Goal: Task Accomplishment & Management: Manage account settings

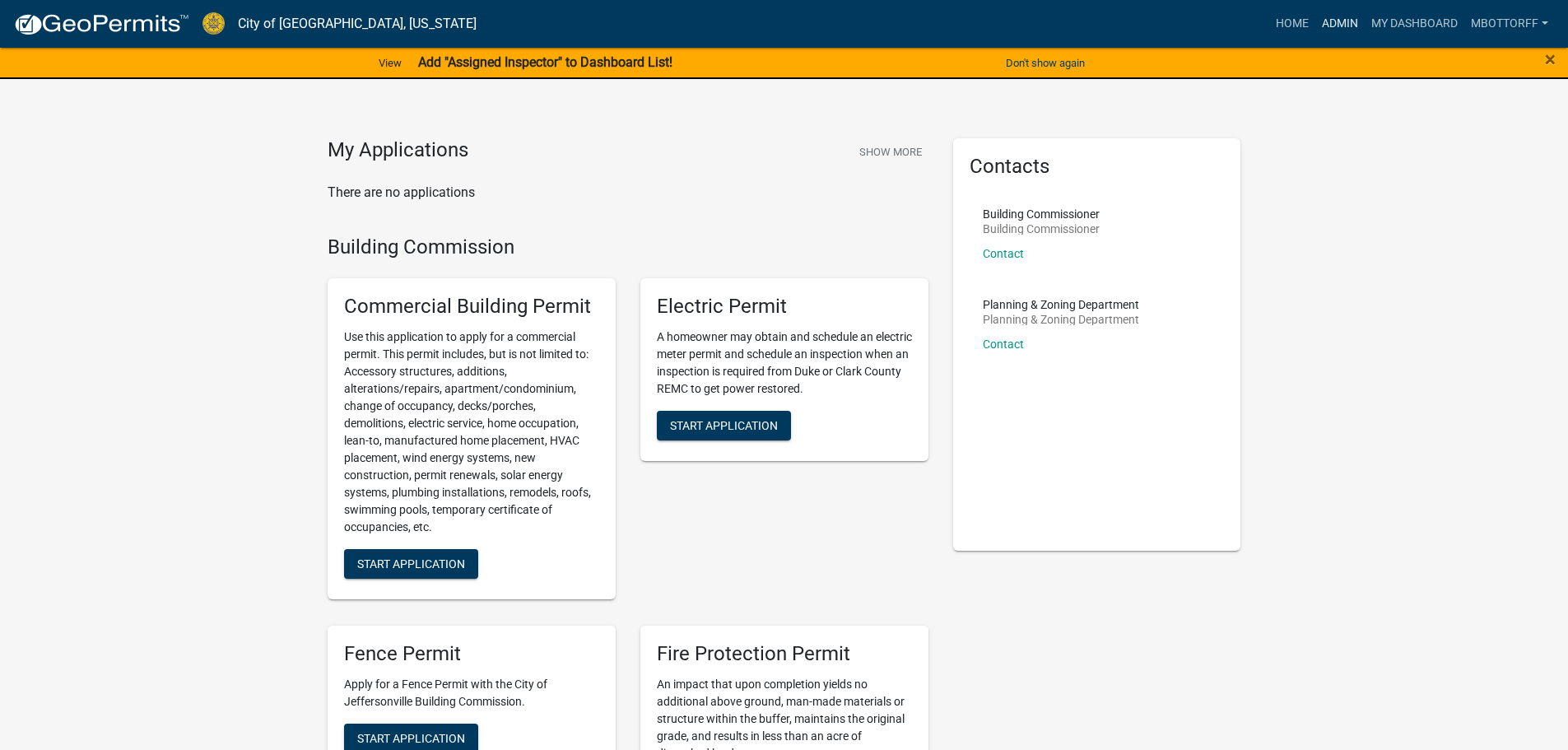
click at [1331, 14] on link "Admin" at bounding box center [1340, 24] width 49 height 32
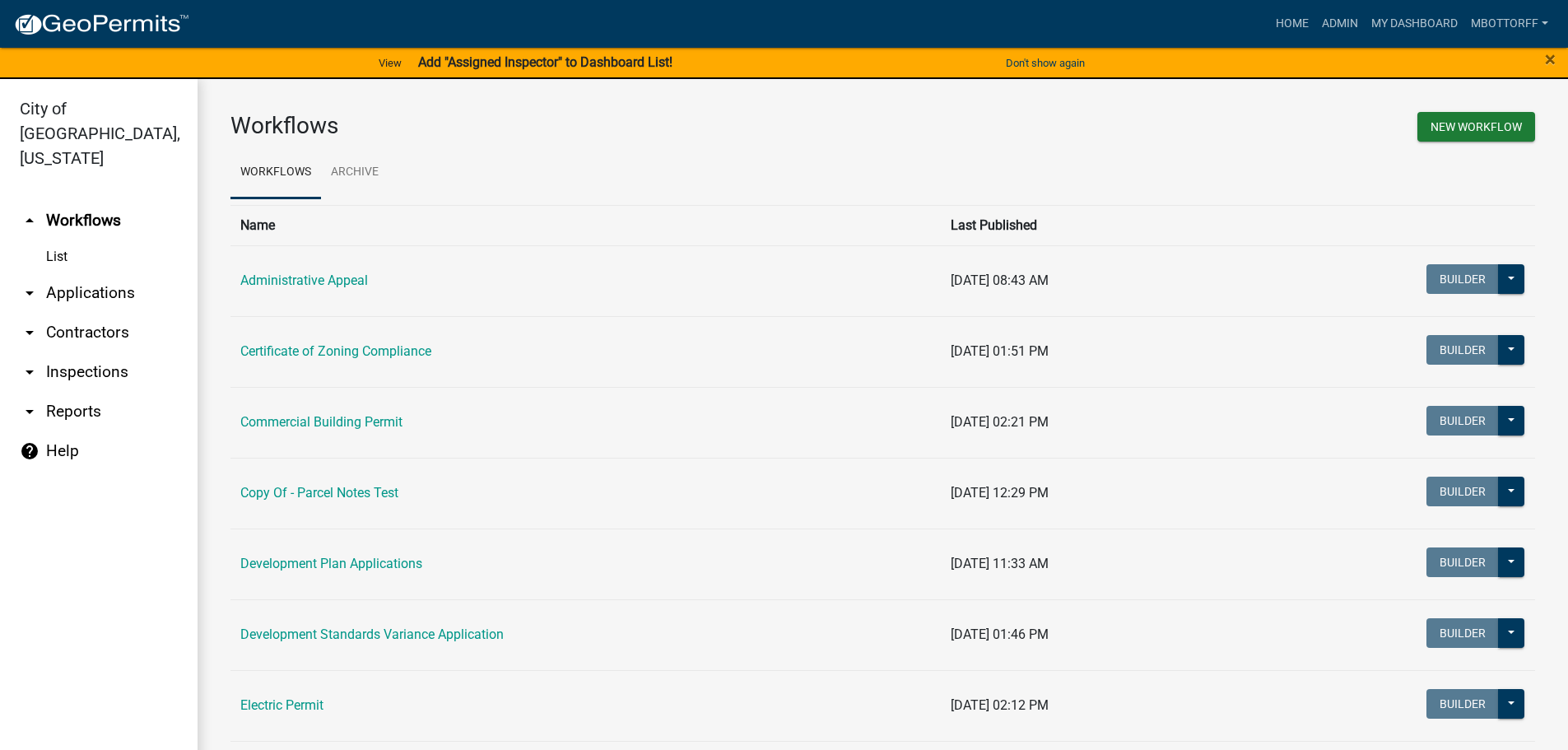
click at [96, 313] on link "arrow_drop_down Contractors" at bounding box center [99, 332] width 197 height 40
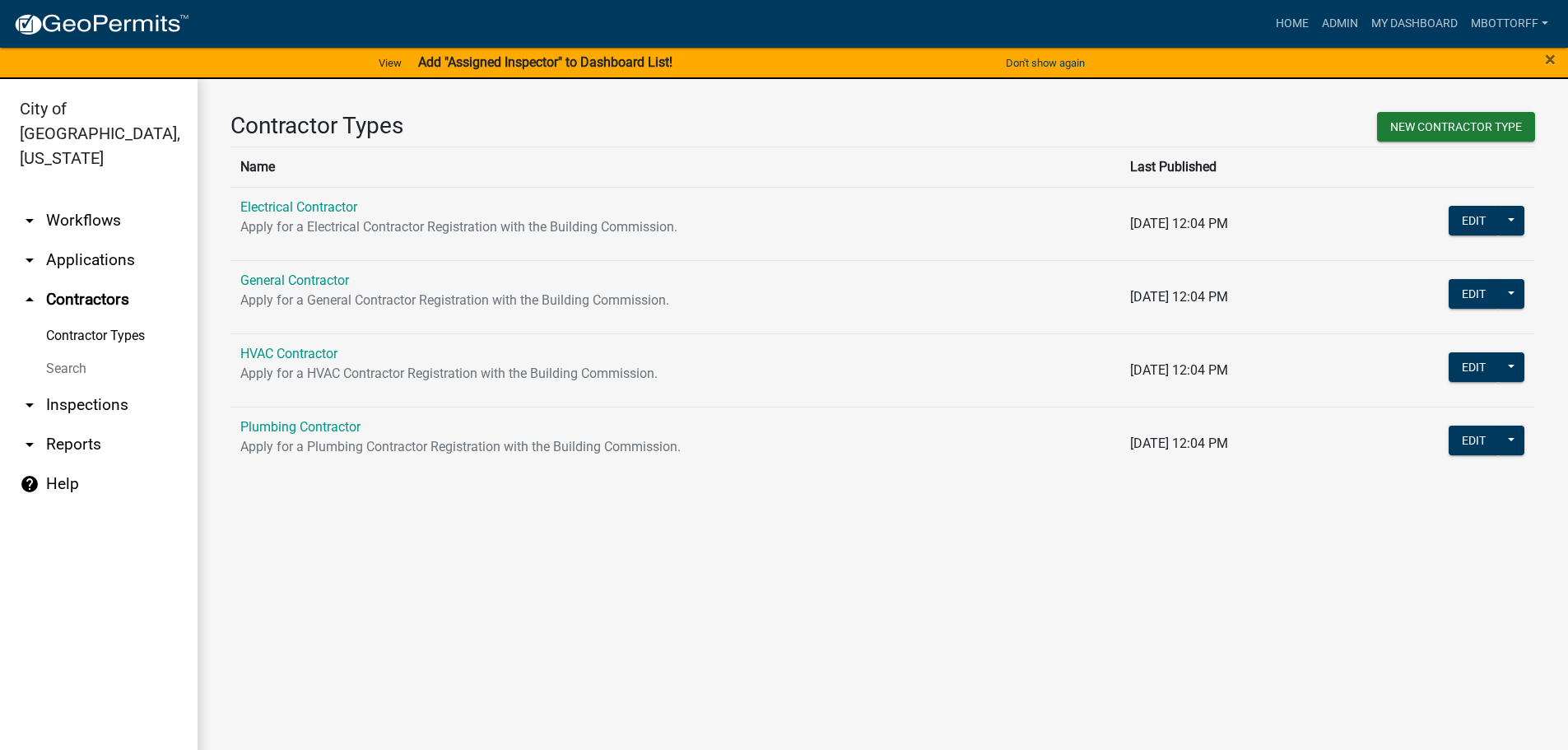
click at [69, 353] on link "Search" at bounding box center [99, 368] width 197 height 33
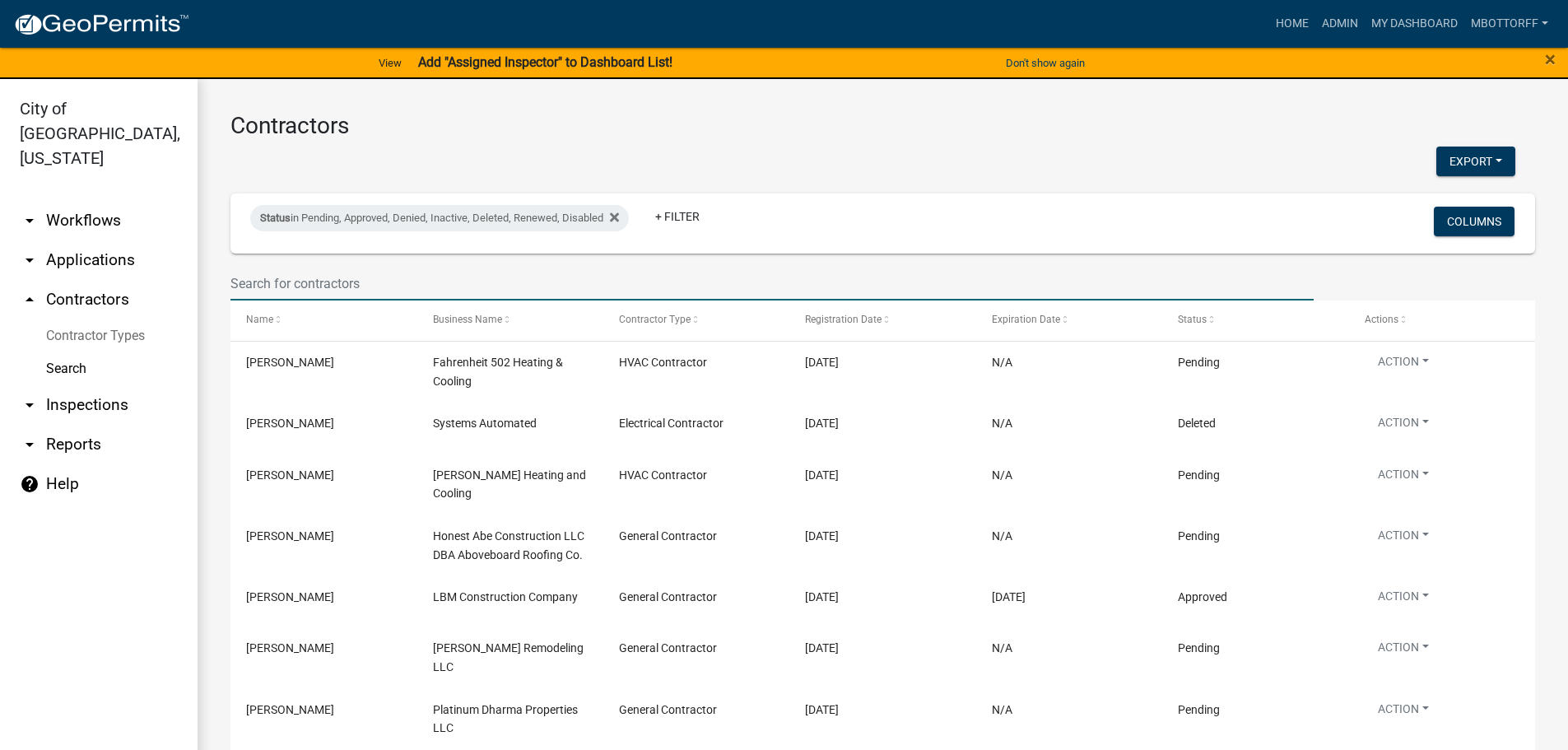
click at [322, 278] on input "text" at bounding box center [773, 284] width 1084 height 33
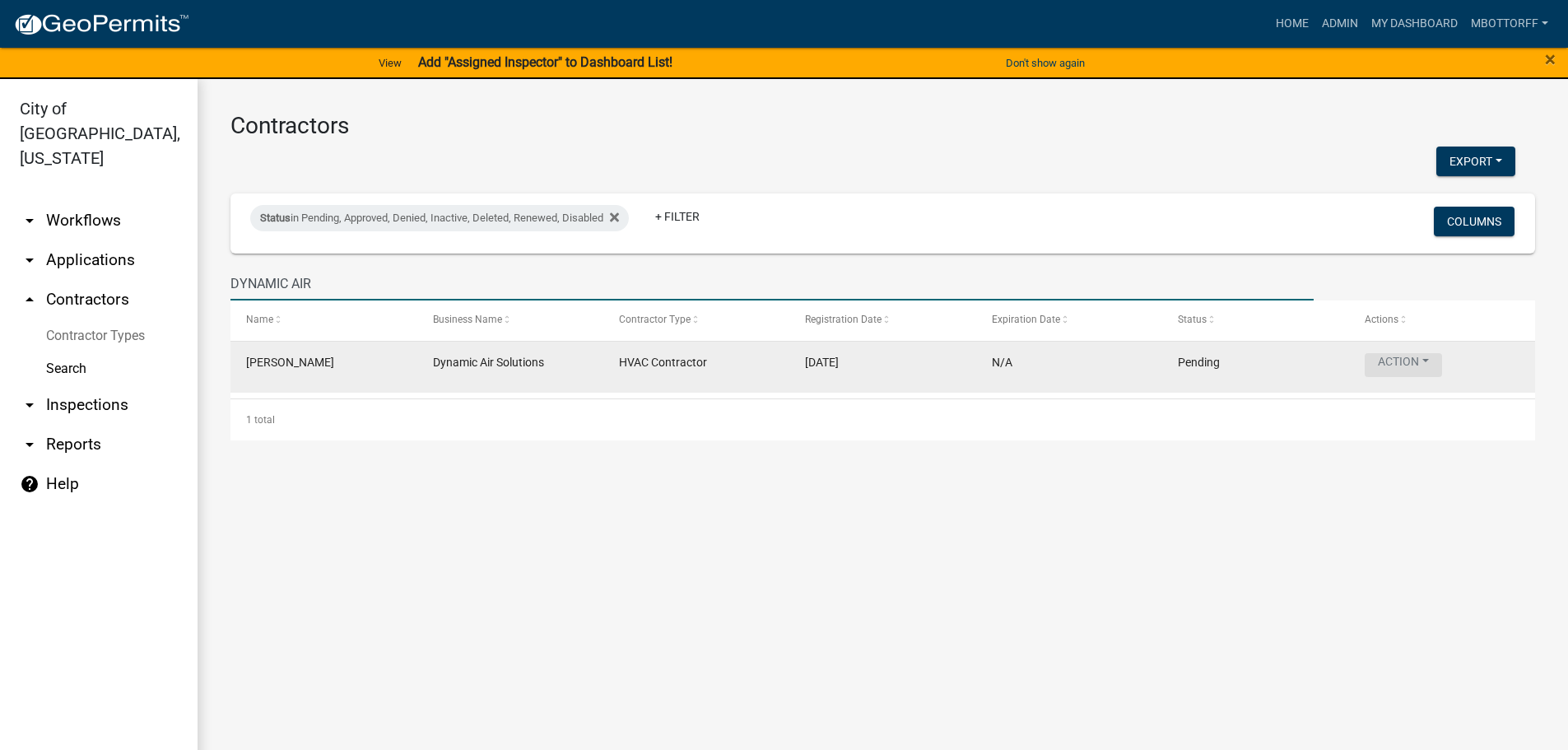
type input "DYNAMIC AIR"
click at [1421, 365] on button "Action" at bounding box center [1403, 365] width 78 height 24
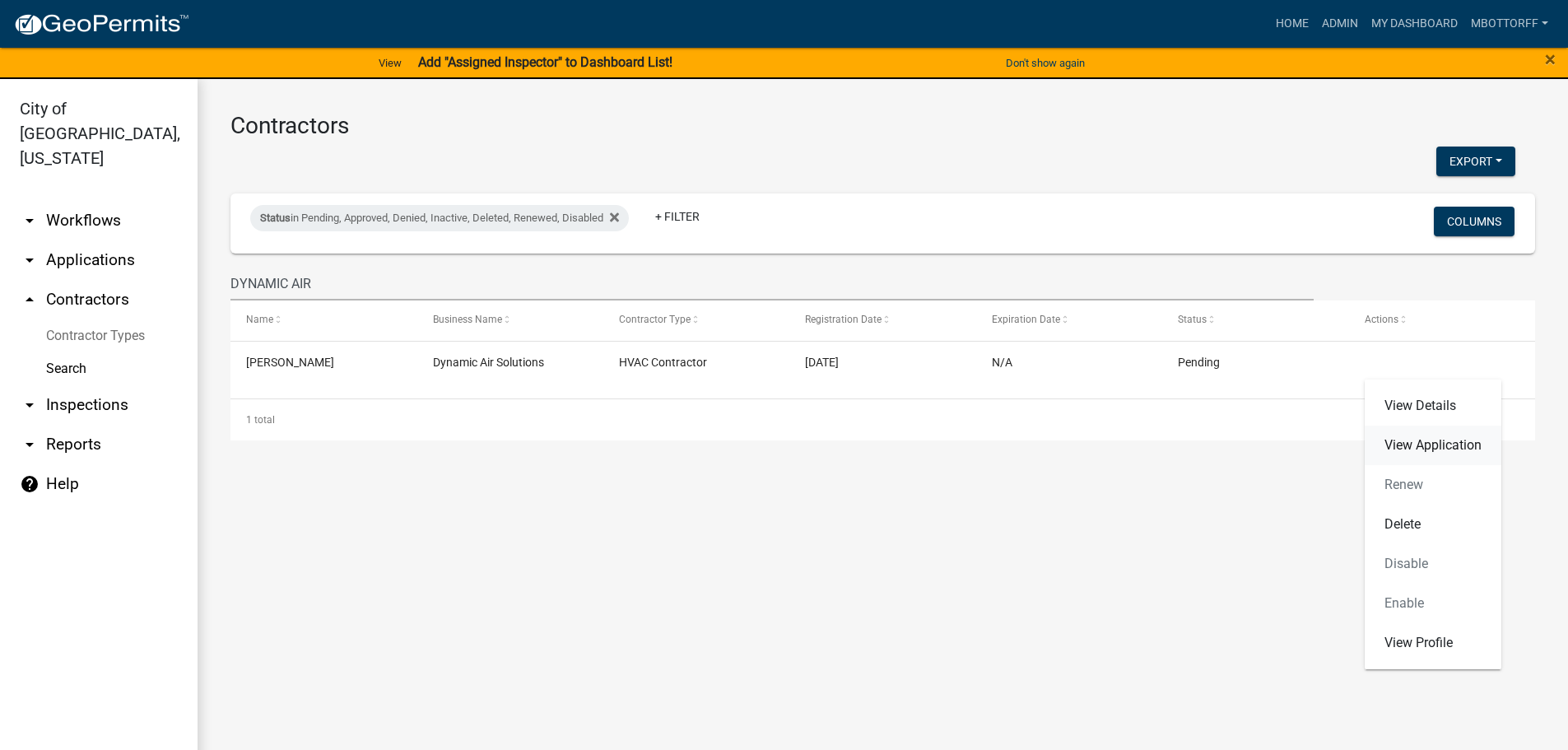
click at [1417, 442] on link "View Application" at bounding box center [1432, 445] width 137 height 40
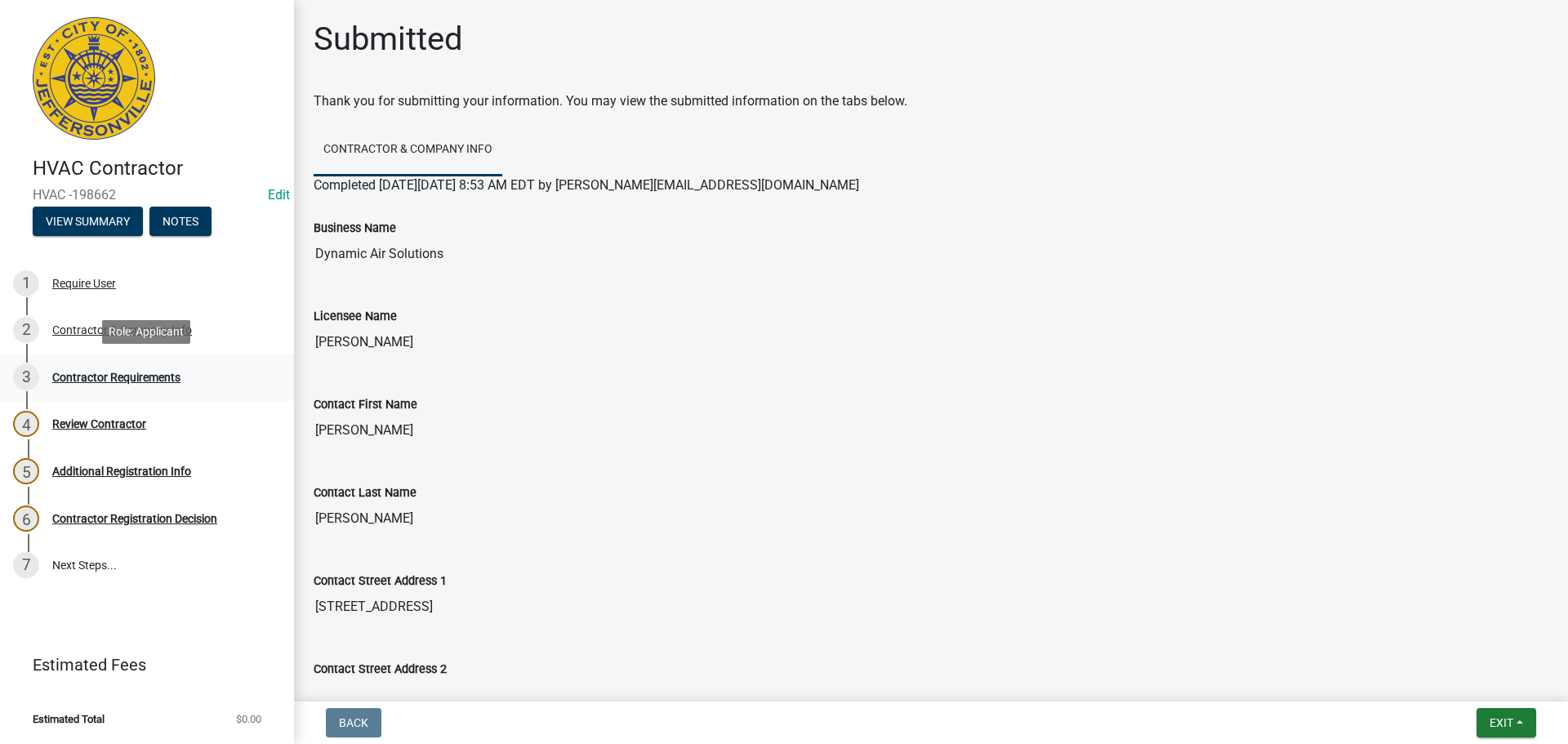
click at [112, 375] on div "Contractor Requirements" at bounding box center [116, 377] width 128 height 11
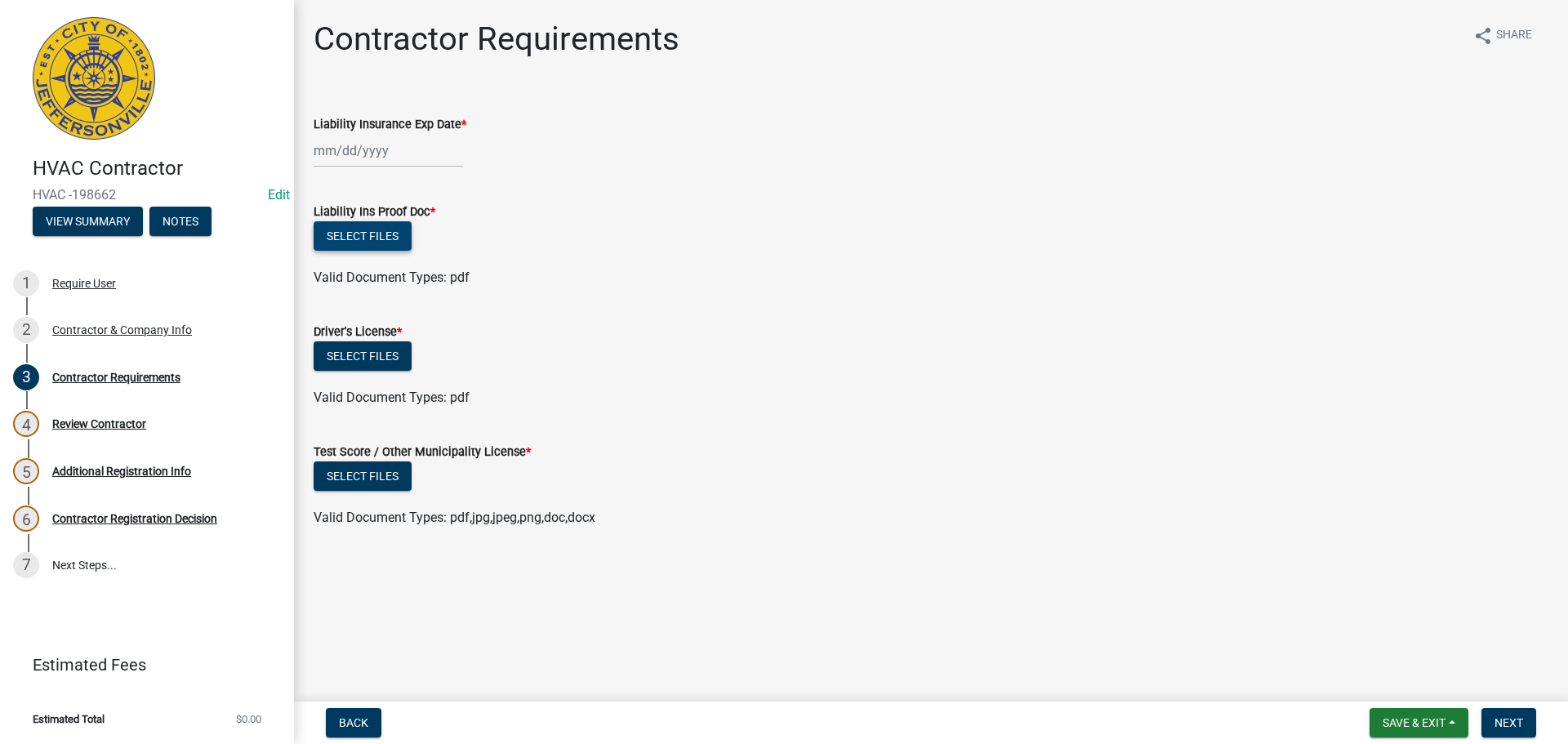
click at [343, 238] on button "Select files" at bounding box center [363, 236] width 98 height 30
click at [366, 242] on button "Select files" at bounding box center [363, 236] width 98 height 30
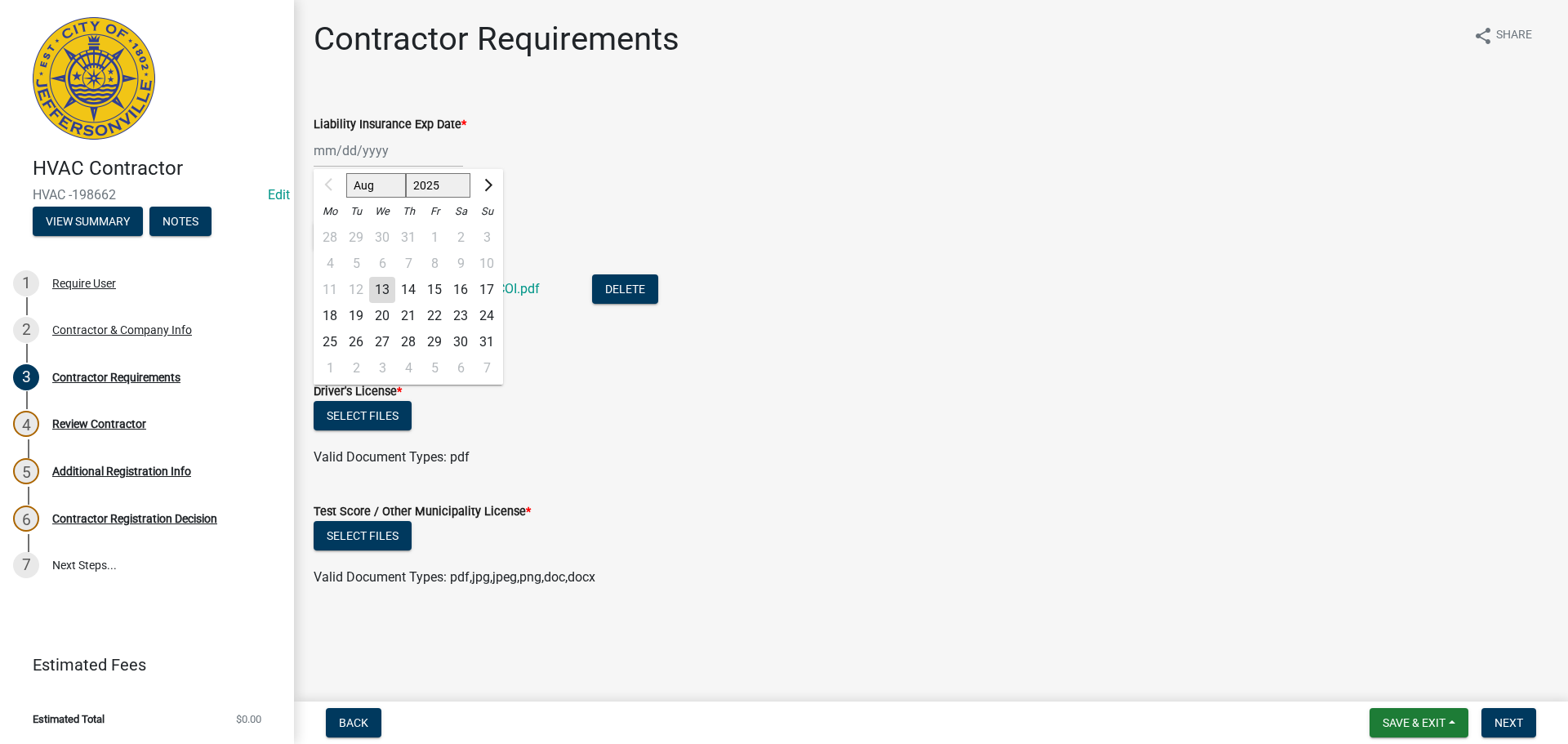
click at [347, 152] on div "Aug Sep Oct Nov Dec 2025 2026 2027 2028 2029 2030 2031 2032 2033 2034 2035 2036…" at bounding box center [388, 150] width 149 height 33
click at [317, 154] on input "Liability Insurance Exp Date *" at bounding box center [388, 150] width 149 height 33
type input "07/28/2026"
click at [728, 180] on wm-data-entity-input "Liability Insurance Exp Date * 07/28/2026 Aug Sep Oct Nov Dec 2025 2026 2027 20…" at bounding box center [931, 137] width 1235 height 91
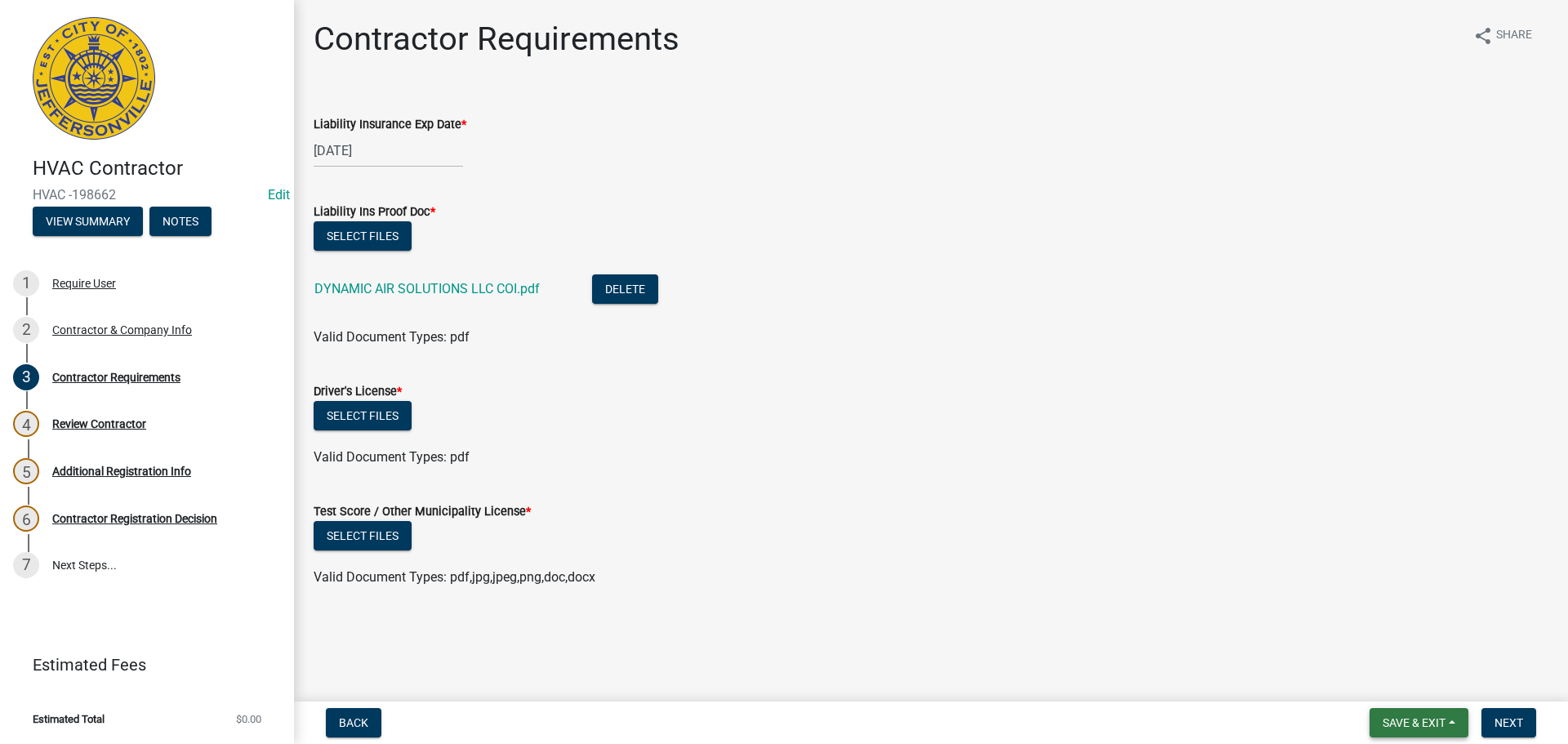
click at [1410, 721] on span "Save & Exit" at bounding box center [1414, 722] width 63 height 13
click at [1398, 692] on button "Save & Exit" at bounding box center [1404, 680] width 131 height 39
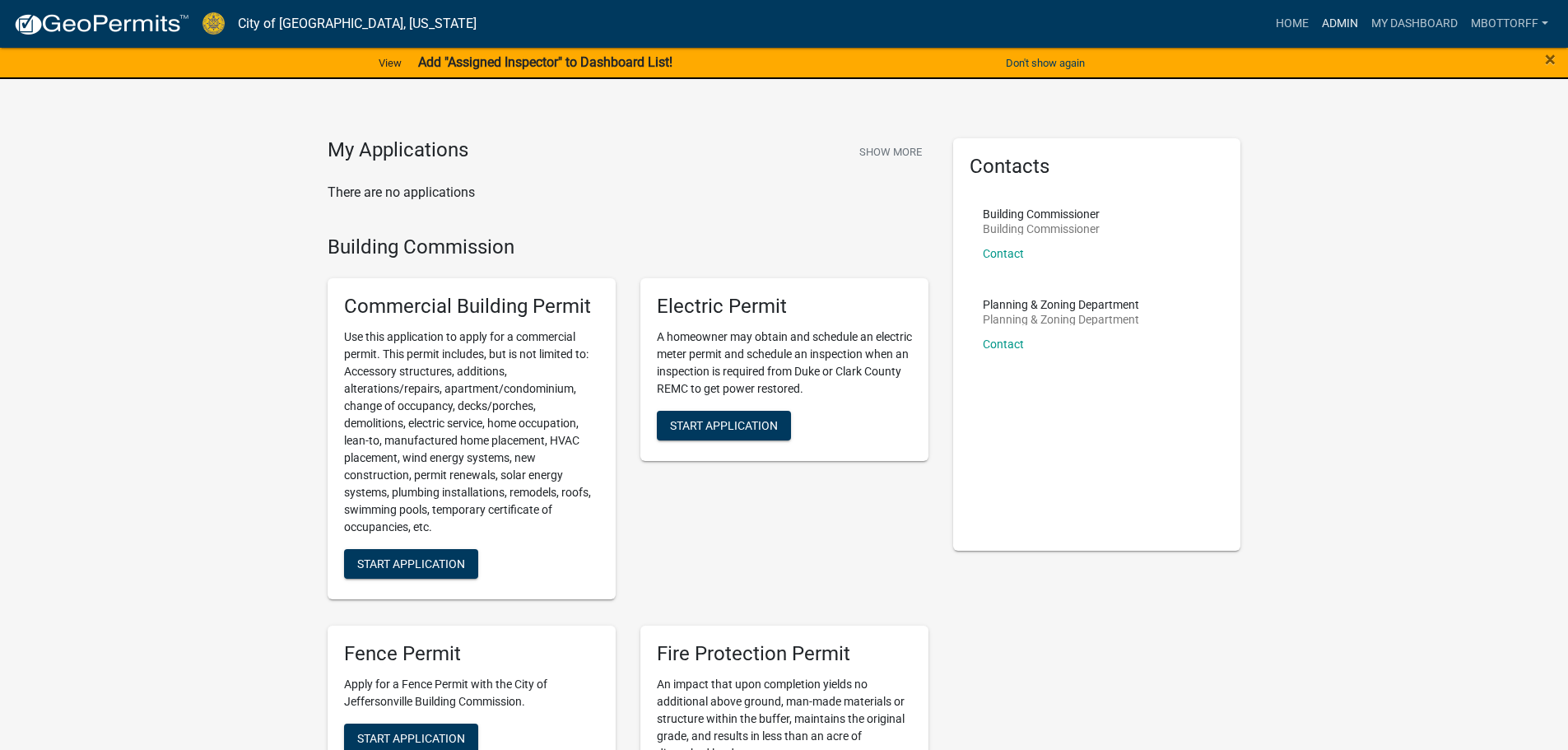
click at [1332, 21] on link "Admin" at bounding box center [1340, 24] width 49 height 32
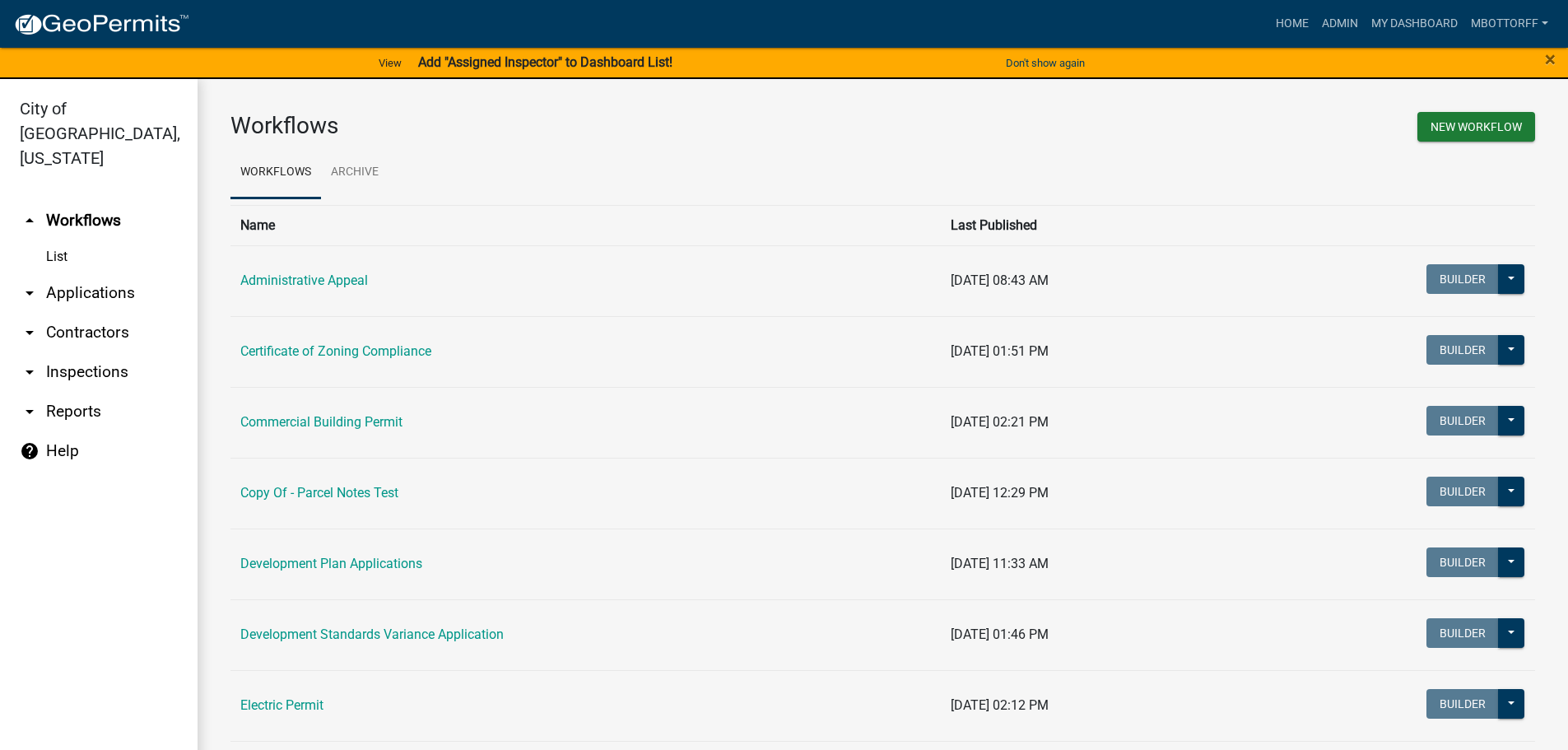
click at [80, 313] on link "arrow_drop_down Contractors" at bounding box center [99, 332] width 197 height 40
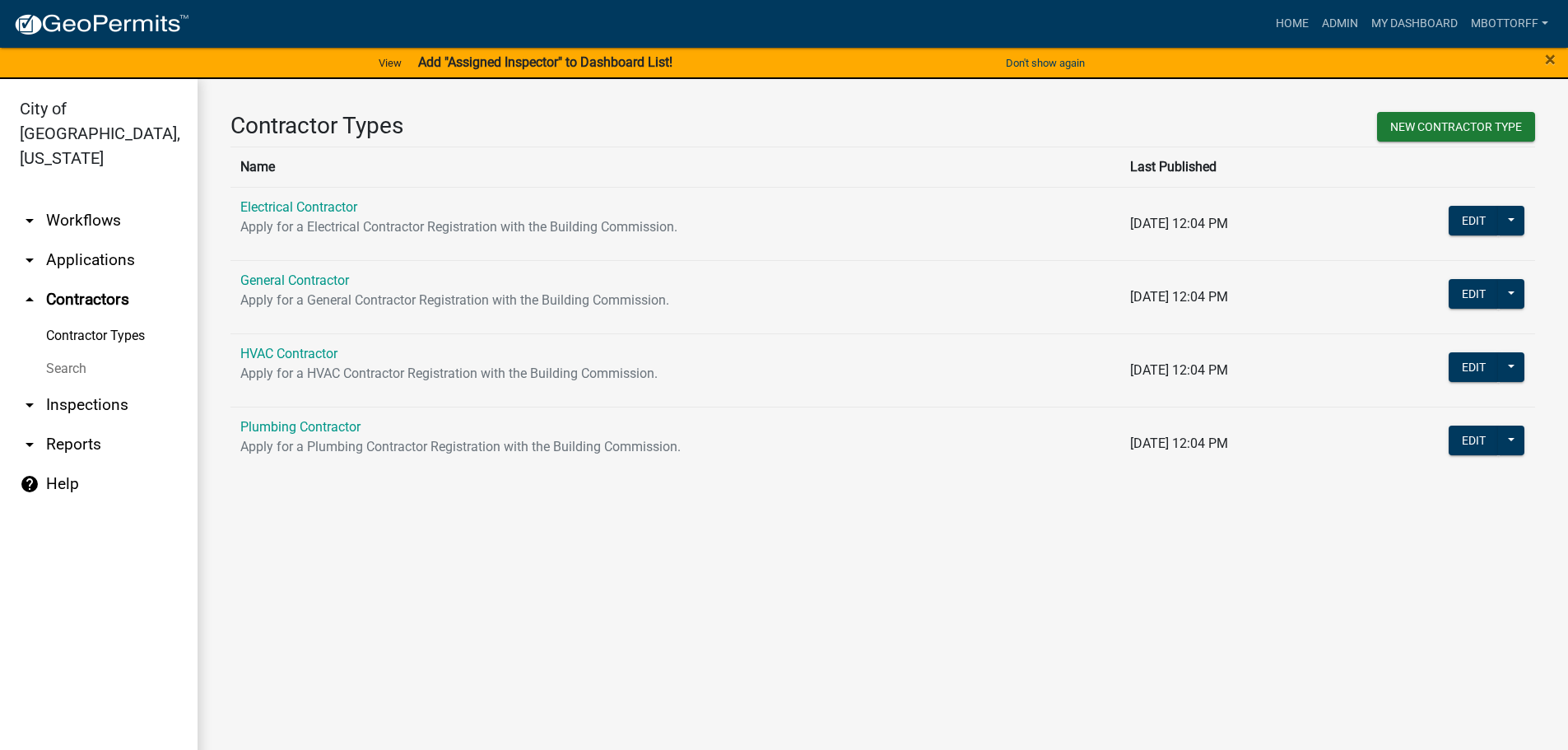
drag, startPoint x: 294, startPoint y: 278, endPoint x: 300, endPoint y: 292, distance: 15.2
click at [295, 278] on link "General Contractor" at bounding box center [294, 280] width 108 height 16
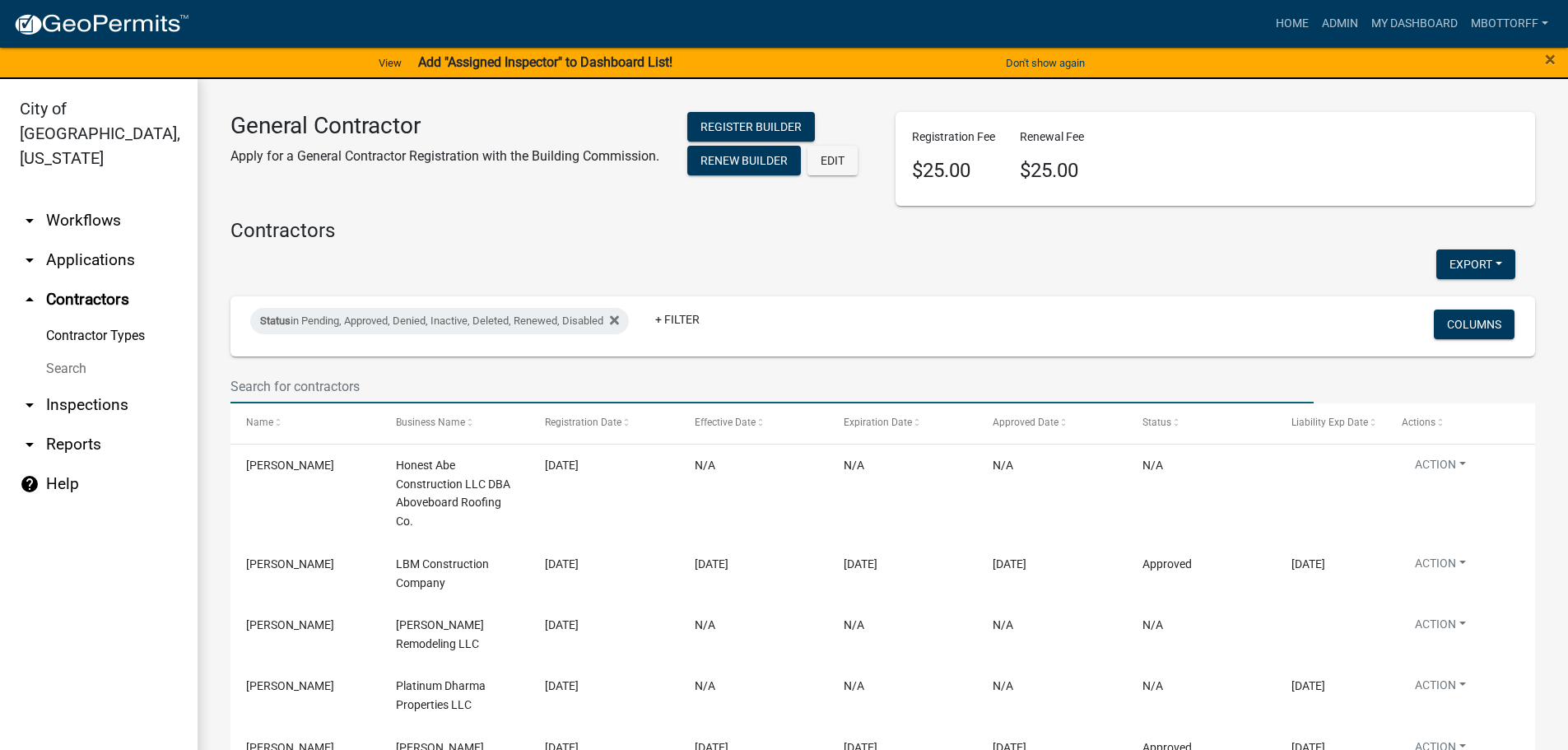
click at [259, 383] on input "text" at bounding box center [773, 387] width 1084 height 33
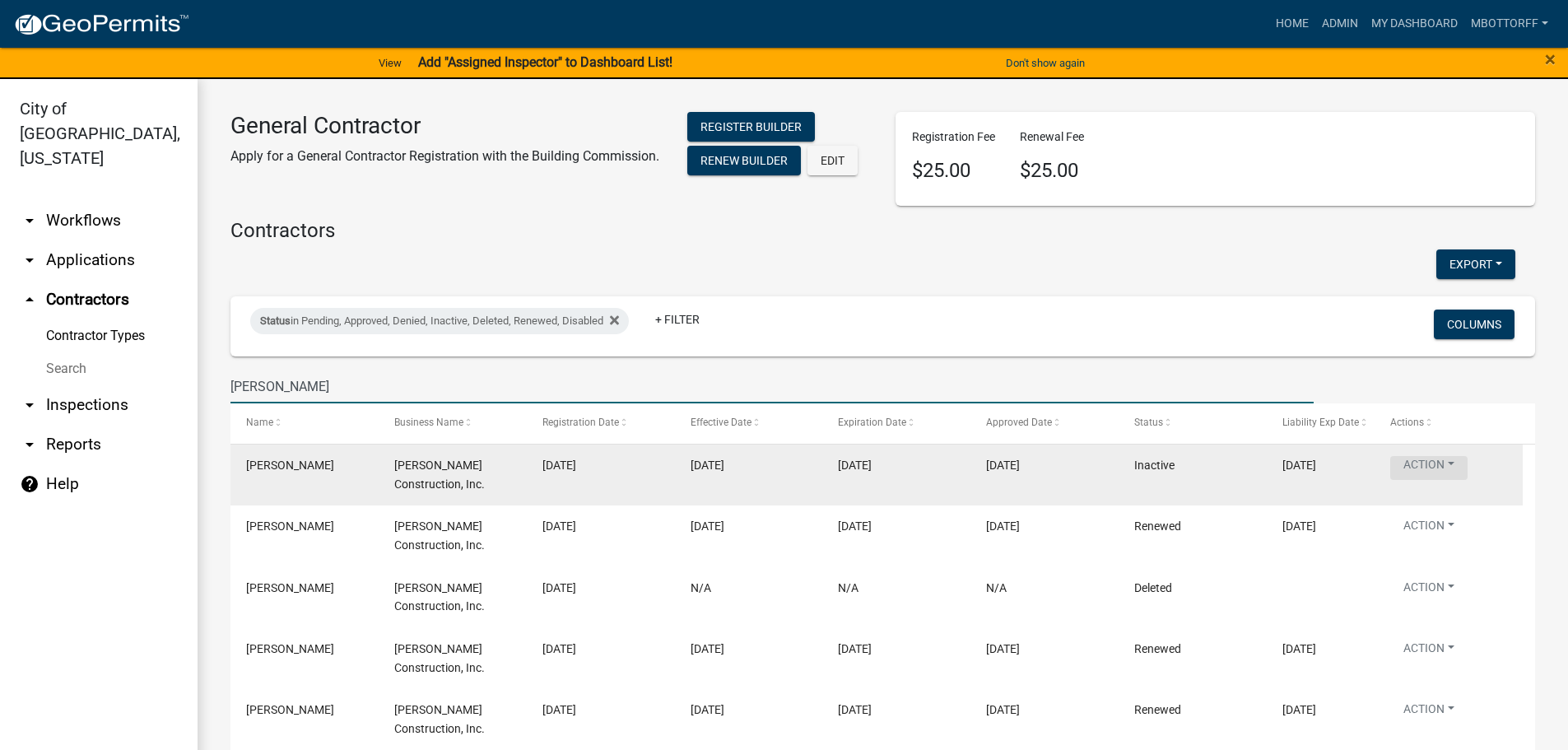
type input "KELLEY"
click at [1460, 459] on button "Action" at bounding box center [1429, 468] width 78 height 24
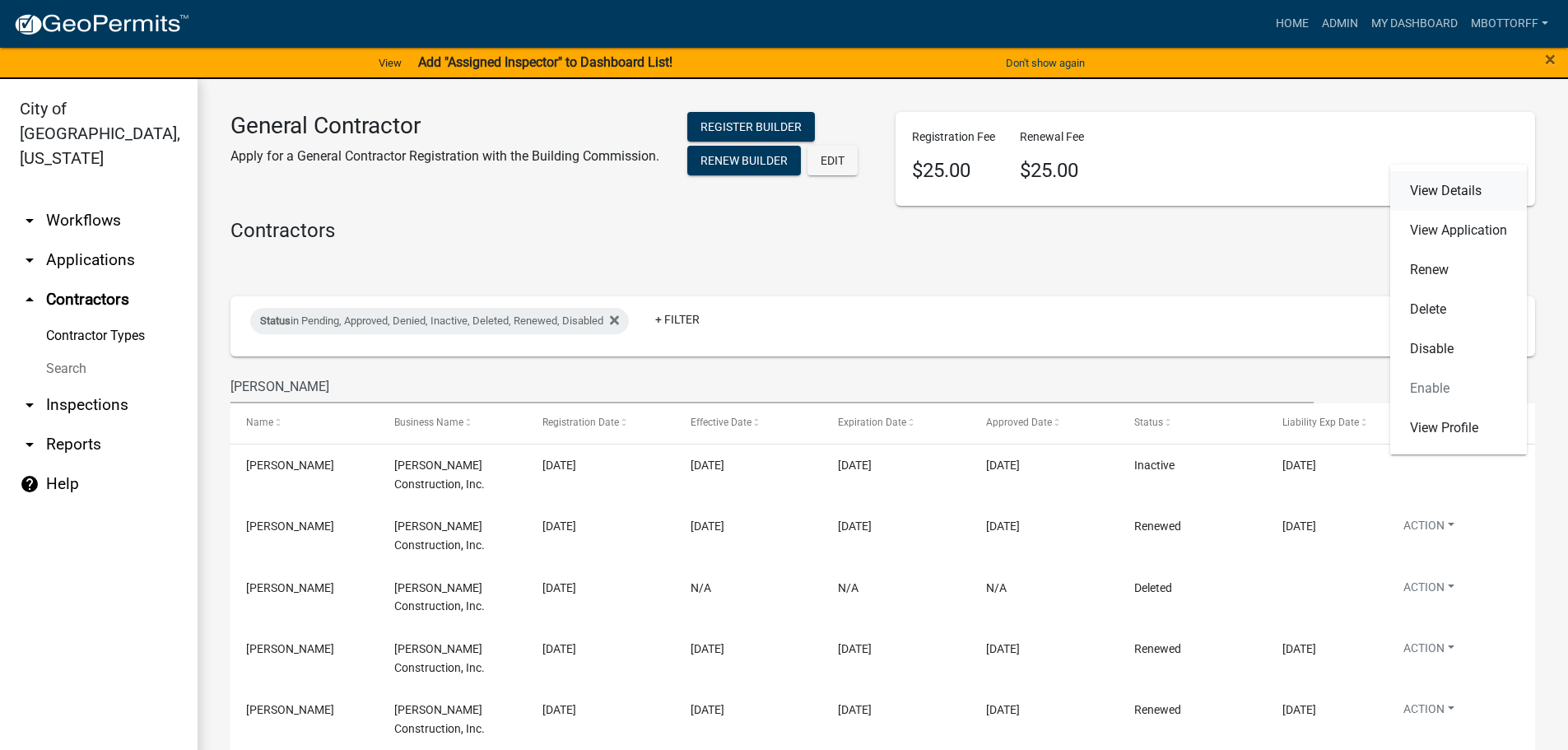
click at [1451, 193] on link "View Details" at bounding box center [1458, 190] width 137 height 40
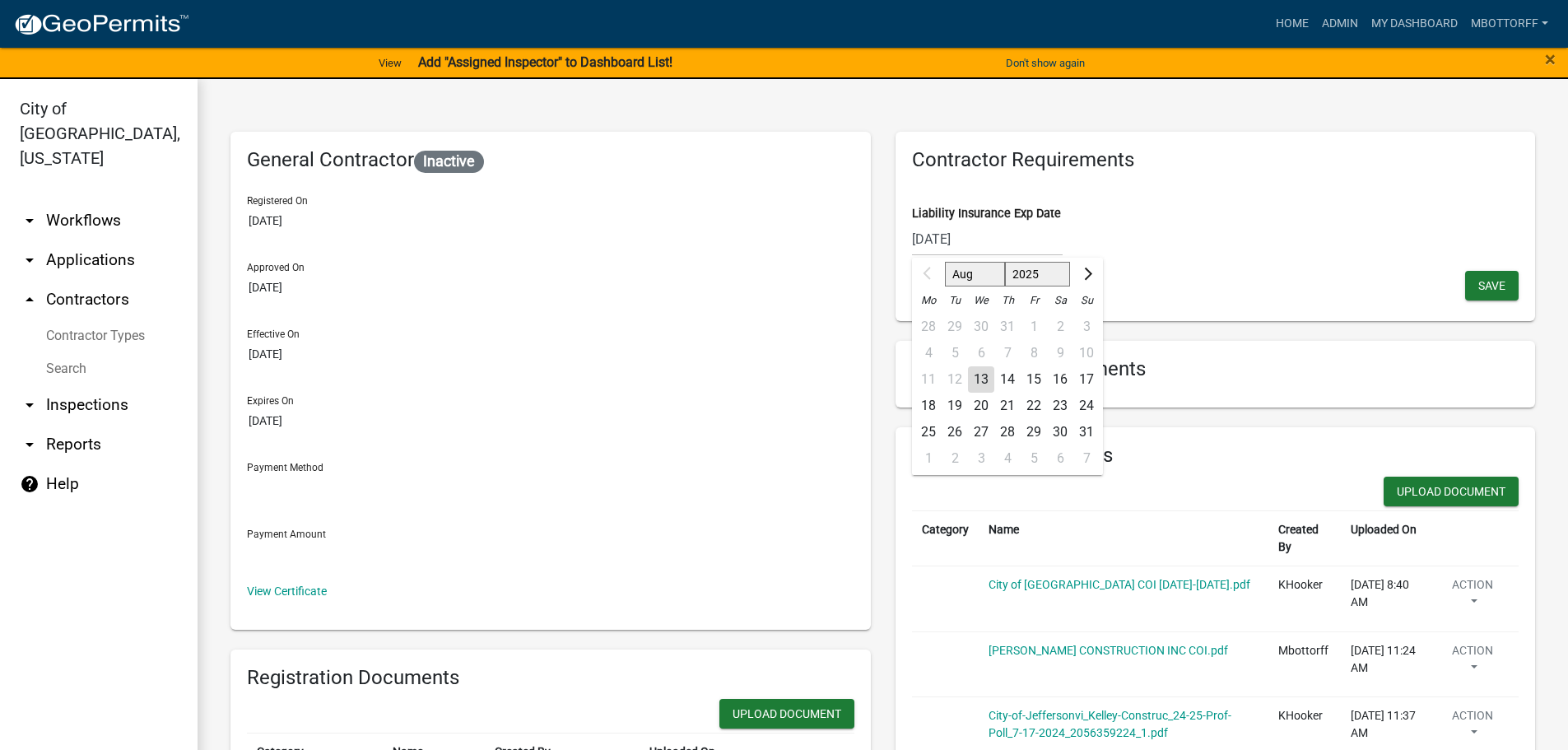
click at [1003, 235] on div "08/01/2025 Aug Sep Oct Nov Dec 2025 2026 2027 2028 2029 2030 2031 2032 2033 203…" at bounding box center [987, 239] width 151 height 33
click at [984, 241] on input "08/01/2025" at bounding box center [987, 239] width 151 height 33
type input "08/01/2026"
click at [1032, 584] on link "City of Jeffersonville COI 2025-2026.pdf" at bounding box center [1119, 584] width 262 height 13
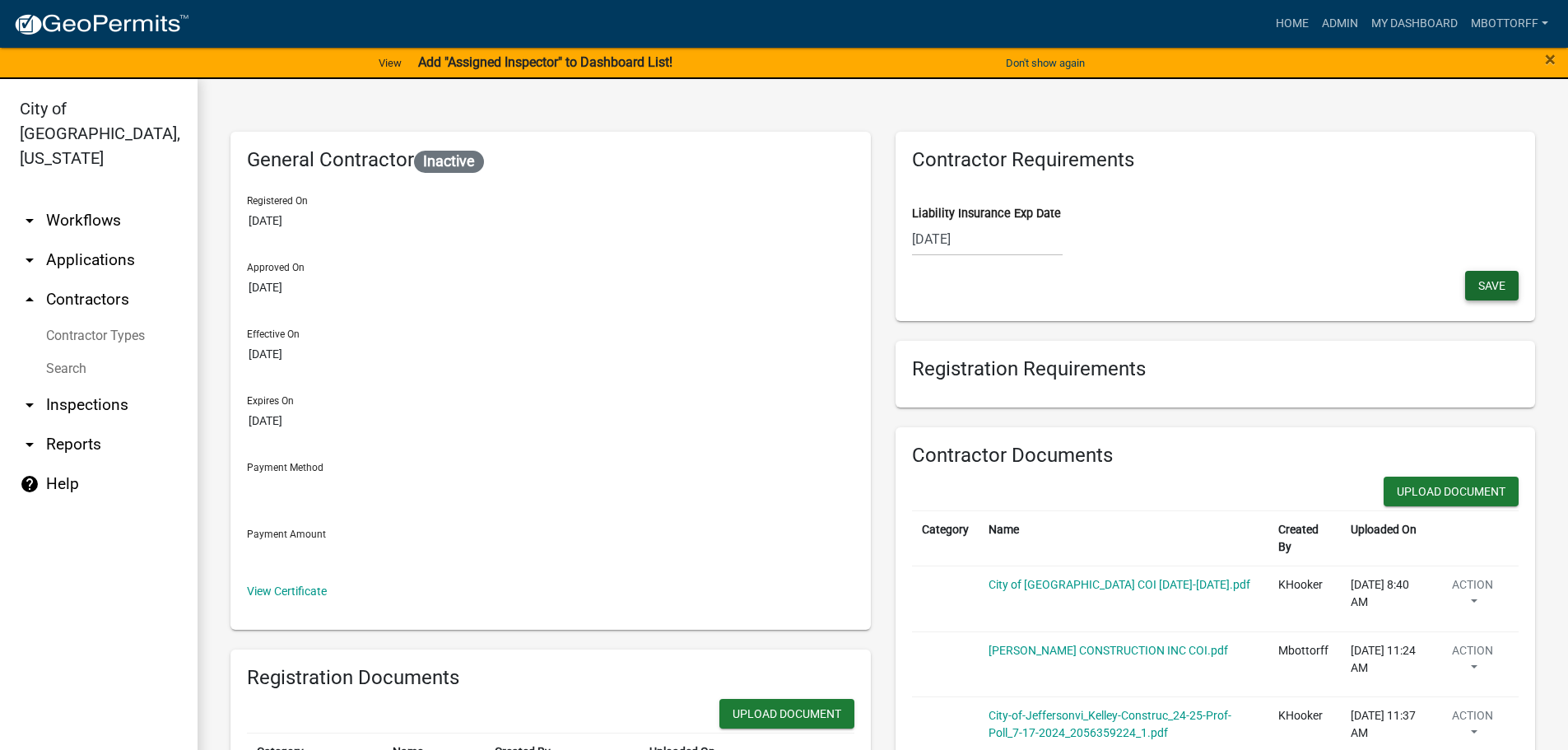
click at [1479, 280] on span "Save" at bounding box center [1491, 285] width 27 height 13
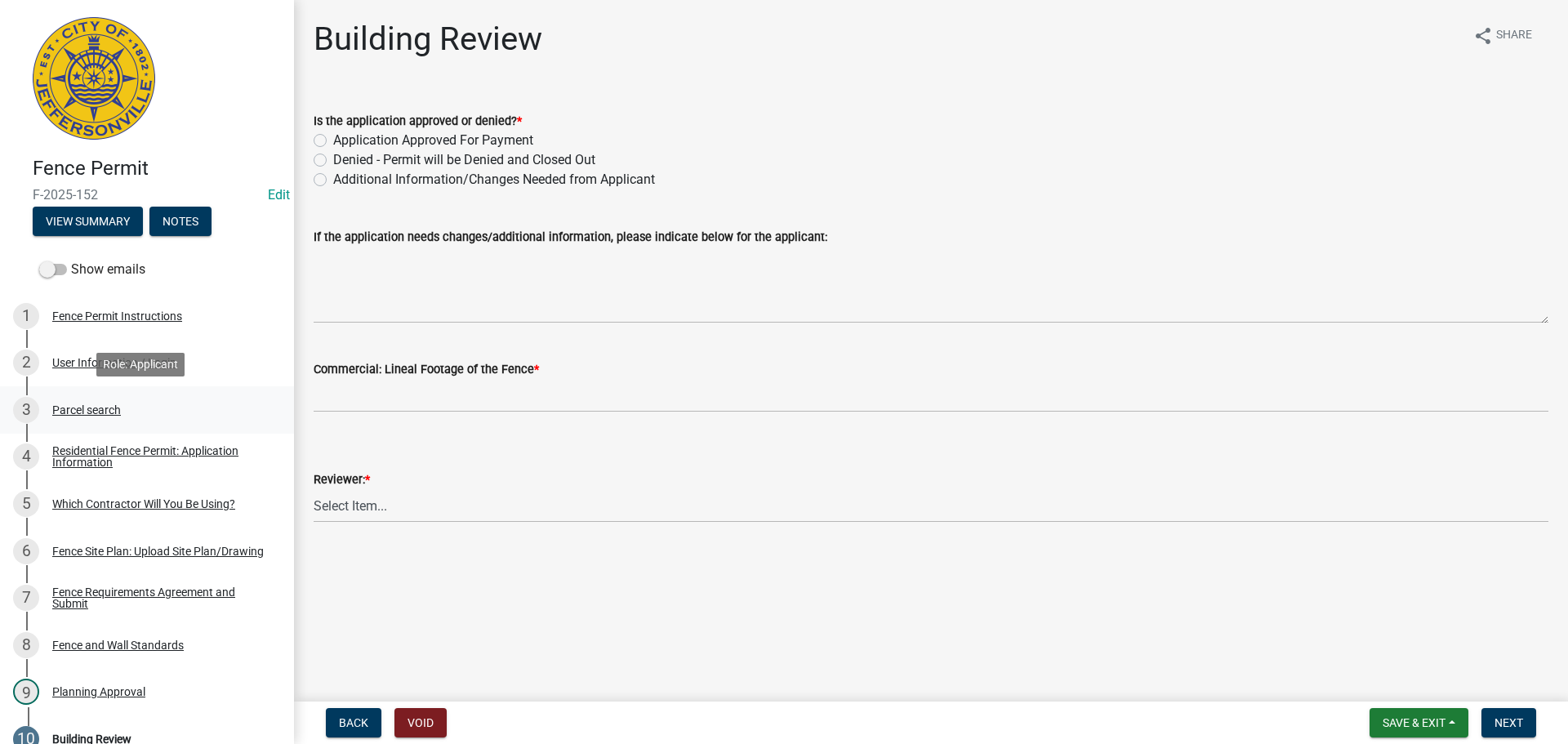
click at [93, 407] on div "Parcel search" at bounding box center [87, 410] width 68 height 11
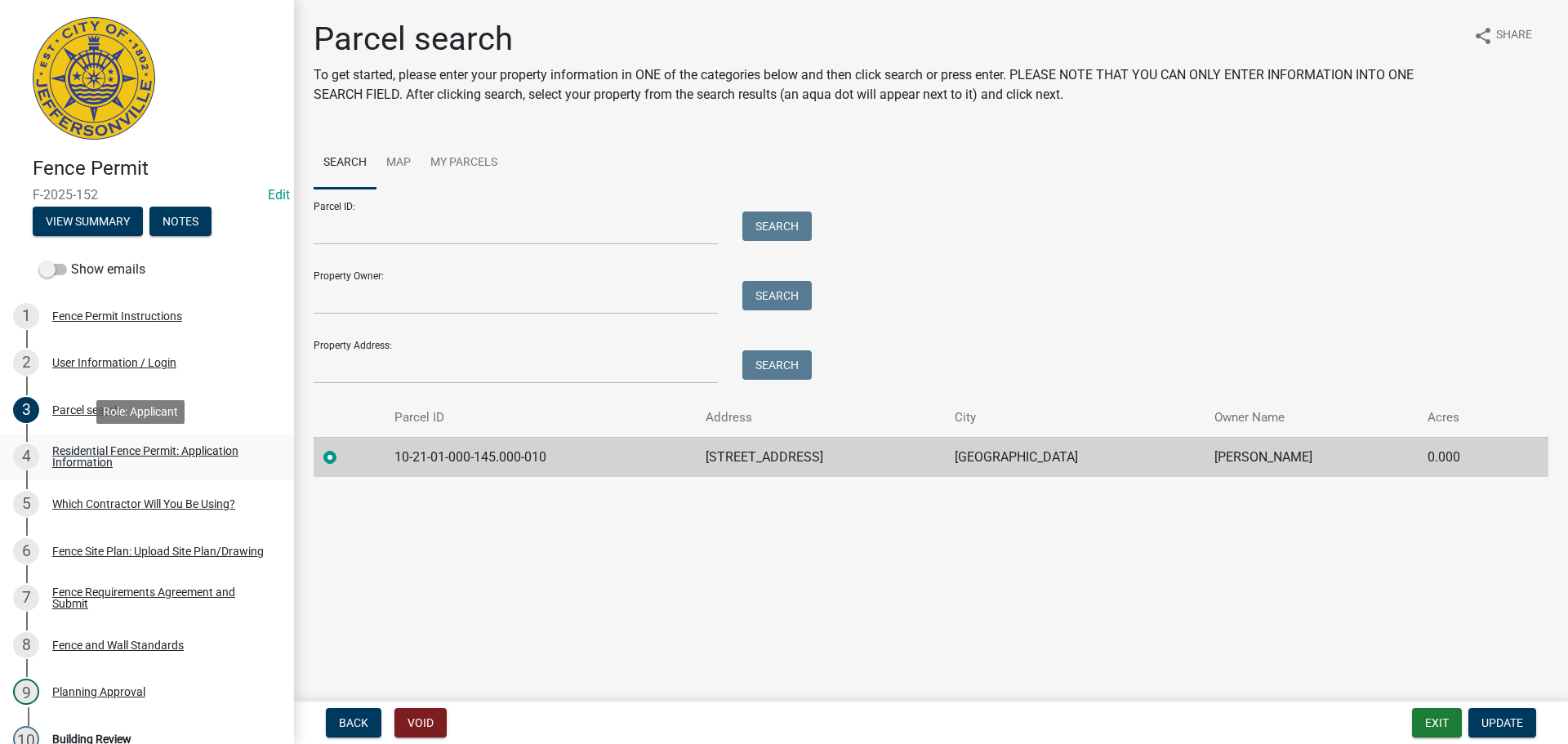
click at [117, 442] on link "4 Residential Fence Permit: Application Information" at bounding box center [147, 457] width 294 height 47
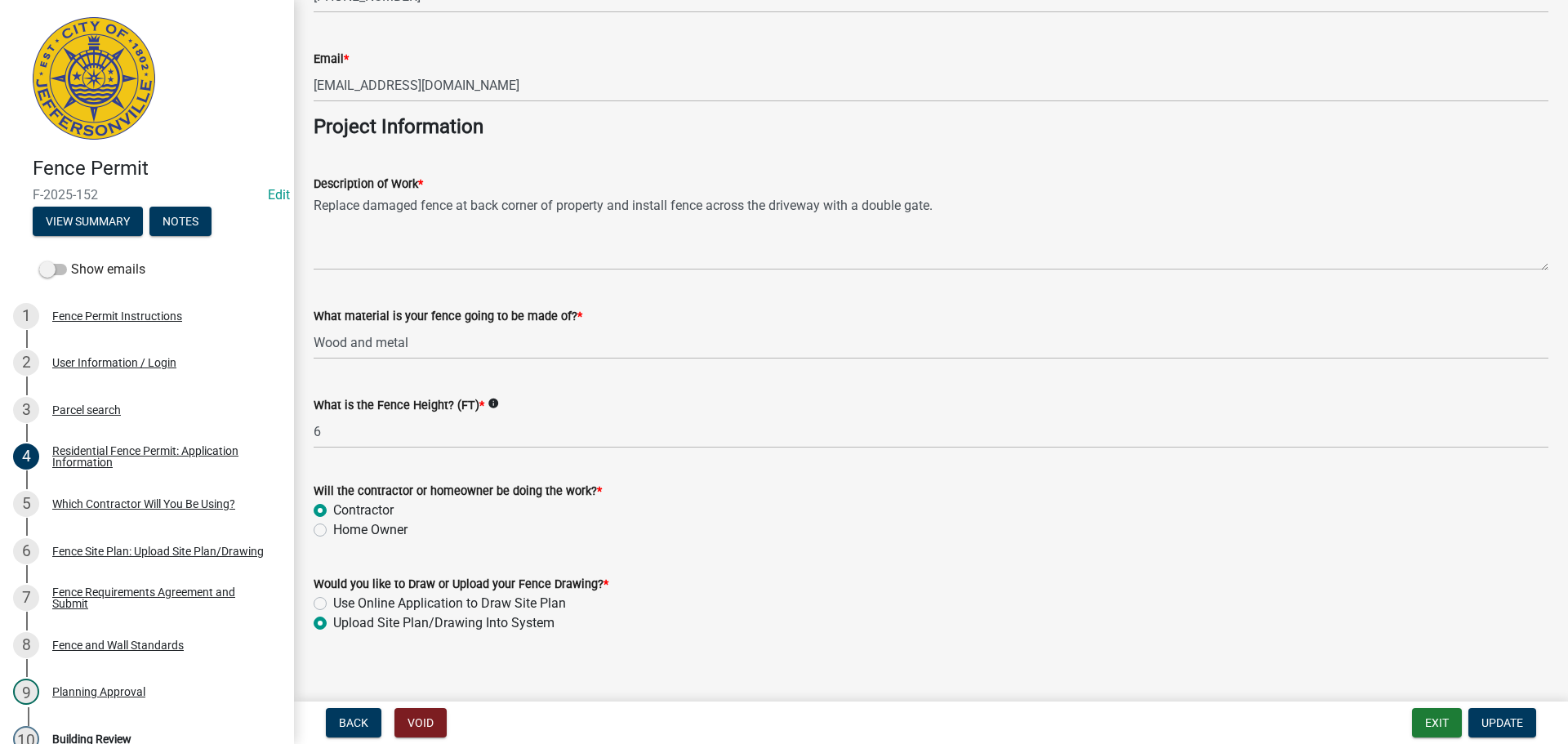
scroll to position [1329, 0]
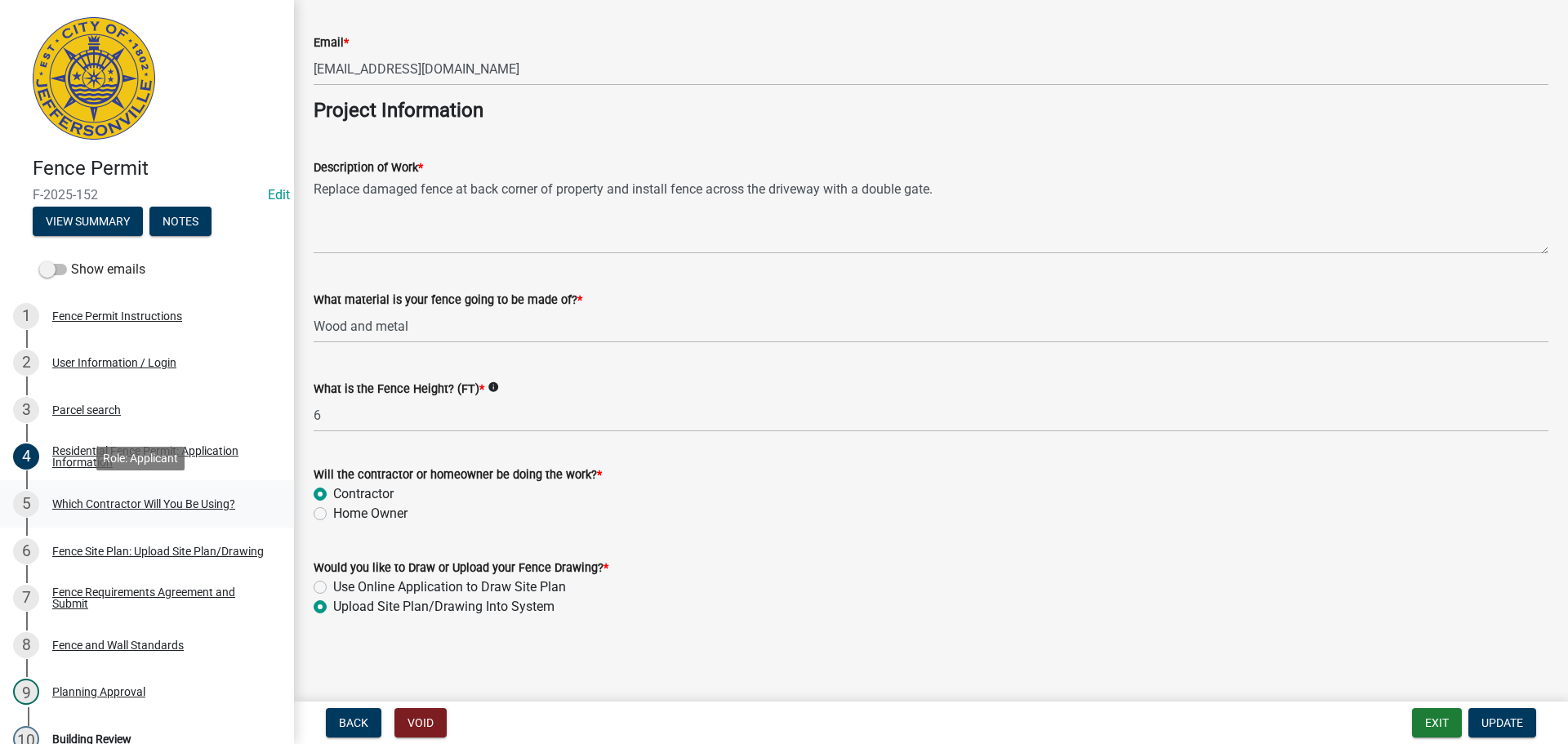
click at [134, 498] on div "Which Contractor Will You Be Using?" at bounding box center [143, 504] width 183 height 11
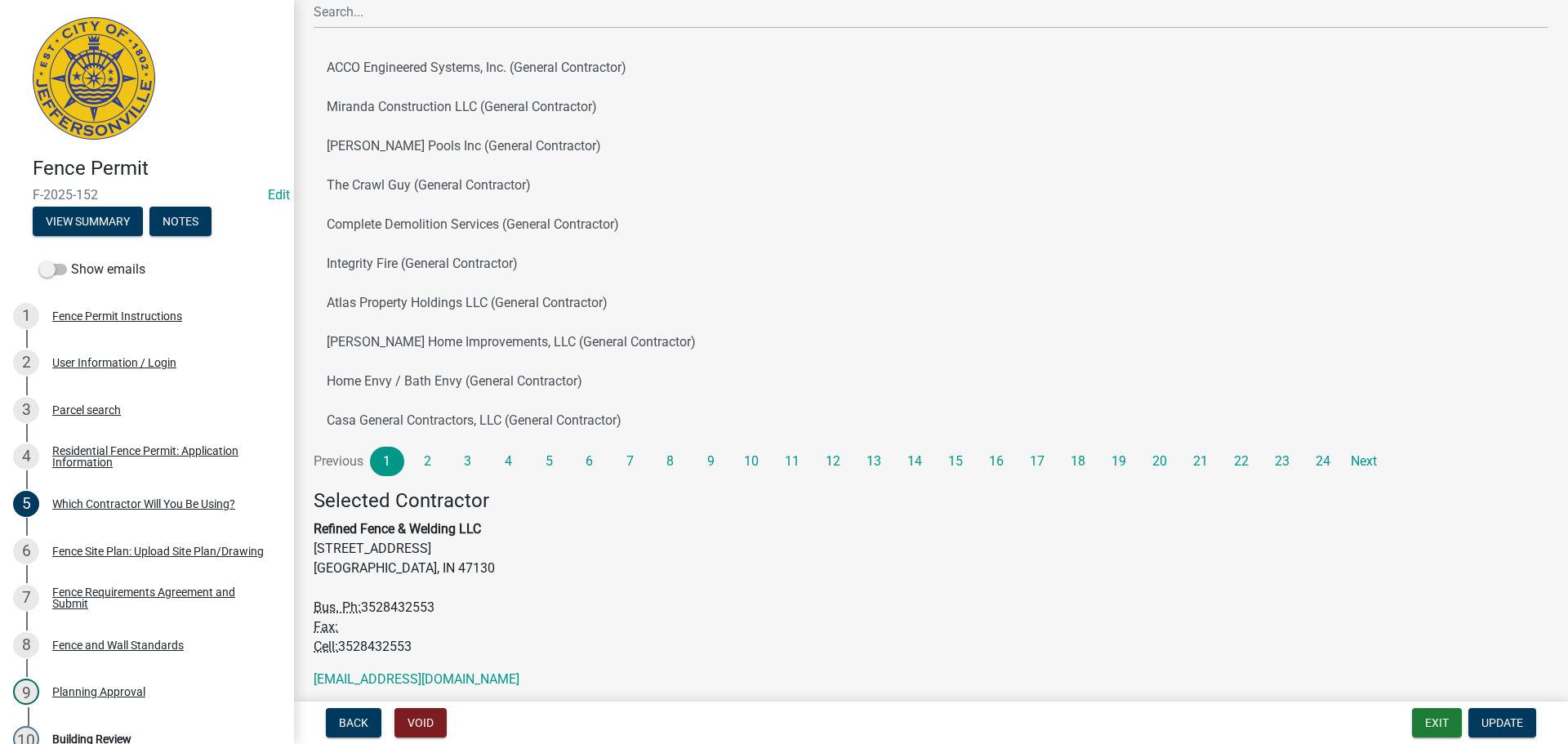
scroll to position [177, 0]
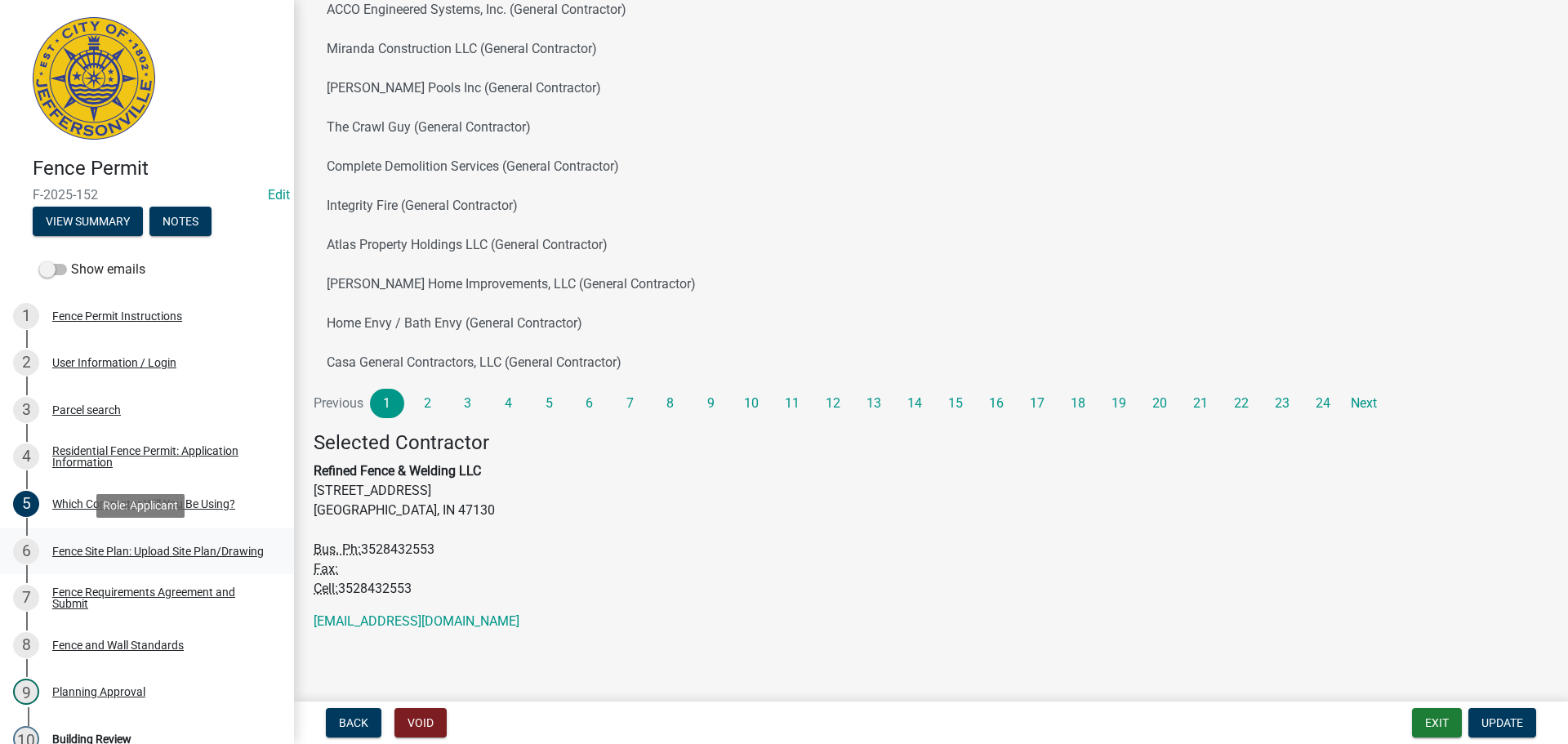
click at [68, 552] on div "Fence Site Plan: Upload Site Plan/Drawing" at bounding box center [158, 551] width 212 height 11
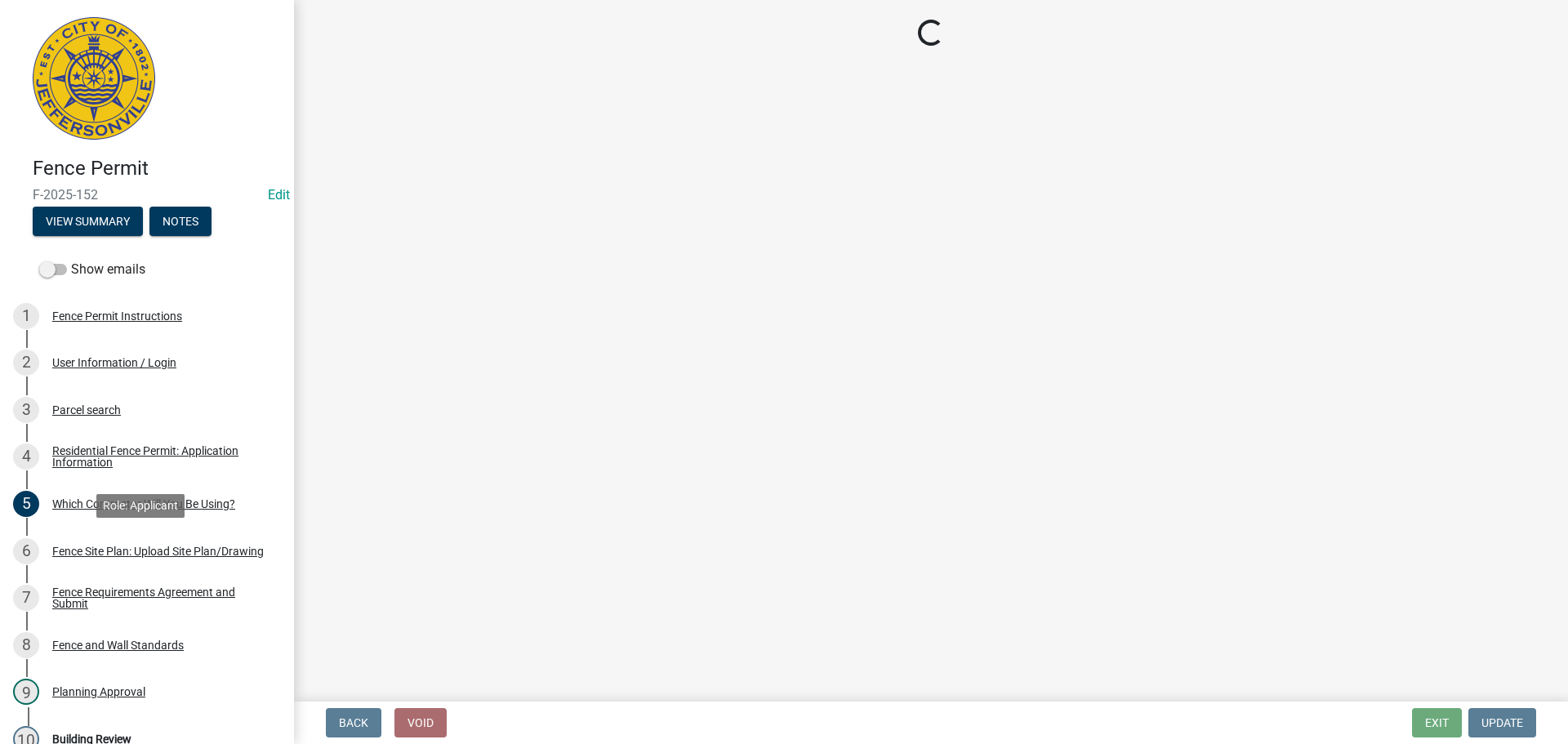
scroll to position [0, 0]
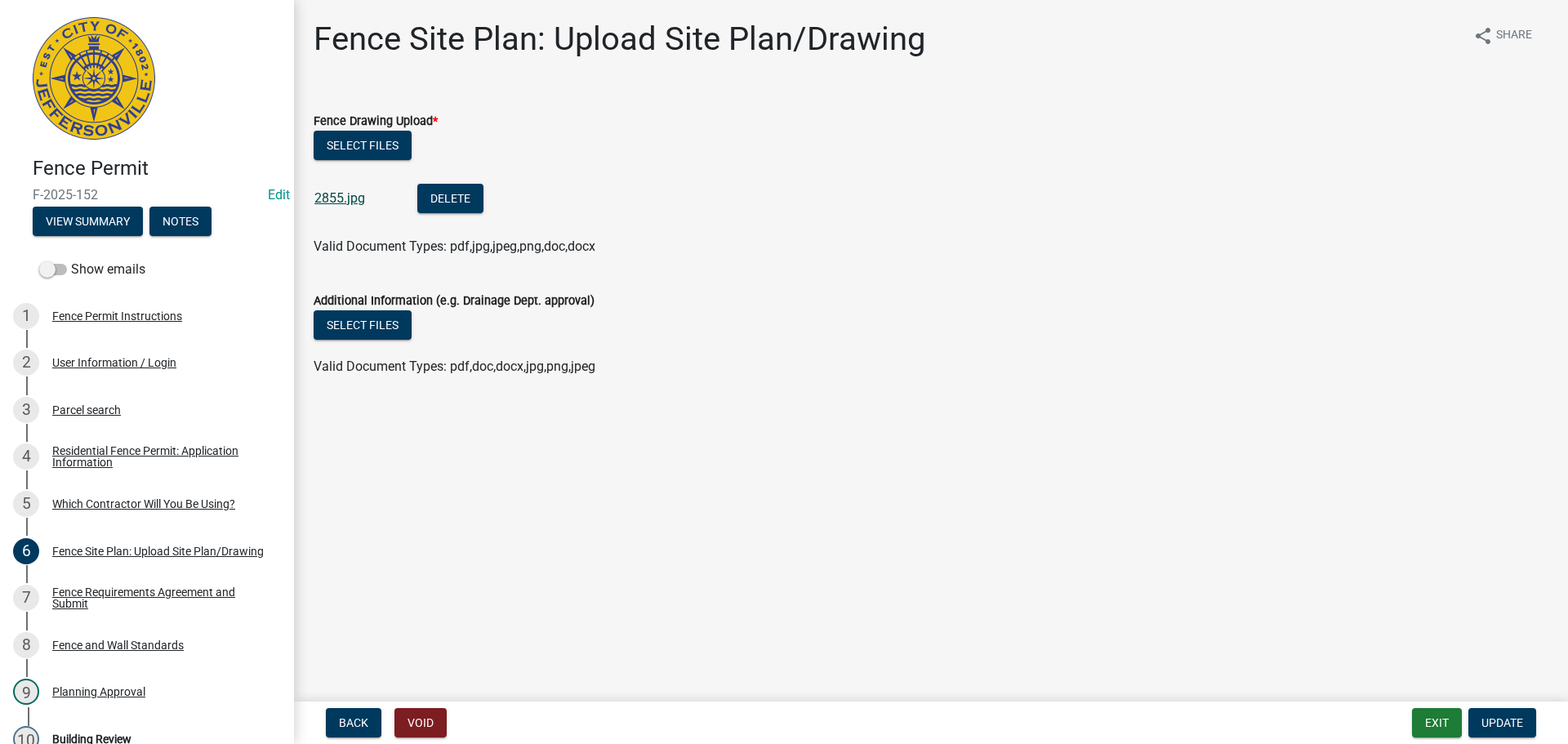
click at [340, 193] on link "2855.jpg" at bounding box center [340, 198] width 51 height 16
click at [100, 405] on div "Parcel search" at bounding box center [87, 410] width 68 height 11
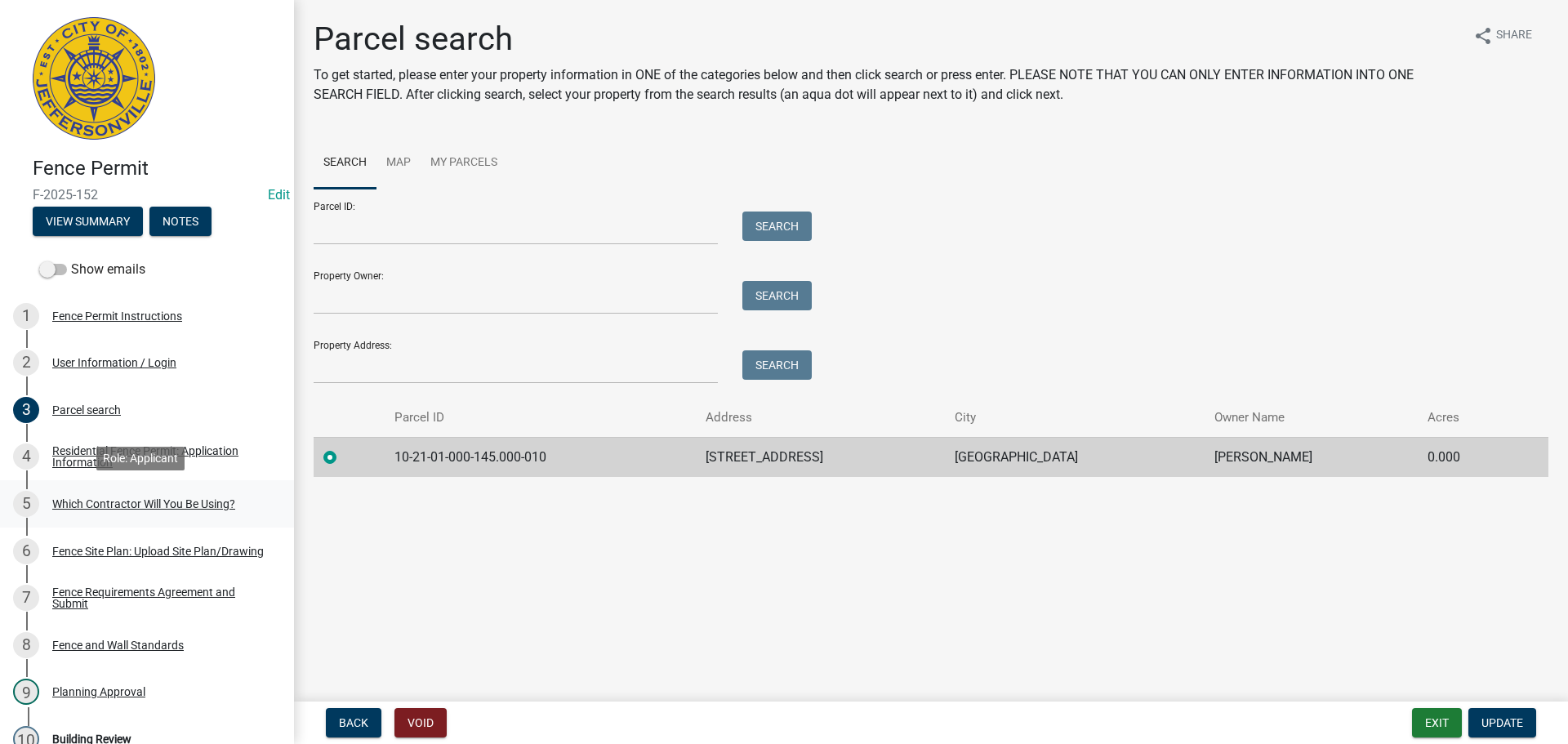
drag, startPoint x: 81, startPoint y: 500, endPoint x: 102, endPoint y: 504, distance: 21.4
click at [81, 500] on div "Which Contractor Will You Be Using?" at bounding box center [143, 504] width 183 height 11
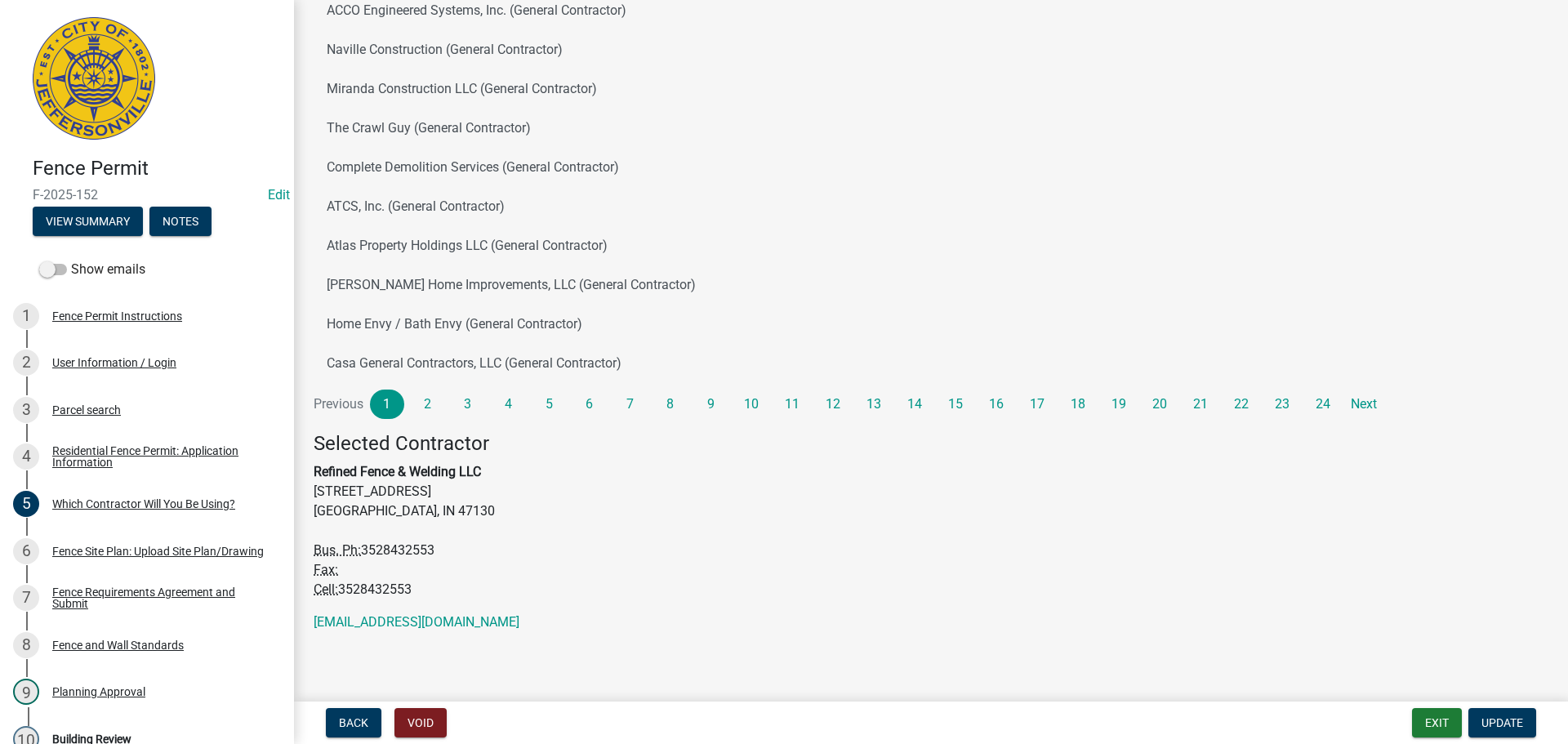
scroll to position [177, 0]
click at [82, 554] on div "Fence Site Plan: Upload Site Plan/Drawing" at bounding box center [158, 551] width 212 height 11
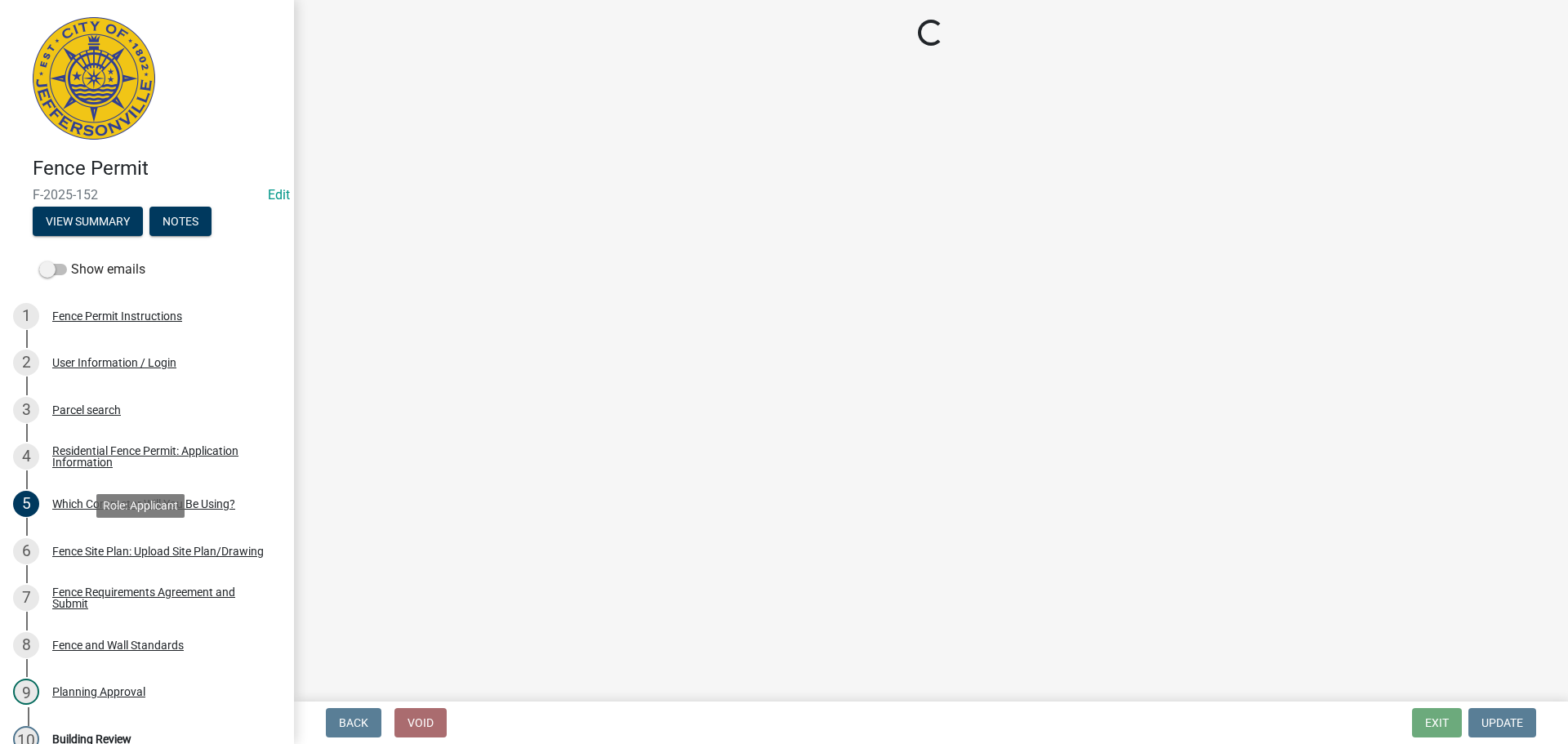
scroll to position [0, 0]
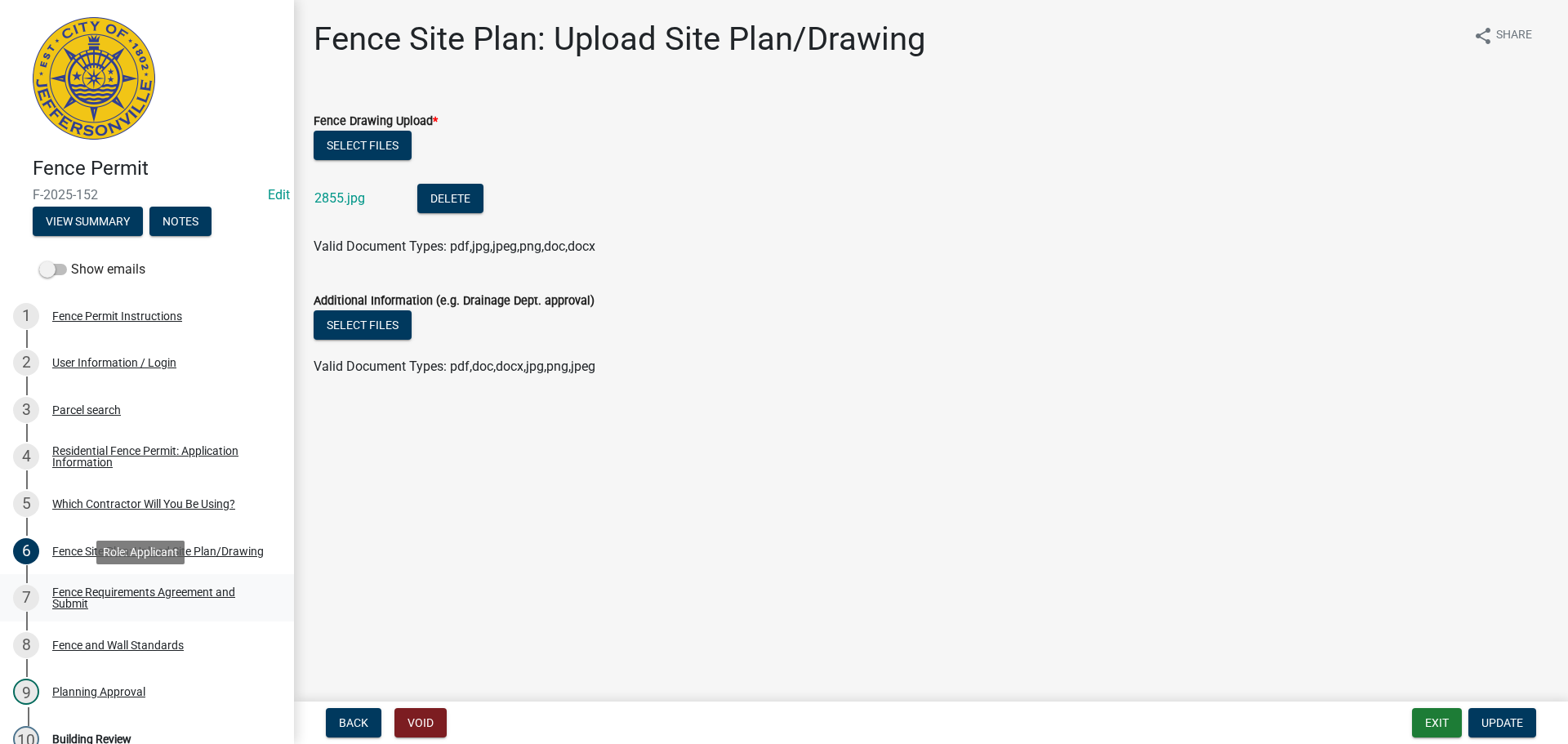
click at [108, 592] on div "Fence Requirements Agreement and Submit" at bounding box center [160, 598] width 216 height 23
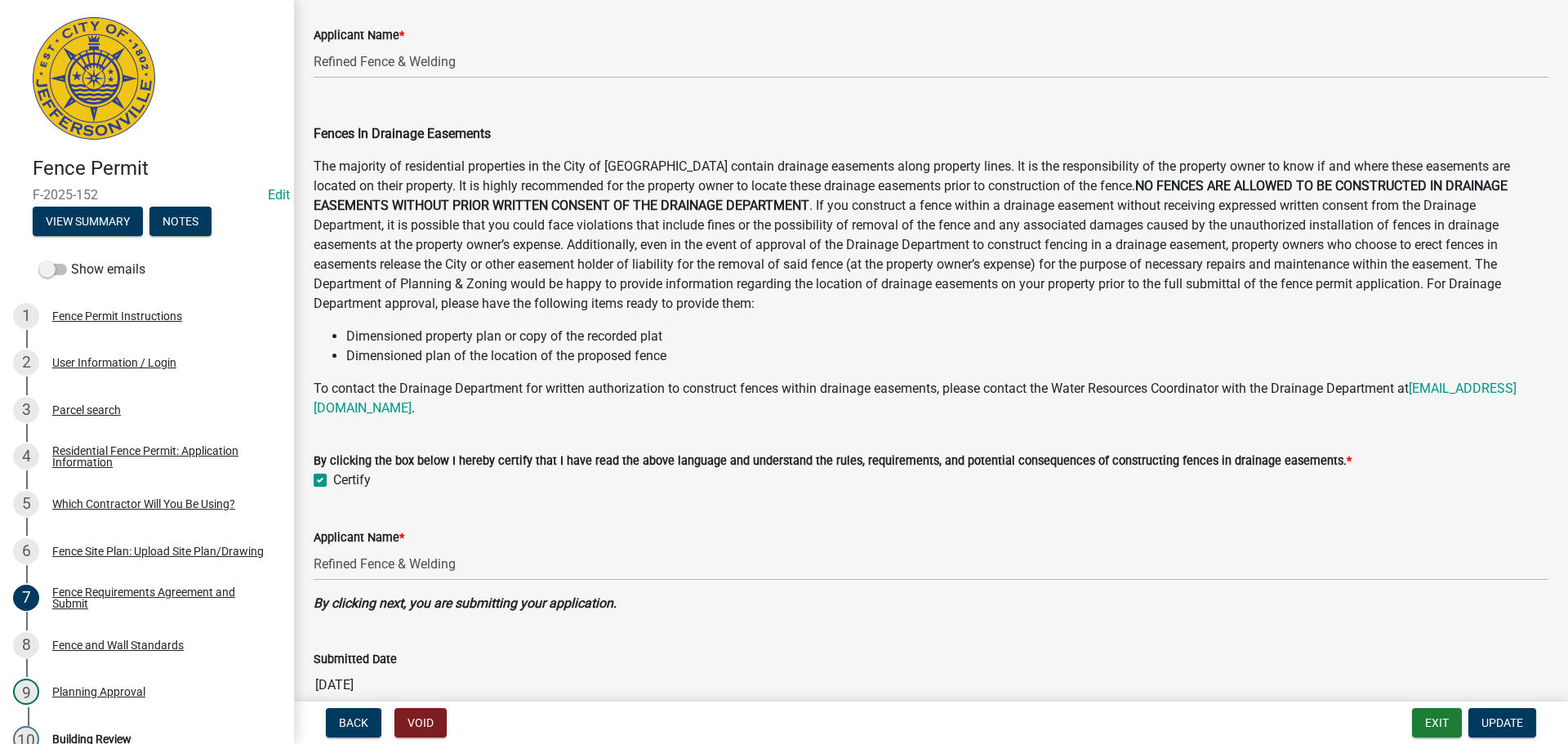
scroll to position [803, 0]
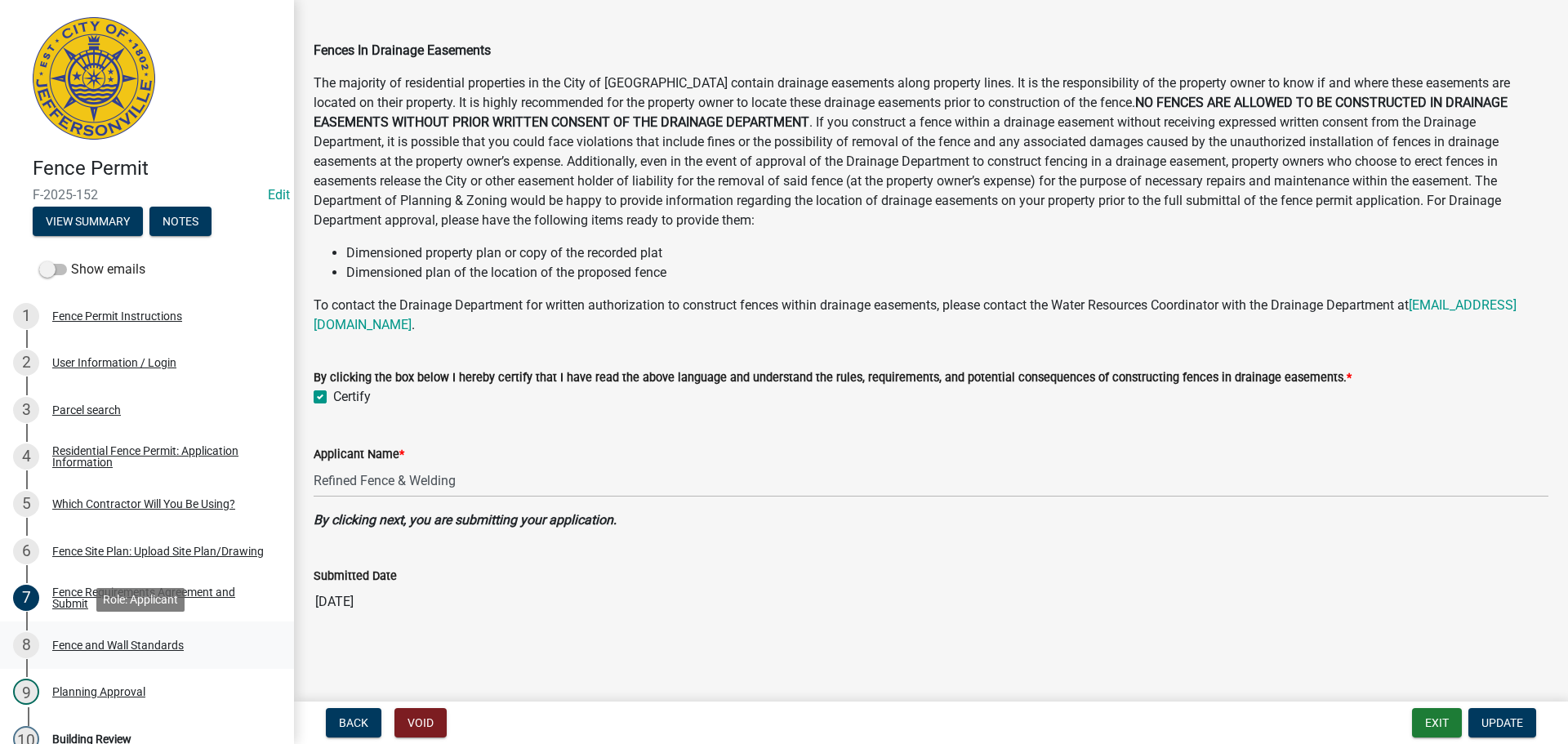
click at [93, 652] on div "8 Fence and Wall Standards" at bounding box center [141, 645] width 255 height 26
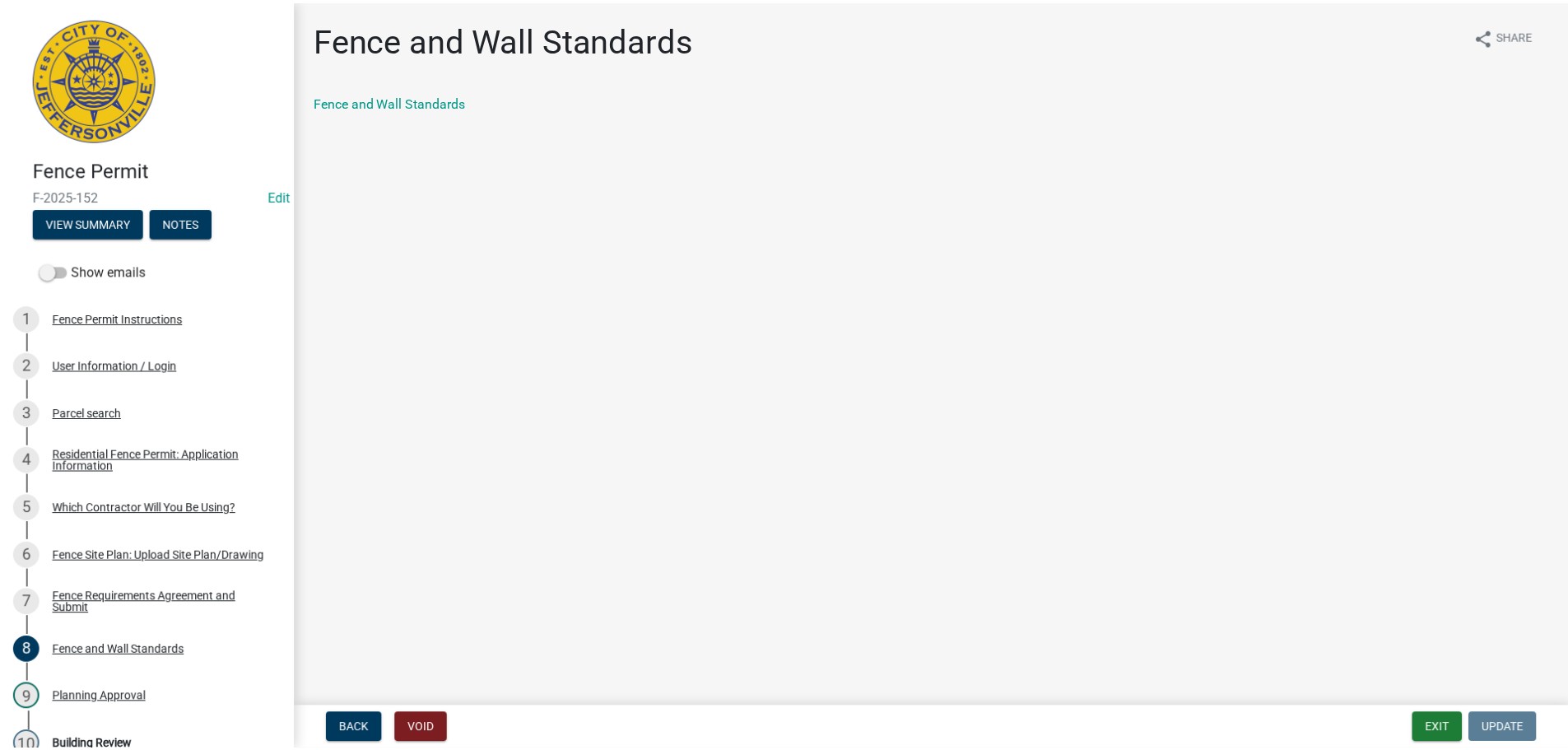
scroll to position [182, 0]
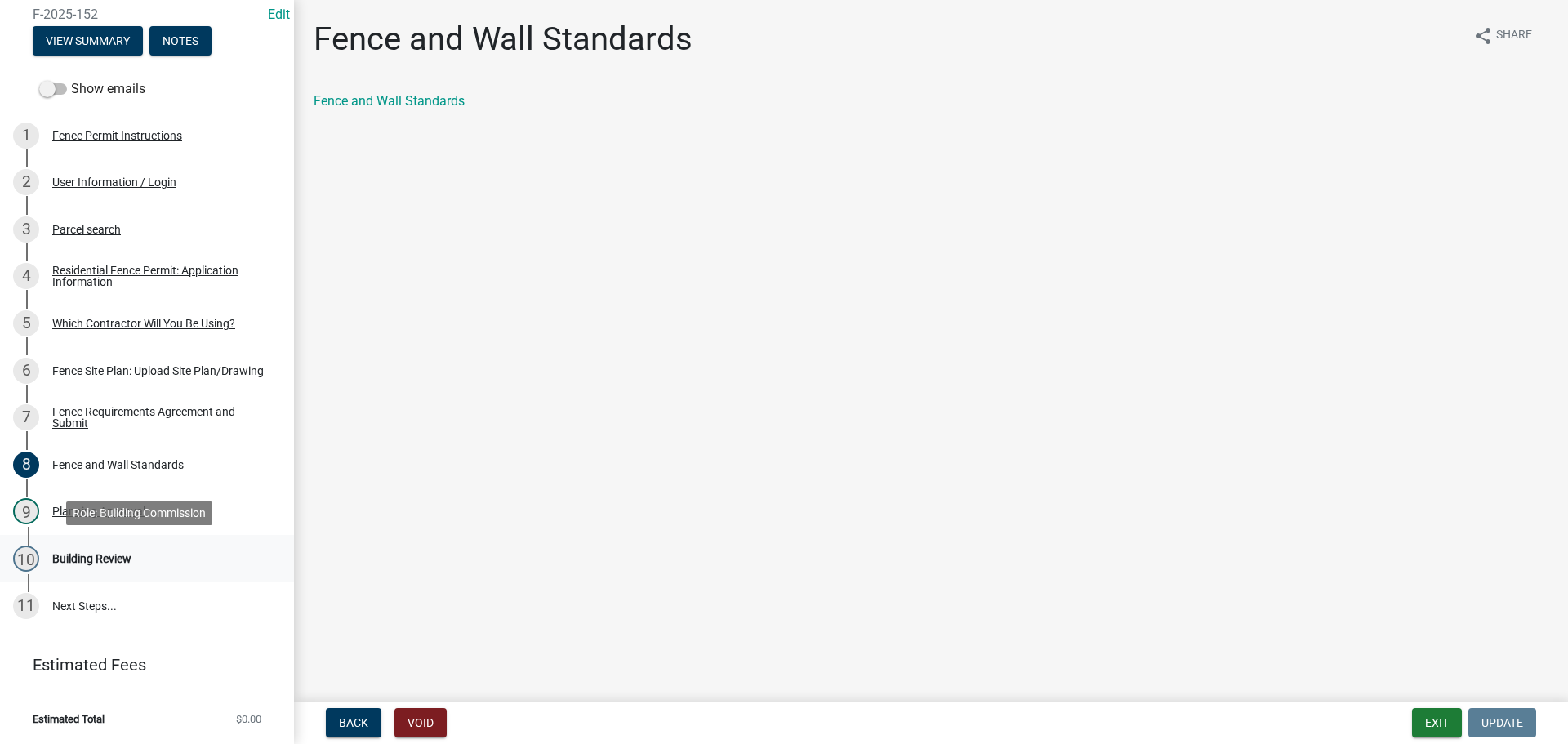
click at [73, 554] on div "Building Review" at bounding box center [92, 559] width 80 height 11
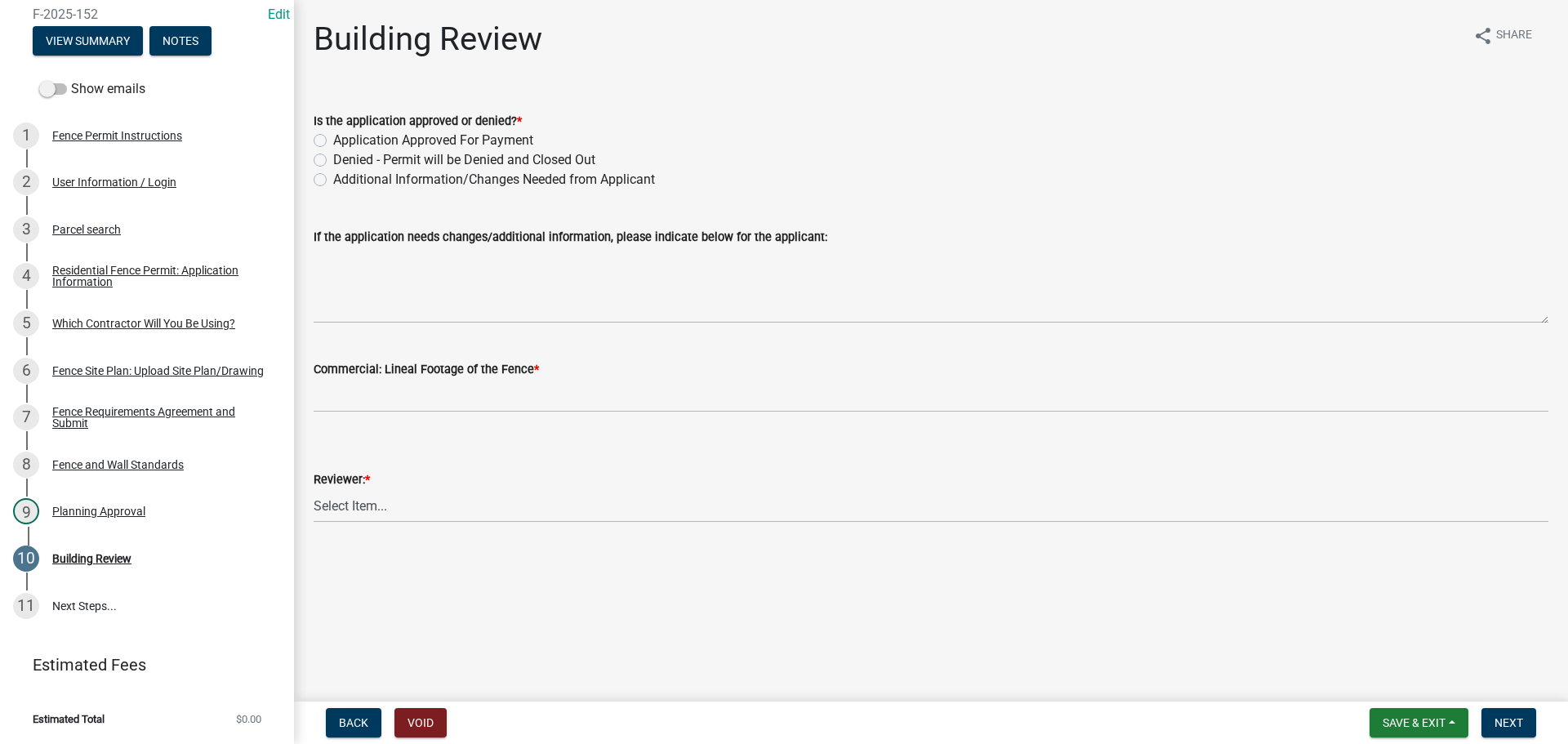
click at [333, 138] on label "Application Approved For Payment" at bounding box center [433, 141] width 200 height 19
click at [333, 138] on input "Application Approved For Payment" at bounding box center [338, 136] width 10 height 10
radio input "true"
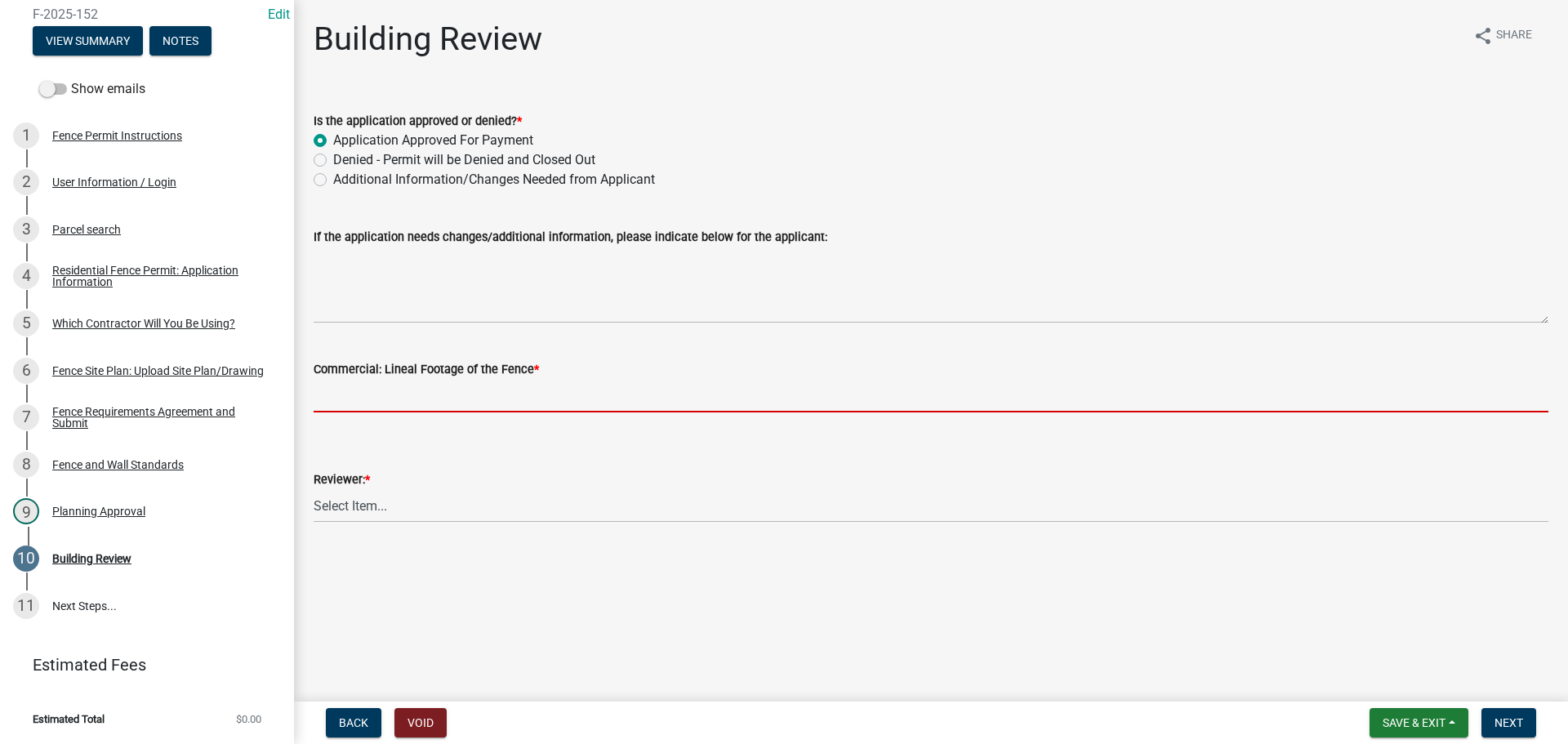
click at [364, 387] on input "text" at bounding box center [931, 396] width 1235 height 33
type input "0"
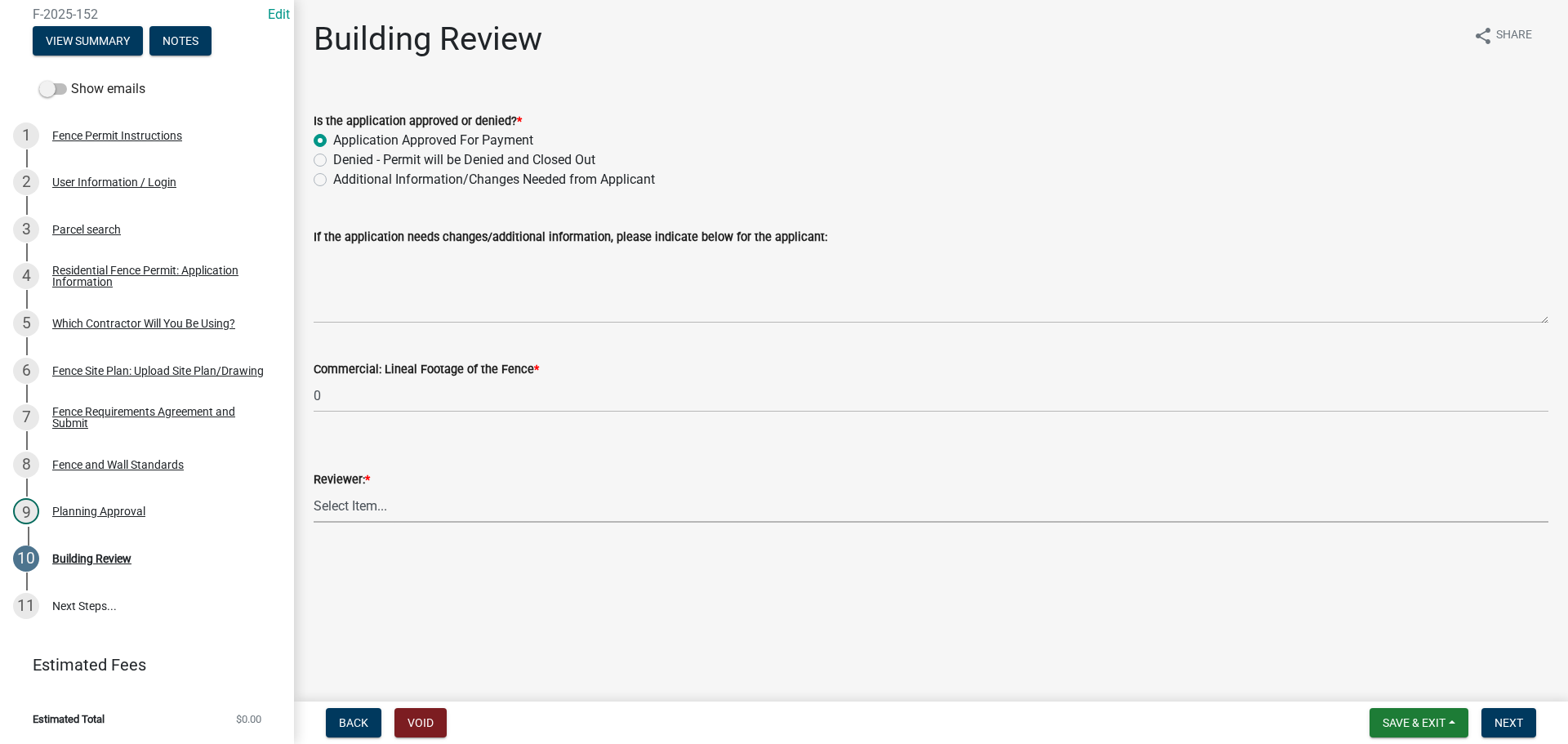
click at [383, 504] on select "Select Item... Jim Wilkinson Mary Frey Mike Kruer Missy Bottorff Linda Mills" at bounding box center [931, 506] width 1235 height 33
click at [314, 490] on select "Select Item... Jim Wilkinson Mary Frey Mike Kruer Missy Bottorff Linda Mills" at bounding box center [931, 506] width 1235 height 33
select select "e36977bf-af8d-40c9-935f-0f479ad9eb24"
click at [1517, 727] on span "Next" at bounding box center [1509, 722] width 29 height 13
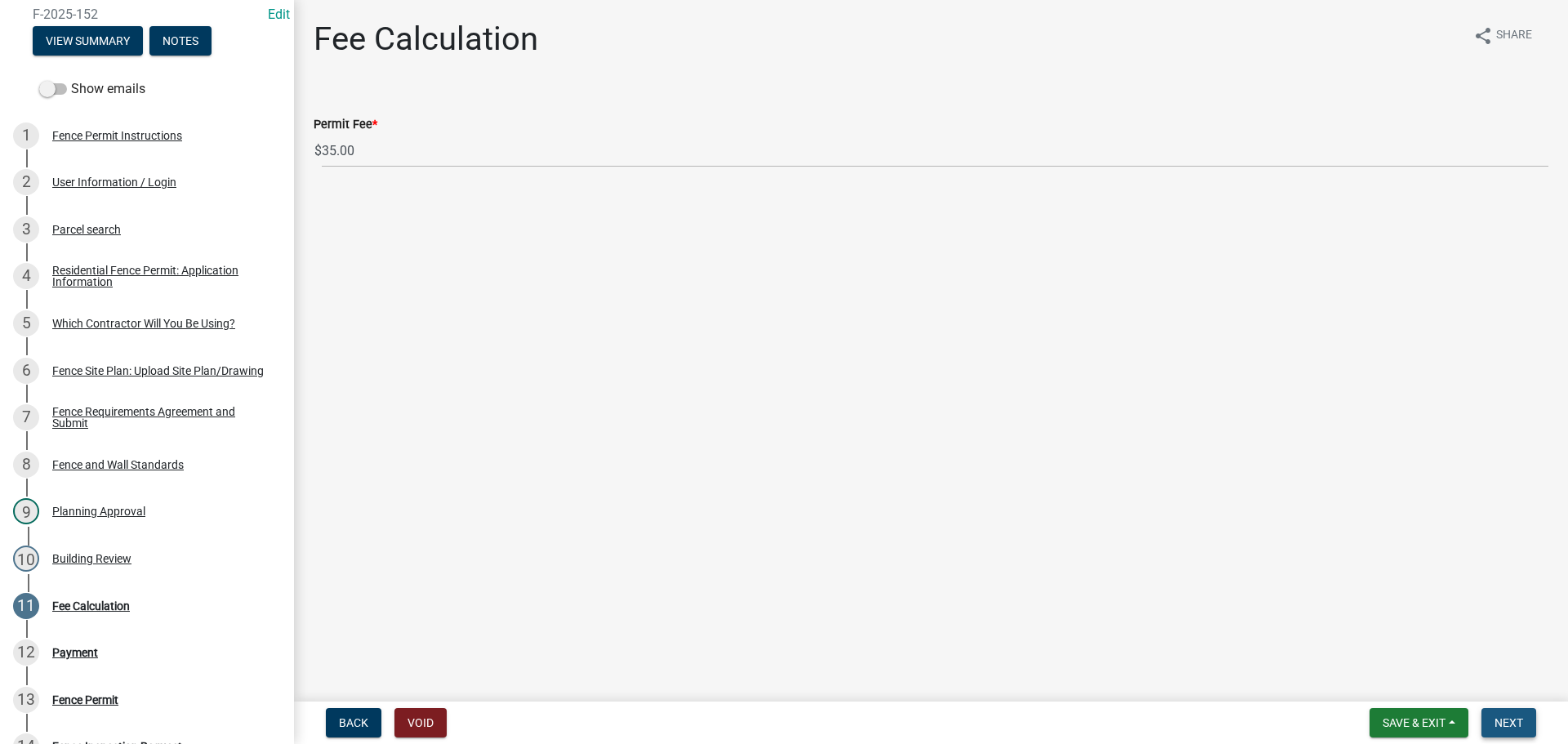
click at [1508, 723] on span "Next" at bounding box center [1509, 722] width 29 height 13
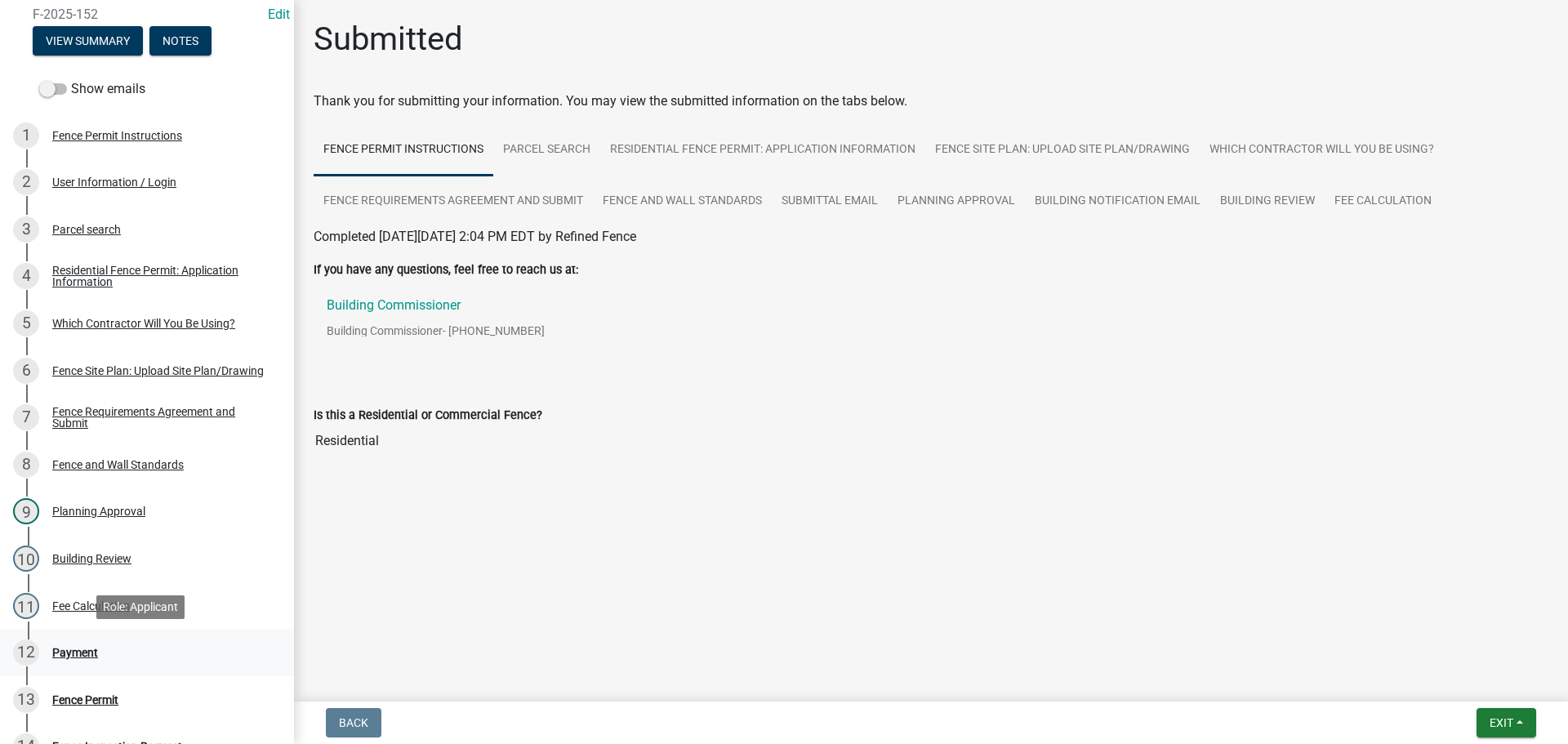
drag, startPoint x: 73, startPoint y: 653, endPoint x: 573, endPoint y: 574, distance: 506.2
click at [76, 651] on div "Payment" at bounding box center [75, 652] width 45 height 11
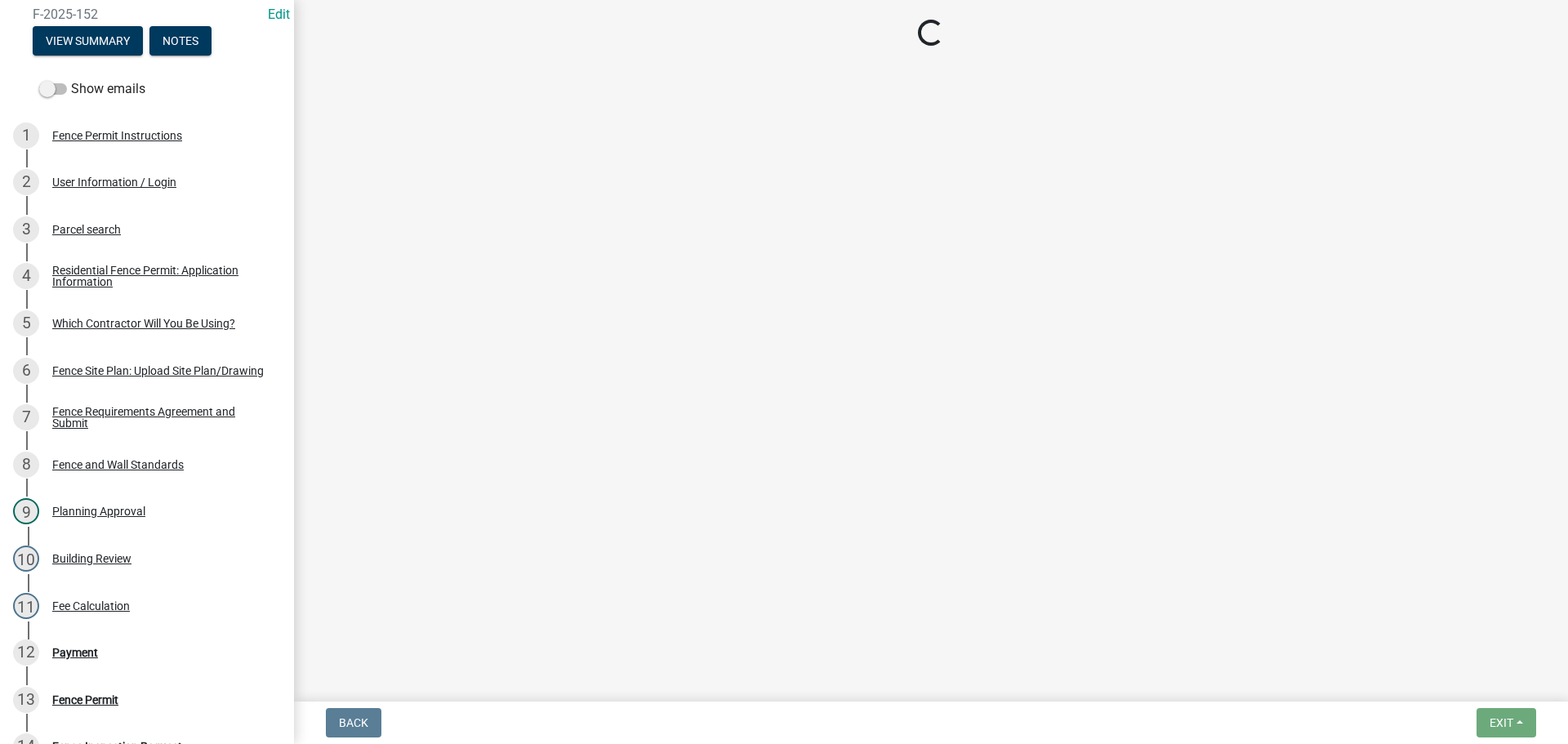
select select "3: 3"
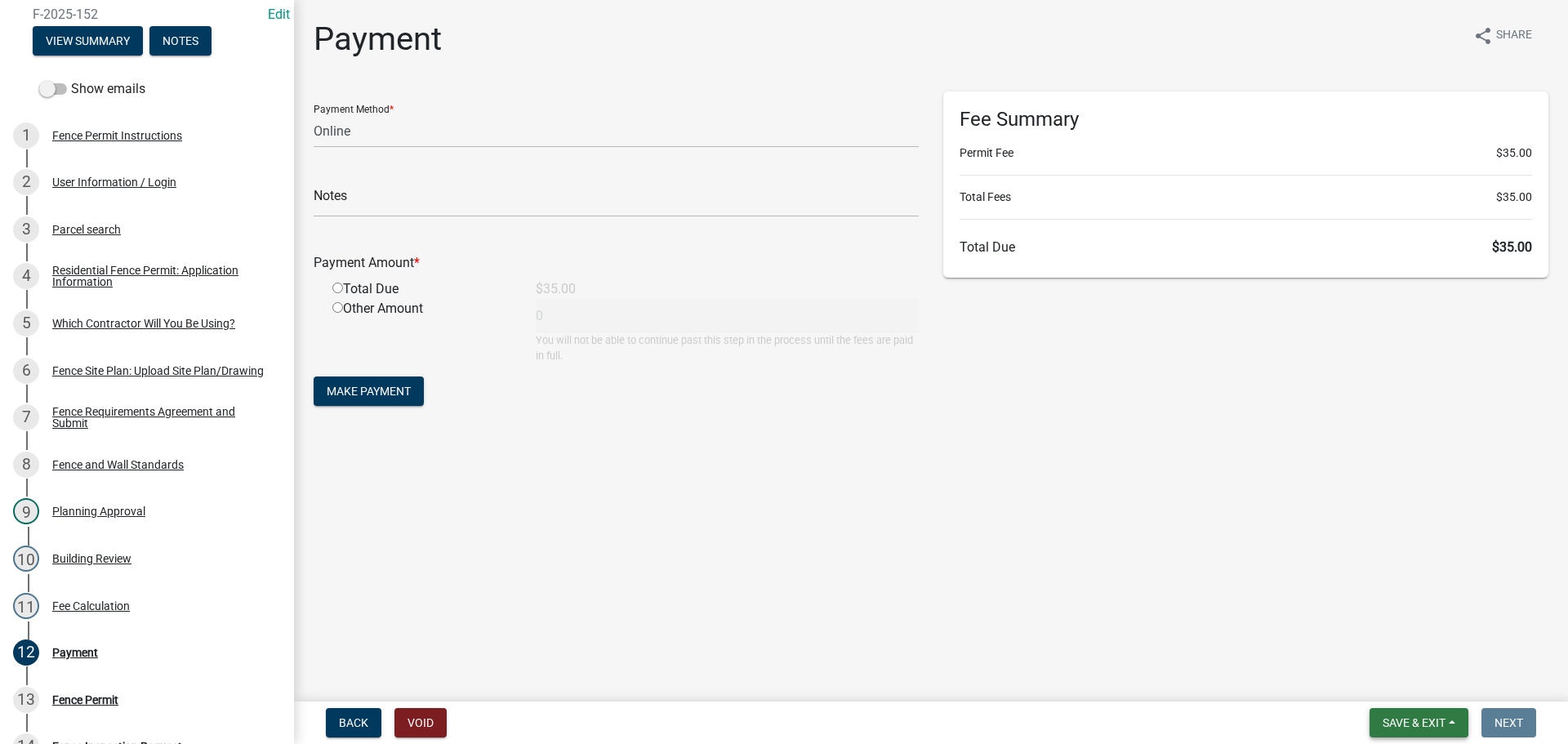
click at [1419, 716] on span "Save & Exit" at bounding box center [1414, 722] width 63 height 13
click at [1380, 676] on button "Save & Exit" at bounding box center [1404, 680] width 131 height 39
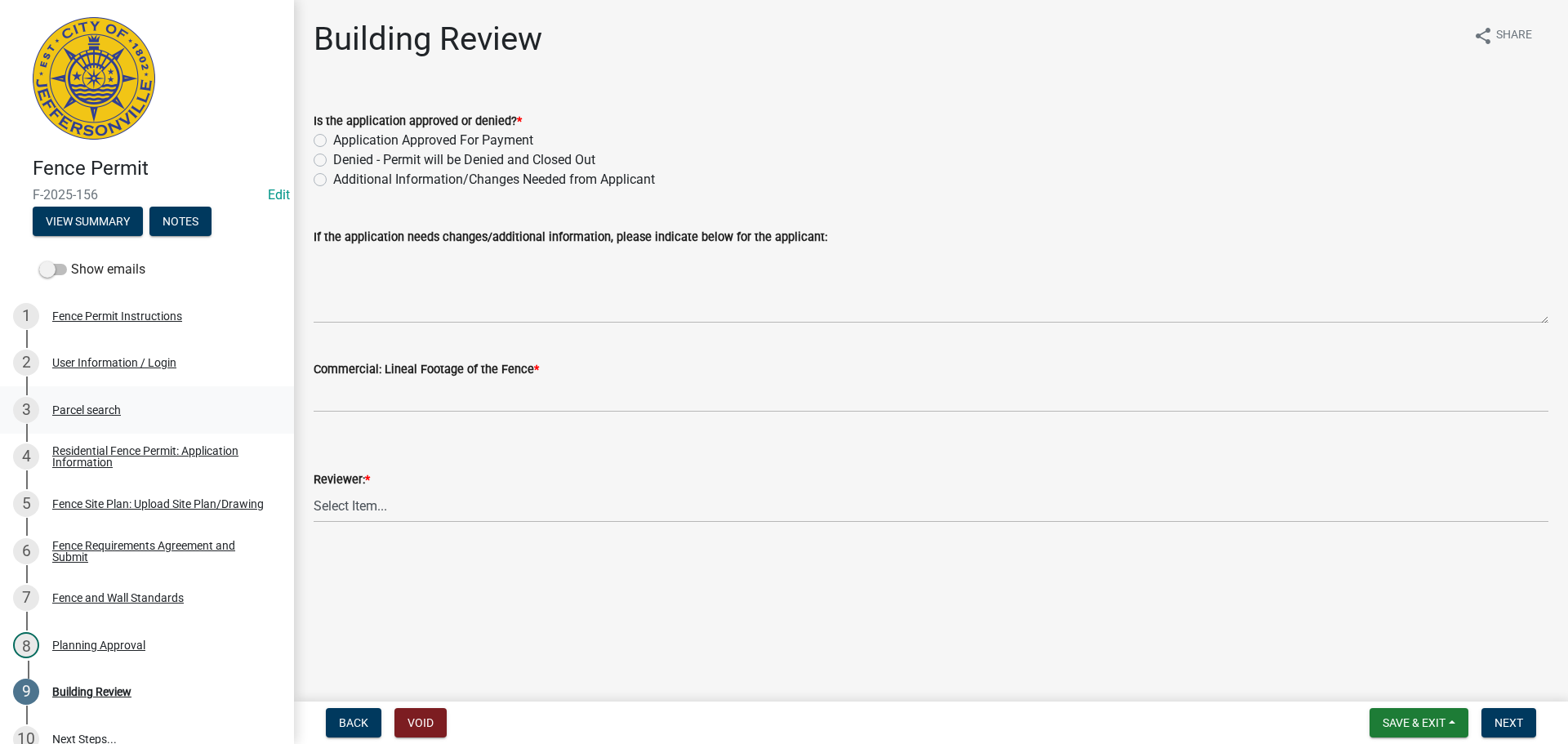
click at [76, 407] on div "Parcel search" at bounding box center [87, 410] width 68 height 11
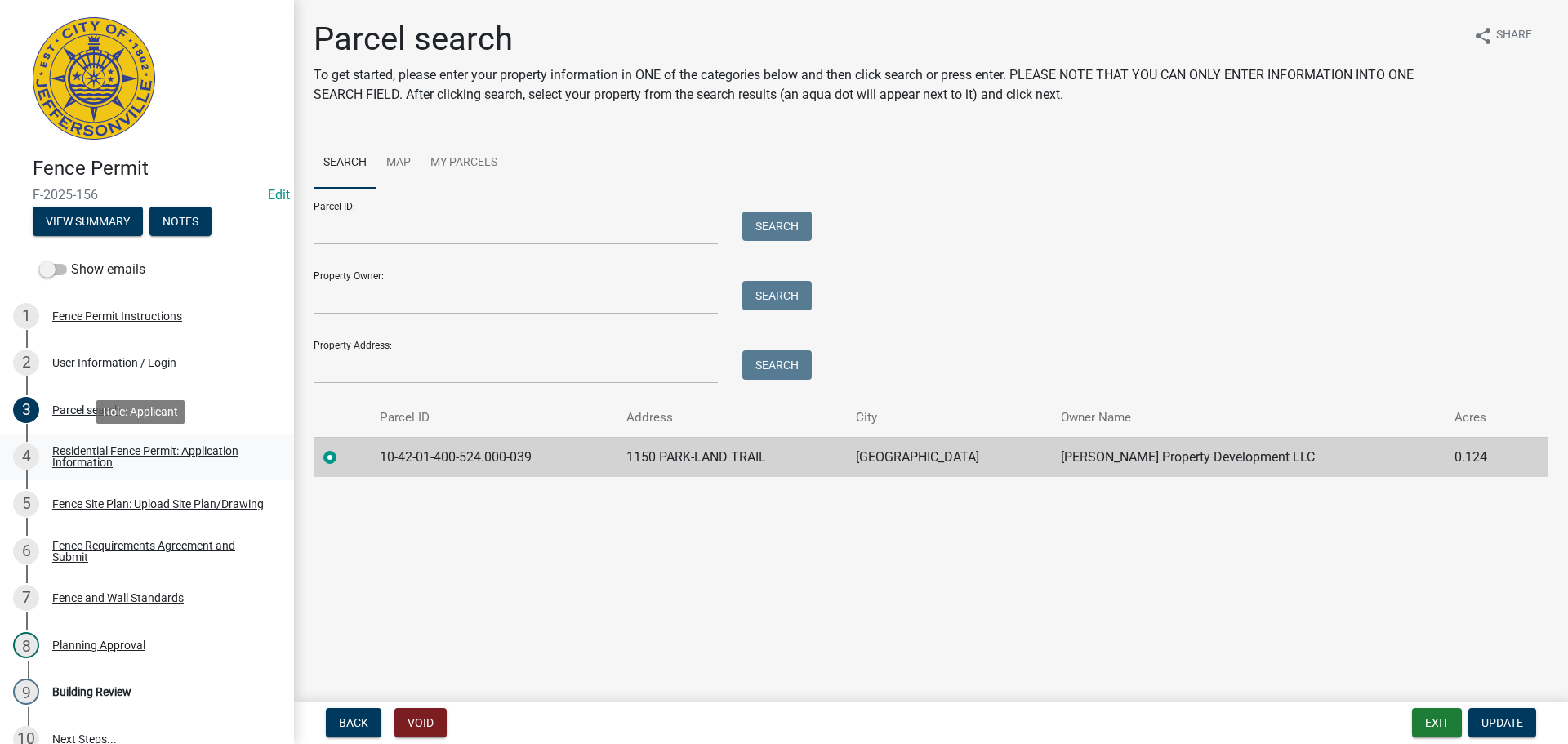
click at [94, 462] on div "Residential Fence Permit: Application Information" at bounding box center [160, 456] width 216 height 23
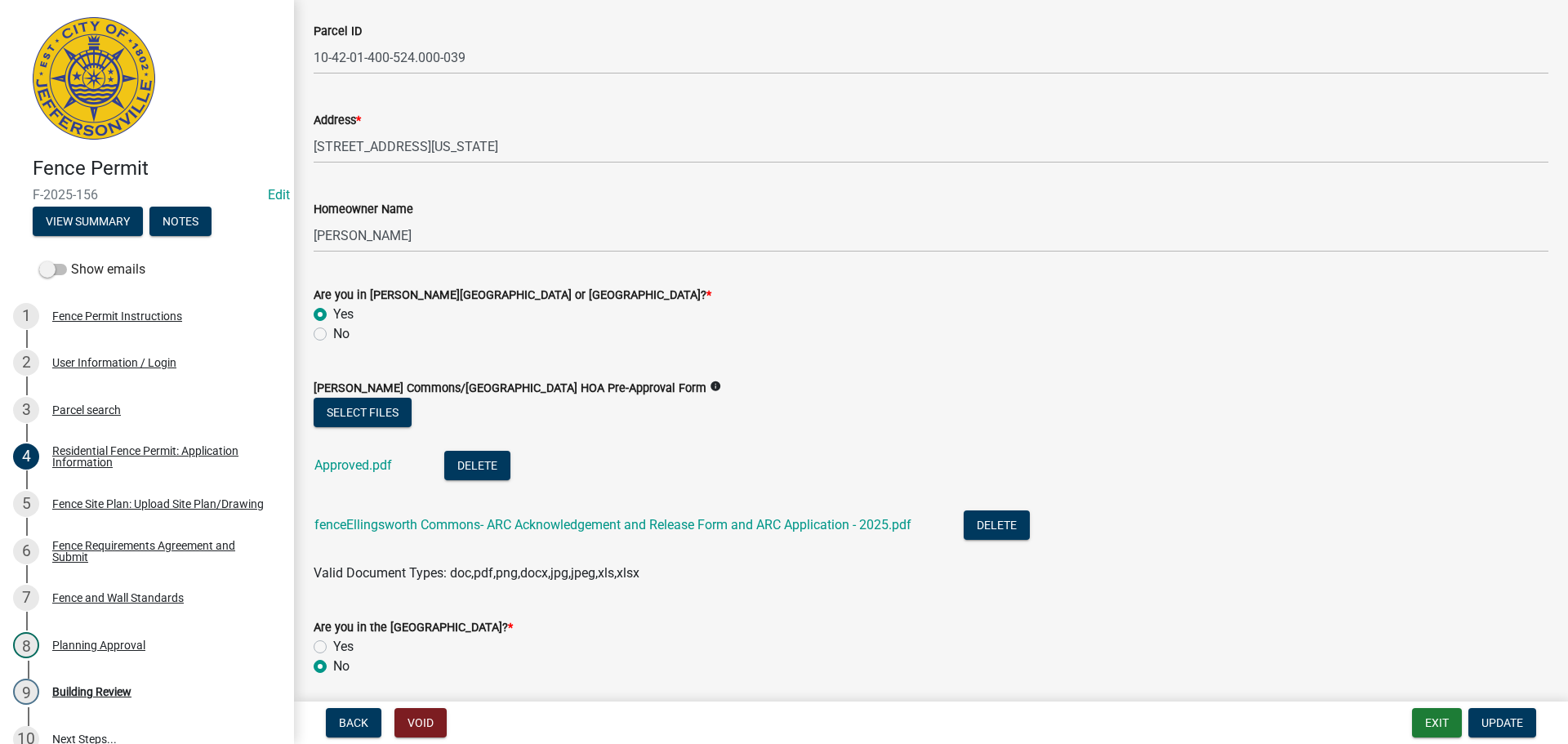
scroll to position [245, 0]
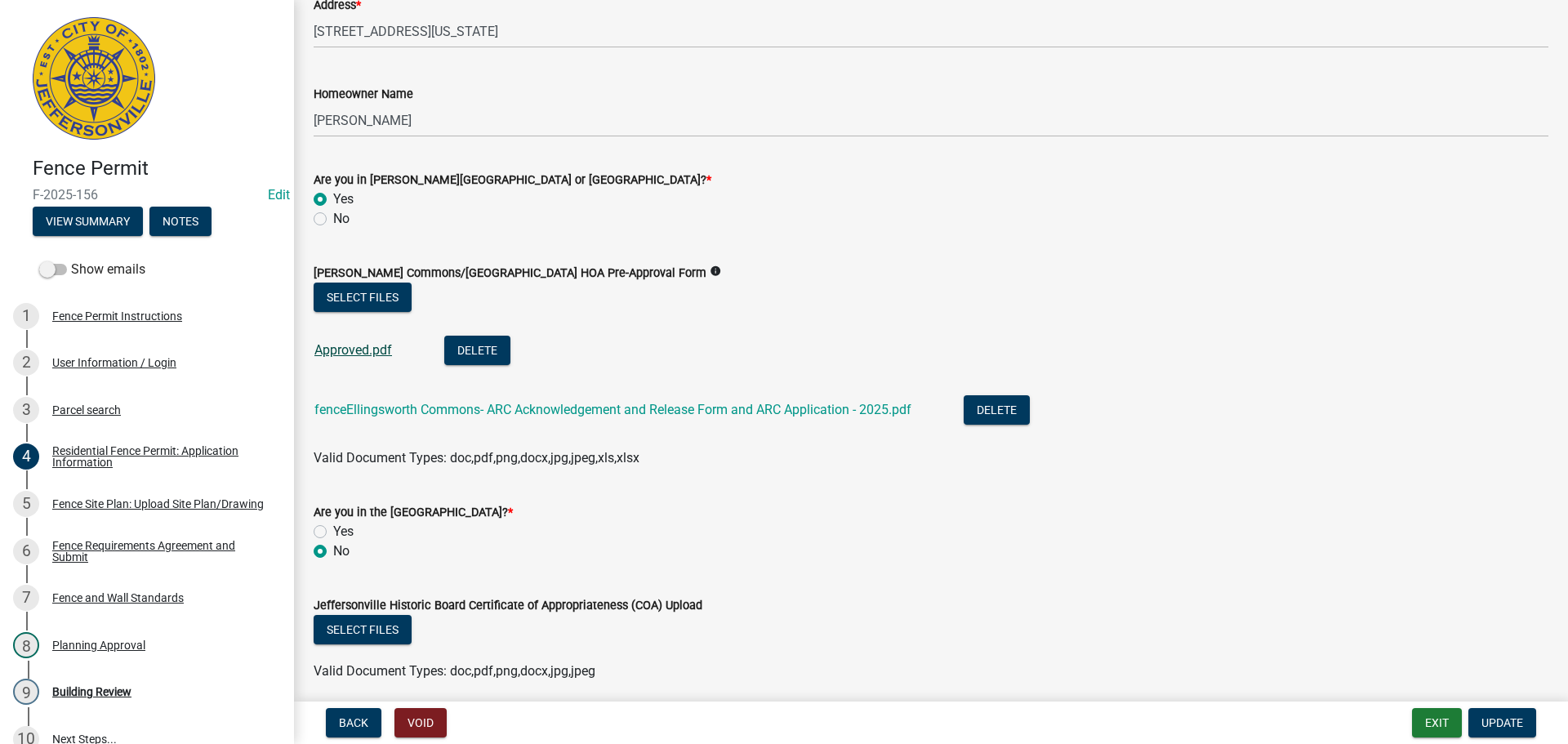
click at [344, 350] on link "Approved.pdf" at bounding box center [353, 351] width 78 height 16
click at [365, 414] on link "fenceEllingsworth Commons- ARC Acknowledgement and Release Form and ARC Applica…" at bounding box center [613, 410] width 597 height 16
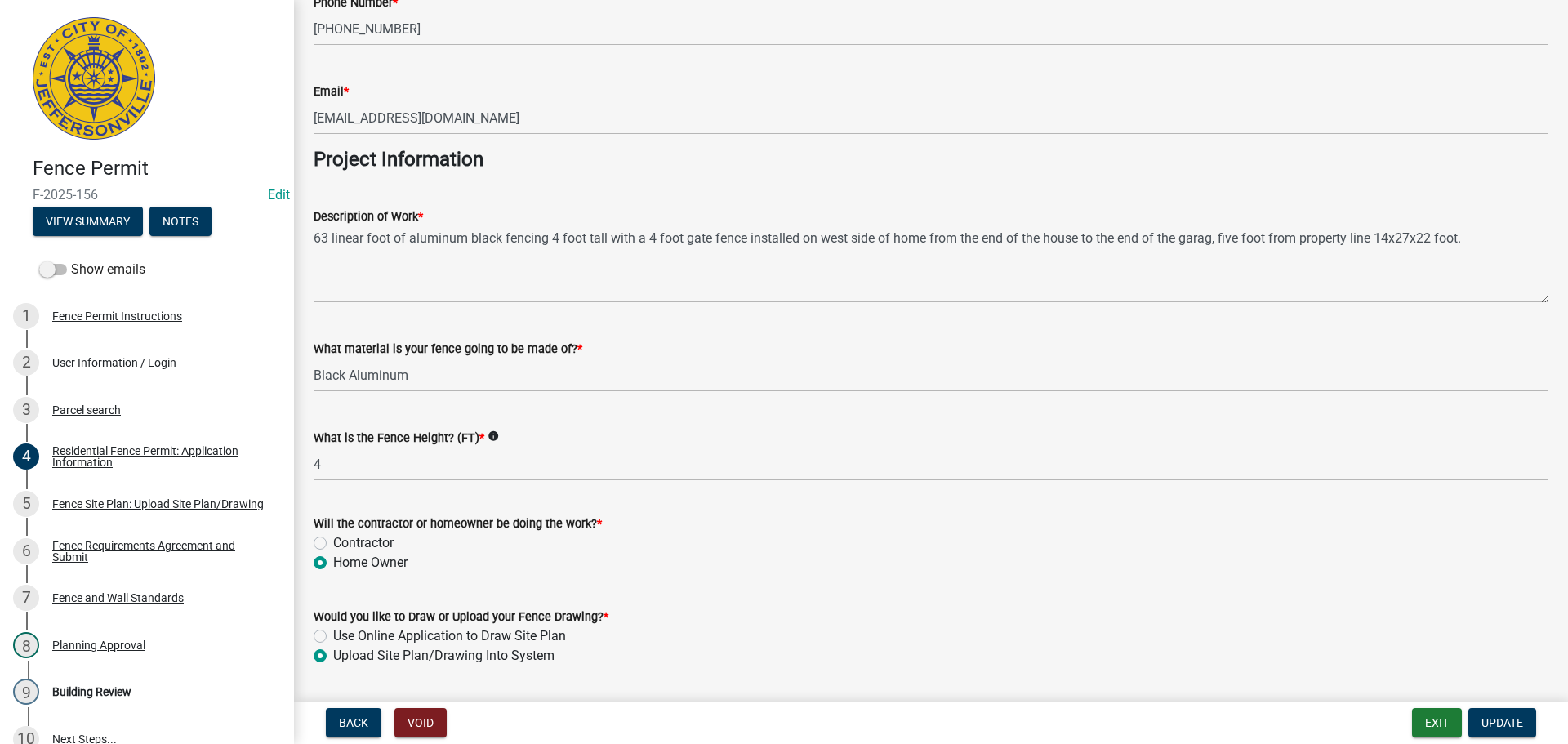
scroll to position [1449, 0]
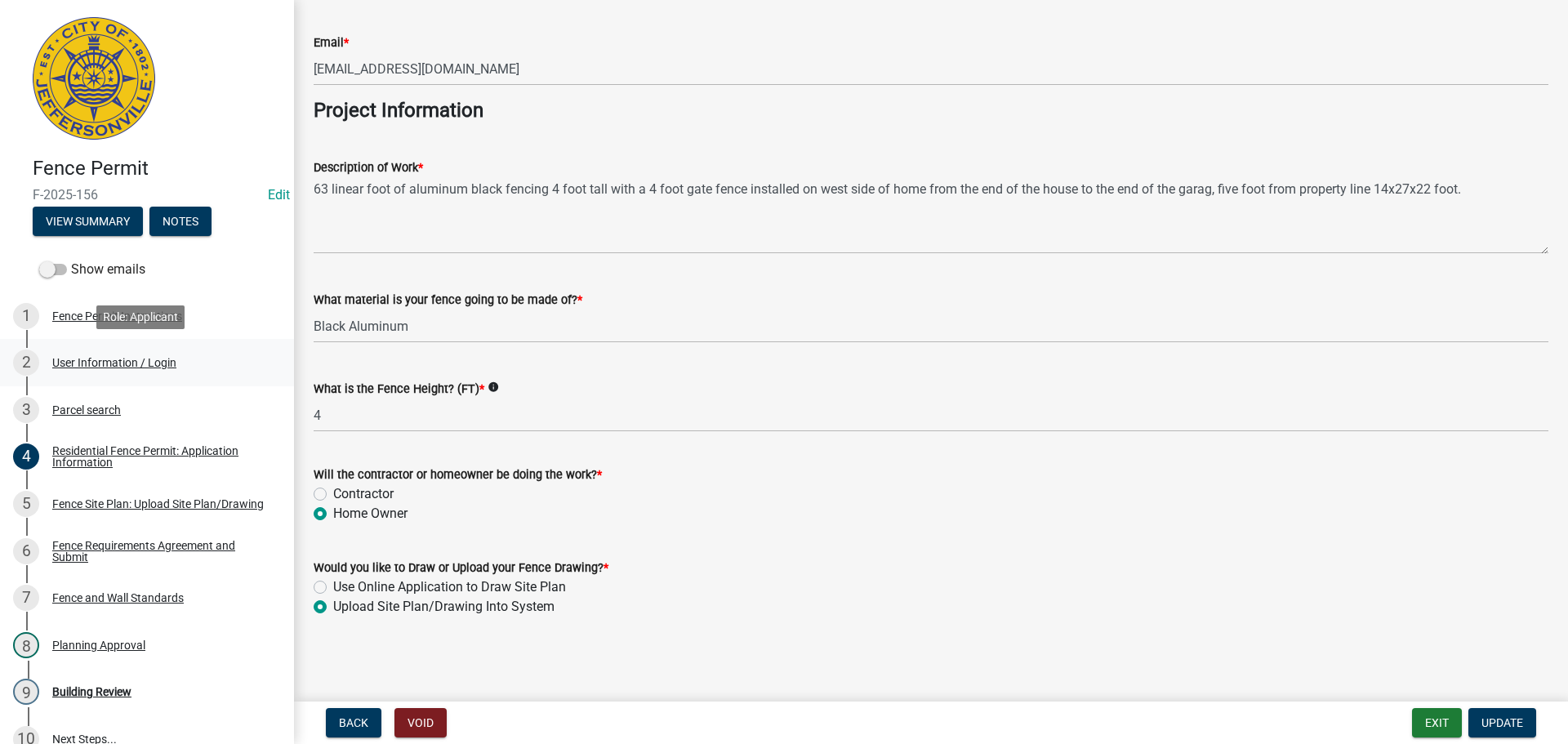
click at [104, 359] on div "User Information / Login" at bounding box center [114, 362] width 124 height 11
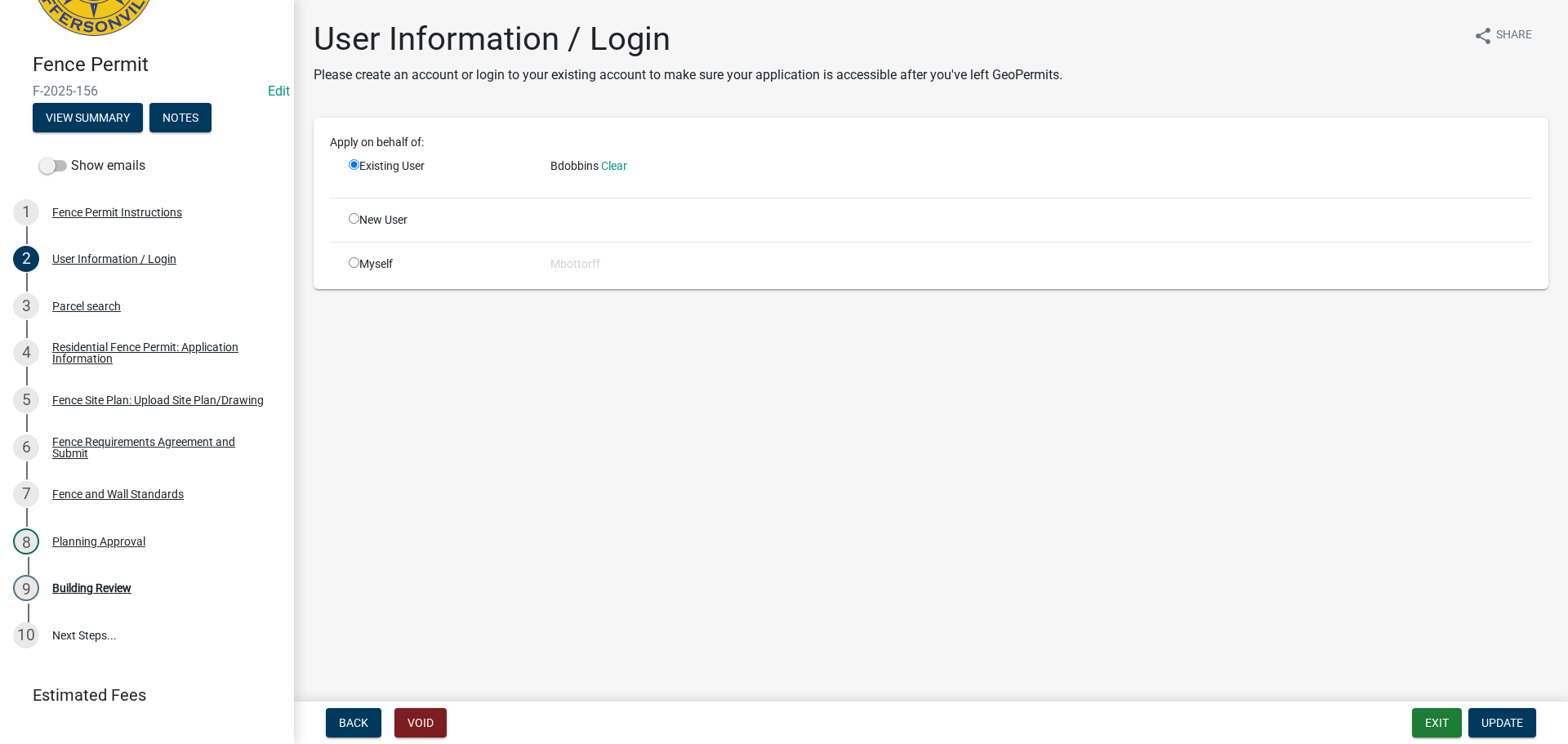
scroll to position [134, 0]
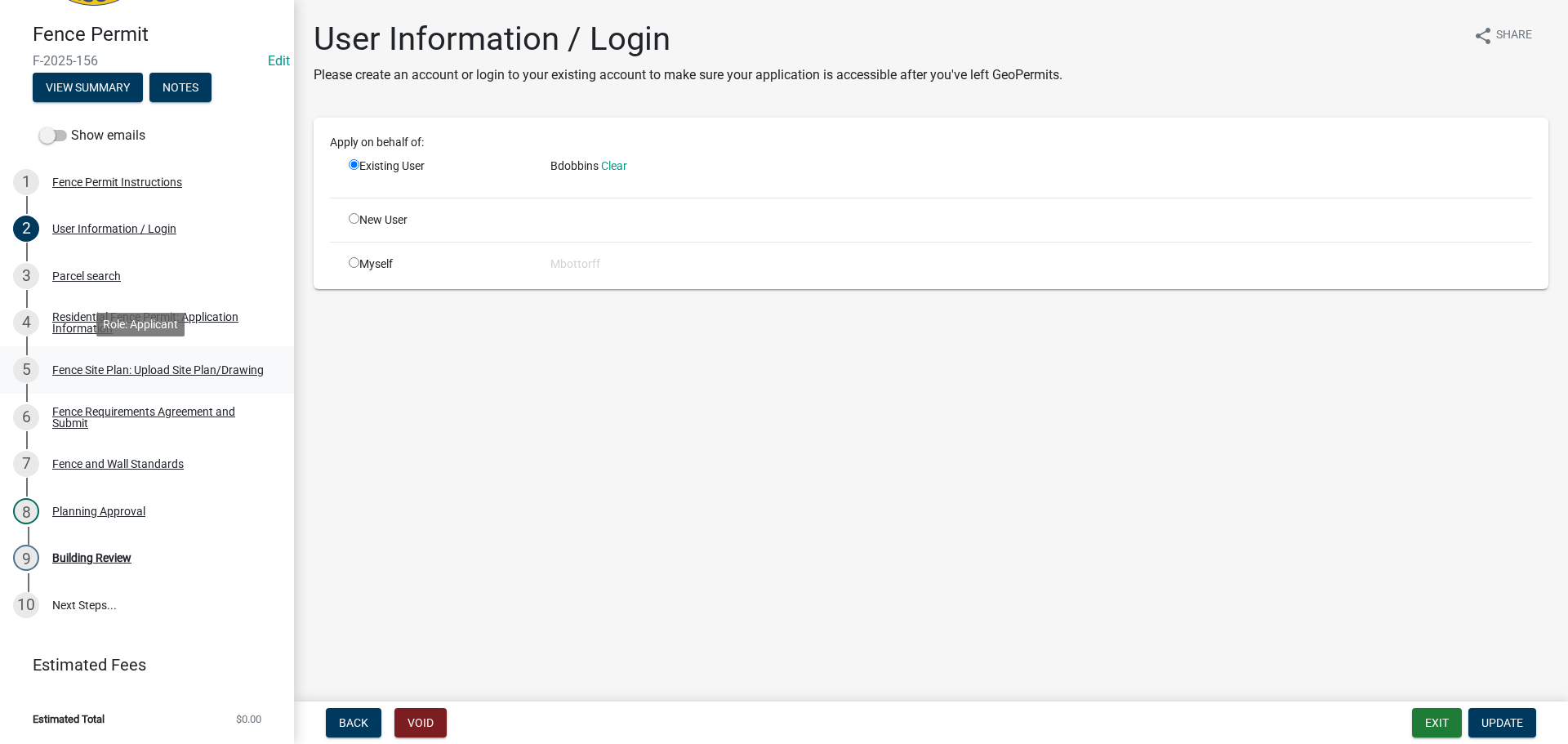
click at [88, 365] on div "Fence Site Plan: Upload Site Plan/Drawing" at bounding box center [158, 370] width 212 height 11
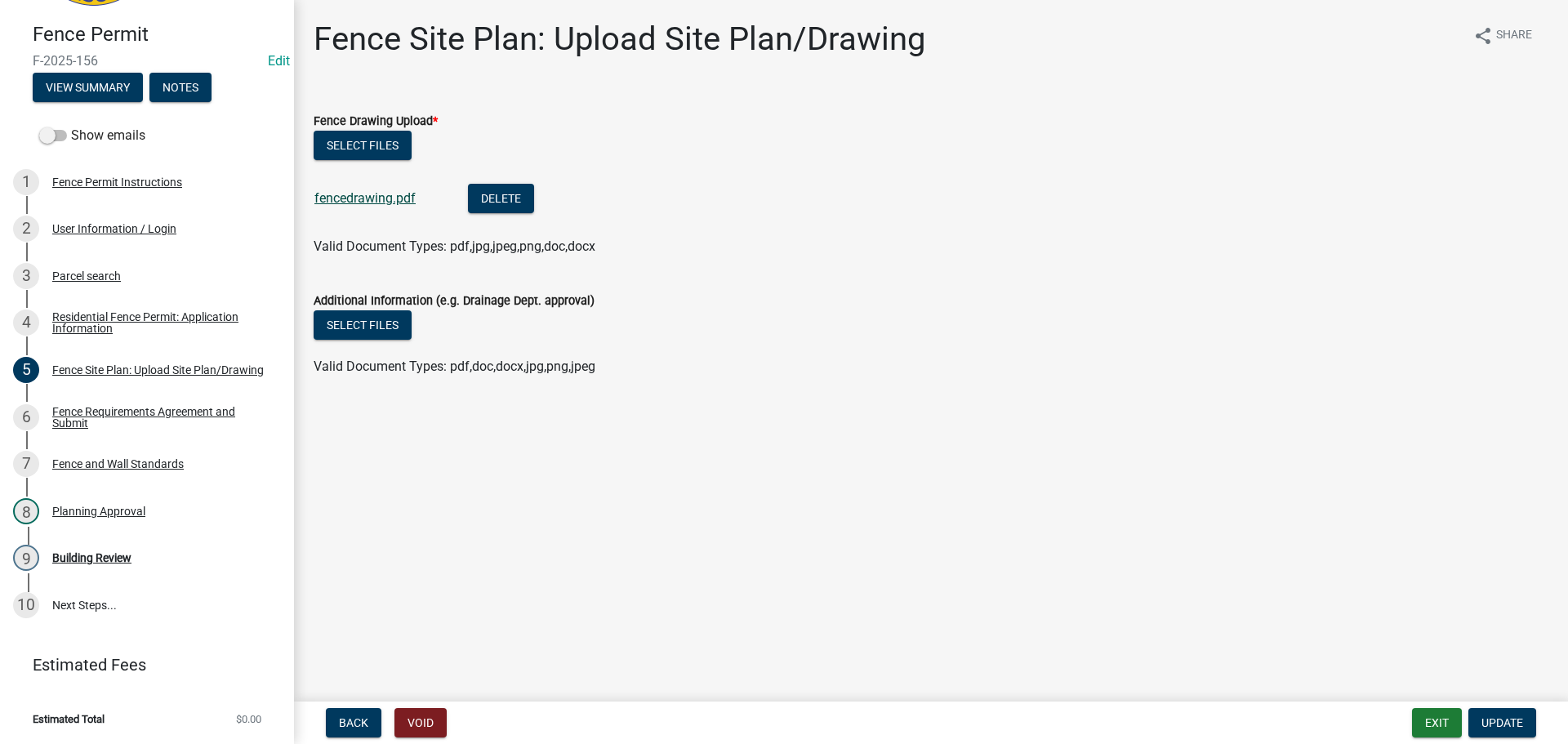
click at [346, 200] on link "fencedrawing.pdf" at bounding box center [365, 198] width 101 height 16
click at [86, 407] on div "Fence Requirements Agreement and Submit" at bounding box center [160, 417] width 216 height 23
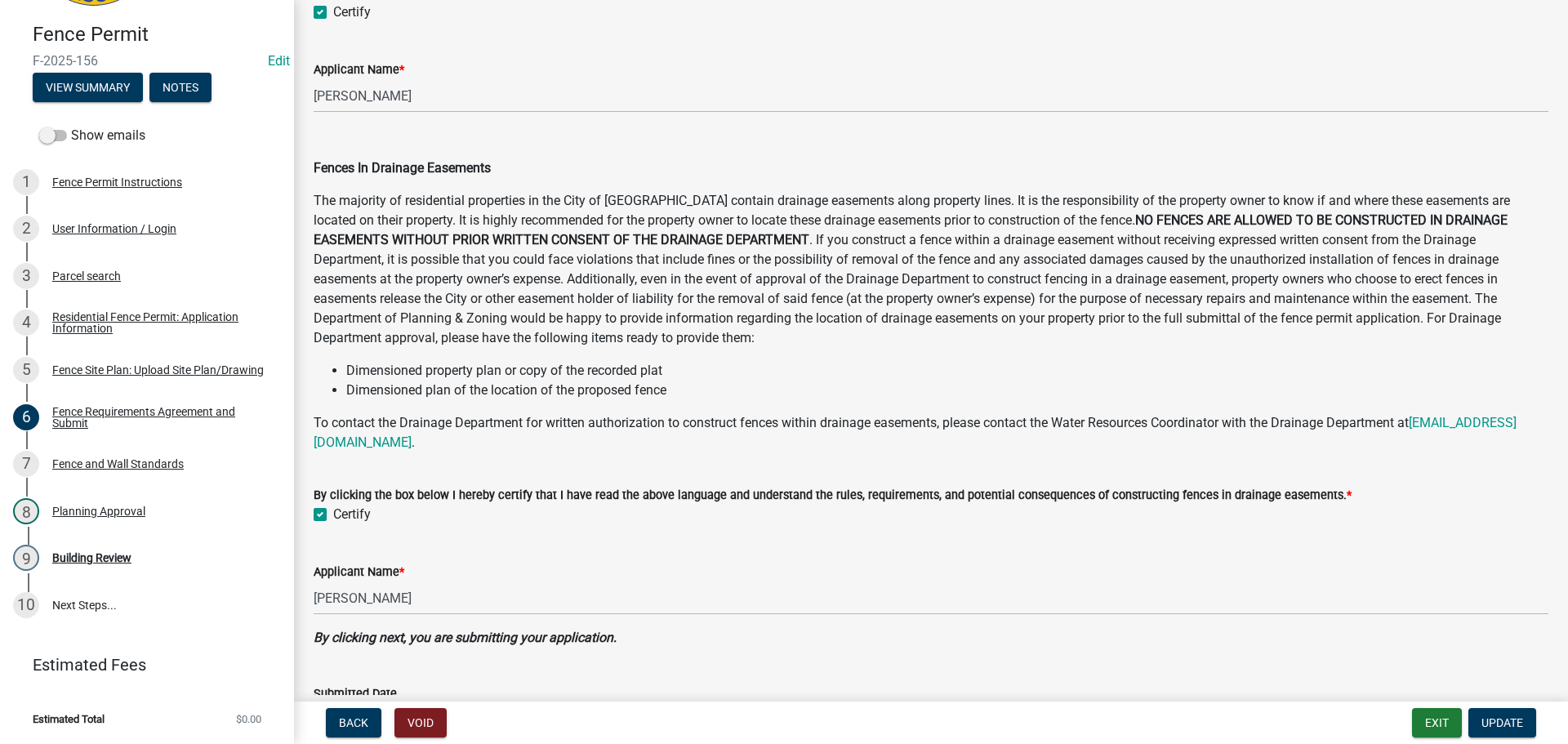
scroll to position [803, 0]
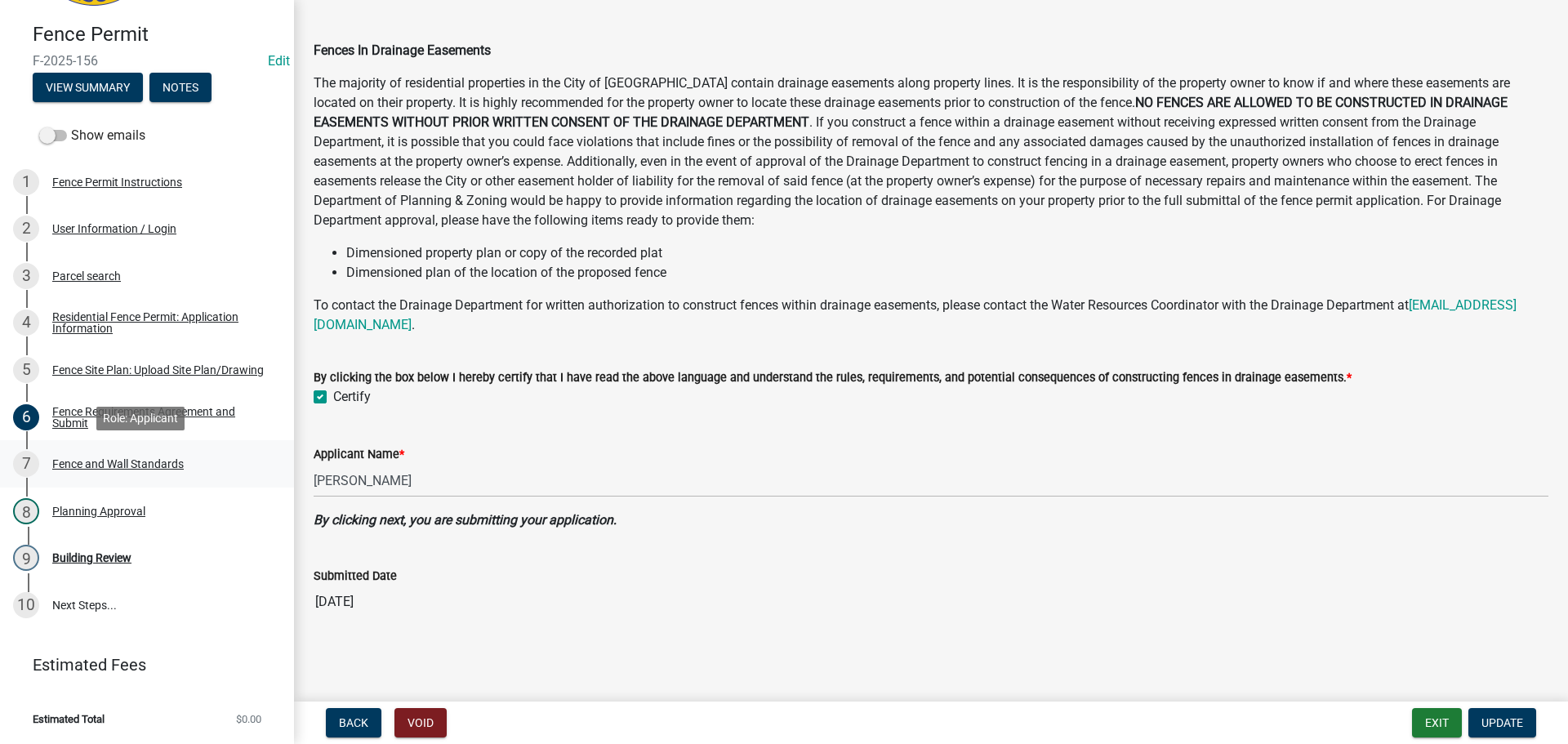
click at [123, 464] on div "Fence and Wall Standards" at bounding box center [118, 463] width 131 height 11
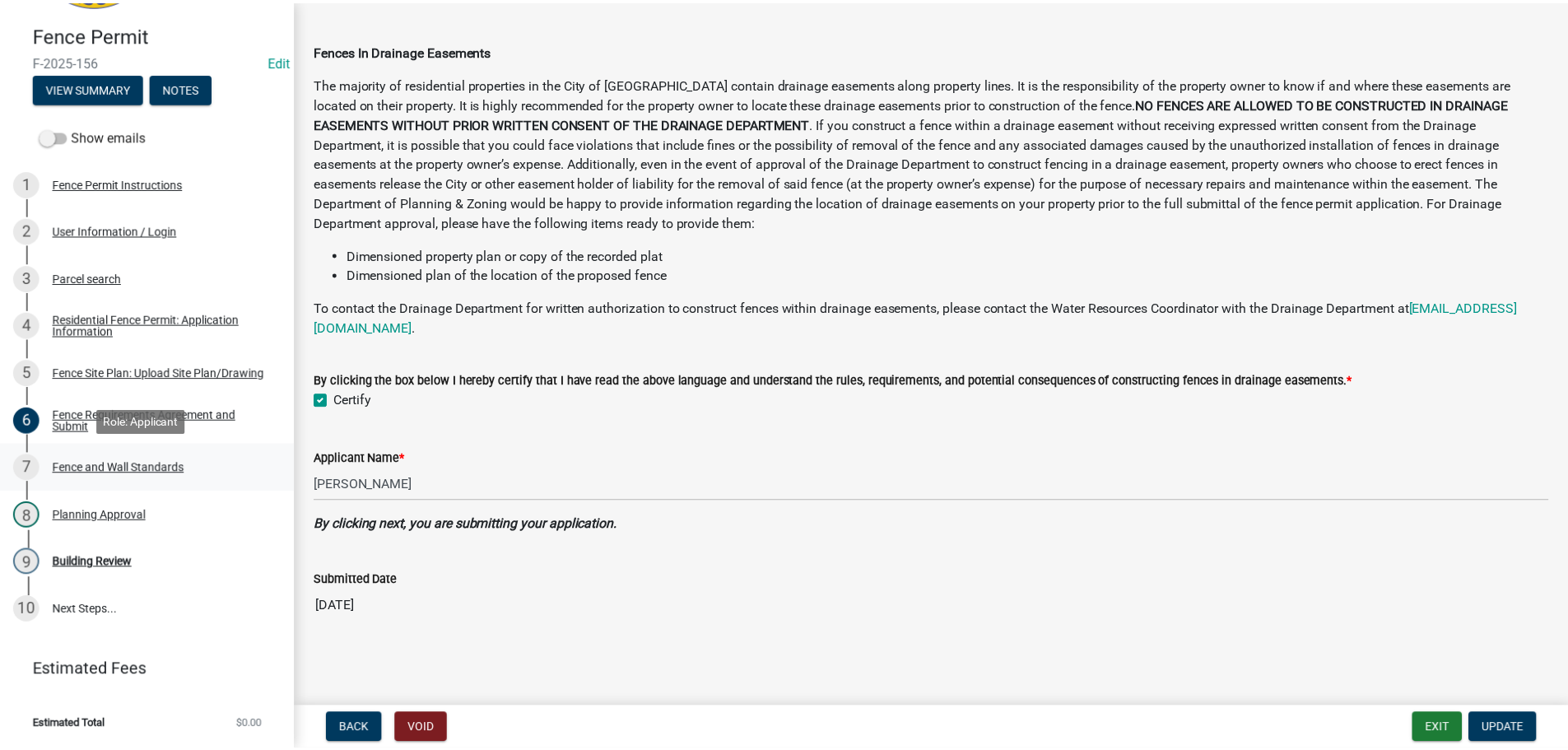
scroll to position [0, 0]
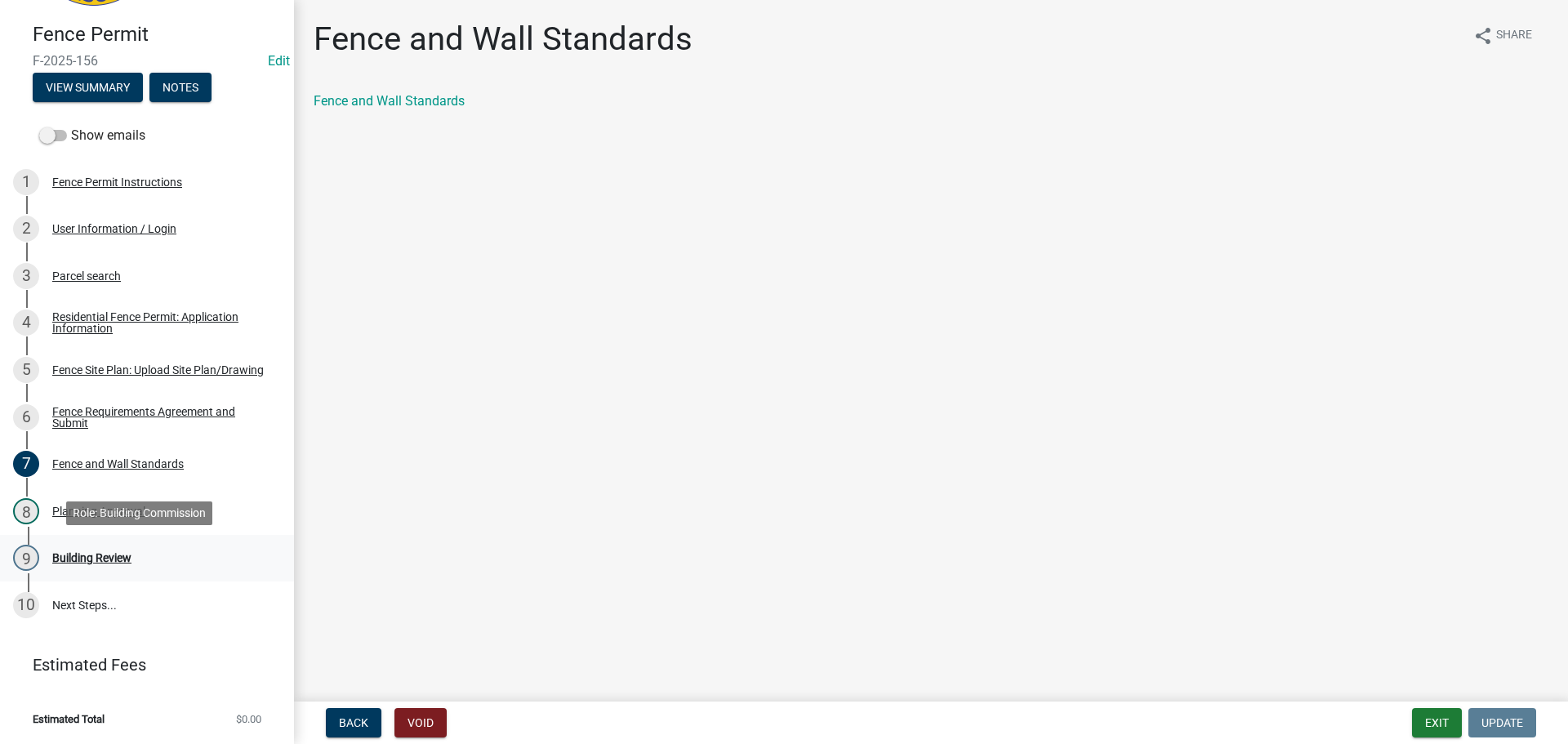
click at [97, 554] on div "Building Review" at bounding box center [92, 558] width 80 height 11
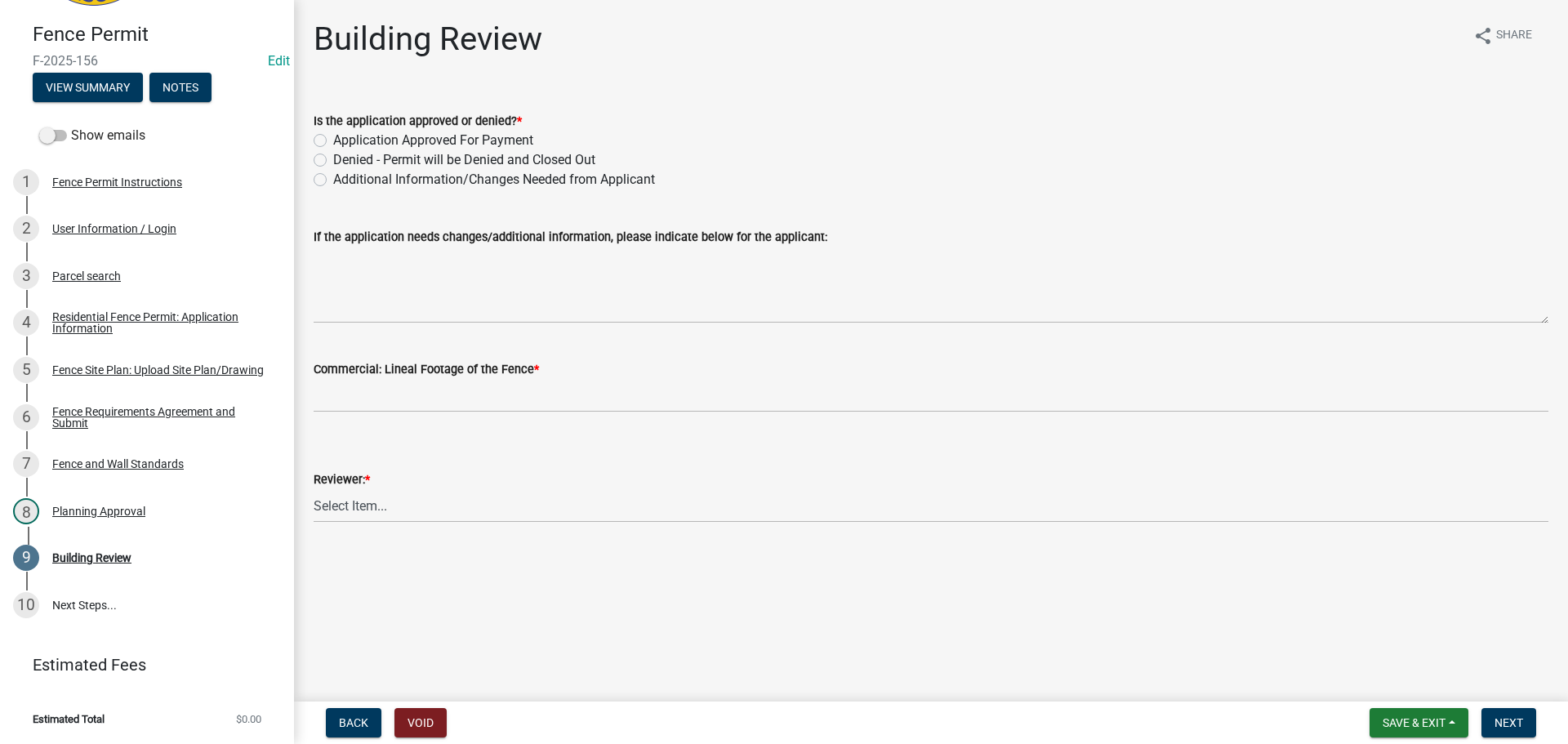
click at [333, 138] on label "Application Approved For Payment" at bounding box center [433, 141] width 200 height 19
click at [333, 138] on input "Application Approved For Payment" at bounding box center [338, 136] width 10 height 10
radio input "true"
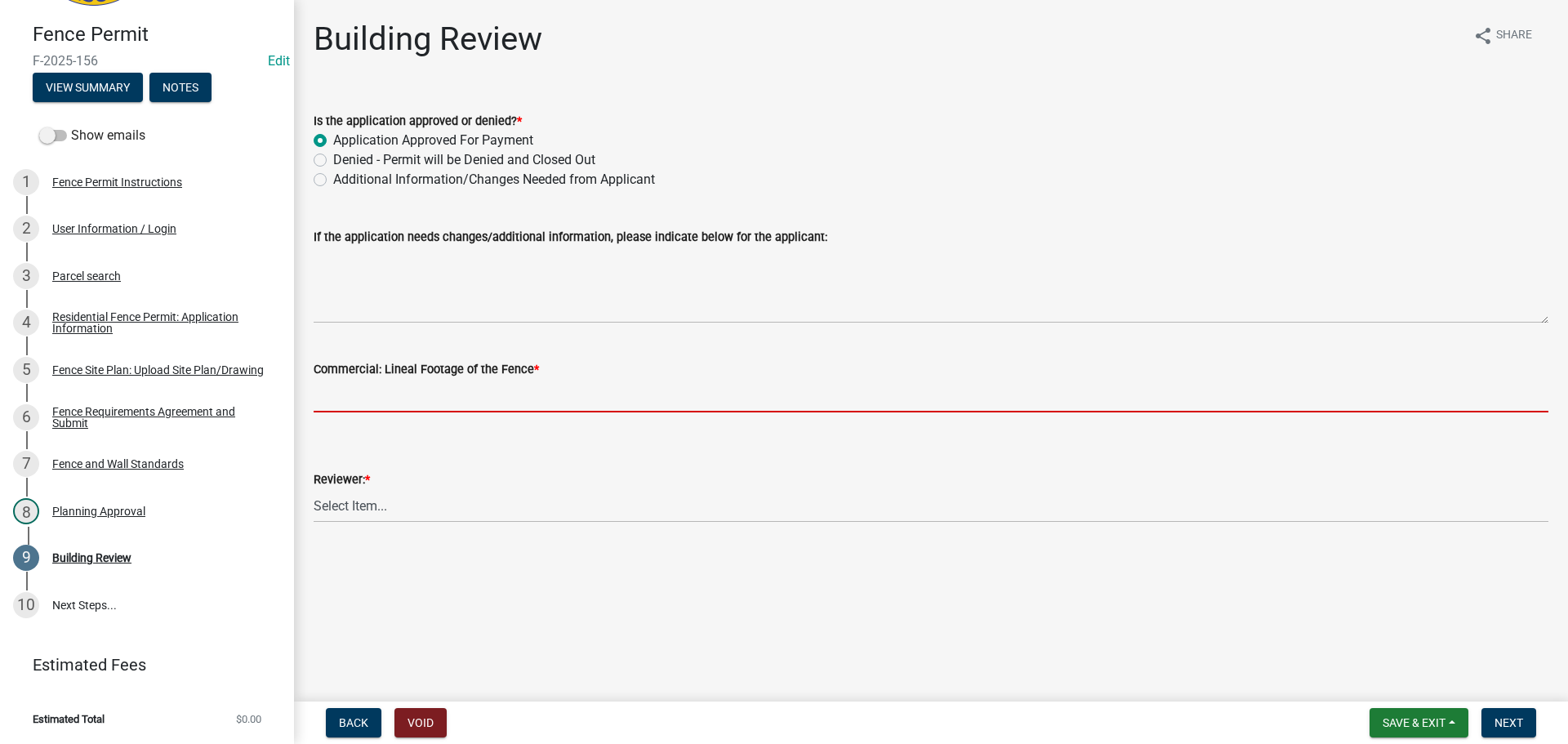
click at [382, 393] on input "text" at bounding box center [931, 396] width 1235 height 33
type input "0"
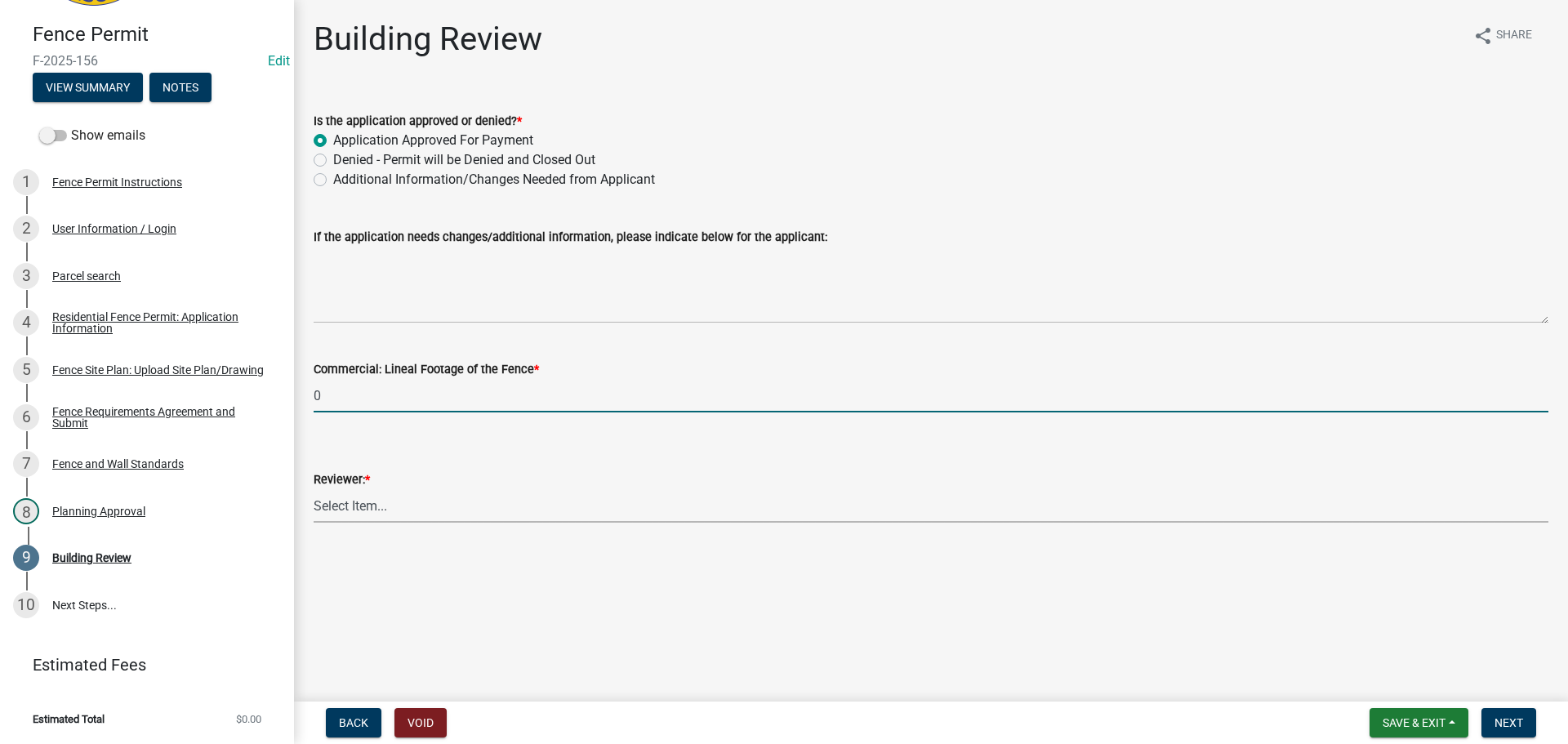
click at [381, 508] on select "Select Item... Jim Wilkinson Mary Frey Mike Kruer Missy Bottorff Linda Mills" at bounding box center [931, 506] width 1235 height 33
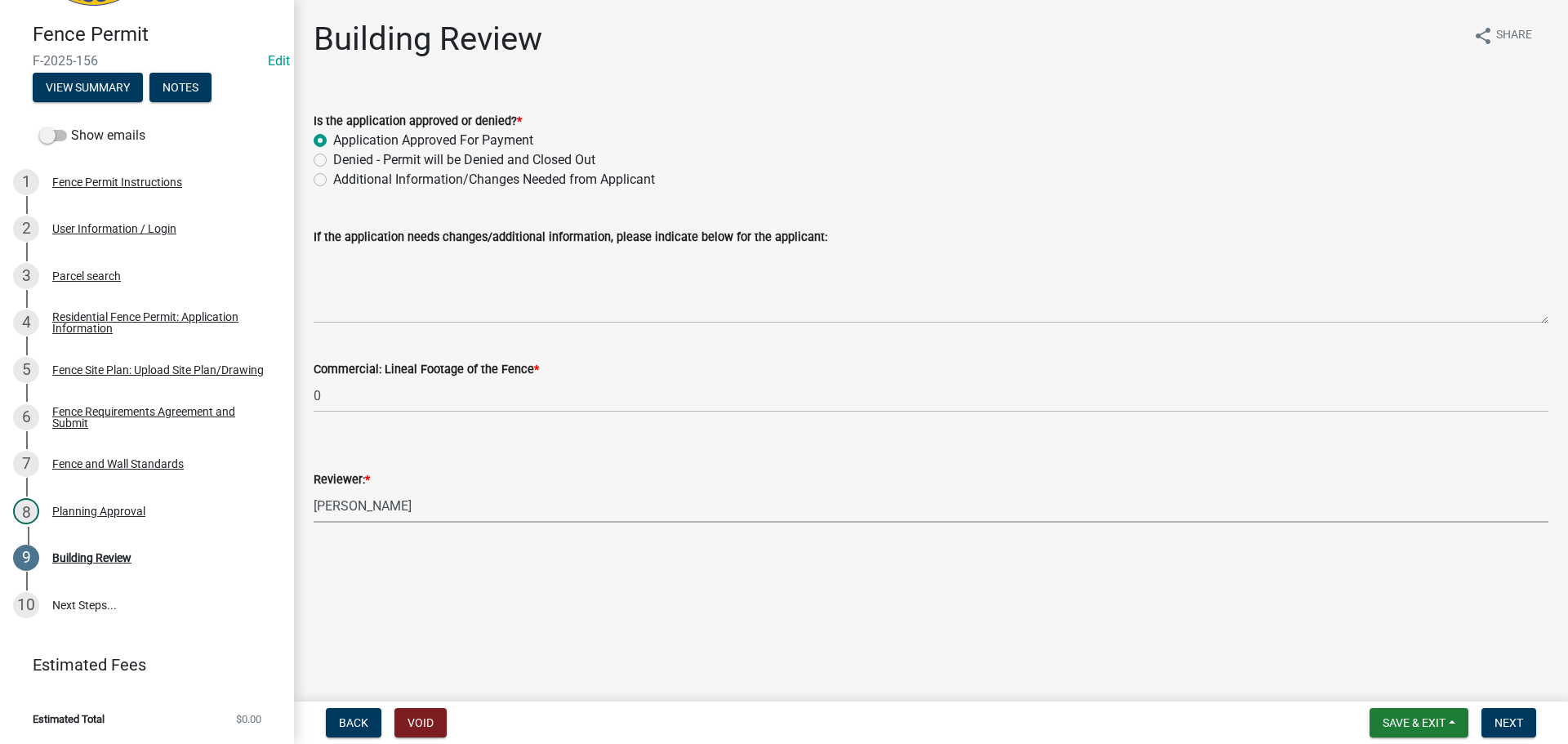
click at [314, 490] on select "Select Item... Jim Wilkinson Mary Frey Mike Kruer Missy Bottorff Linda Mills" at bounding box center [931, 506] width 1235 height 33
select select "e36977bf-af8d-40c9-935f-0f479ad9eb24"
click at [1497, 718] on span "Next" at bounding box center [1509, 722] width 29 height 13
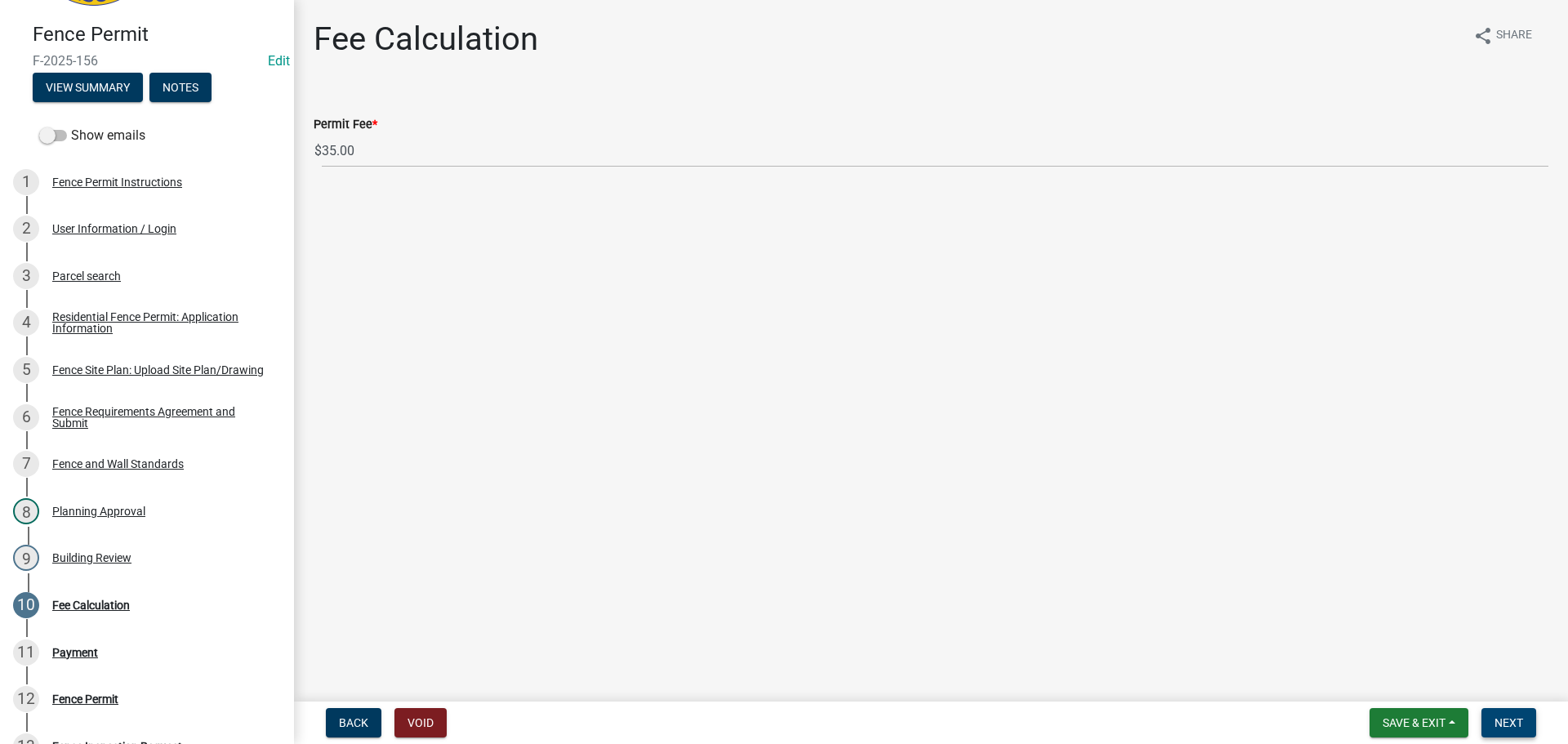
click at [1509, 722] on span "Next" at bounding box center [1509, 722] width 29 height 13
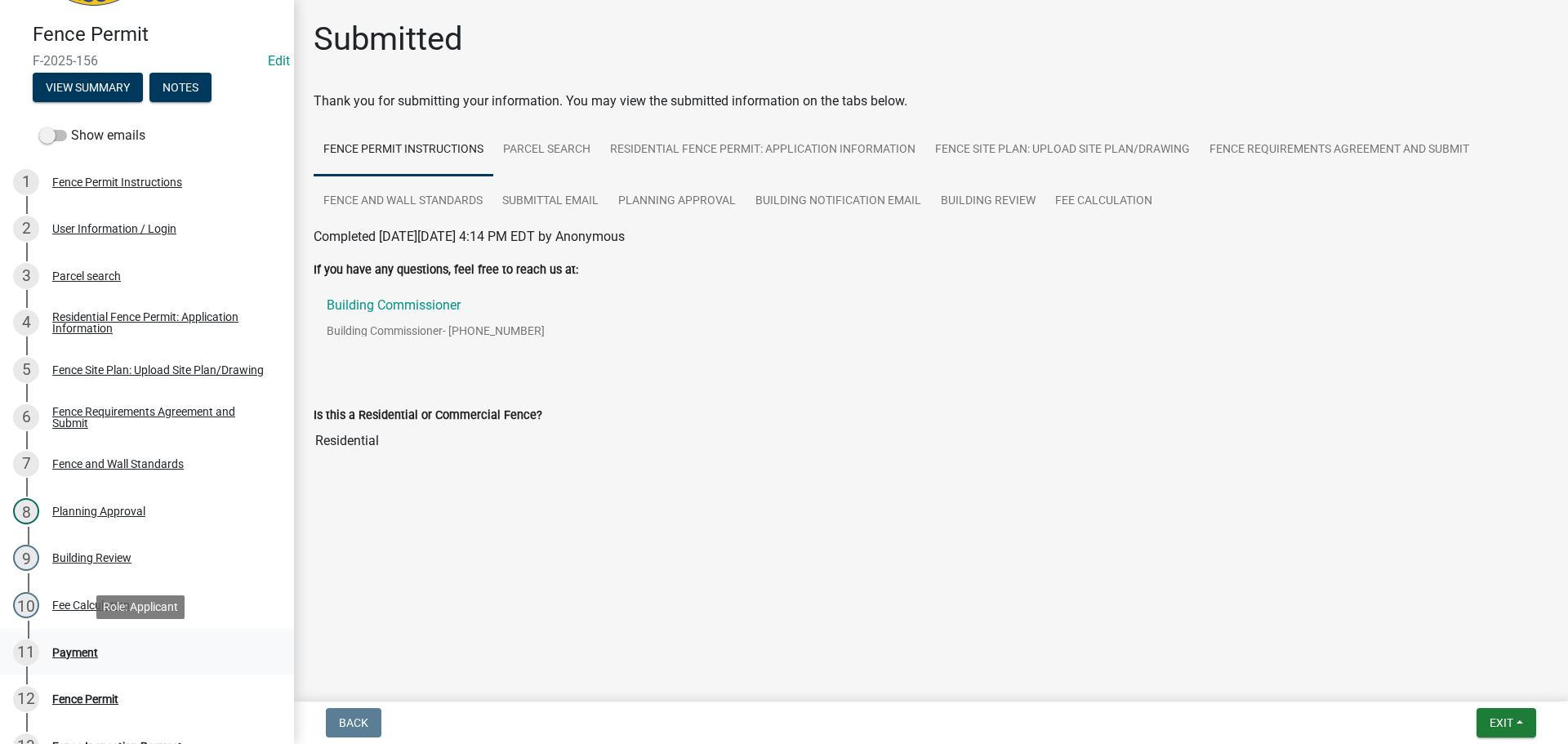
click at [78, 654] on div "Payment" at bounding box center [75, 652] width 45 height 11
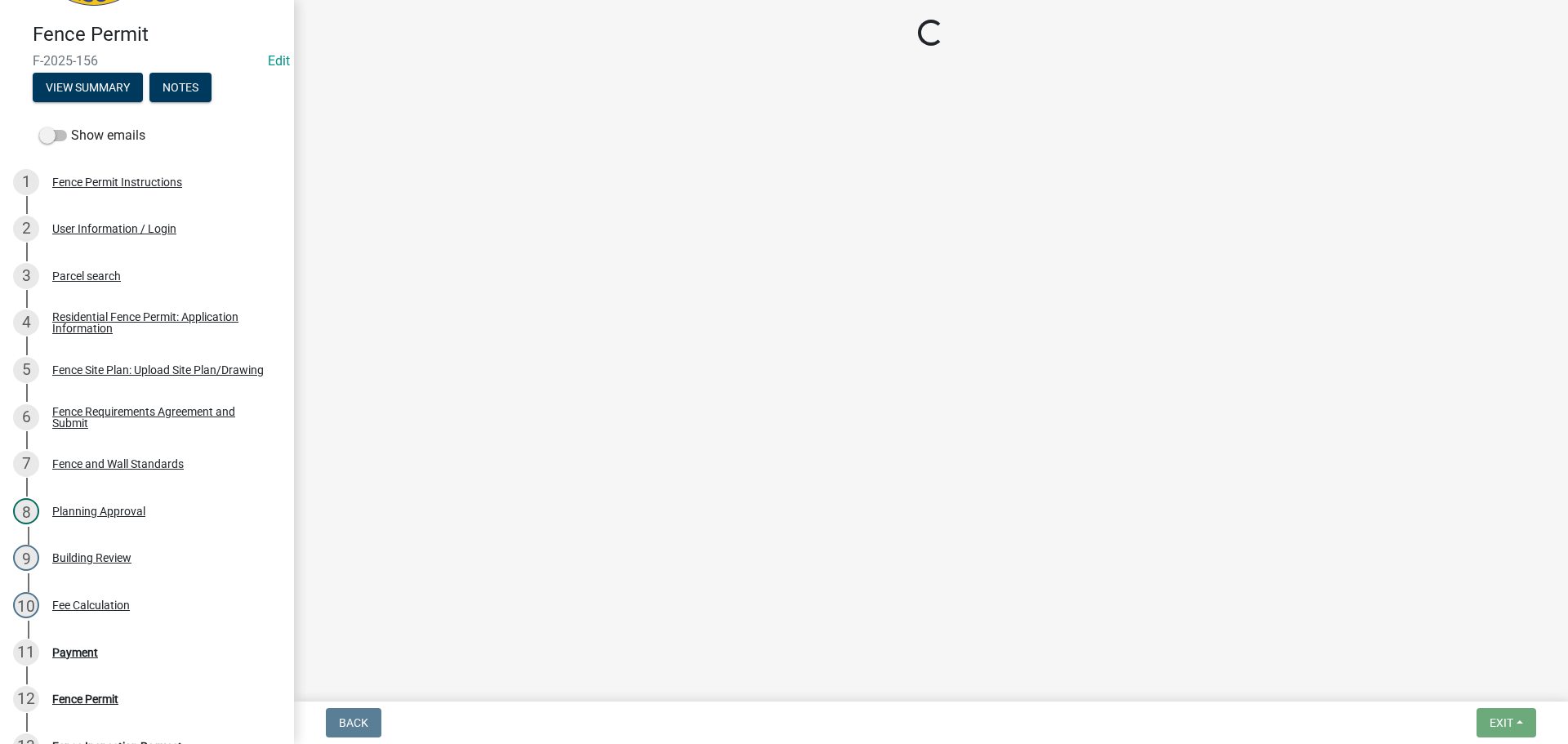
select select "3: 3"
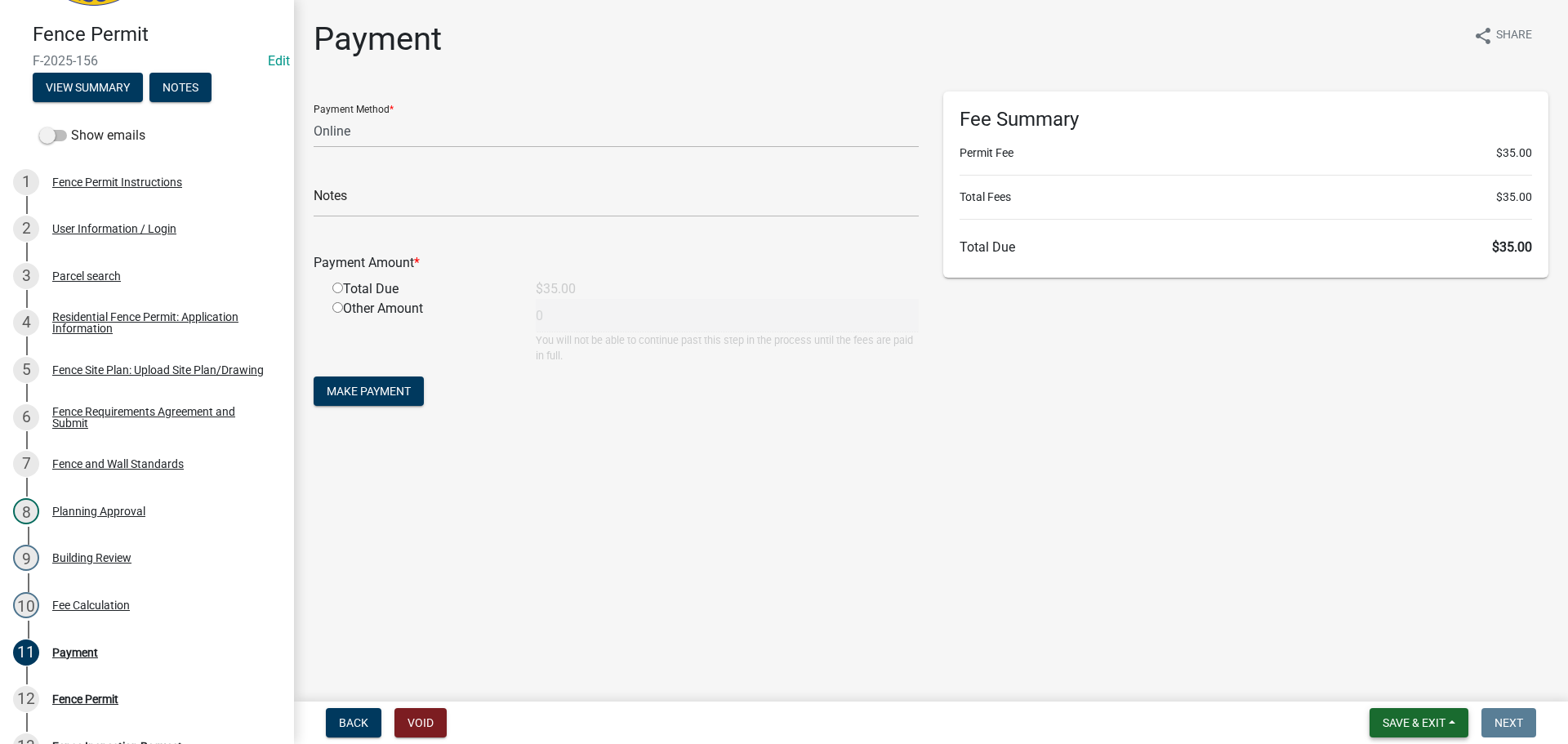
click at [1410, 719] on span "Save & Exit" at bounding box center [1414, 722] width 63 height 13
click at [1404, 688] on button "Save & Exit" at bounding box center [1404, 680] width 131 height 39
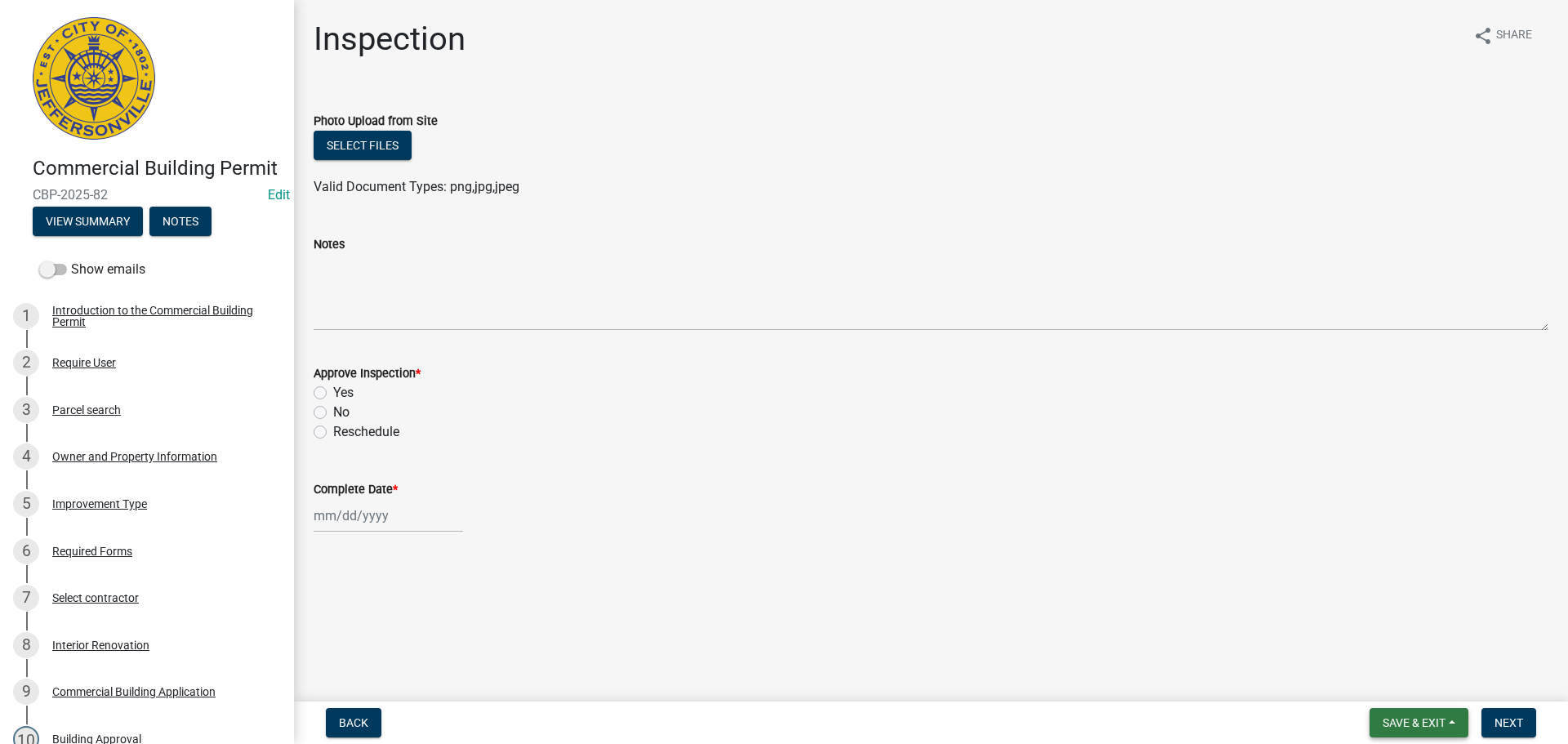
click at [1408, 720] on span "Save & Exit" at bounding box center [1414, 722] width 63 height 13
click at [1379, 685] on button "Save & Exit" at bounding box center [1404, 680] width 131 height 39
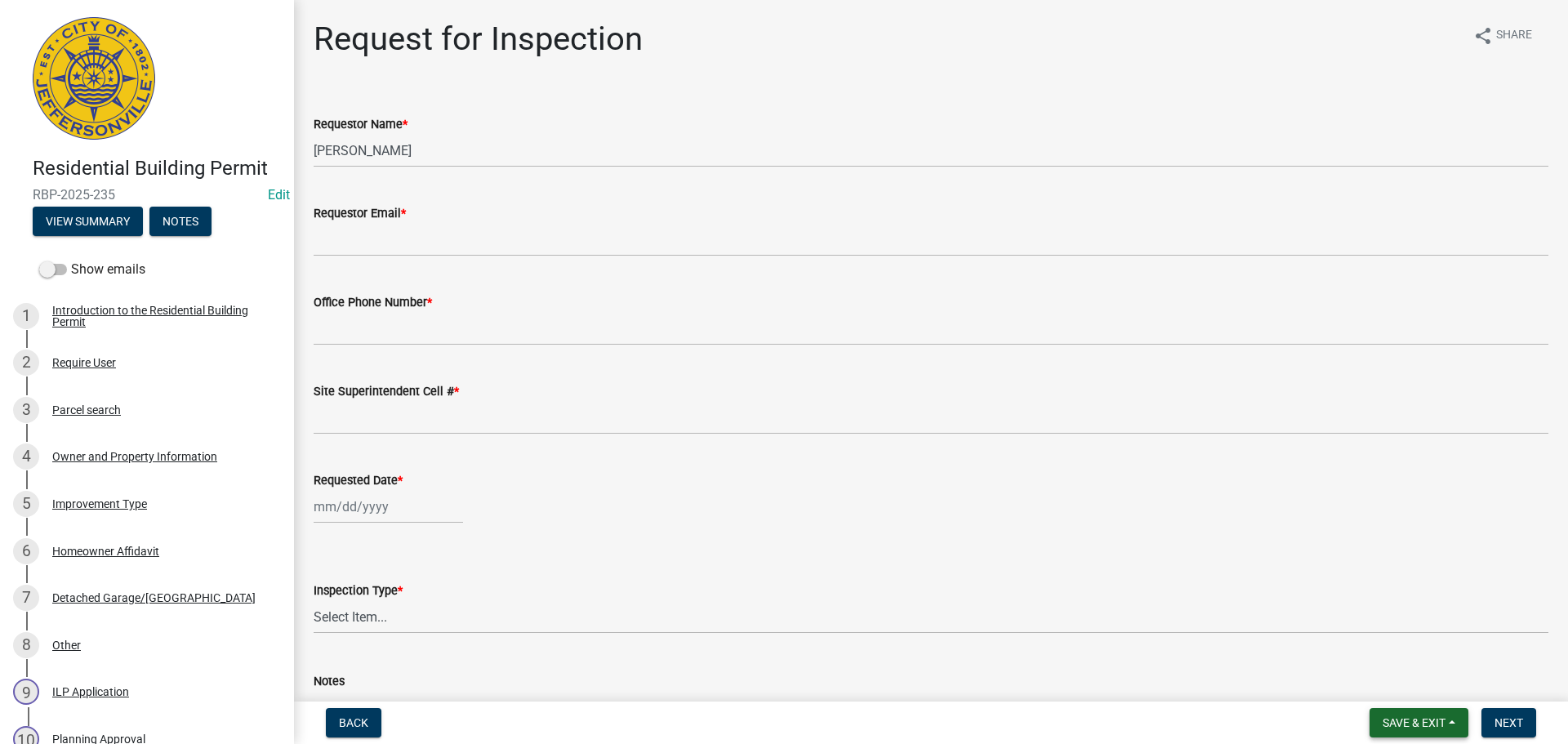
click at [1401, 714] on button "Save & Exit" at bounding box center [1419, 723] width 99 height 30
click at [1377, 683] on button "Save & Exit" at bounding box center [1404, 680] width 131 height 39
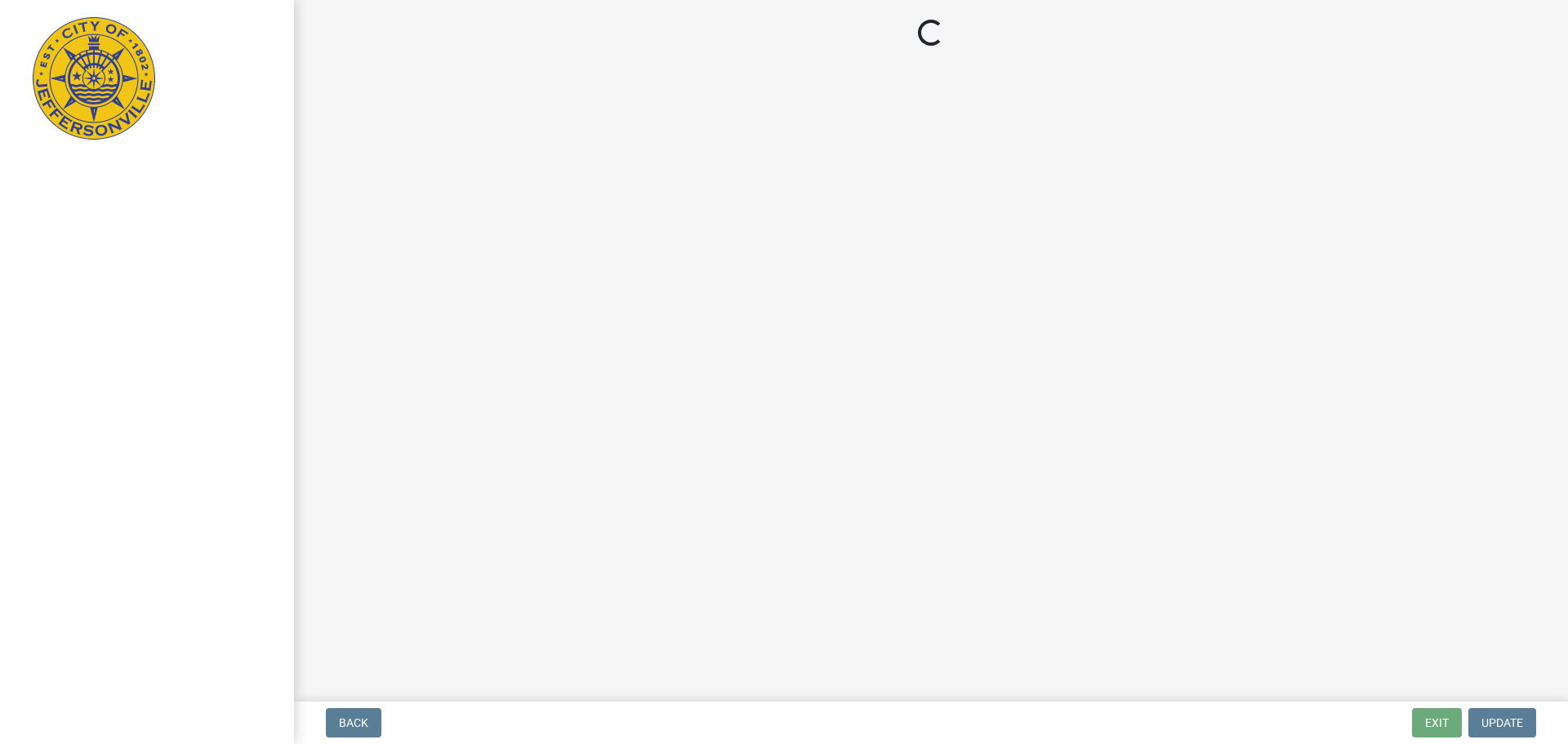
select select "3: 3"
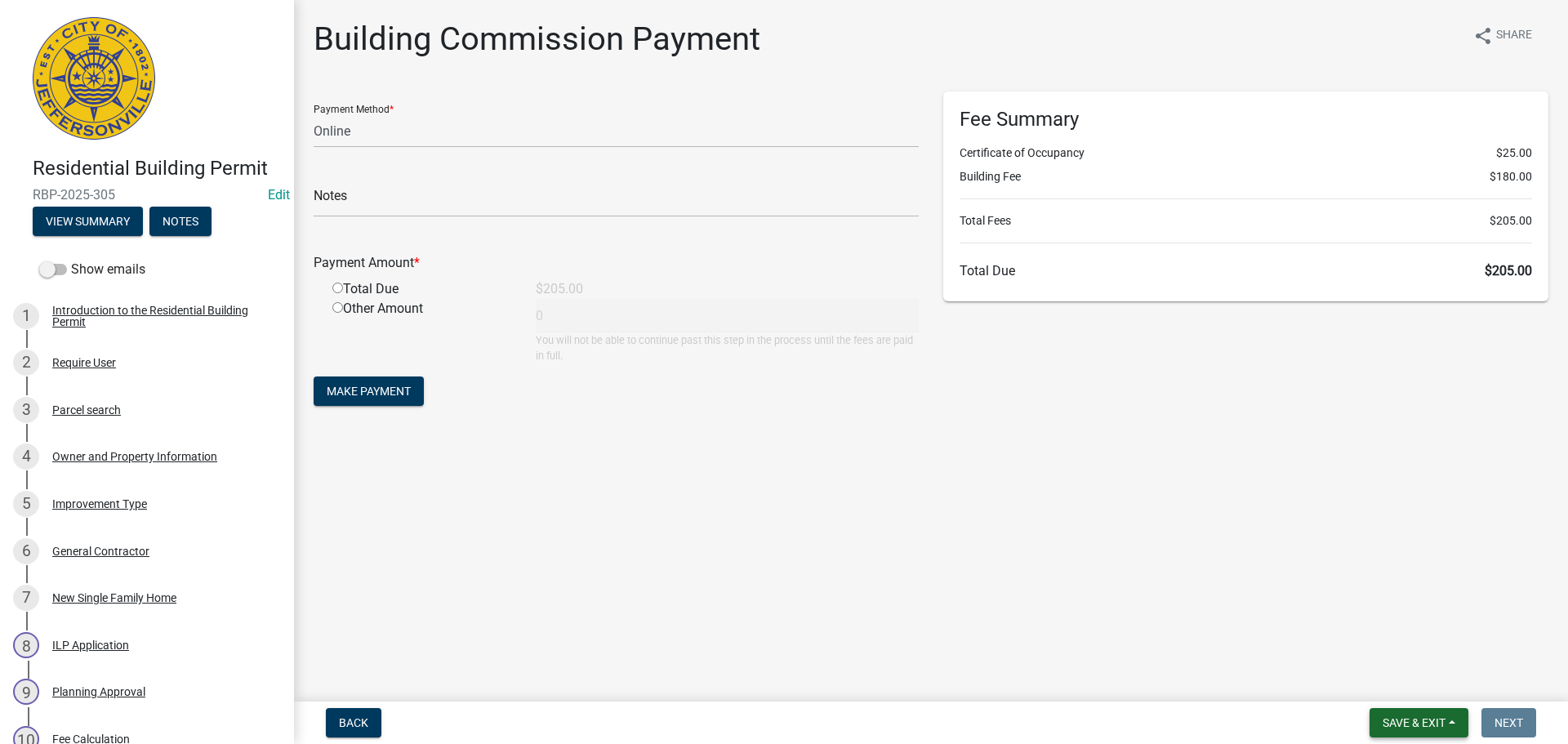
click at [1403, 716] on span "Save & Exit" at bounding box center [1414, 722] width 63 height 13
click at [1392, 691] on button "Save & Exit" at bounding box center [1404, 680] width 131 height 39
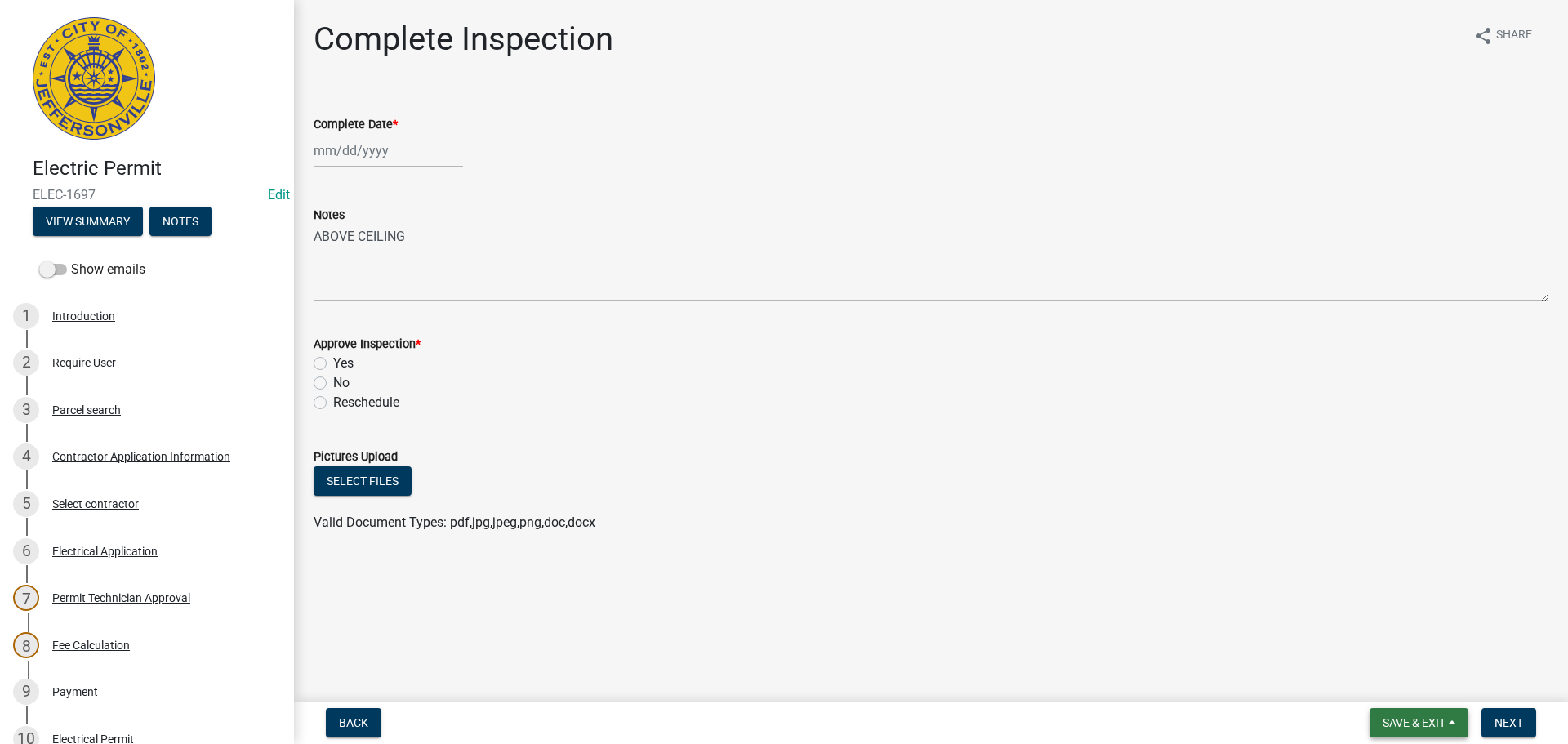
click at [1419, 721] on span "Save & Exit" at bounding box center [1414, 722] width 63 height 13
click at [1379, 685] on button "Save & Exit" at bounding box center [1404, 680] width 131 height 39
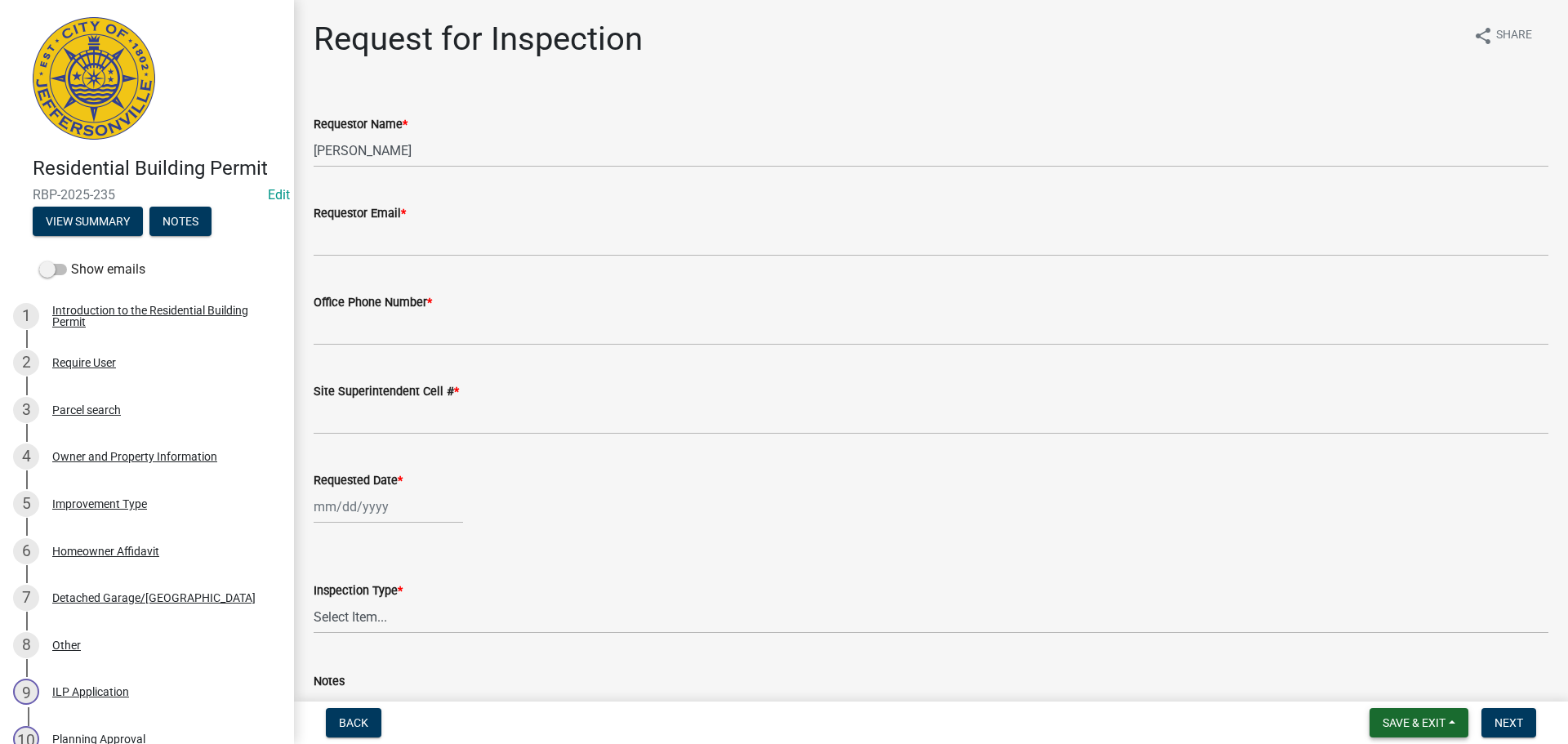
click at [1389, 728] on span "Save & Exit" at bounding box center [1414, 722] width 63 height 13
drag, startPoint x: 1387, startPoint y: 684, endPoint x: 1127, endPoint y: 600, distance: 273.2
click at [1377, 679] on button "Save & Exit" at bounding box center [1404, 680] width 131 height 39
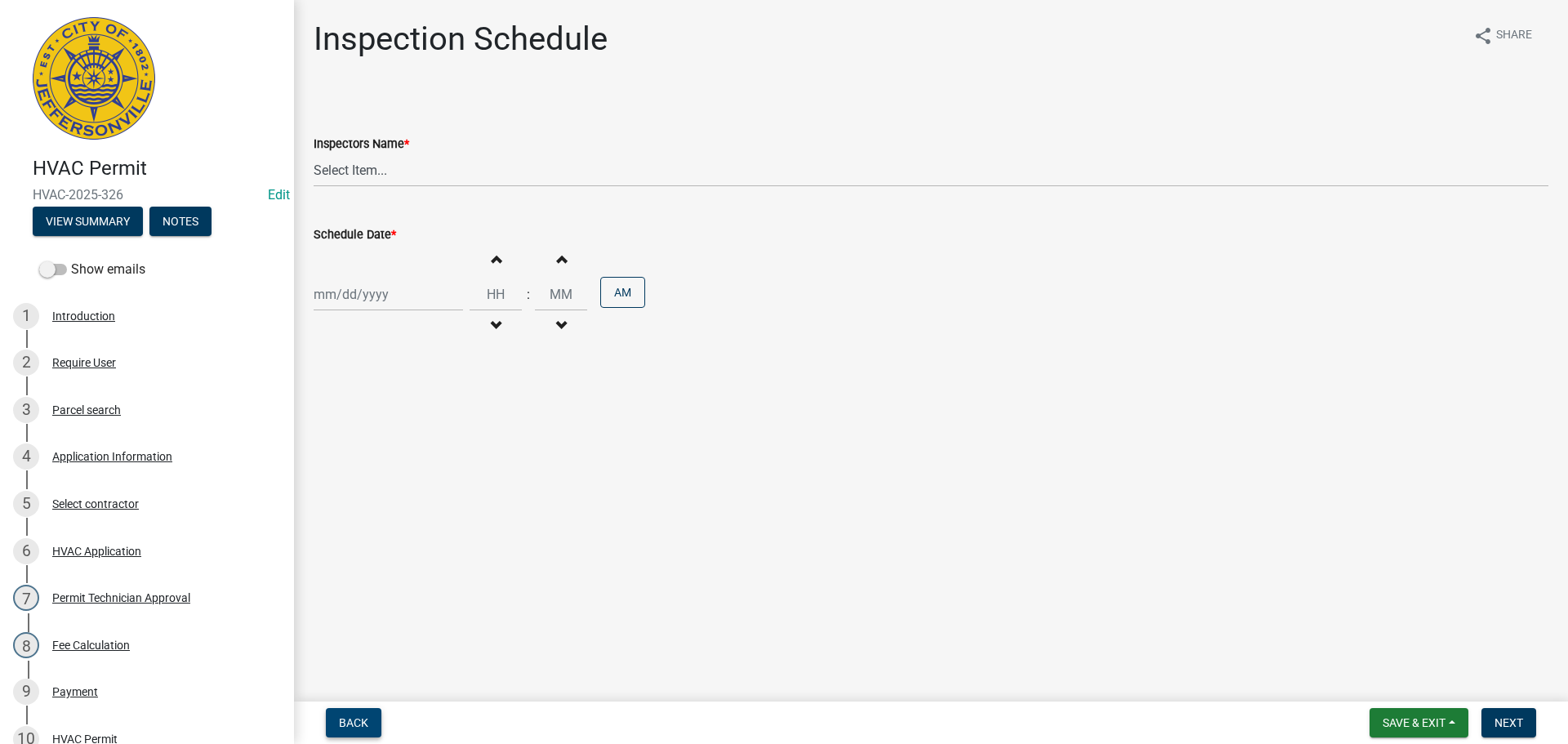
click at [364, 716] on span "Back" at bounding box center [354, 722] width 30 height 13
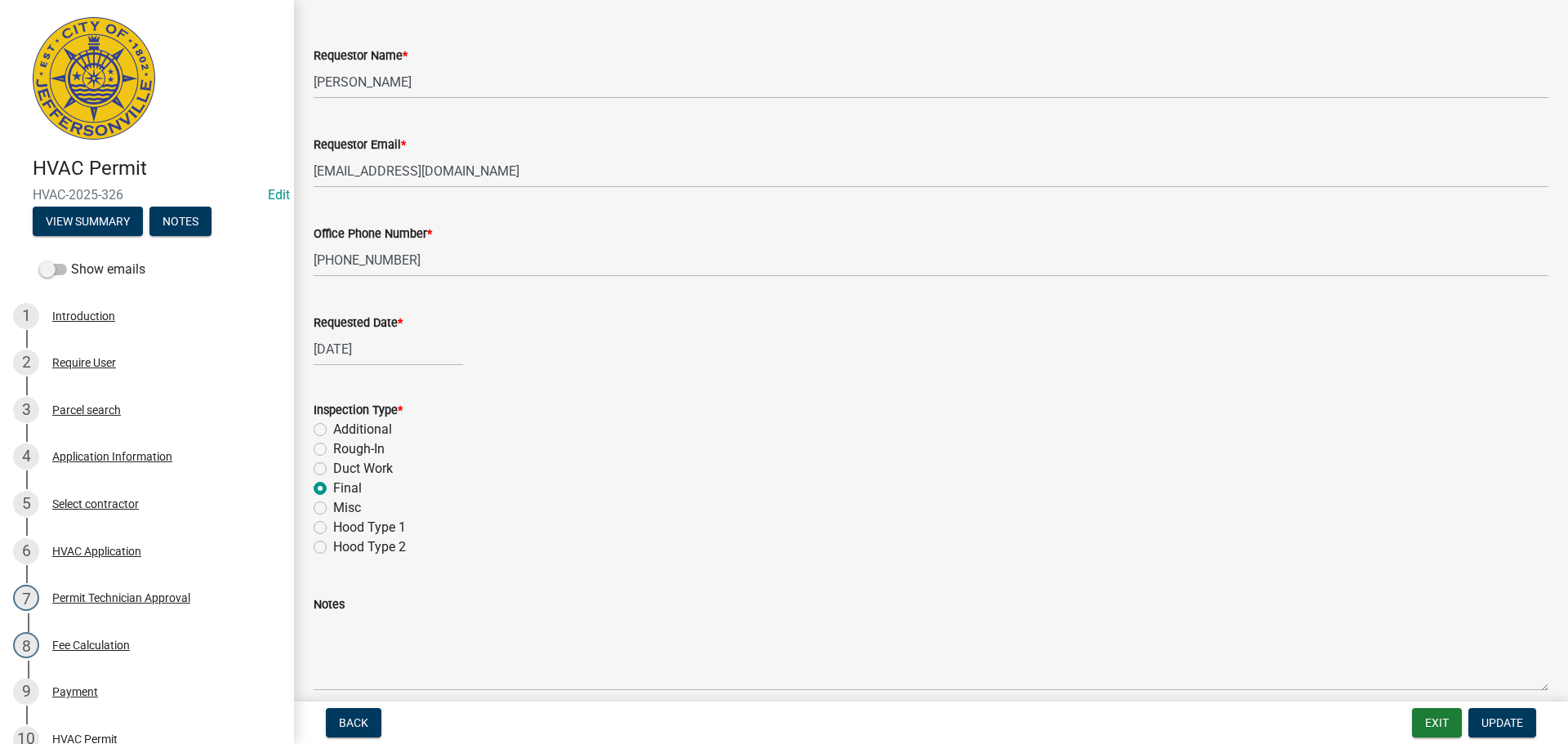
scroll to position [67, 0]
click at [92, 455] on div "Application Information" at bounding box center [112, 456] width 120 height 11
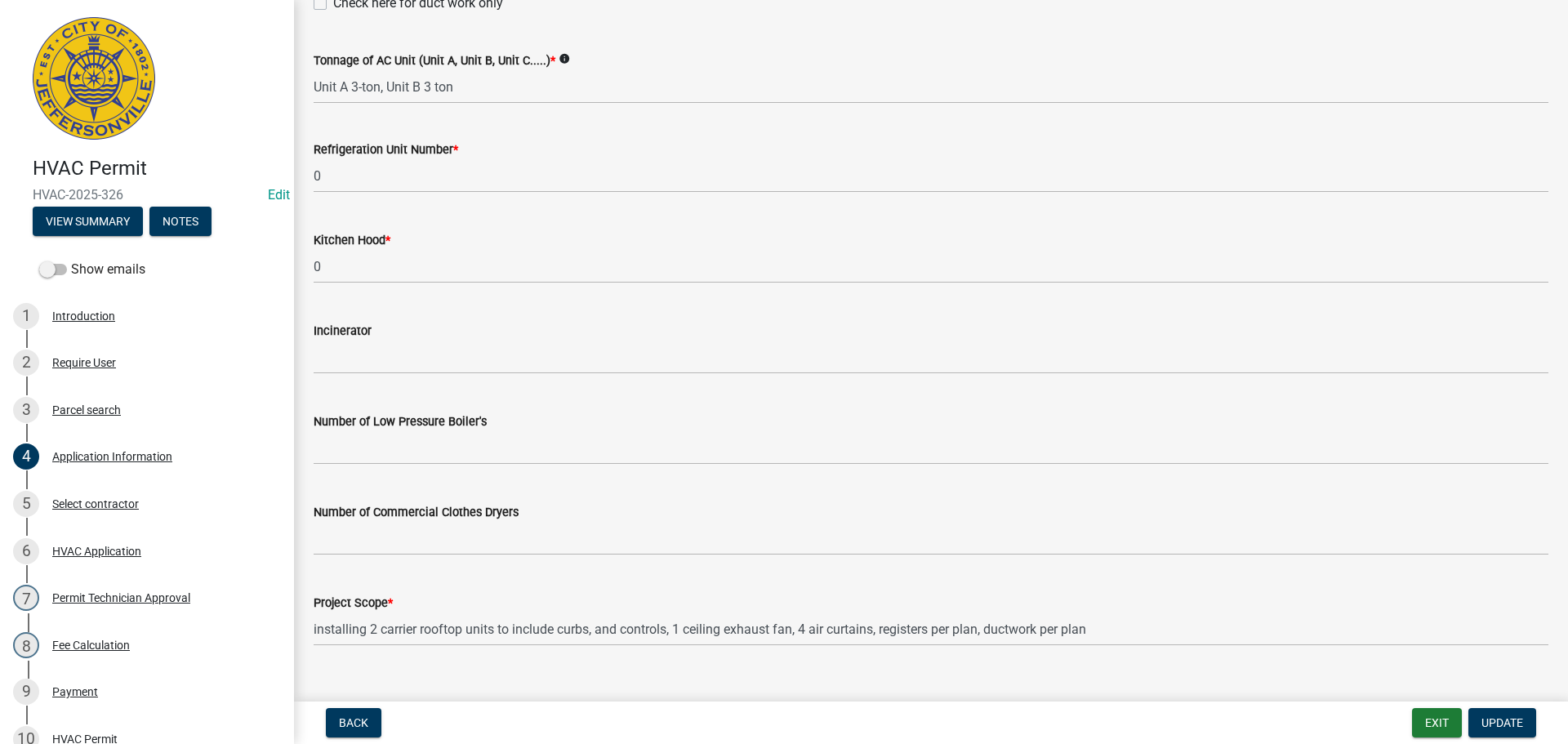
scroll to position [1095, 0]
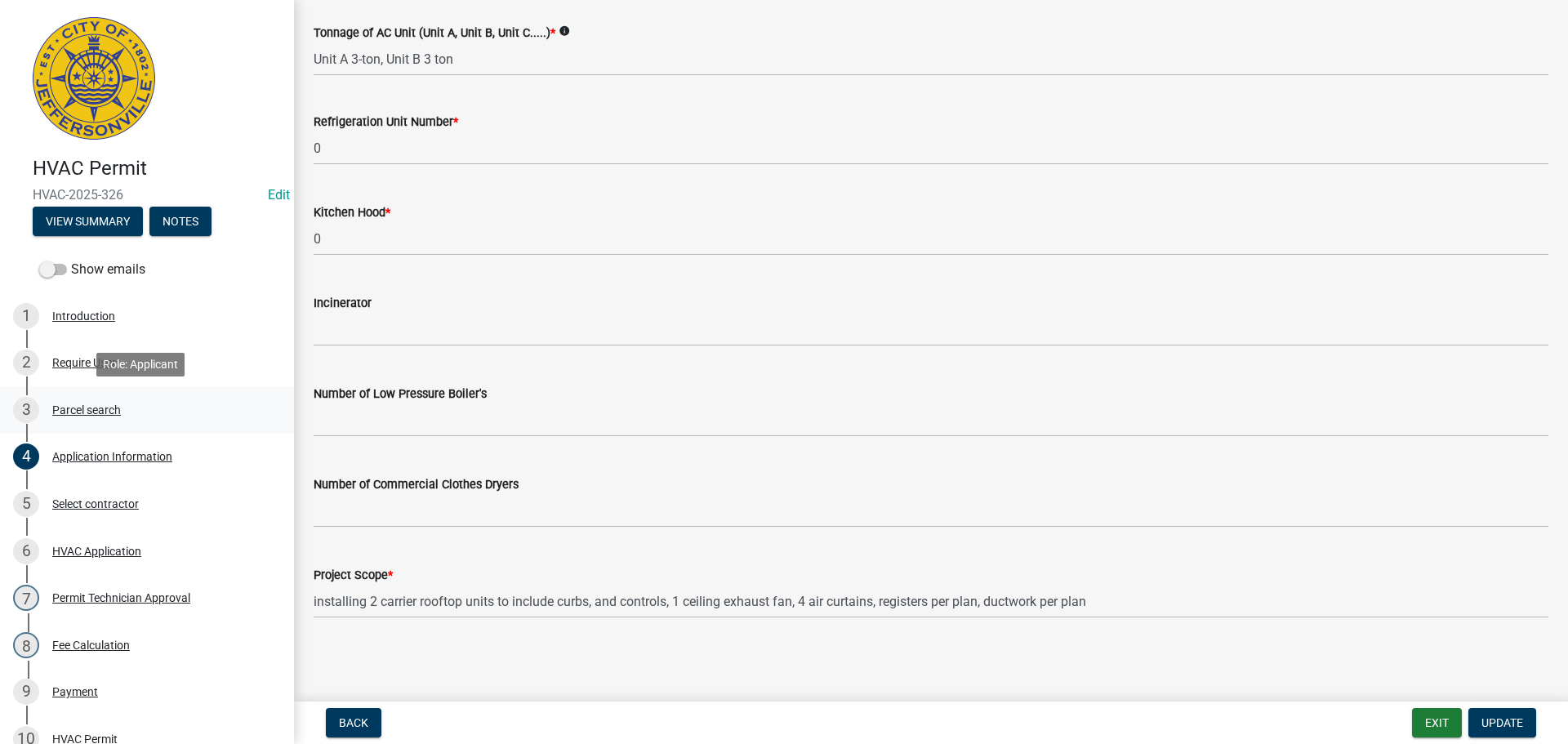
click at [95, 407] on div "Parcel search" at bounding box center [87, 410] width 68 height 11
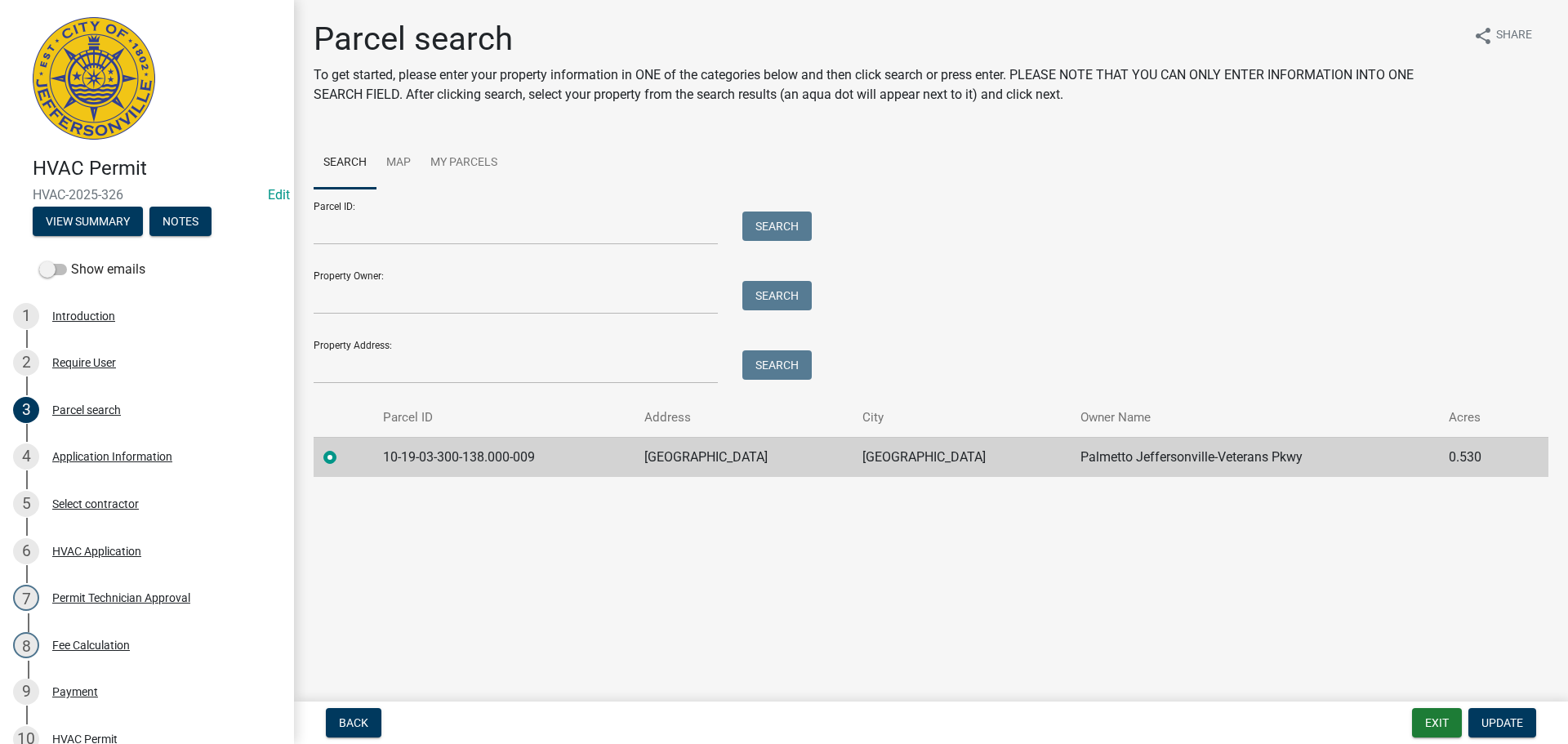
scroll to position [358, 0]
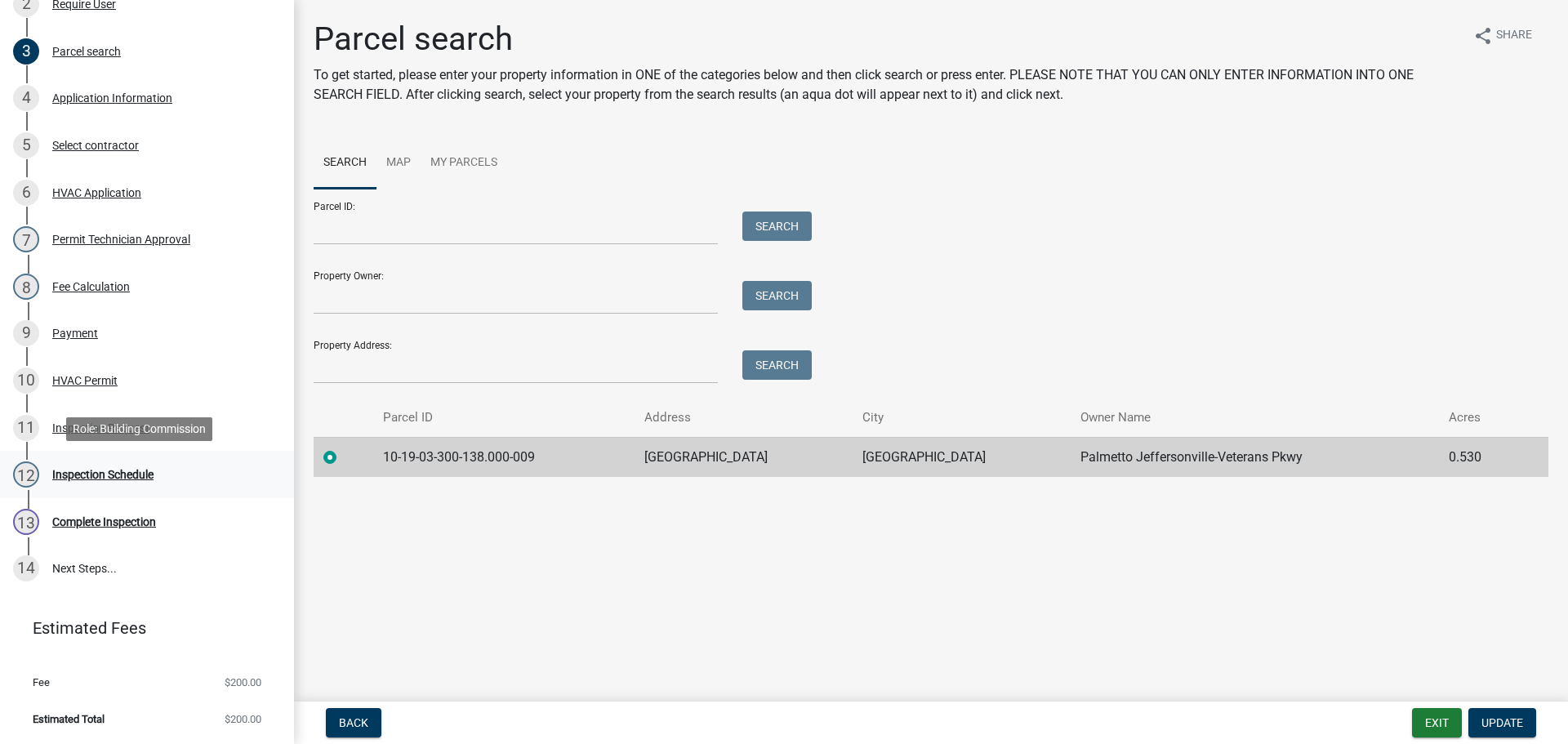
click at [110, 474] on div "Inspection Schedule" at bounding box center [103, 474] width 101 height 11
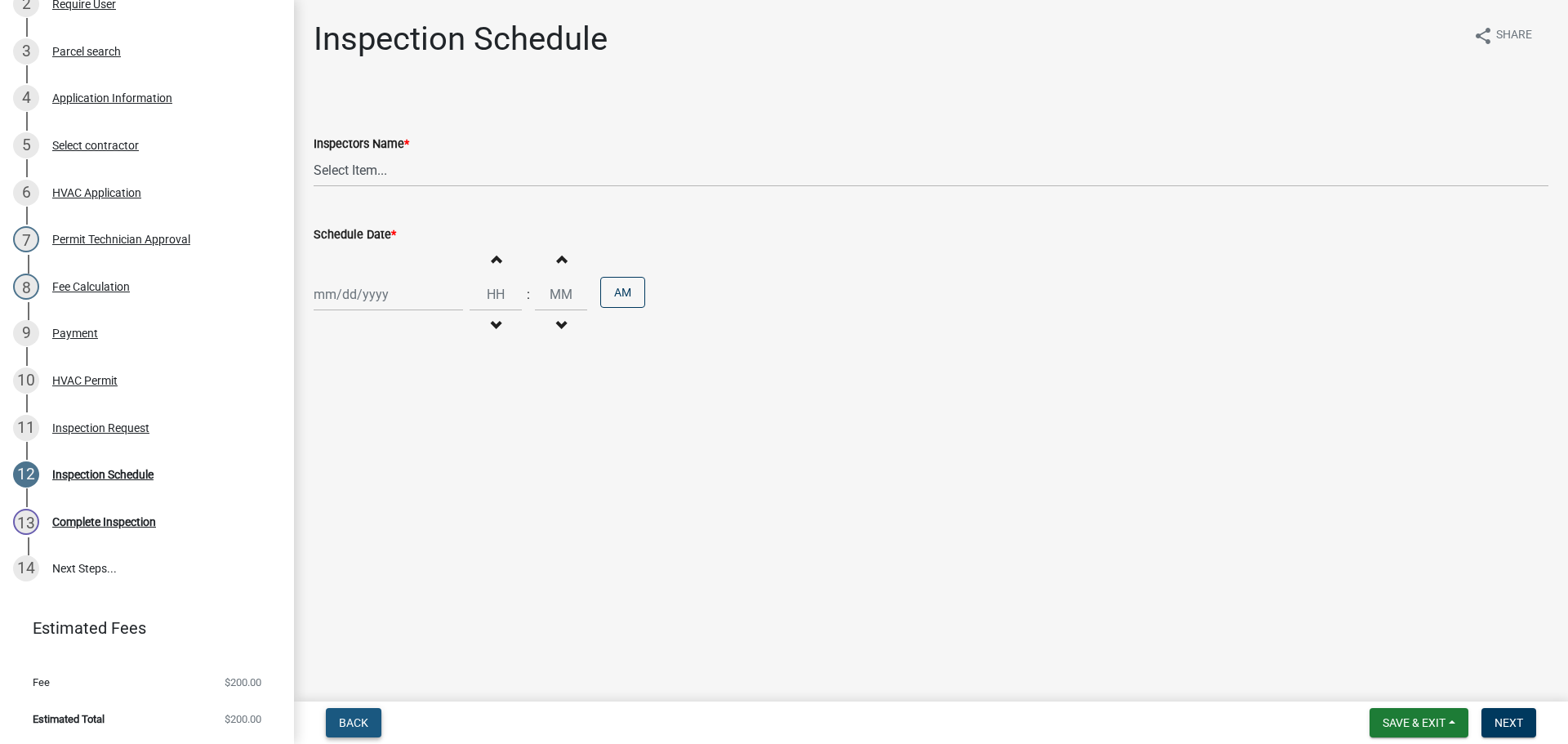
click at [343, 720] on span "Back" at bounding box center [354, 722] width 30 height 13
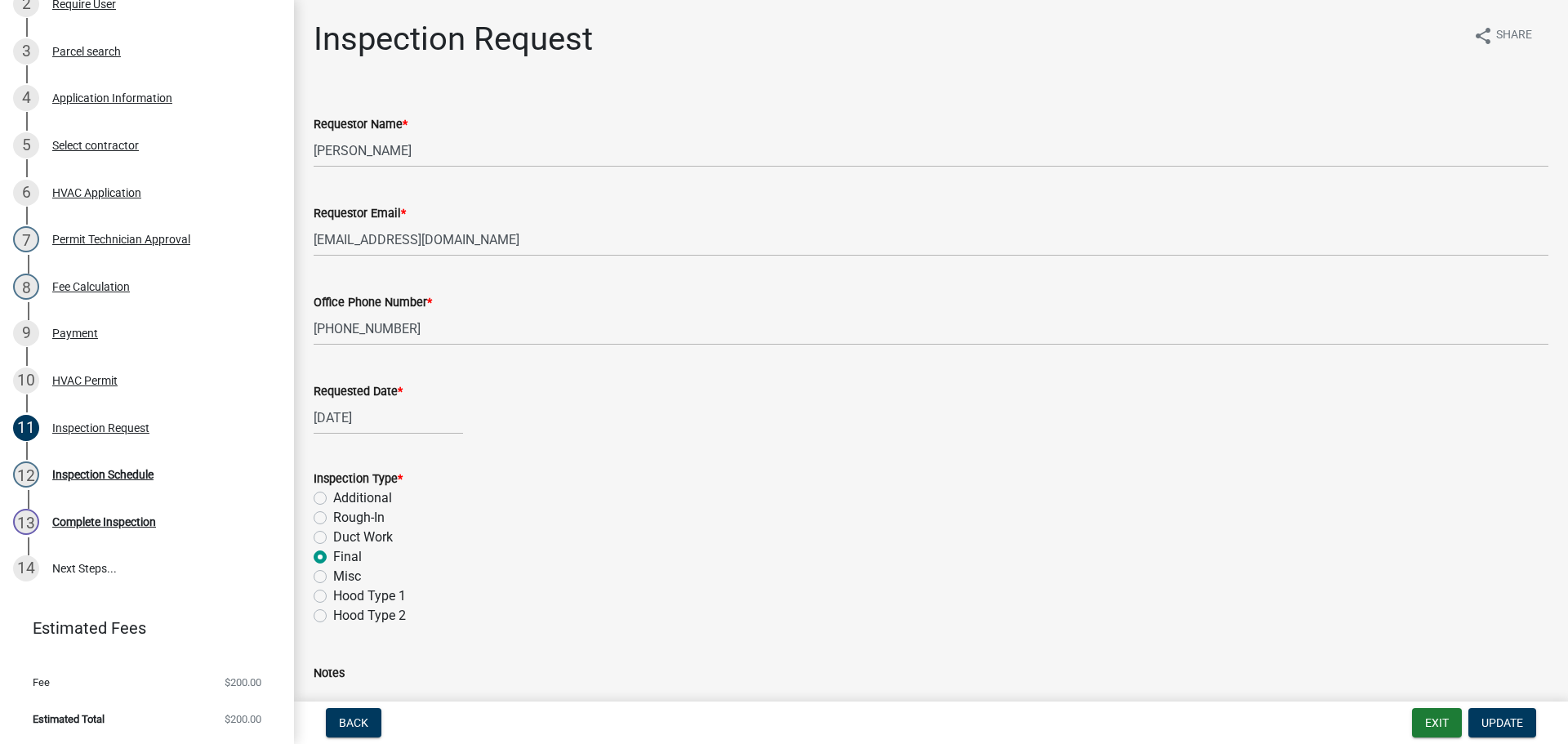
scroll to position [0, 0]
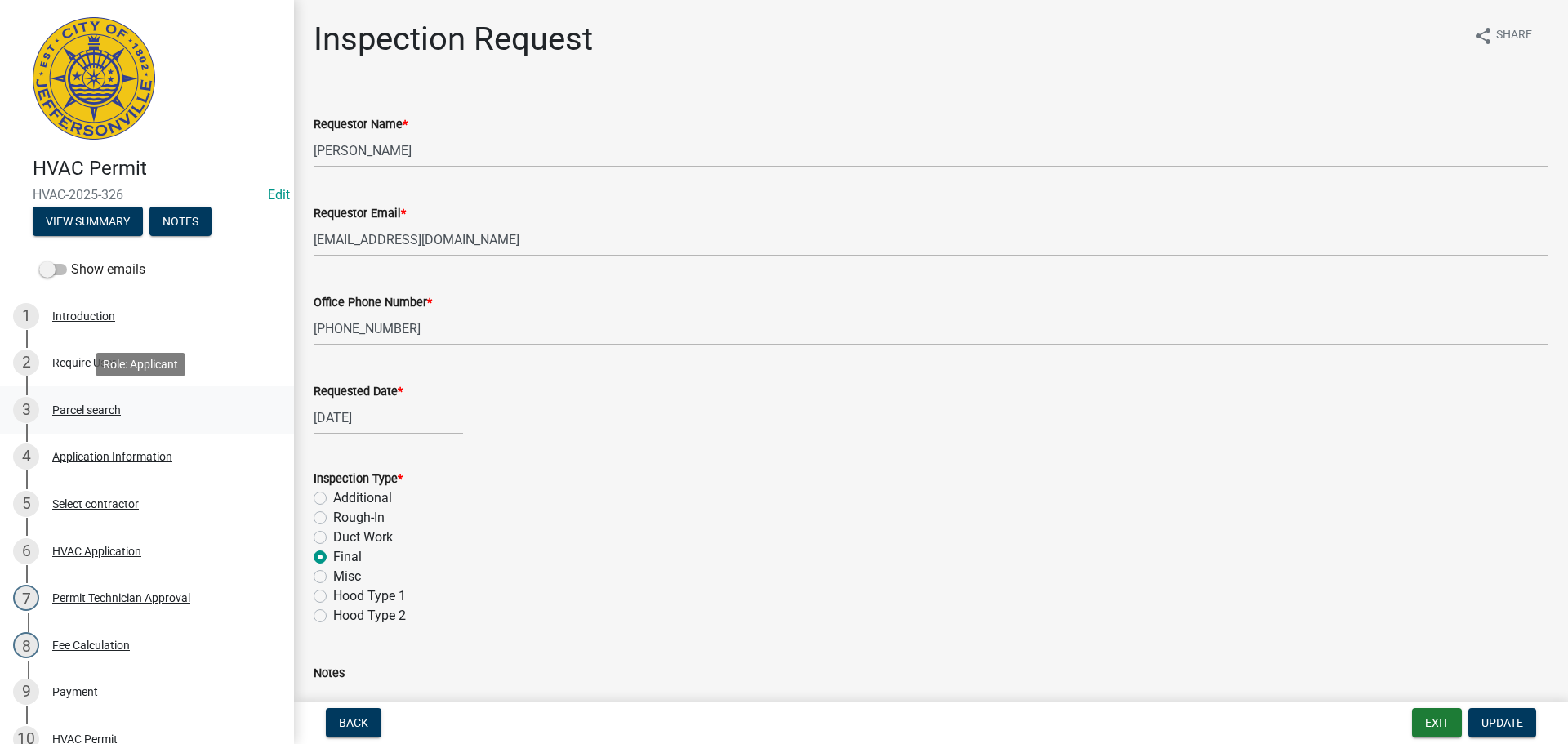
click at [93, 412] on div "Parcel search" at bounding box center [87, 410] width 68 height 11
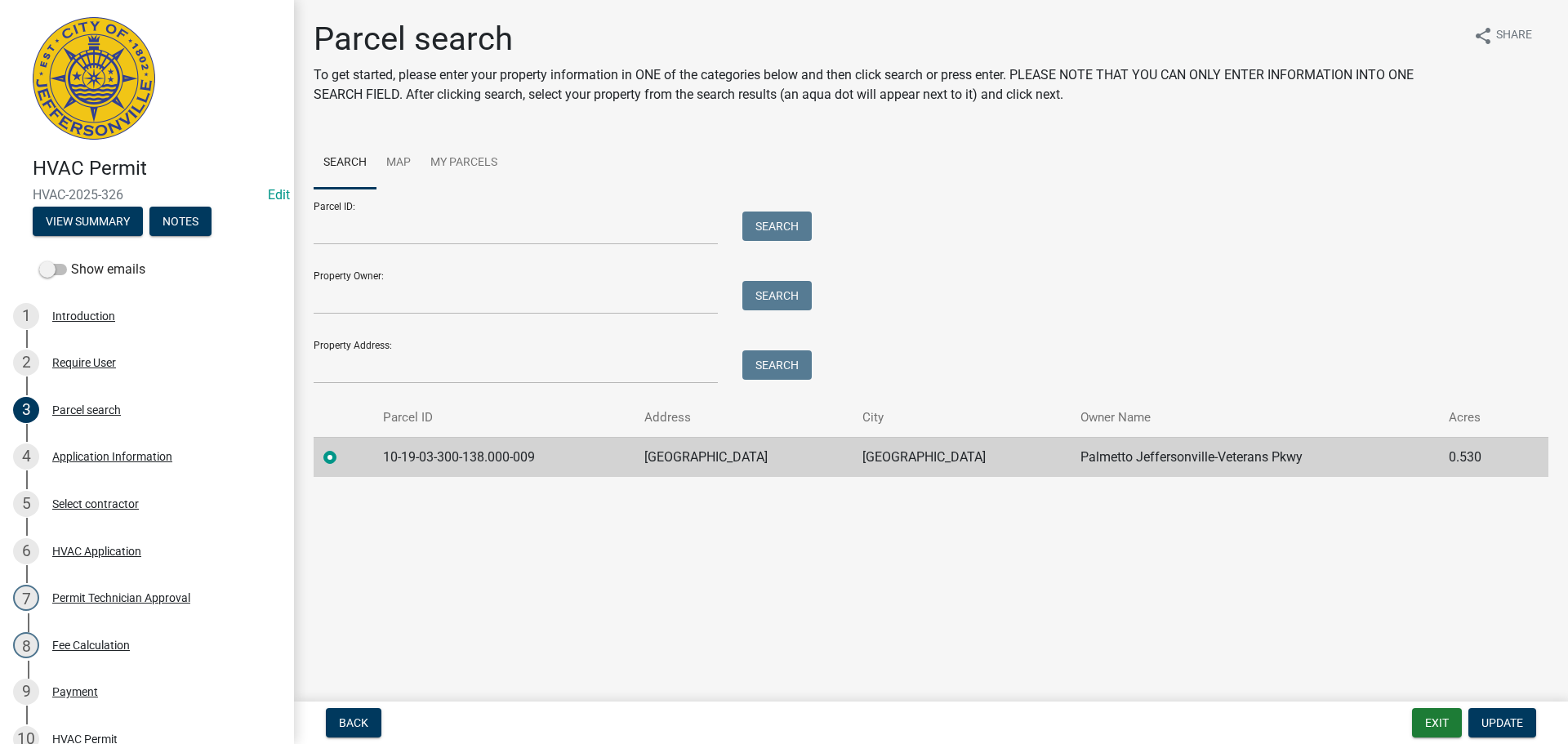
scroll to position [358, 0]
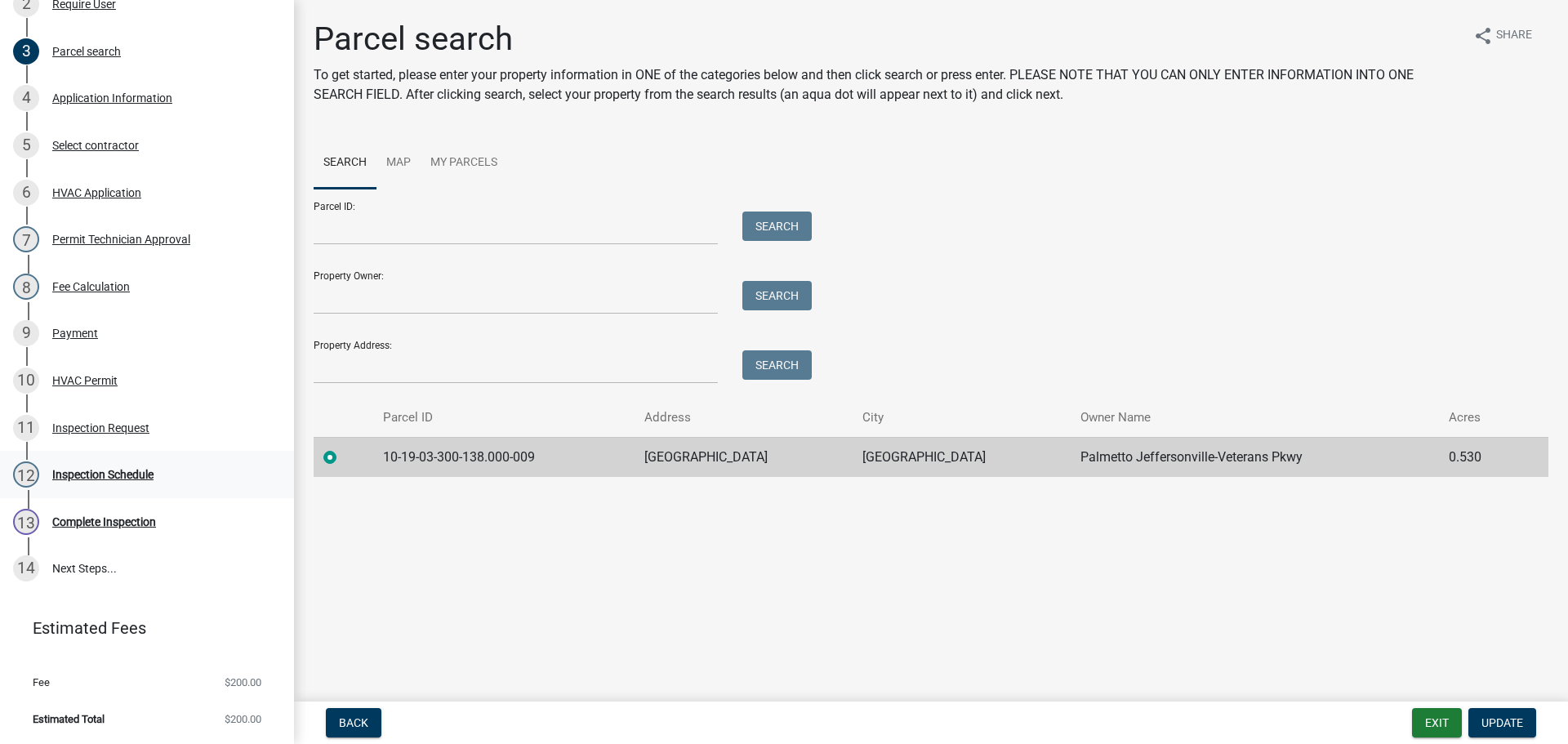
click at [99, 477] on div "Inspection Schedule" at bounding box center [103, 474] width 101 height 11
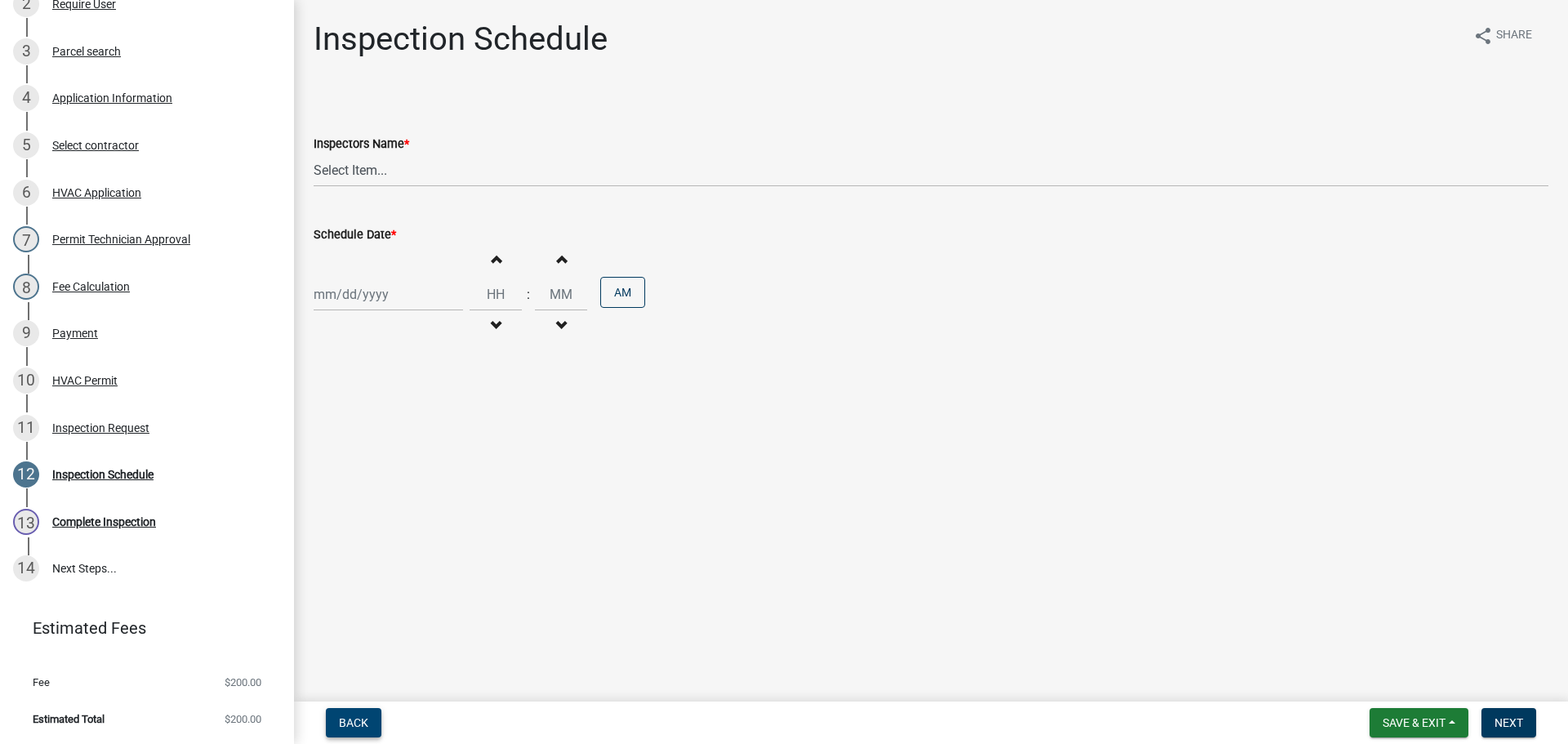
click at [339, 720] on span "Back" at bounding box center [354, 722] width 30 height 13
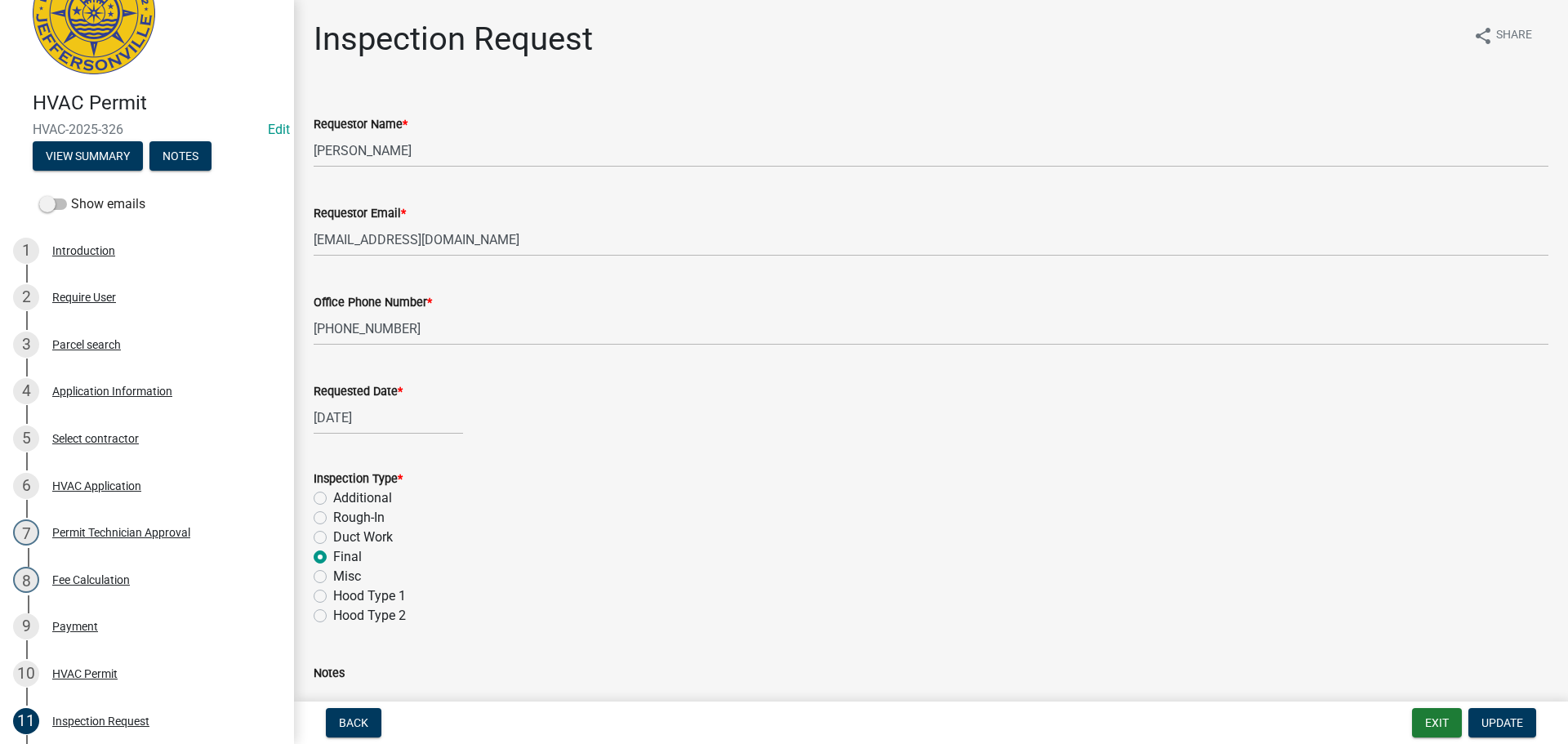
scroll to position [0, 0]
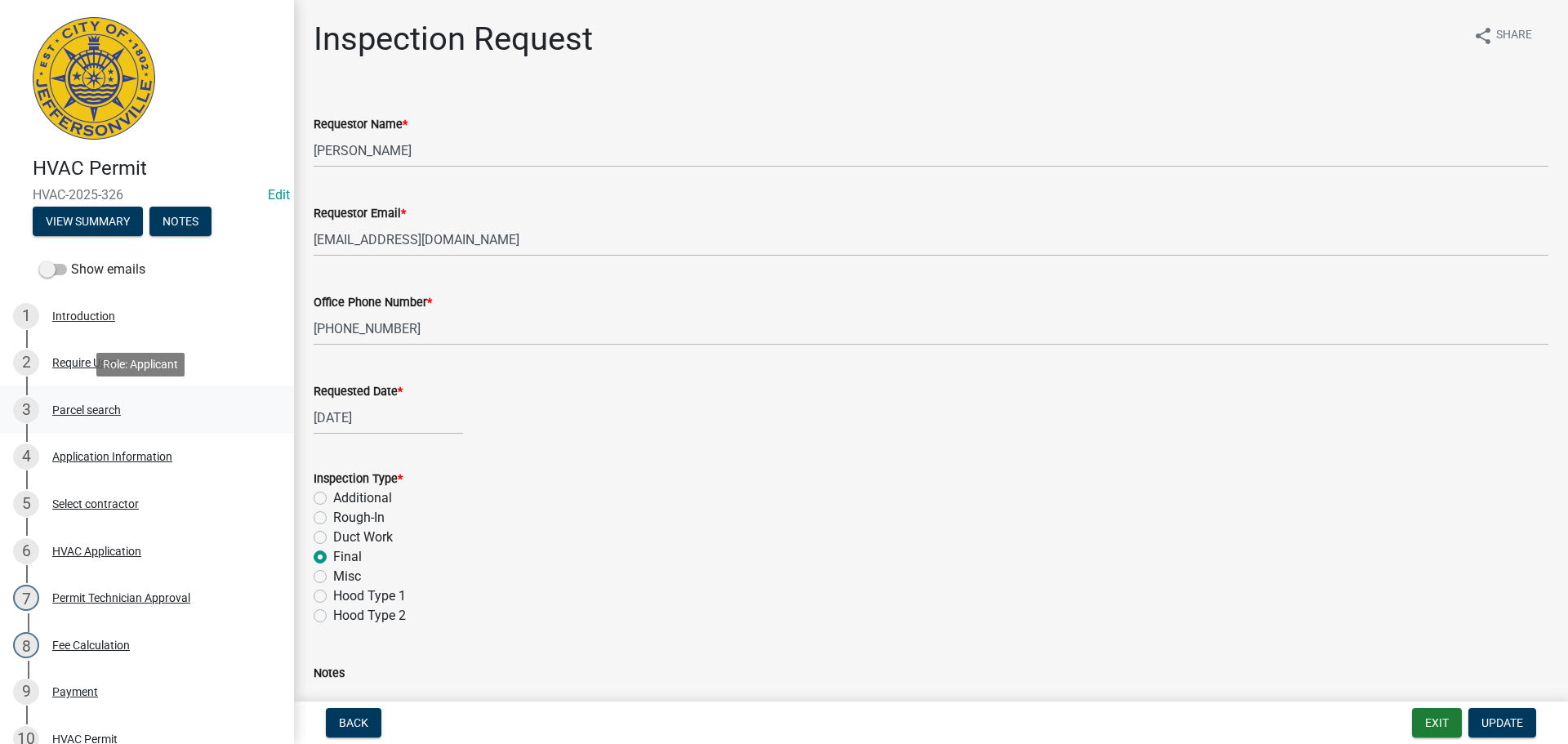
click at [71, 407] on div "Parcel search" at bounding box center [87, 410] width 68 height 11
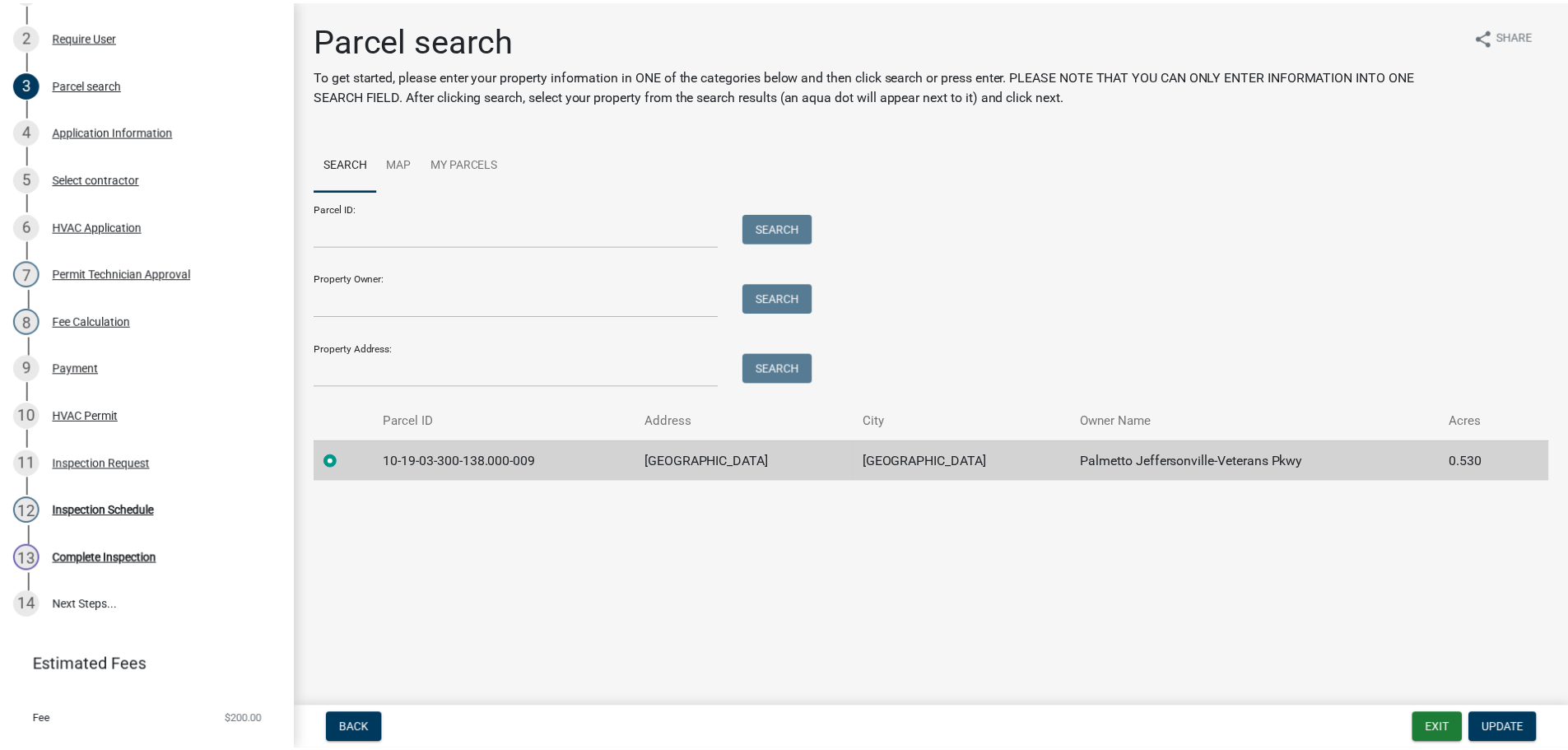
scroll to position [361, 0]
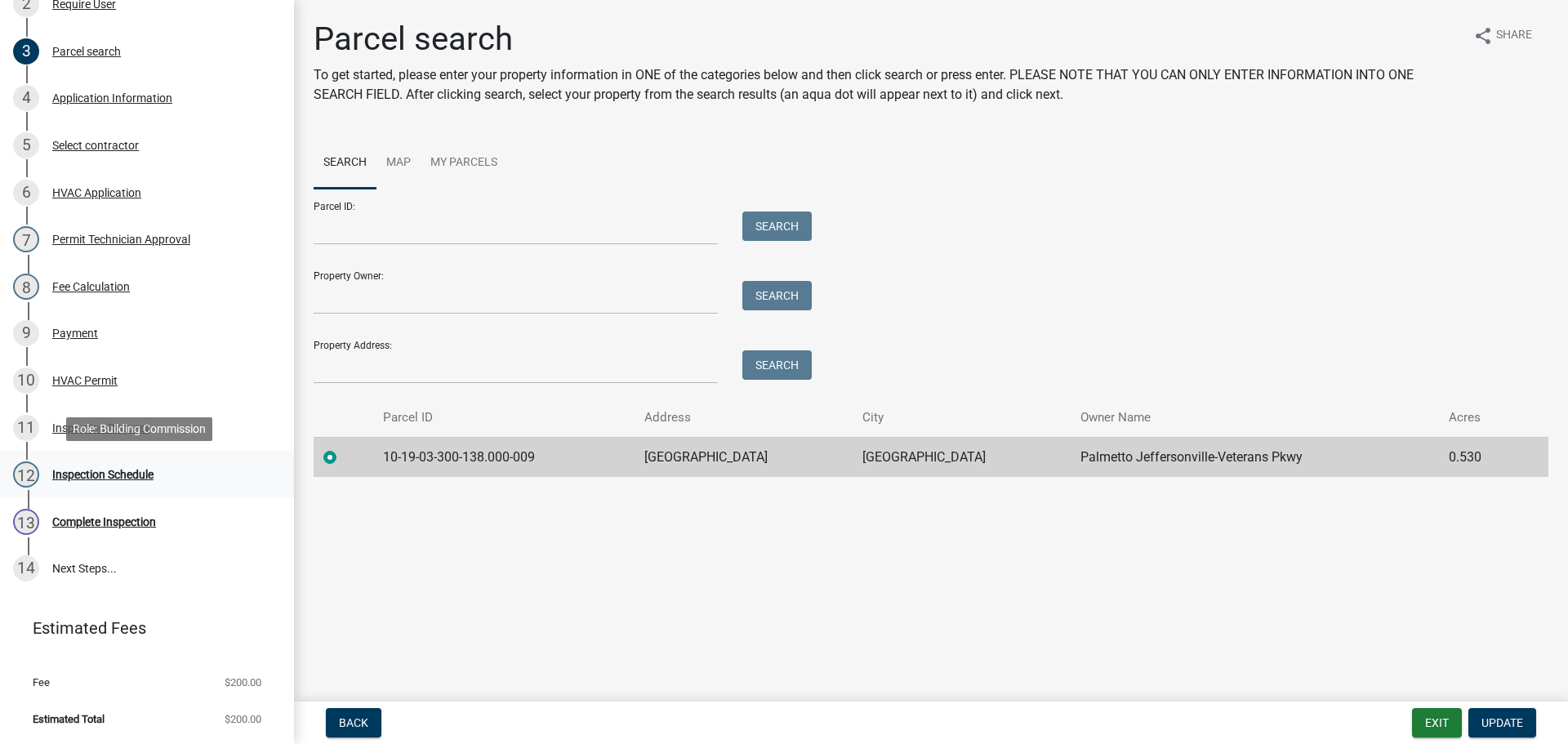
click at [102, 469] on div "Inspection Schedule" at bounding box center [103, 474] width 101 height 11
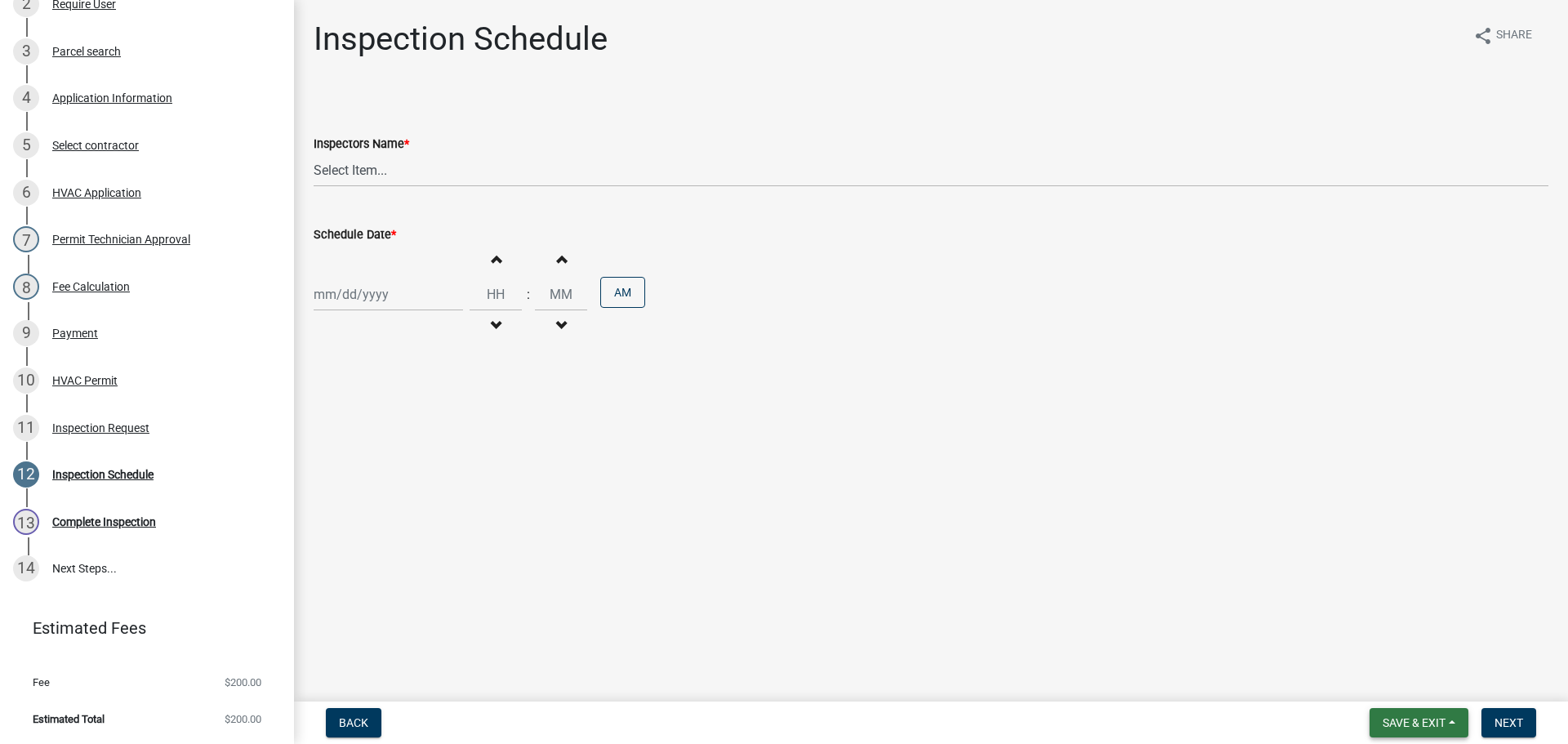
click at [1405, 717] on span "Save & Exit" at bounding box center [1414, 722] width 63 height 13
click at [1399, 682] on button "Save & Exit" at bounding box center [1404, 680] width 131 height 39
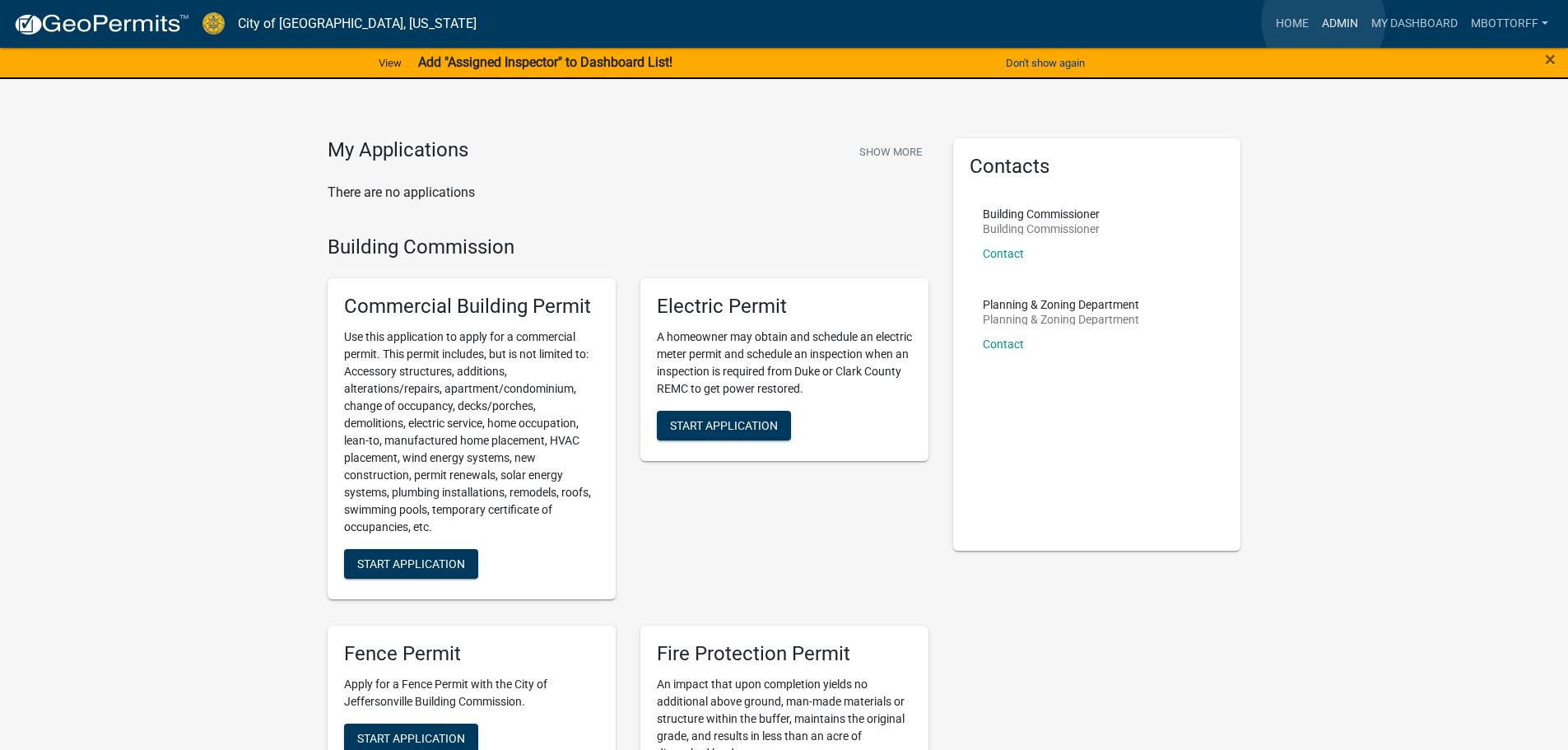
click at [1324, 21] on link "Admin" at bounding box center [1340, 24] width 49 height 32
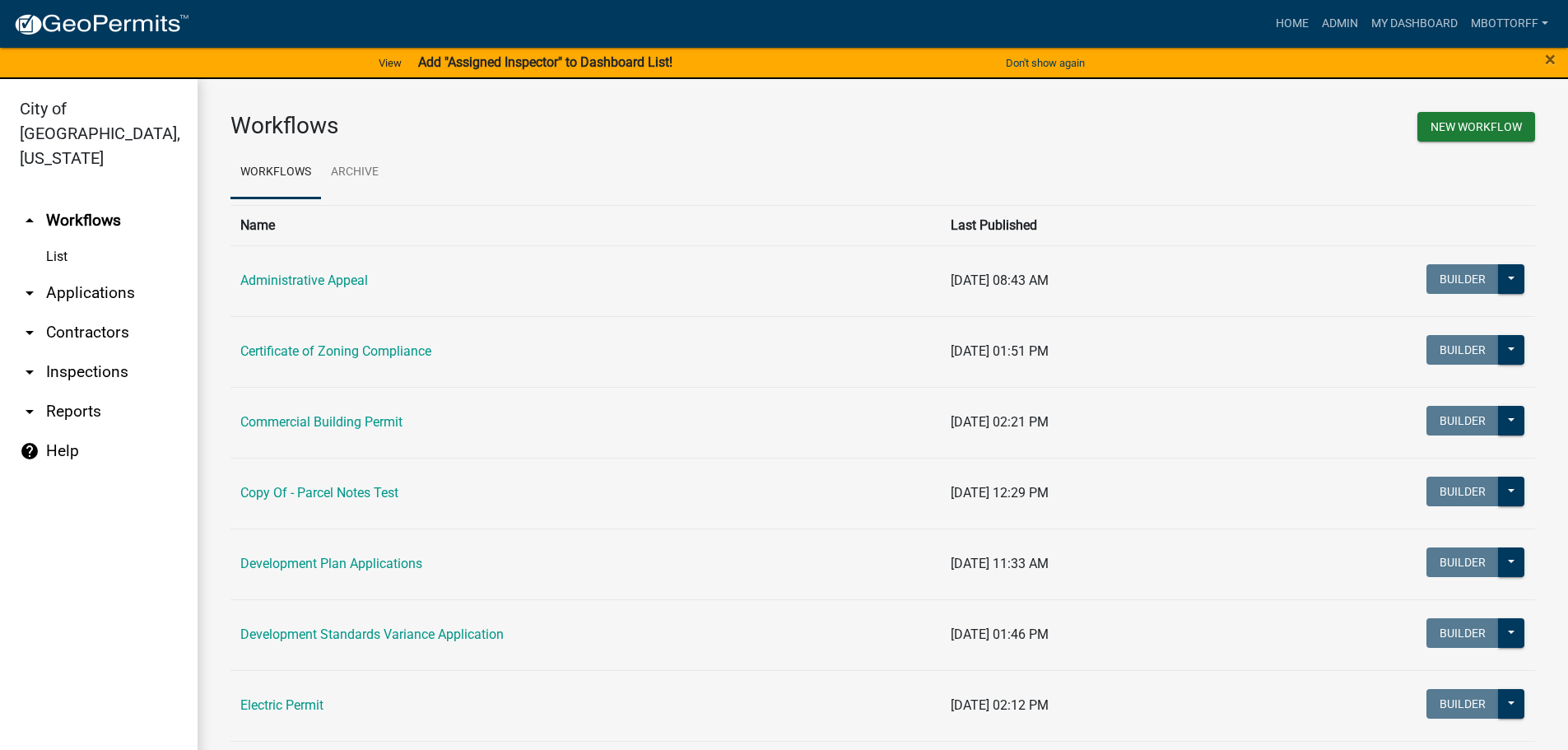
click at [73, 273] on link "arrow_drop_down Applications" at bounding box center [99, 293] width 197 height 40
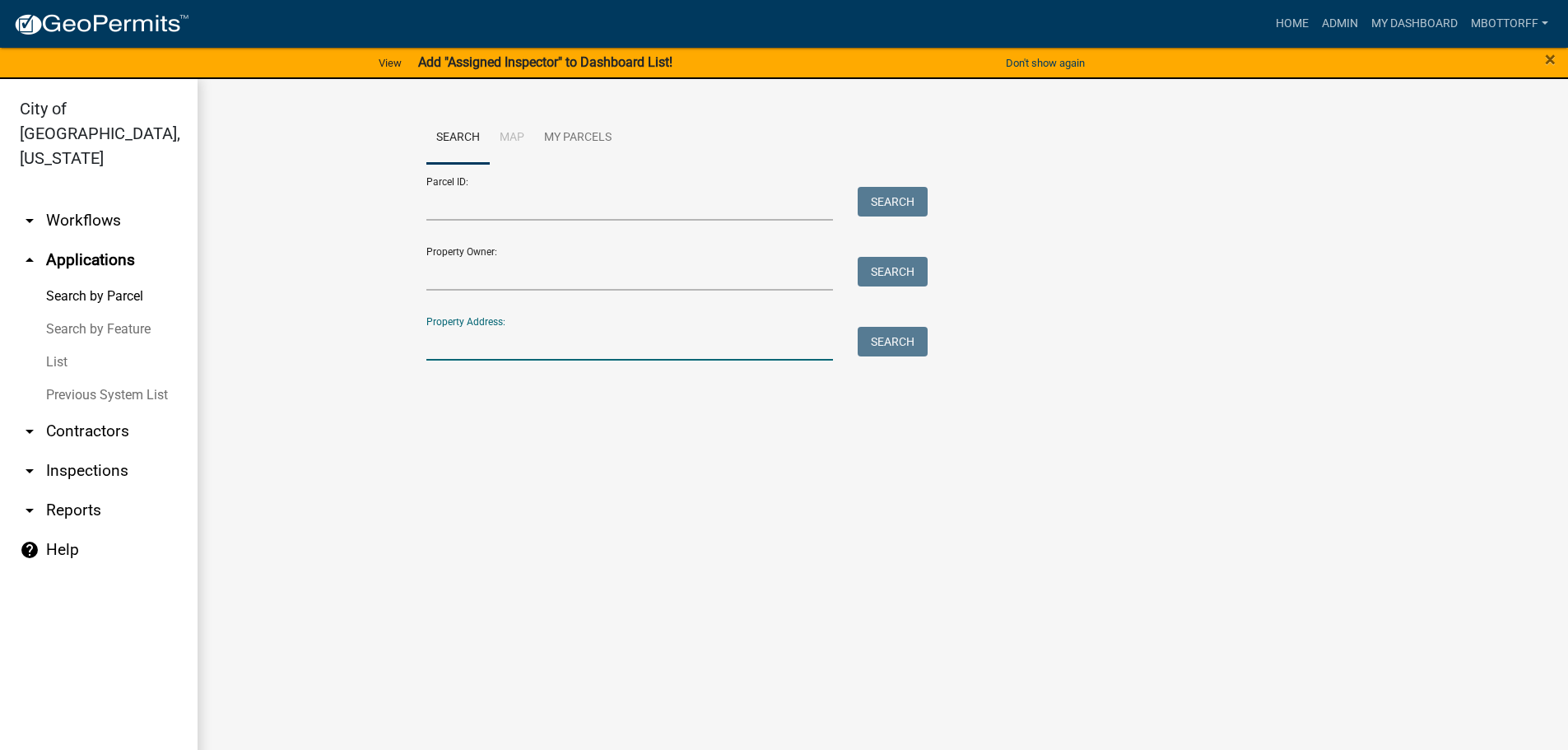
click at [478, 345] on input "Property Address:" at bounding box center [630, 344] width 408 height 33
type input "1751 VETER"
click at [892, 342] on button "Search" at bounding box center [892, 342] width 70 height 30
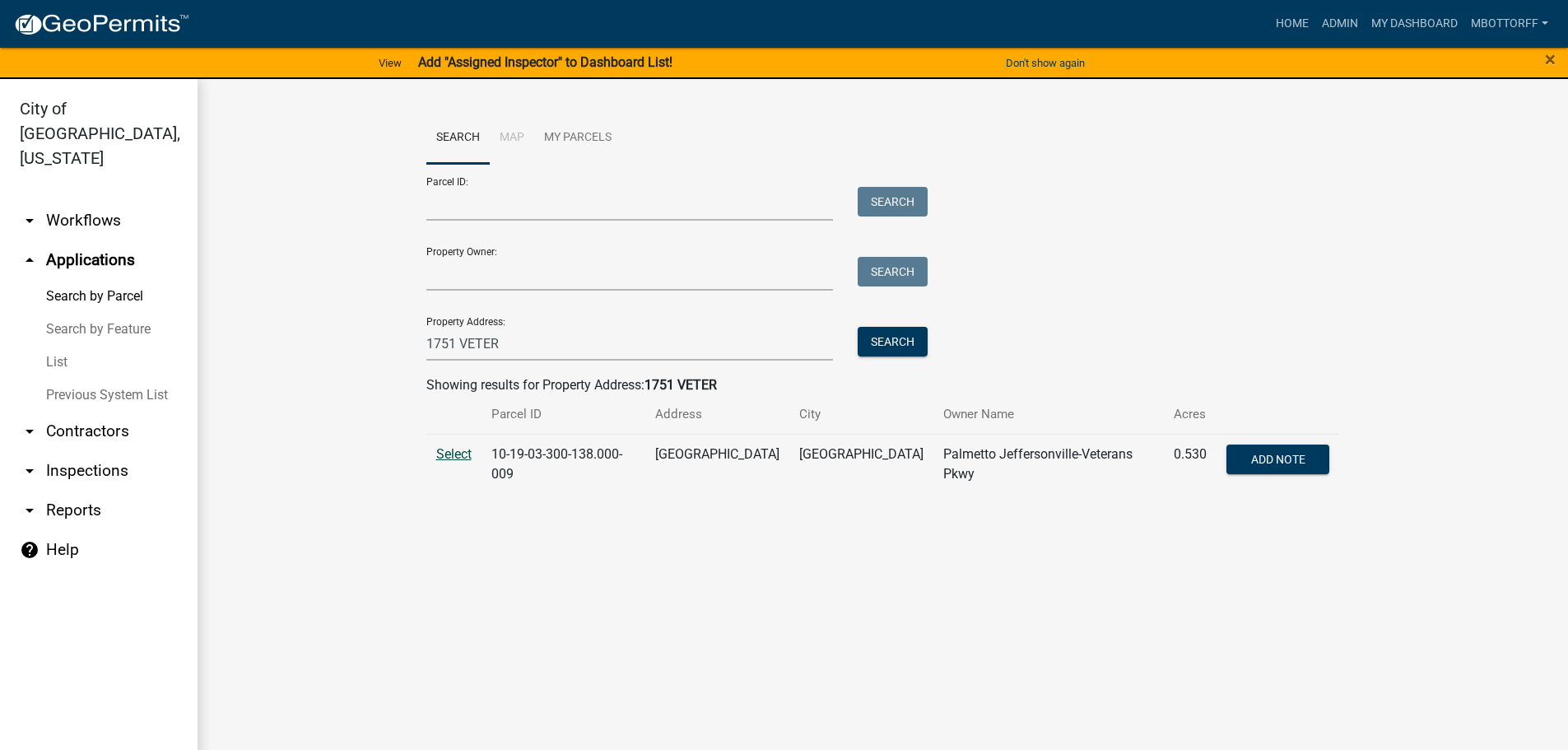
click at [451, 453] on span "Select" at bounding box center [454, 454] width 35 height 16
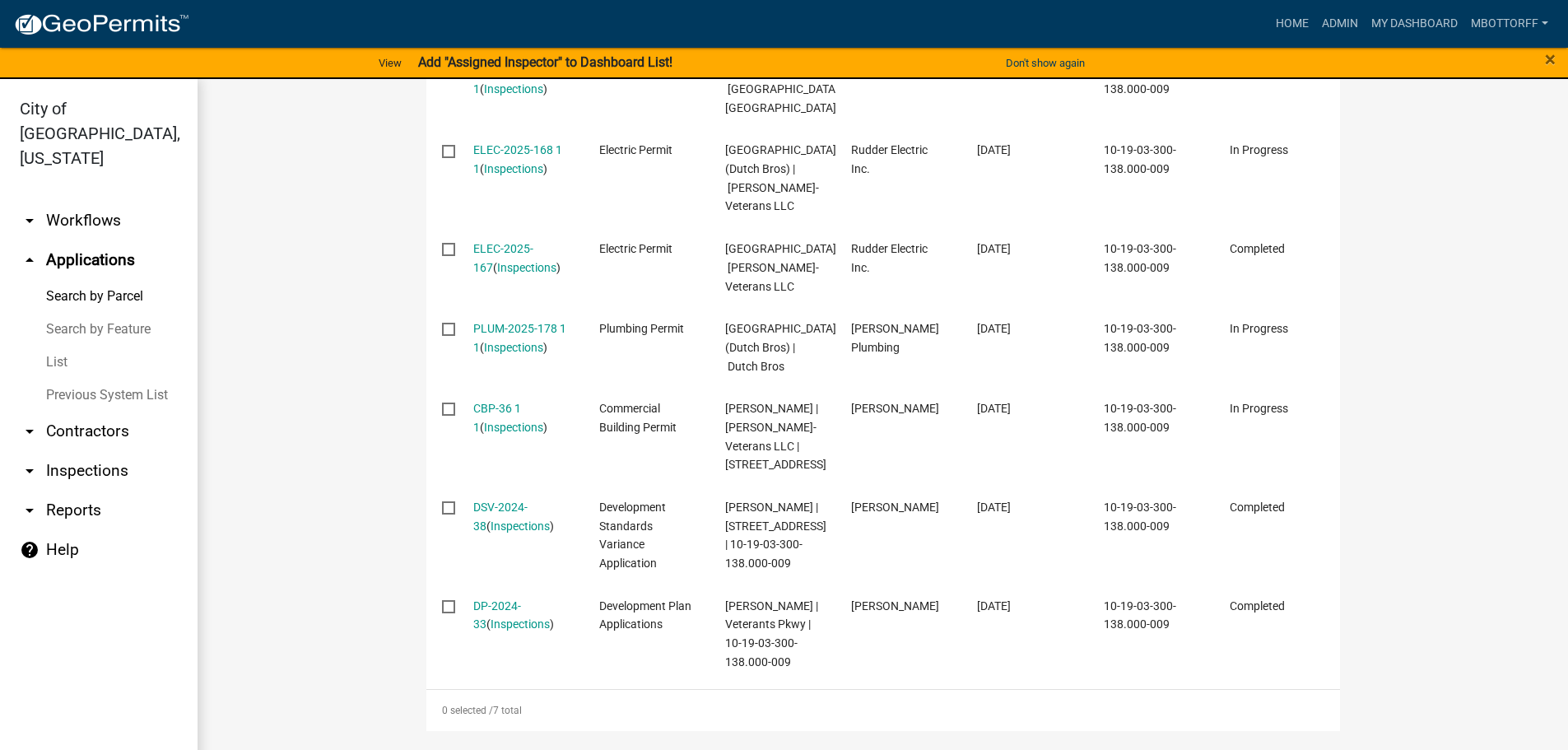
scroll to position [741, 0]
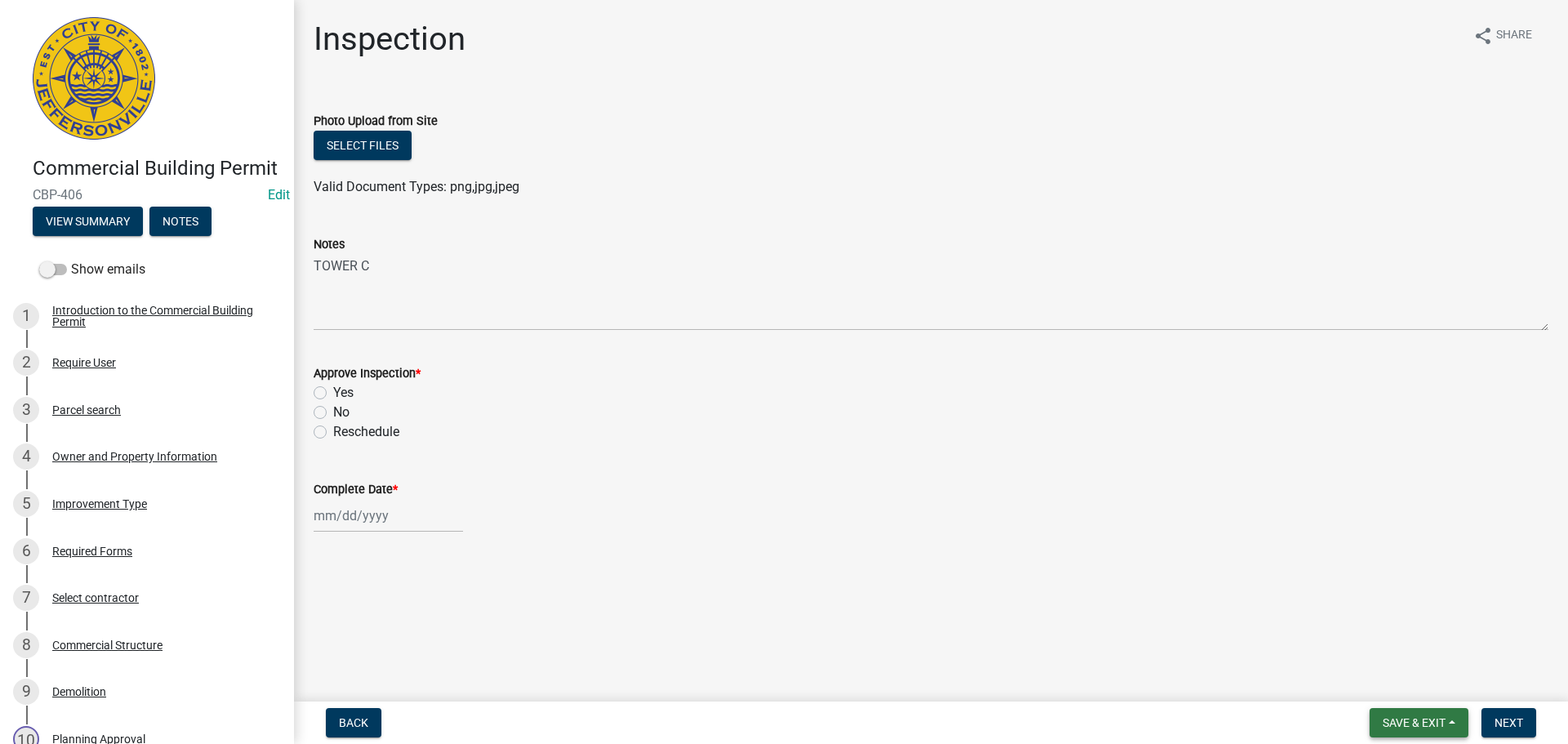
click at [1422, 722] on span "Save & Exit" at bounding box center [1414, 722] width 63 height 13
click at [1404, 678] on button "Save & Exit" at bounding box center [1404, 680] width 131 height 39
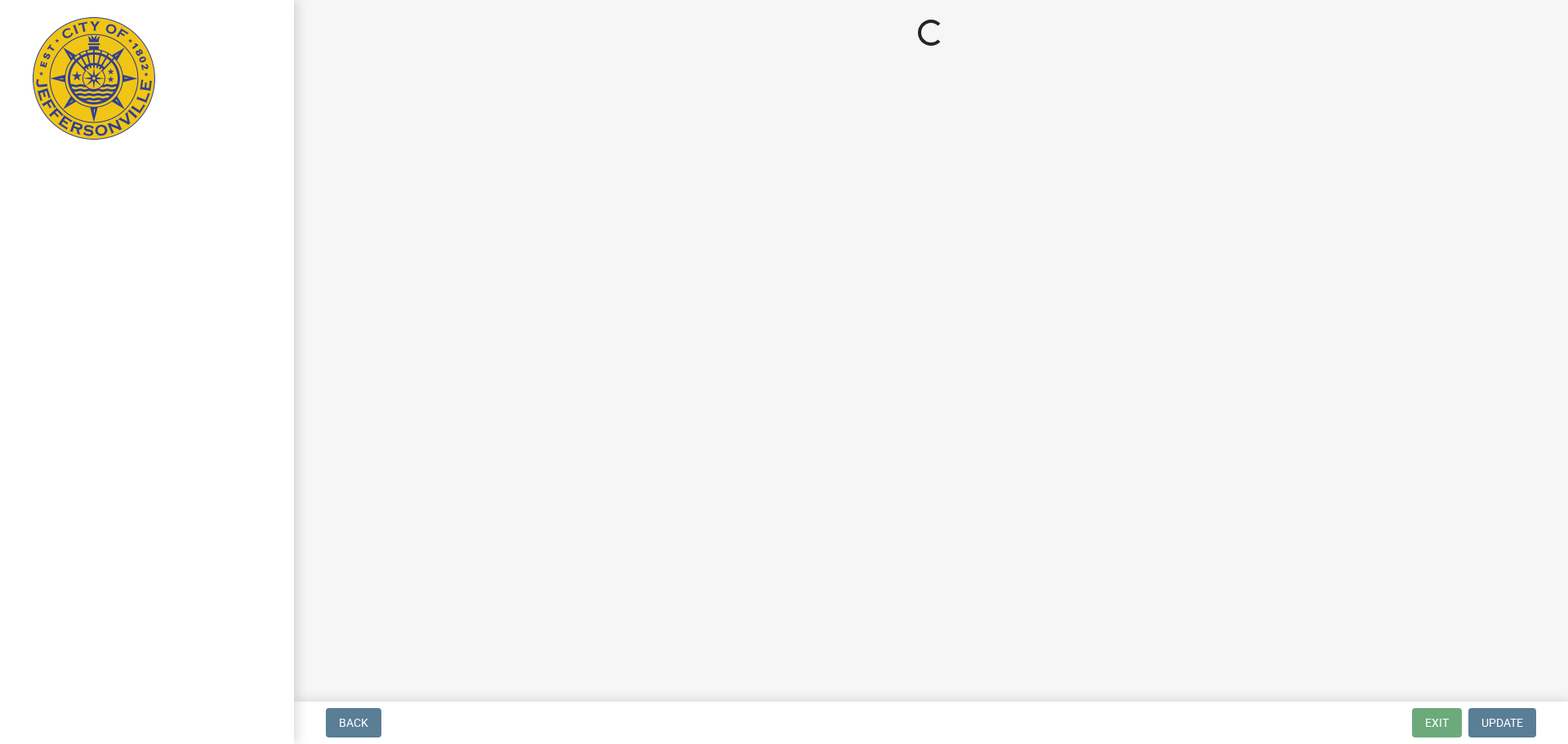
select select "3: 3"
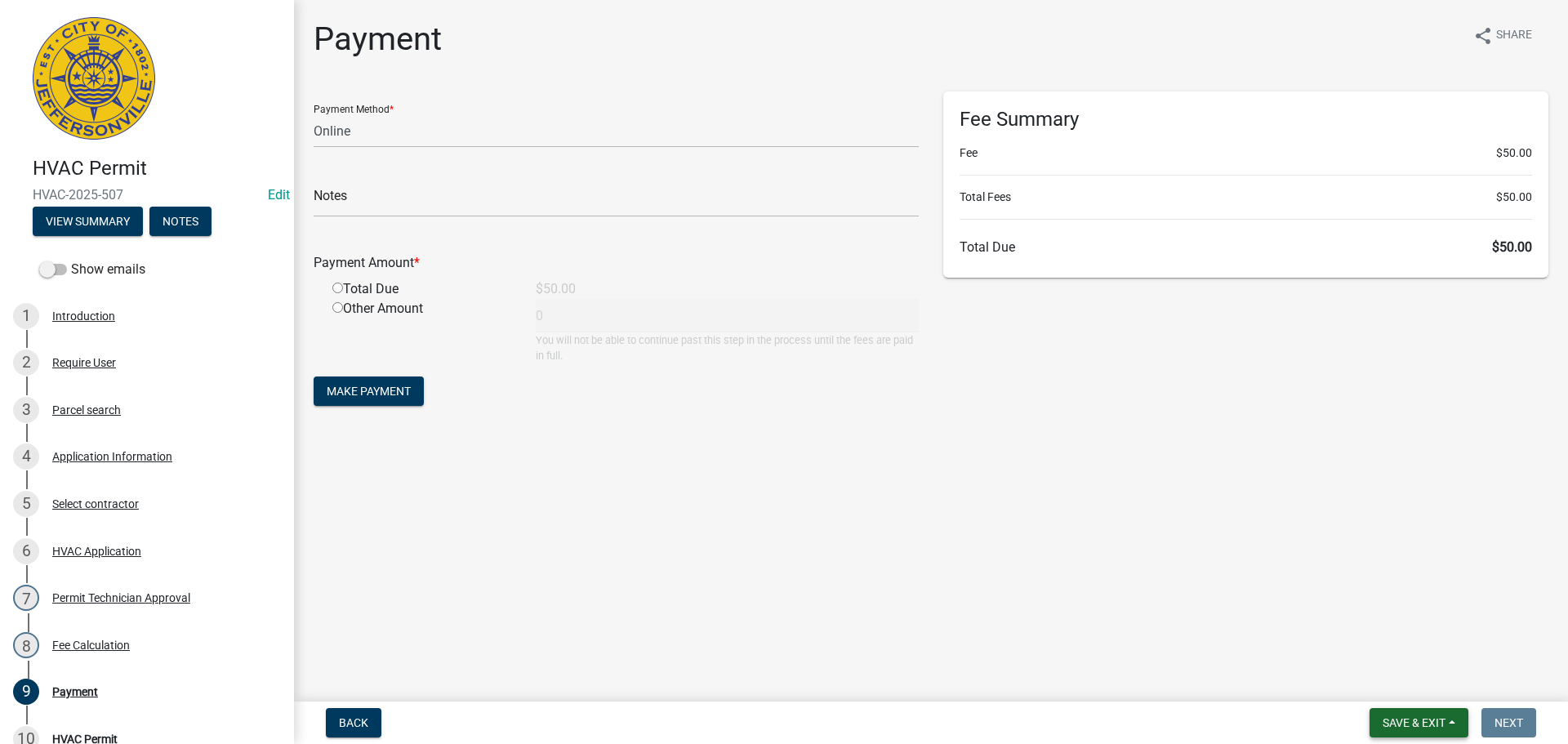
click at [1404, 726] on span "Save & Exit" at bounding box center [1414, 722] width 63 height 13
click at [1404, 682] on button "Save & Exit" at bounding box center [1404, 680] width 131 height 39
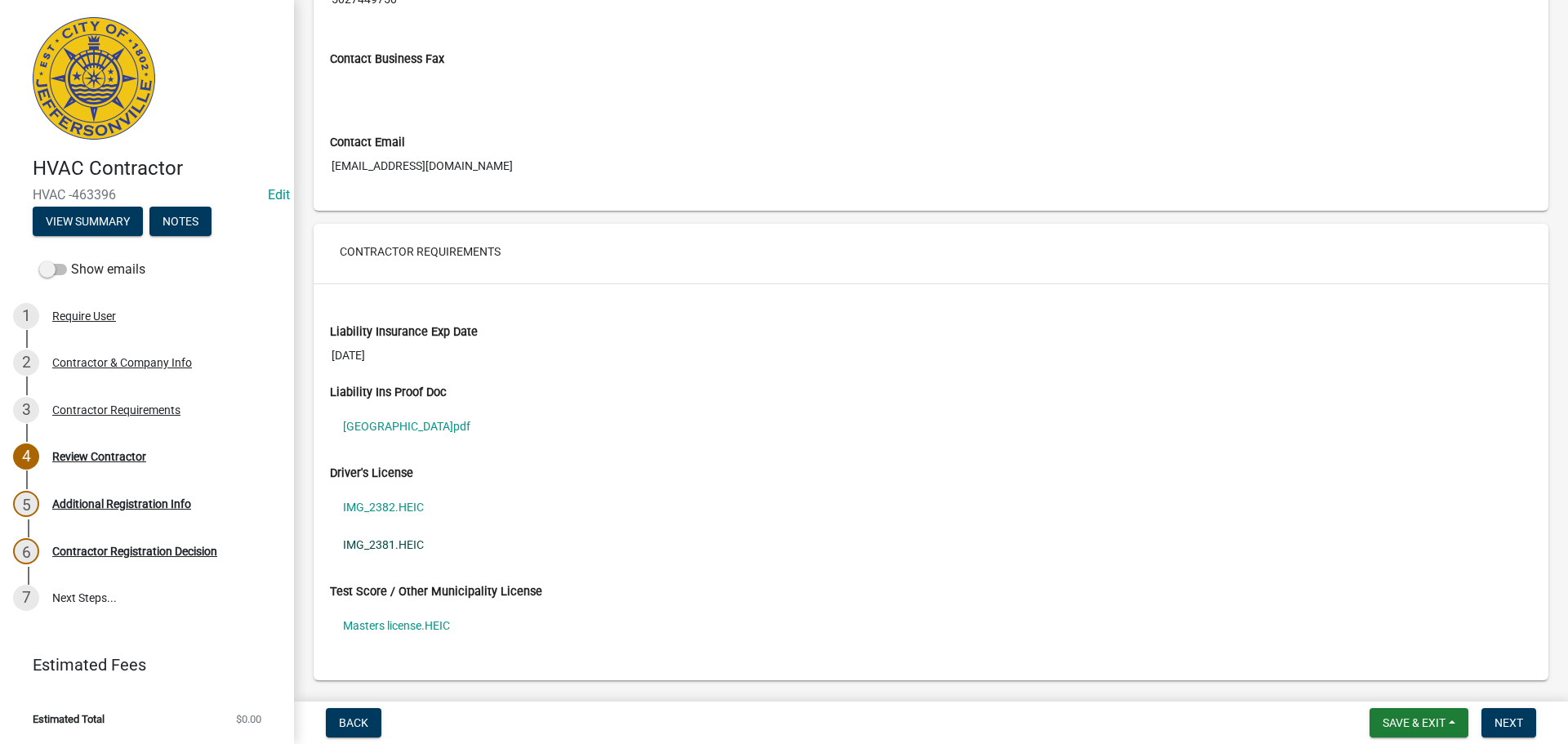
scroll to position [1062, 0]
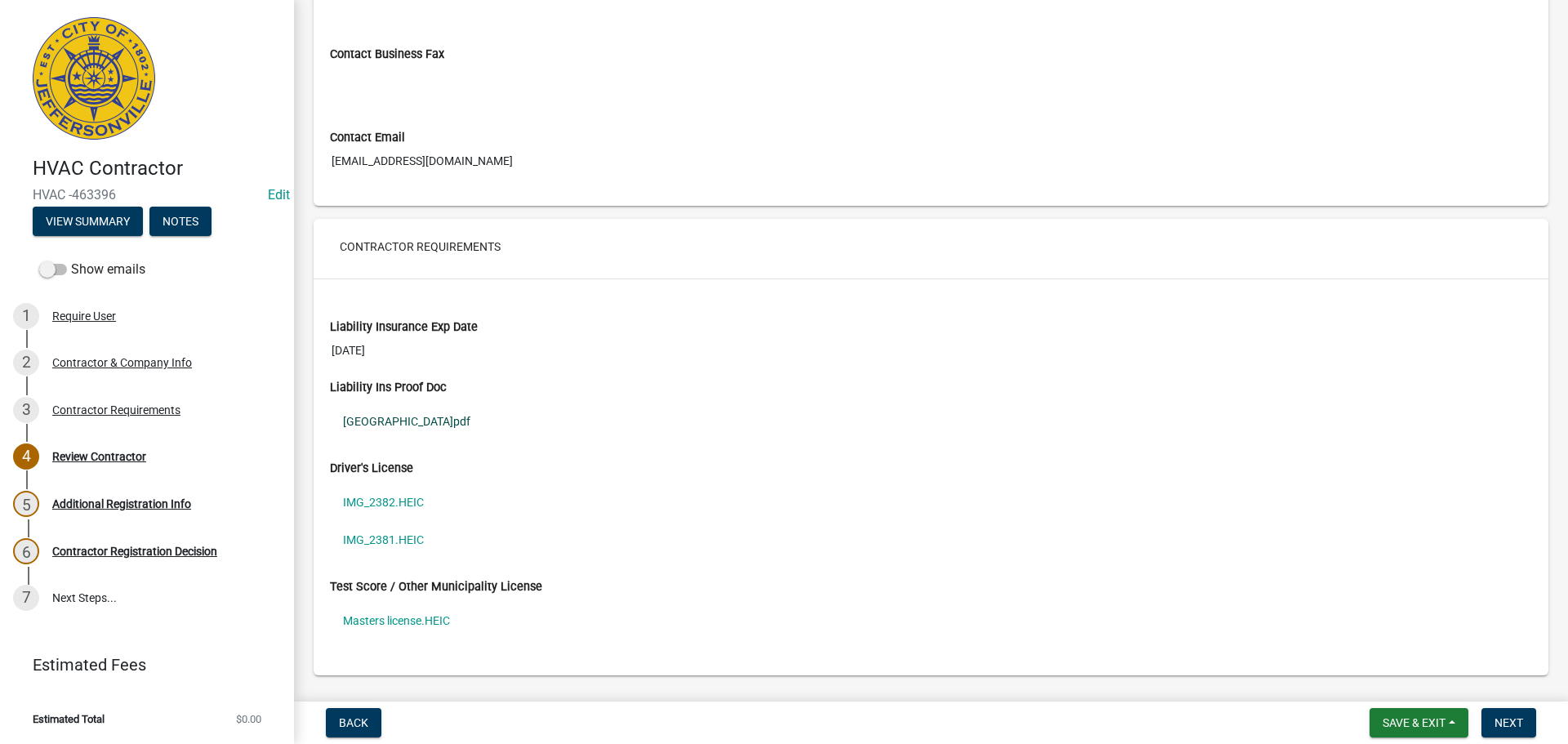
click at [374, 417] on link "[GEOGRAPHIC_DATA]pdf" at bounding box center [931, 421] width 1202 height 38
click at [362, 501] on link "IMG_2382.HEIC" at bounding box center [931, 502] width 1202 height 38
click at [367, 539] on link "IMG_2381.HEIC" at bounding box center [931, 539] width 1202 height 38
click at [395, 540] on link "IMG_2381.HEIC" at bounding box center [931, 539] width 1202 height 38
click at [342, 616] on link "Masters license.HEIC" at bounding box center [931, 621] width 1202 height 38
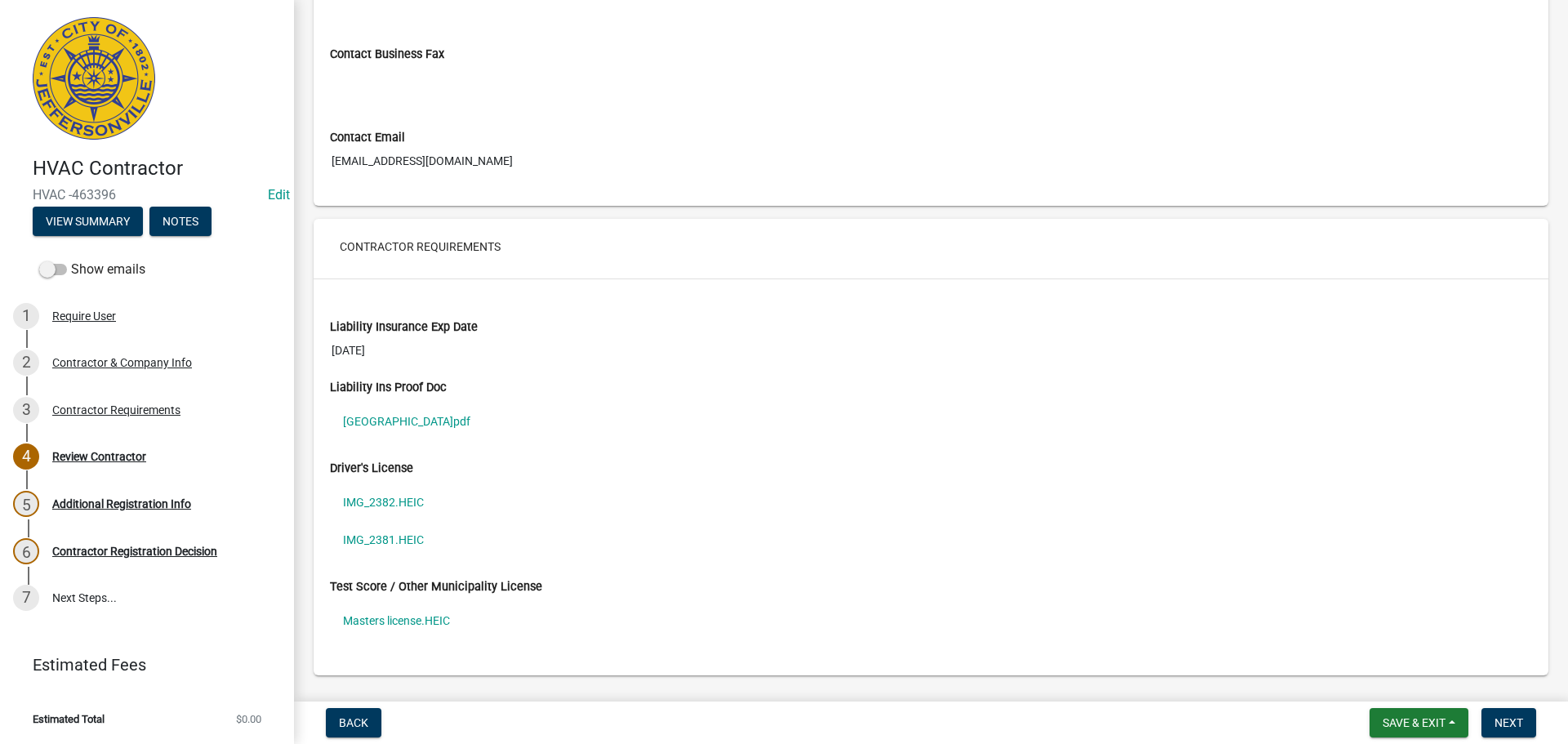
click at [361, 621] on link "Masters license.HEIC" at bounding box center [931, 621] width 1202 height 38
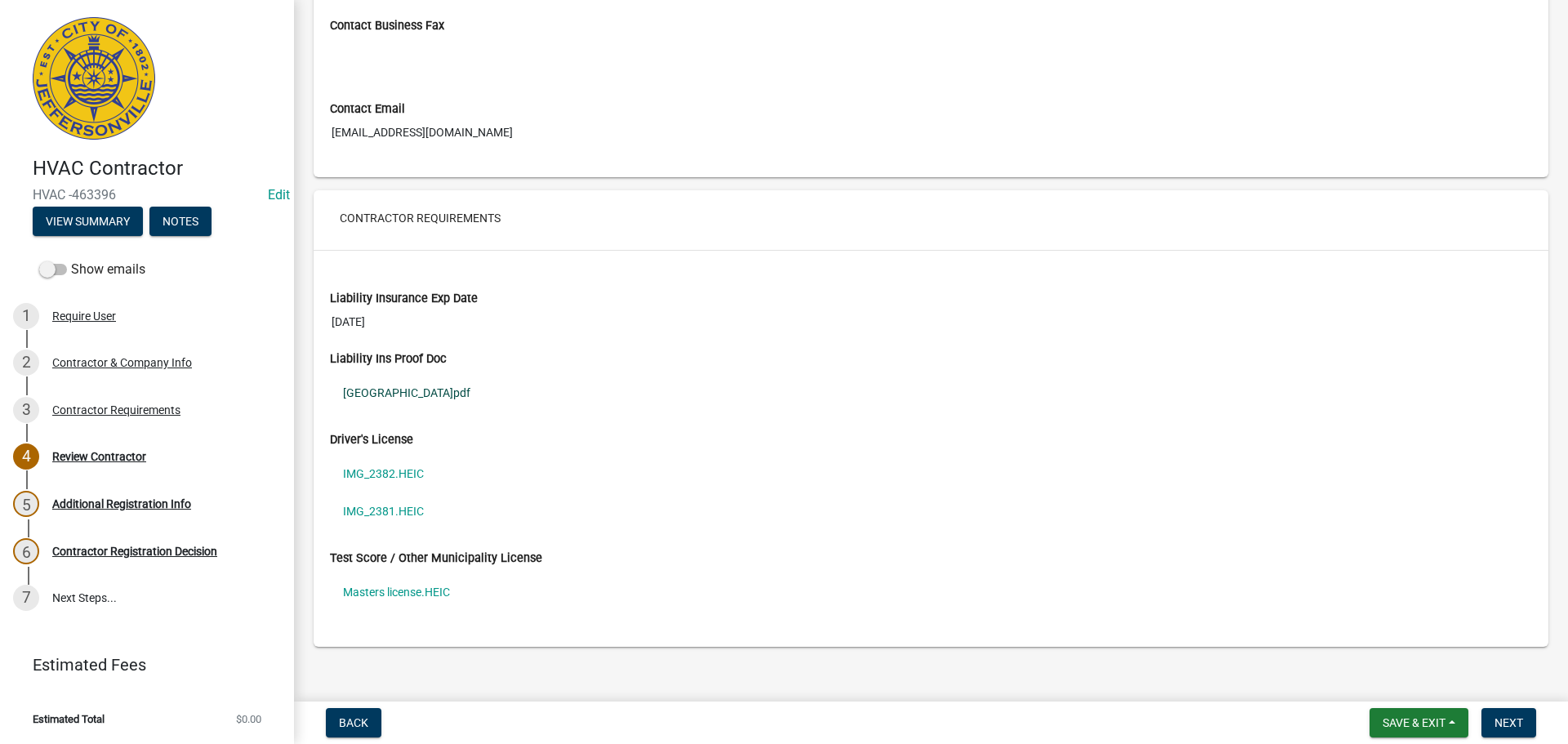
scroll to position [1106, 0]
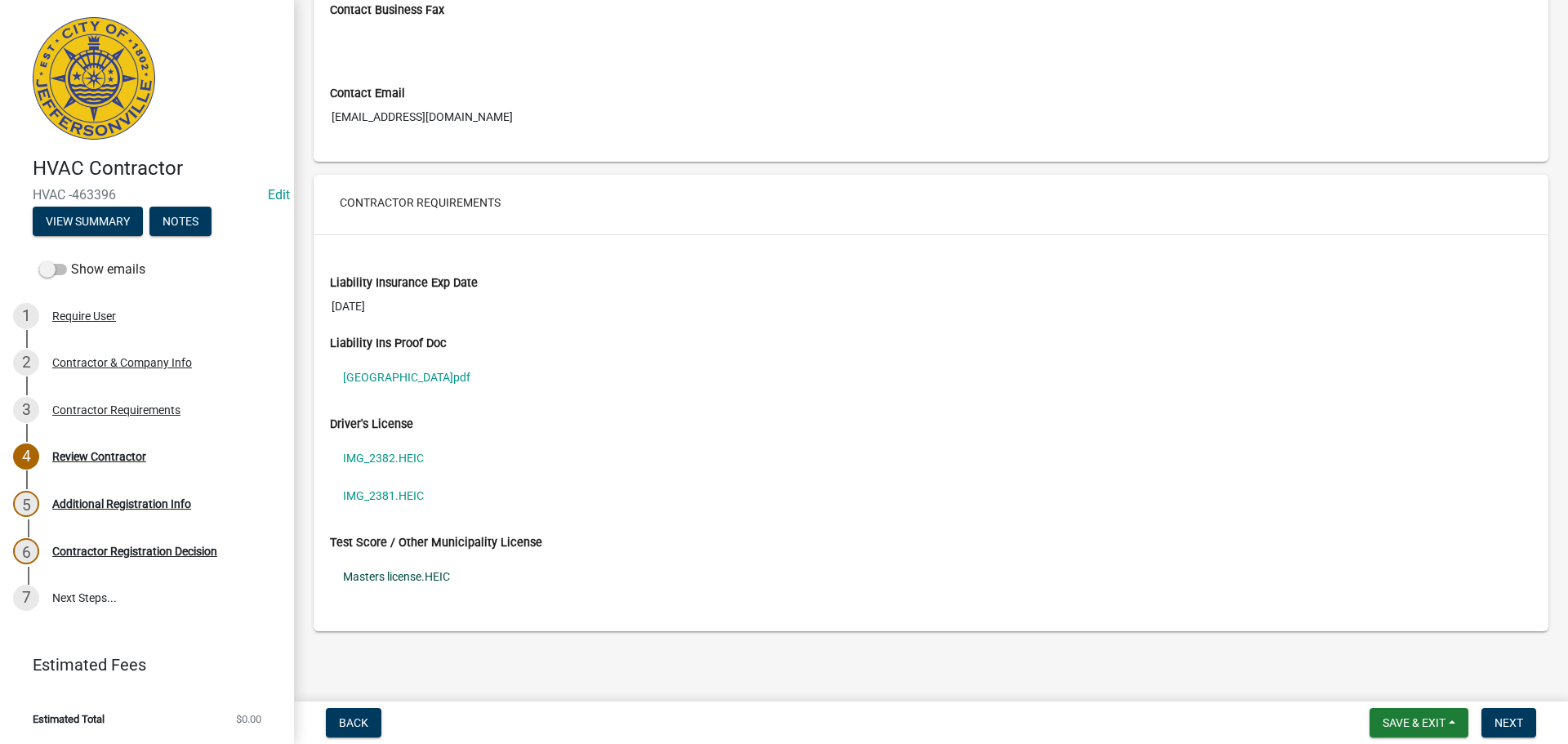
click at [390, 581] on link "Masters license.HEIC" at bounding box center [931, 576] width 1202 height 38
click at [1052, 8] on div "Contact Business Fax" at bounding box center [931, 10] width 1202 height 17
click at [1518, 718] on span "Next" at bounding box center [1509, 722] width 29 height 13
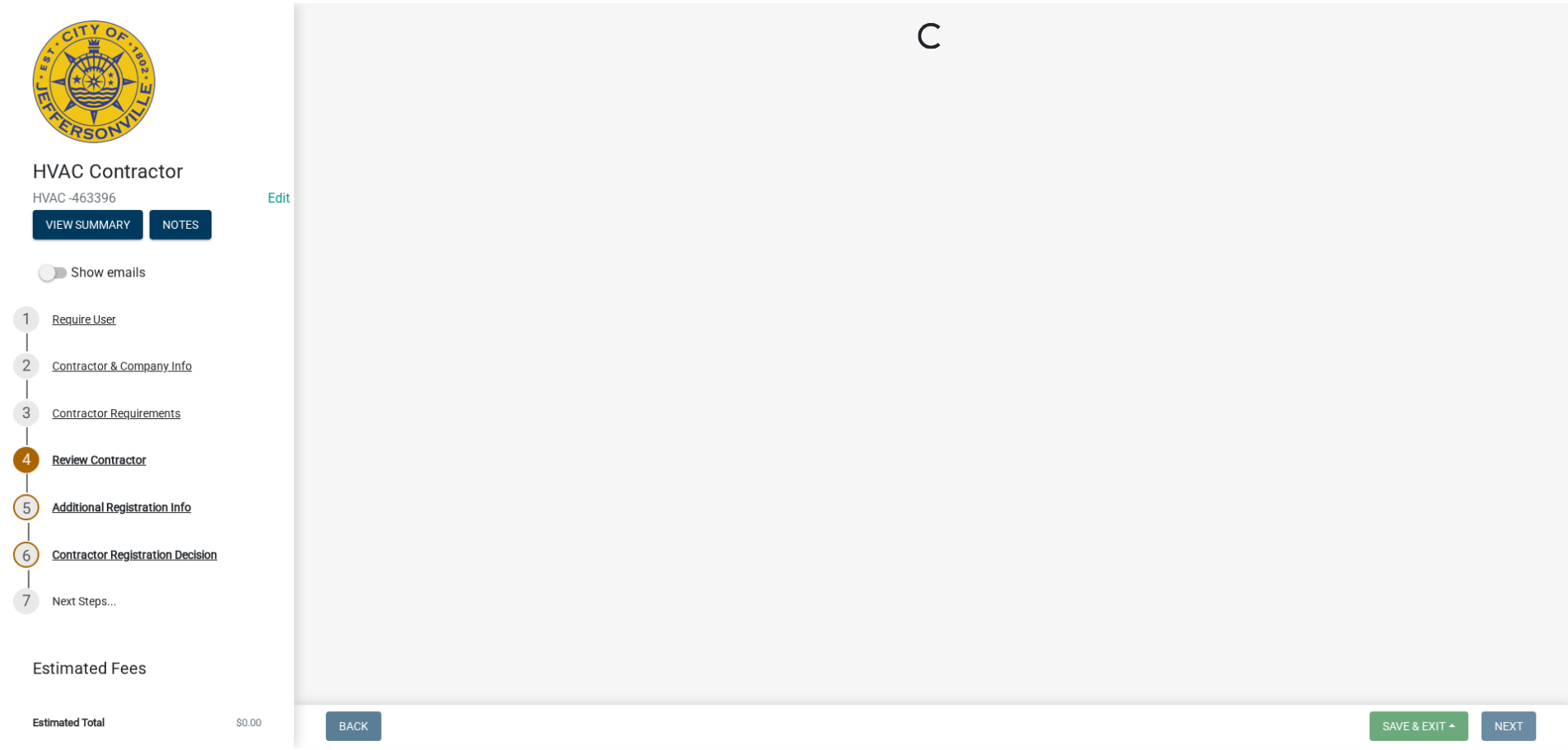
scroll to position [0, 0]
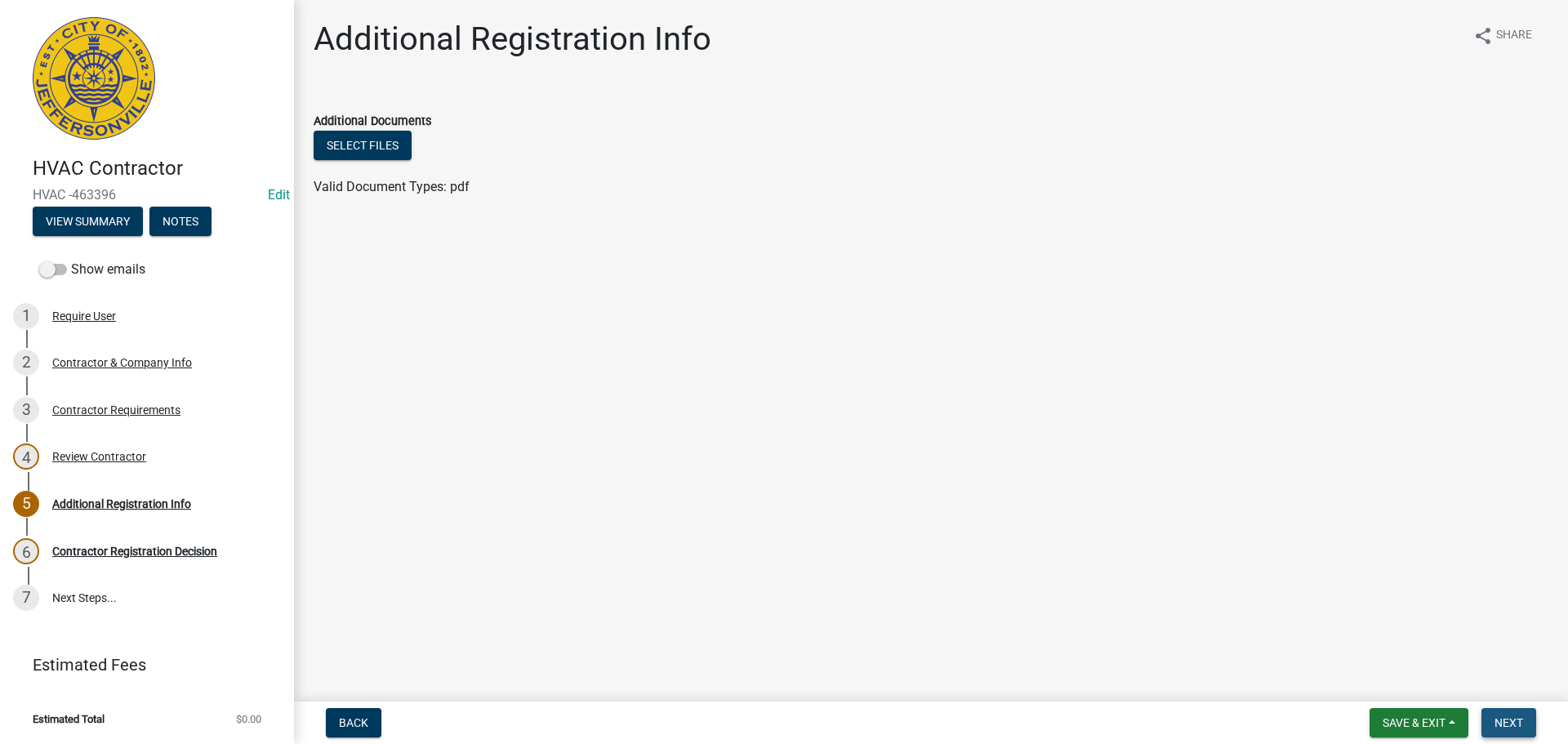
click at [1515, 720] on span "Next" at bounding box center [1509, 722] width 29 height 13
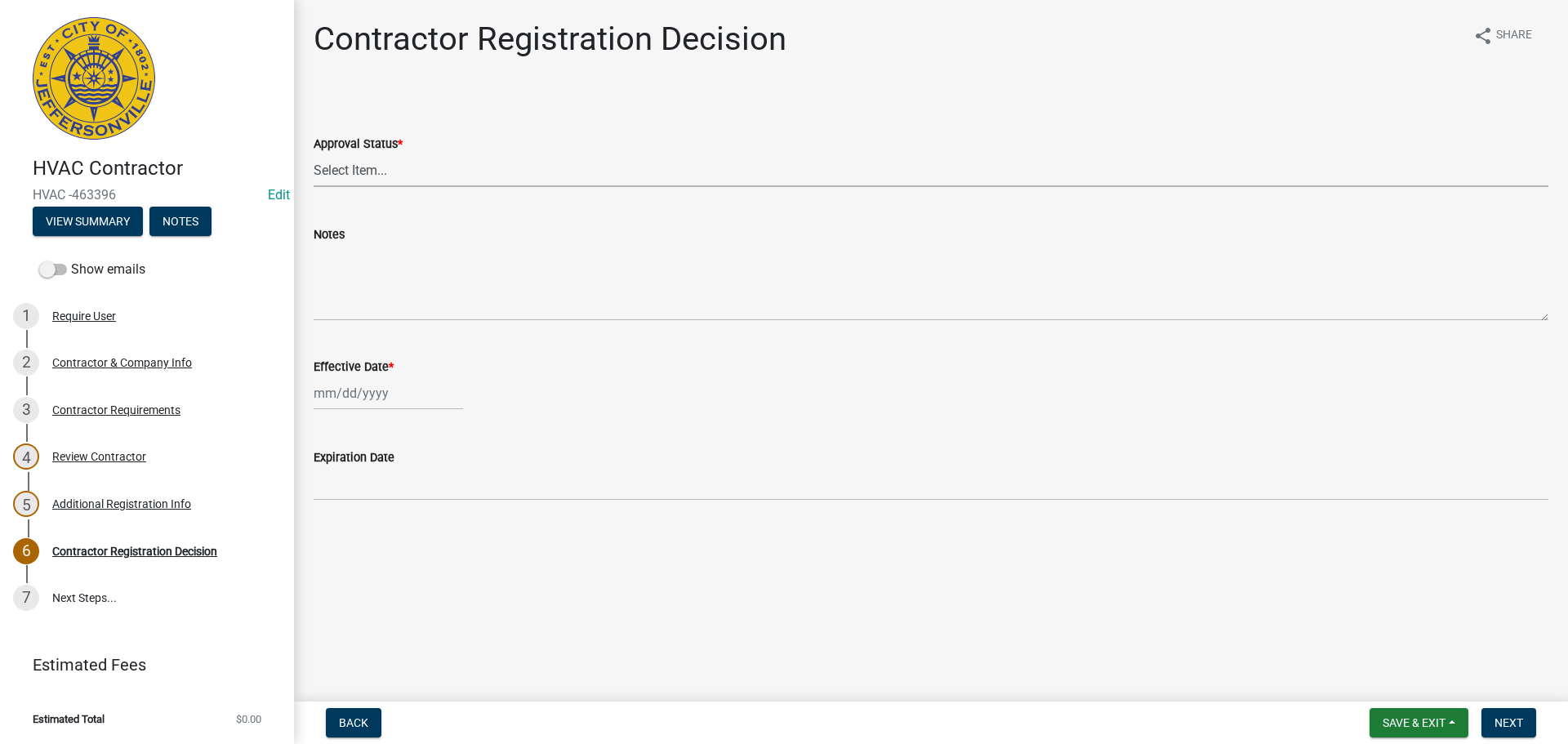
click at [354, 174] on select "Select Item... Approved Denied" at bounding box center [931, 170] width 1235 height 33
click at [314, 154] on select "Select Item... Approved Denied" at bounding box center [931, 170] width 1235 height 33
select select "4b86b809-39dd-4c68-9f3d-fdb3e7050482"
click at [343, 399] on div at bounding box center [388, 393] width 149 height 33
select select "8"
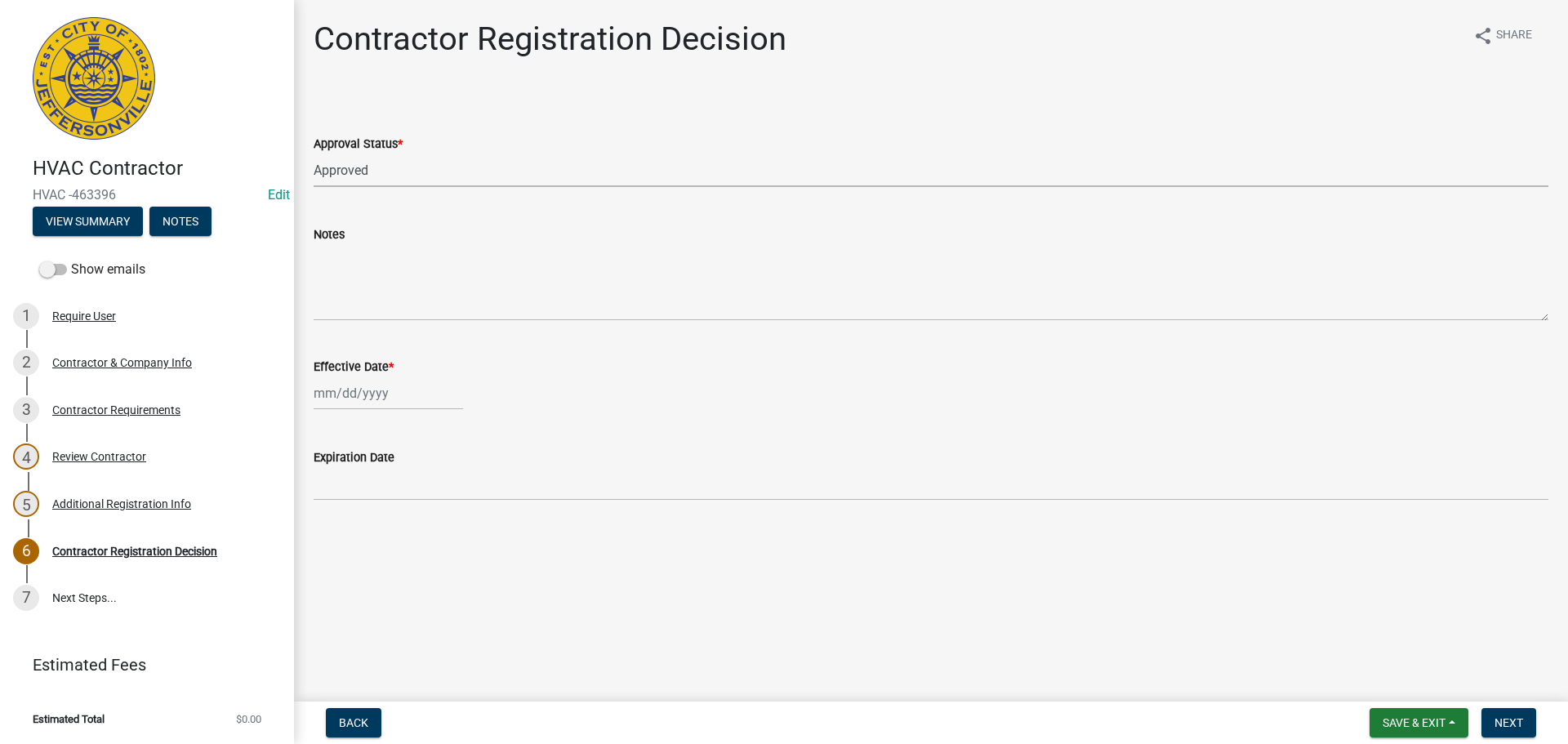
select select "2025"
click at [379, 542] on div "13" at bounding box center [382, 532] width 26 height 26
type input "08/13/2025"
click at [1391, 718] on span "Save & Exit" at bounding box center [1414, 722] width 63 height 13
click at [1391, 678] on button "Save & Exit" at bounding box center [1404, 680] width 131 height 39
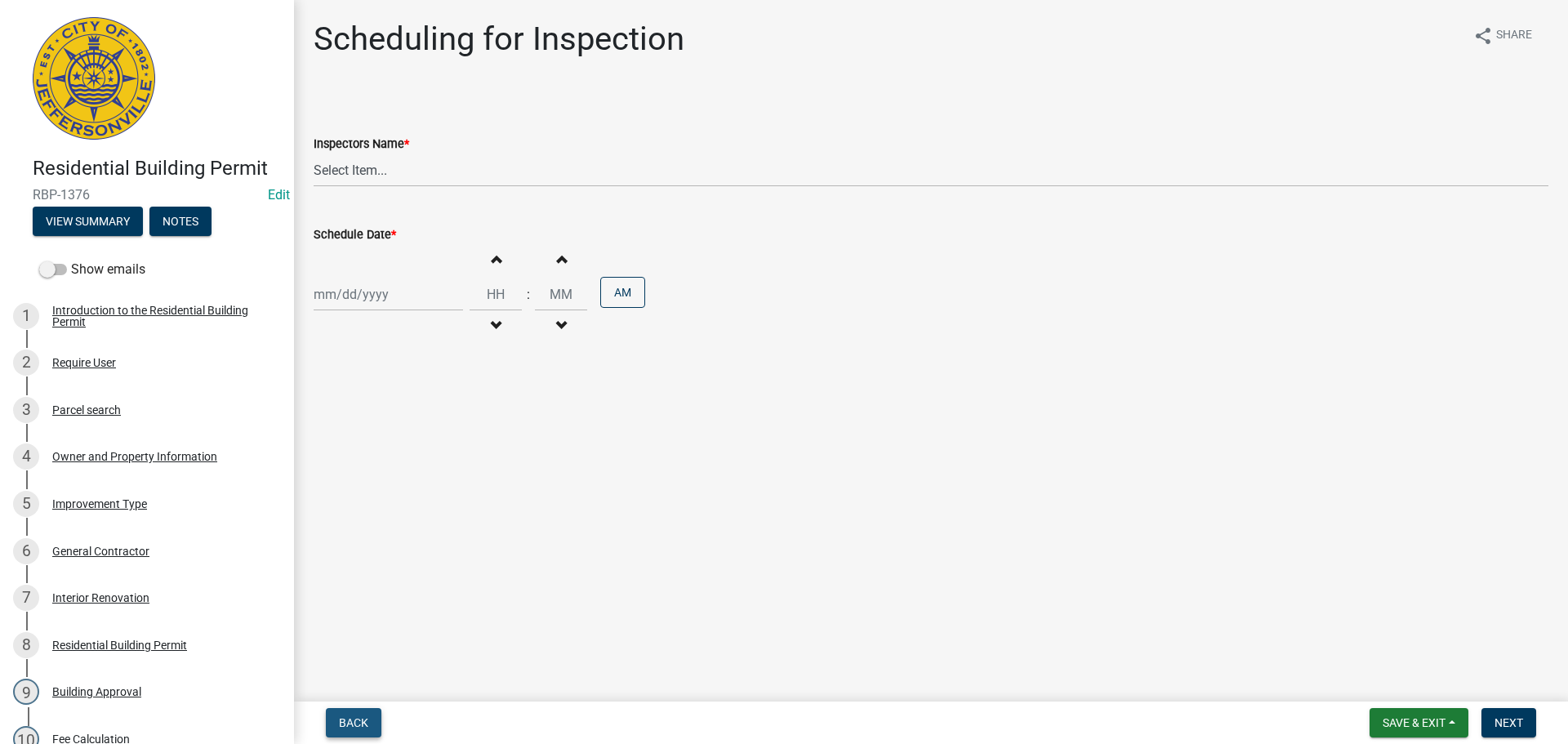
click at [348, 716] on span "Back" at bounding box center [354, 722] width 30 height 13
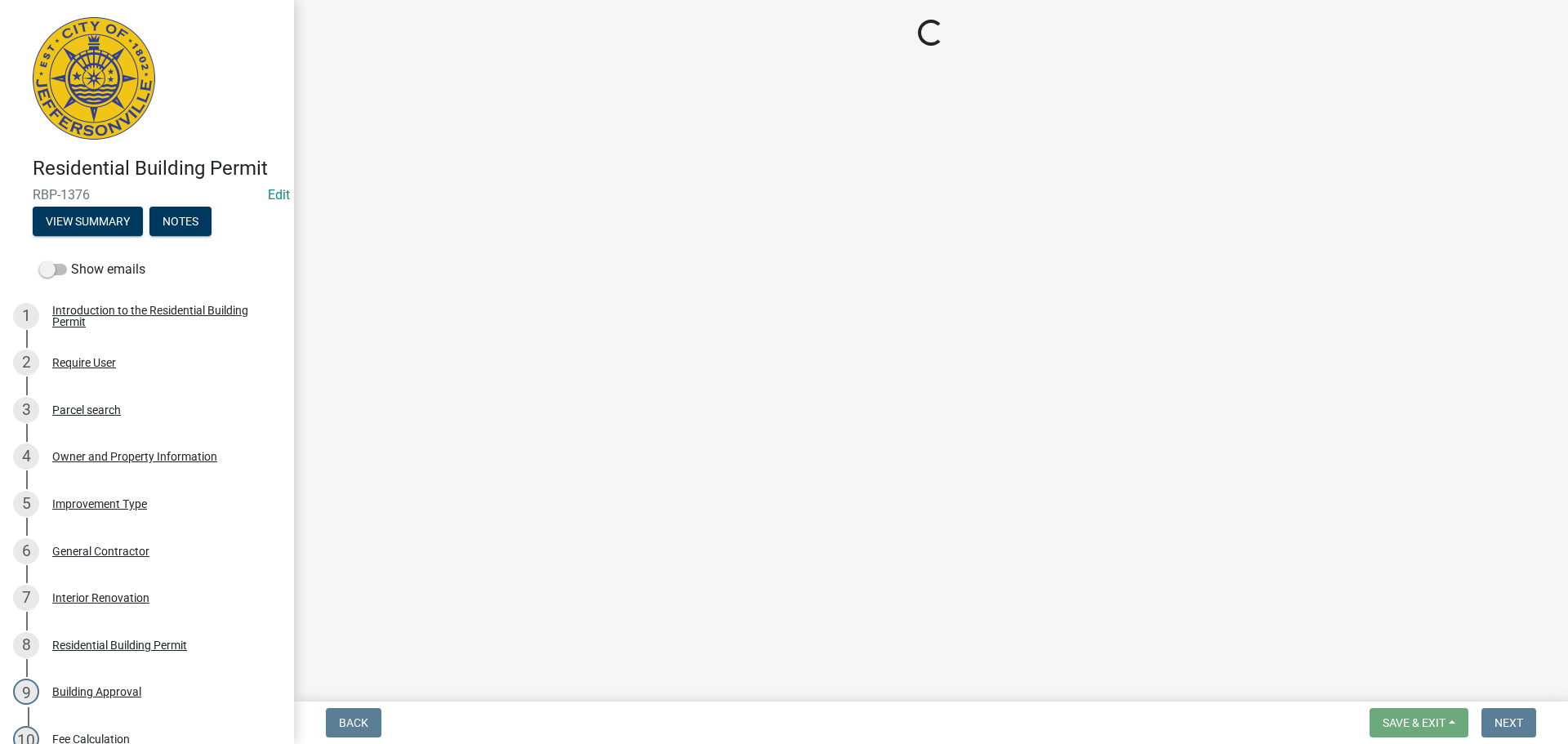
select select "8ea0f6e5-dde7-4881-a999-02519822ccbf"
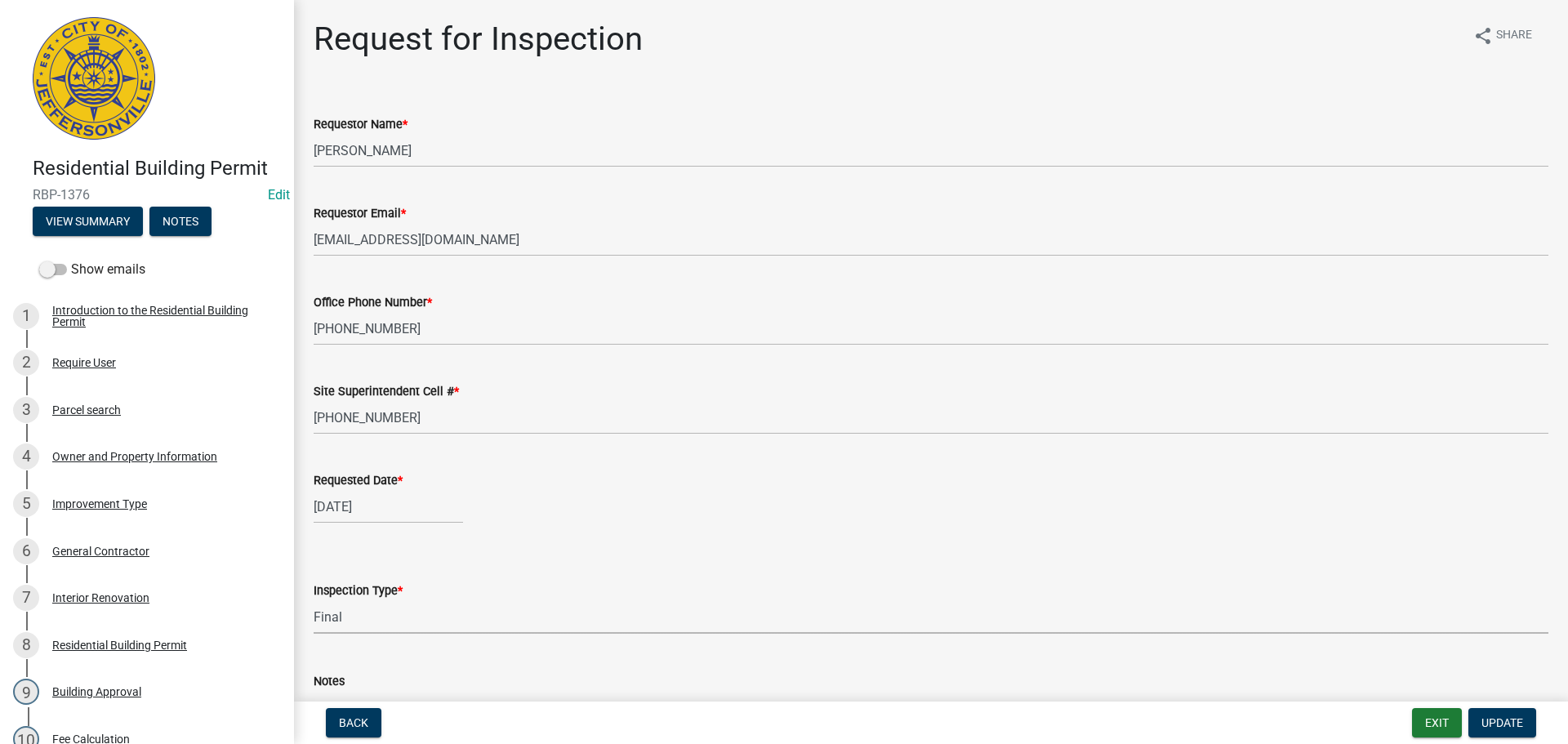
click at [462, 630] on select "Select Item... Footer Foundation Framing Final" at bounding box center [931, 617] width 1235 height 33
click at [314, 601] on select "Select Item... Footer Foundation Framing Final" at bounding box center [931, 617] width 1235 height 33
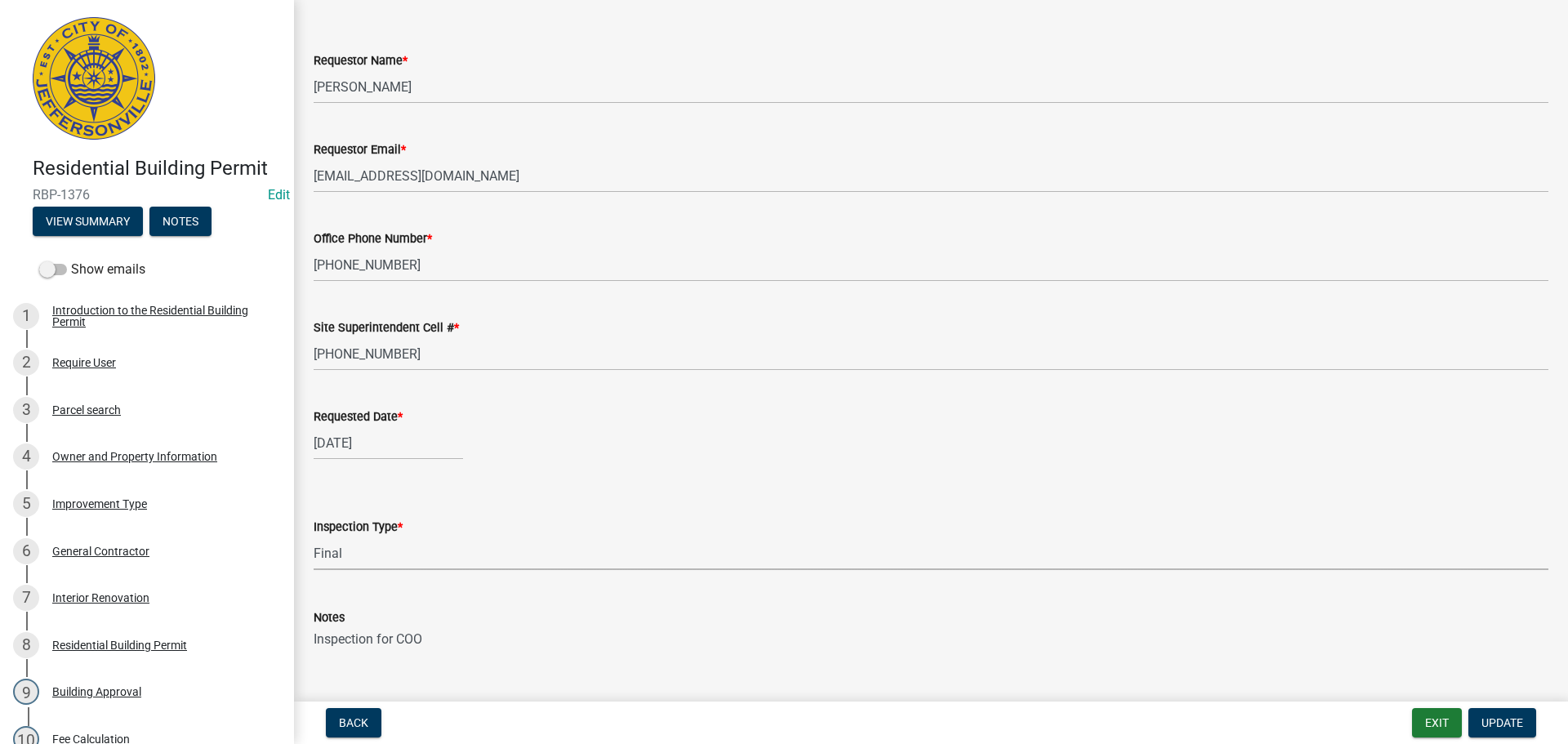
scroll to position [149, 0]
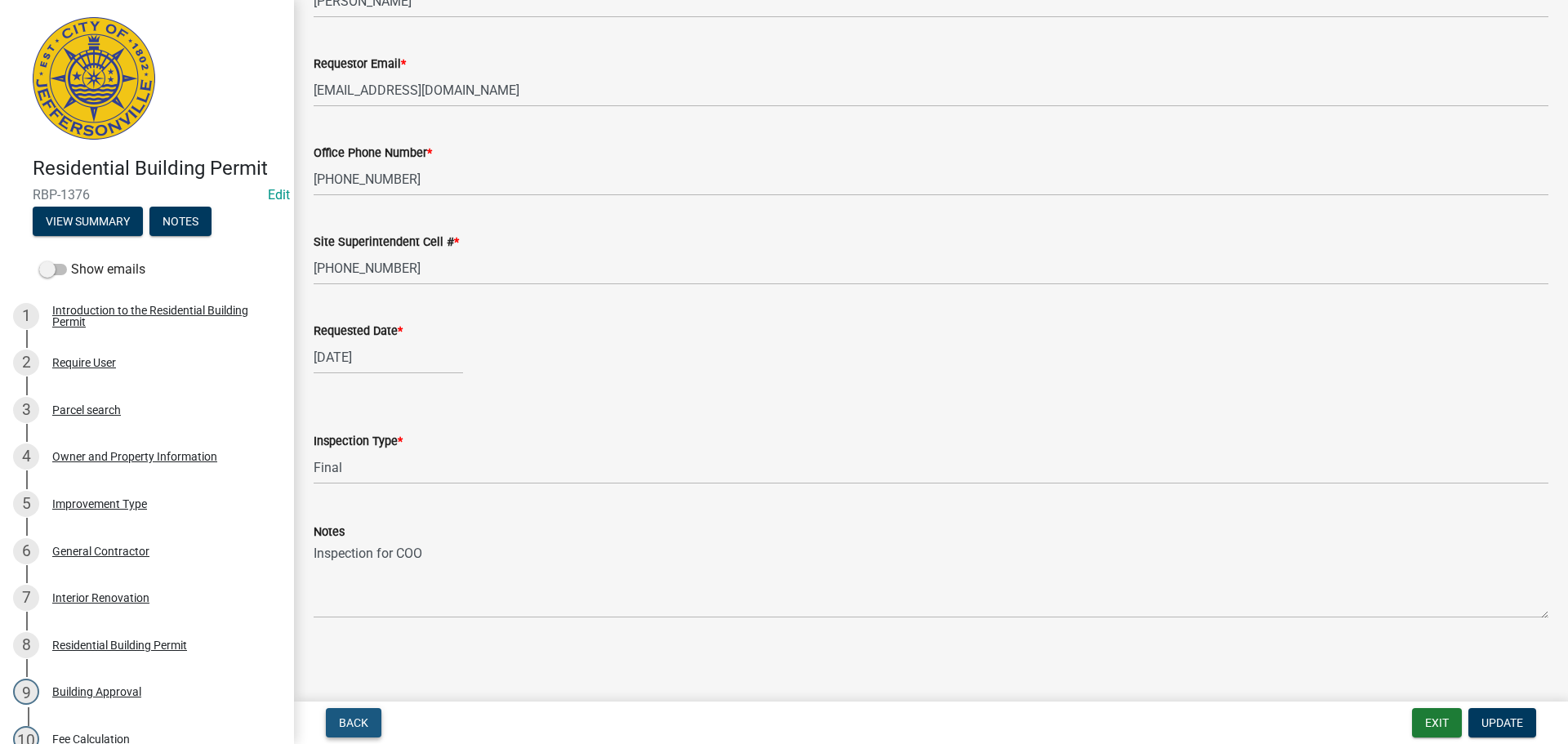
click at [347, 721] on span "Back" at bounding box center [354, 722] width 30 height 13
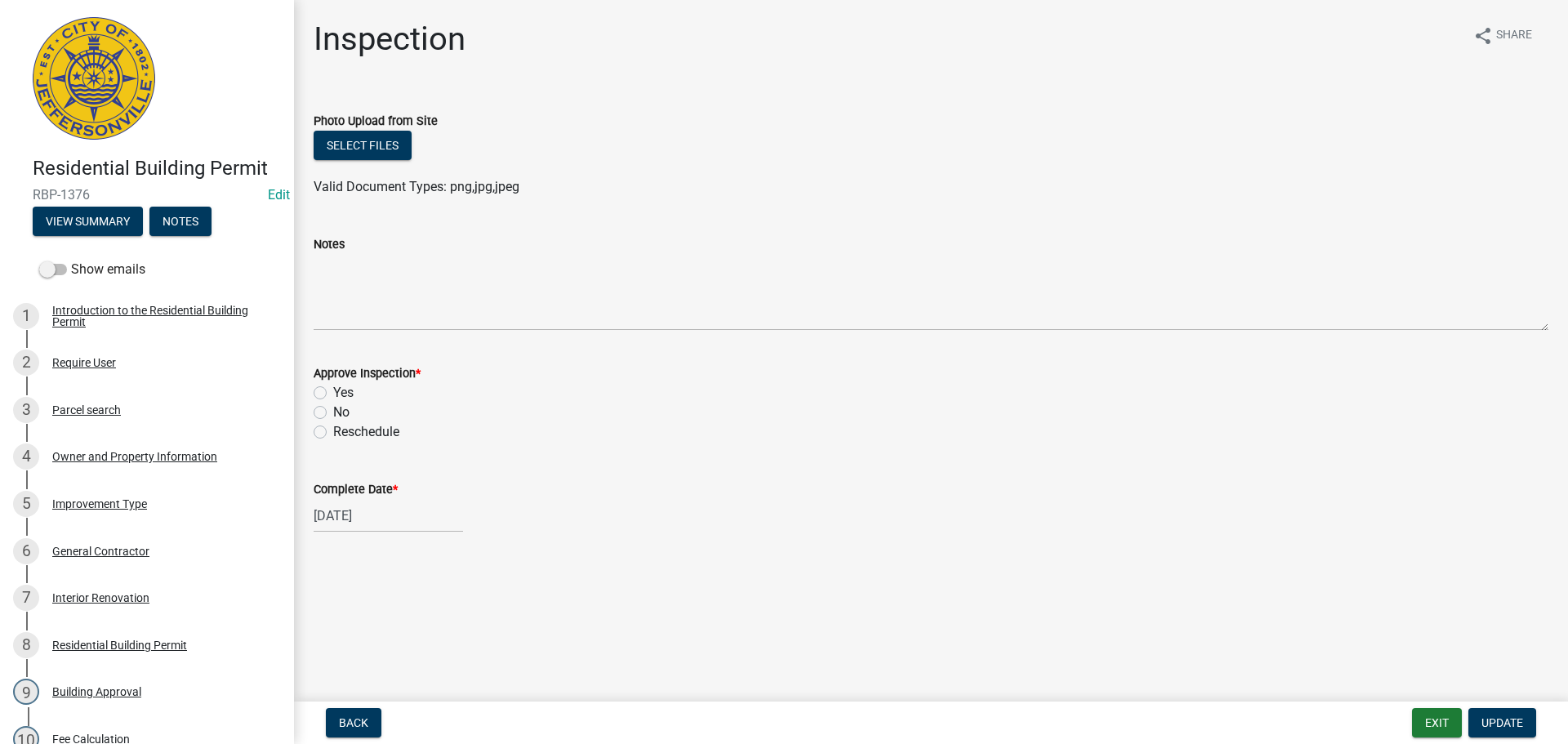
drag, startPoint x: 1013, startPoint y: 334, endPoint x: 890, endPoint y: 437, distance: 160.4
click at [890, 437] on div "Reschedule" at bounding box center [931, 432] width 1235 height 19
click at [87, 411] on div "Parcel search" at bounding box center [87, 410] width 68 height 11
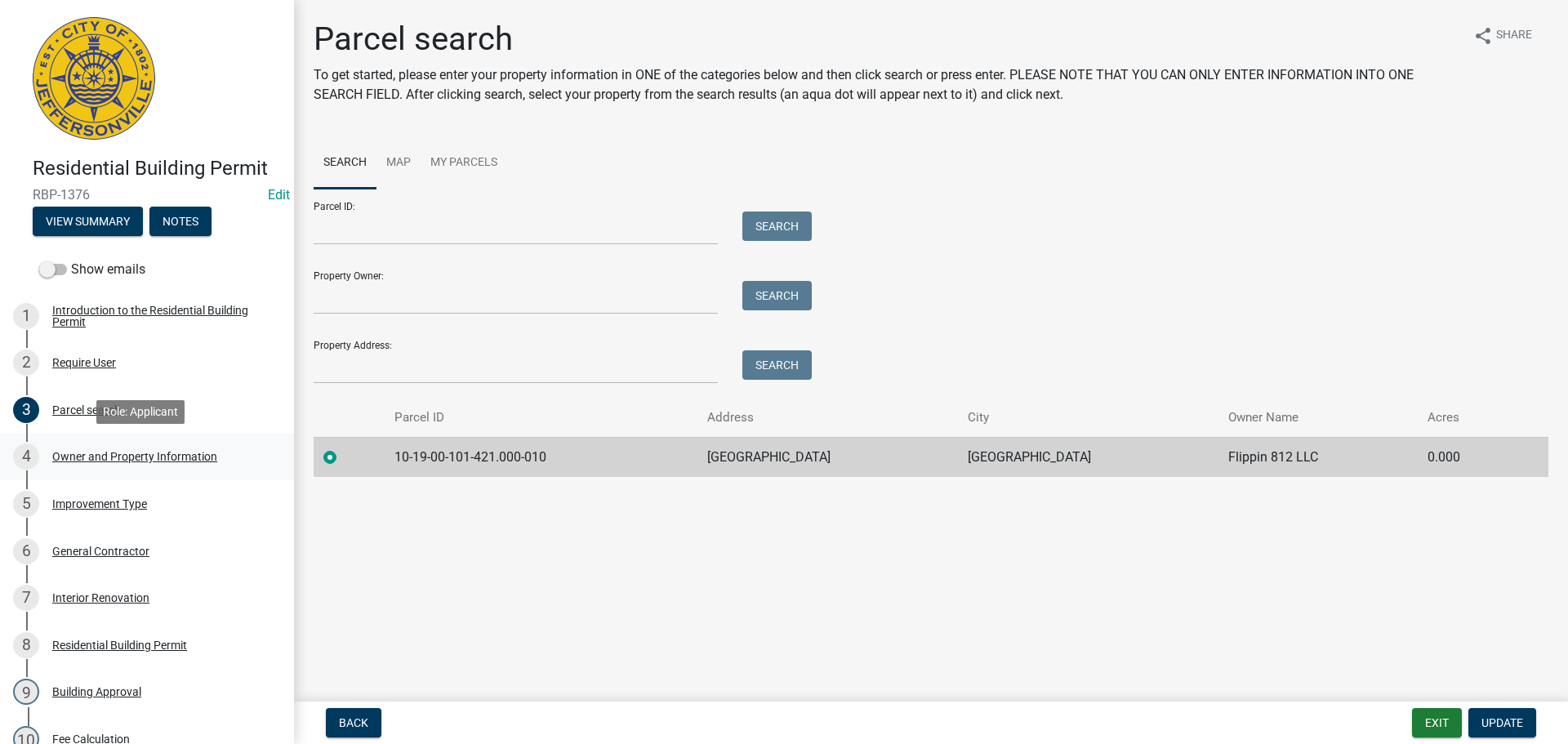
click at [79, 466] on div "4 Owner and Property Information" at bounding box center [141, 456] width 255 height 26
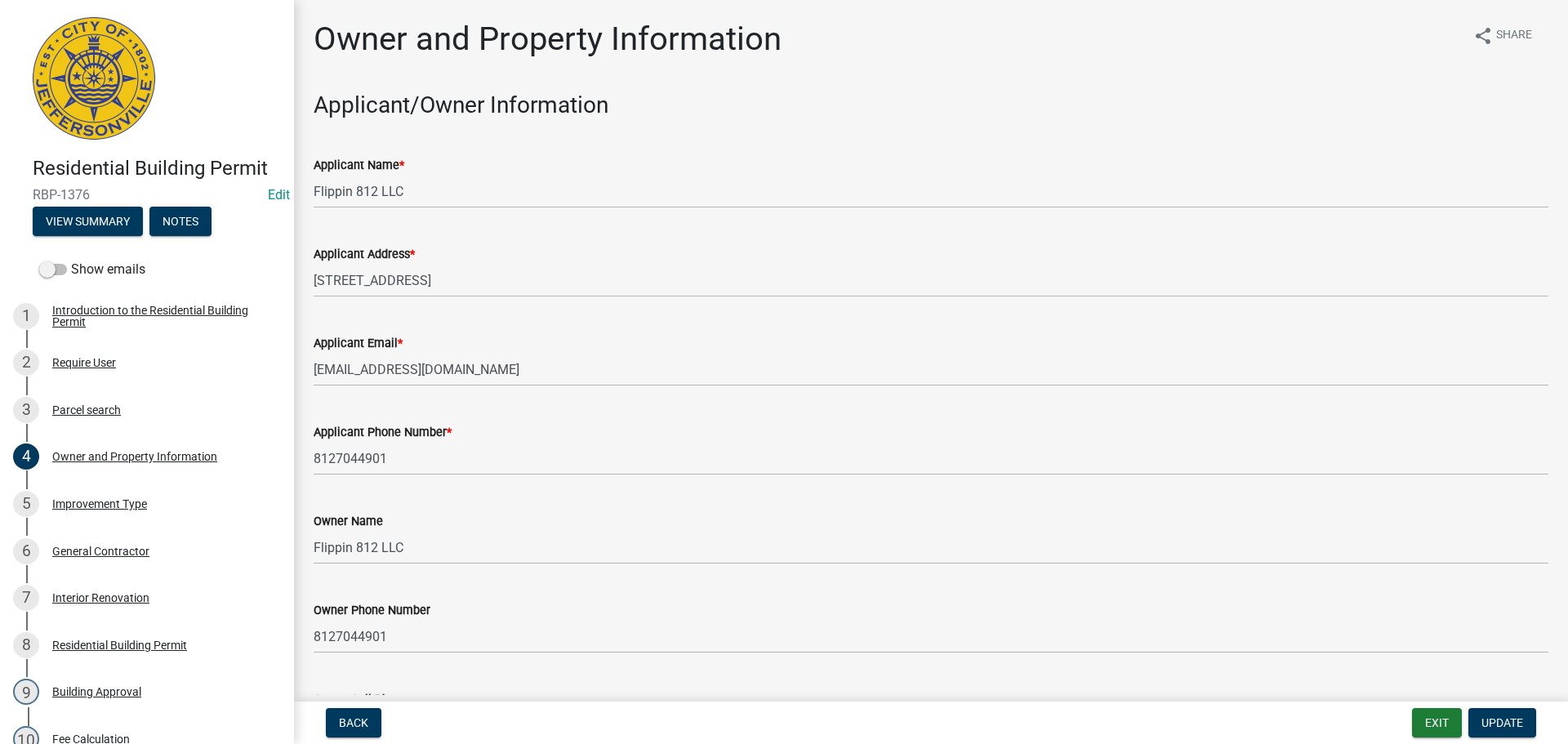
drag, startPoint x: 12, startPoint y: 348, endPoint x: 54, endPoint y: -99, distance: 449.0
drag, startPoint x: 54, startPoint y: -99, endPoint x: 927, endPoint y: 393, distance: 1002.1
click at [927, 393] on wm-data-entity-input "Applicant Email * [EMAIL_ADDRESS][DOMAIN_NAME]" at bounding box center [931, 355] width 1235 height 89
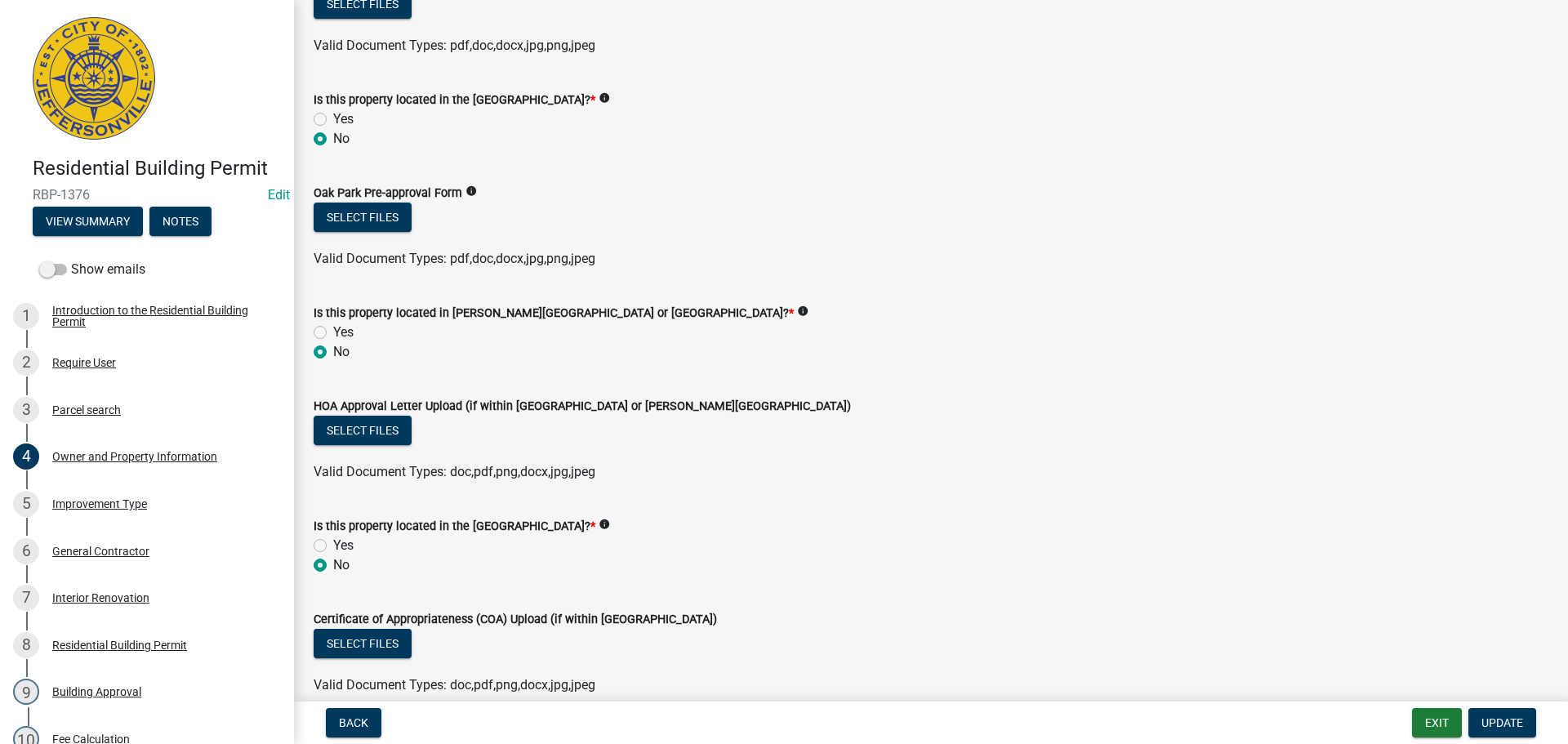
scroll to position [1373, 0]
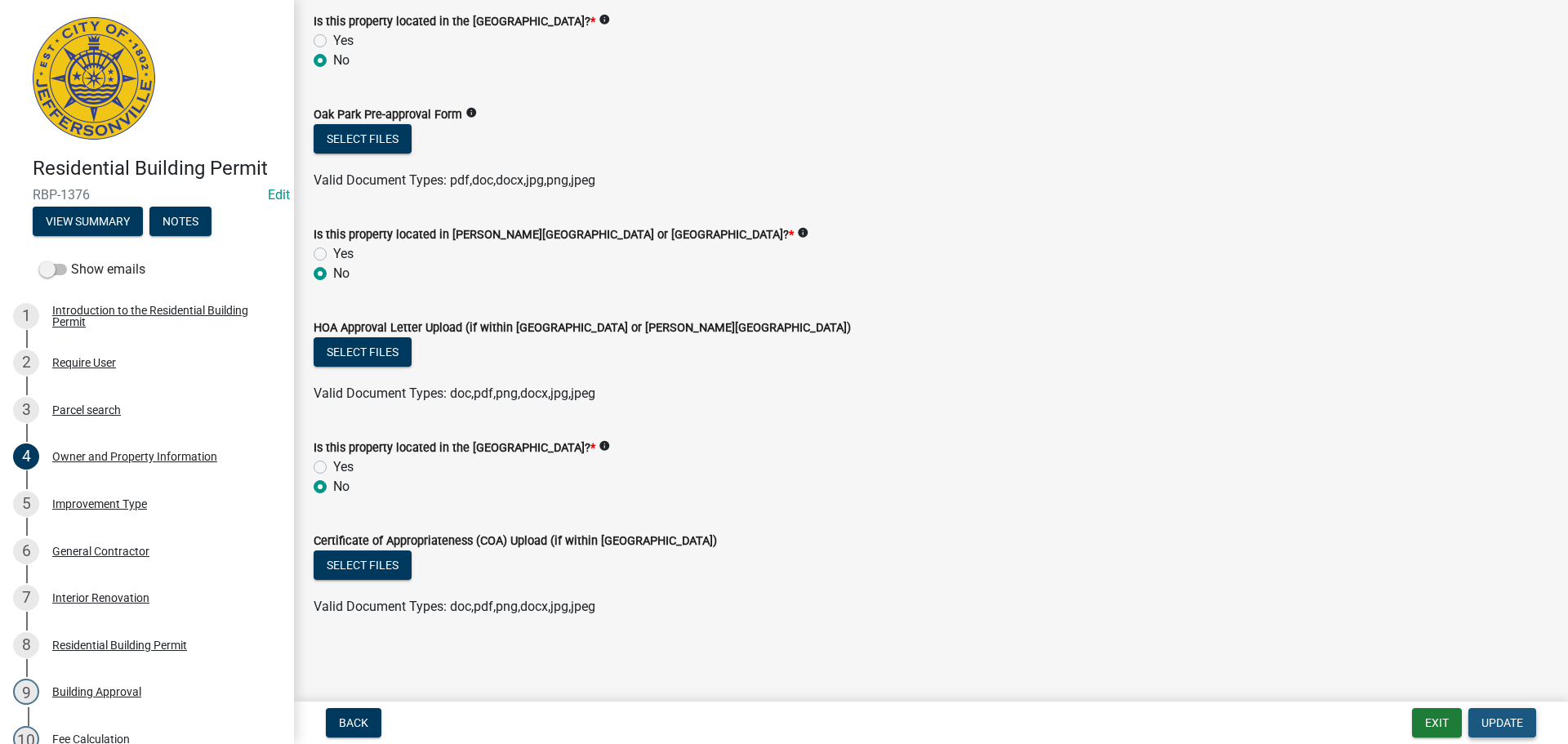
click at [1506, 719] on span "Update" at bounding box center [1502, 722] width 42 height 13
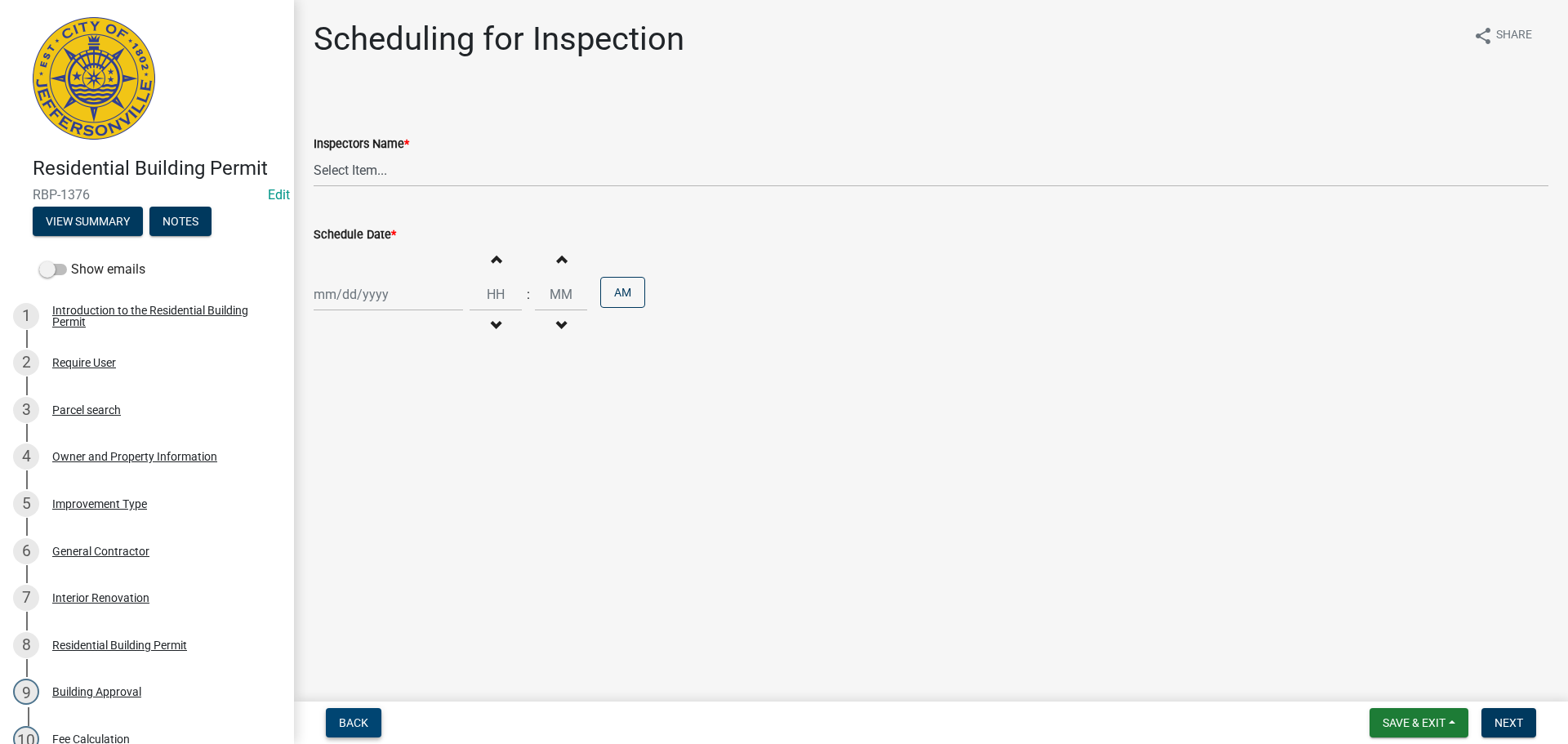
click at [345, 719] on span "Back" at bounding box center [354, 722] width 30 height 13
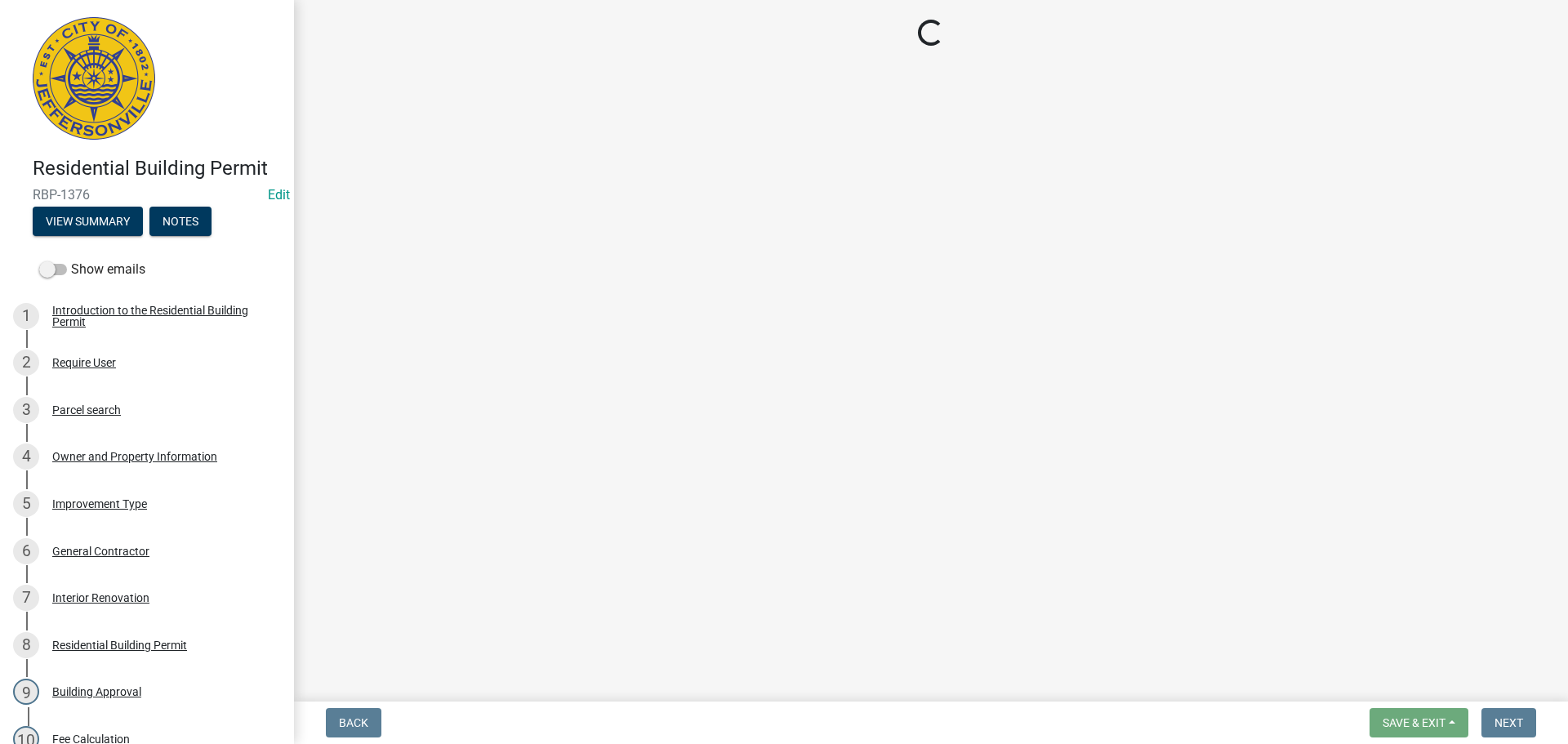
select select "8ea0f6e5-dde7-4881-a999-02519822ccbf"
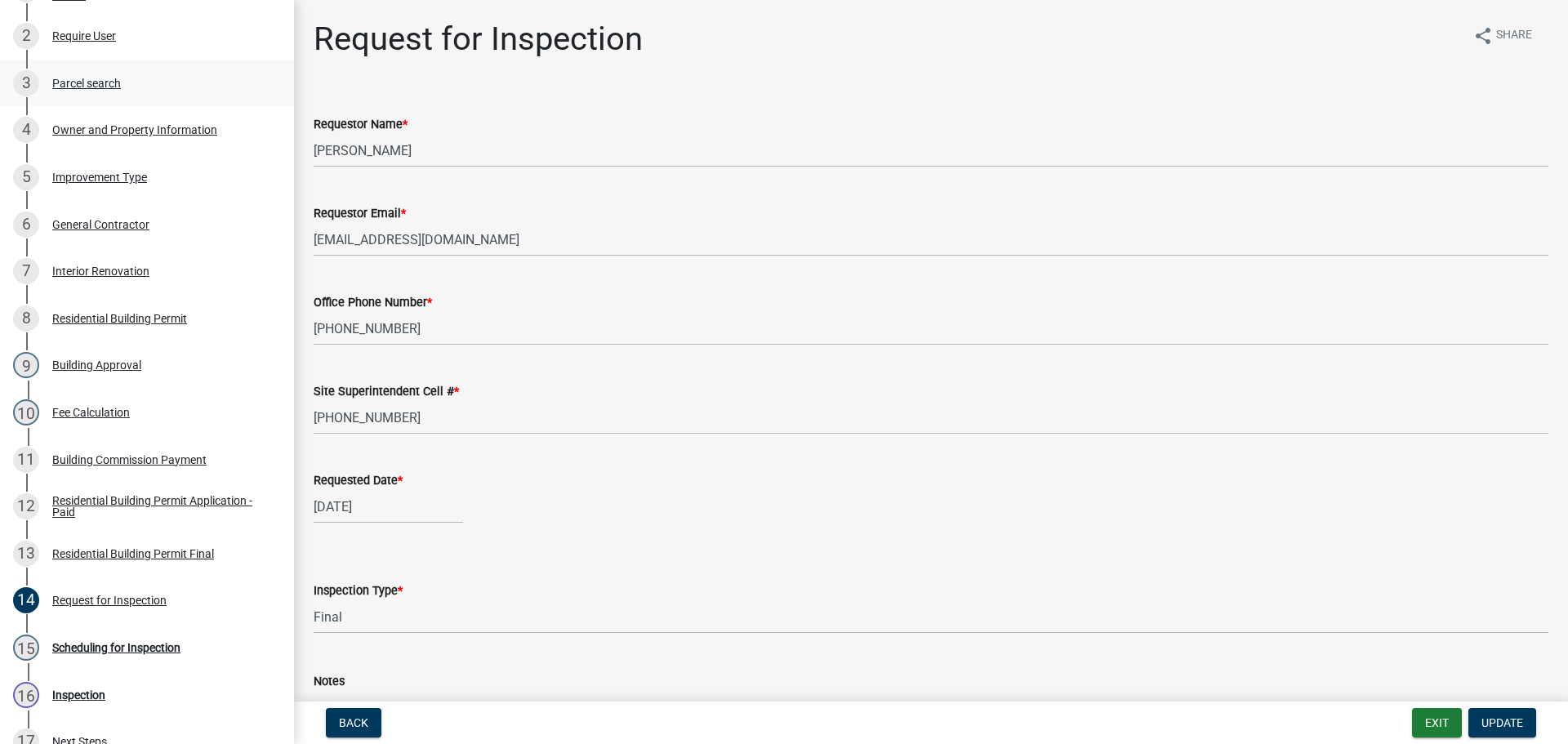
click at [84, 85] on div "Parcel search" at bounding box center [87, 83] width 68 height 11
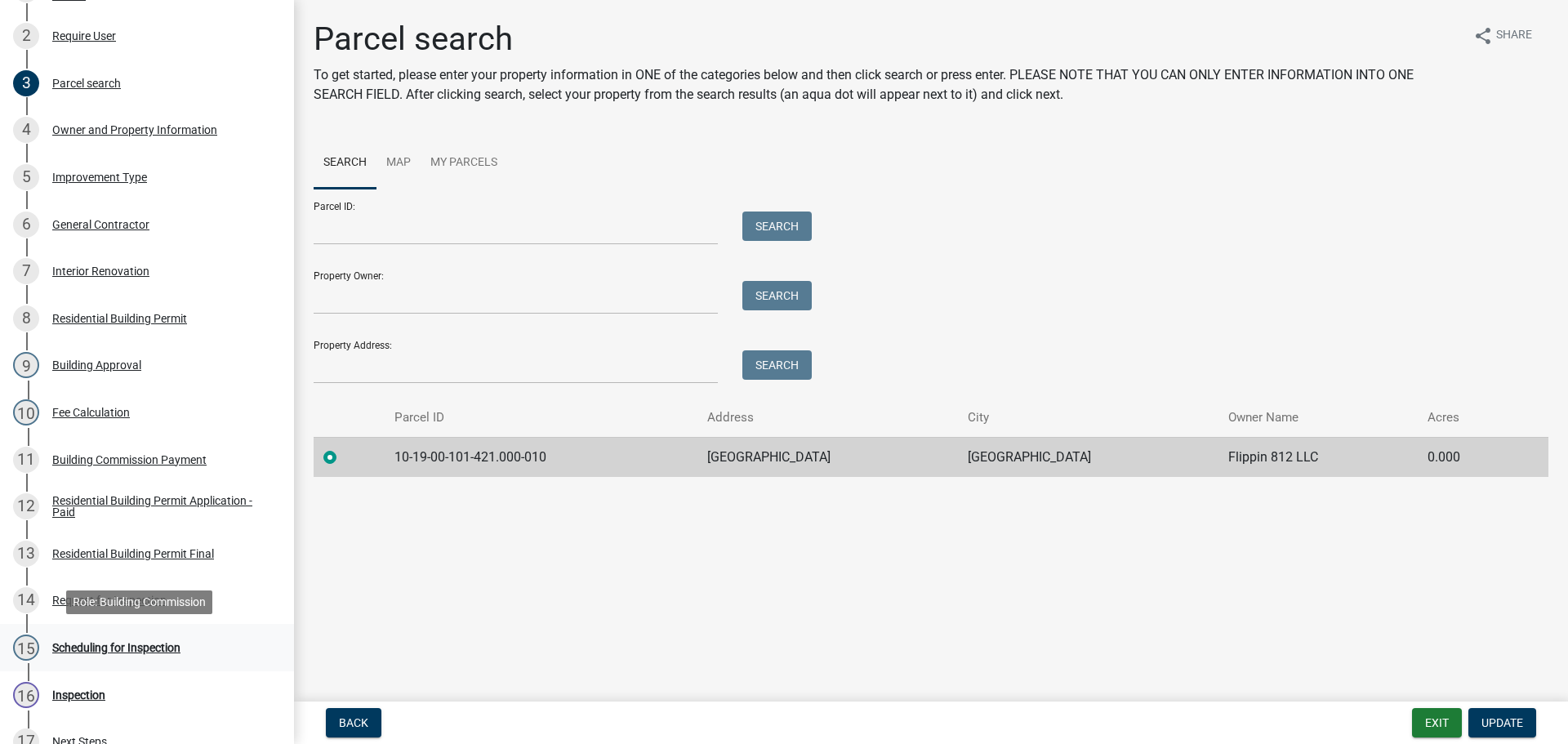
click at [129, 648] on div "Scheduling for Inspection" at bounding box center [116, 647] width 128 height 11
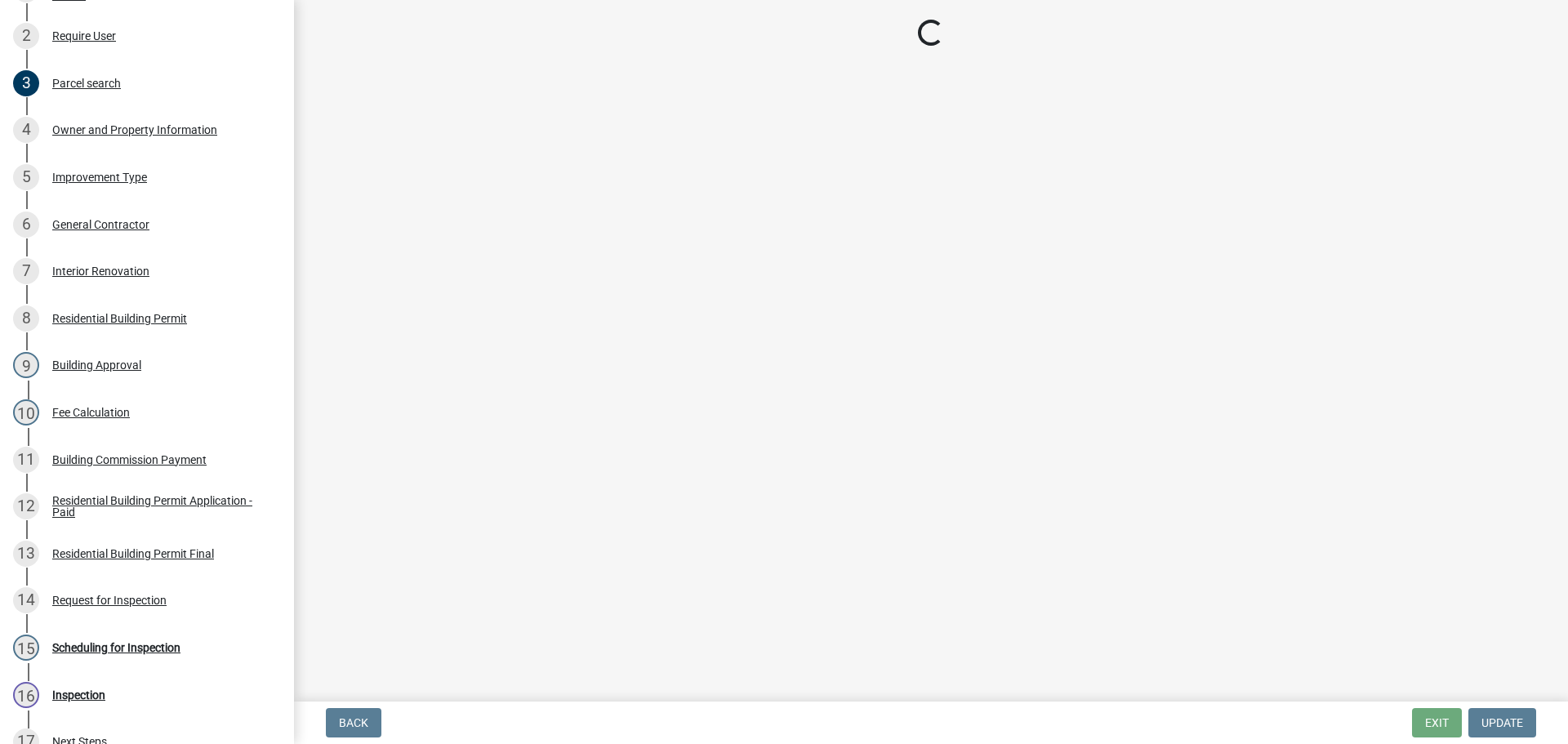
select select "fdb3bcc6-ce93-4663-8a18-5c08884dd177"
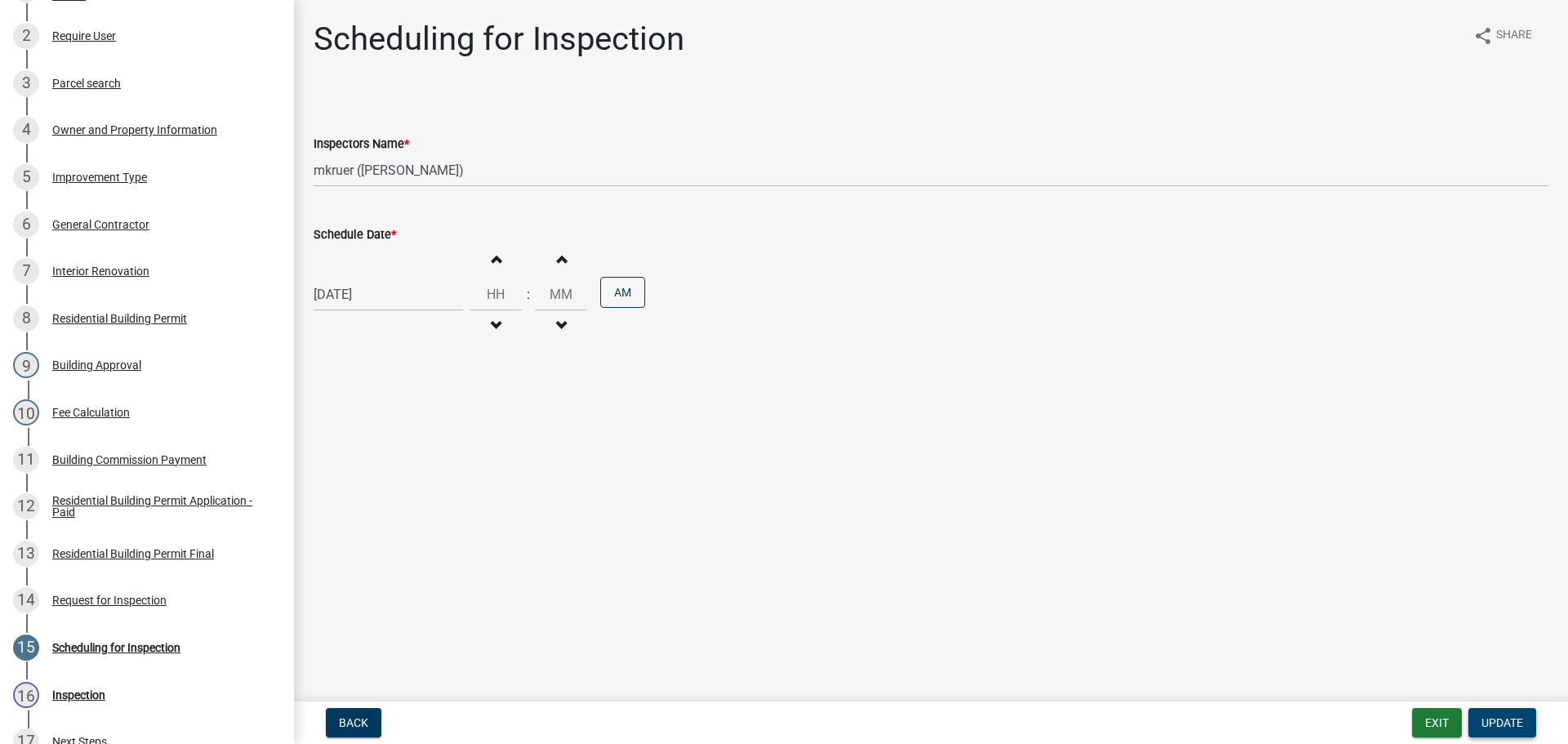
click at [1504, 723] on span "Update" at bounding box center [1502, 722] width 42 height 13
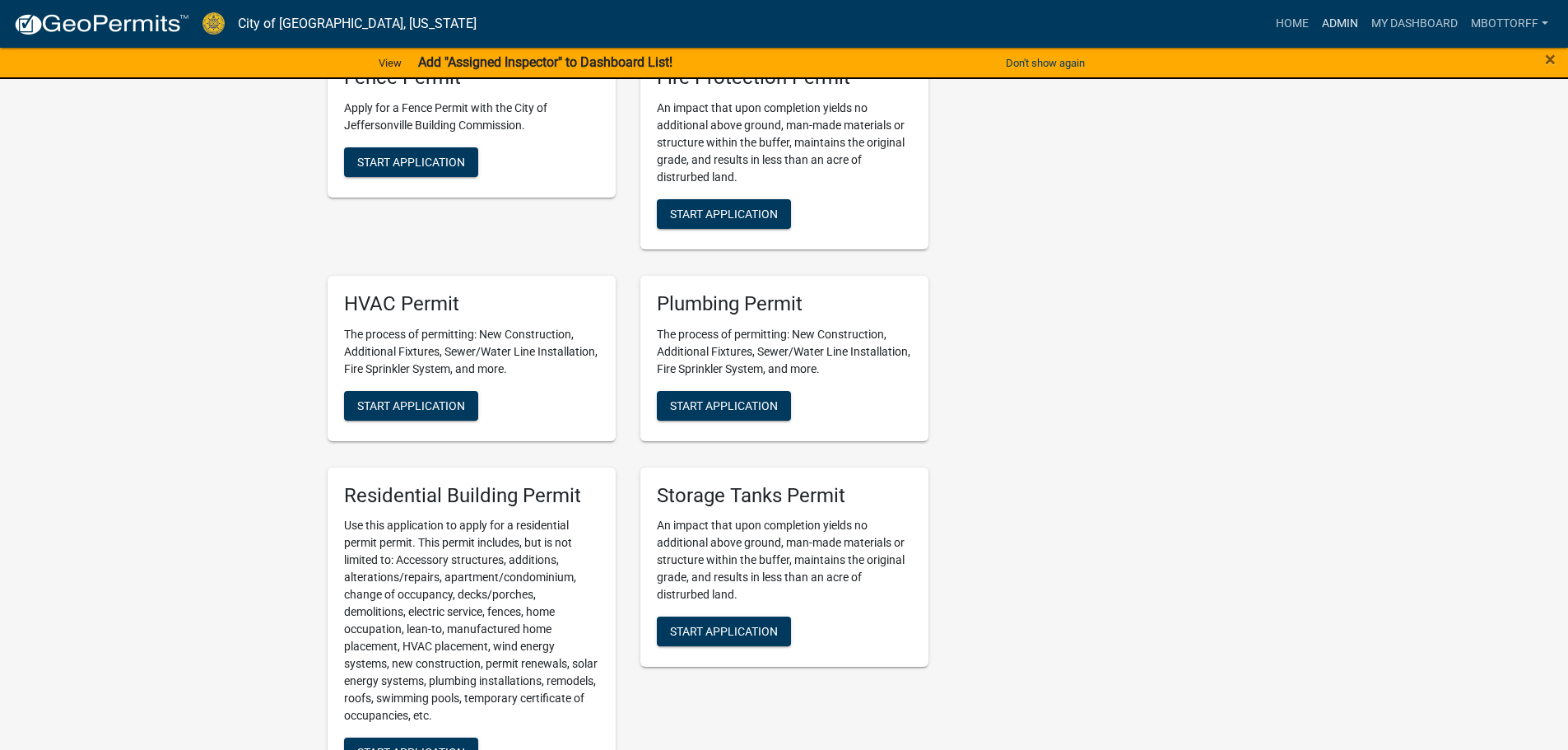
scroll to position [494, 0]
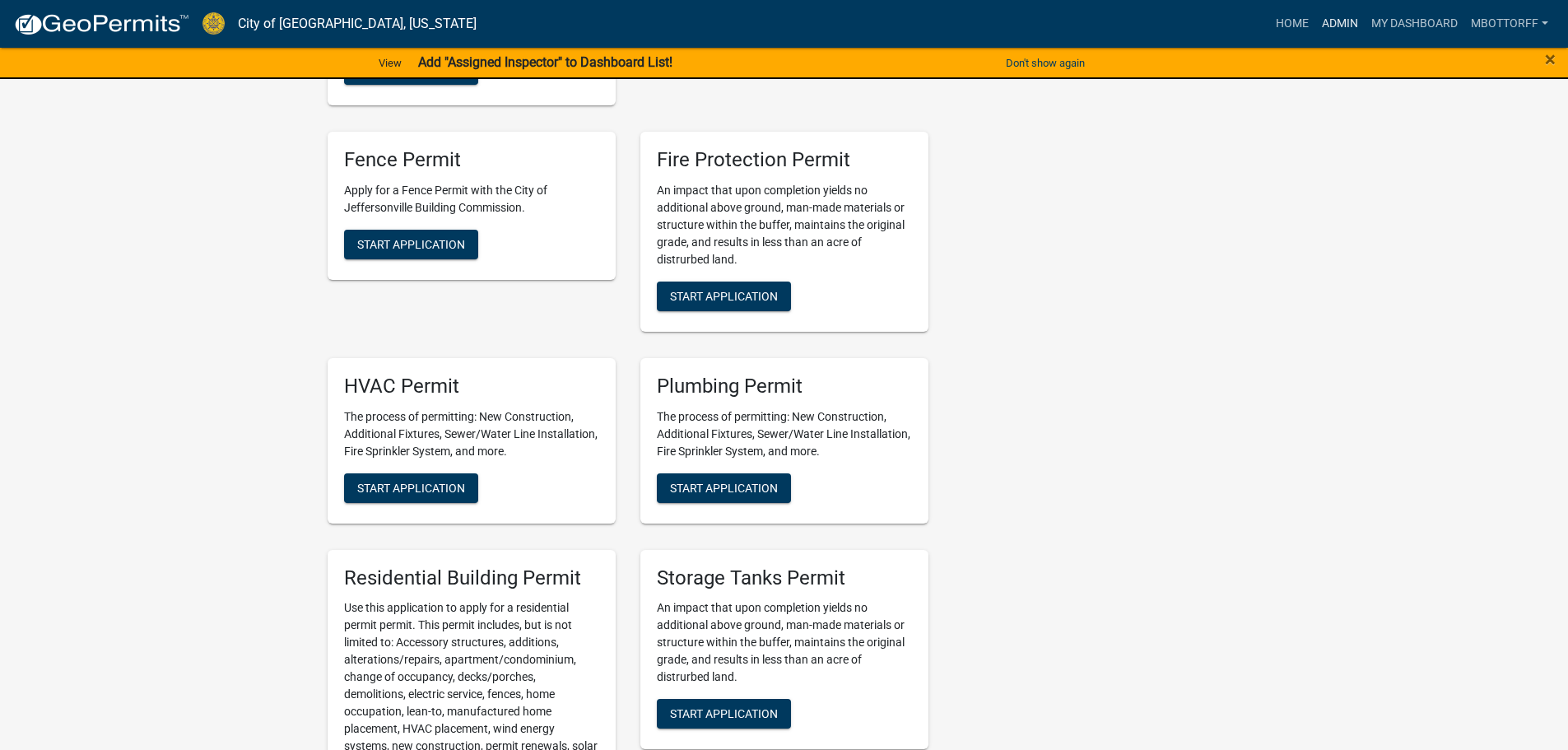
click at [1331, 13] on link "Admin" at bounding box center [1340, 24] width 49 height 32
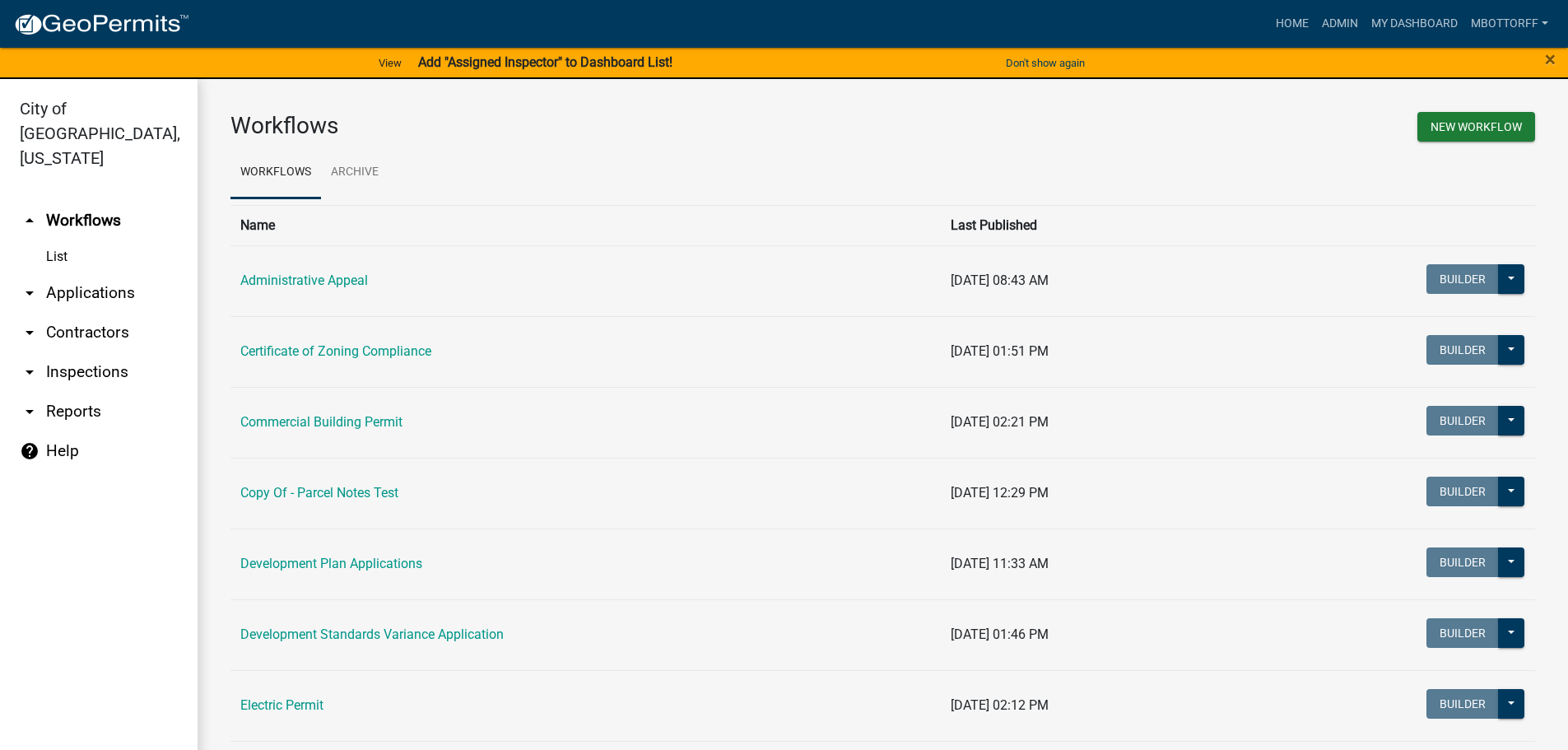
click at [79, 353] on link "arrow_drop_down Inspections" at bounding box center [99, 372] width 197 height 40
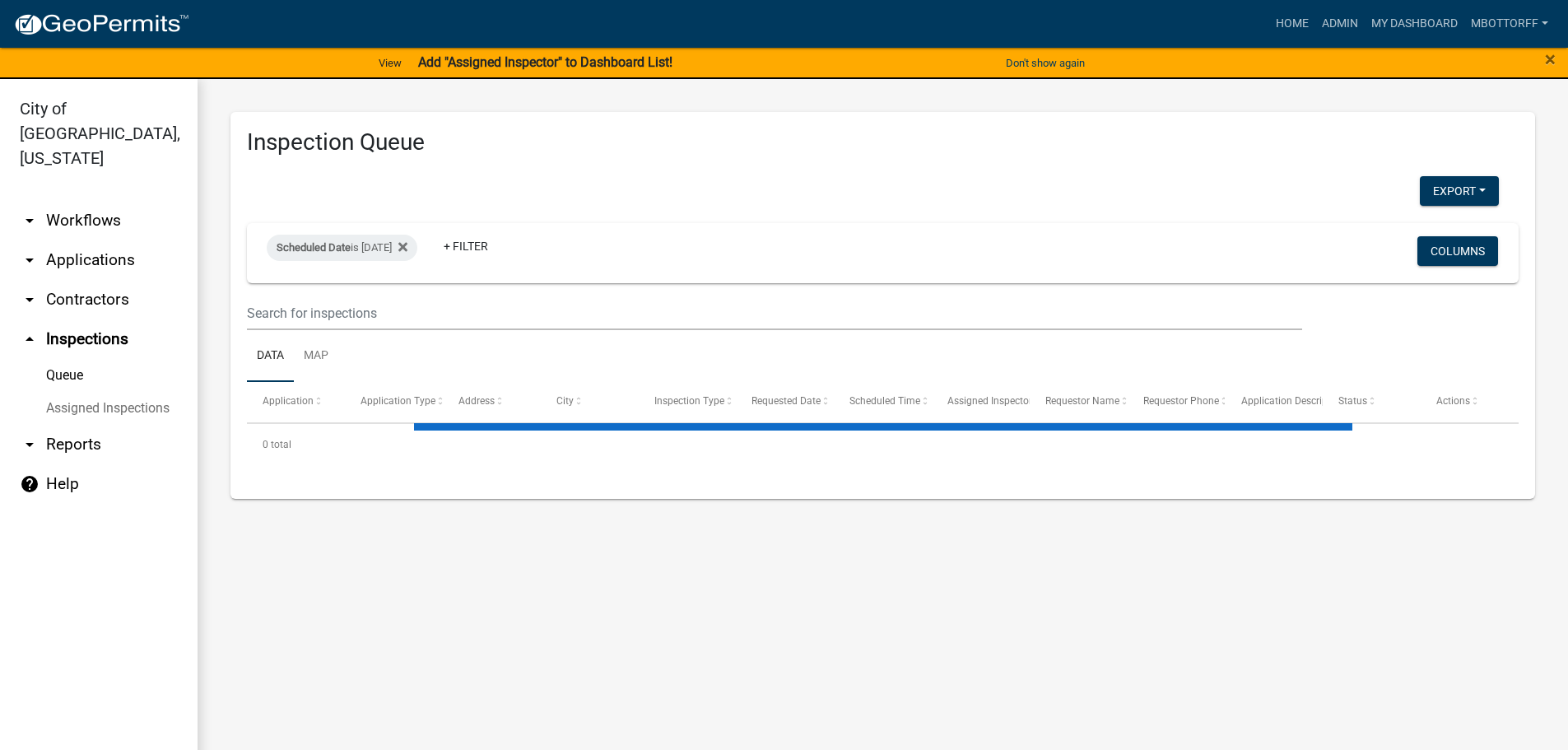
select select "3: 100"
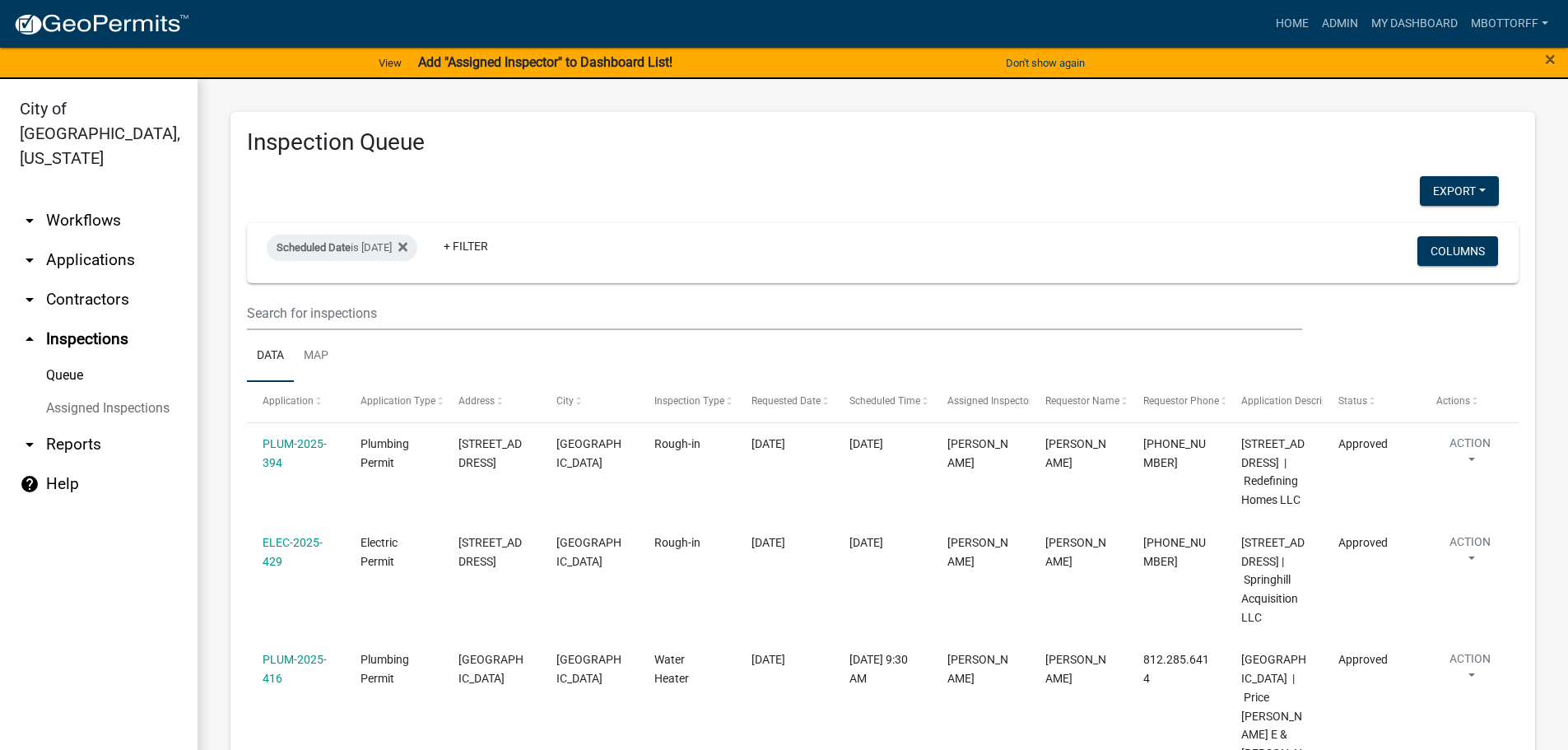
drag, startPoint x: 372, startPoint y: 345, endPoint x: 70, endPoint y: 238, distance: 320.4
click at [70, 241] on link "arrow_drop_down Applications" at bounding box center [99, 260] width 197 height 40
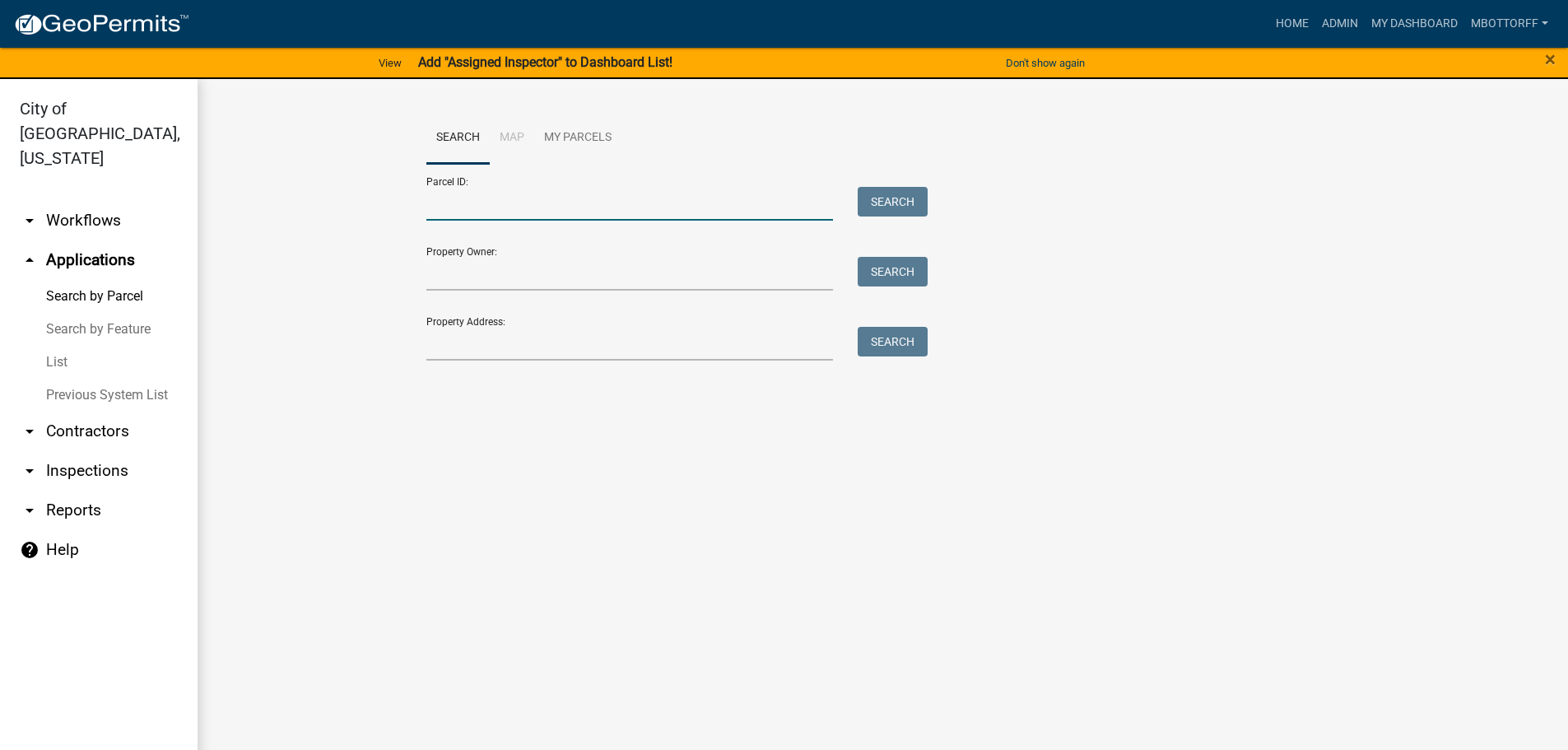
click at [433, 207] on input "Parcel ID:" at bounding box center [630, 204] width 408 height 33
drag, startPoint x: 444, startPoint y: 213, endPoint x: 875, endPoint y: 453, distance: 493.3
click at [875, 453] on main "Search Map My Parcels Parcel ID: Search Property Owner: Search Property Address…" at bounding box center [883, 425] width 1371 height 691
click at [445, 342] on input "Property Address:" at bounding box center [630, 344] width 408 height 33
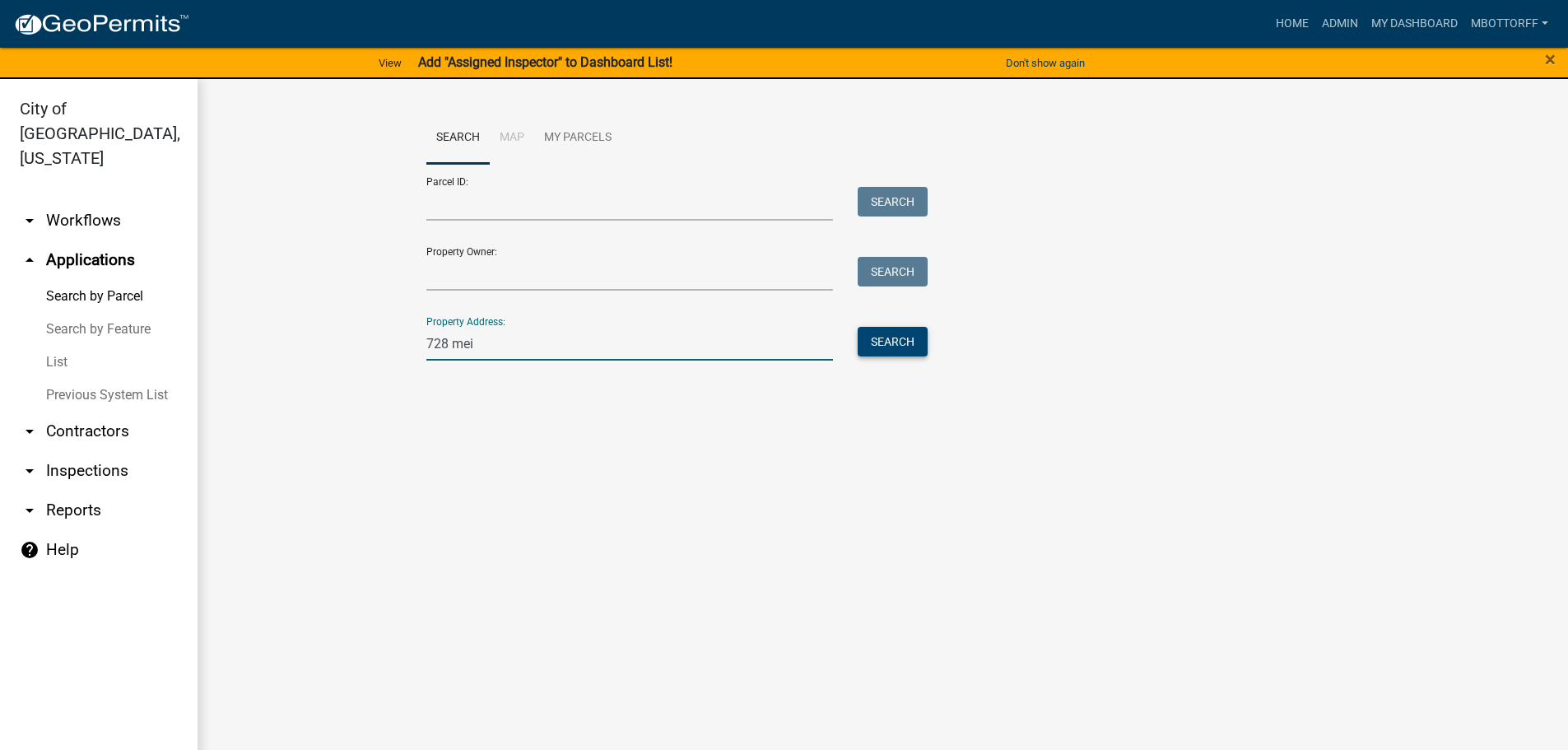
type input "728 mei"
click at [876, 340] on button "Search" at bounding box center [892, 342] width 70 height 30
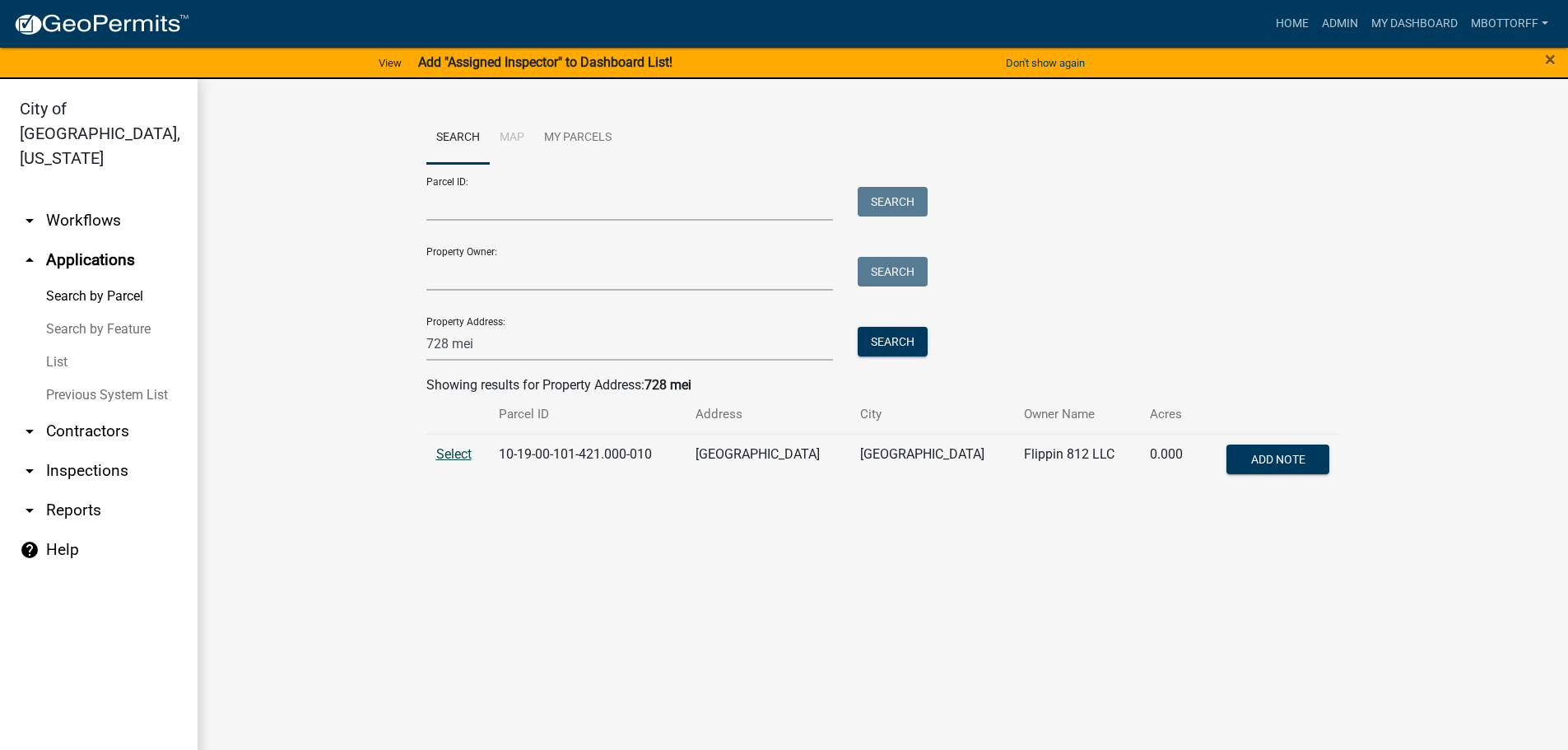
click at [466, 458] on span "Select" at bounding box center [454, 454] width 35 height 16
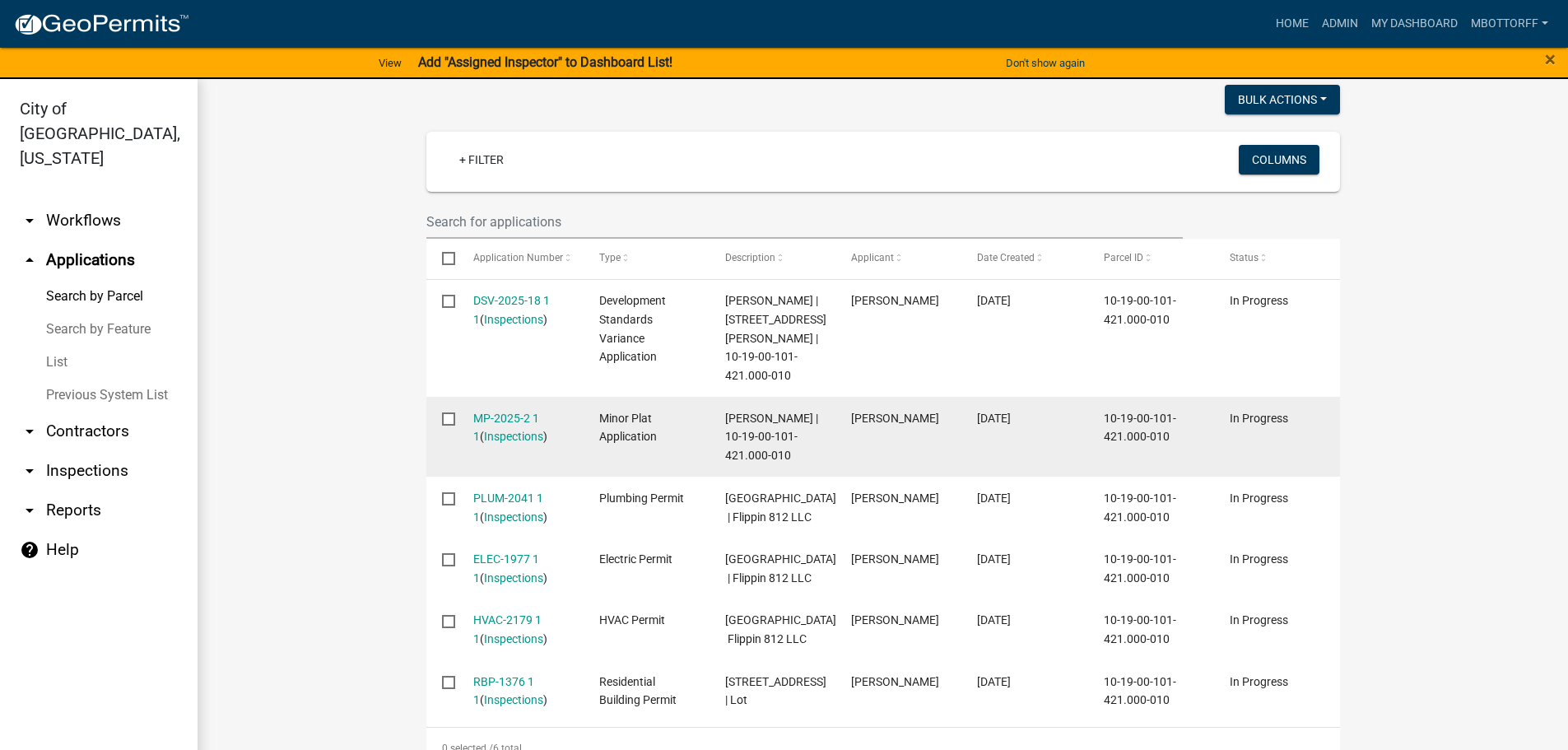
scroll to position [553, 0]
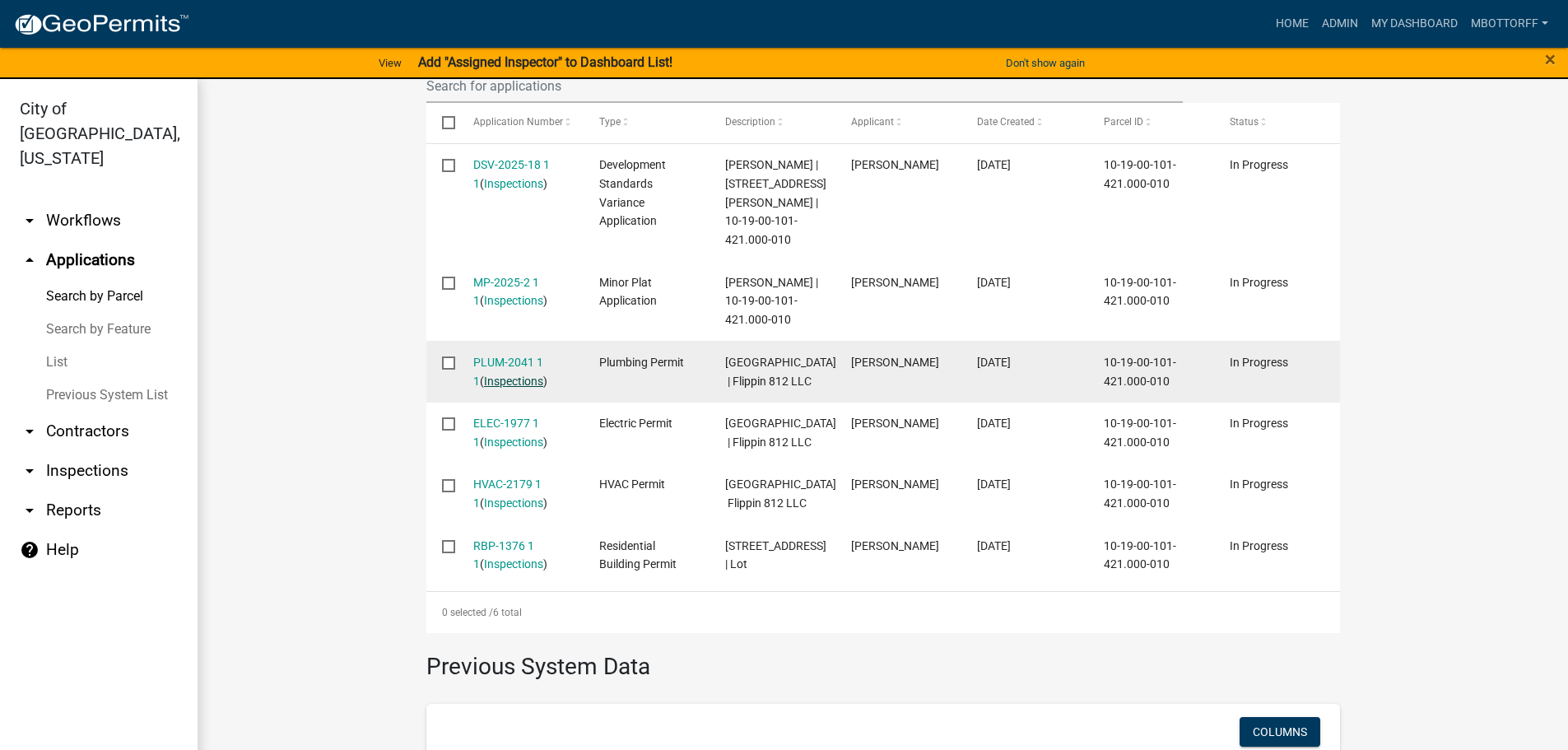
click at [499, 375] on link "Inspections" at bounding box center [513, 381] width 59 height 13
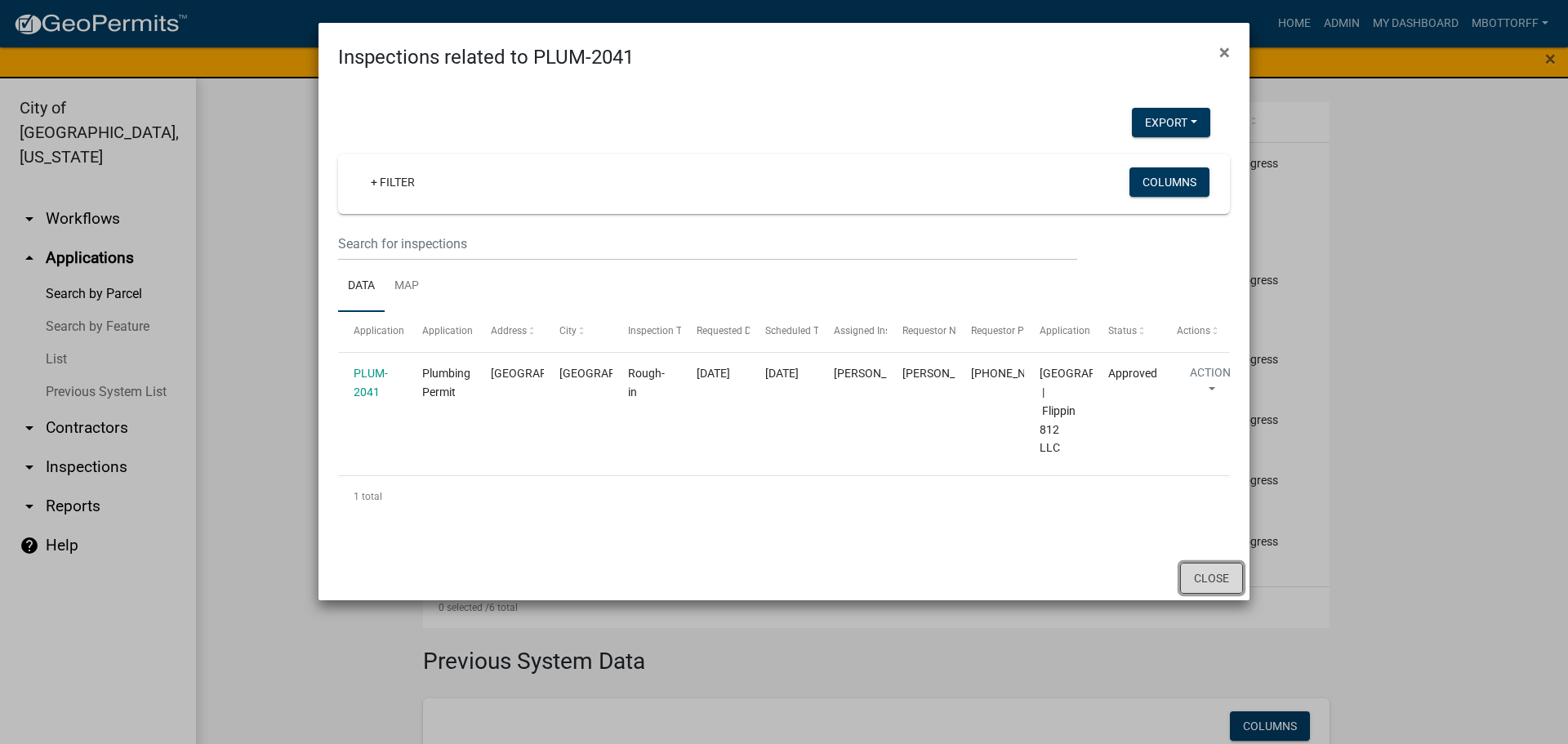
click at [1202, 594] on button "Close" at bounding box center [1211, 579] width 63 height 31
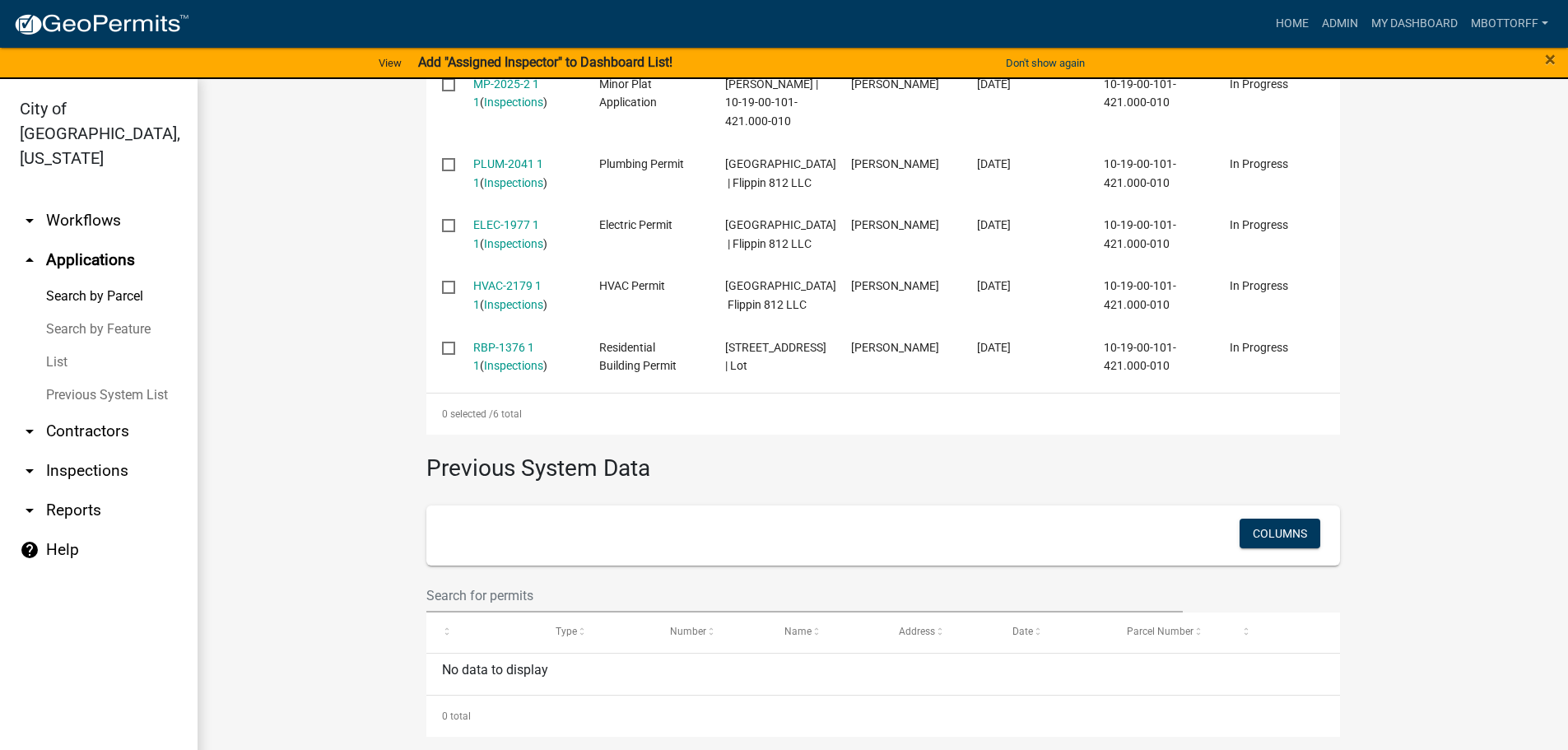
scroll to position [799, 0]
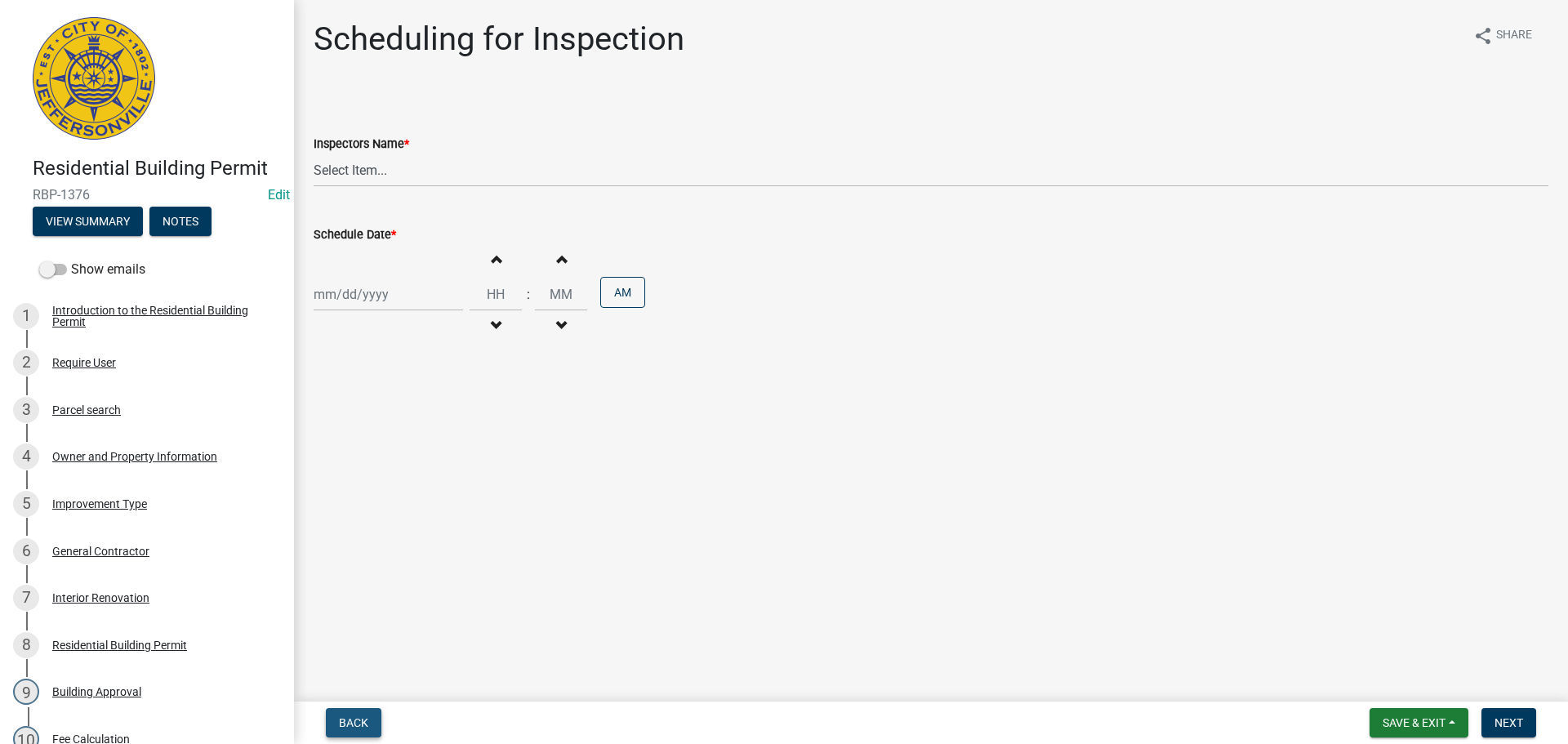
click at [350, 713] on button "Back" at bounding box center [354, 723] width 56 height 30
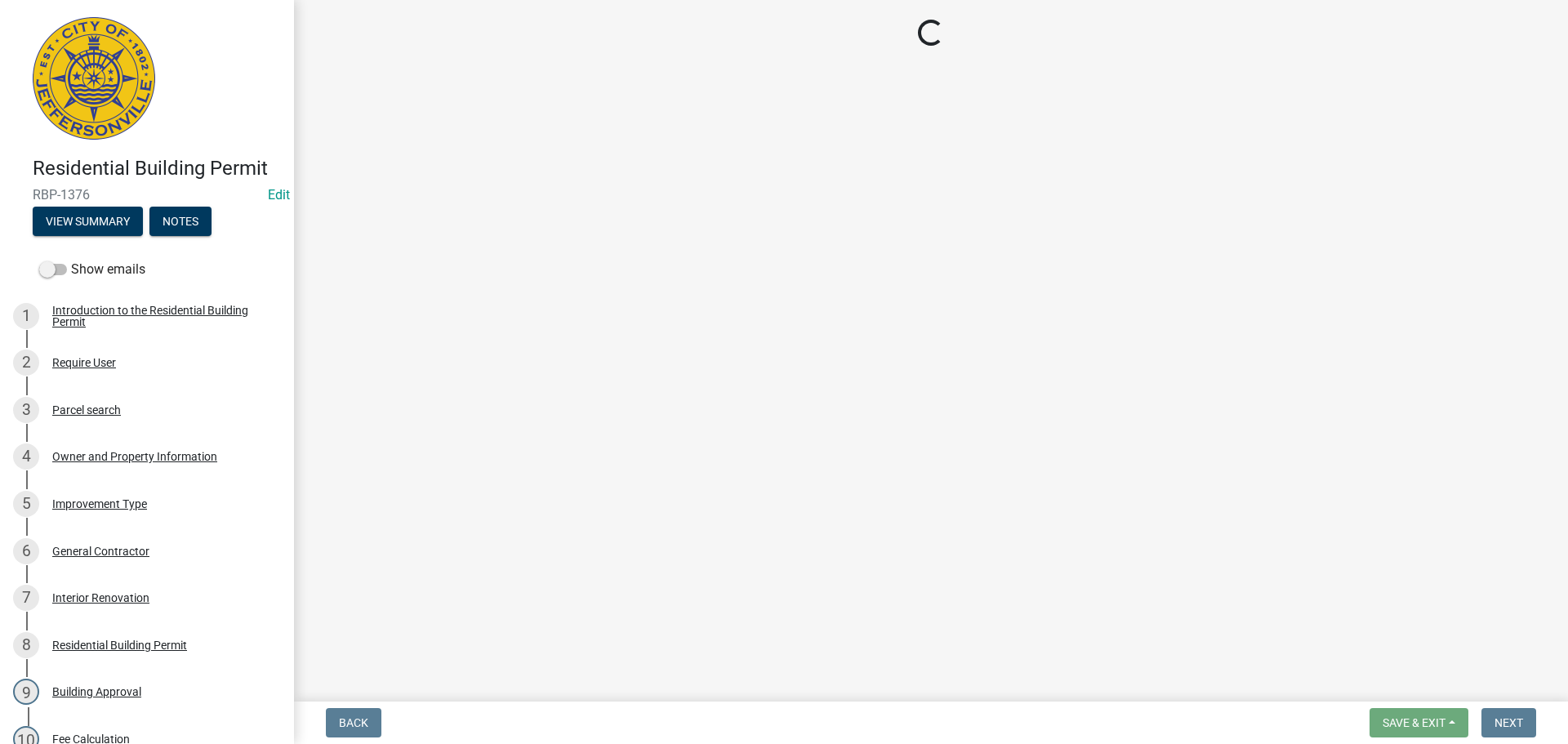
select select "8ea0f6e5-dde7-4881-a999-02519822ccbf"
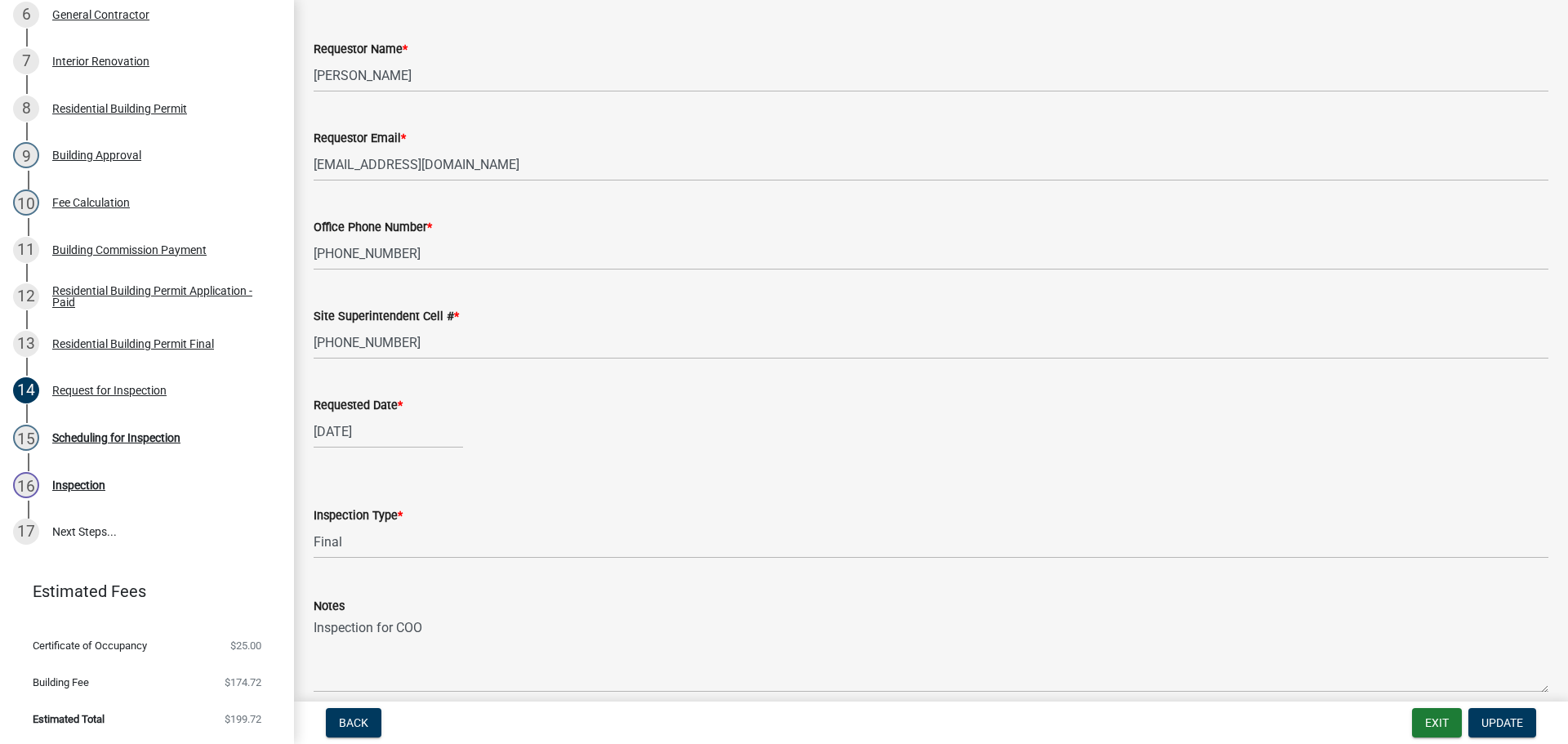
scroll to position [149, 0]
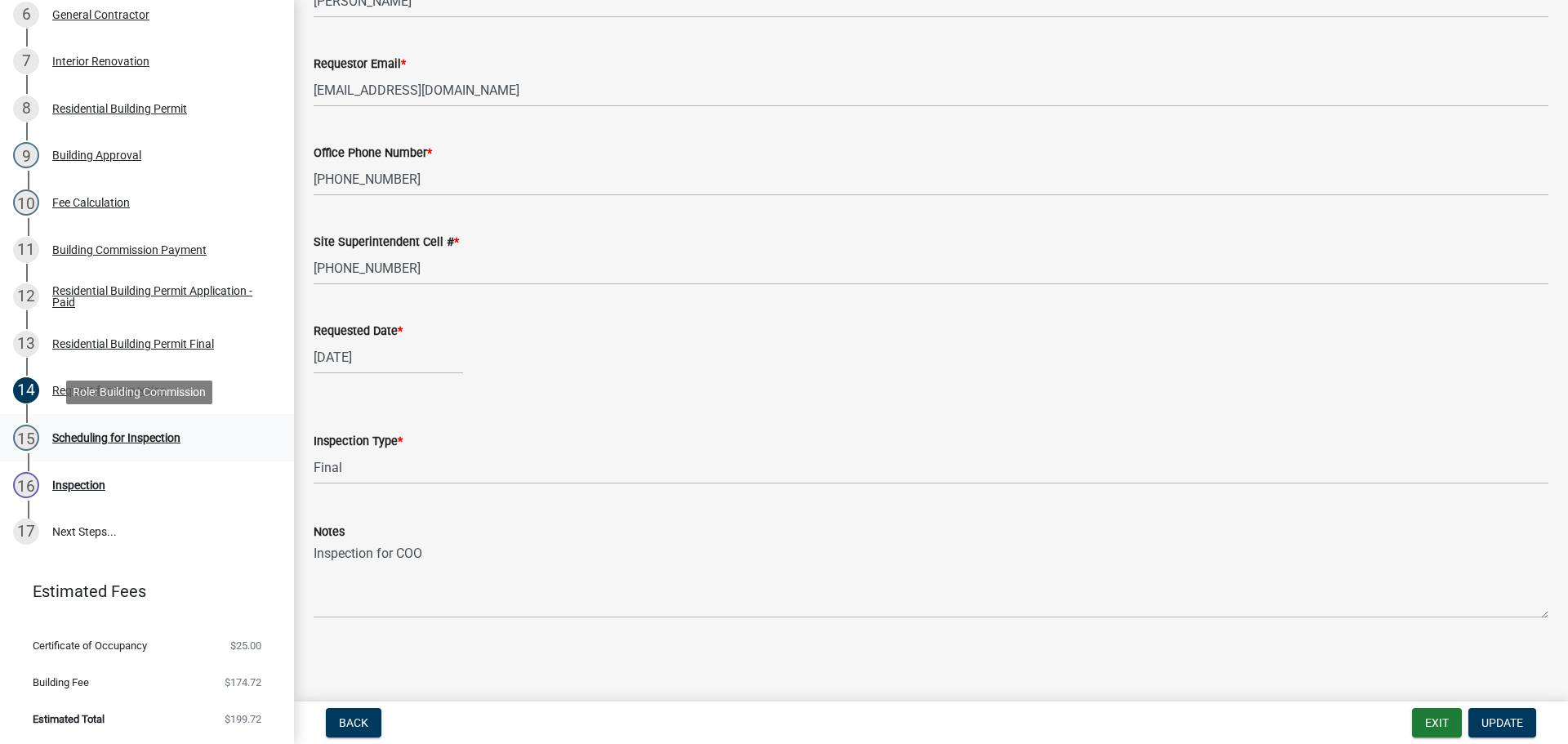
click at [105, 437] on div "Scheduling for Inspection" at bounding box center [116, 437] width 128 height 11
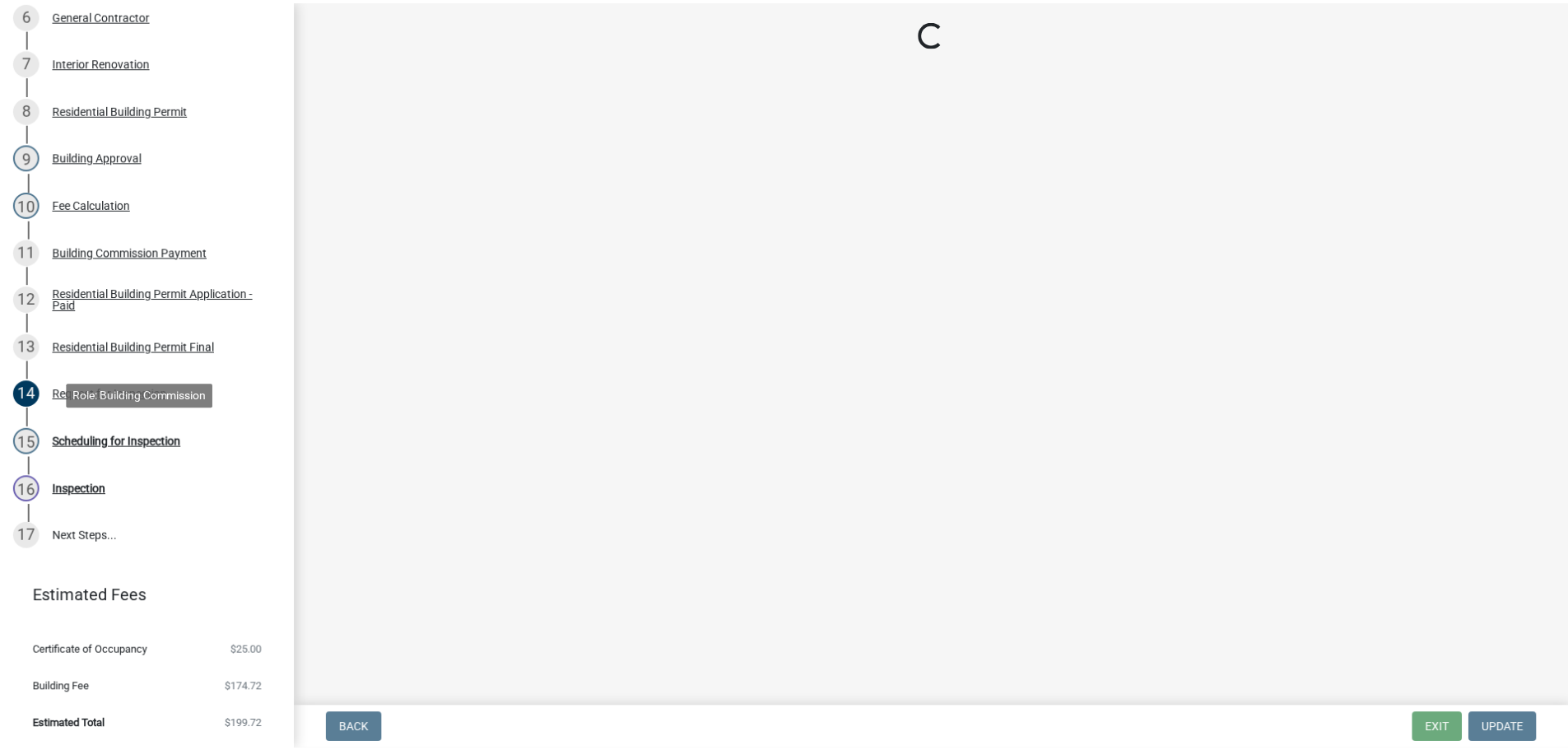
scroll to position [0, 0]
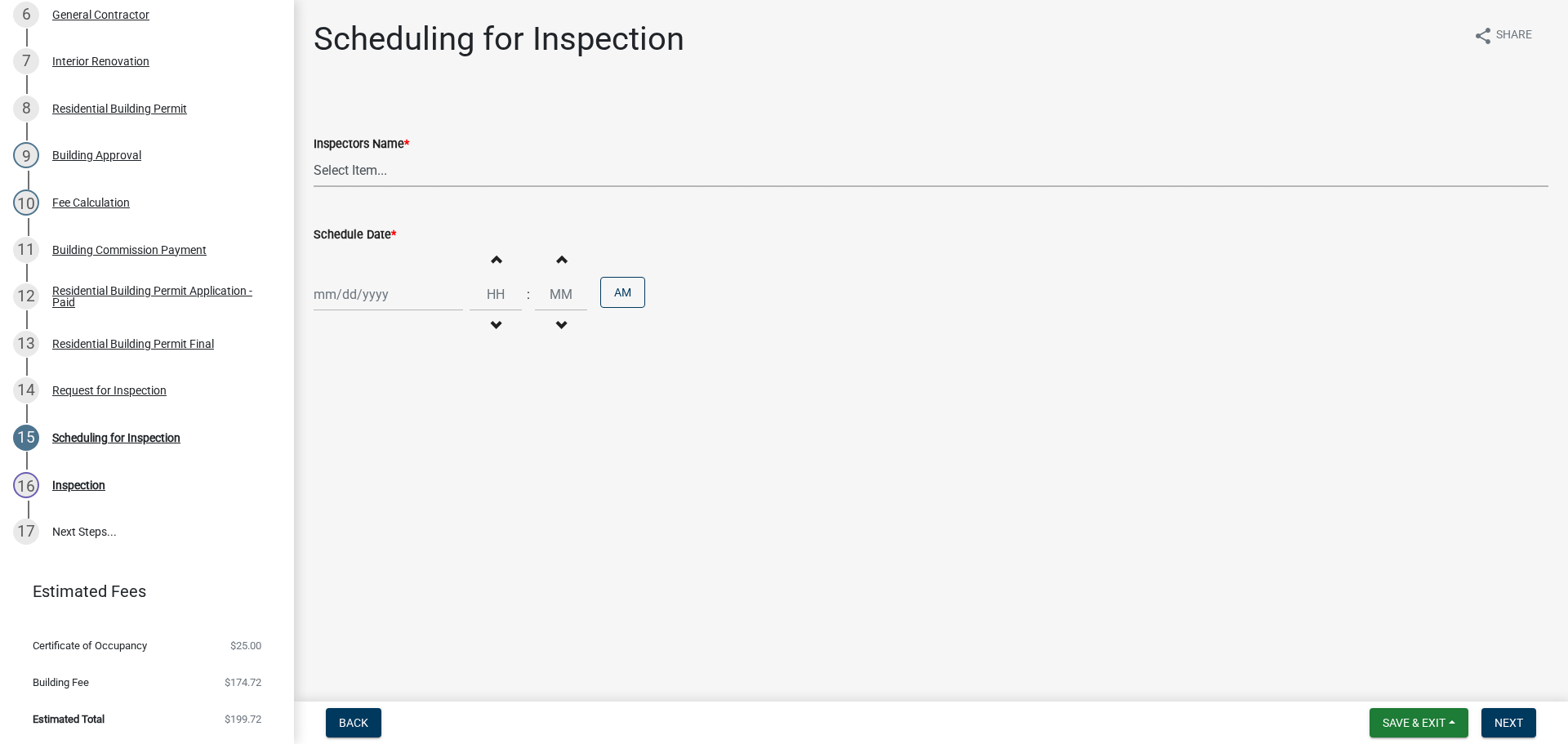
click at [336, 166] on select "Select Item... [PERSON_NAME] ([PERSON_NAME]) [PERSON_NAME] ([PERSON_NAME]) mkru…" at bounding box center [931, 170] width 1235 height 33
select select "fdb3bcc6-ce93-4663-8a18-5c08884dd177"
click at [314, 154] on select "Select Item... [PERSON_NAME] ([PERSON_NAME]) [PERSON_NAME] ([PERSON_NAME]) mkru…" at bounding box center [931, 170] width 1235 height 33
click at [348, 286] on div at bounding box center [388, 295] width 149 height 33
select select "8"
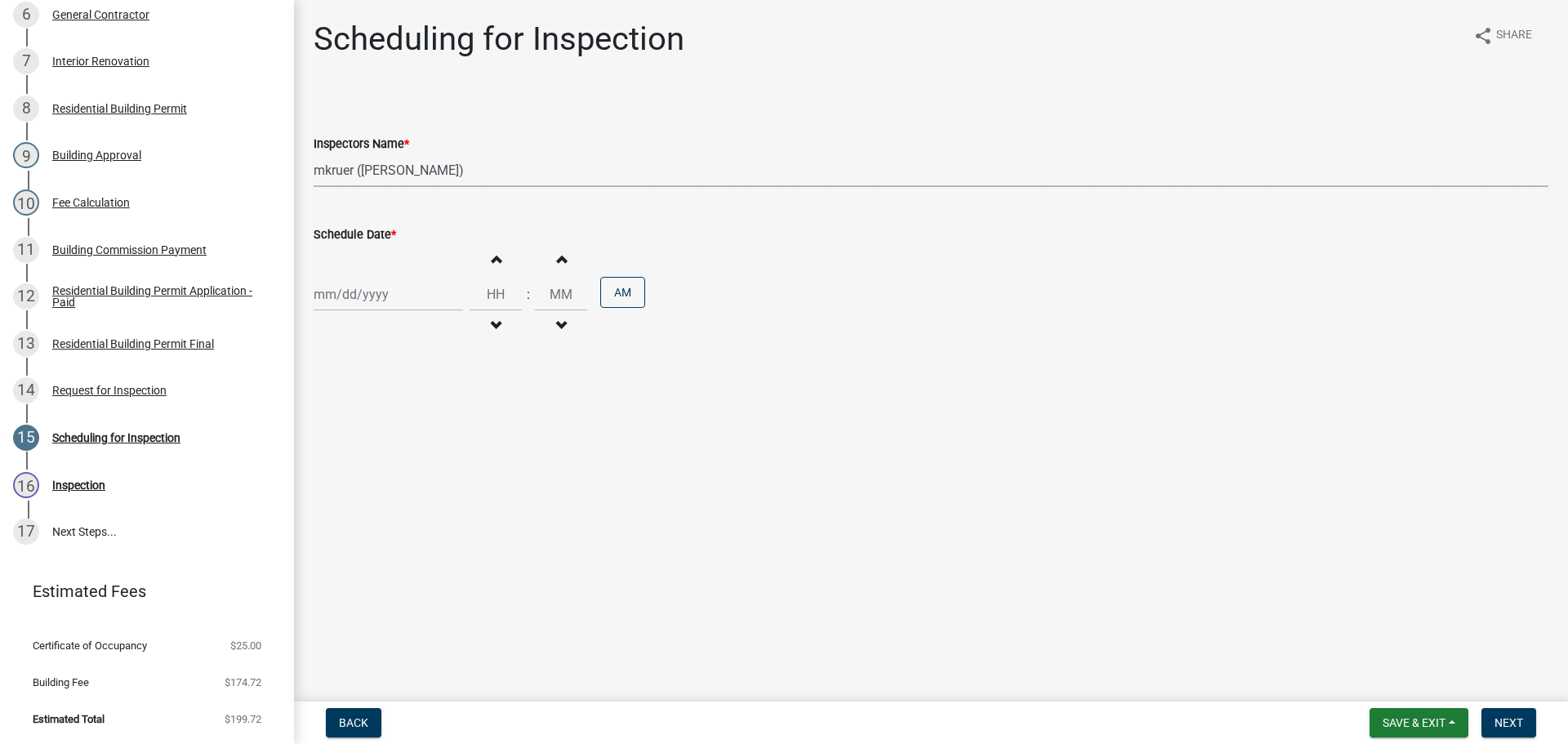
select select "2025"
click at [408, 431] on div "14" at bounding box center [408, 434] width 26 height 26
type input "[DATE]"
click at [1509, 718] on span "Next" at bounding box center [1509, 722] width 29 height 13
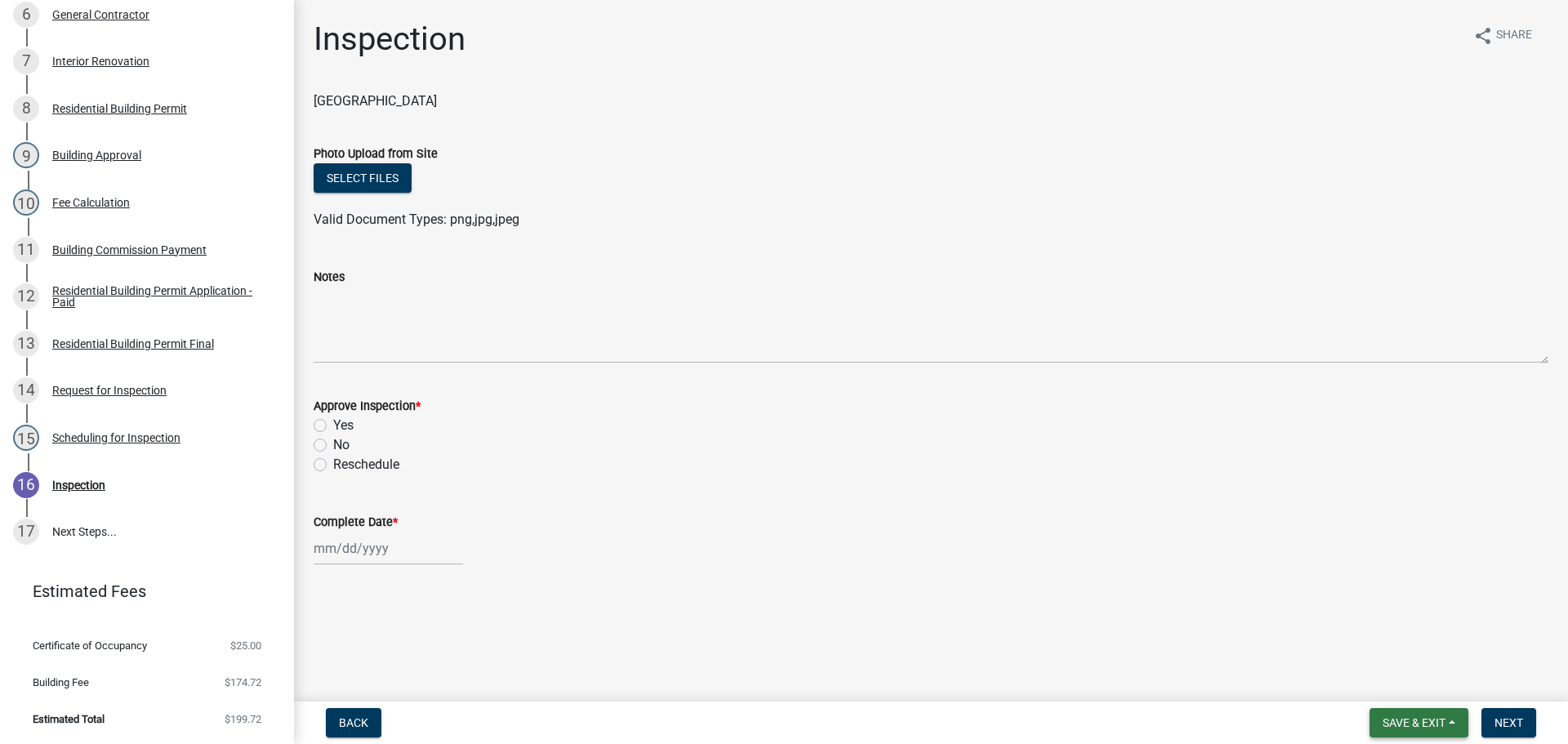
click at [1401, 711] on button "Save & Exit" at bounding box center [1419, 723] width 99 height 30
click at [1403, 678] on button "Save & Exit" at bounding box center [1404, 680] width 131 height 39
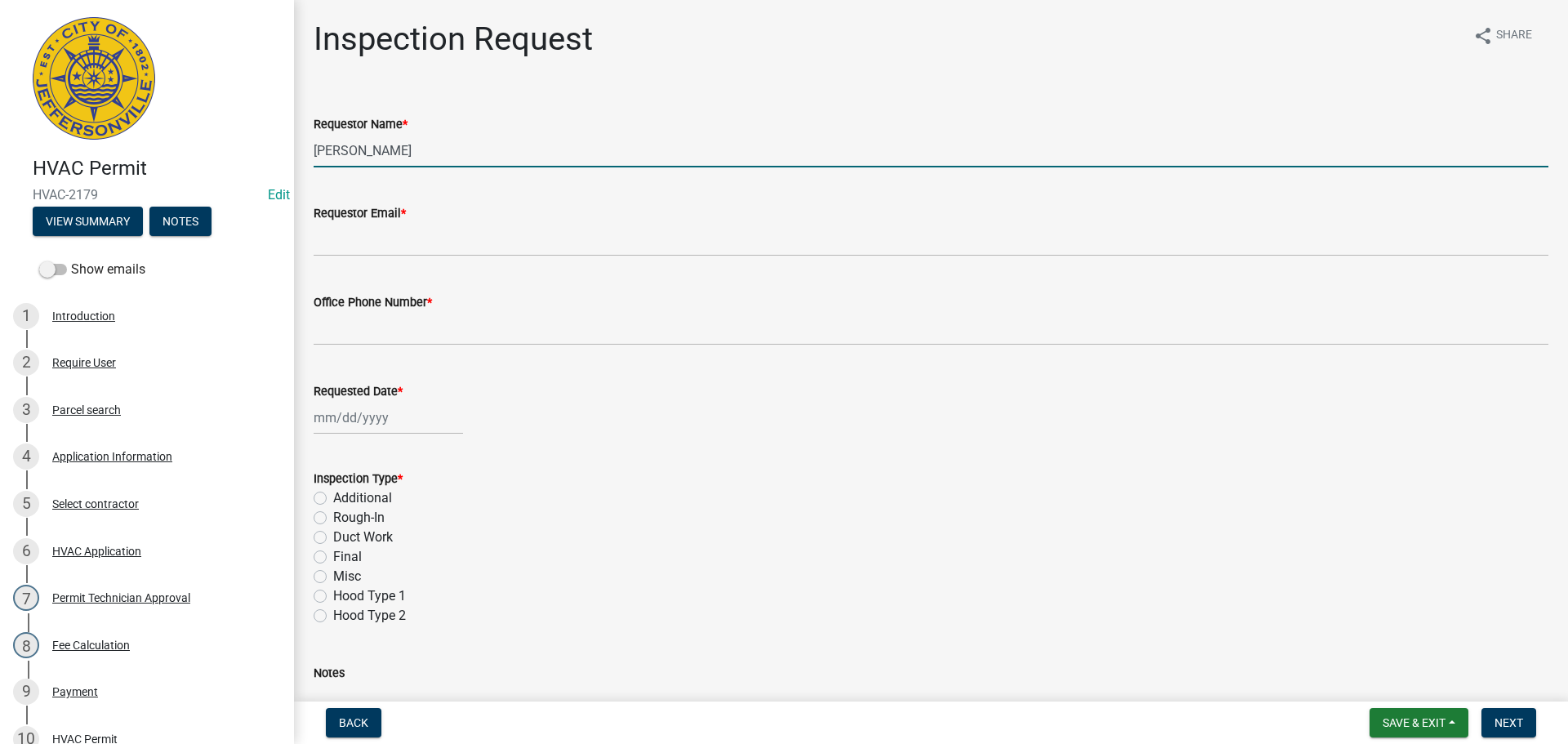
drag, startPoint x: 437, startPoint y: 154, endPoint x: 0, endPoint y: 160, distance: 437.0
click at [18, 148] on div "HVAC Permit HVAC-2179 Edit View Summary Notes Show emails 1 Introduction 2 Requ…" at bounding box center [784, 372] width 1568 height 744
type input "m"
type input "[PERSON_NAME]"
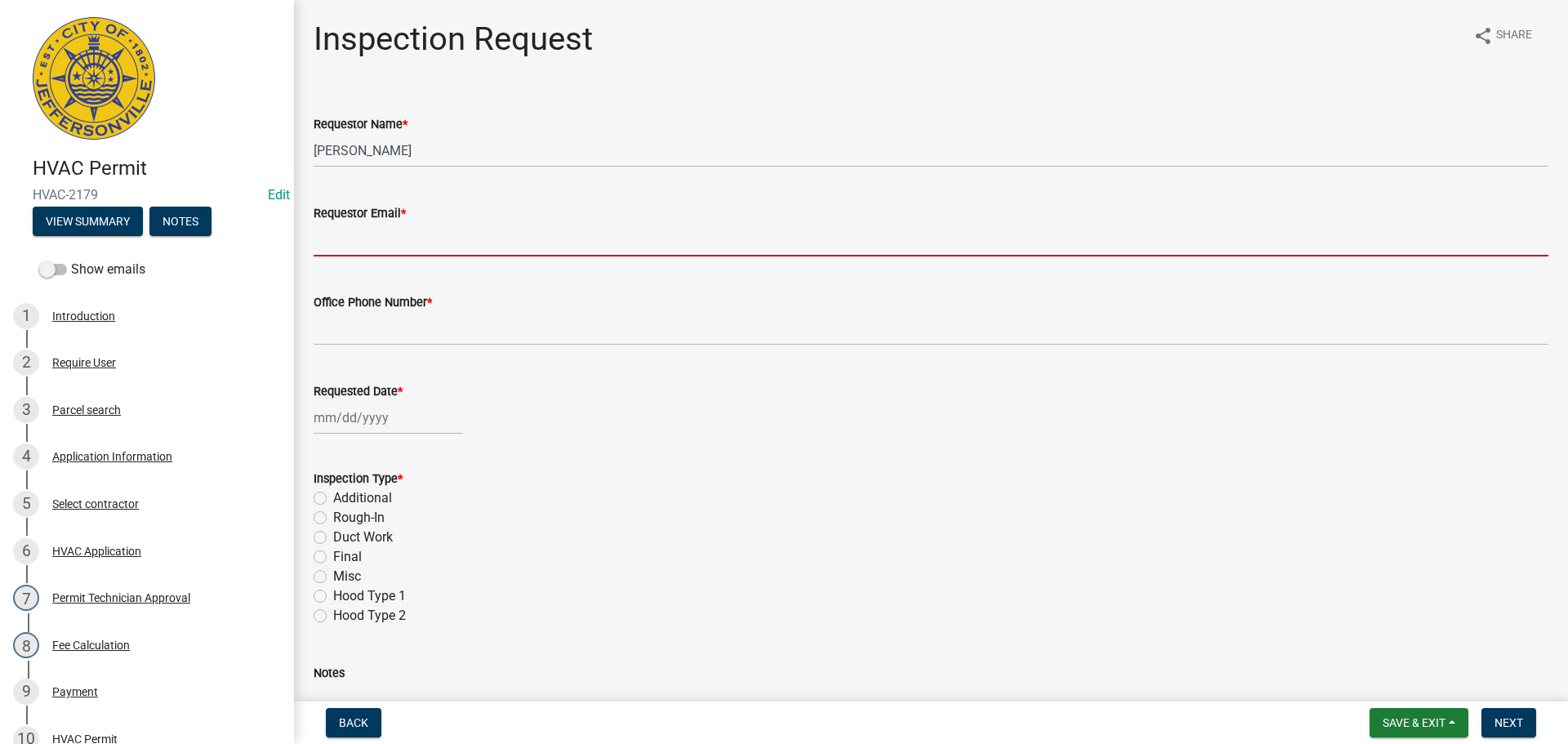
click at [378, 247] on input "Requestor Email *" at bounding box center [931, 240] width 1235 height 33
type input "D"
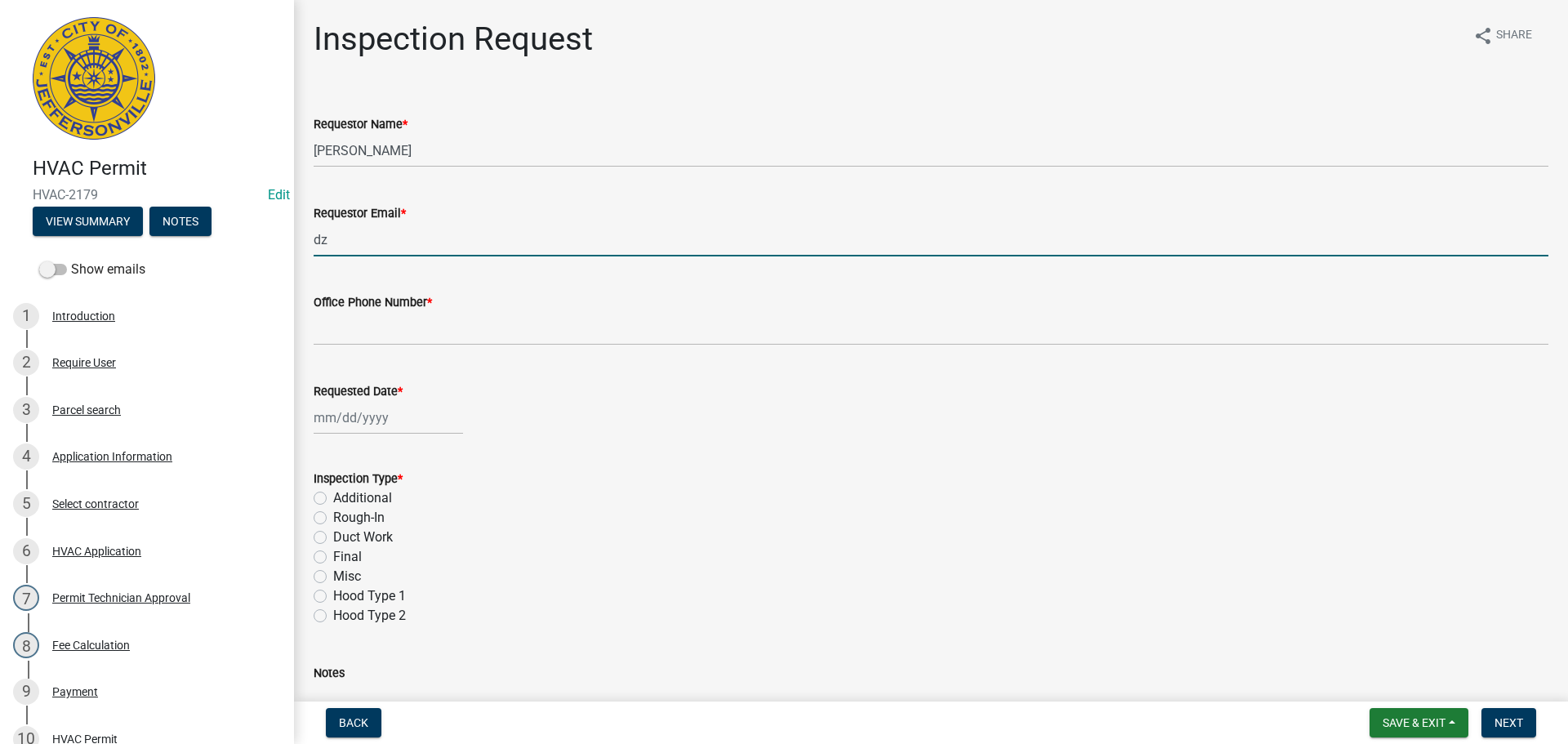
type input "[EMAIL_ADDRESS][DOMAIN_NAME]"
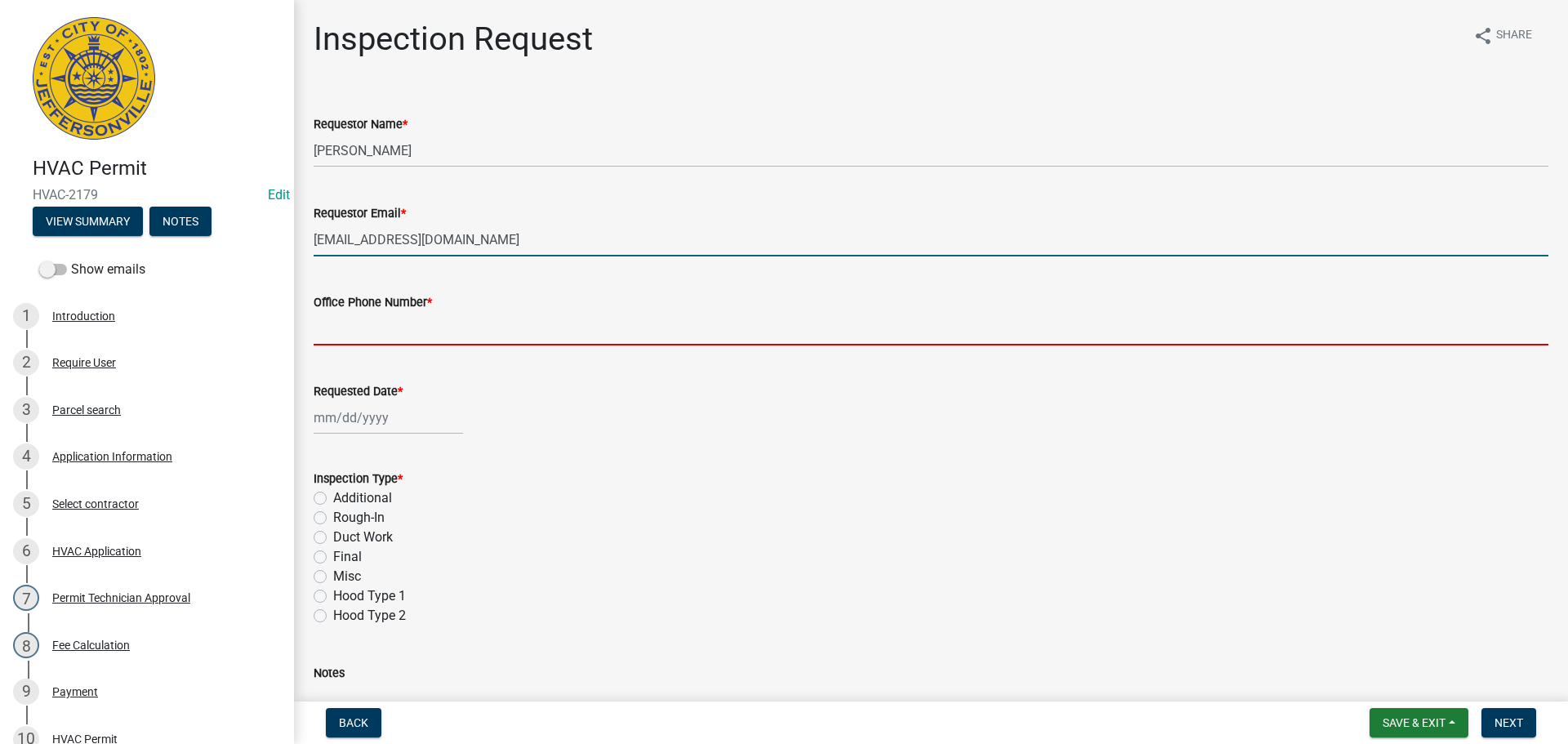
click at [410, 322] on input "Office Phone Number *" at bounding box center [931, 329] width 1235 height 33
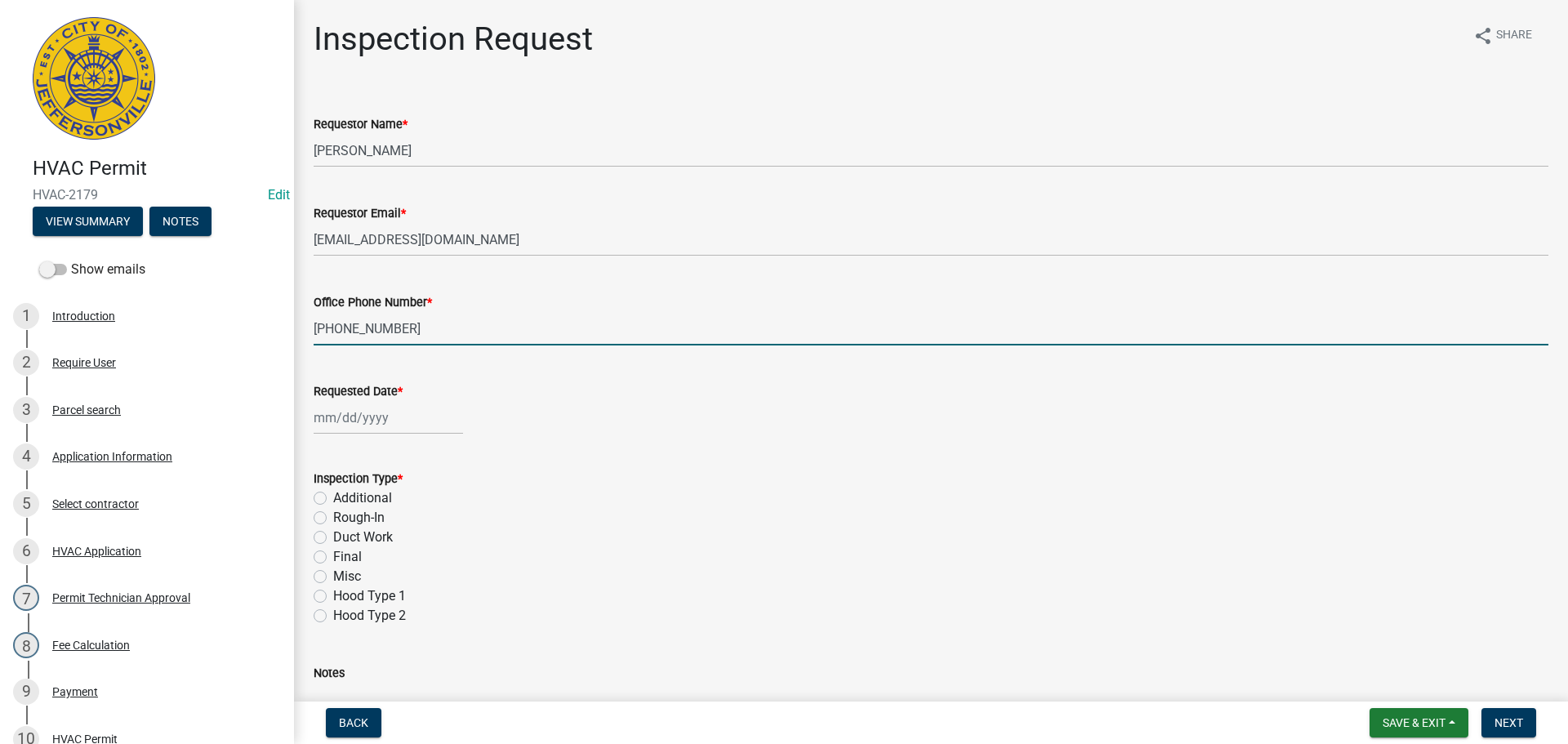
type input "[PHONE_NUMBER]"
click at [344, 414] on div at bounding box center [388, 418] width 149 height 33
select select "8"
select select "2025"
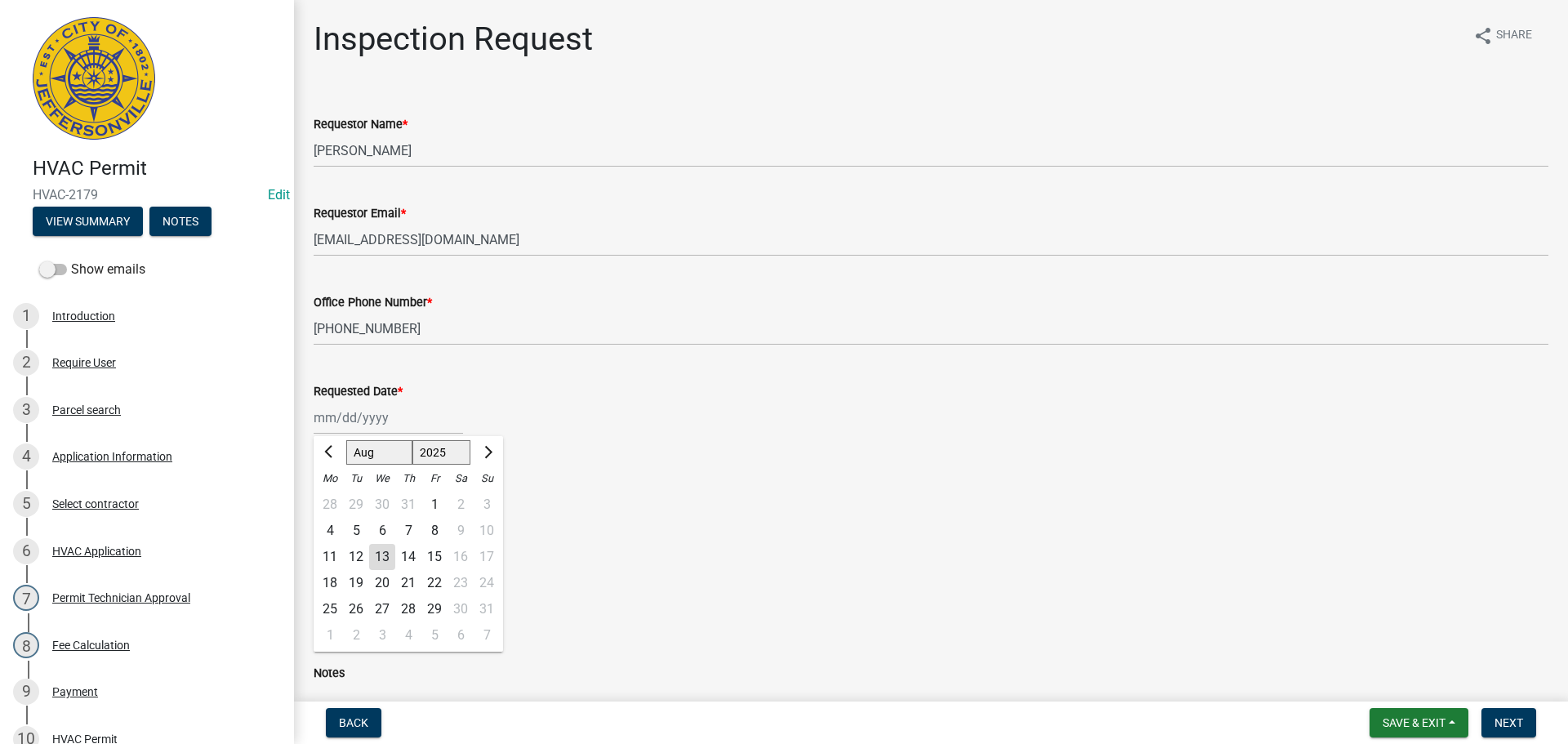
click at [405, 554] on div "14" at bounding box center [408, 557] width 26 height 26
type input "[DATE]"
click at [333, 563] on label "Final" at bounding box center [347, 557] width 29 height 19
click at [333, 558] on input "Final" at bounding box center [338, 553] width 10 height 10
radio input "true"
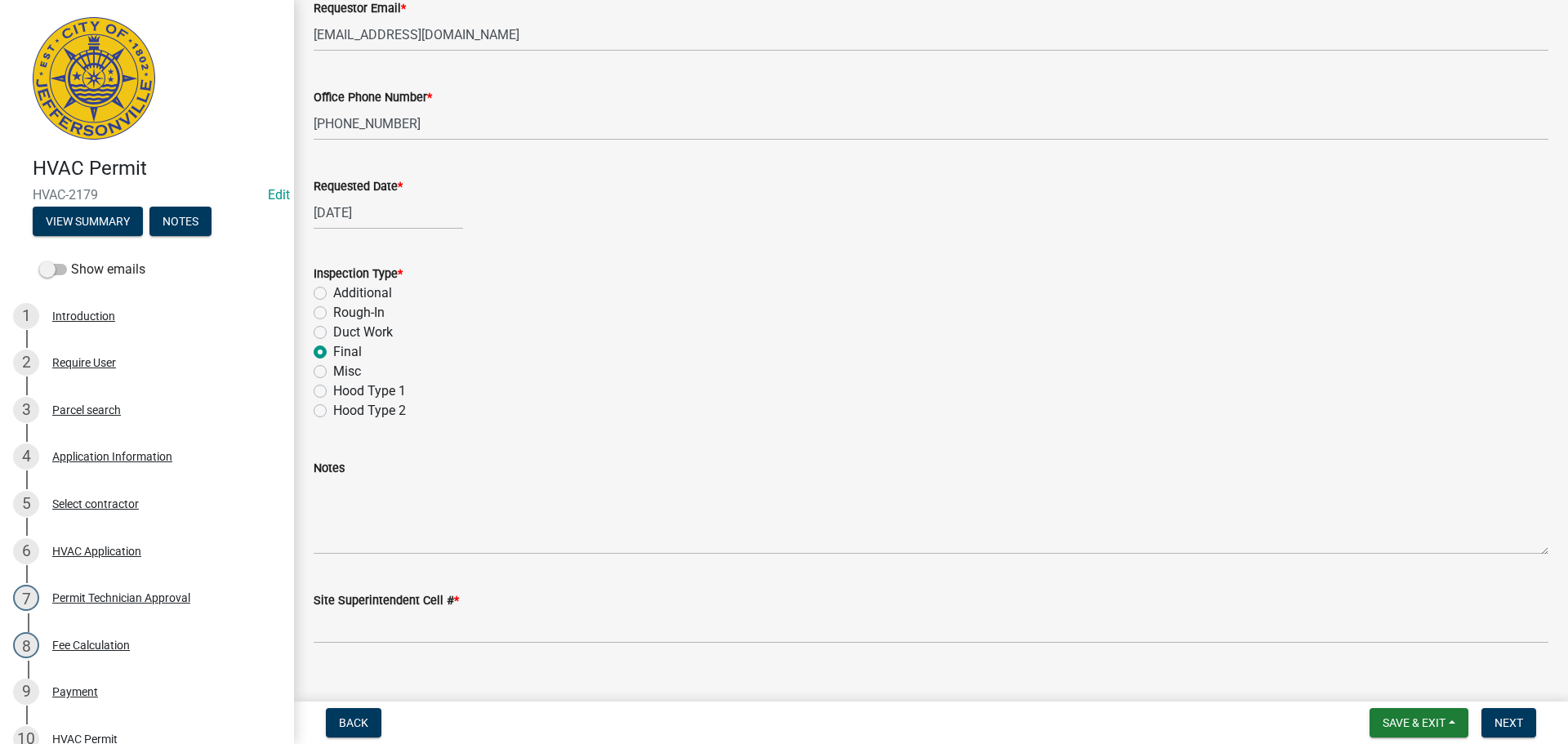
scroll to position [231, 0]
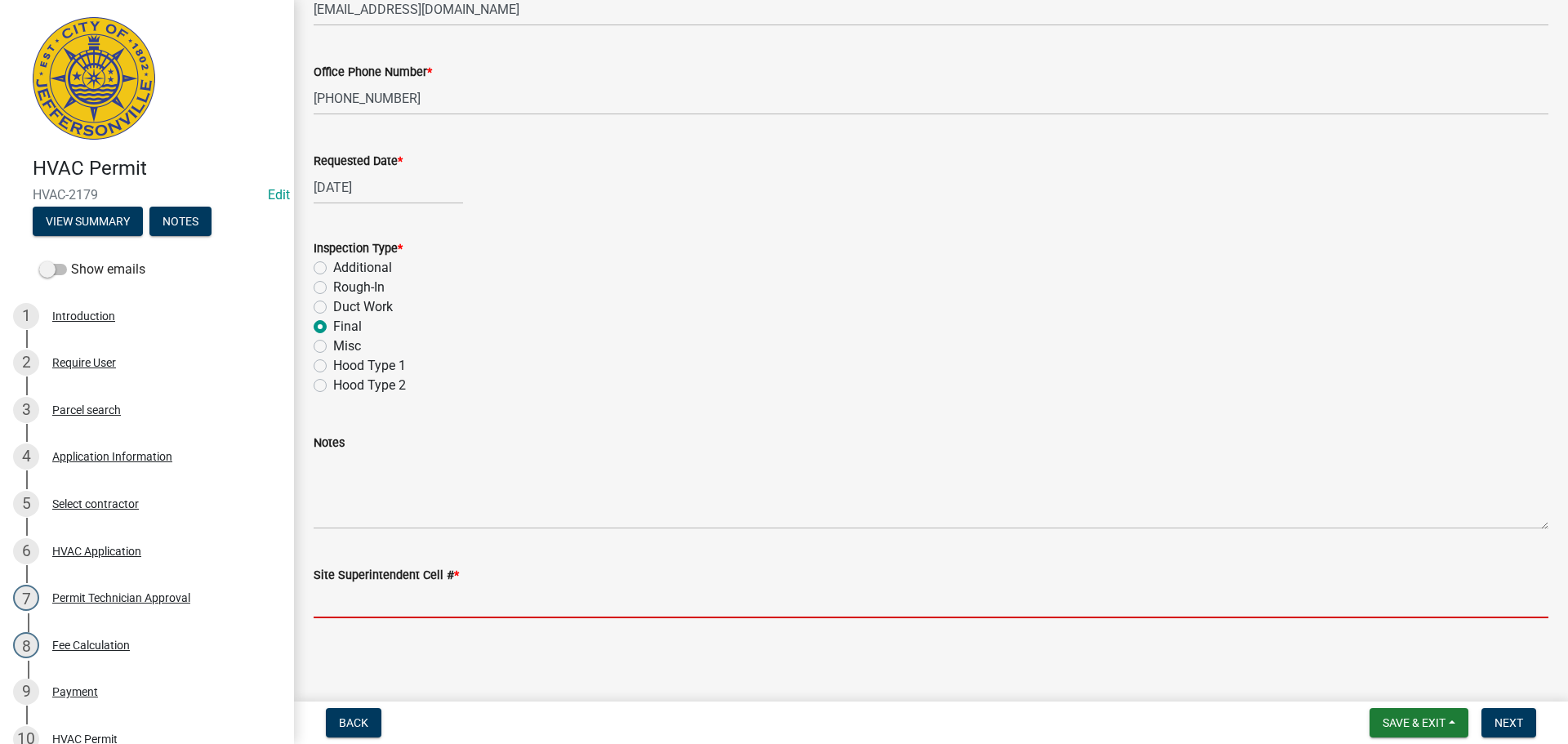
click at [329, 594] on input "Site Superintendent Cell # *" at bounding box center [931, 601] width 1235 height 33
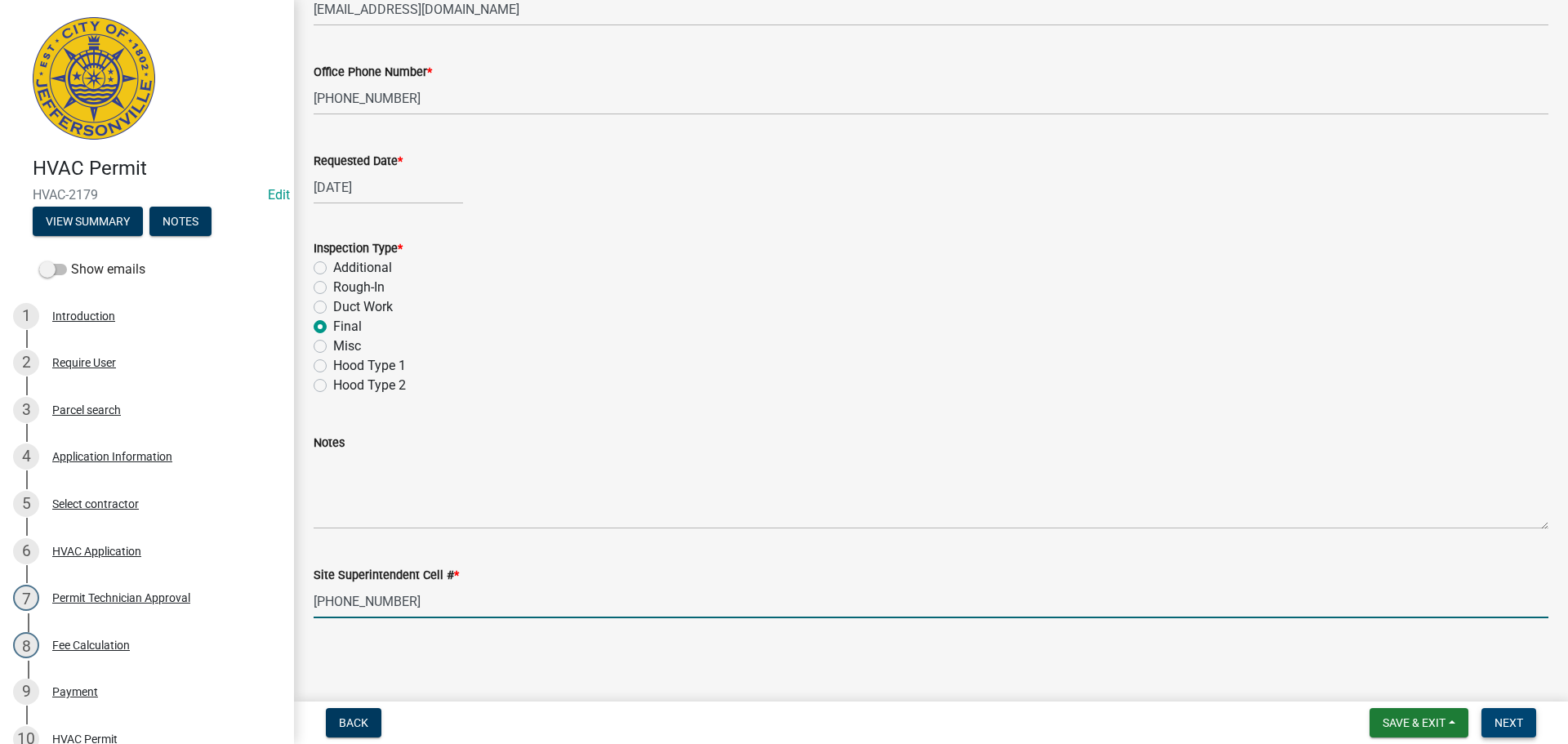
type input "[PHONE_NUMBER]"
click at [1515, 716] on span "Next" at bounding box center [1509, 722] width 29 height 13
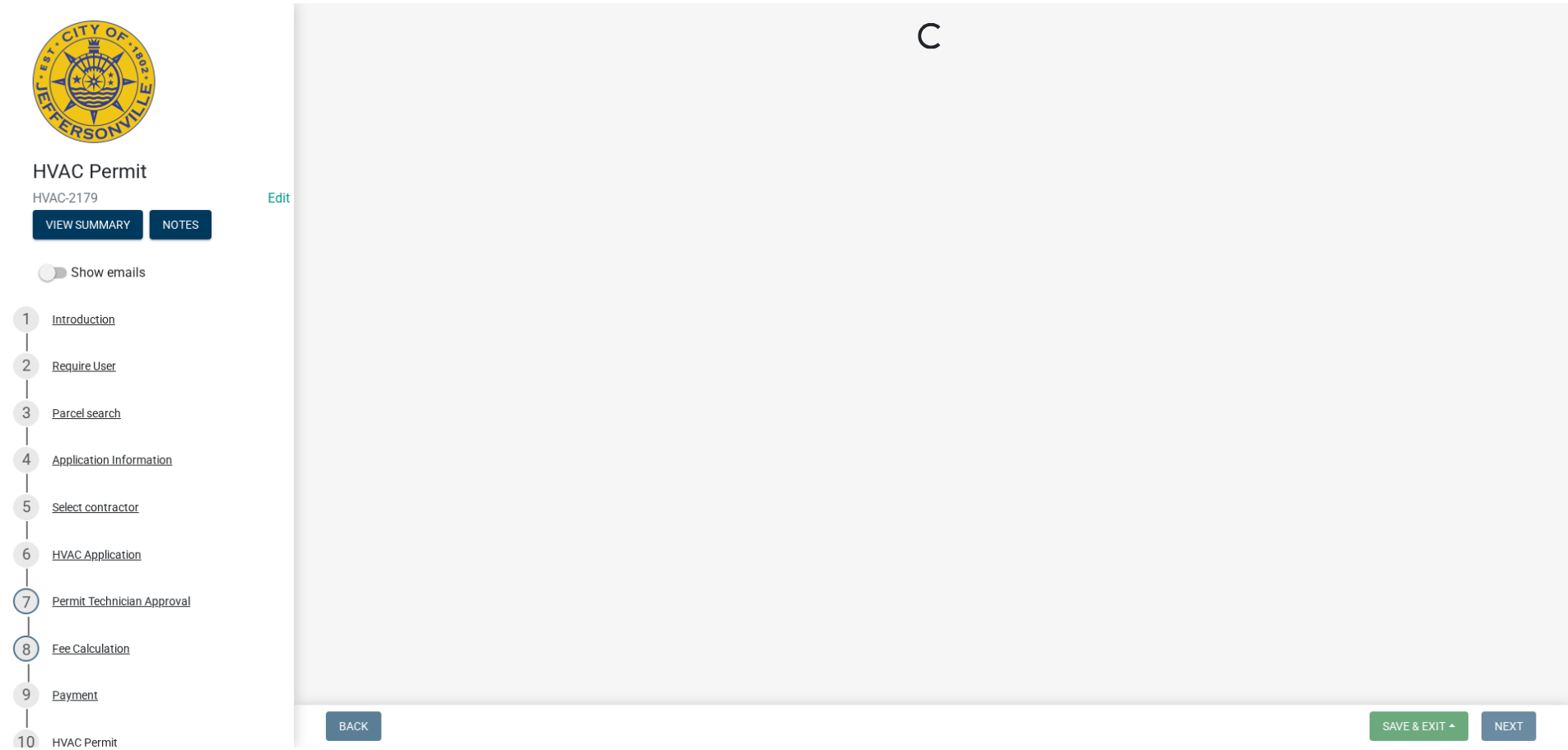
scroll to position [0, 0]
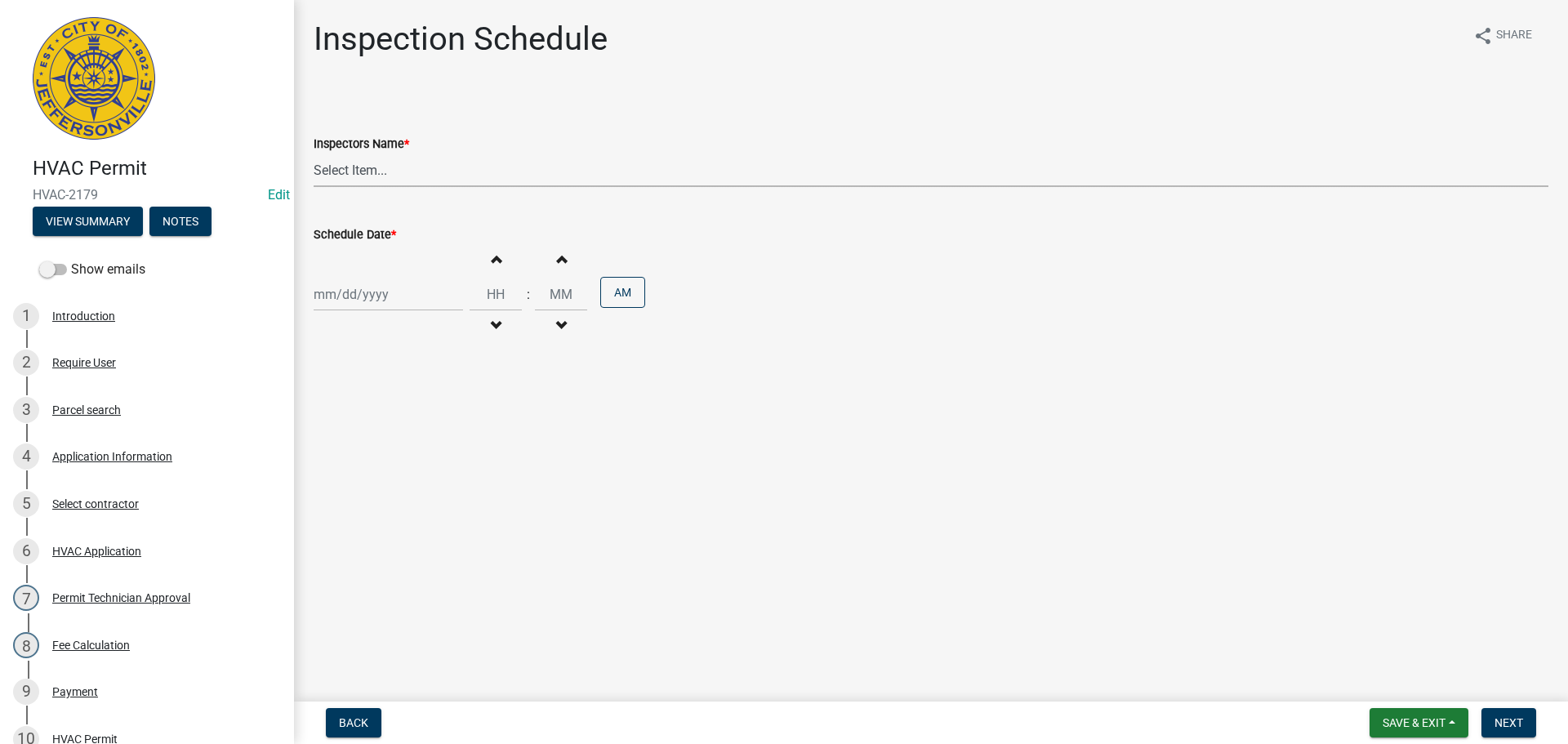
click at [342, 170] on select "Select Item... jramsey (Jeremy Ramsey) MaryFrey (Mary Frey) mkruer (Mike Kruer)…" at bounding box center [931, 170] width 1235 height 33
select select "13c97fbc-c819-4cee-844a-0db3d3c4db95"
click at [314, 154] on select "Select Item... jramsey (Jeremy Ramsey) MaryFrey (Mary Frey) mkruer (Mike Kruer)…" at bounding box center [931, 170] width 1235 height 33
select select "8"
select select "2025"
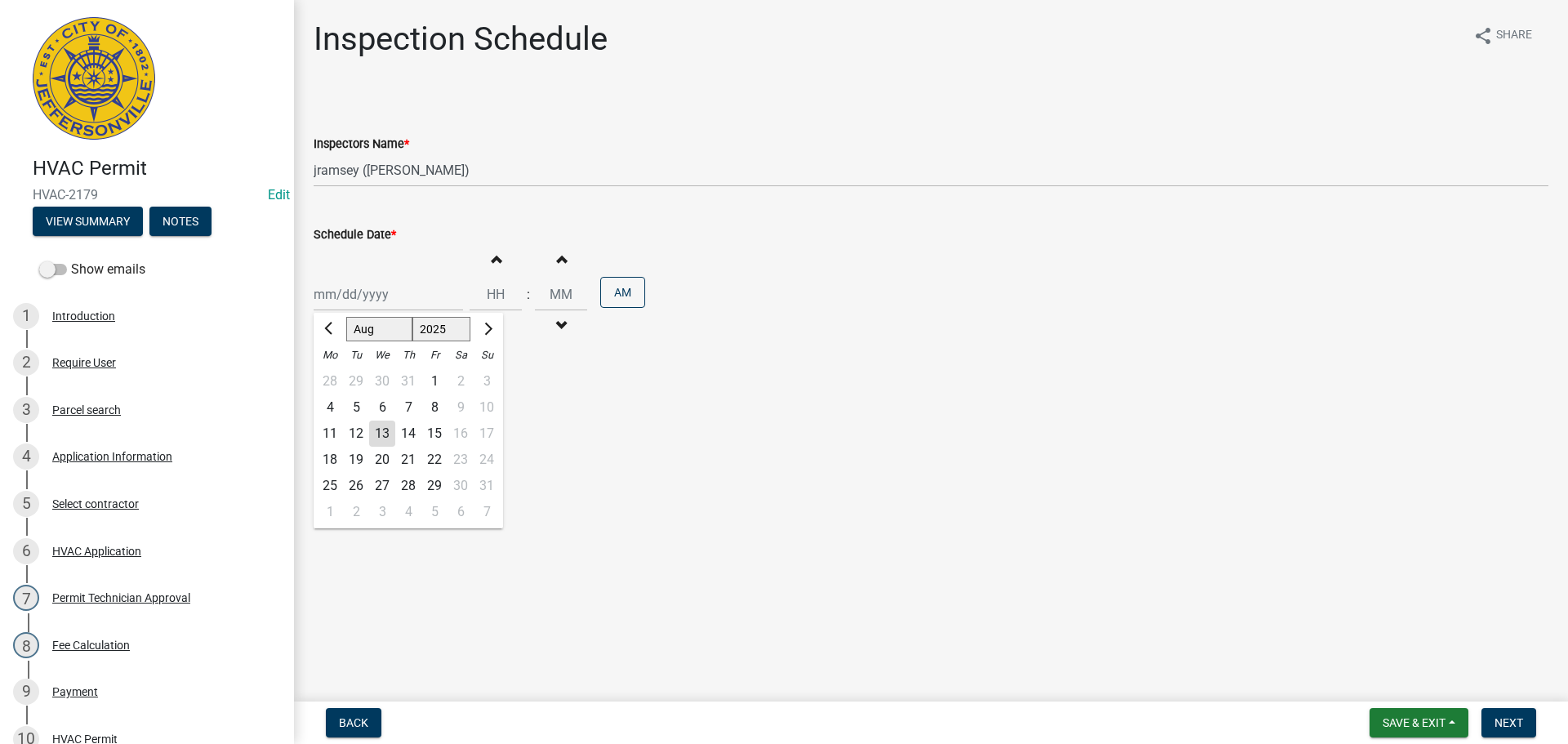
click at [334, 296] on div "Jan Feb Mar Apr May Jun Jul Aug Sep Oct Nov Dec 1525 1526 1527 1528 1529 1530 1…" at bounding box center [388, 295] width 149 height 33
click at [407, 436] on div "14" at bounding box center [408, 434] width 26 height 26
type input "[DATE]"
click at [1501, 722] on span "Next" at bounding box center [1509, 722] width 29 height 13
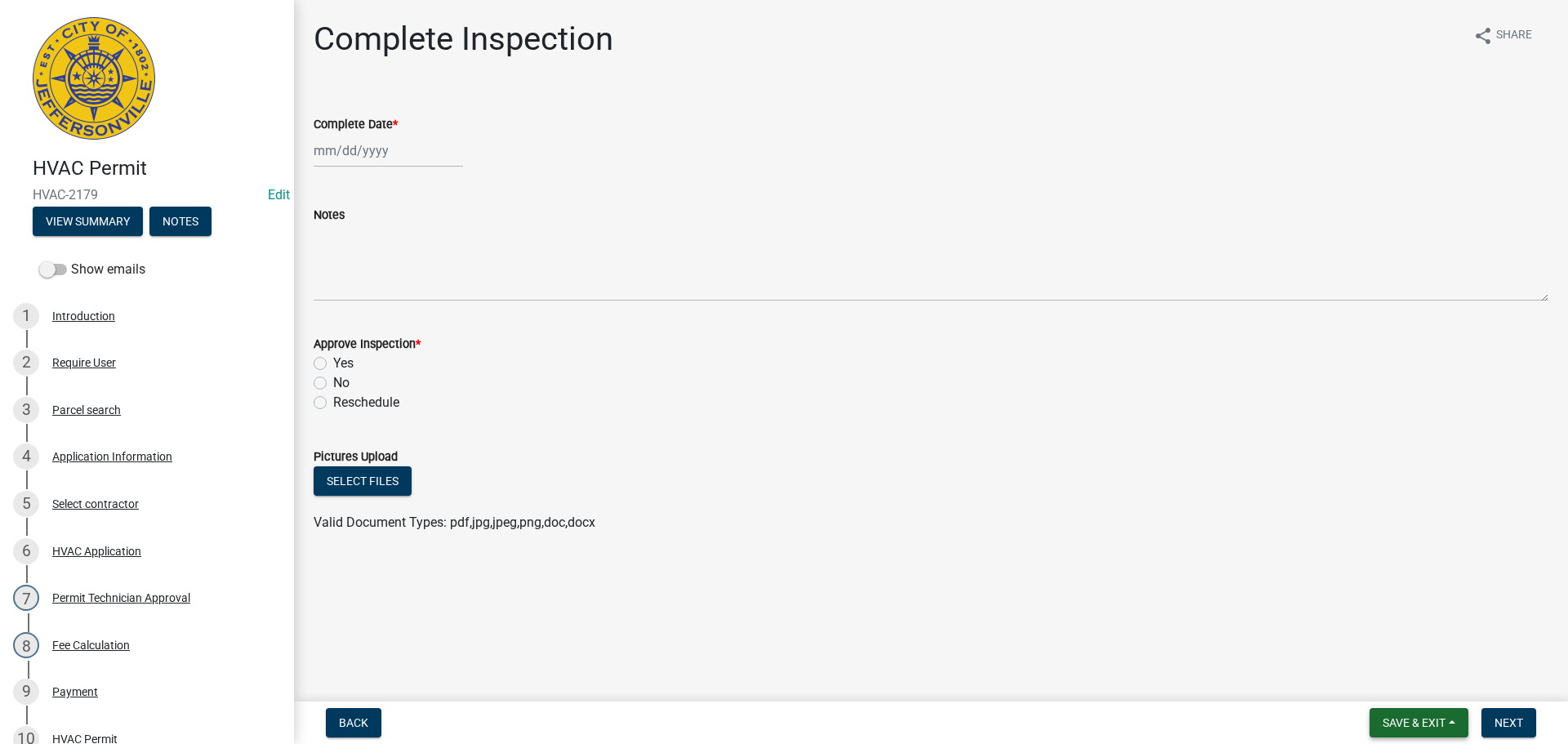
click at [1400, 715] on button "Save & Exit" at bounding box center [1419, 723] width 99 height 30
click at [1389, 675] on button "Save & Exit" at bounding box center [1404, 680] width 131 height 39
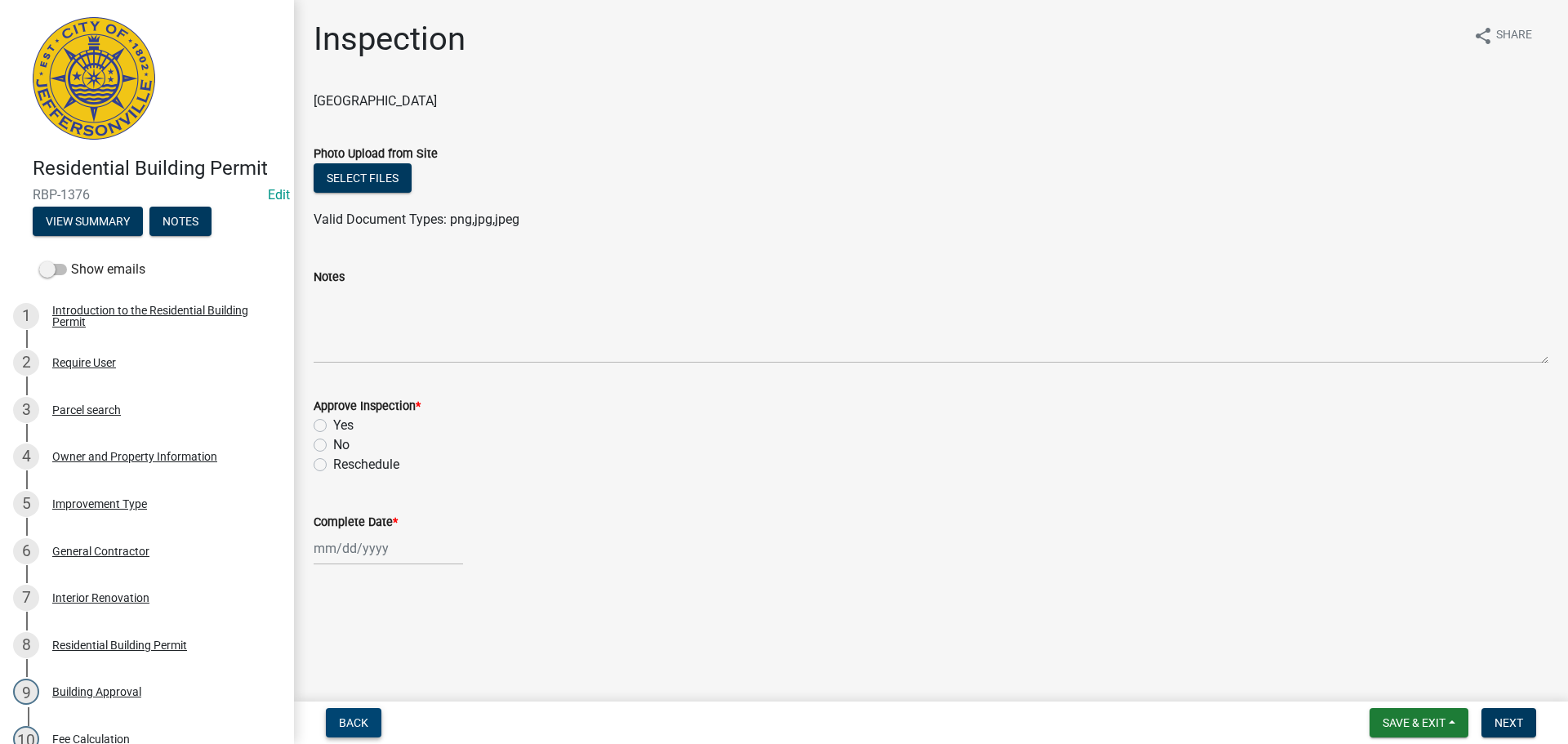
click at [343, 720] on span "Back" at bounding box center [354, 722] width 30 height 13
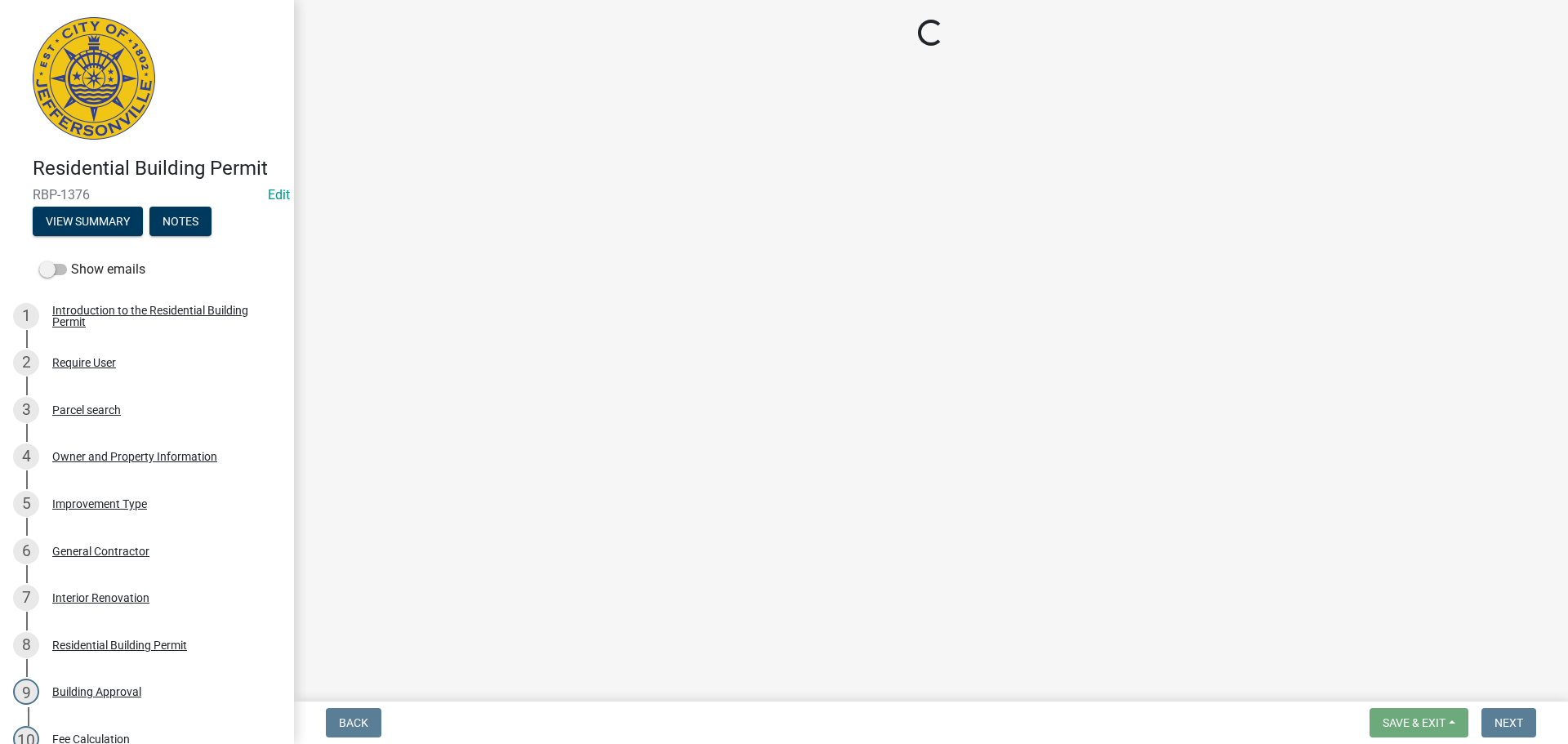
select select "fdb3bcc6-ce93-4663-8a18-5c08884dd177"
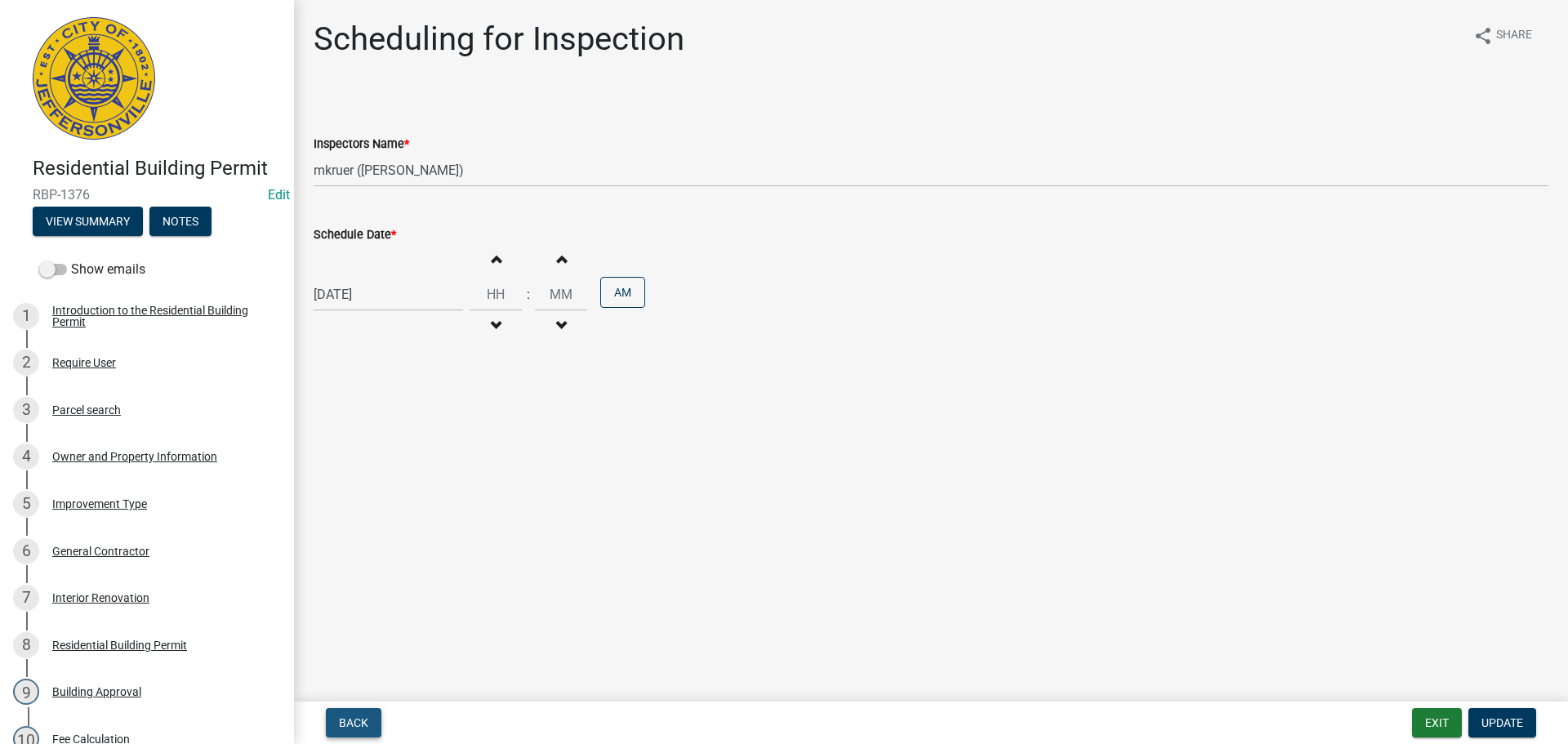
click at [342, 721] on span "Back" at bounding box center [354, 722] width 30 height 13
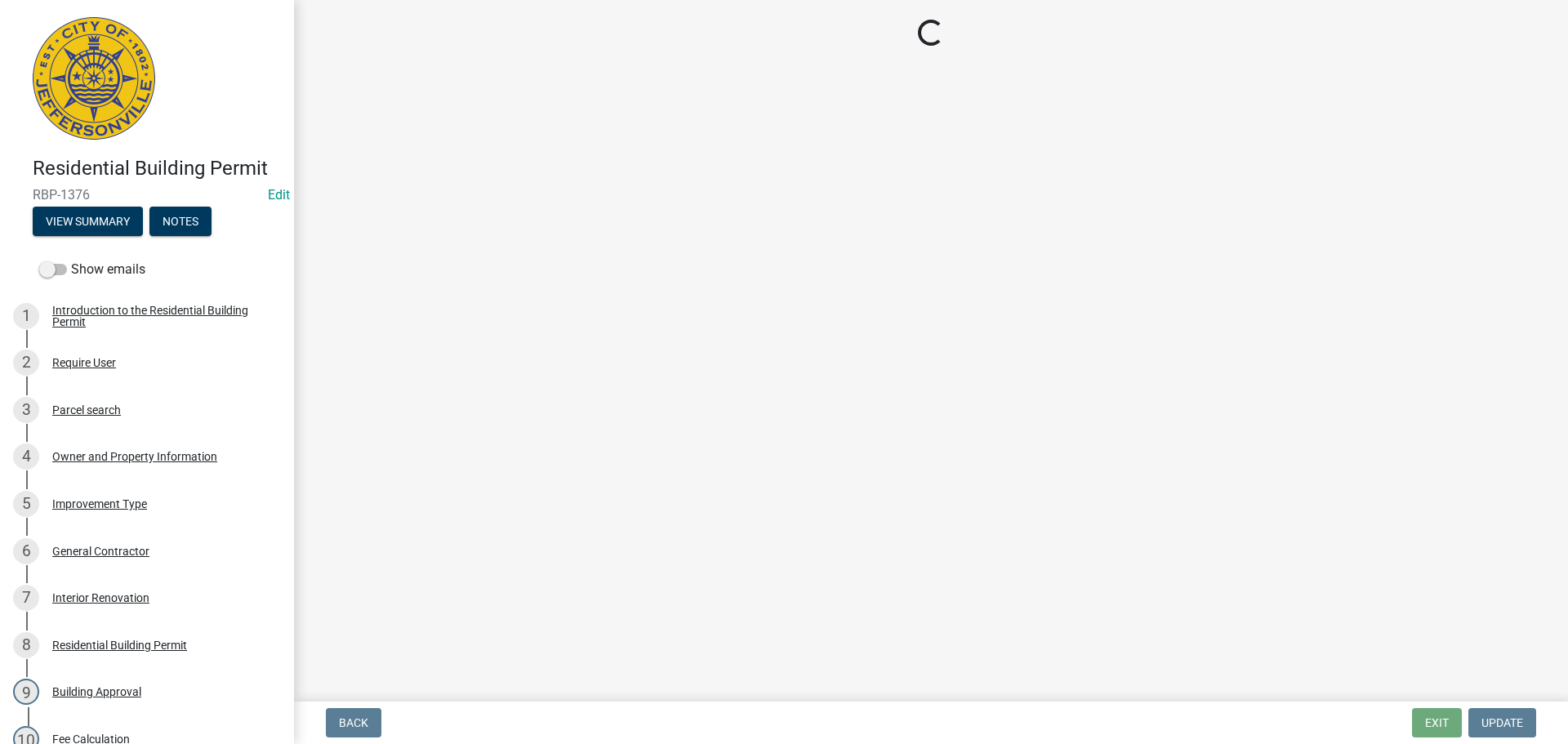
select select "8ea0f6e5-dde7-4881-a999-02519822ccbf"
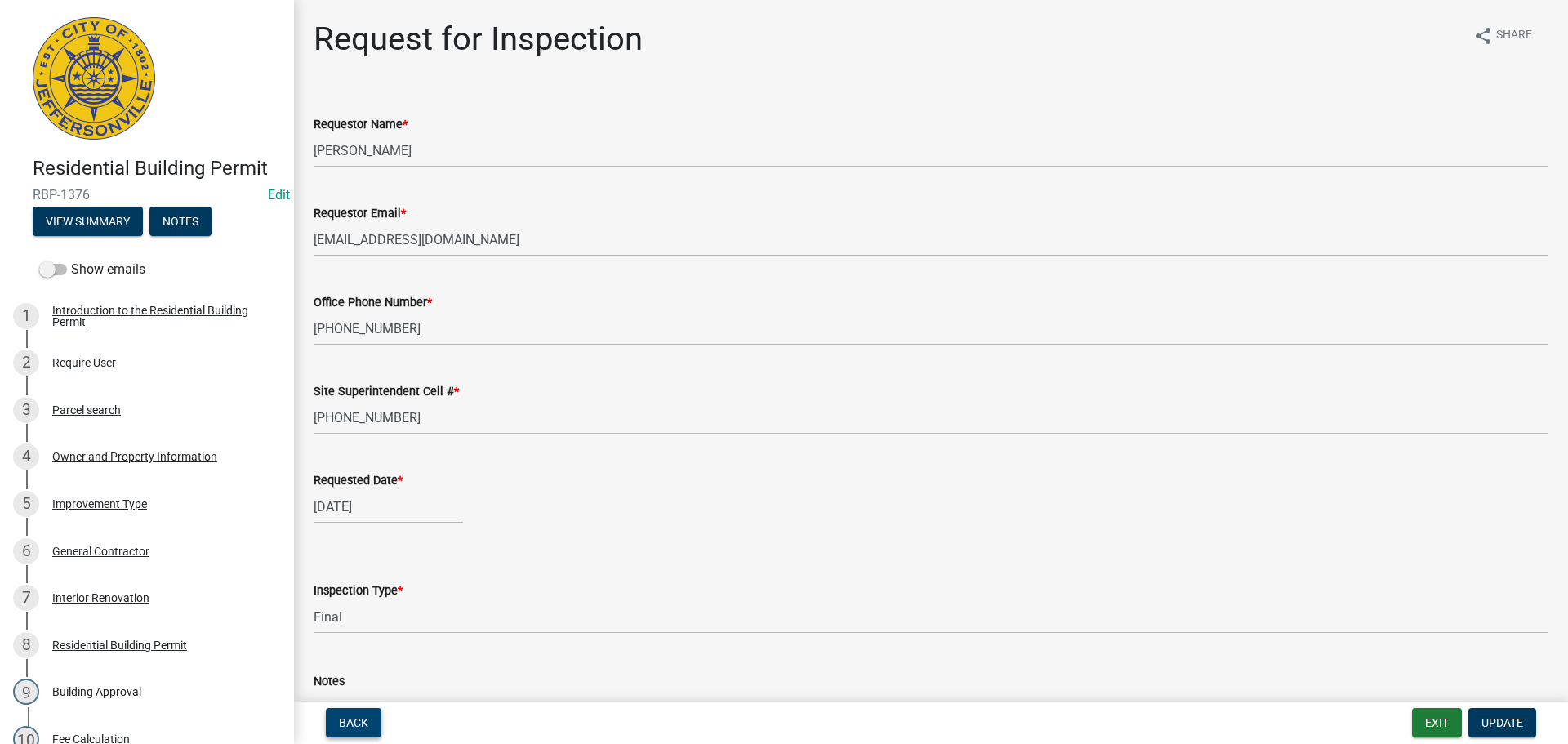
click at [342, 717] on span "Back" at bounding box center [354, 722] width 30 height 13
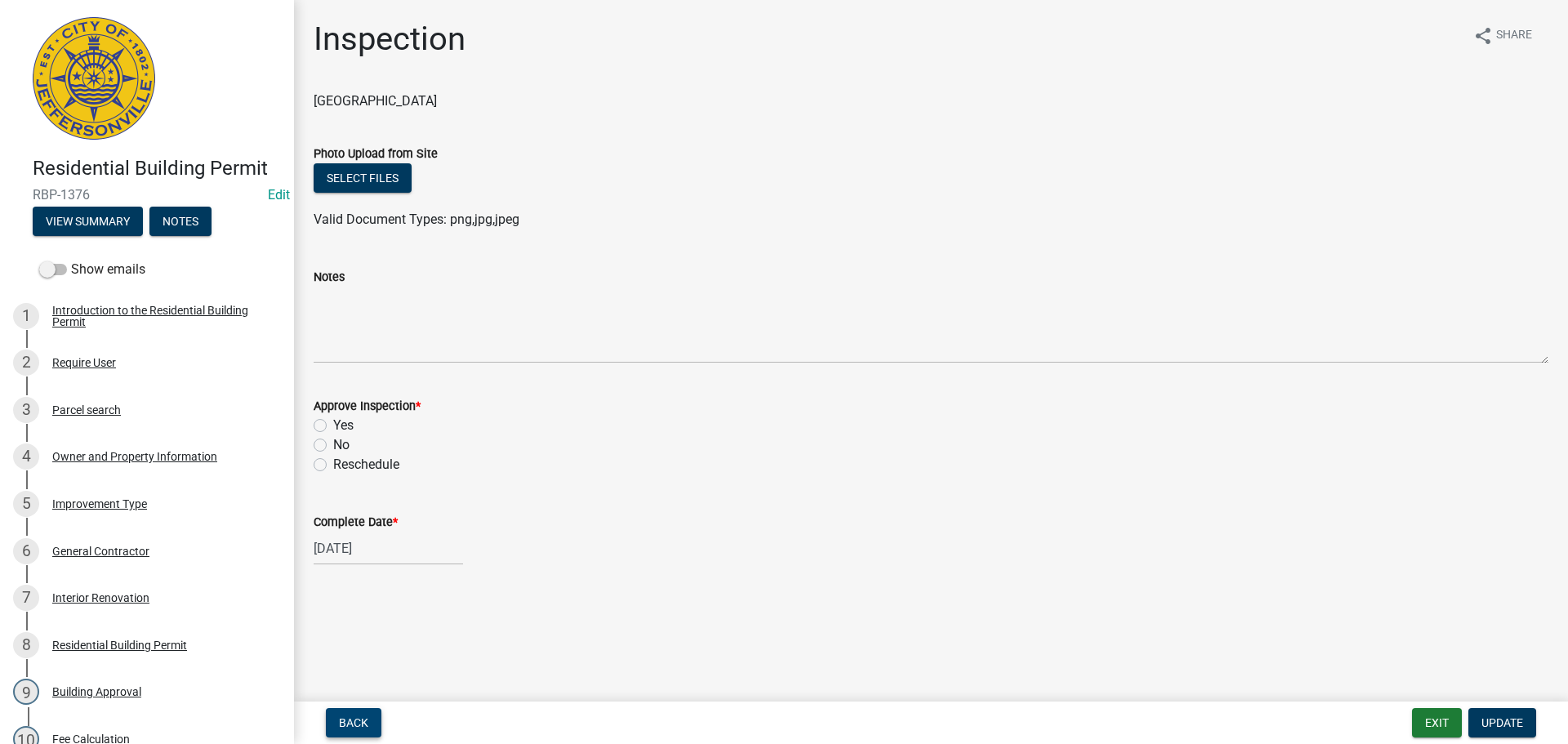
click at [355, 716] on span "Back" at bounding box center [354, 722] width 30 height 13
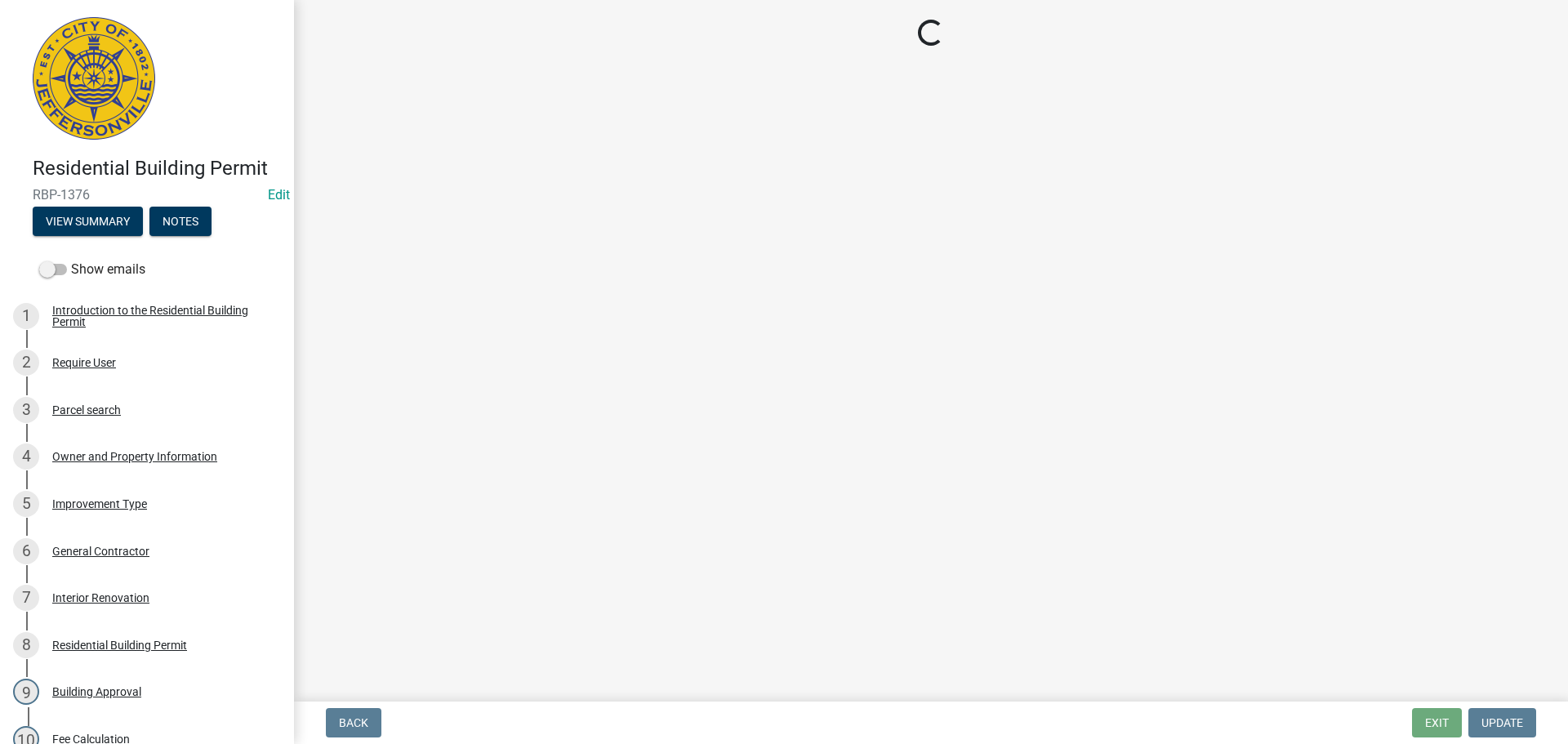
select select "fdb3bcc6-ce93-4663-8a18-5c08884dd177"
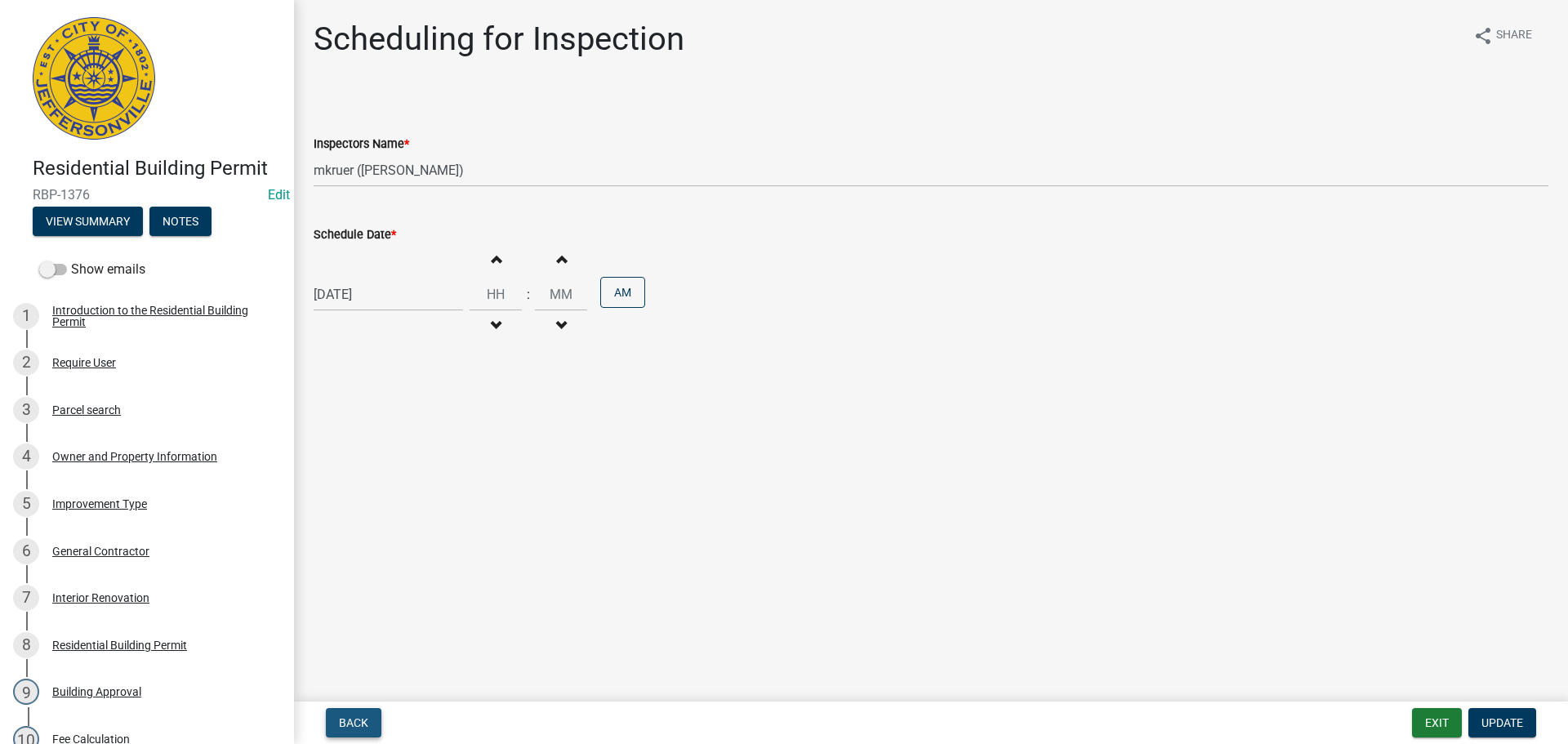
click at [355, 716] on span "Back" at bounding box center [354, 722] width 30 height 13
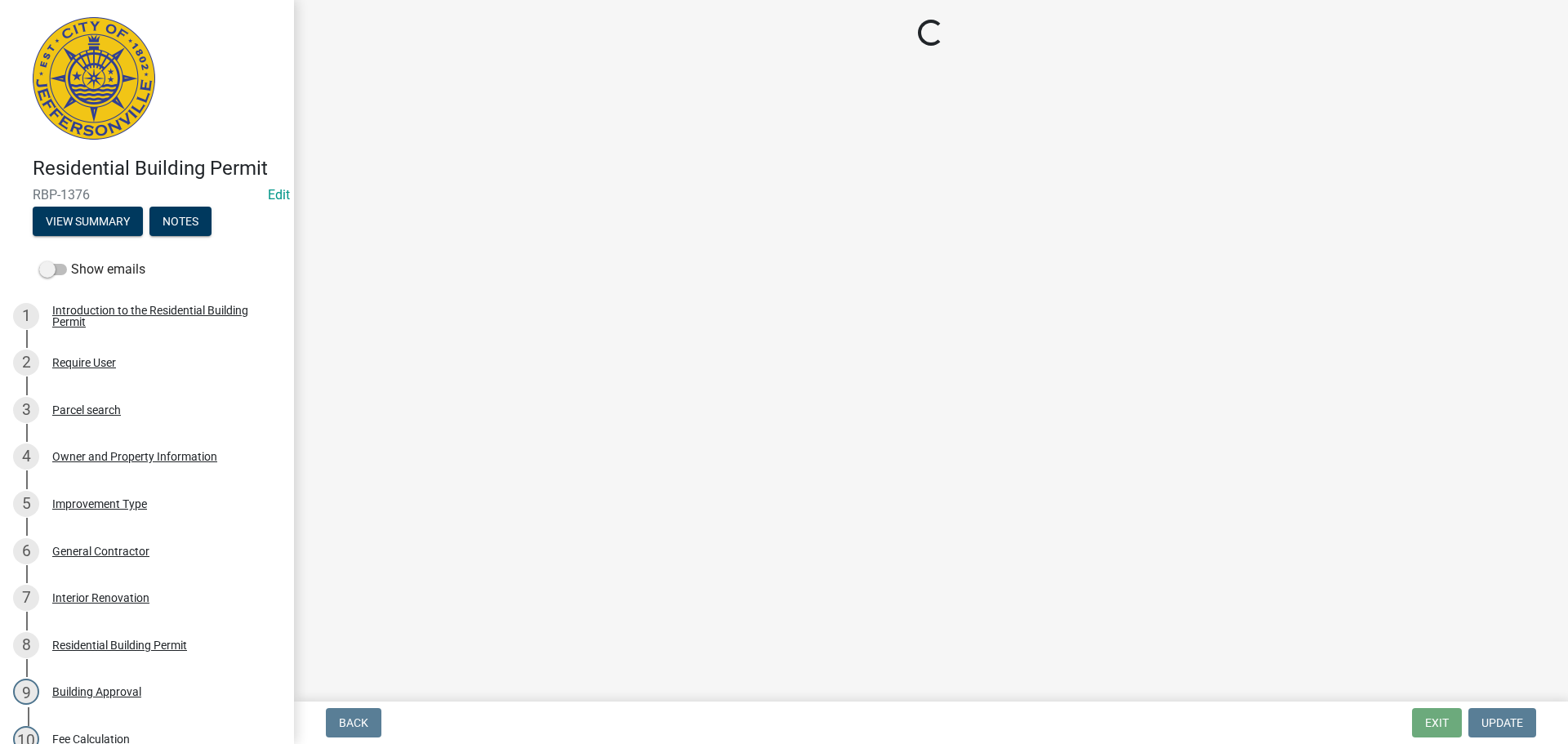
select select "cf00f61e-4b77-4892-83dd-df63e4708b2f"
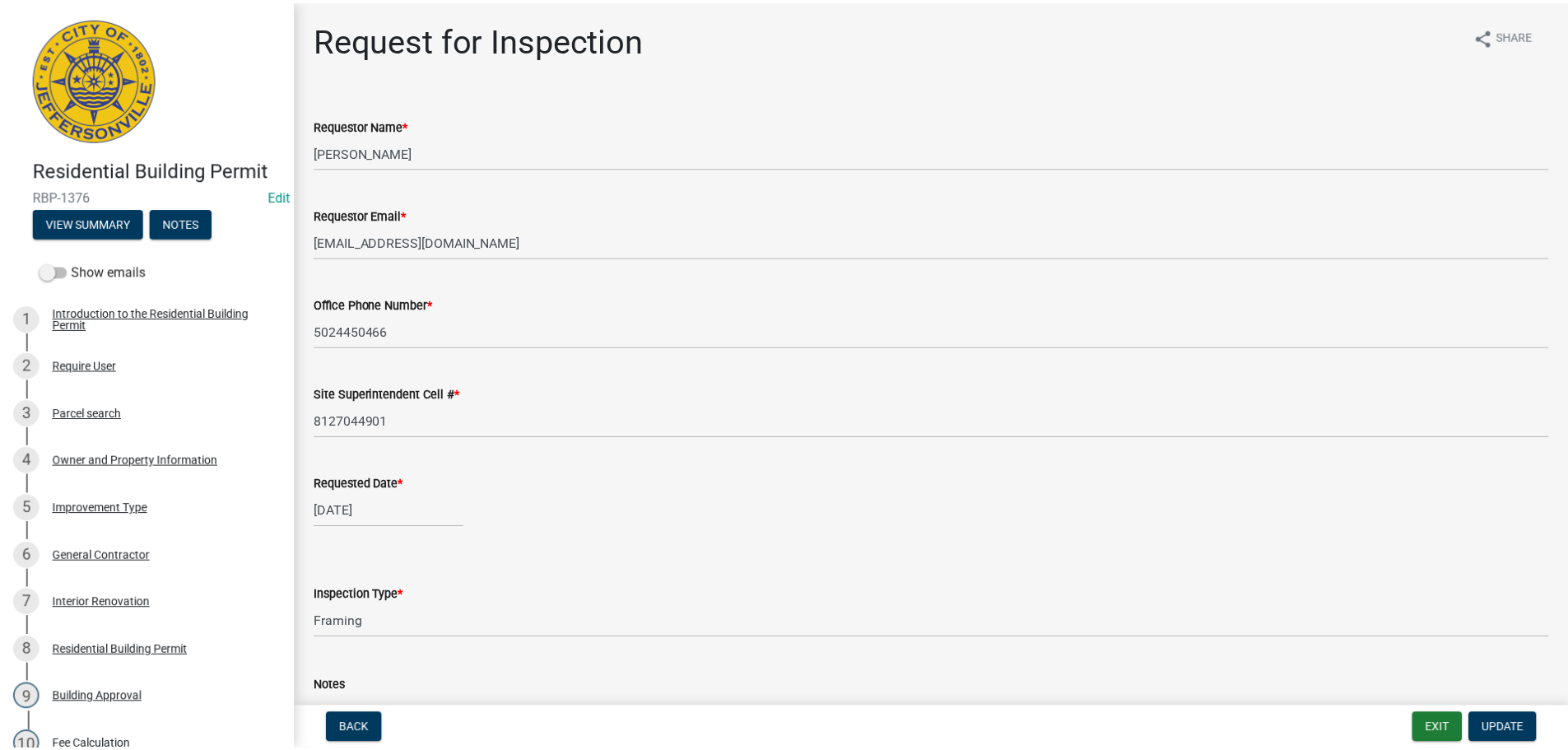
scroll to position [541, 0]
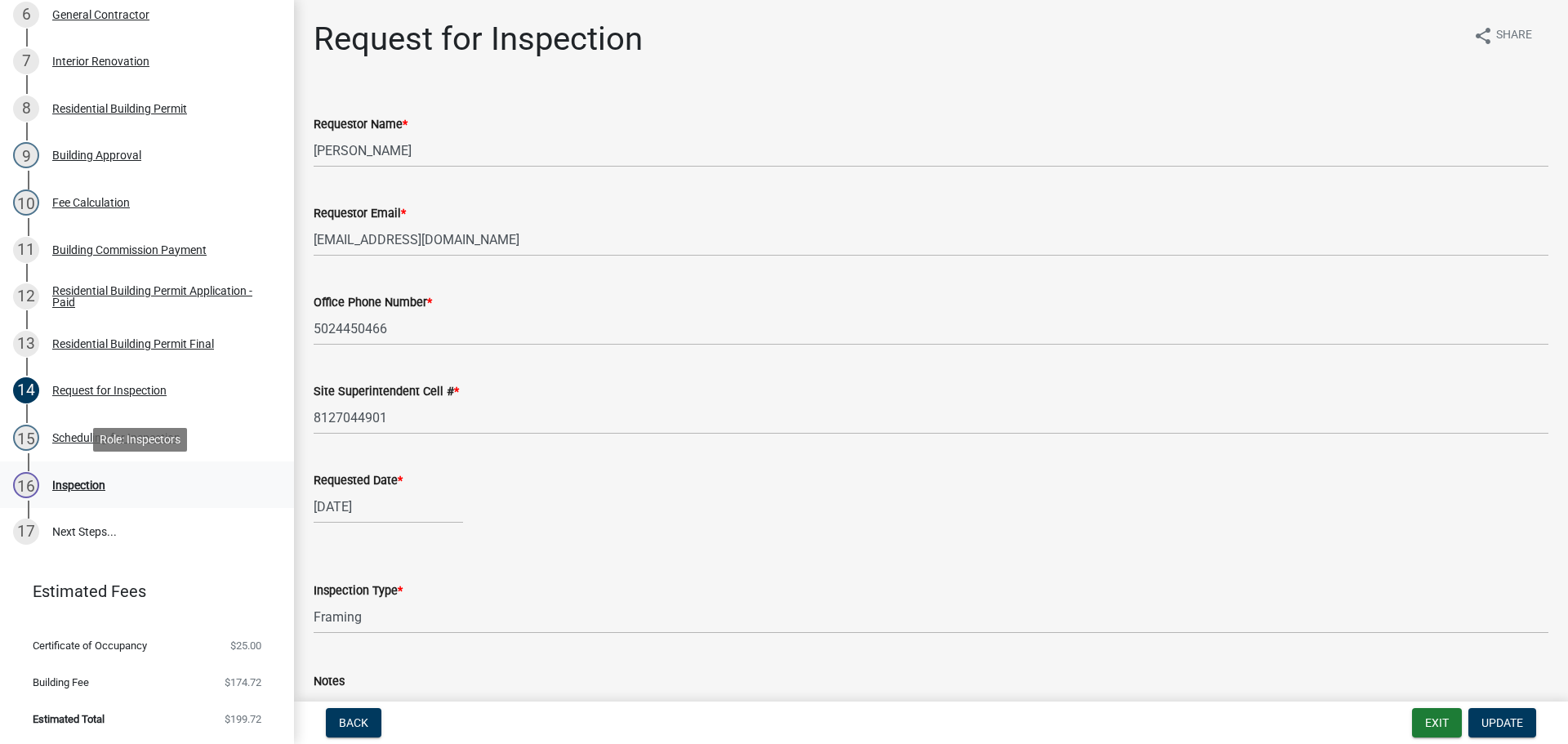
click at [71, 482] on div "Inspection" at bounding box center [79, 484] width 53 height 11
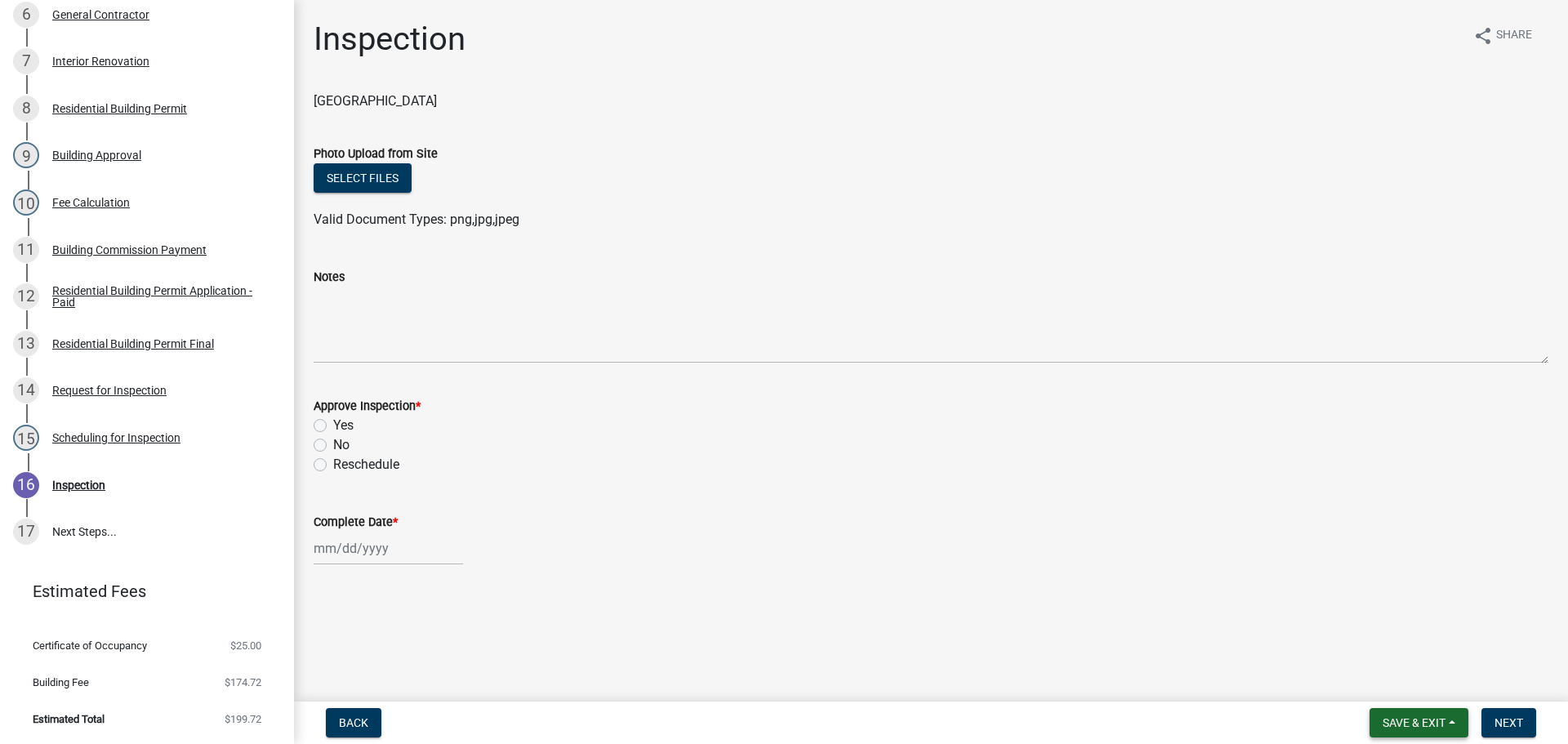
click at [1407, 724] on span "Save & Exit" at bounding box center [1414, 722] width 63 height 13
click at [1398, 685] on button "Save & Exit" at bounding box center [1404, 680] width 131 height 39
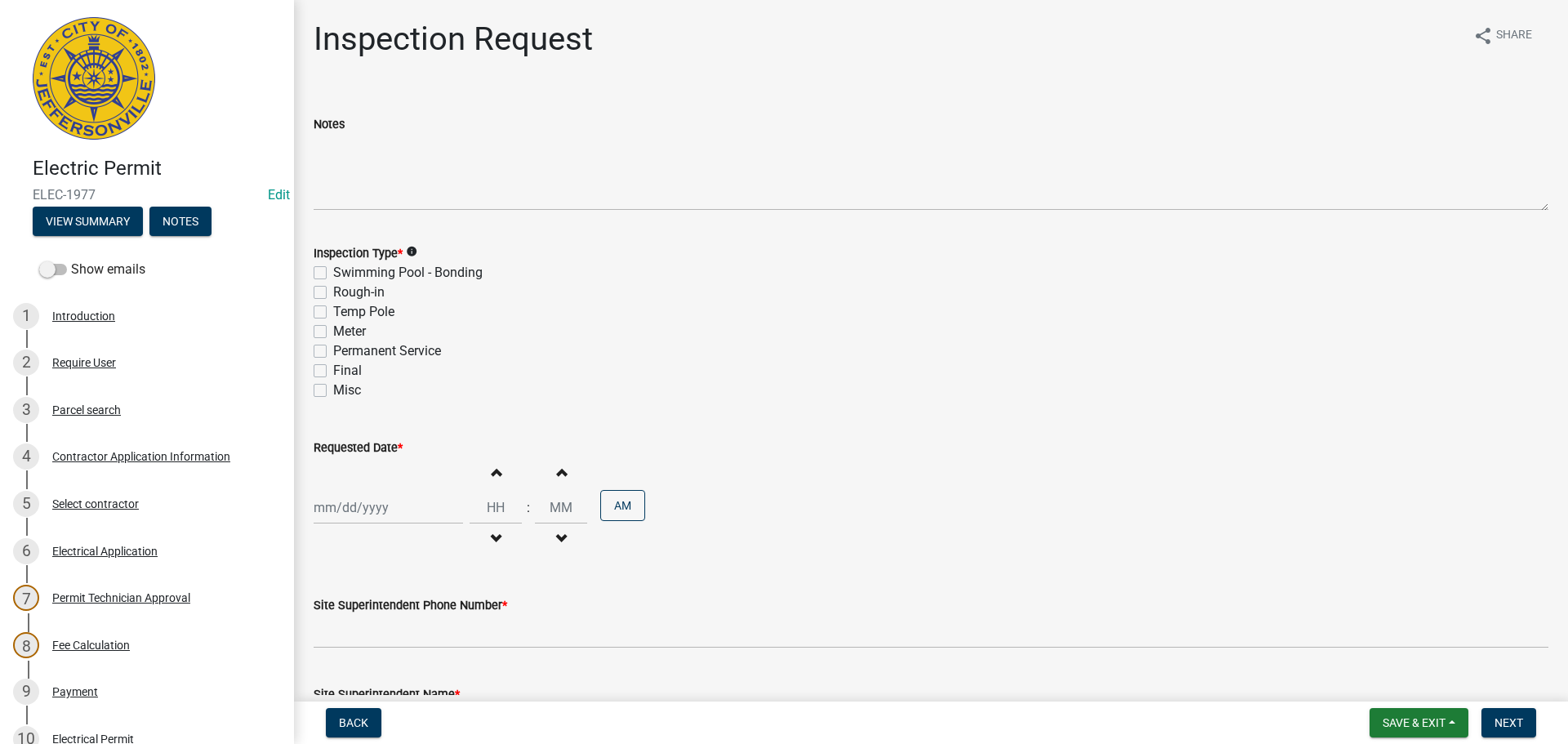
click at [333, 366] on label "Final" at bounding box center [347, 371] width 29 height 19
click at [333, 366] on input "Final" at bounding box center [338, 366] width 10 height 10
checkbox input "true"
checkbox input "false"
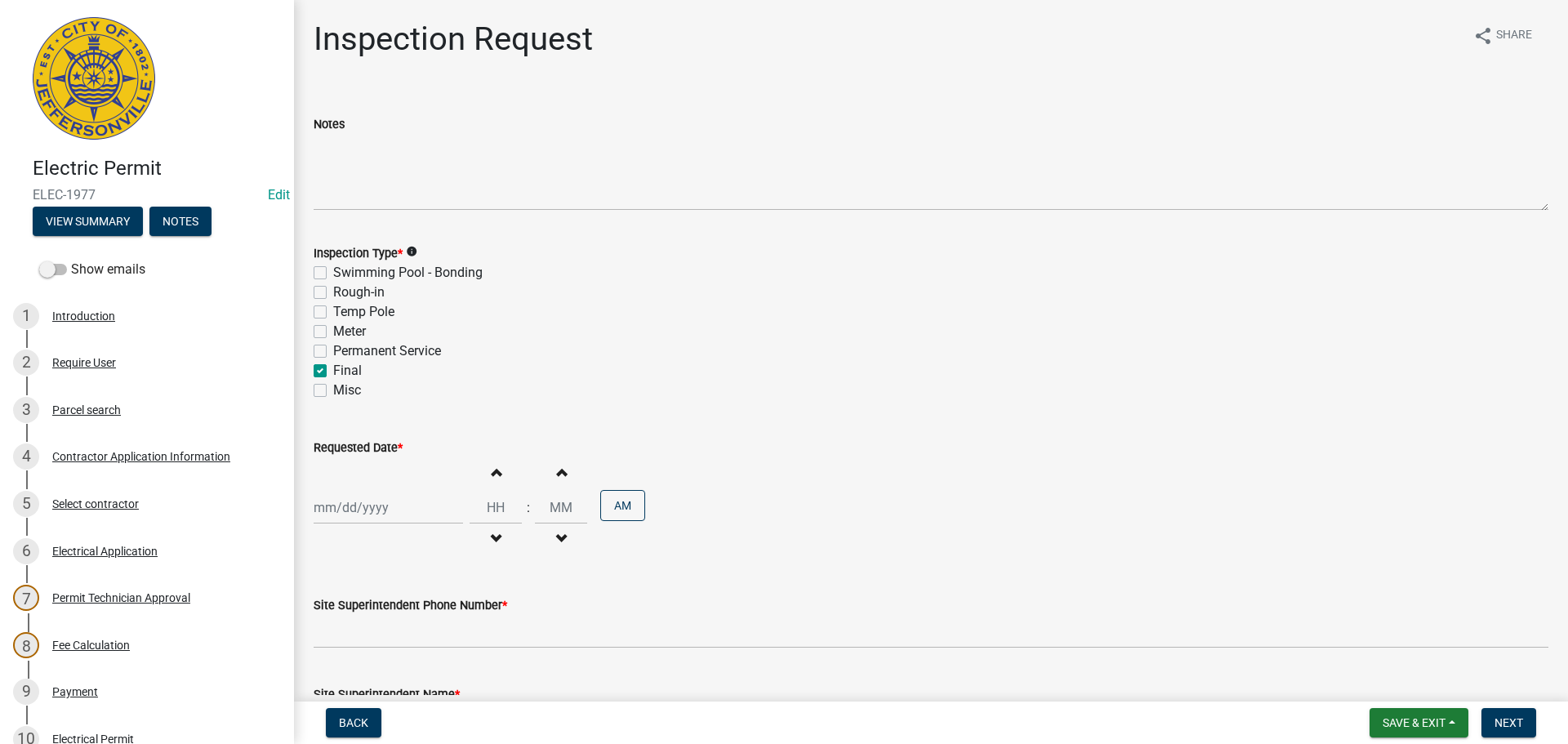
checkbox input "false"
checkbox input "true"
checkbox input "false"
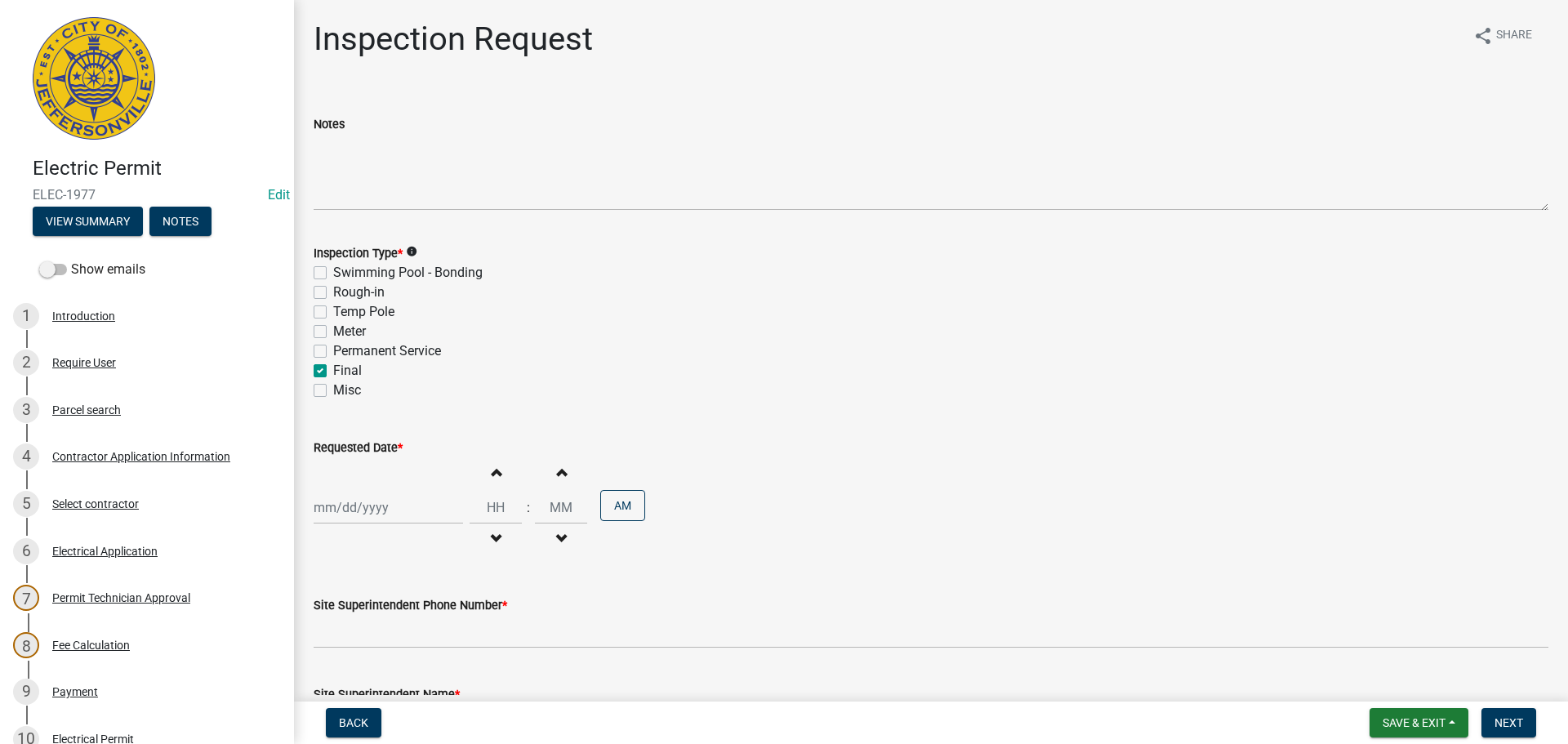
click at [349, 500] on div at bounding box center [388, 508] width 149 height 33
select select "8"
select select "2025"
click at [409, 393] on div "14" at bounding box center [408, 394] width 26 height 26
type input "[DATE]"
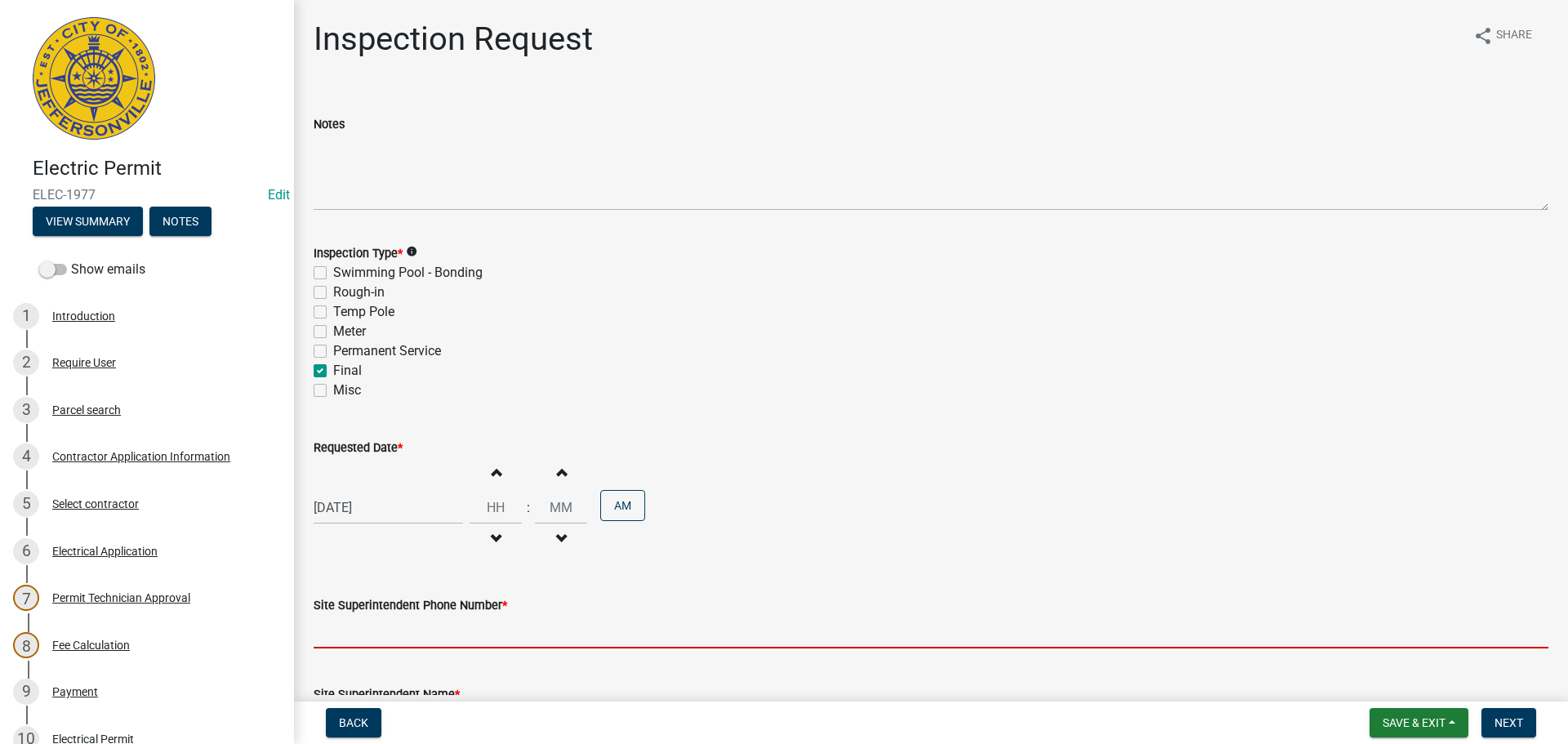
click at [441, 629] on input "Site Superintendent Phone Number *" at bounding box center [931, 632] width 1235 height 33
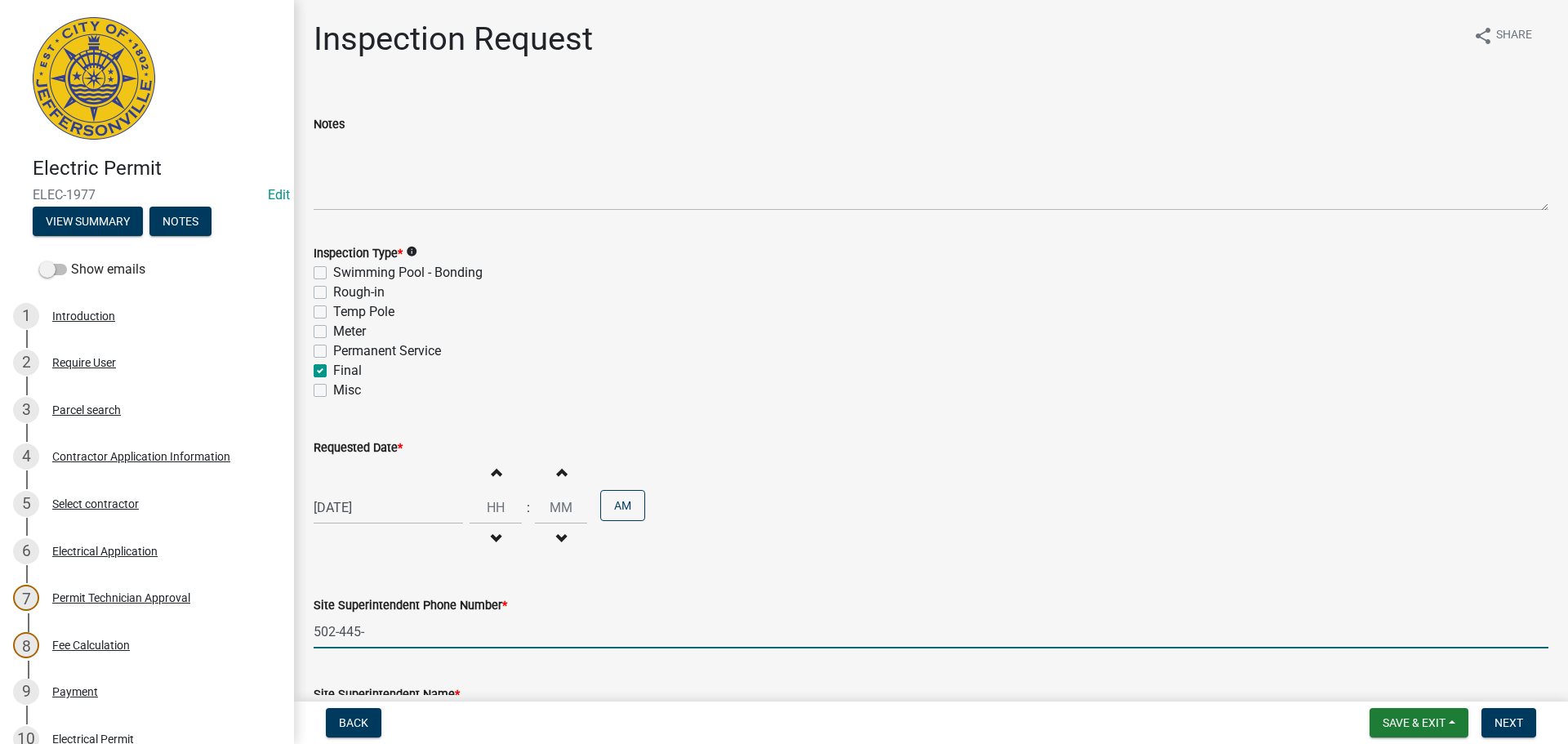
type input "[PHONE_NUMBER]"
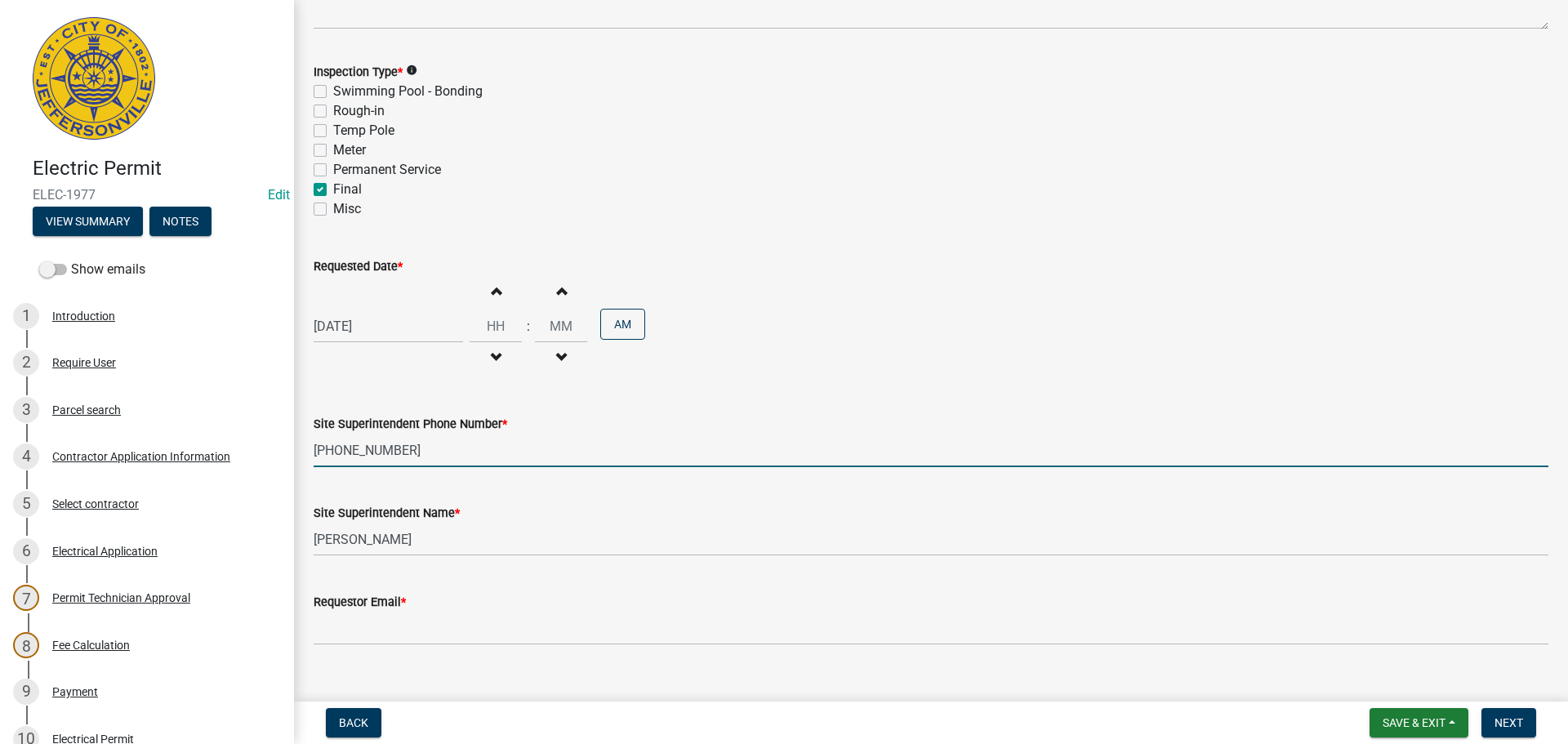
scroll to position [208, 0]
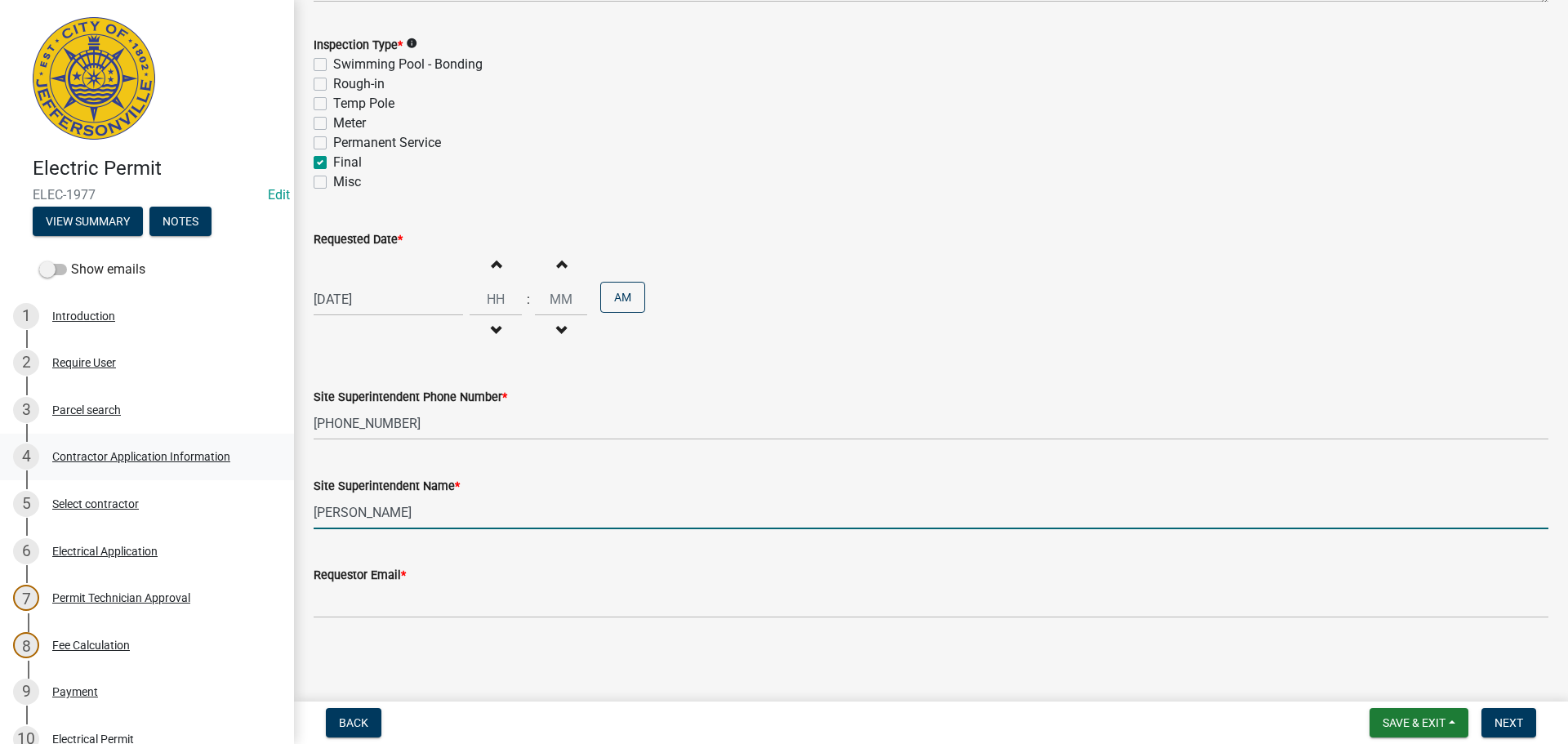
drag, startPoint x: 413, startPoint y: 514, endPoint x: 0, endPoint y: 437, distance: 420.1
click at [0, 469] on div "Electric Permit ELEC-1977 Edit View Summary Notes Show emails 1 Introduction 2 …" at bounding box center [784, 372] width 1568 height 744
type input "[PERSON_NAME]"
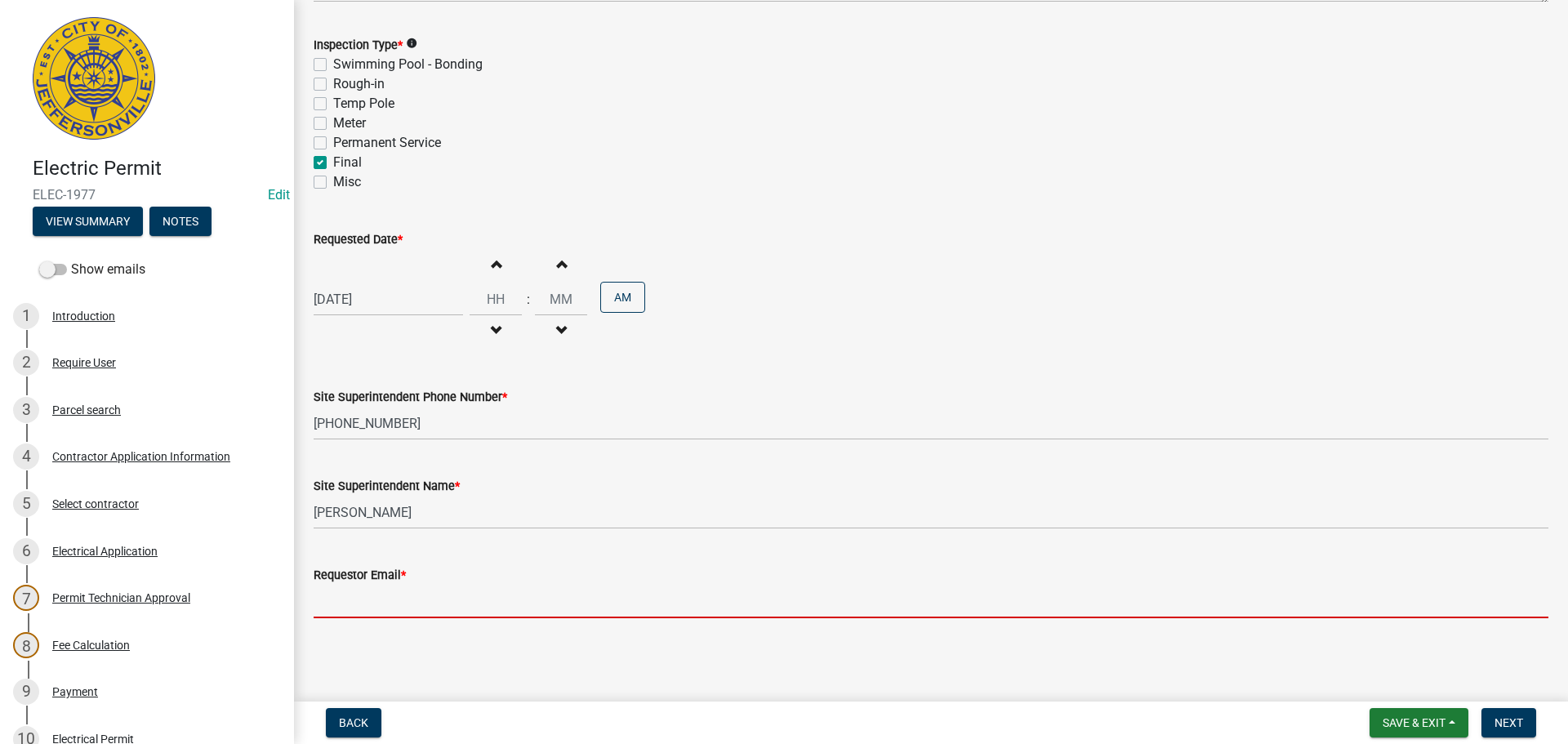
click at [384, 597] on input "Requestor Email *" at bounding box center [931, 601] width 1235 height 33
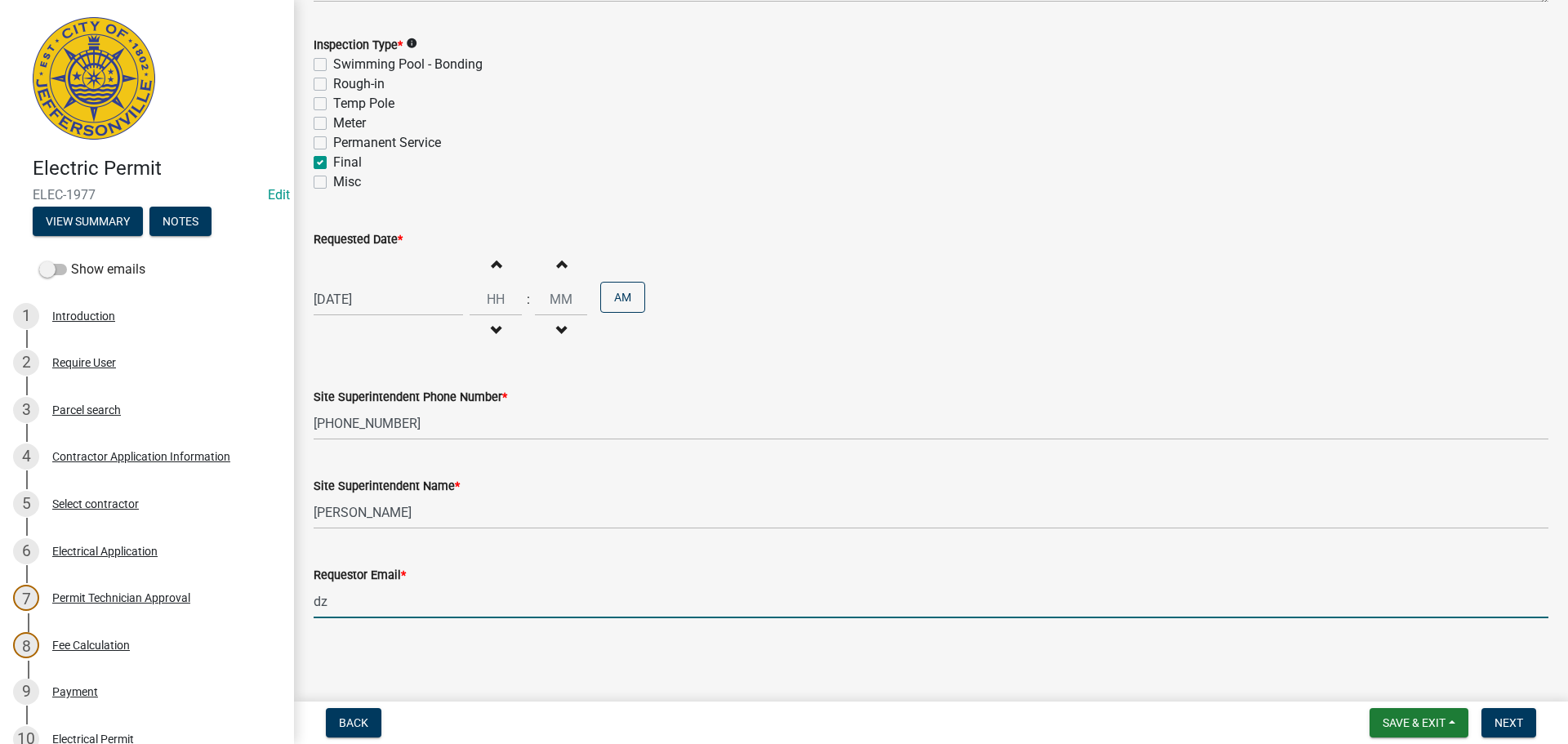
type input "[EMAIL_ADDRESS][DOMAIN_NAME]"
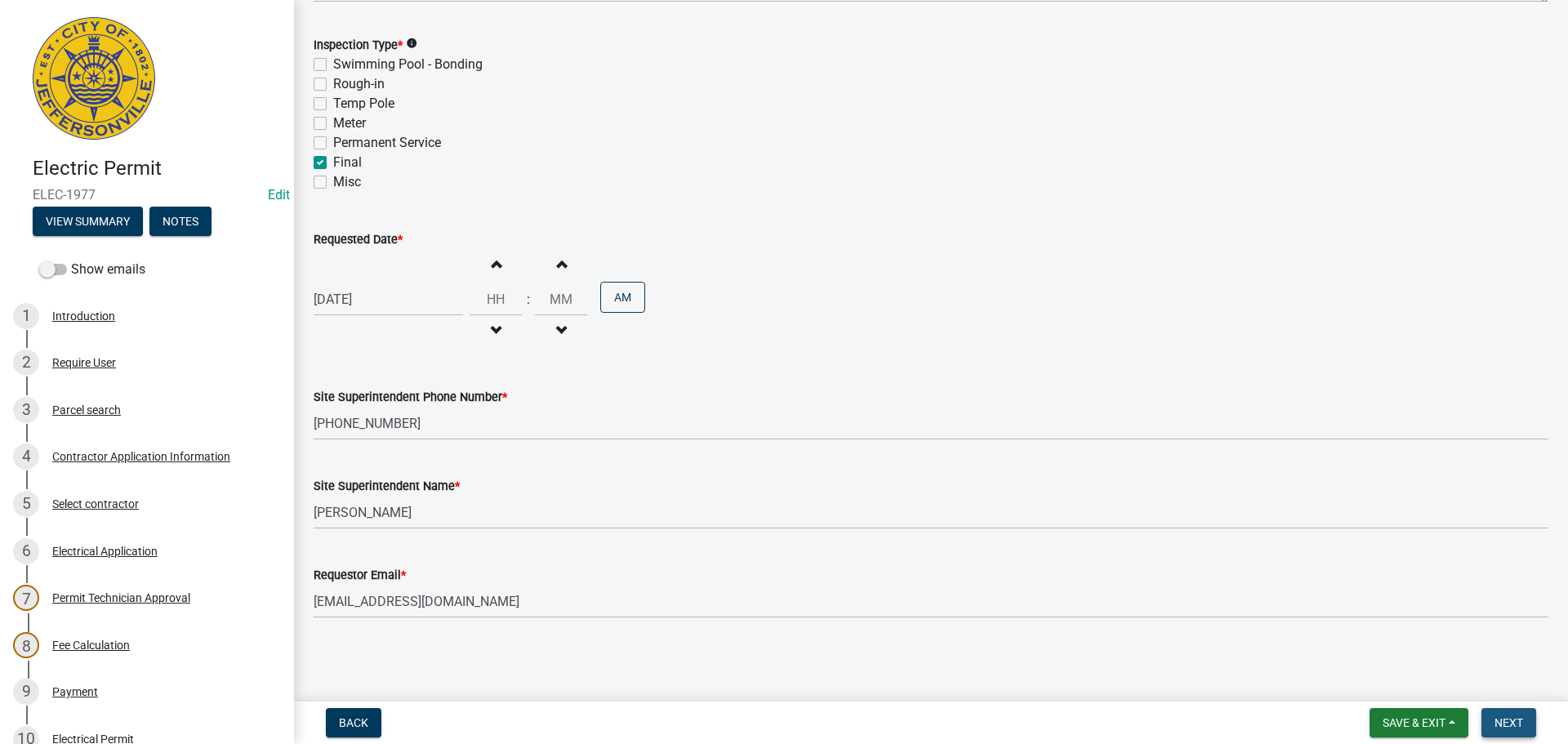
click at [1499, 722] on span "Next" at bounding box center [1509, 722] width 29 height 13
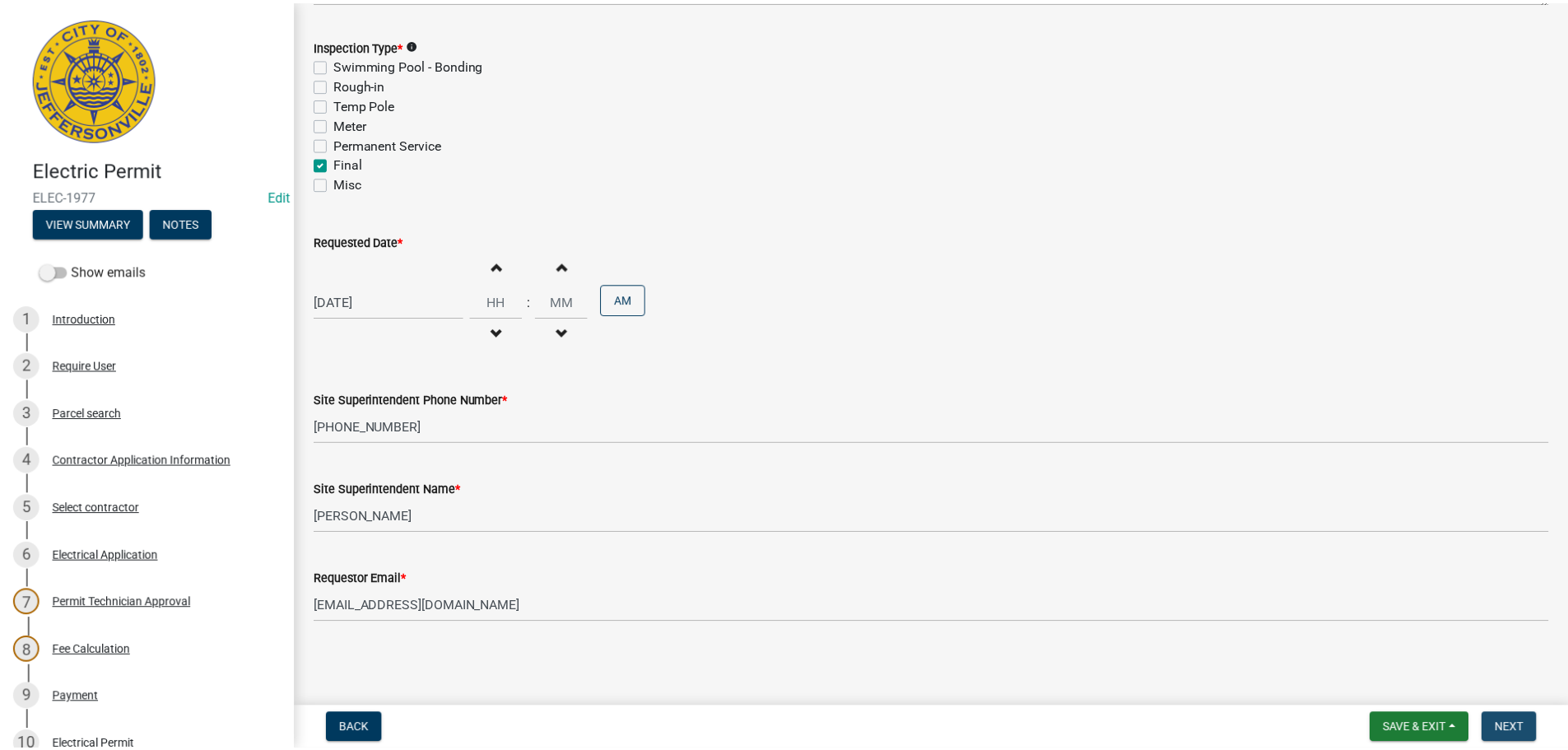
scroll to position [0, 0]
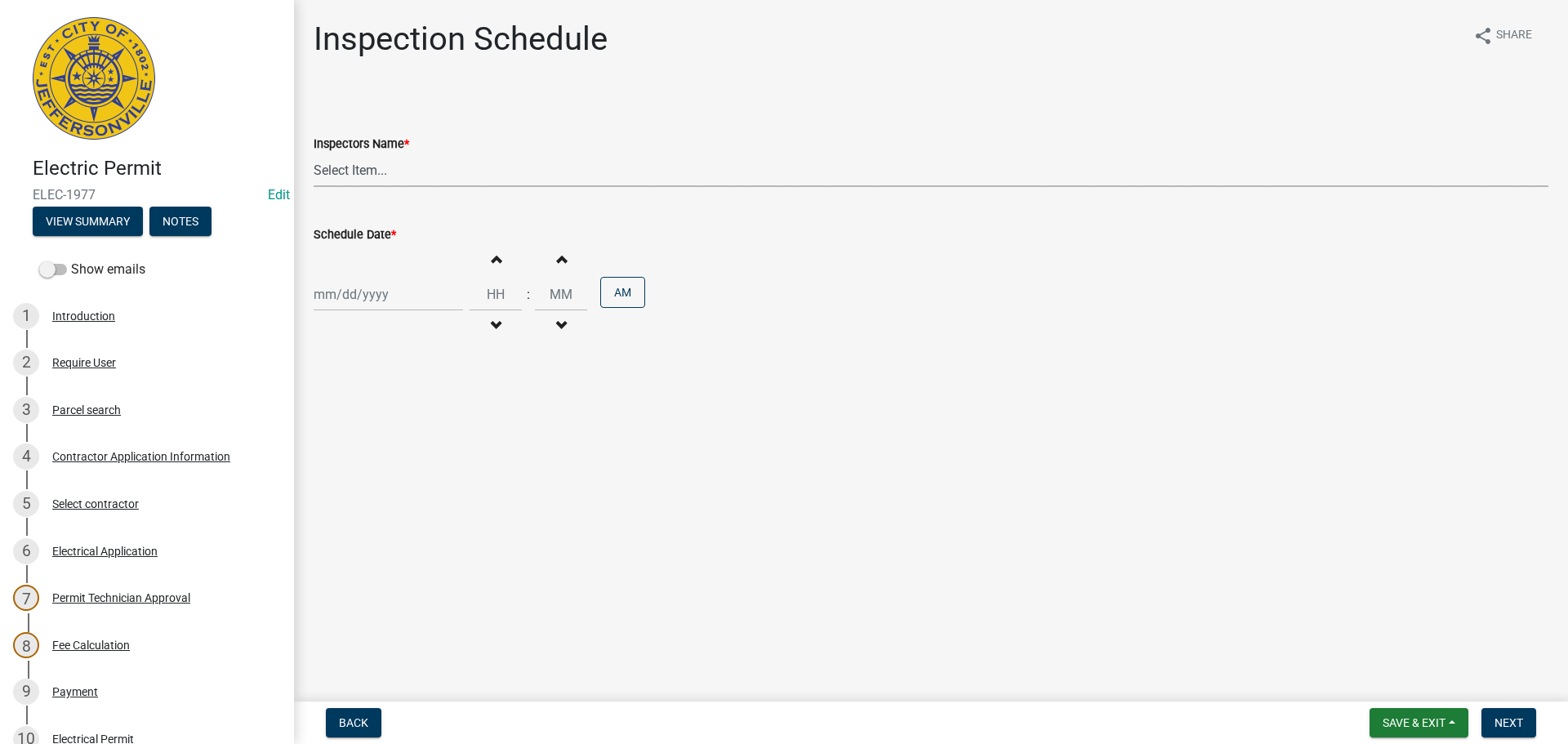
click at [344, 175] on select "Select Item... [PERSON_NAME] ([PERSON_NAME]) [PERSON_NAME] ([PERSON_NAME]) mkru…" at bounding box center [931, 170] width 1235 height 33
select select "7b0b9f25-f402-4148-9522-9b9b34b3e885"
click at [314, 154] on select "Select Item... [PERSON_NAME] ([PERSON_NAME]) [PERSON_NAME] ([PERSON_NAME]) mkru…" at bounding box center [931, 170] width 1235 height 33
click at [352, 309] on div at bounding box center [388, 295] width 149 height 33
select select "8"
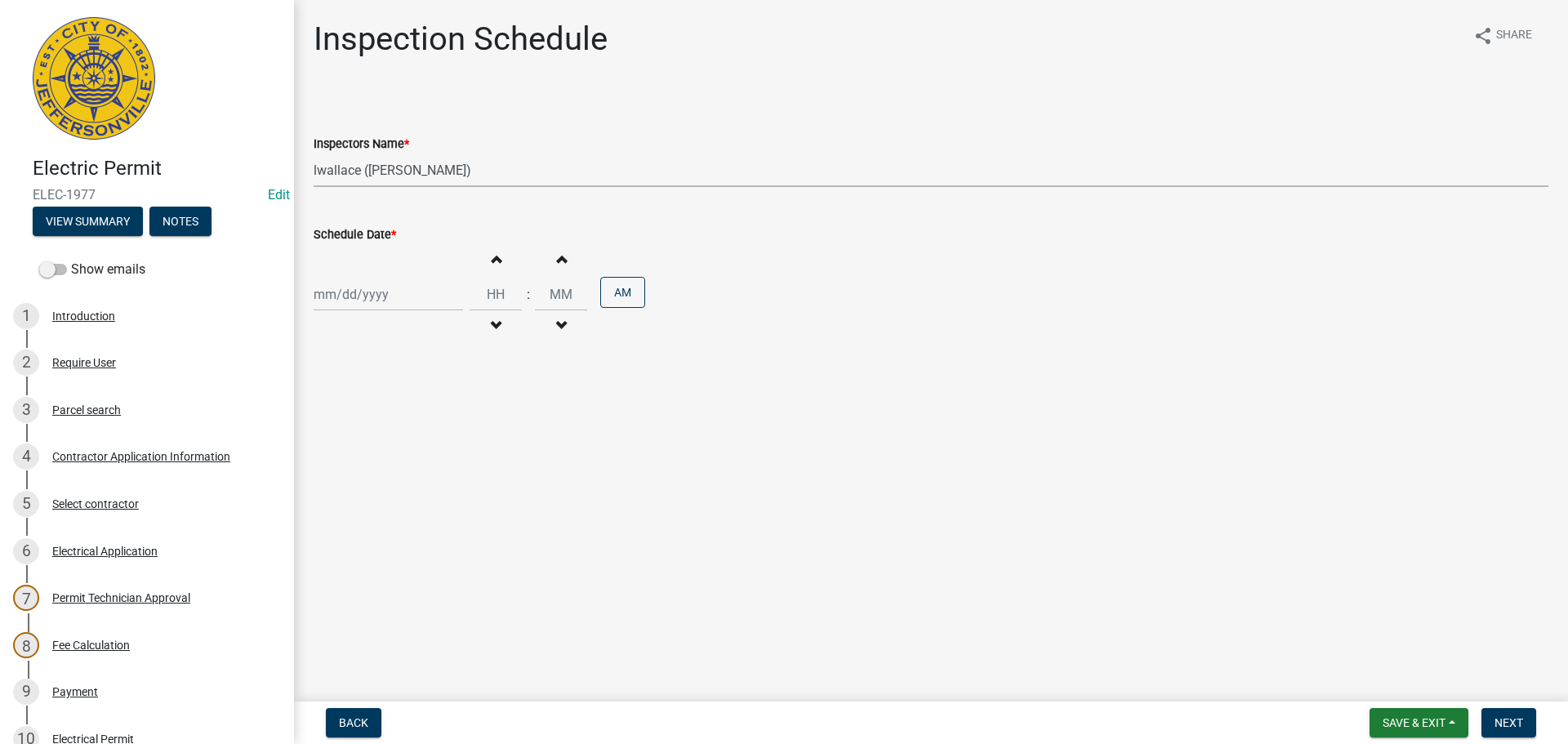
select select "2025"
click at [410, 429] on div "14" at bounding box center [408, 434] width 26 height 26
type input "[DATE]"
click at [1505, 712] on button "Next" at bounding box center [1509, 723] width 55 height 30
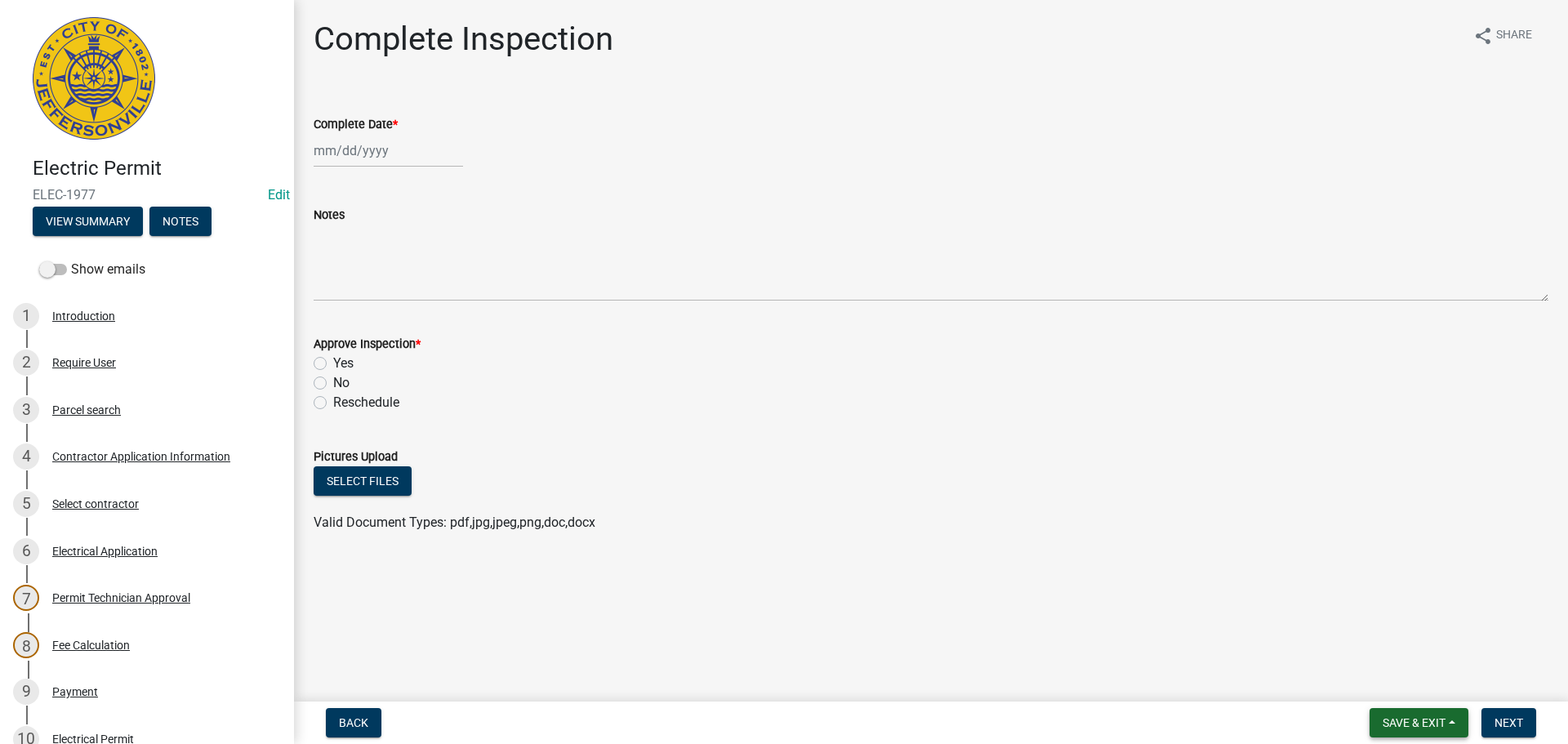
click at [1407, 722] on span "Save & Exit" at bounding box center [1414, 722] width 63 height 13
click at [1384, 674] on button "Save & Exit" at bounding box center [1404, 680] width 131 height 39
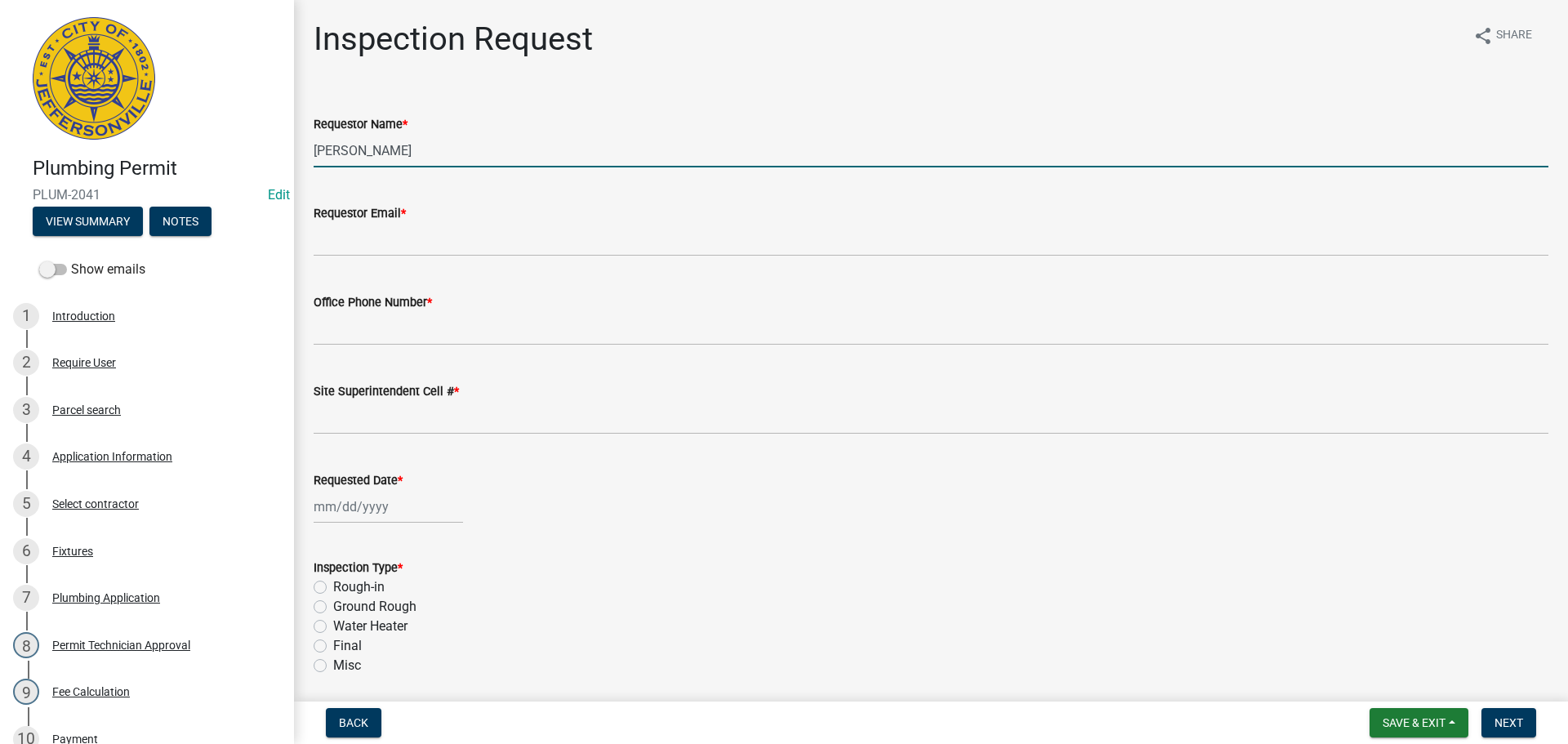
drag, startPoint x: 419, startPoint y: 154, endPoint x: 201, endPoint y: 132, distance: 219.1
click at [235, 137] on div "Plumbing Permit PLUM-2041 Edit View Summary Notes Show emails 1 Introduction 2 …" at bounding box center [784, 372] width 1568 height 744
type input "MELISSA"
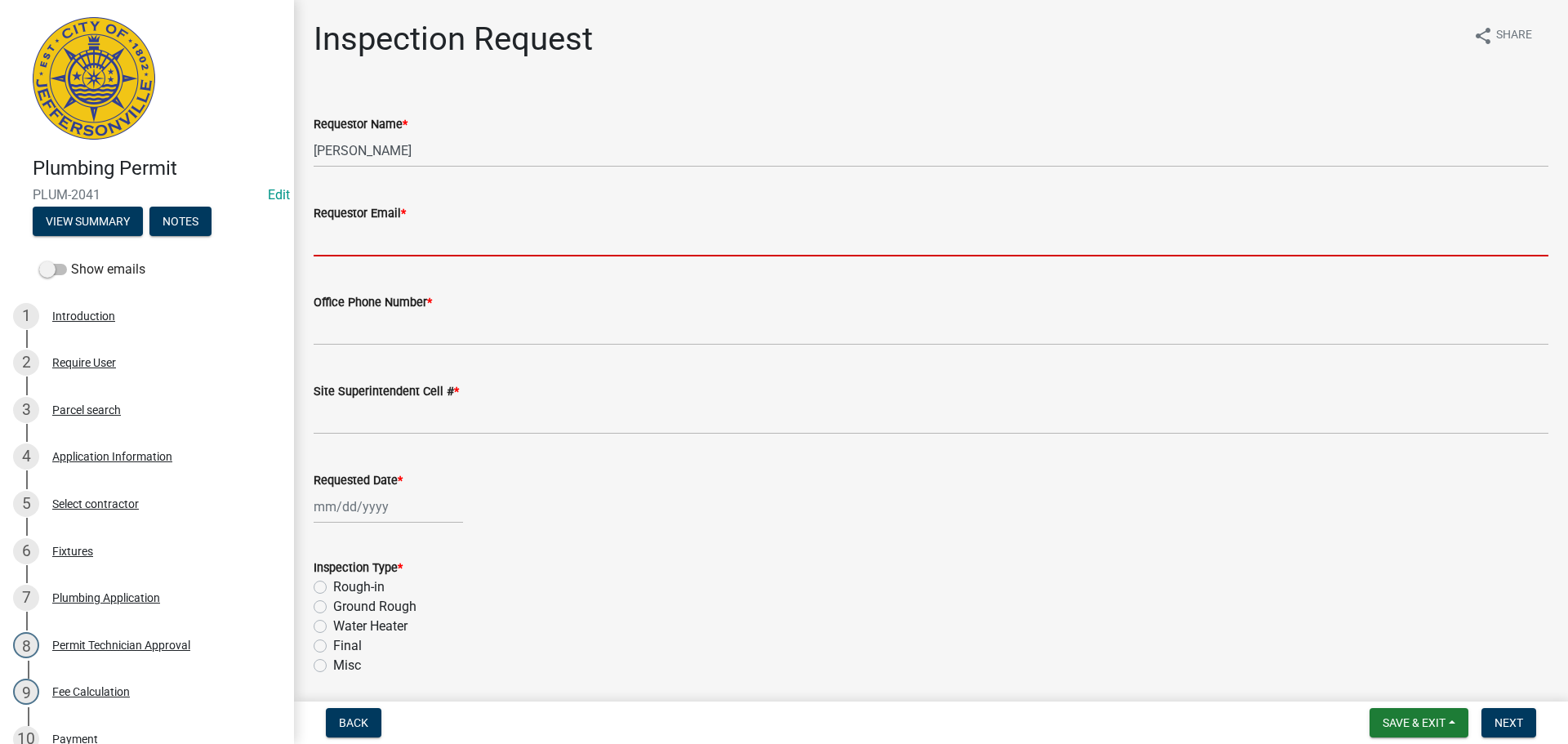
click at [392, 225] on input "Requestor Email *" at bounding box center [931, 240] width 1235 height 33
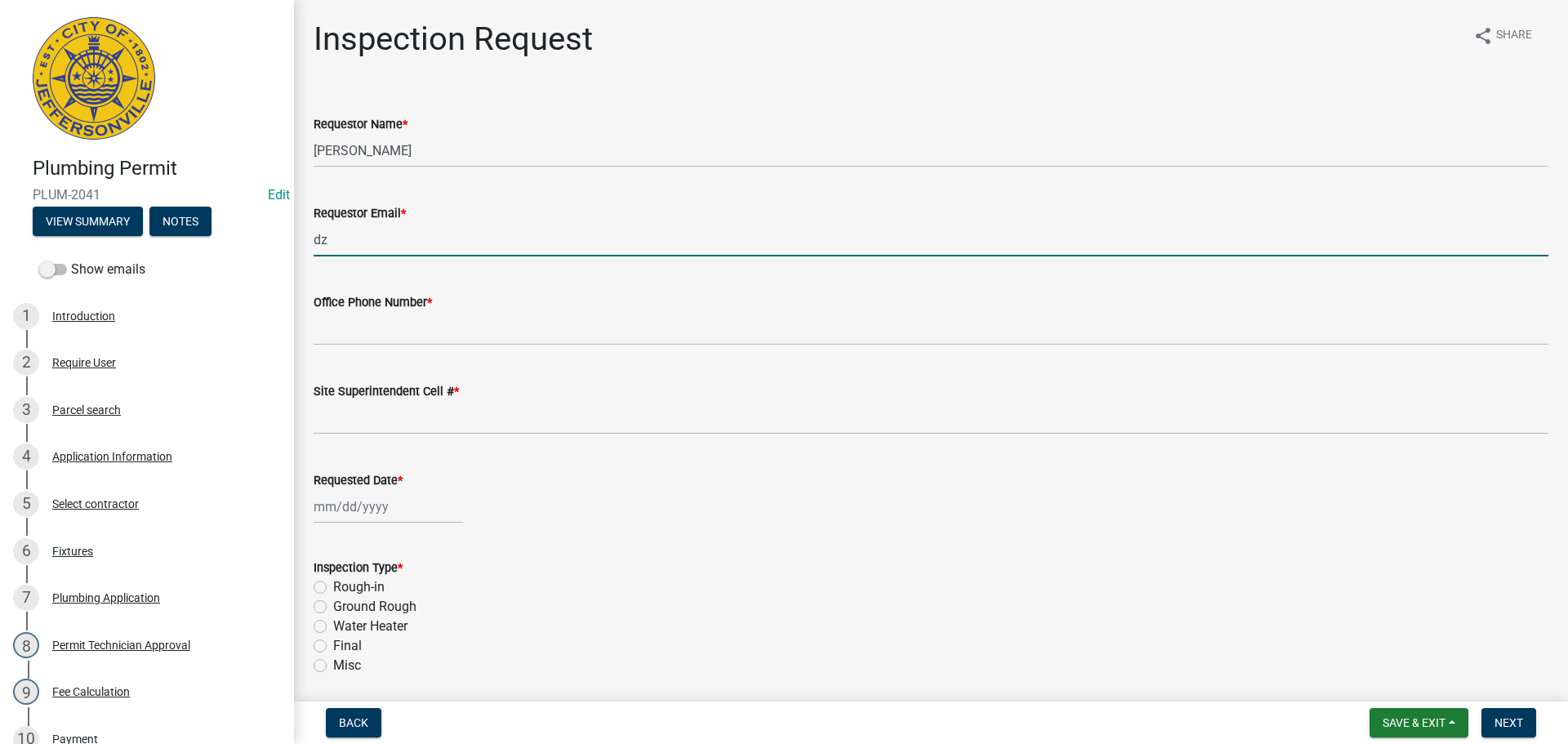
type input "dzpropertypros@gmail.com"
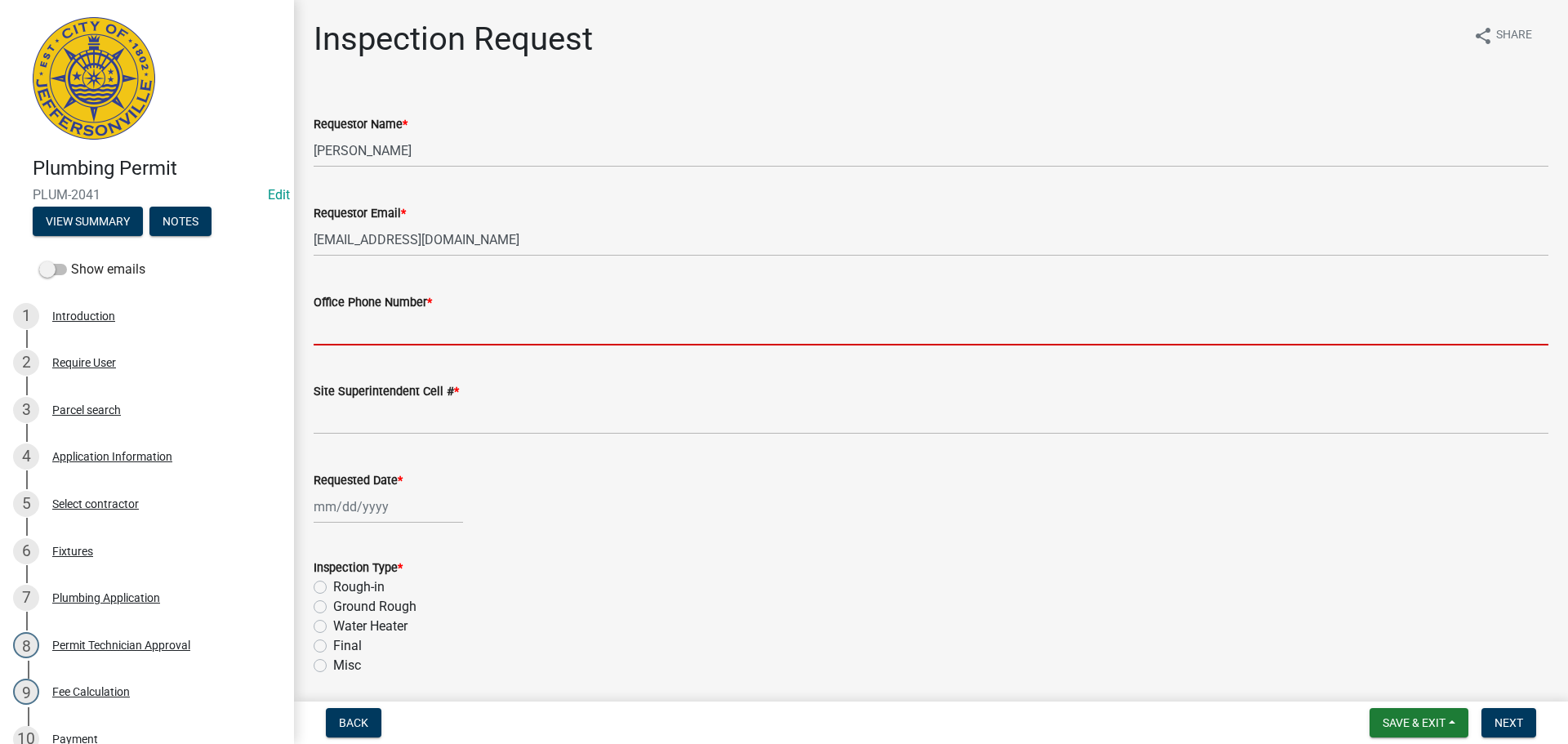
click at [385, 323] on input "Office Phone Number *" at bounding box center [931, 329] width 1235 height 33
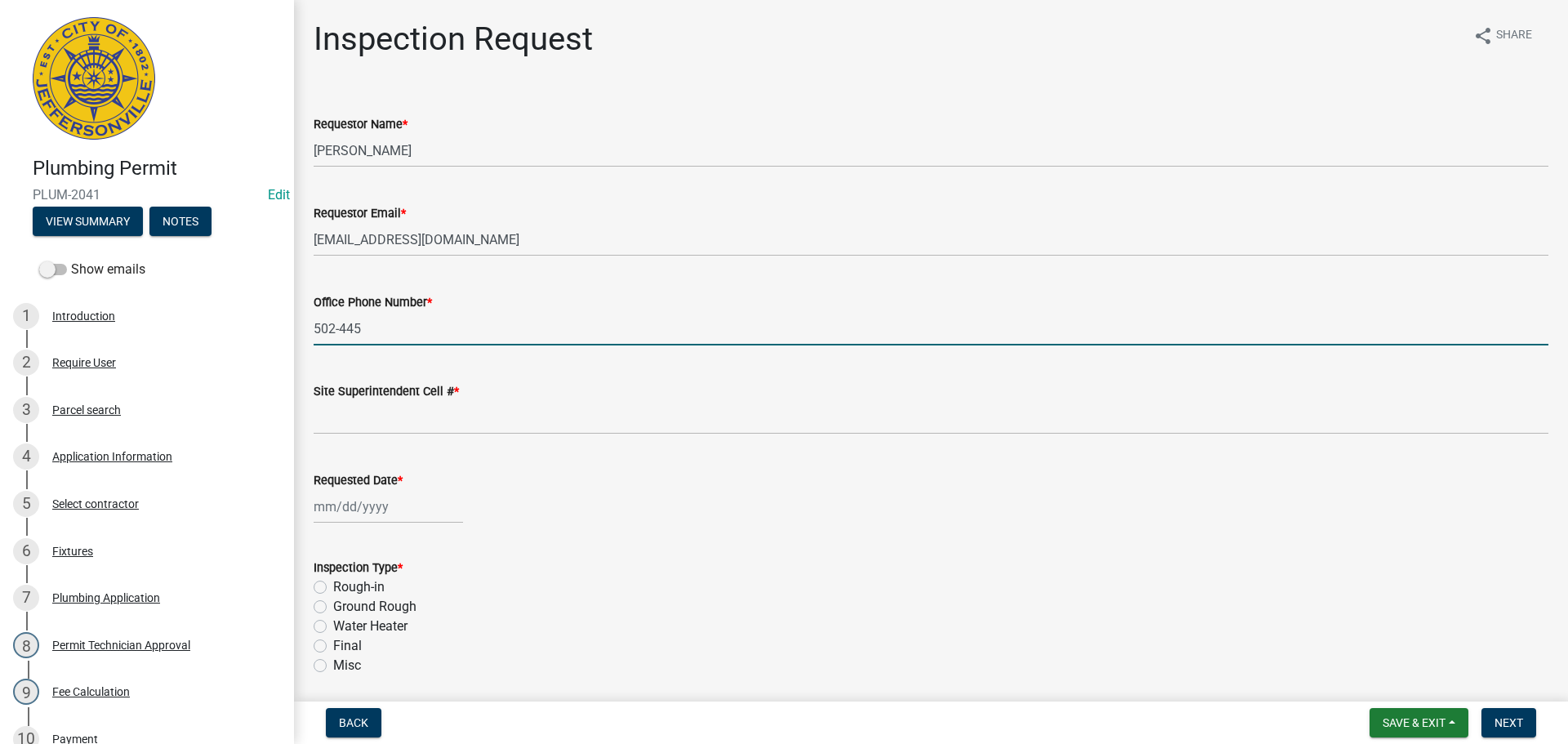
type input "[PHONE_NUMBER]"
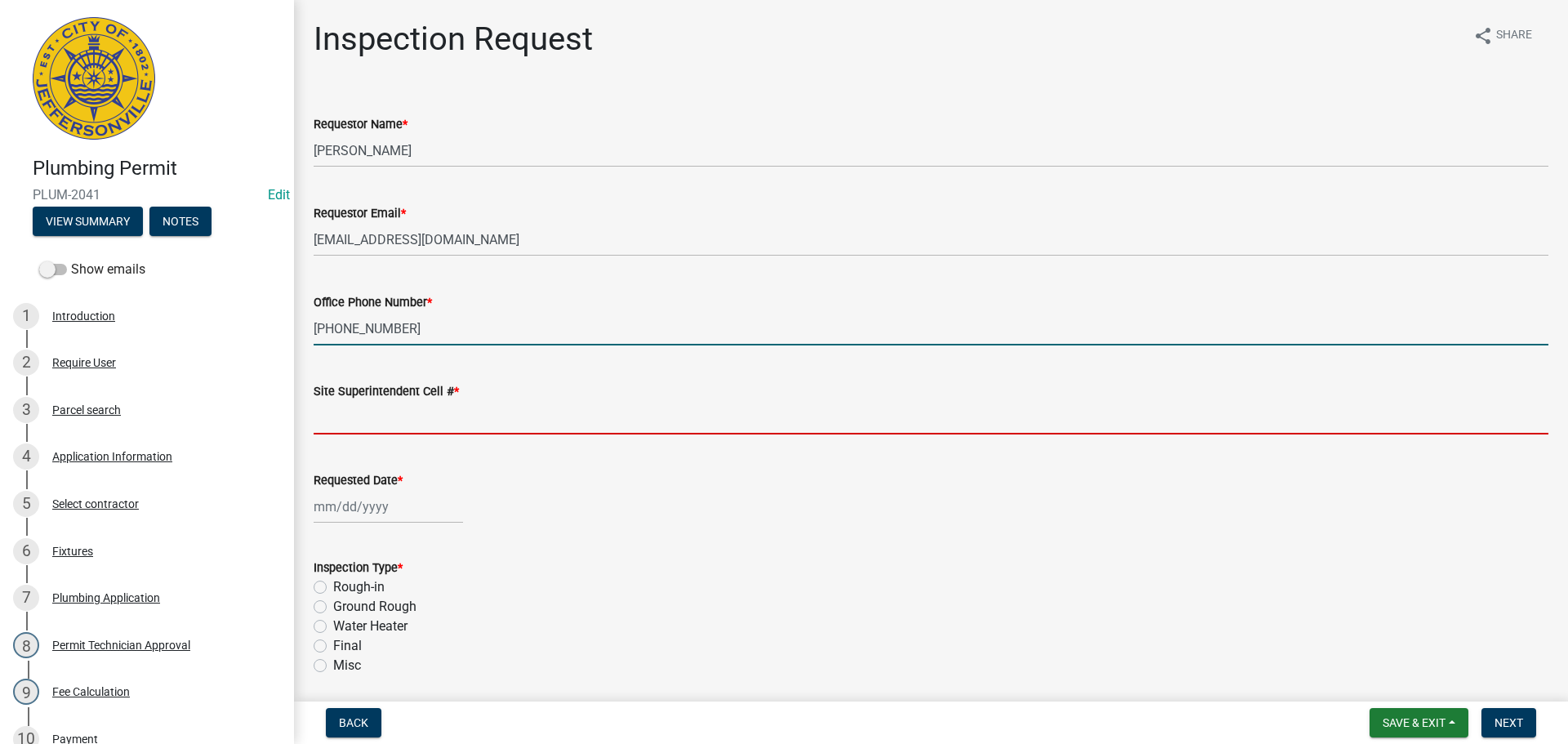
click at [409, 421] on input "Site Superintendent Cell # *" at bounding box center [931, 418] width 1235 height 33
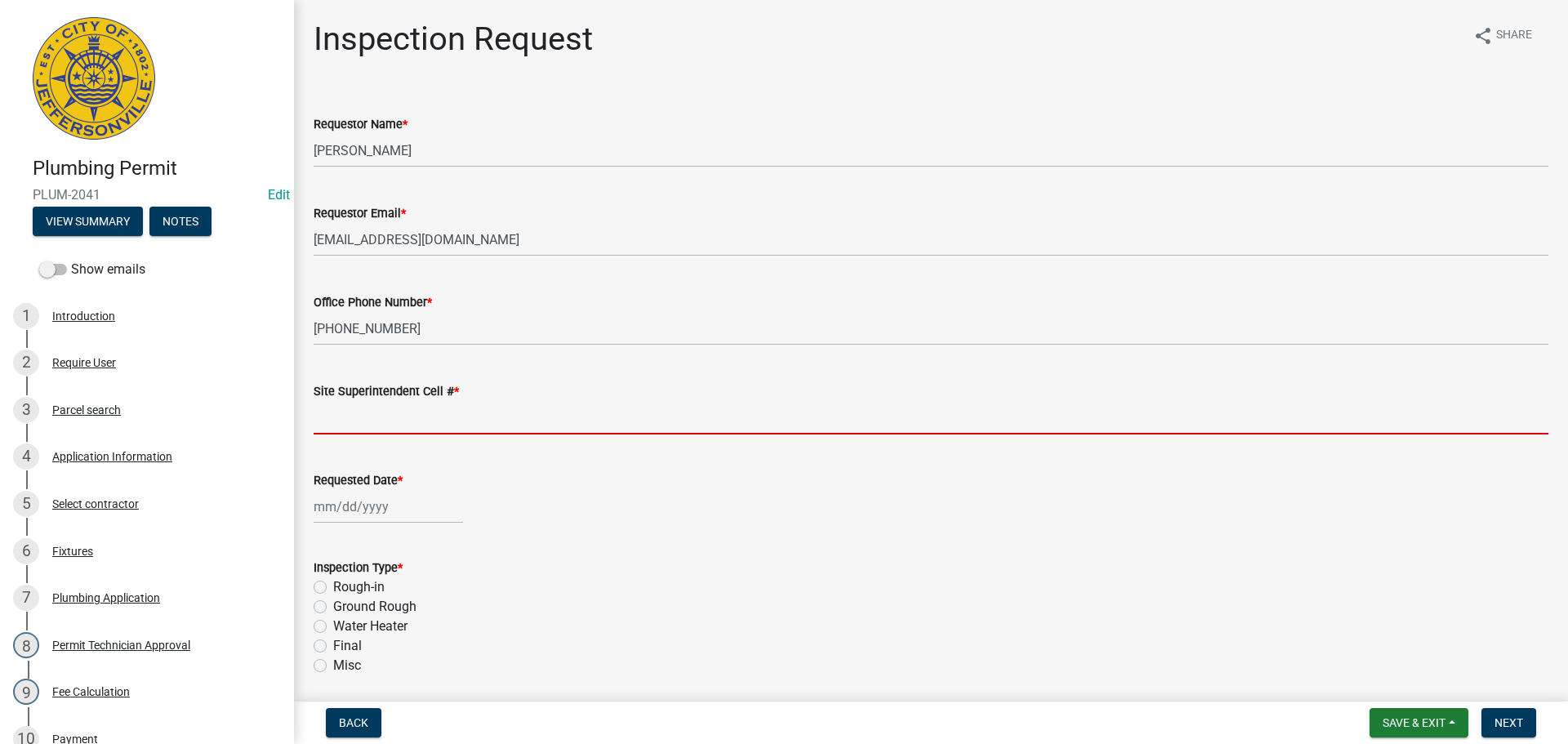
type input "SAME"
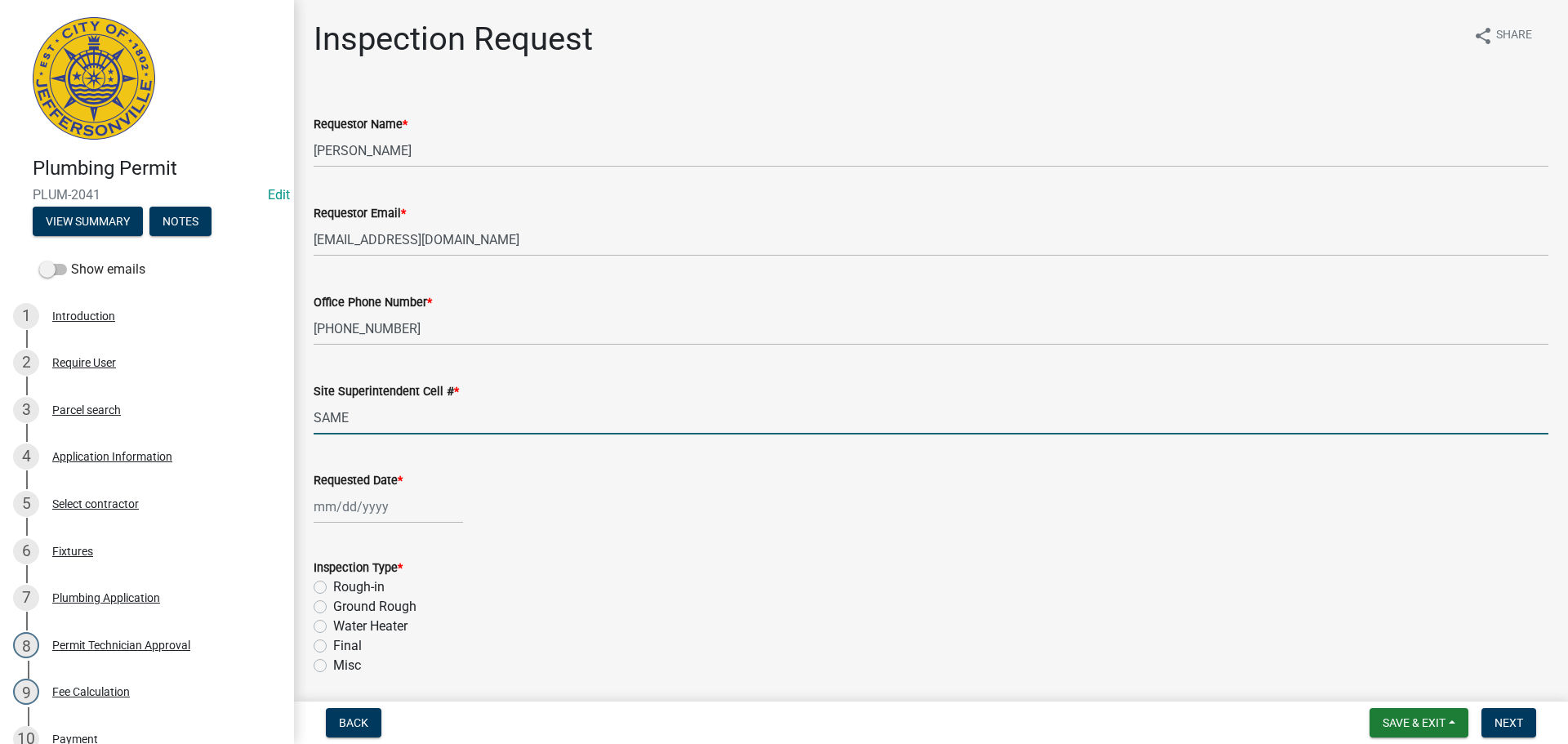
select select "8"
select select "2025"
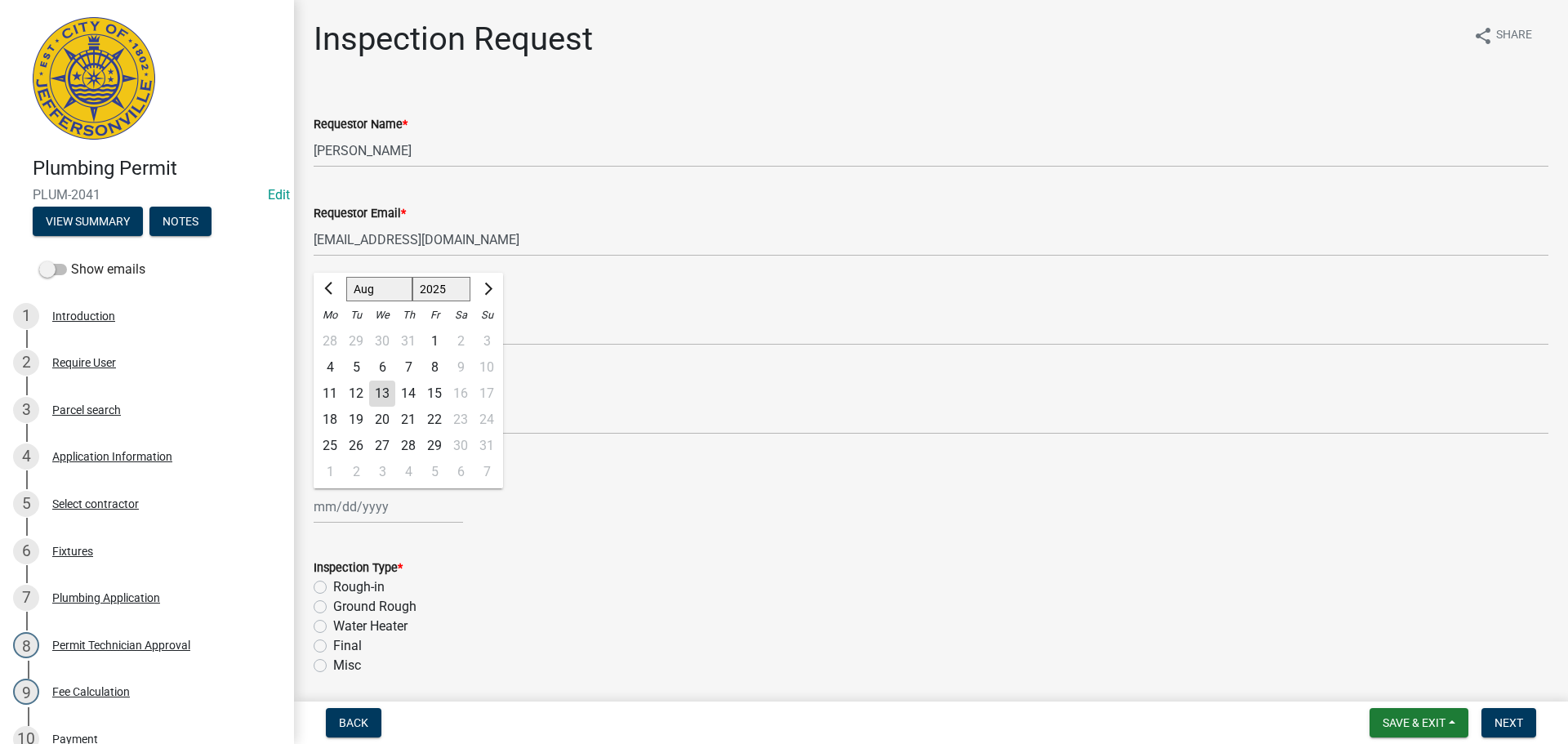
click at [336, 517] on div "Jan Feb Mar Apr May Jun Jul Aug Sep Oct Nov Dec 1525 1526 1527 1528 1529 1530 1…" at bounding box center [388, 507] width 149 height 33
click at [408, 397] on div "14" at bounding box center [408, 393] width 26 height 26
type input "[DATE]"
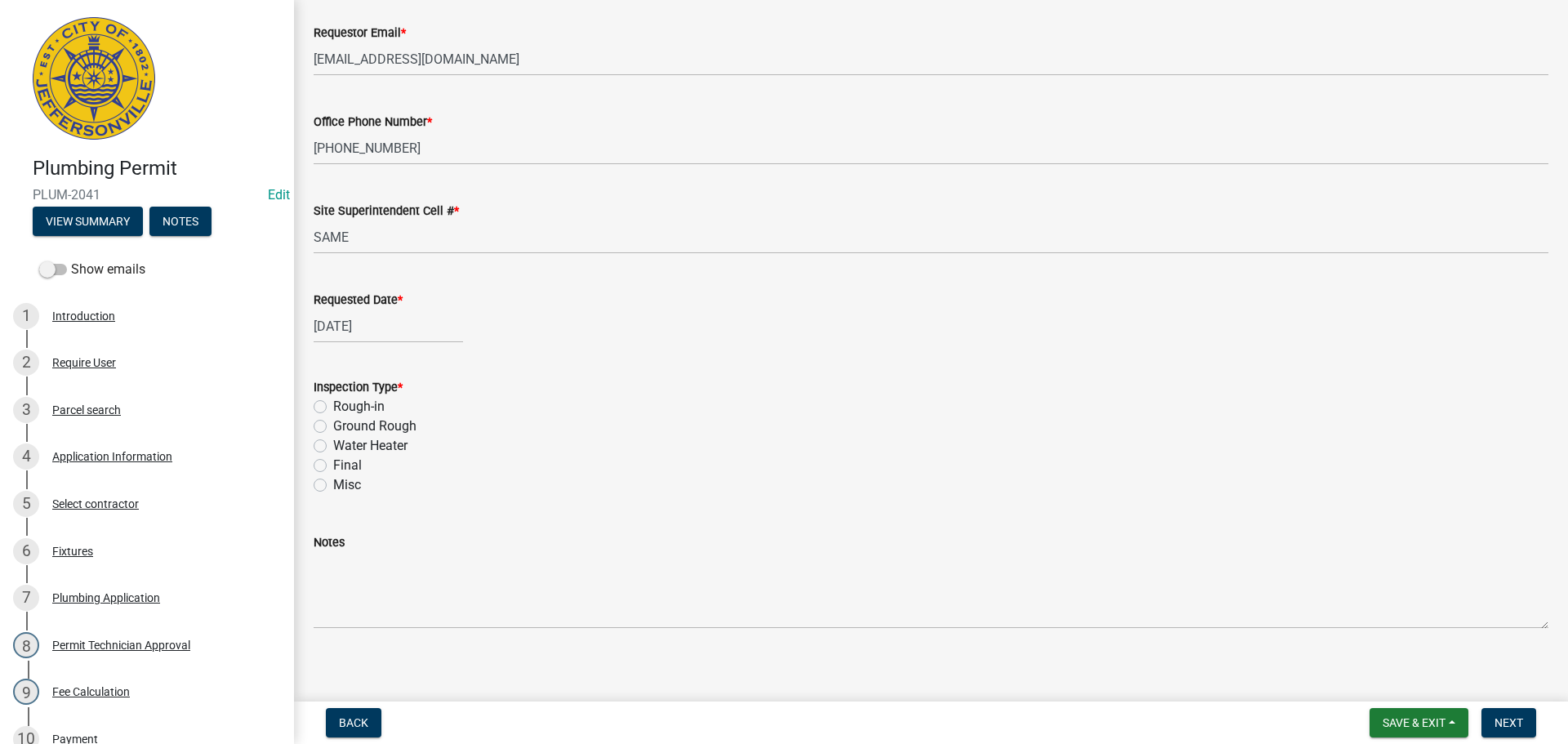
scroll to position [191, 0]
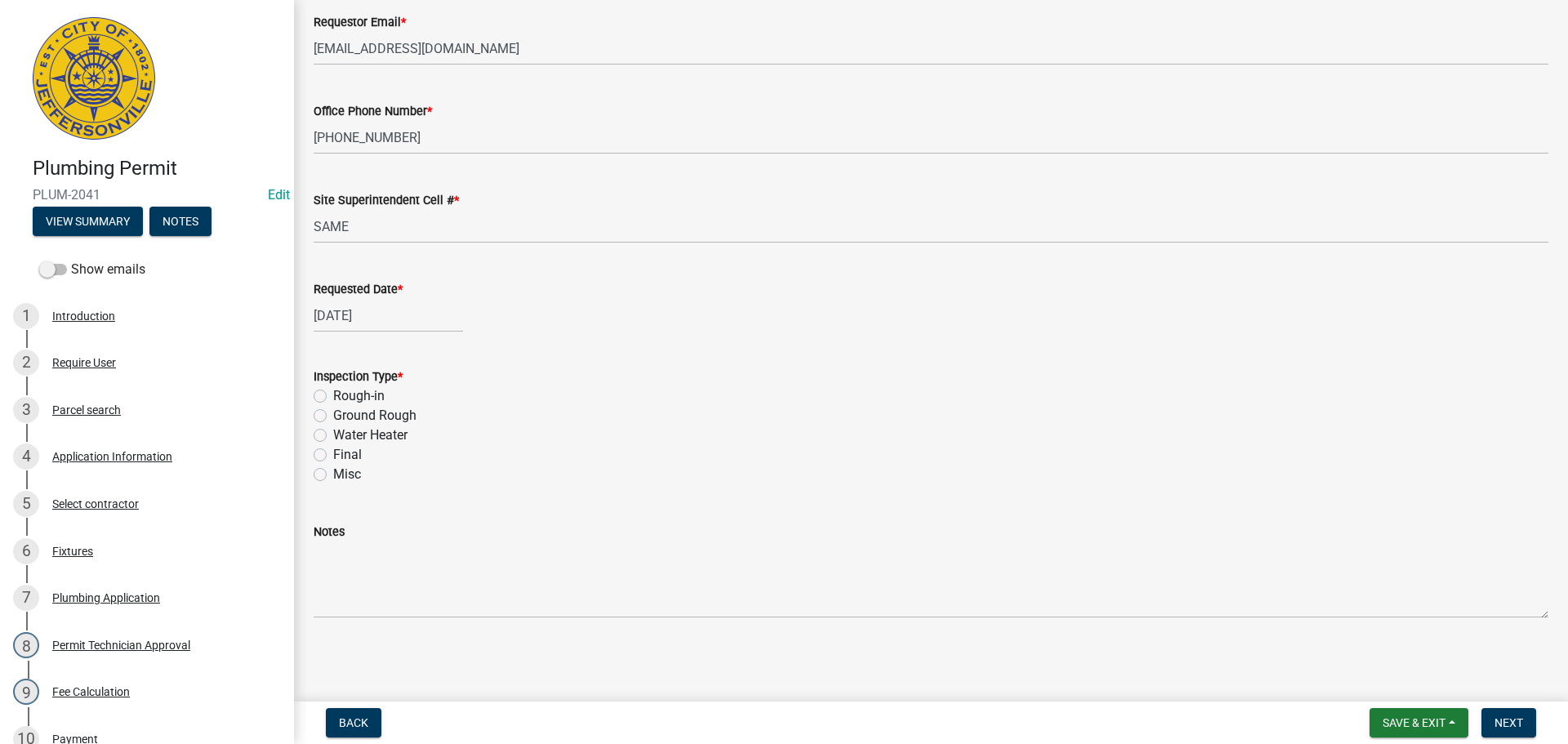
click at [333, 454] on label "Final" at bounding box center [347, 455] width 29 height 19
click at [333, 454] on input "Final" at bounding box center [338, 450] width 10 height 10
radio input "true"
click at [1502, 722] on span "Next" at bounding box center [1509, 722] width 29 height 13
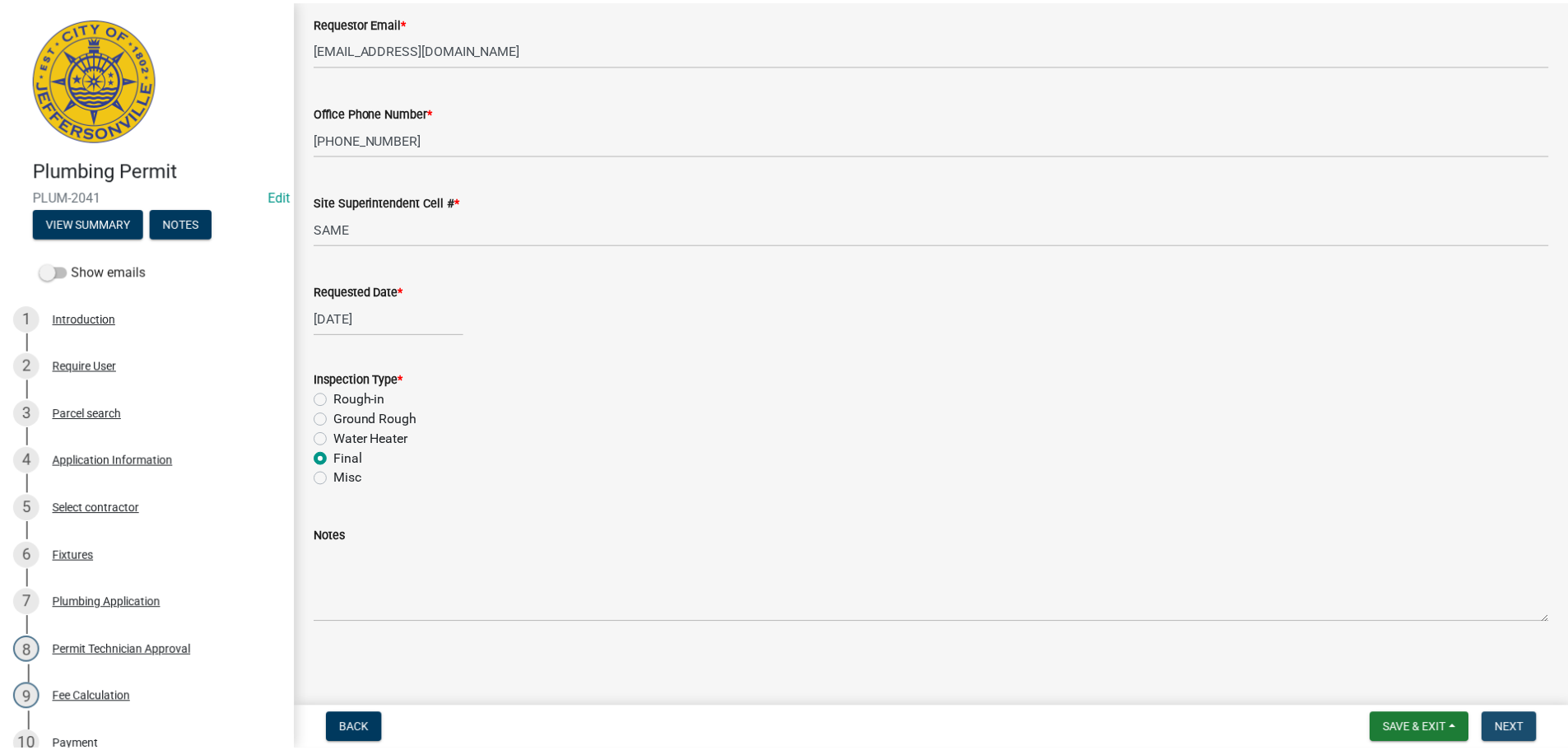
scroll to position [0, 0]
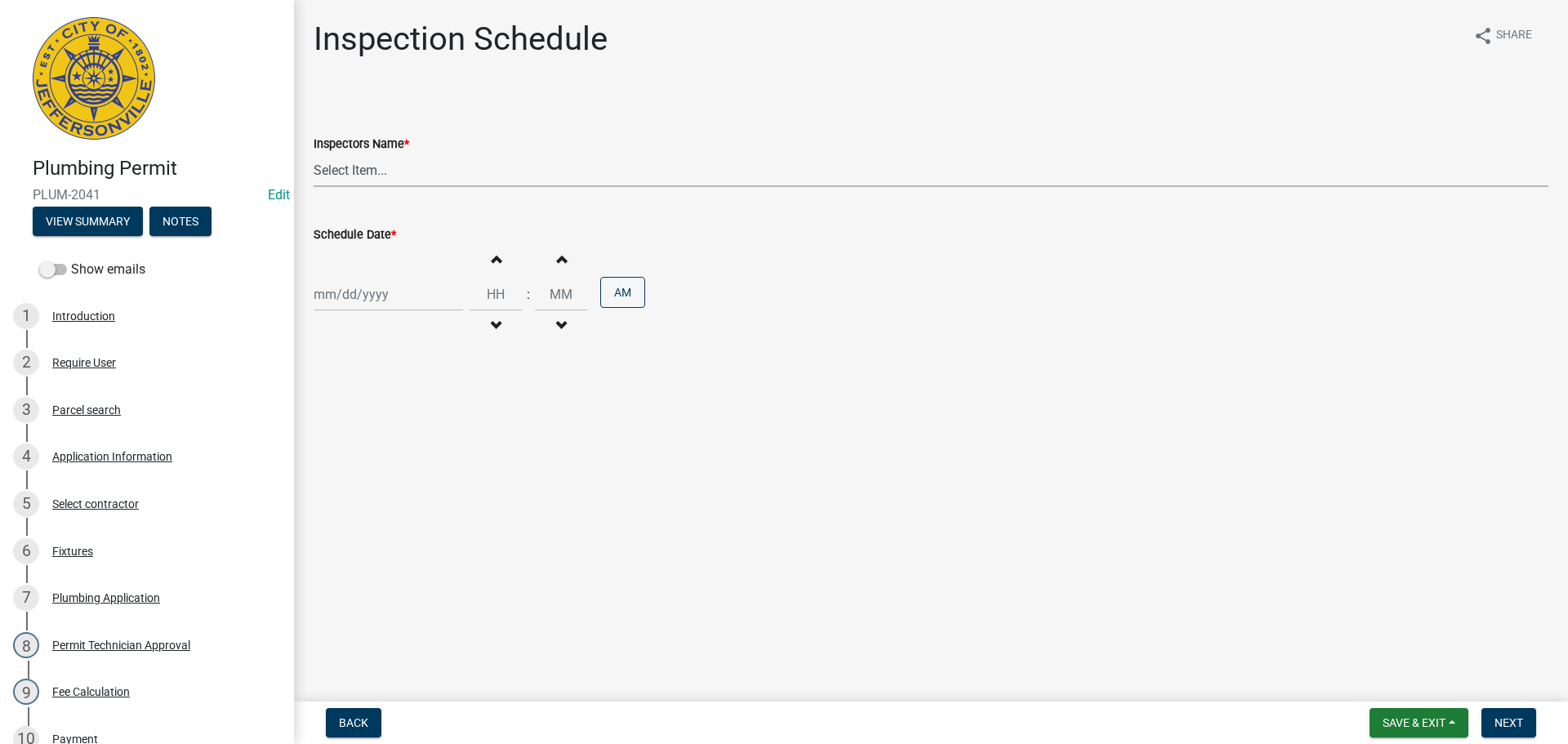
click at [336, 169] on select "Select Item... jramsey (Jeremy Ramsey) MaryFrey (Mary Frey) mkruer (Mike Kruer)…" at bounding box center [931, 170] width 1235 height 33
select select "13c97fbc-c819-4cee-844a-0db3d3c4db95"
click at [314, 154] on select "Select Item... jramsey (Jeremy Ramsey) MaryFrey (Mary Frey) mkruer (Mike Kruer)…" at bounding box center [931, 170] width 1235 height 33
click at [336, 299] on div at bounding box center [388, 295] width 149 height 33
select select "8"
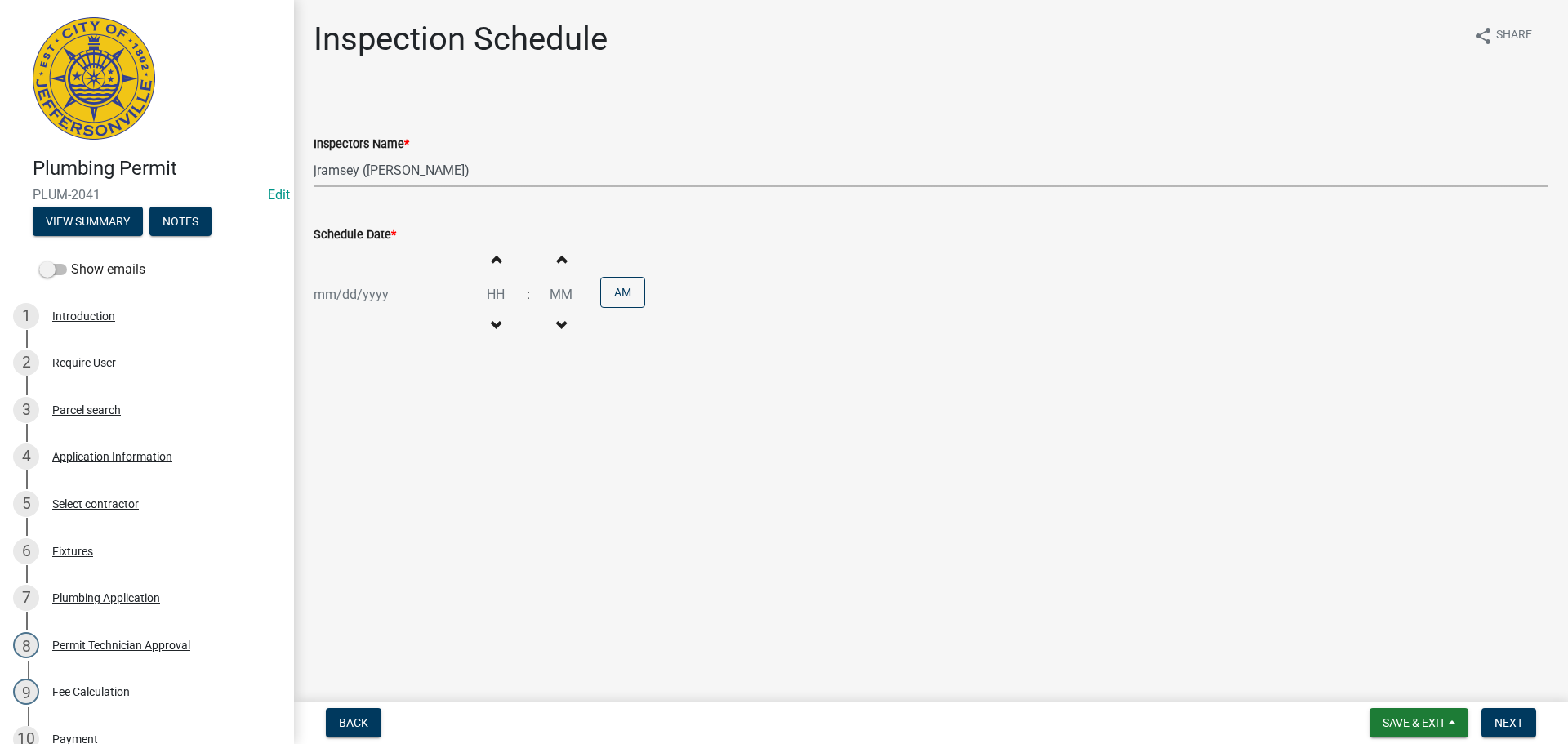
select select "2025"
drag, startPoint x: 769, startPoint y: 455, endPoint x: 750, endPoint y: 455, distance: 19.0
click at [770, 455] on main "Inspection Schedule share Share Inspectors Name * Select Item... jramsey (Jerem…" at bounding box center [931, 347] width 1274 height 695
select select "8"
select select "2025"
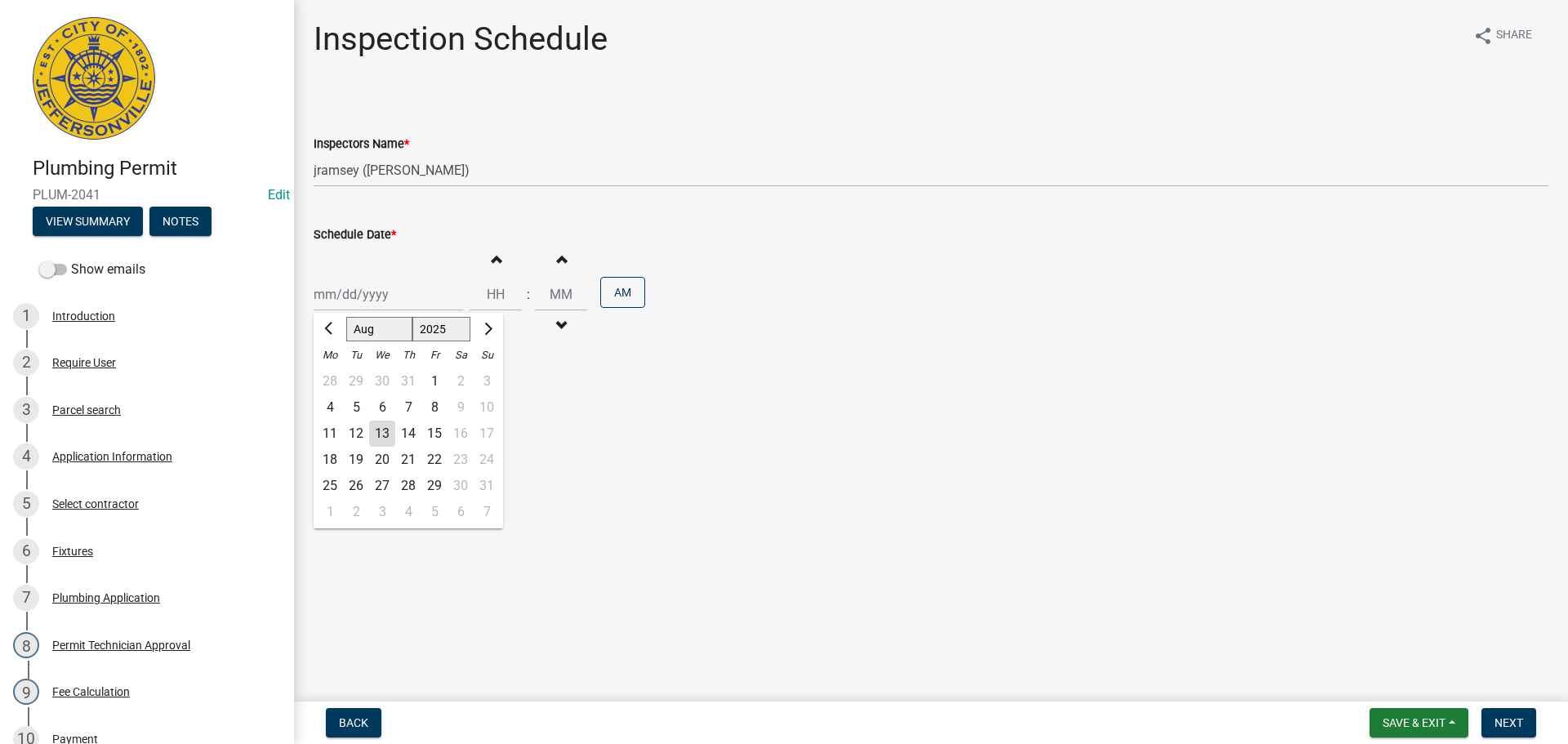
click at [399, 294] on div "Jan Feb Mar Apr May Jun Jul Aug Sep Oct Nov Dec 1525 1526 1527 1528 1529 1530 1…" at bounding box center [388, 295] width 149 height 33
click at [410, 433] on div "14" at bounding box center [408, 434] width 26 height 26
type input "[DATE]"
drag, startPoint x: 1516, startPoint y: 729, endPoint x: 1504, endPoint y: 708, distance: 24.2
click at [1516, 727] on button "Next" at bounding box center [1509, 723] width 55 height 30
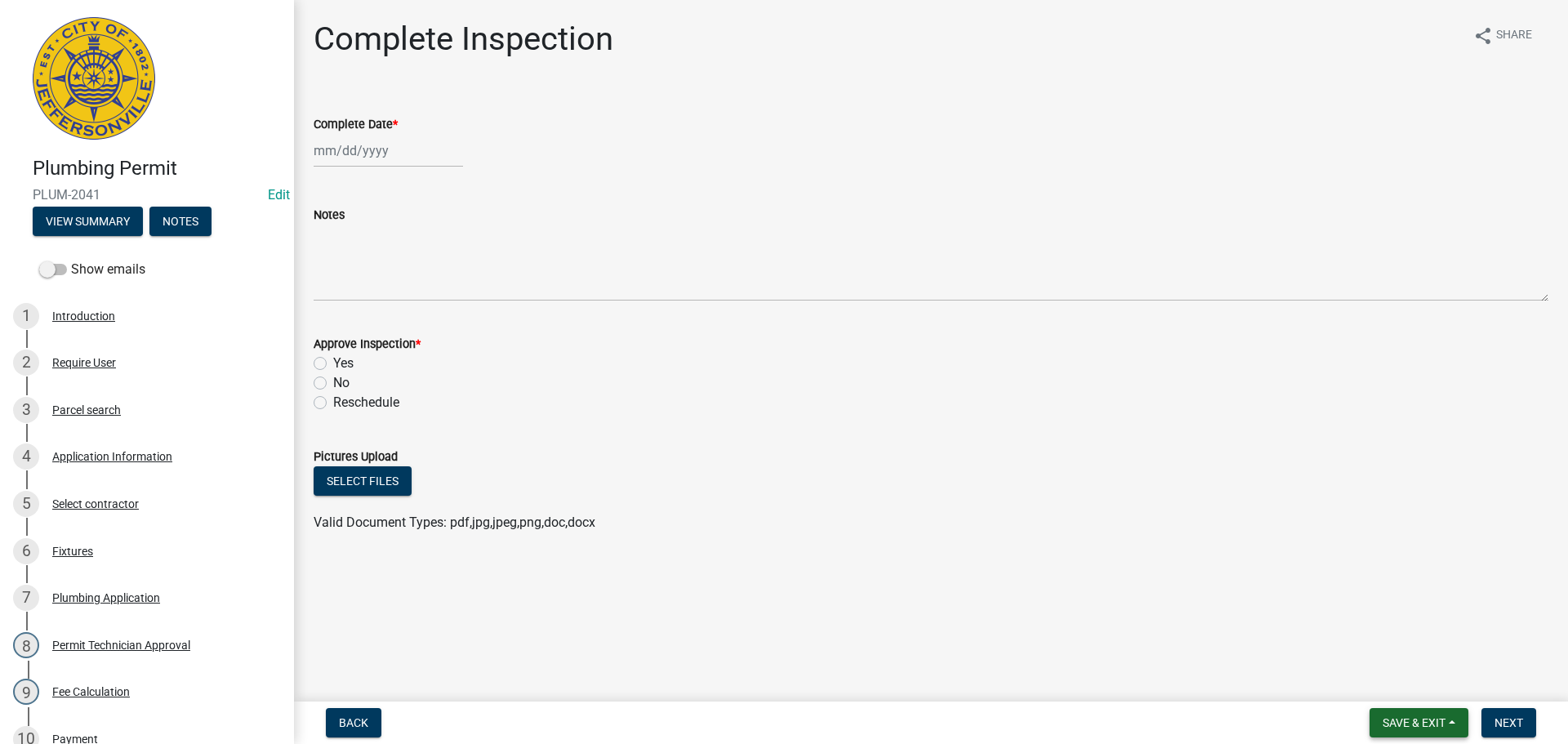
click at [1414, 715] on button "Save & Exit" at bounding box center [1419, 723] width 99 height 30
click at [1377, 694] on button "Save & Exit" at bounding box center [1404, 680] width 131 height 39
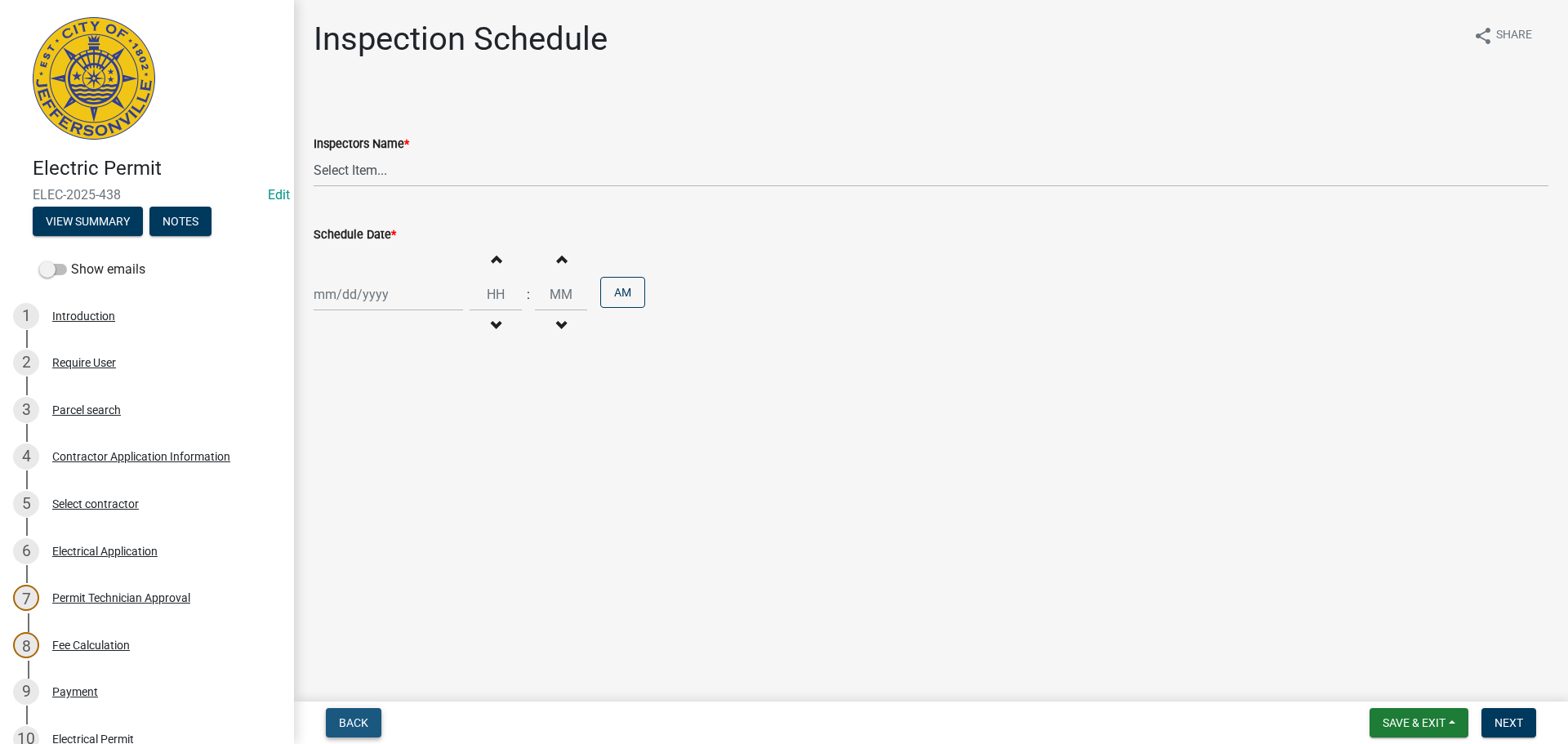
drag, startPoint x: 367, startPoint y: 717, endPoint x: 380, endPoint y: 705, distance: 17.7
click at [370, 716] on button "Back" at bounding box center [354, 723] width 56 height 30
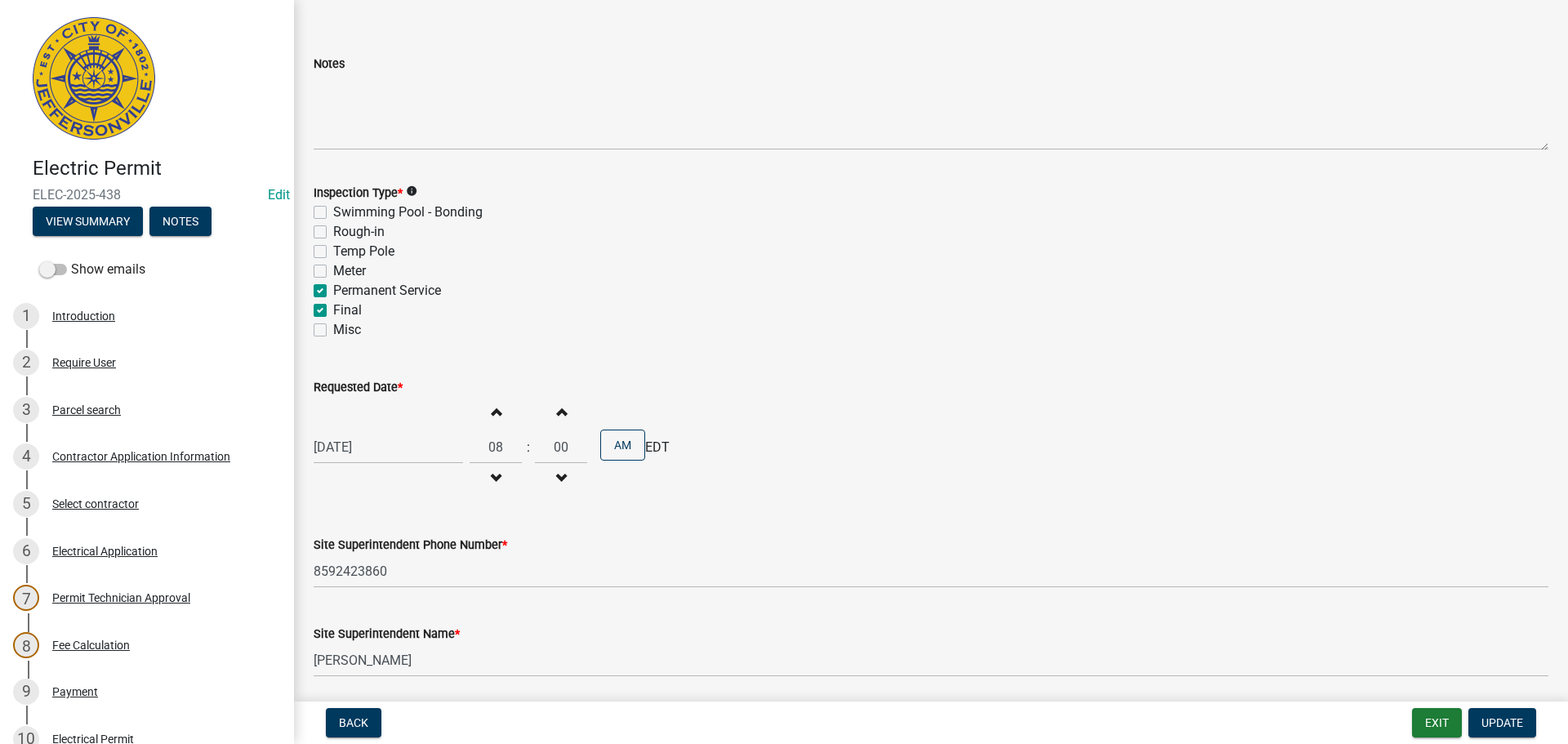
scroll to position [208, 0]
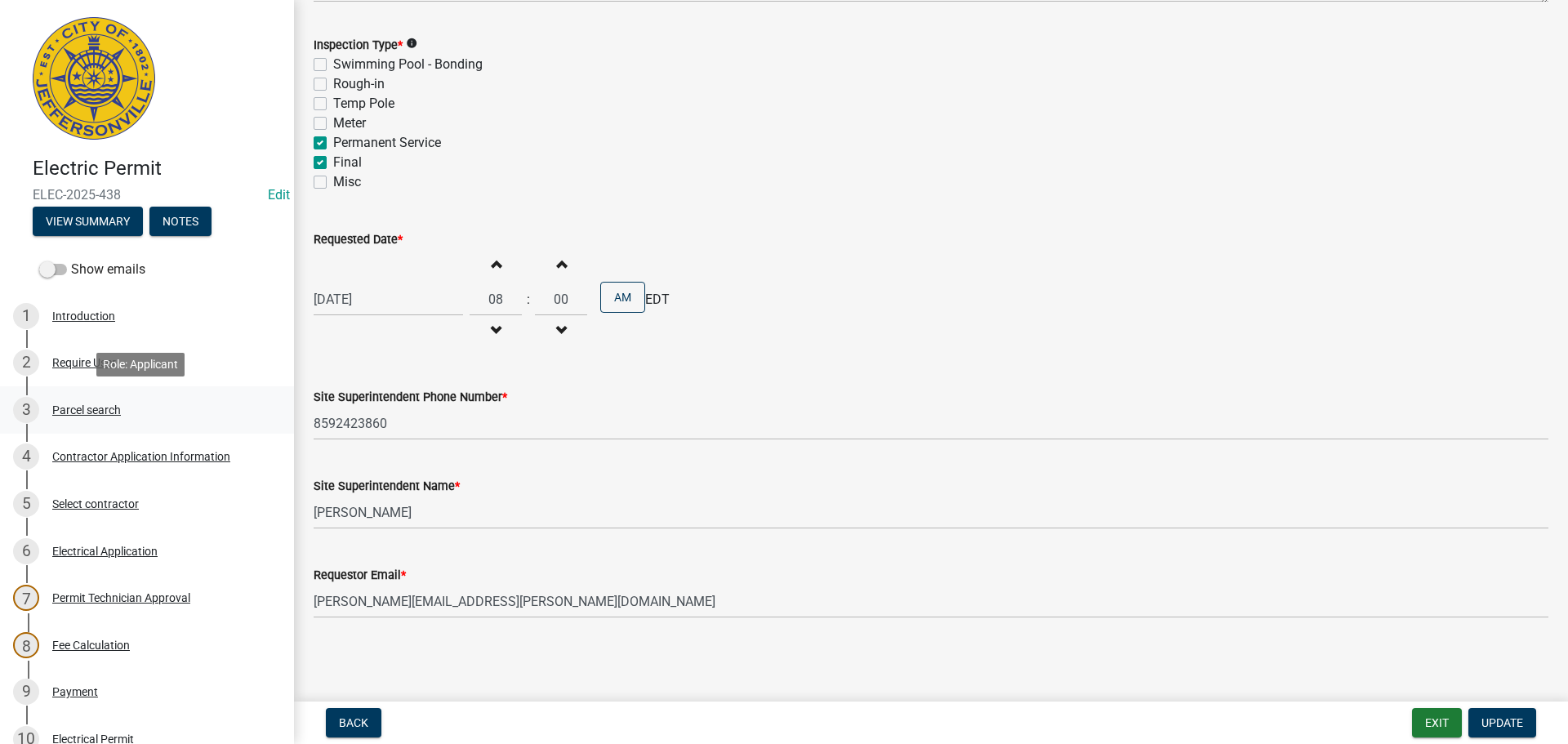
click at [81, 408] on div "Parcel search" at bounding box center [87, 410] width 68 height 11
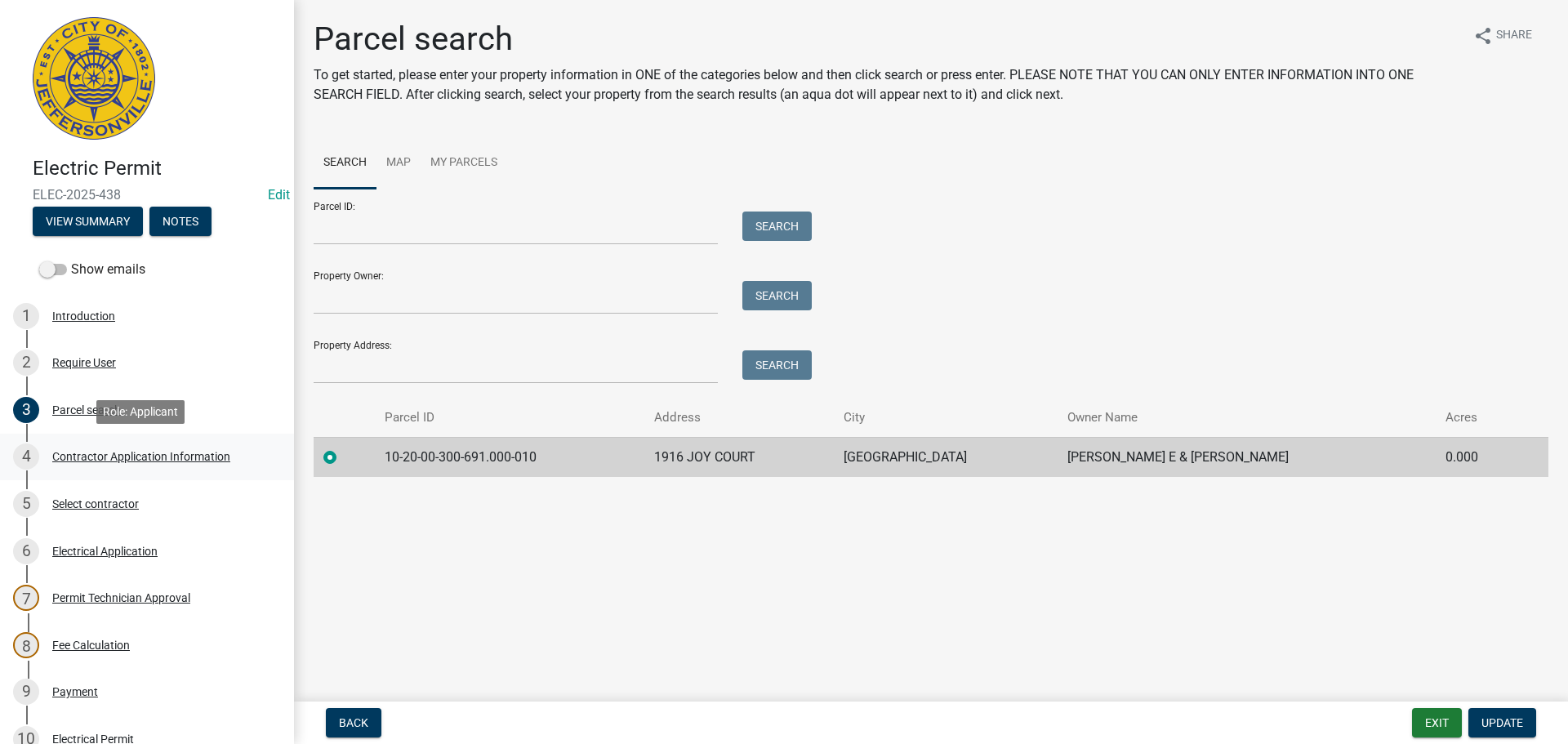
click at [95, 459] on div "Contractor Application Information" at bounding box center [142, 456] width 178 height 11
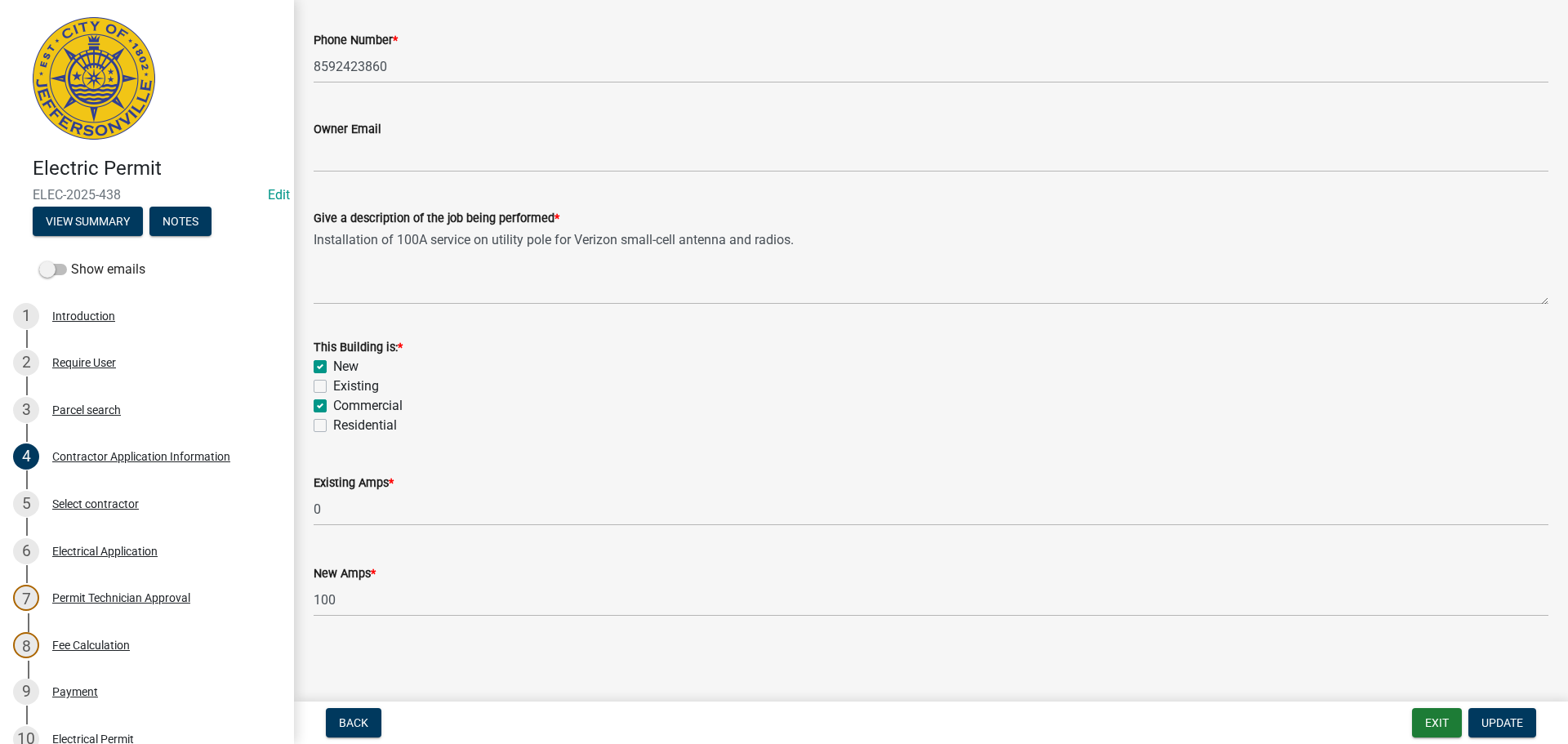
scroll to position [358, 0]
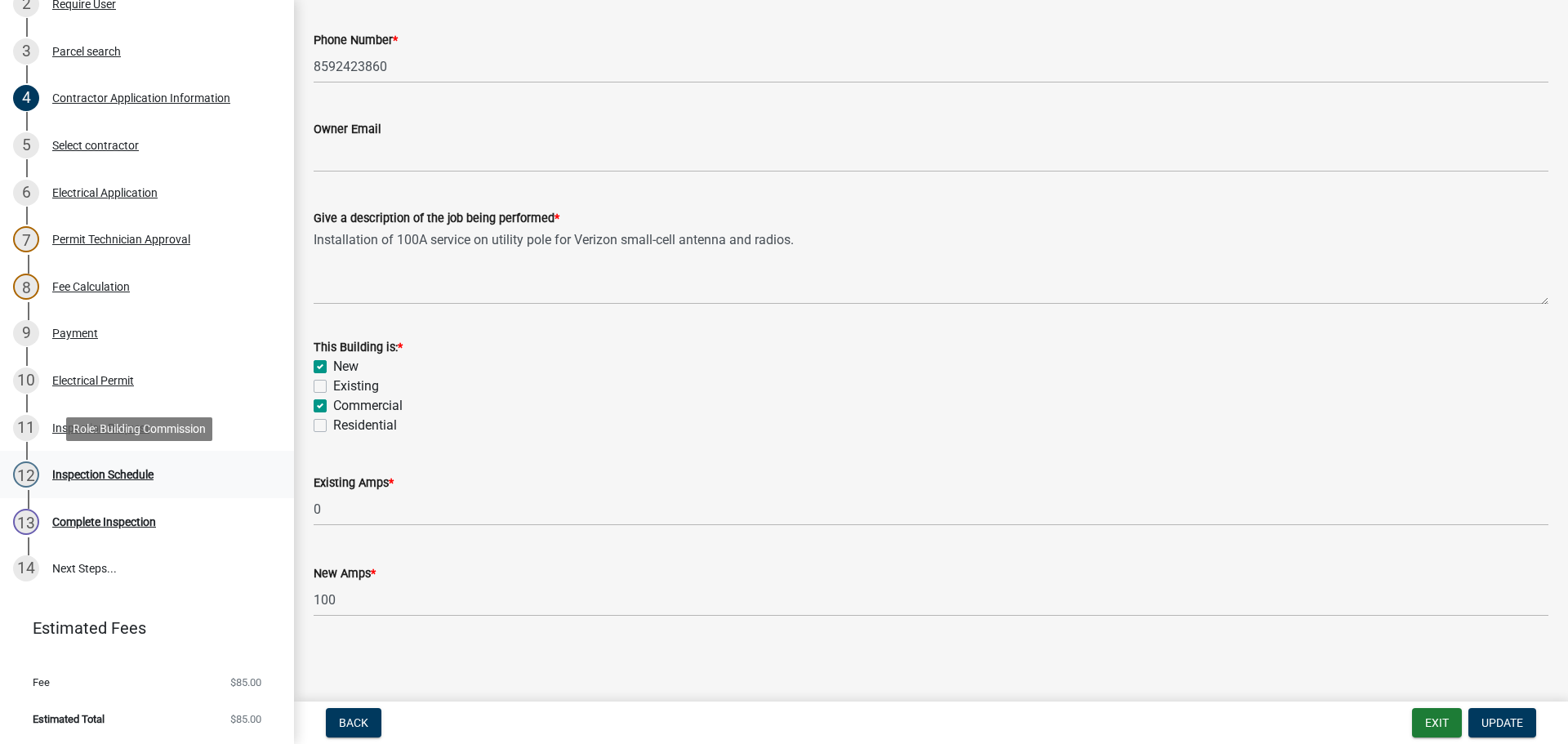
click at [82, 476] on div "Inspection Schedule" at bounding box center [103, 474] width 101 height 11
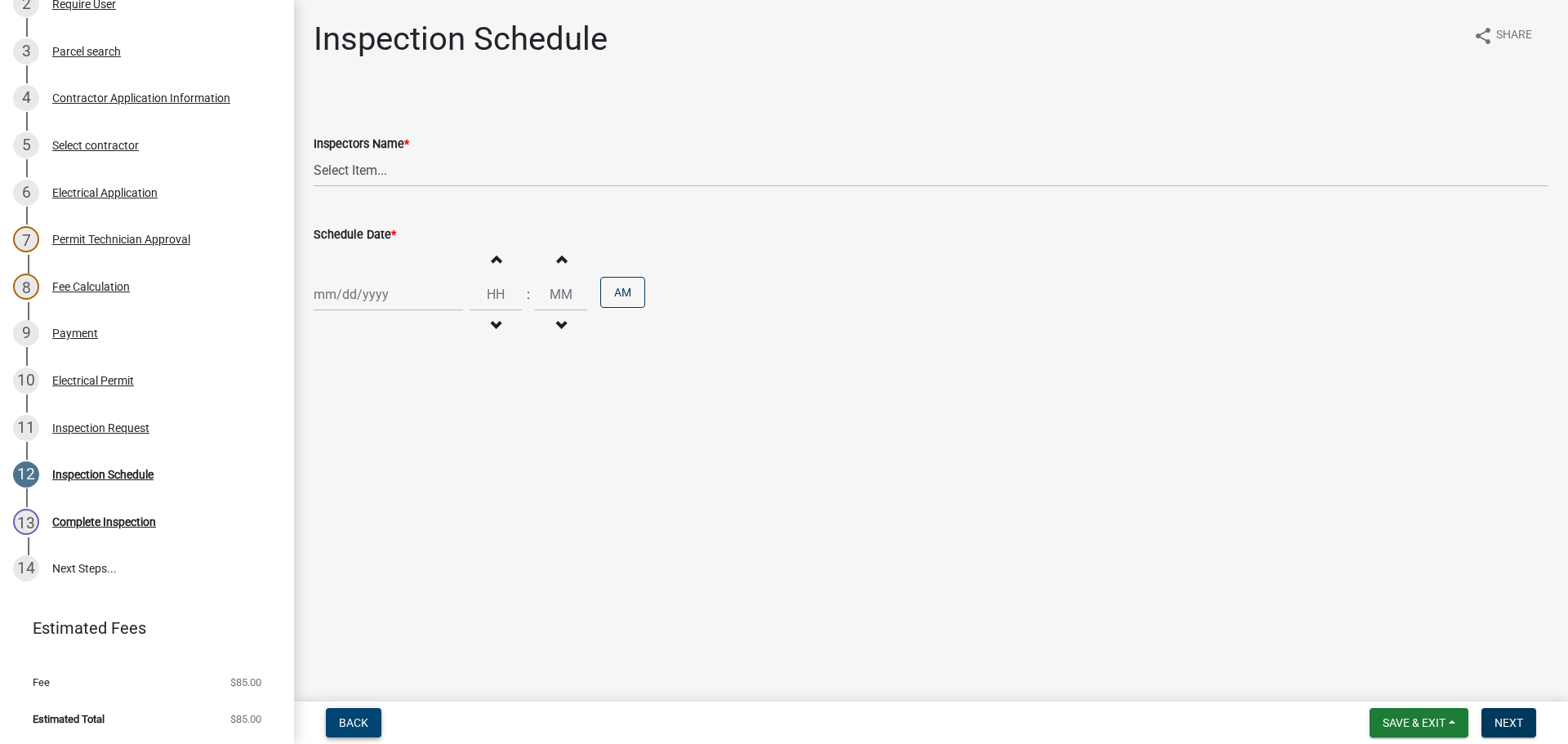
drag, startPoint x: 352, startPoint y: 727, endPoint x: 364, endPoint y: 712, distance: 19.2
click at [353, 725] on span "Back" at bounding box center [354, 722] width 30 height 13
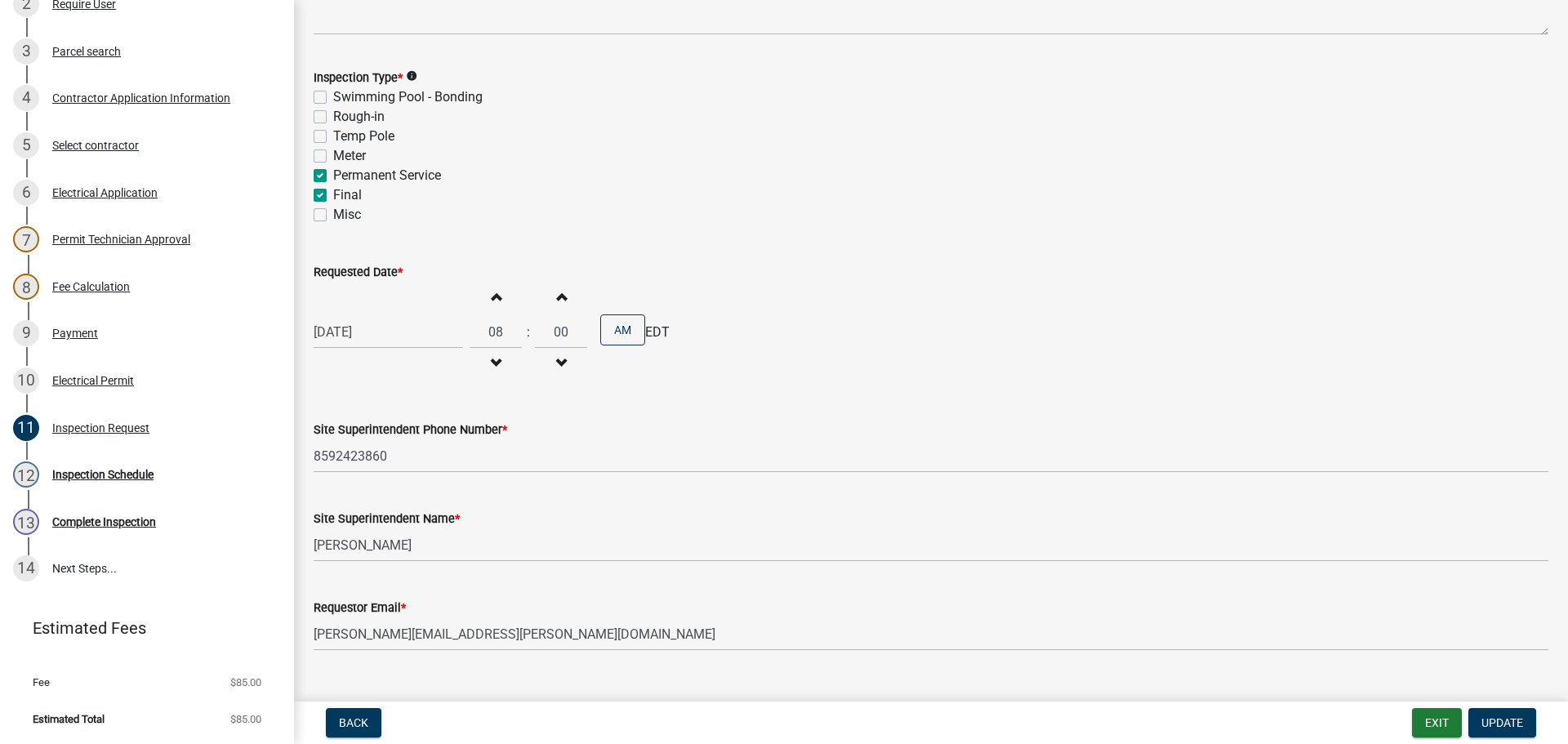
scroll to position [208, 0]
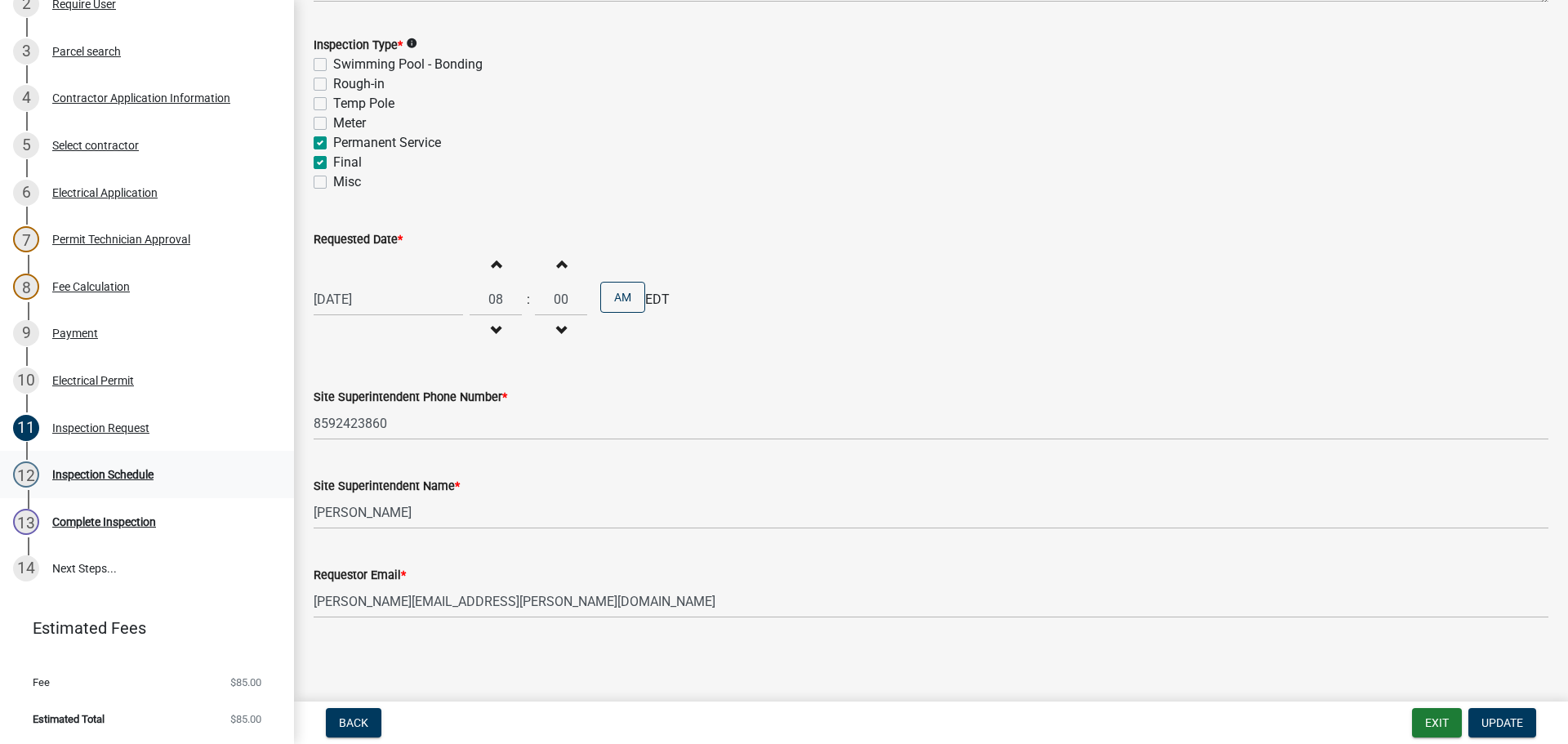
click at [81, 470] on div "Inspection Schedule" at bounding box center [103, 474] width 101 height 11
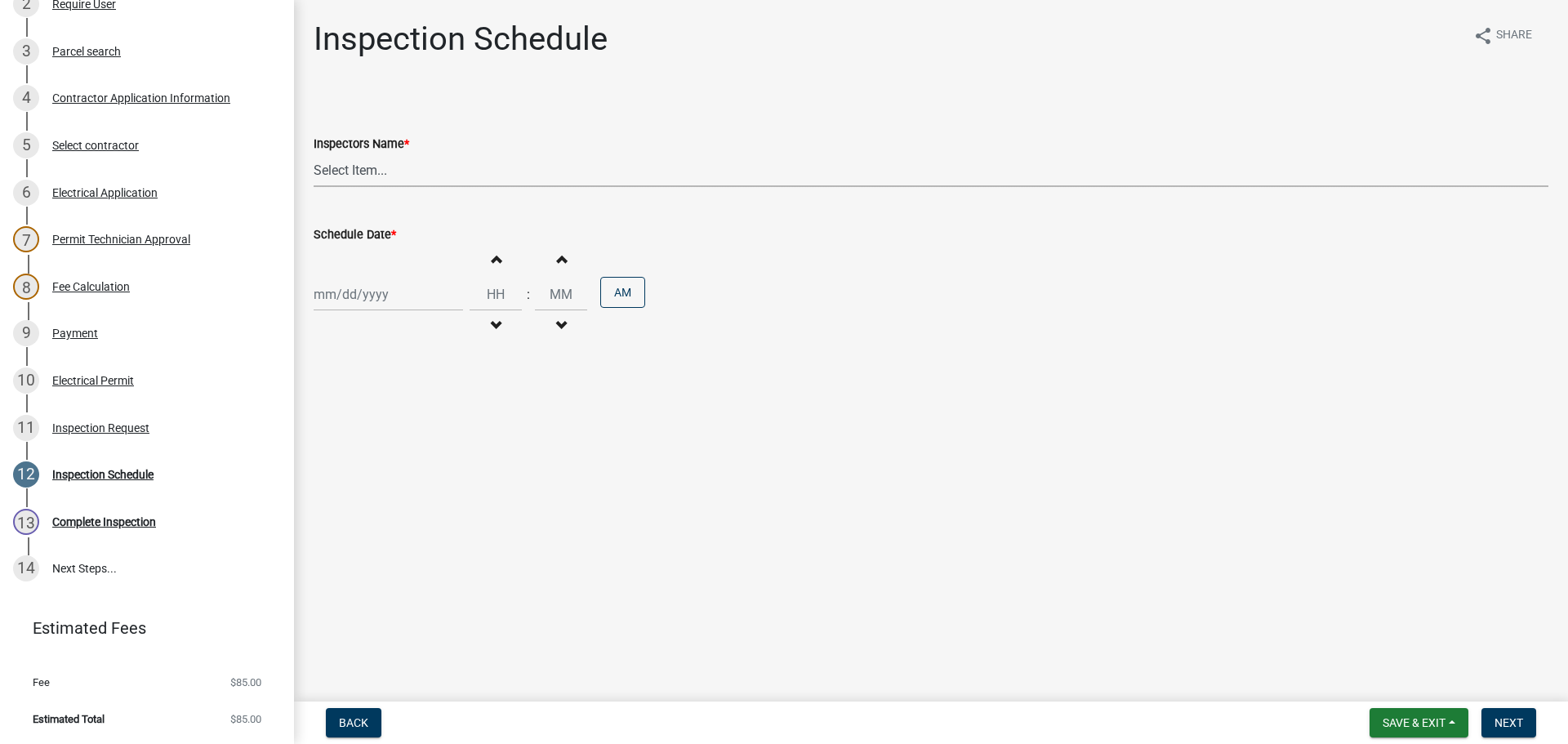
click at [349, 168] on select "Select Item... [PERSON_NAME] ([PERSON_NAME]) [PERSON_NAME] ([PERSON_NAME]) mkru…" at bounding box center [931, 170] width 1235 height 33
select select "7b0b9f25-f402-4148-9522-9b9b34b3e885"
click at [314, 154] on select "Select Item... [PERSON_NAME] ([PERSON_NAME]) [PERSON_NAME] ([PERSON_NAME]) mkru…" at bounding box center [931, 170] width 1235 height 33
select select "8"
select select "2025"
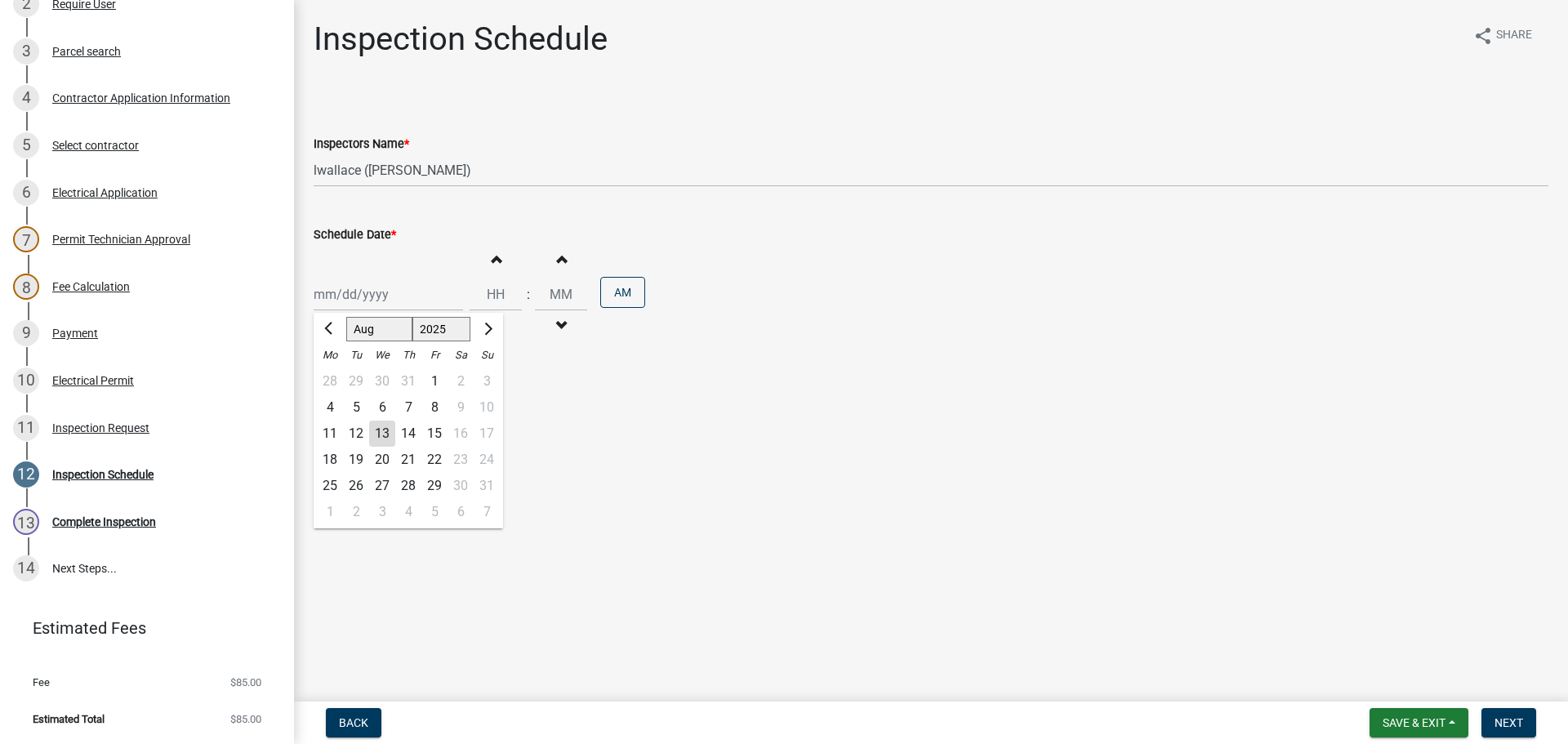
click at [342, 296] on div "Jan Feb Mar Apr May Jun Jul Aug Sep Oct Nov Dec 1525 1526 1527 1528 1529 1530 1…" at bounding box center [388, 295] width 149 height 33
click at [413, 435] on div "14" at bounding box center [408, 434] width 26 height 26
type input "[DATE]"
click at [1517, 720] on span "Next" at bounding box center [1509, 722] width 29 height 13
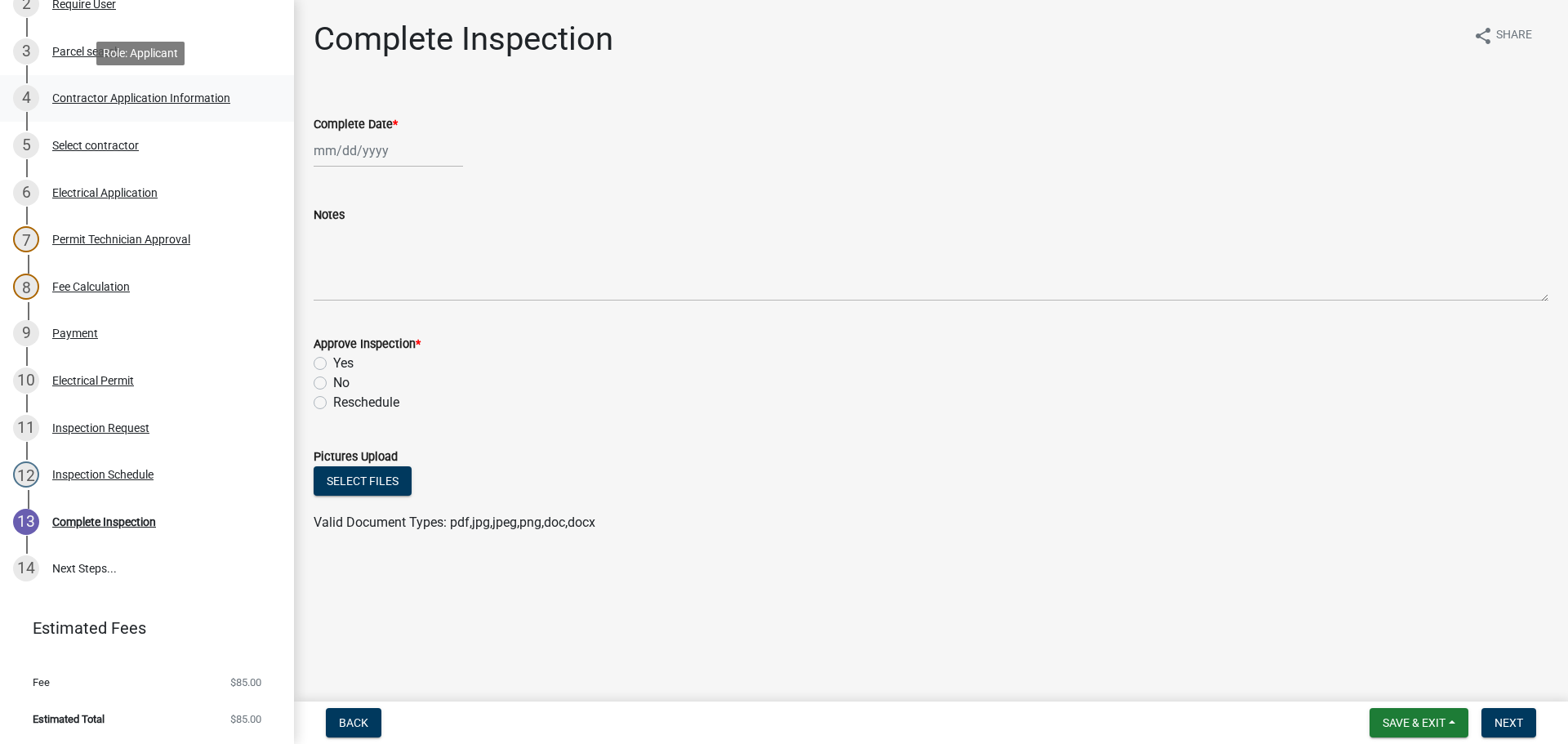
click at [83, 101] on div "Contractor Application Information" at bounding box center [142, 98] width 178 height 11
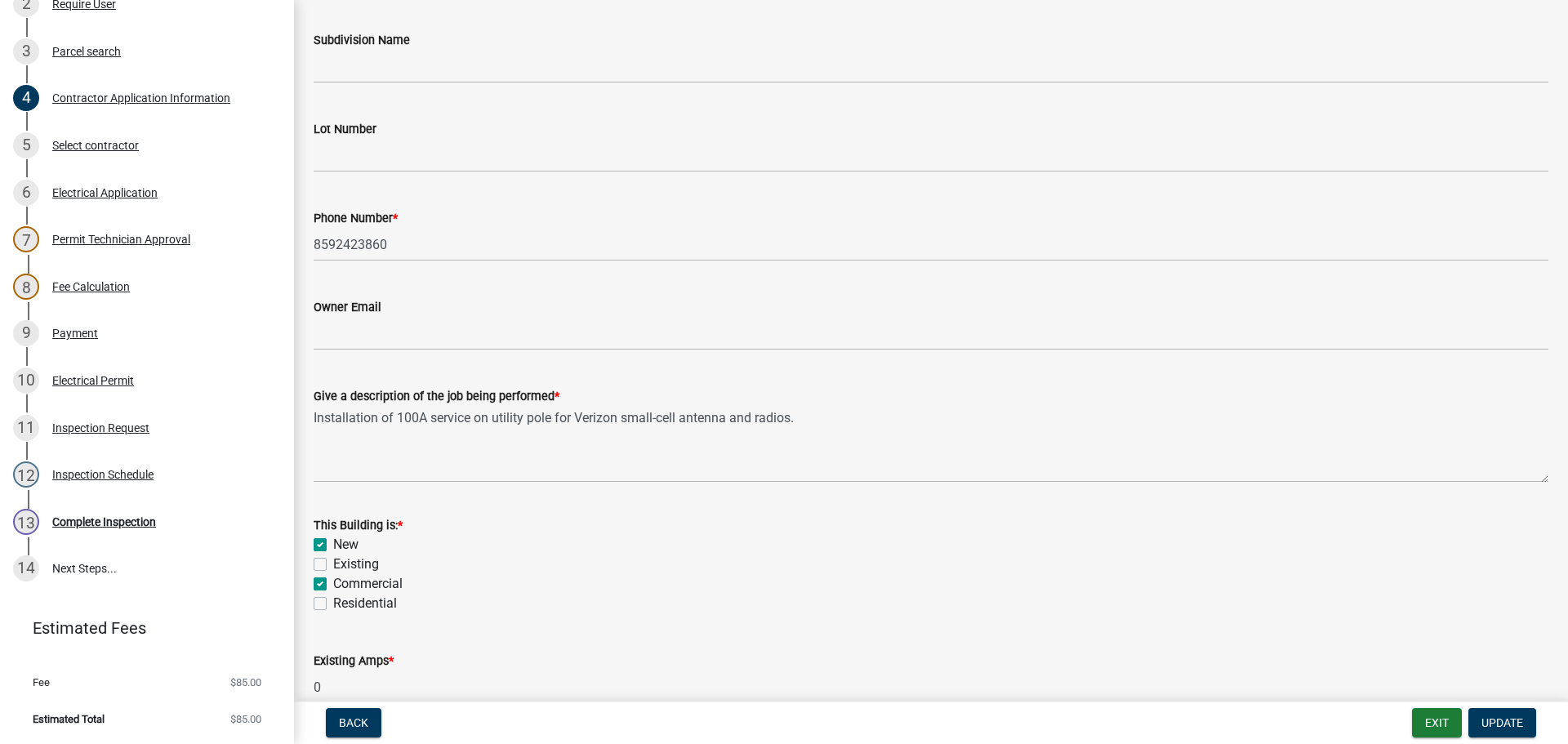
scroll to position [490, 0]
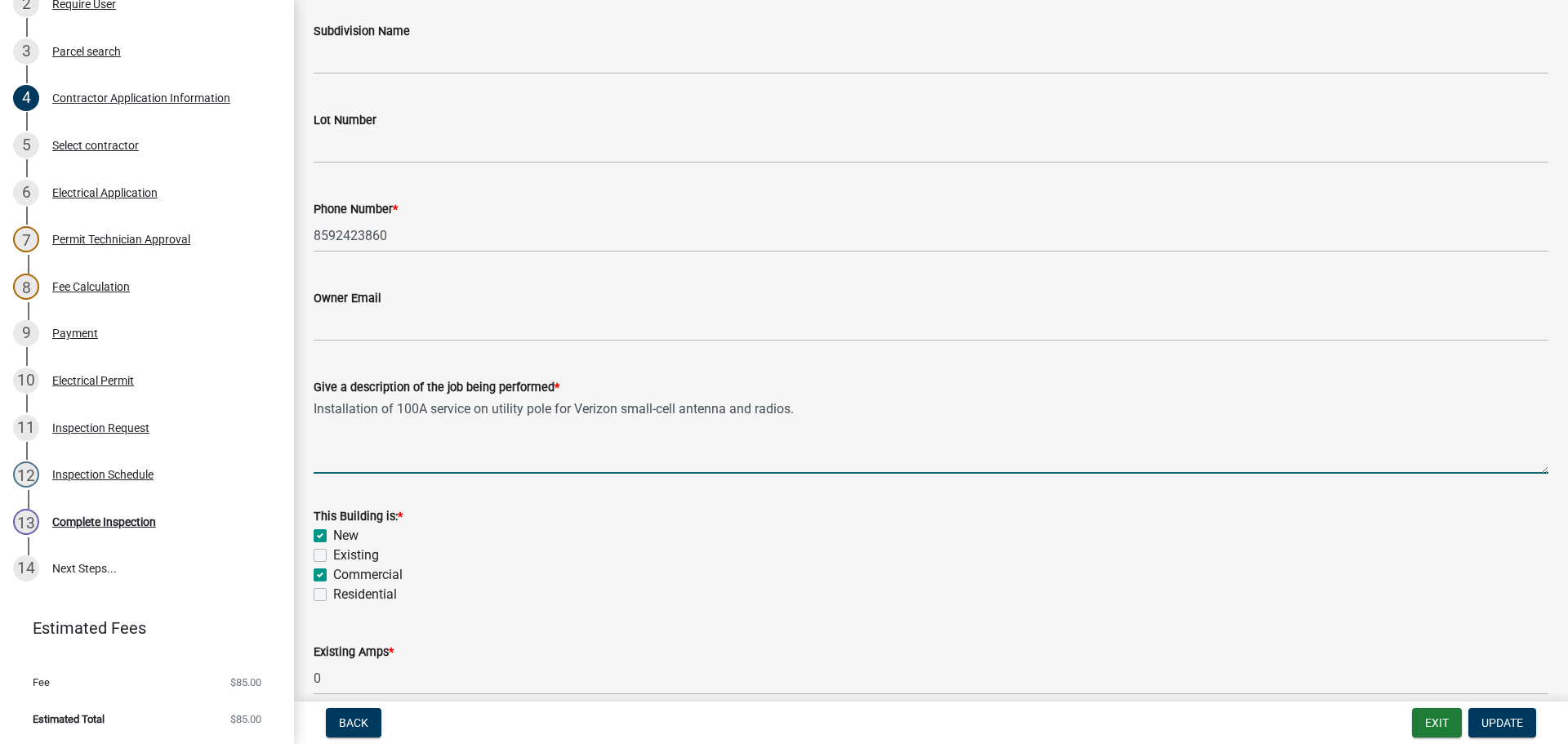
drag, startPoint x: 811, startPoint y: 407, endPoint x: 292, endPoint y: 401, distance: 519.0
click at [292, 401] on div "Electric Permit ELEC-2025-438 Edit View Summary Notes Show emails 1 Introductio…" at bounding box center [784, 372] width 1568 height 744
click at [507, 585] on div "Residential" at bounding box center [931, 595] width 1235 height 19
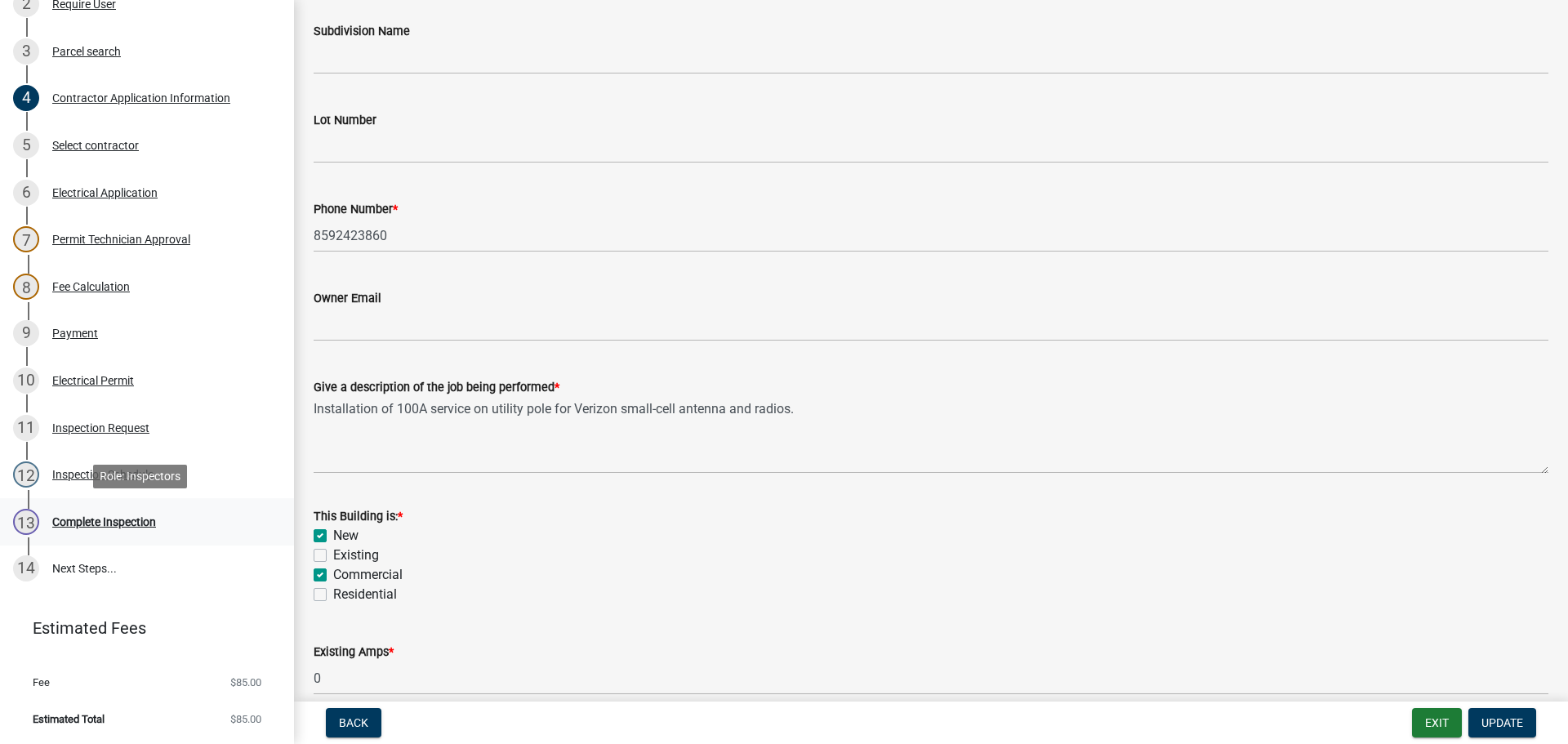
click at [85, 520] on div "Complete Inspection" at bounding box center [104, 522] width 104 height 11
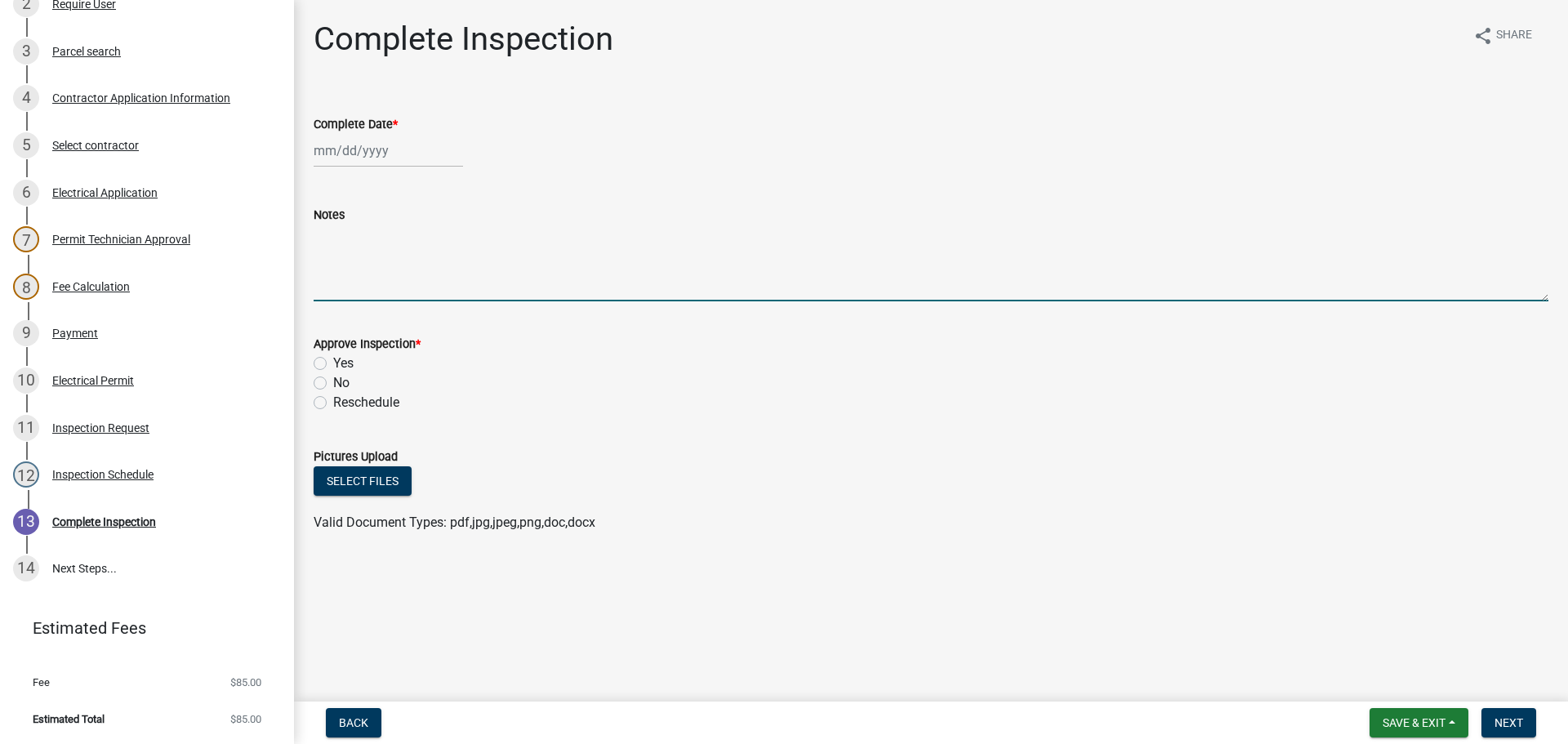
paste textarea "Installation of 100A service on utility pole for Verizon small-cell antenna and…"
type textarea "Installation of 100A service on utility pole for Verizon small-cell antenna and…"
click at [1433, 718] on span "Save & Exit" at bounding box center [1414, 722] width 63 height 13
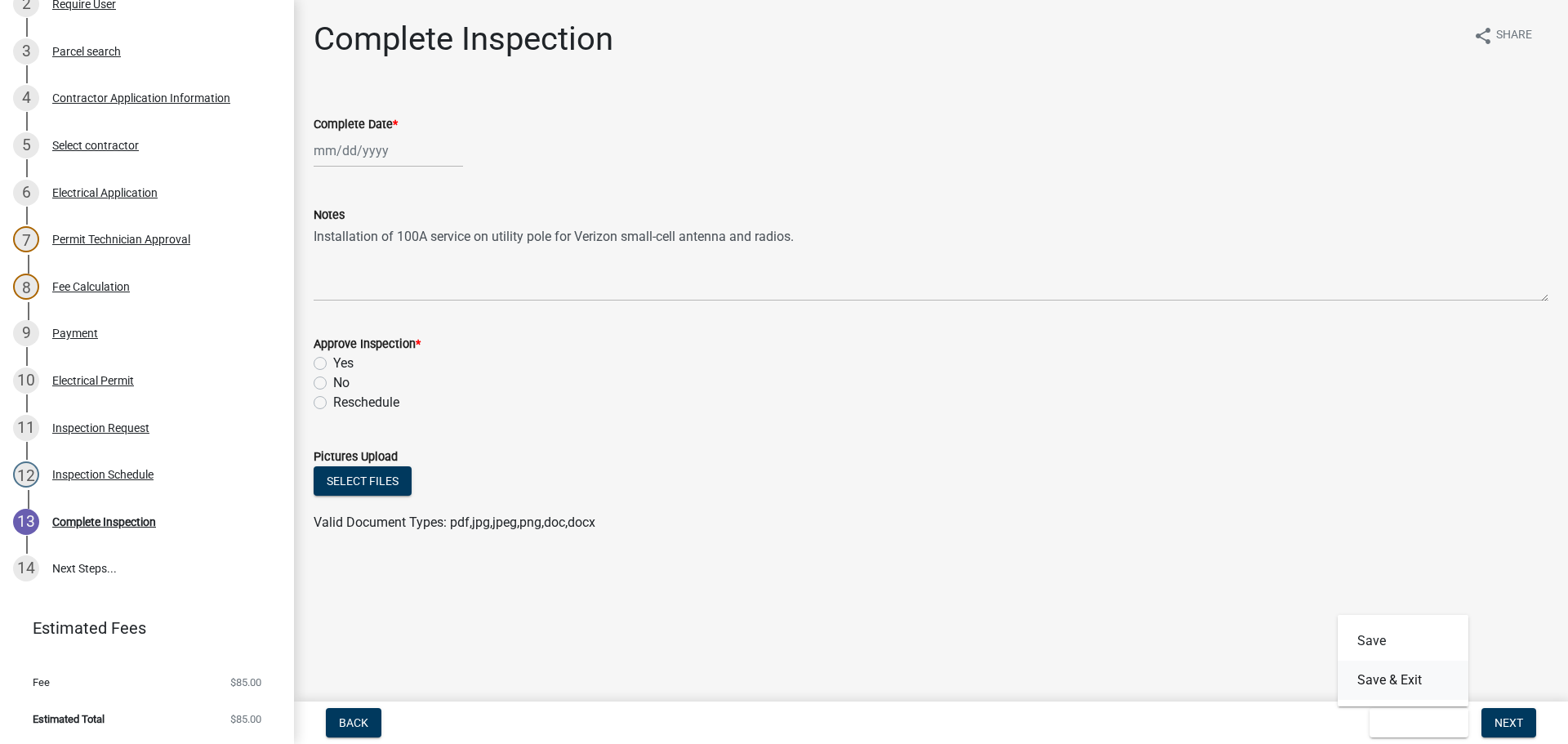
click at [1388, 678] on button "Save & Exit" at bounding box center [1404, 680] width 131 height 39
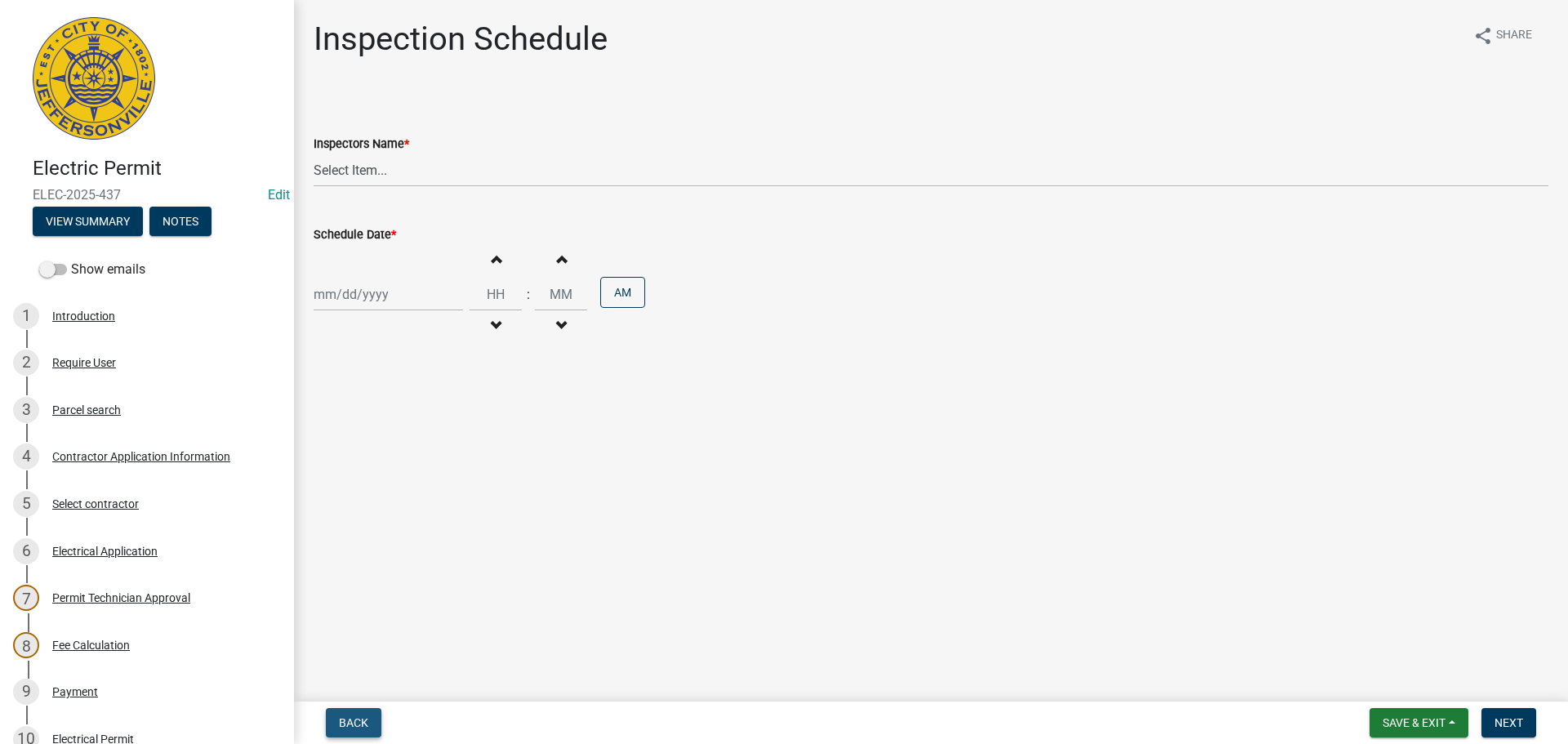
click at [331, 719] on button "Back" at bounding box center [354, 723] width 56 height 30
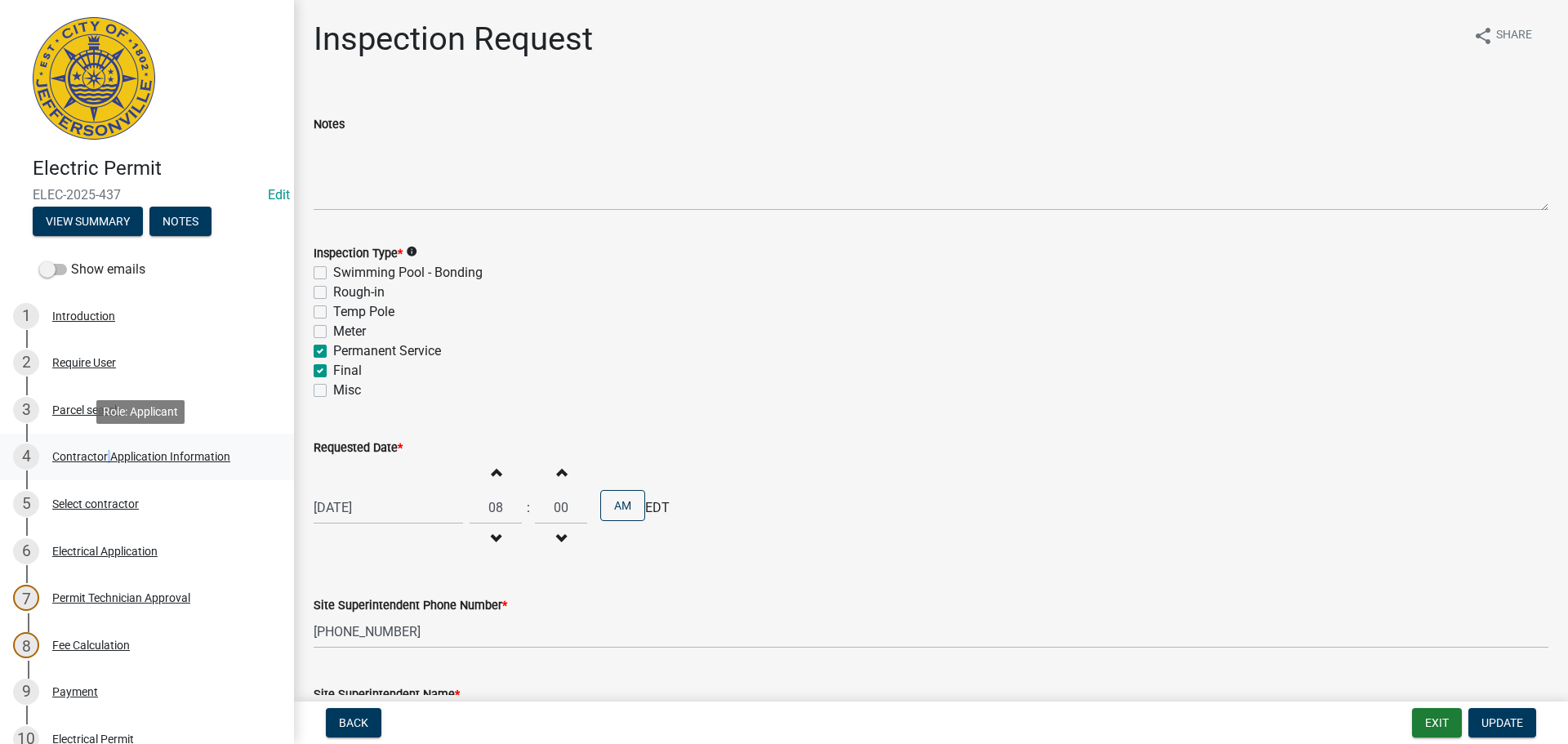
click at [105, 455] on div "Contractor Application Information" at bounding box center [142, 456] width 178 height 11
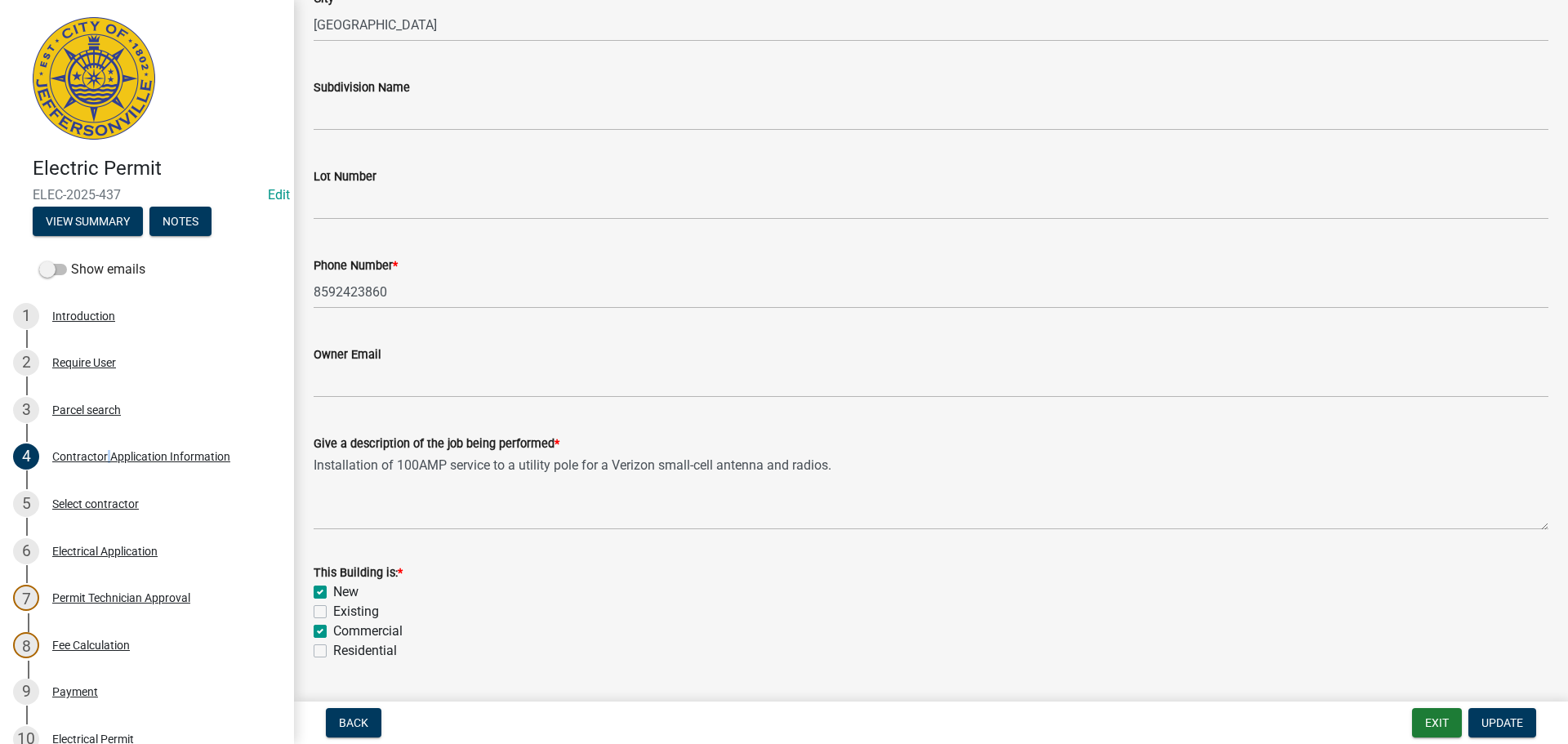
scroll to position [490, 0]
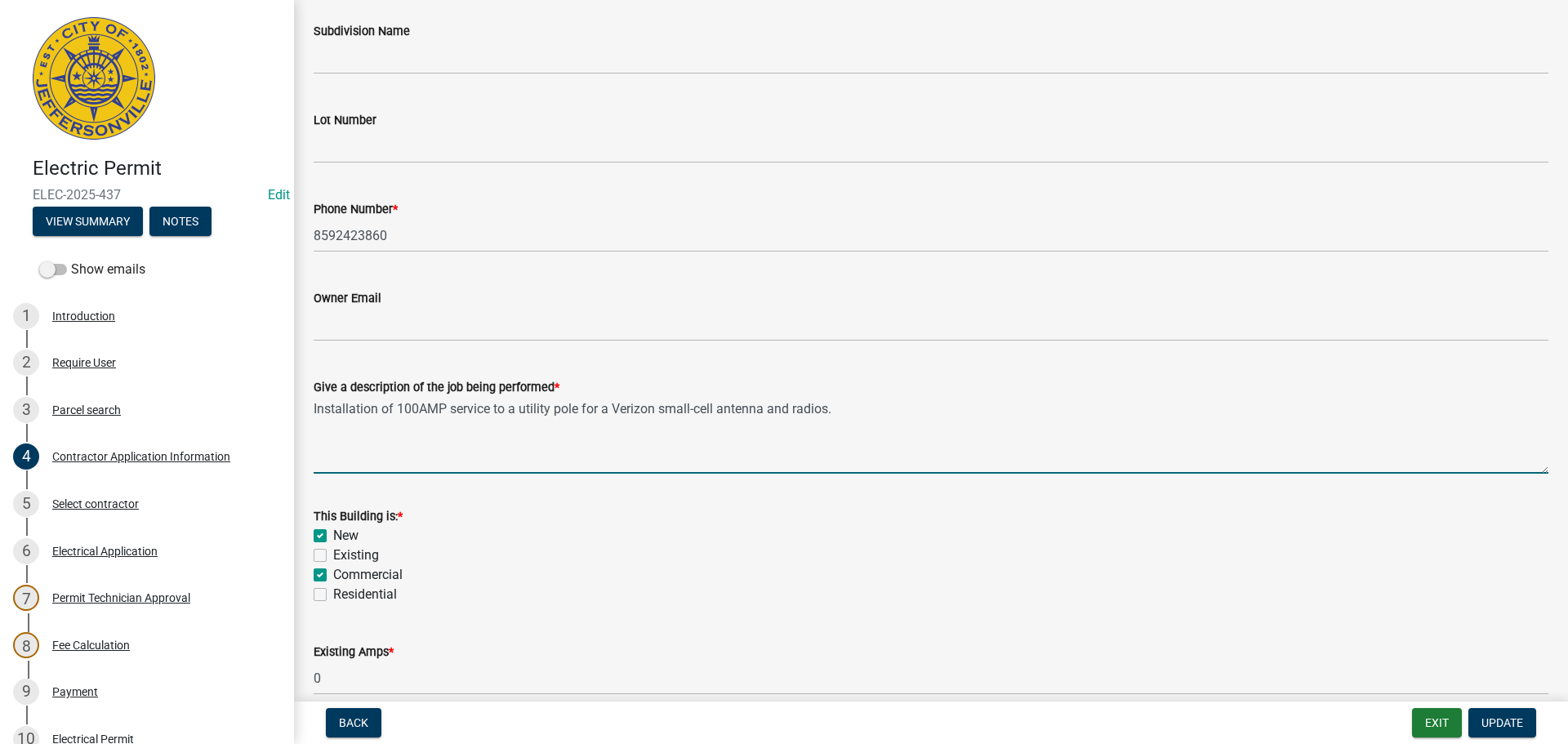
drag, startPoint x: 809, startPoint y: 406, endPoint x: 305, endPoint y: 400, distance: 504.0
click at [305, 400] on div "Give a description of the job being performed * Installation of 100AMP service …" at bounding box center [931, 414] width 1259 height 119
drag, startPoint x: 489, startPoint y: 541, endPoint x: 458, endPoint y: 544, distance: 31.1
click at [489, 543] on div "New" at bounding box center [931, 536] width 1235 height 19
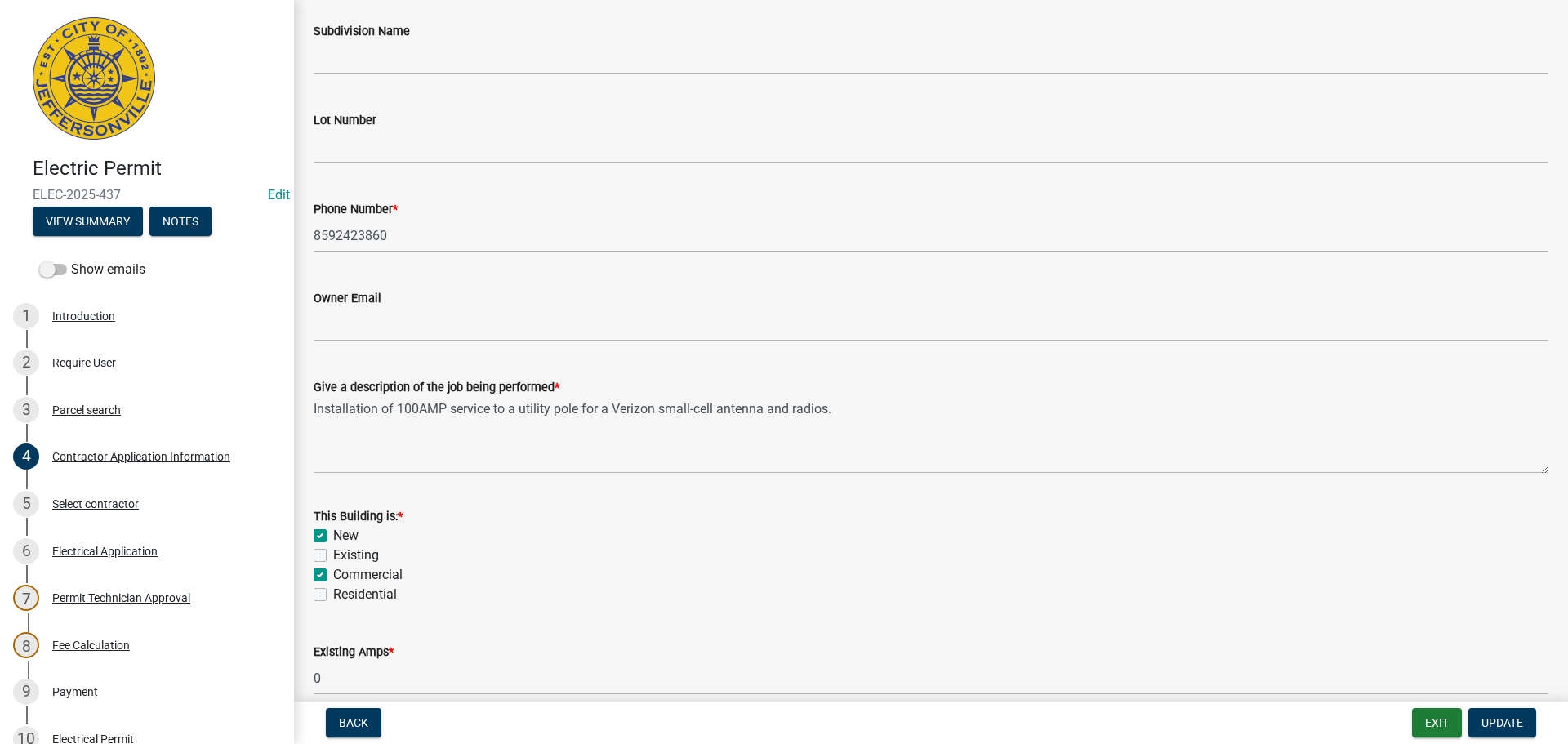
scroll to position [358, 0]
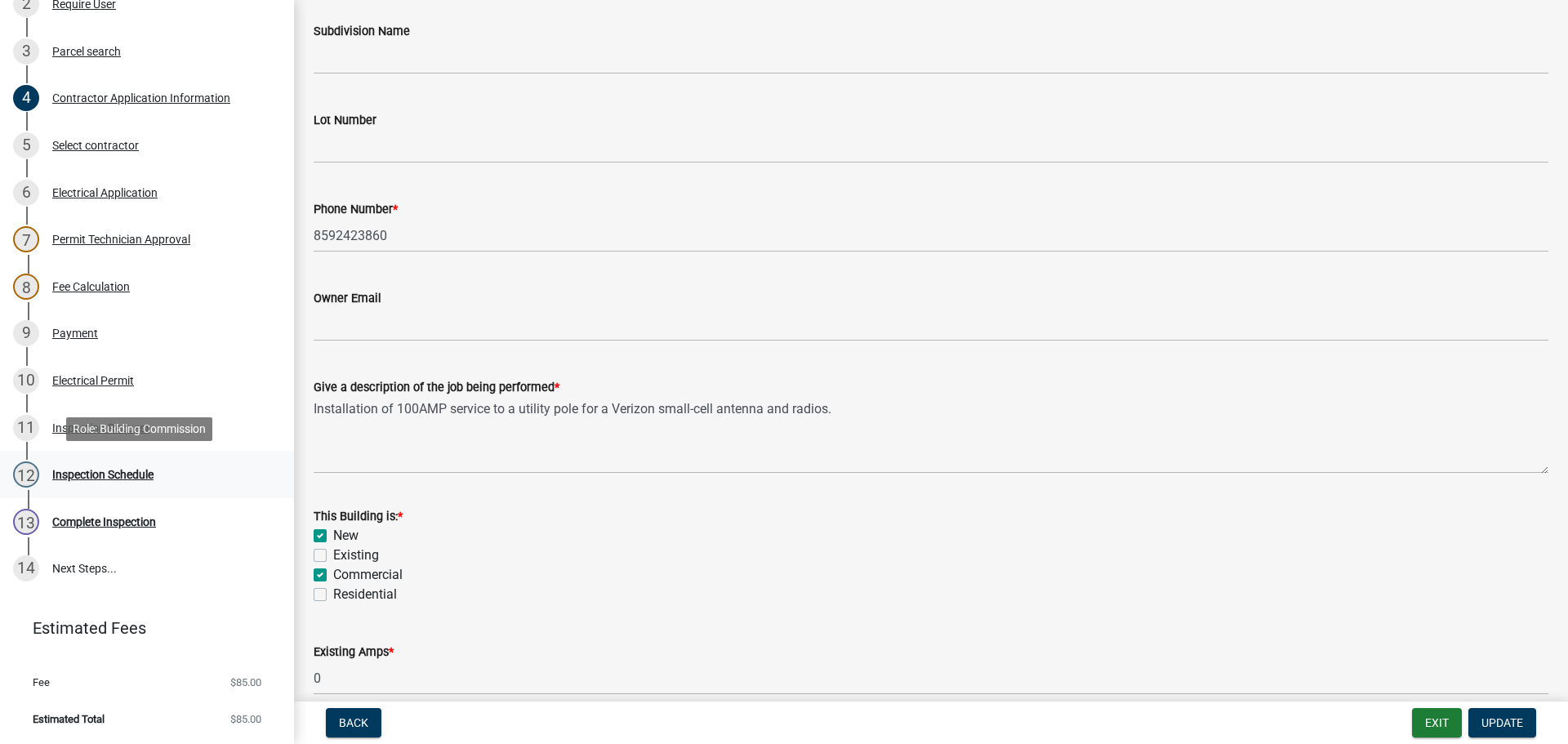
click at [101, 474] on div "Inspection Schedule" at bounding box center [103, 474] width 101 height 11
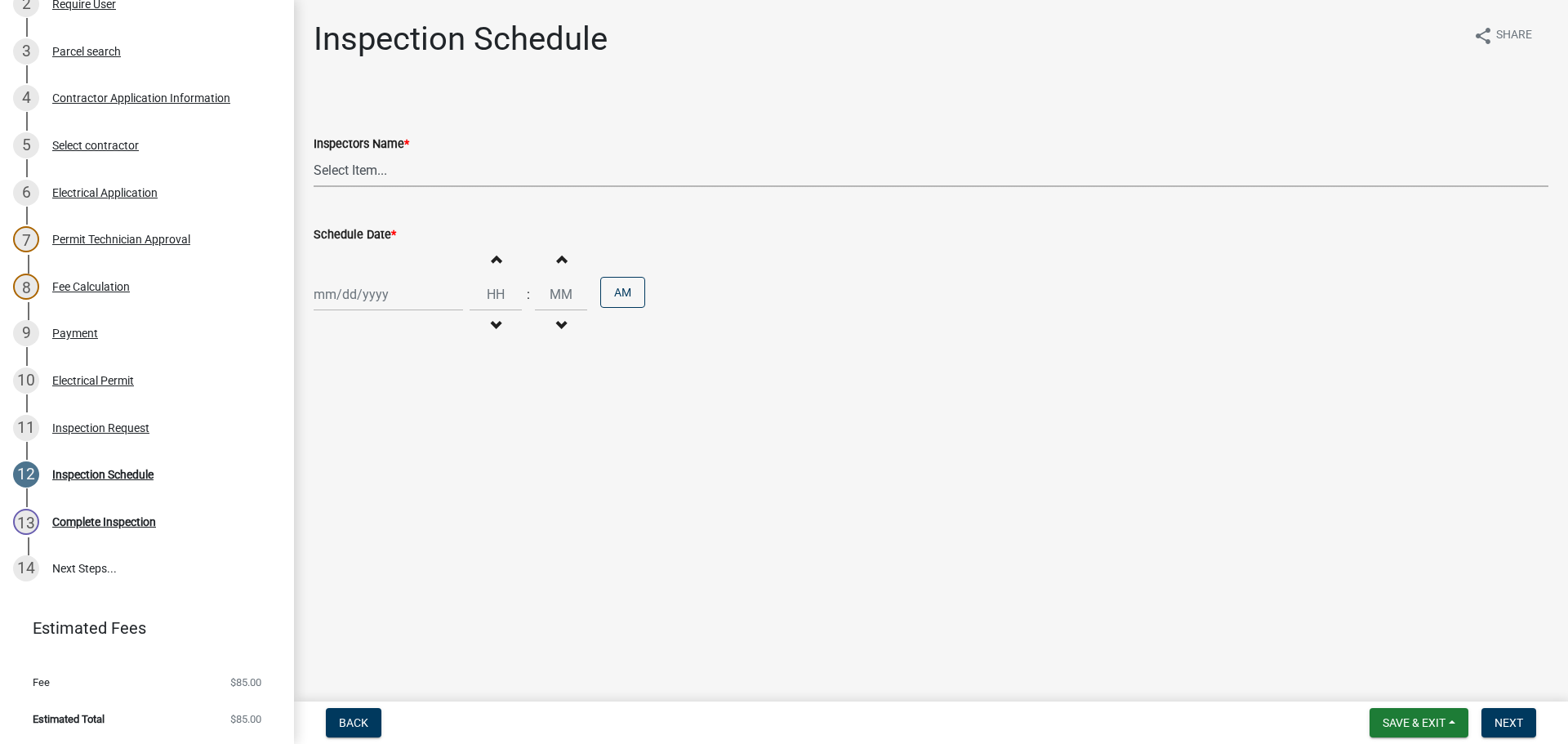
click at [339, 166] on select "Select Item... [PERSON_NAME] ([PERSON_NAME]) [PERSON_NAME] ([PERSON_NAME]) mkru…" at bounding box center [931, 170] width 1235 height 33
select select "7b0b9f25-f402-4148-9522-9b9b34b3e885"
click at [314, 154] on select "Select Item... [PERSON_NAME] ([PERSON_NAME]) [PERSON_NAME] ([PERSON_NAME]) mkru…" at bounding box center [931, 170] width 1235 height 33
click at [337, 302] on div at bounding box center [388, 295] width 149 height 33
select select "8"
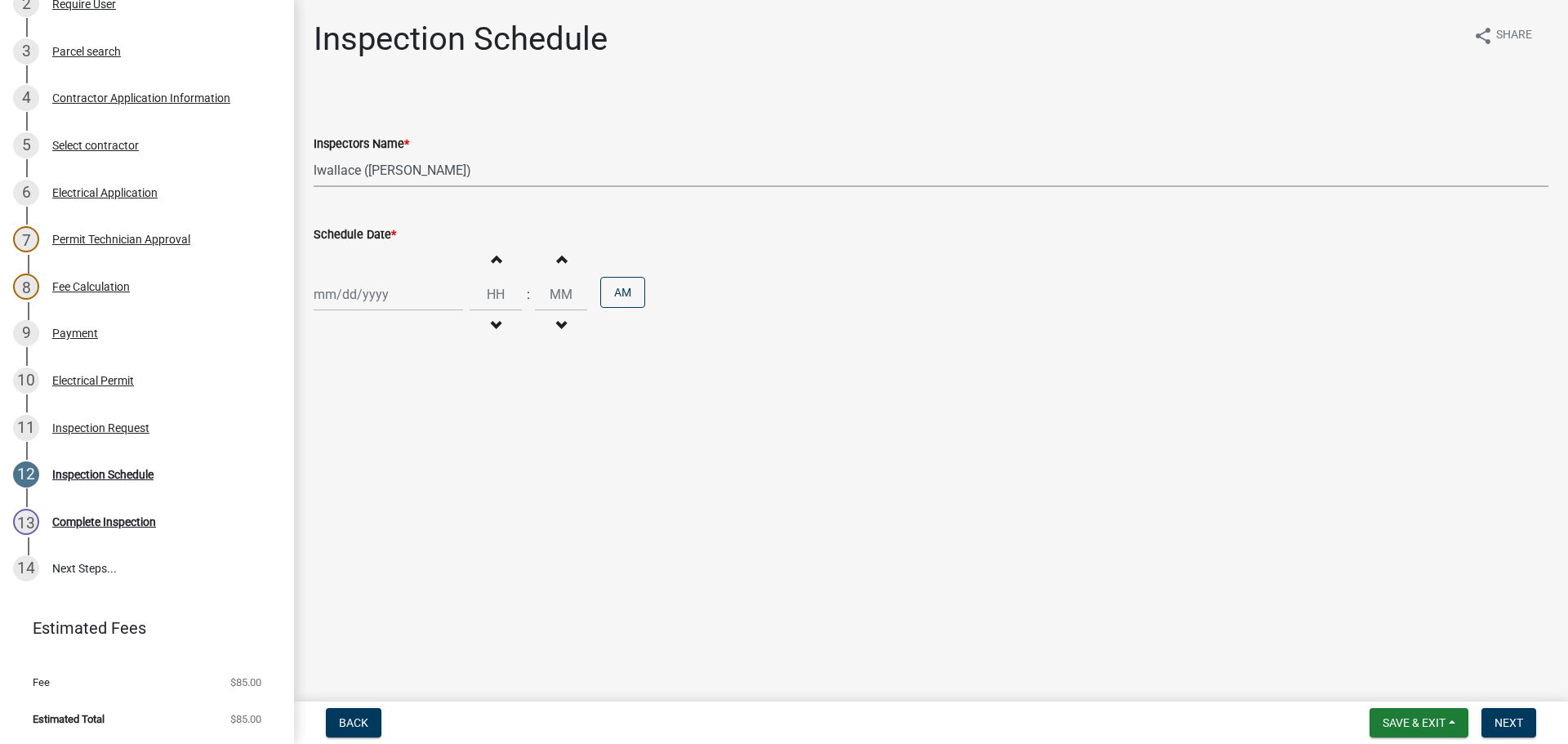
select select "2025"
click at [410, 435] on div "14" at bounding box center [408, 434] width 26 height 26
type input "[DATE]"
click at [1508, 721] on span "Next" at bounding box center [1509, 722] width 29 height 13
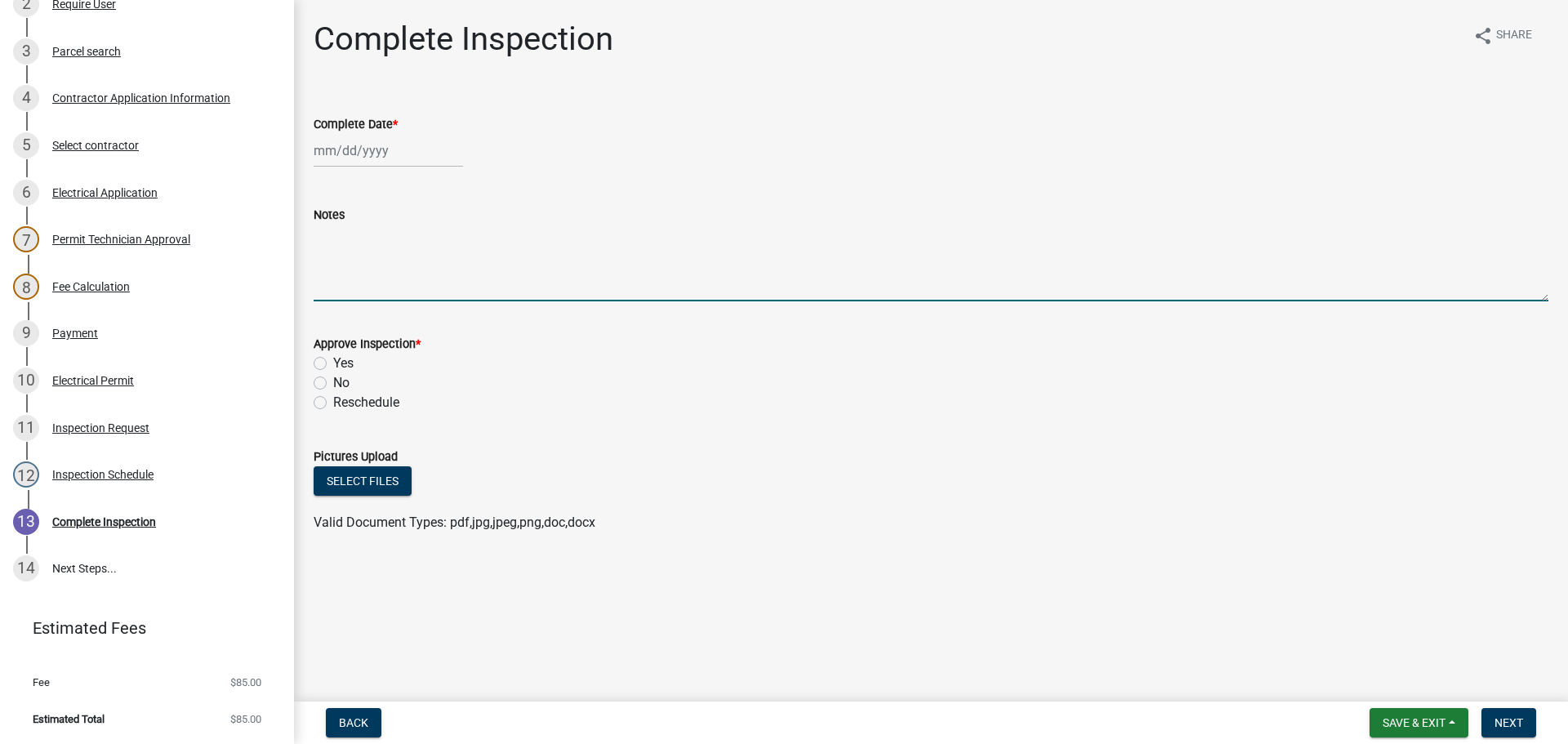
paste textarea "Installation of 100AMP service to a utility pole for a Verizon small-cell anten…"
type textarea "Installation of 100AMP service to a utility pole for a Verizon small-cell anten…"
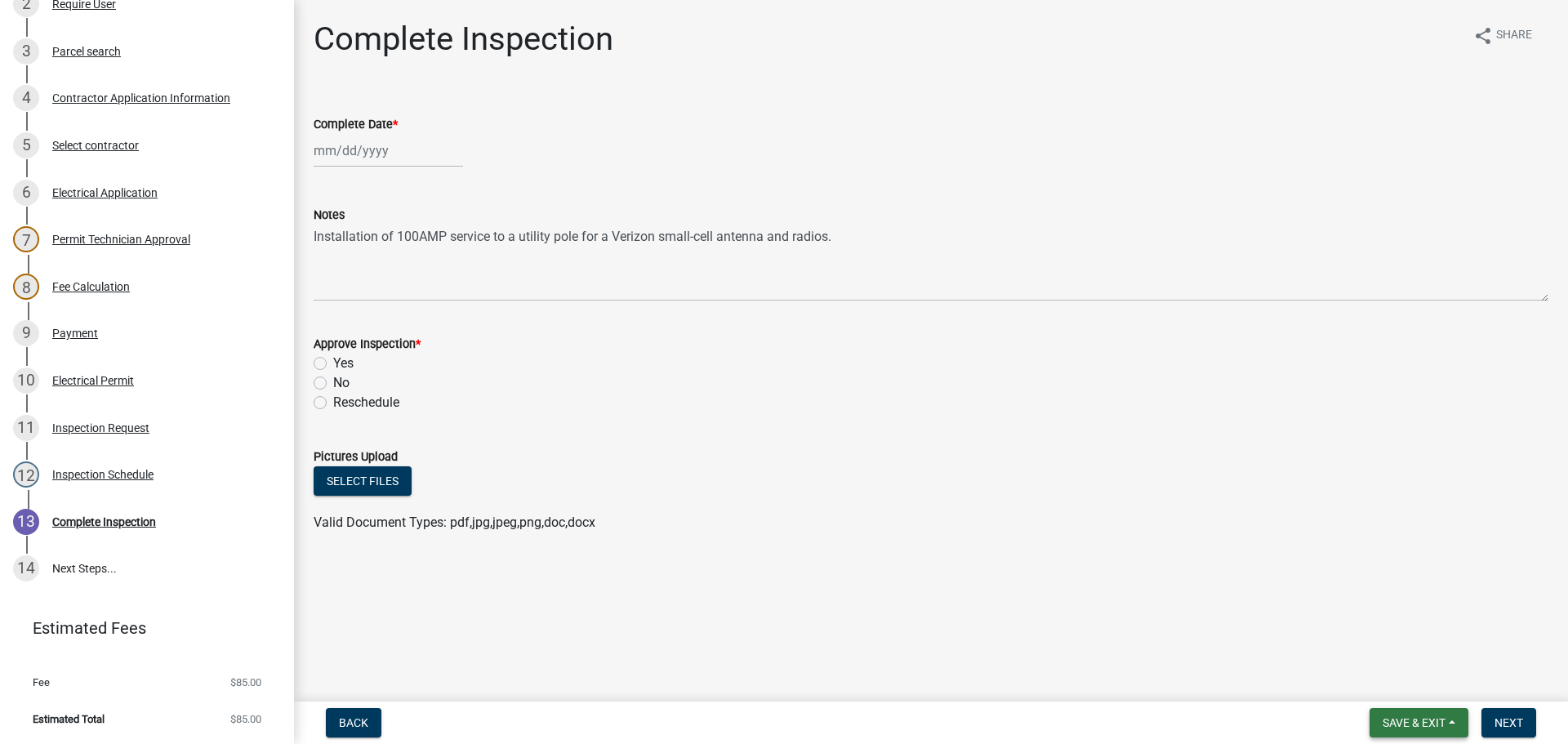
click at [1403, 719] on span "Save & Exit" at bounding box center [1414, 722] width 63 height 13
click at [1400, 676] on button "Save & Exit" at bounding box center [1404, 680] width 131 height 39
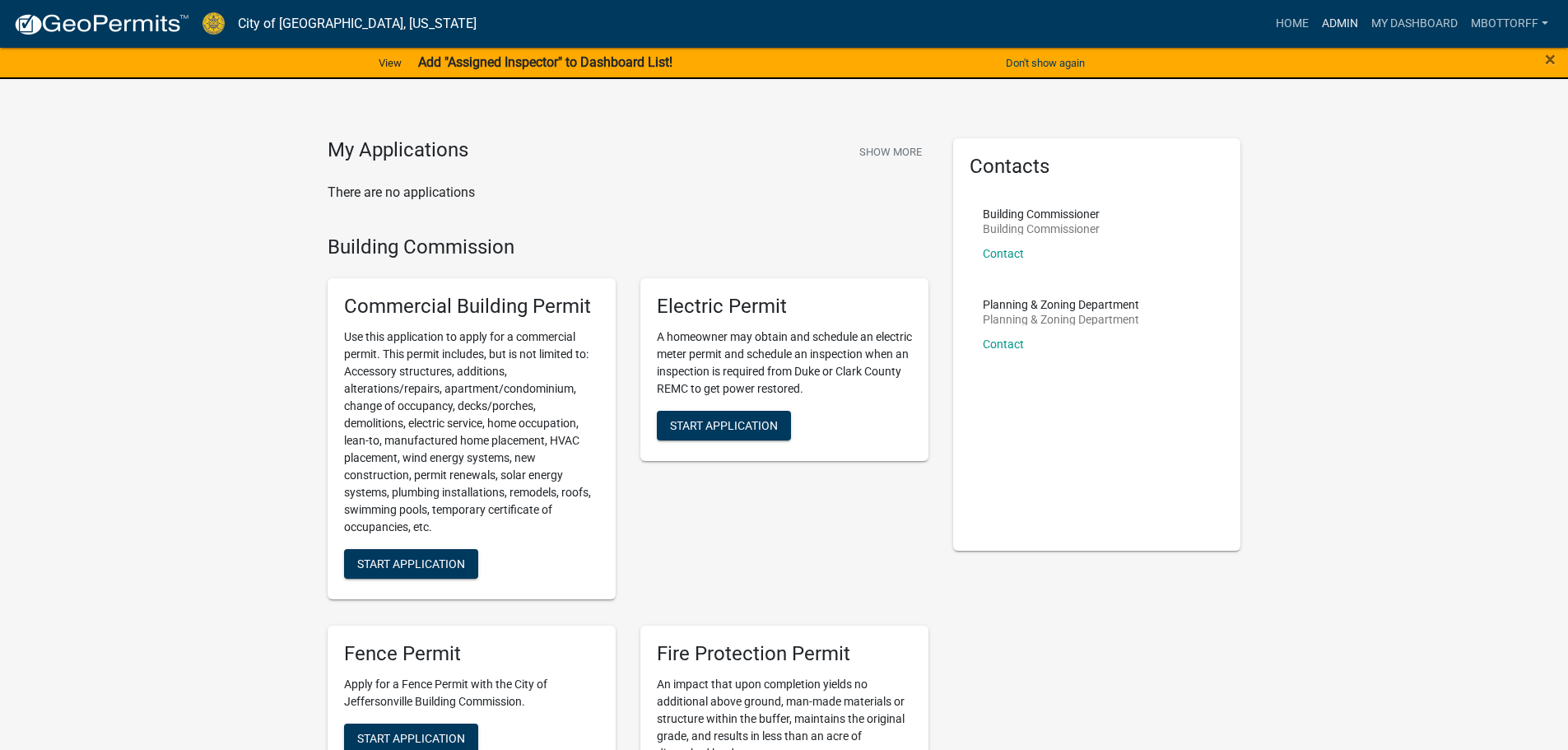
click at [1331, 28] on link "Admin" at bounding box center [1340, 24] width 49 height 32
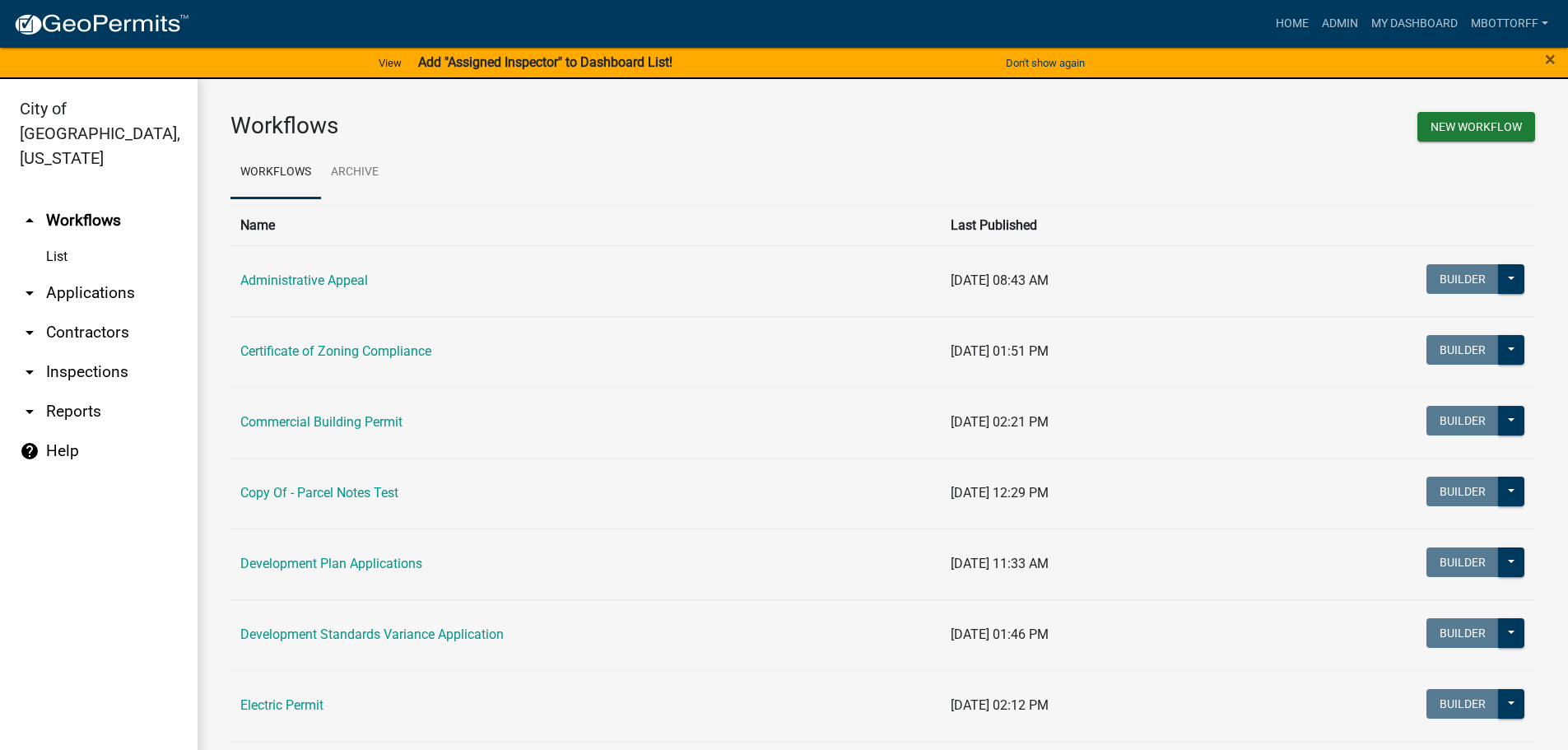
click at [79, 353] on link "arrow_drop_down Inspections" at bounding box center [99, 372] width 197 height 40
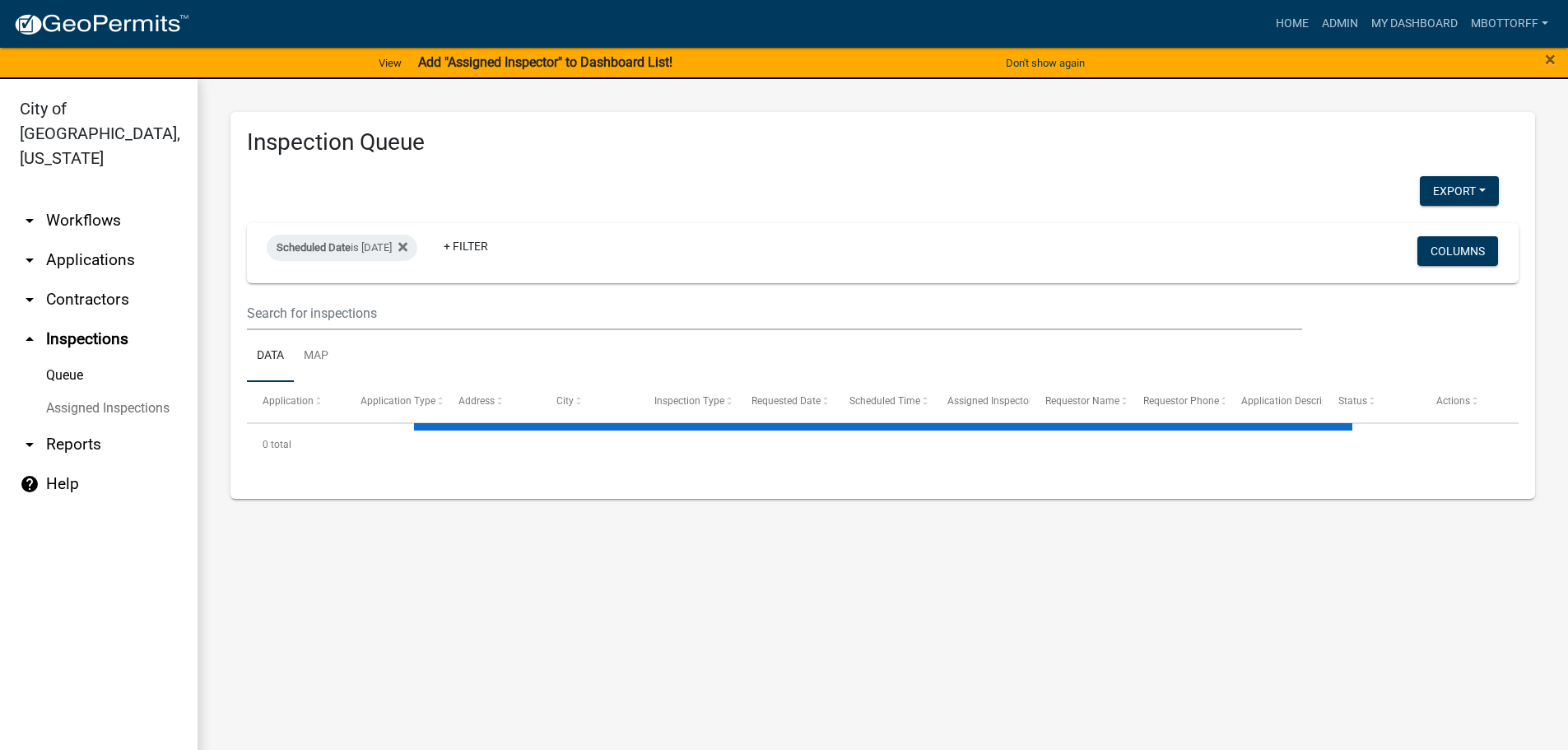
select select "3: 100"
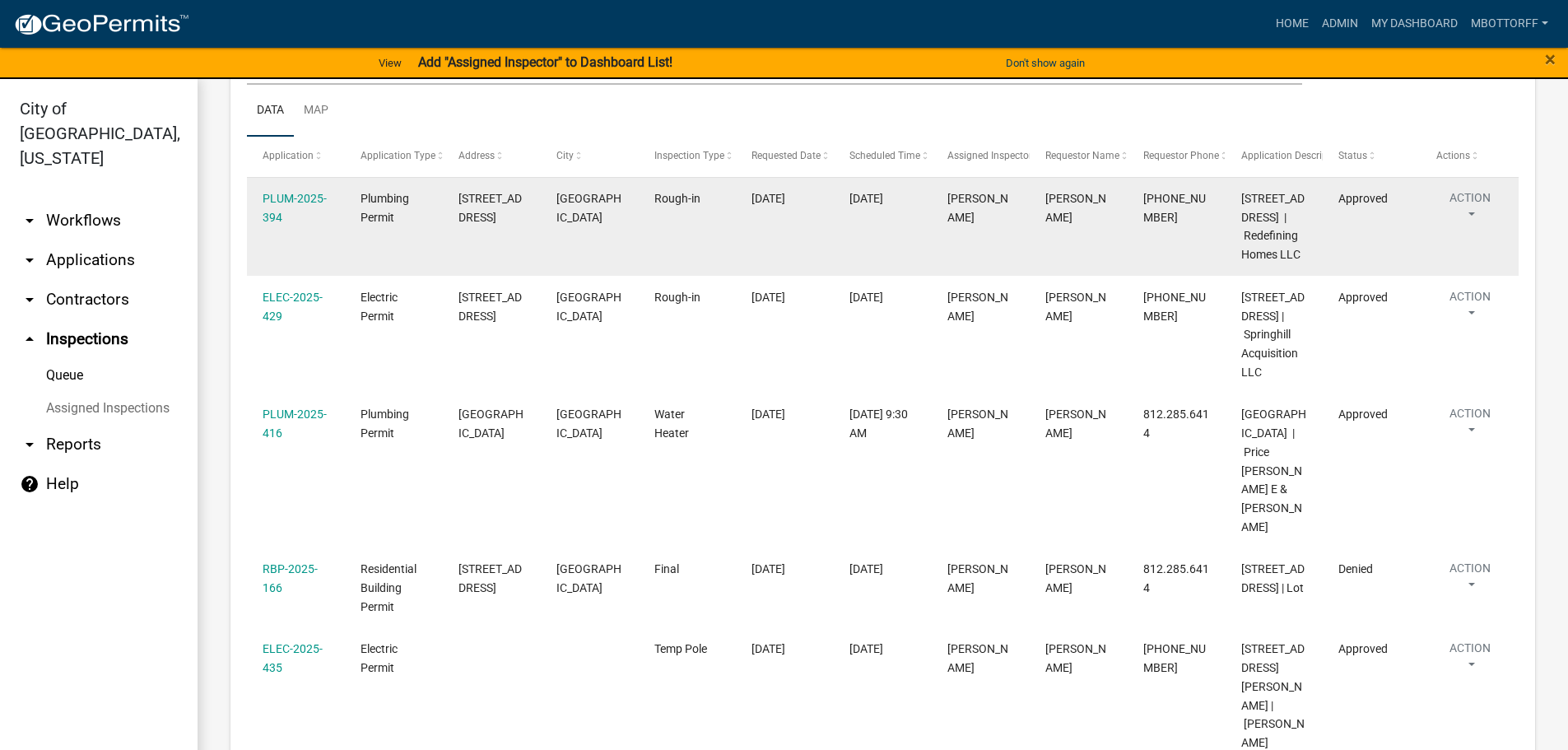
scroll to position [247, 0]
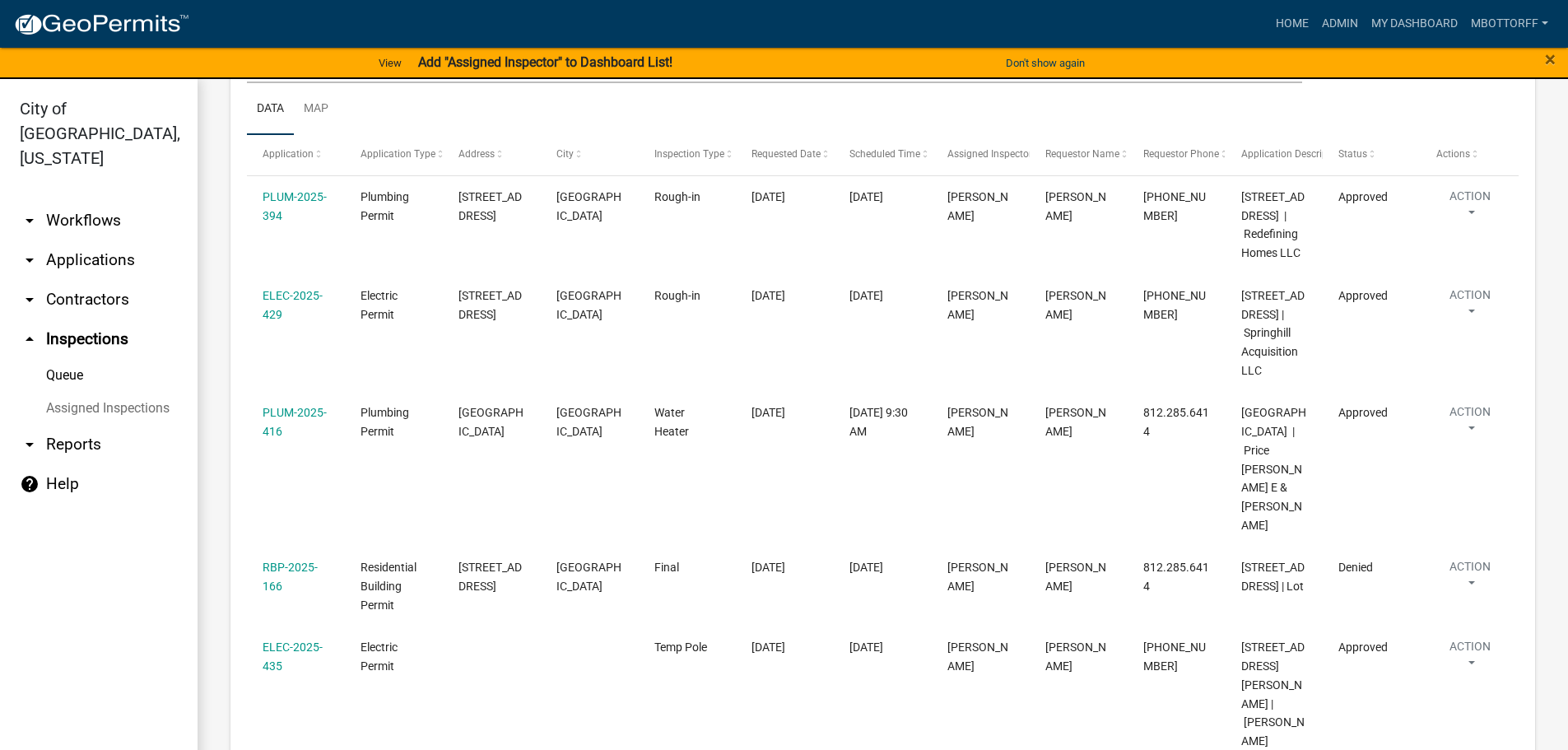
click at [144, 392] on link "Assigned Inspections" at bounding box center [99, 408] width 197 height 33
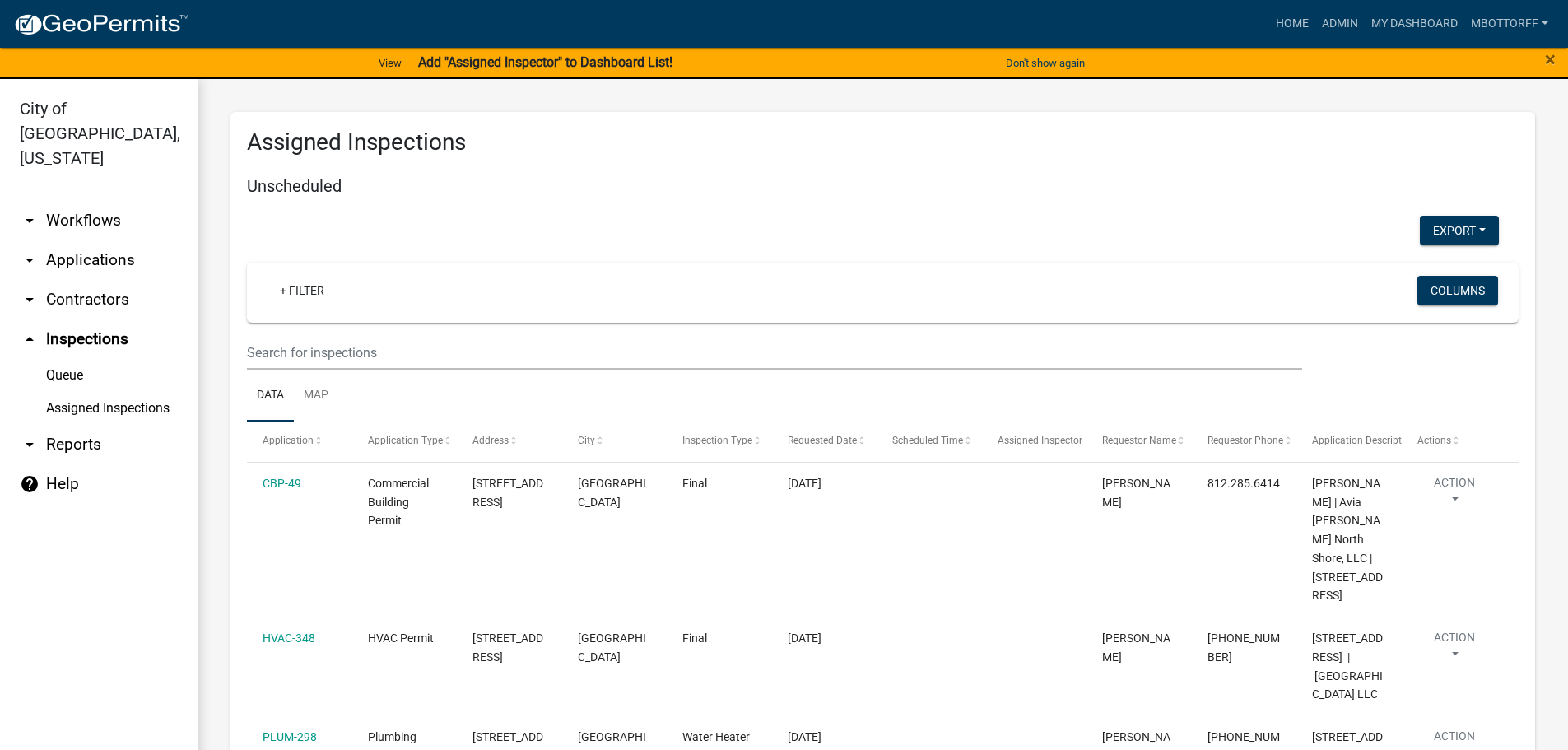
select select "3: 100"
click at [76, 392] on link "Assigned Inspections" at bounding box center [99, 408] width 197 height 33
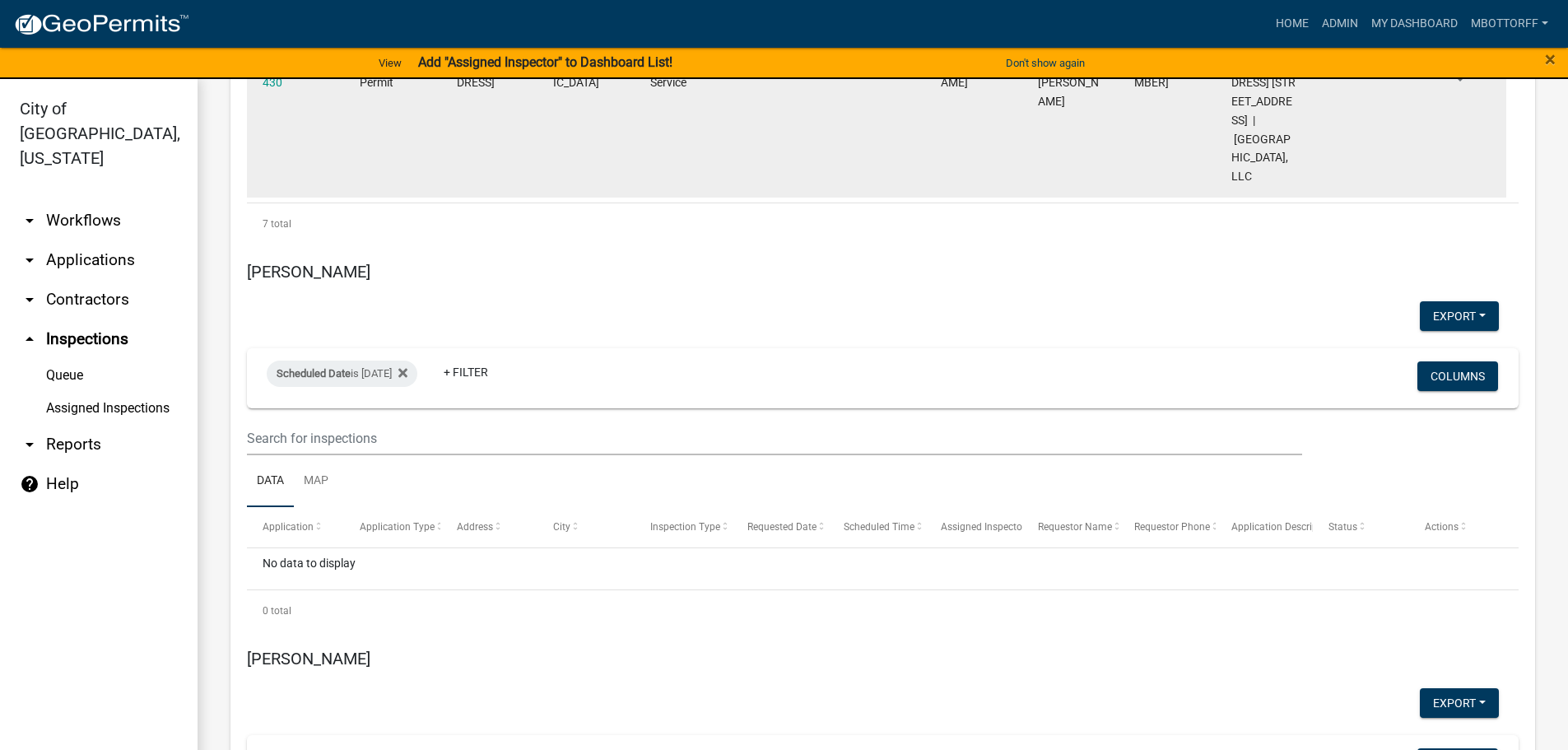
scroll to position [5518, 0]
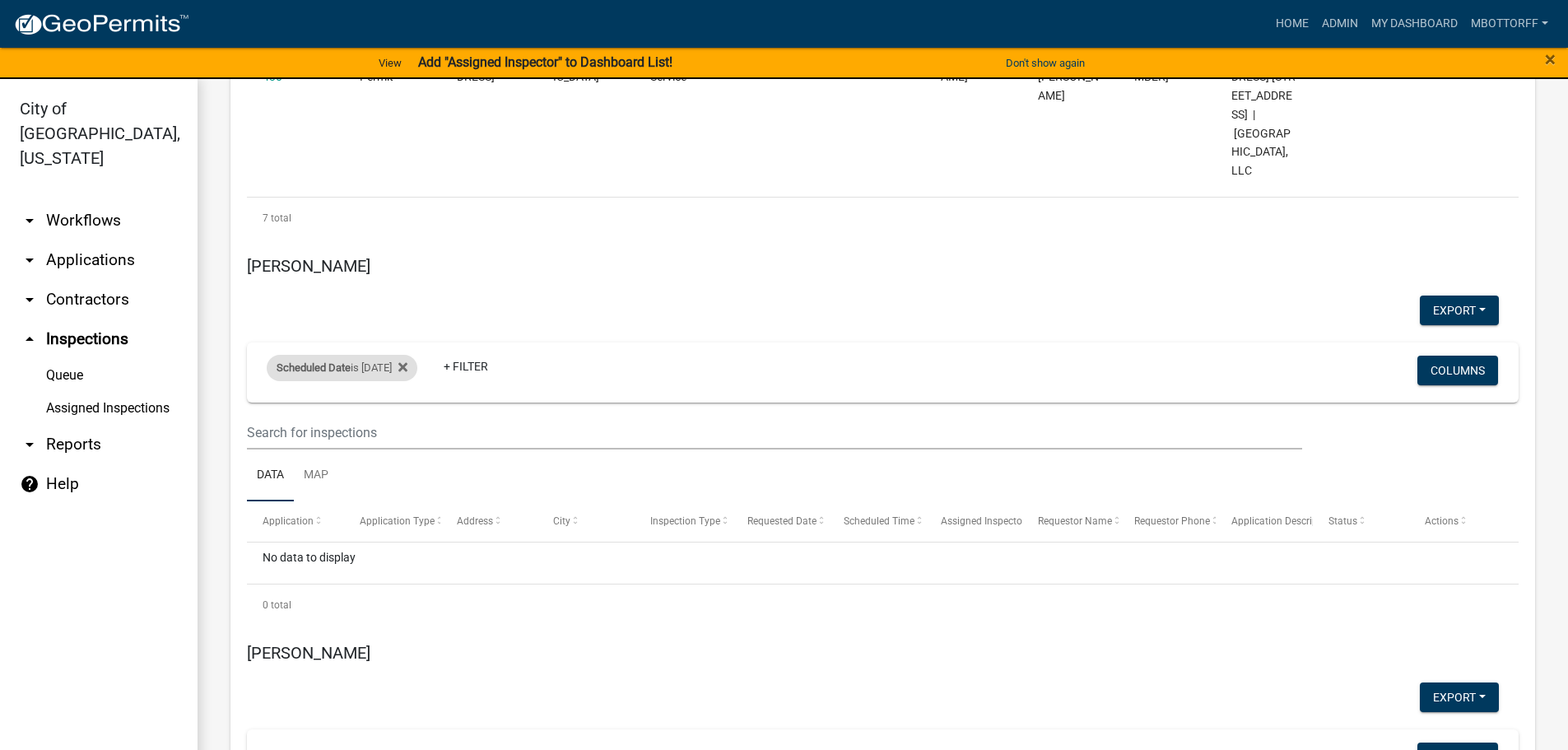
click at [402, 355] on div "Scheduled Date is 08/15/2025" at bounding box center [342, 368] width 151 height 26
click at [402, 298] on input "2025-08-15" at bounding box center [356, 299] width 115 height 33
type input "[DATE]"
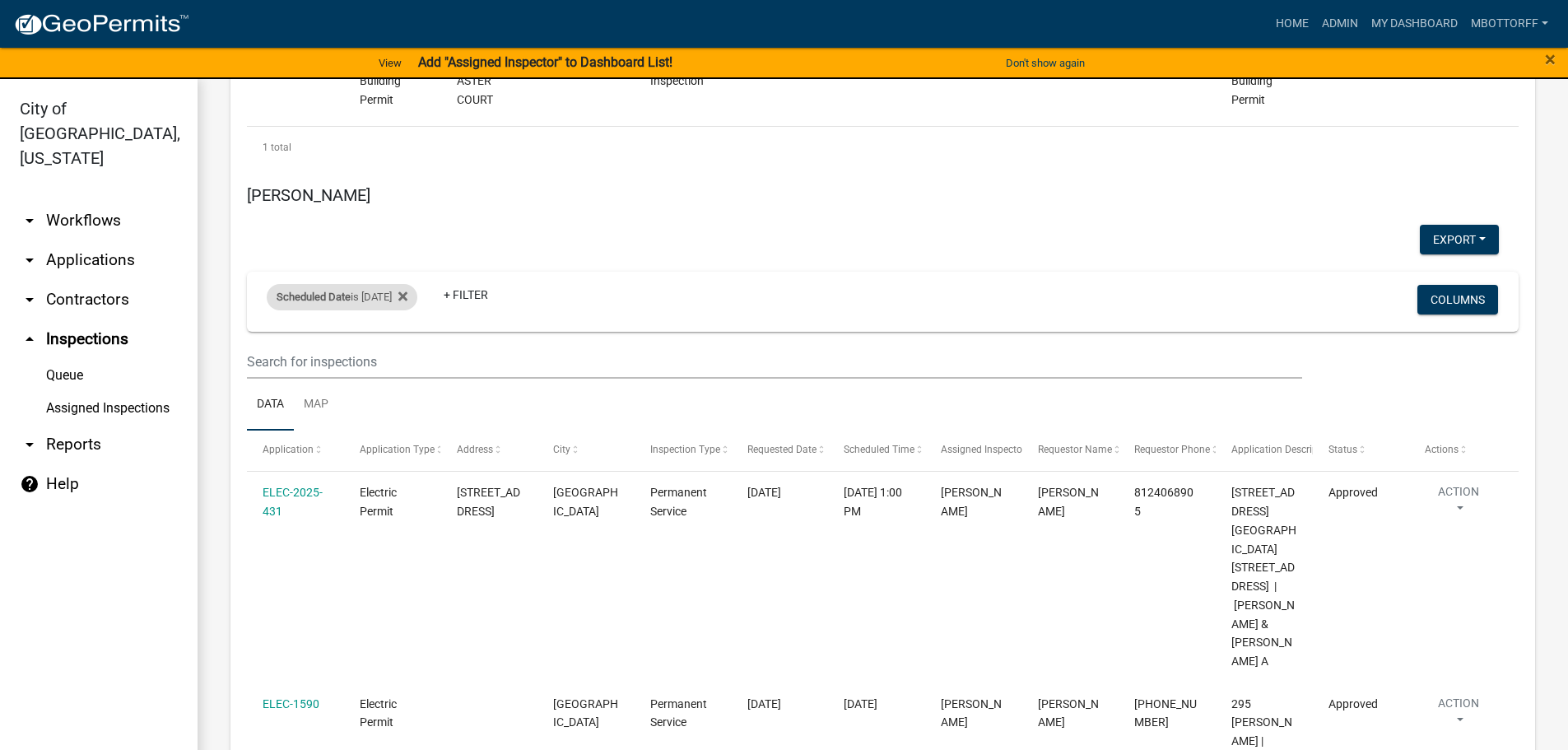
scroll to position [3953, 0]
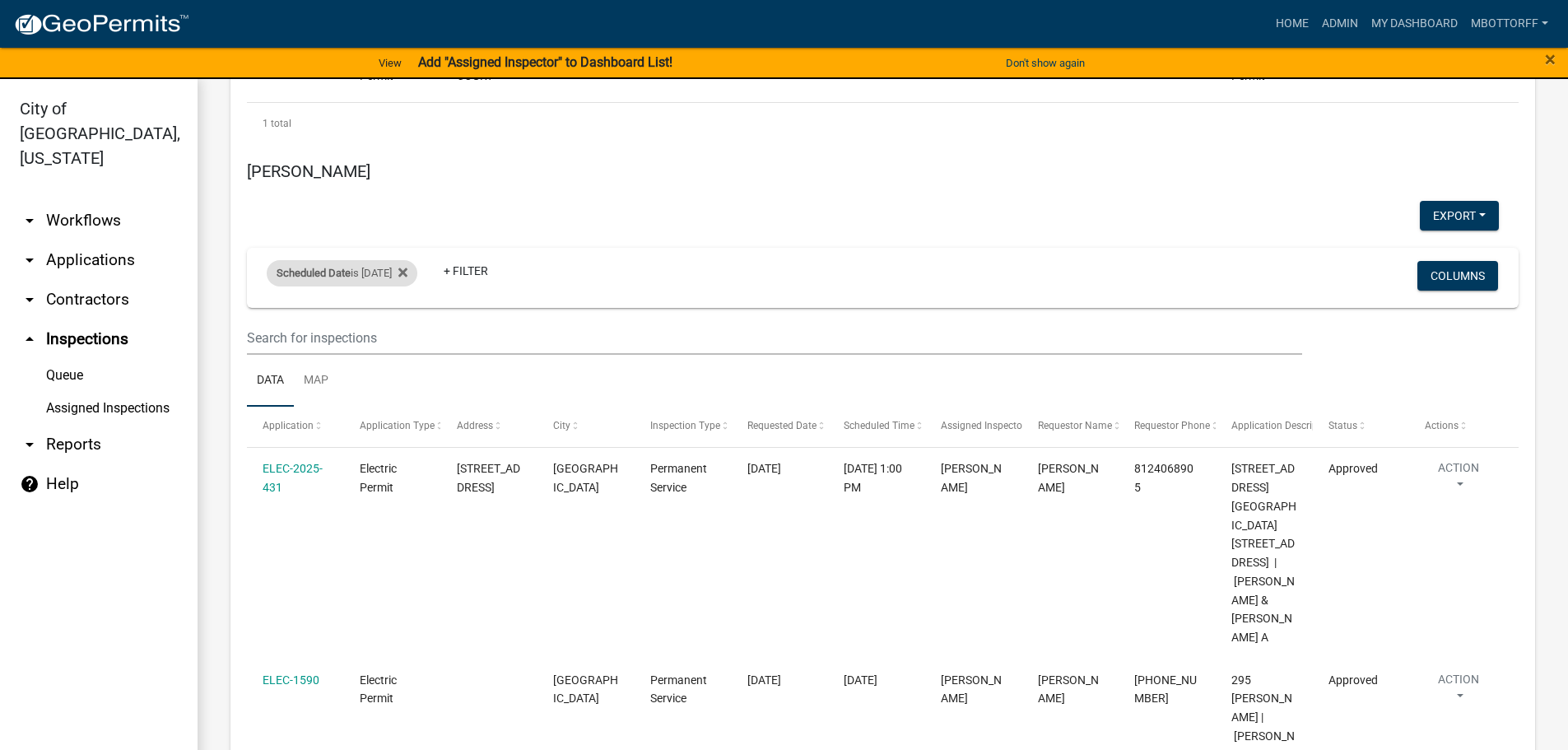
click at [396, 271] on div "Scheduled Date is [DATE]" at bounding box center [342, 273] width 151 height 26
click at [407, 337] on input "[DATE]" at bounding box center [356, 335] width 115 height 33
type input "[DATE]"
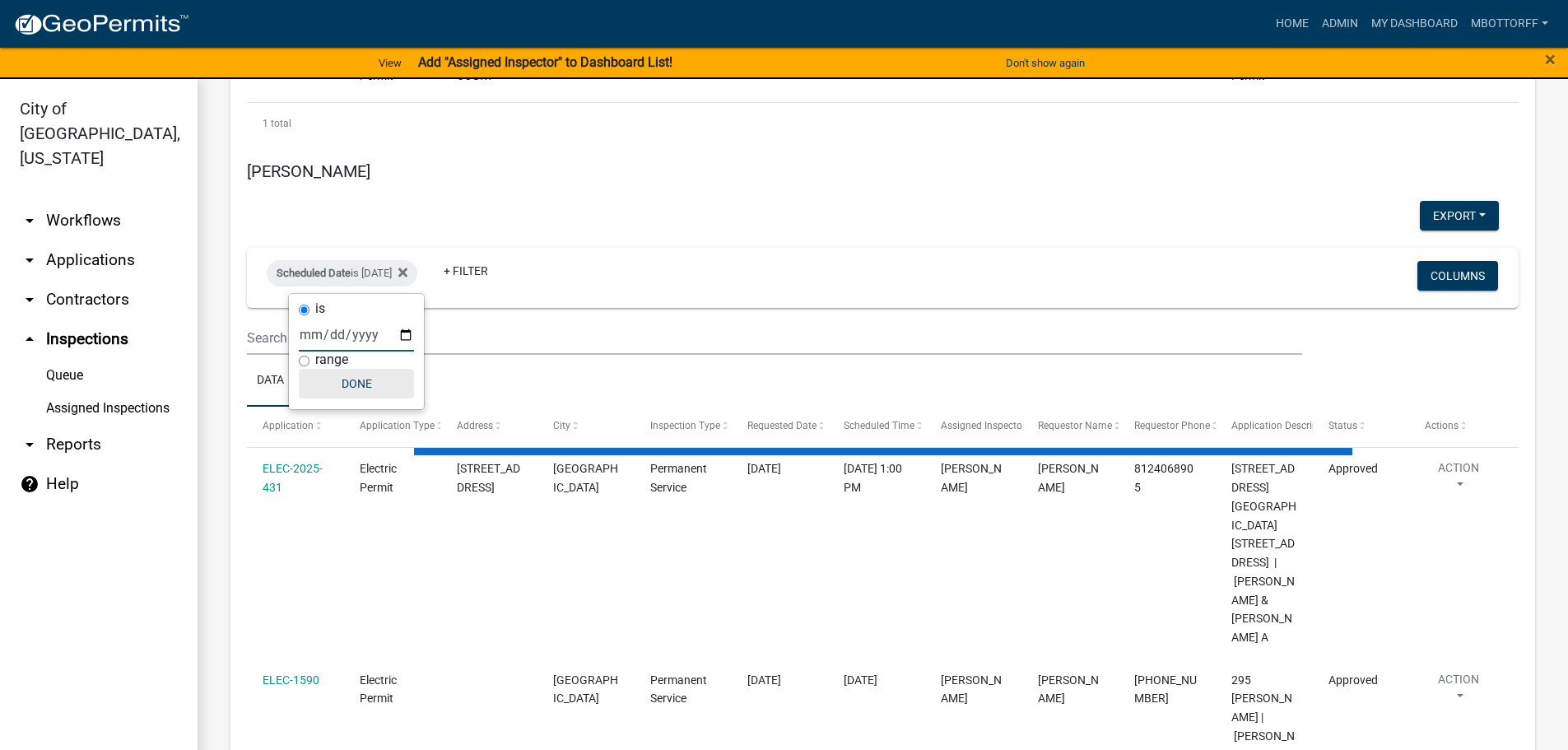
select select "1: 25"
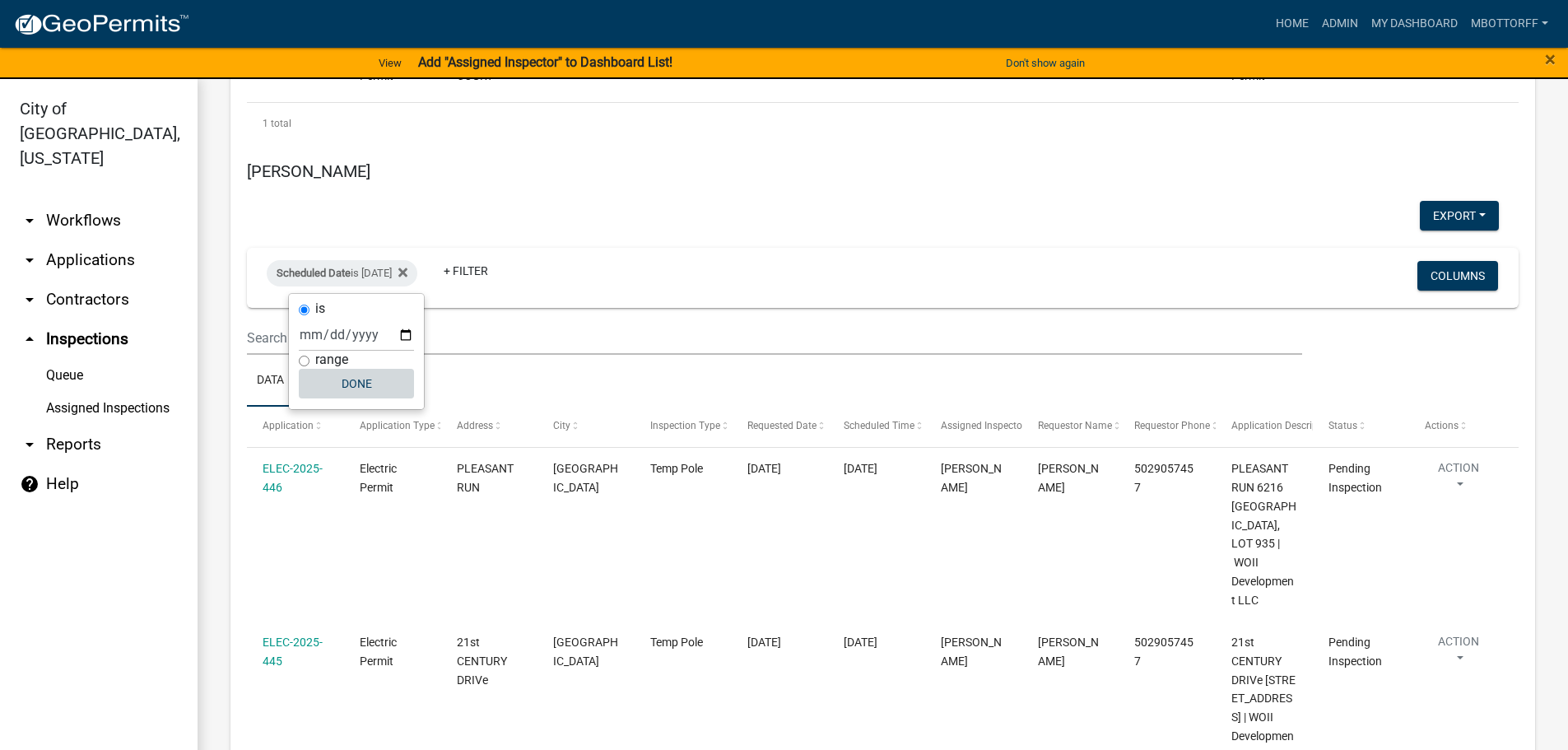
click at [359, 383] on button "Done" at bounding box center [356, 384] width 115 height 30
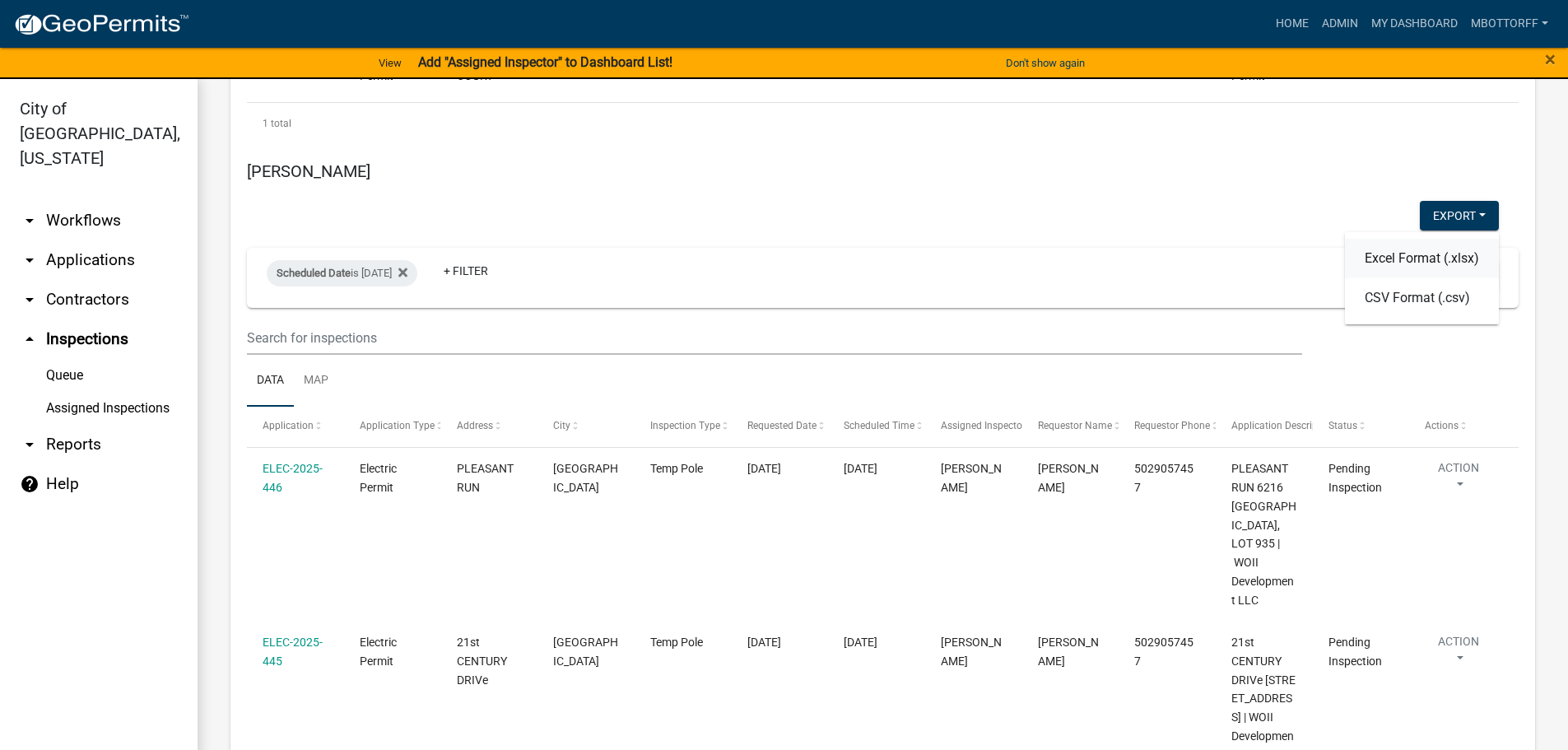
click at [1392, 261] on button "Excel Format (.xlsx)" at bounding box center [1422, 258] width 154 height 40
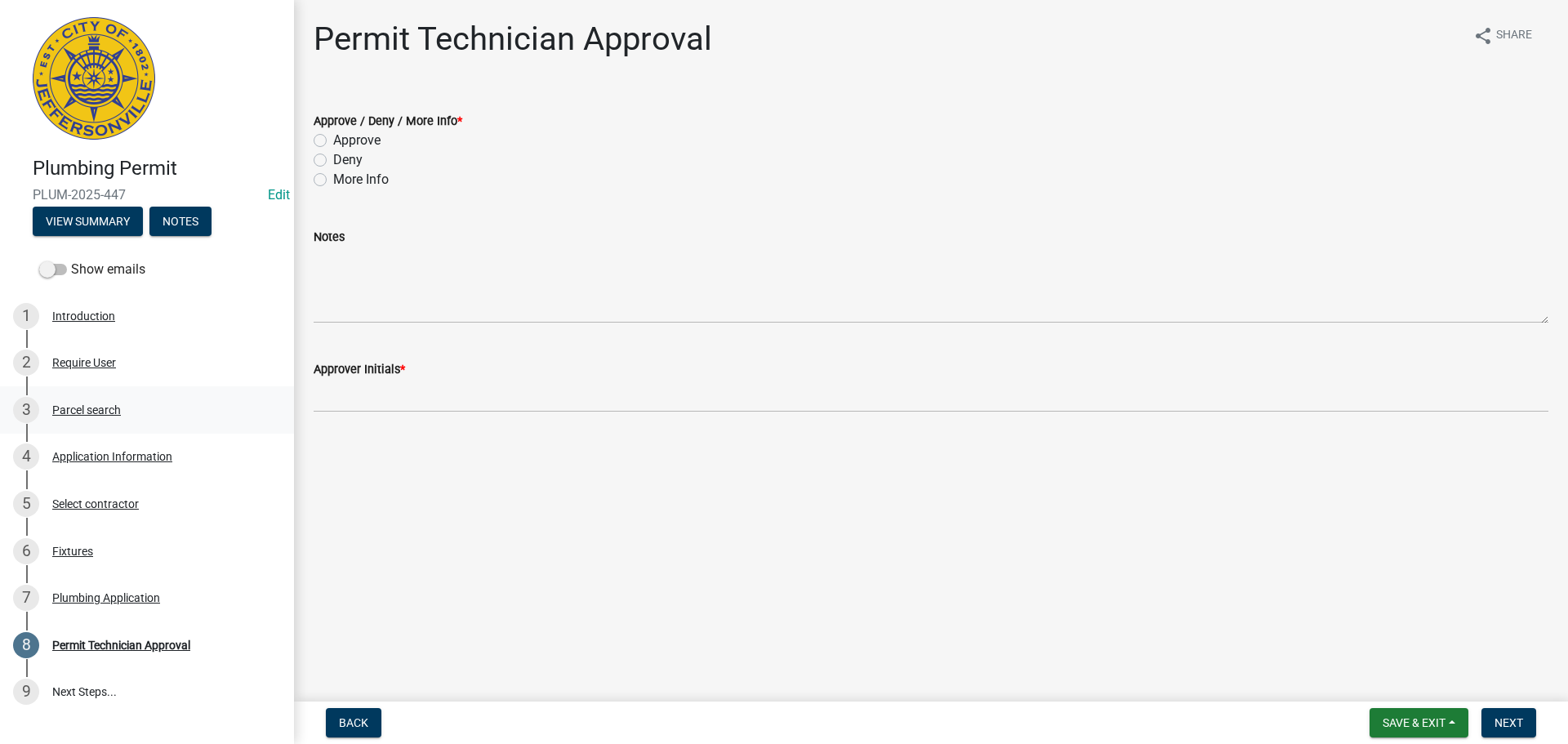
click at [63, 407] on div "Parcel search" at bounding box center [87, 410] width 68 height 11
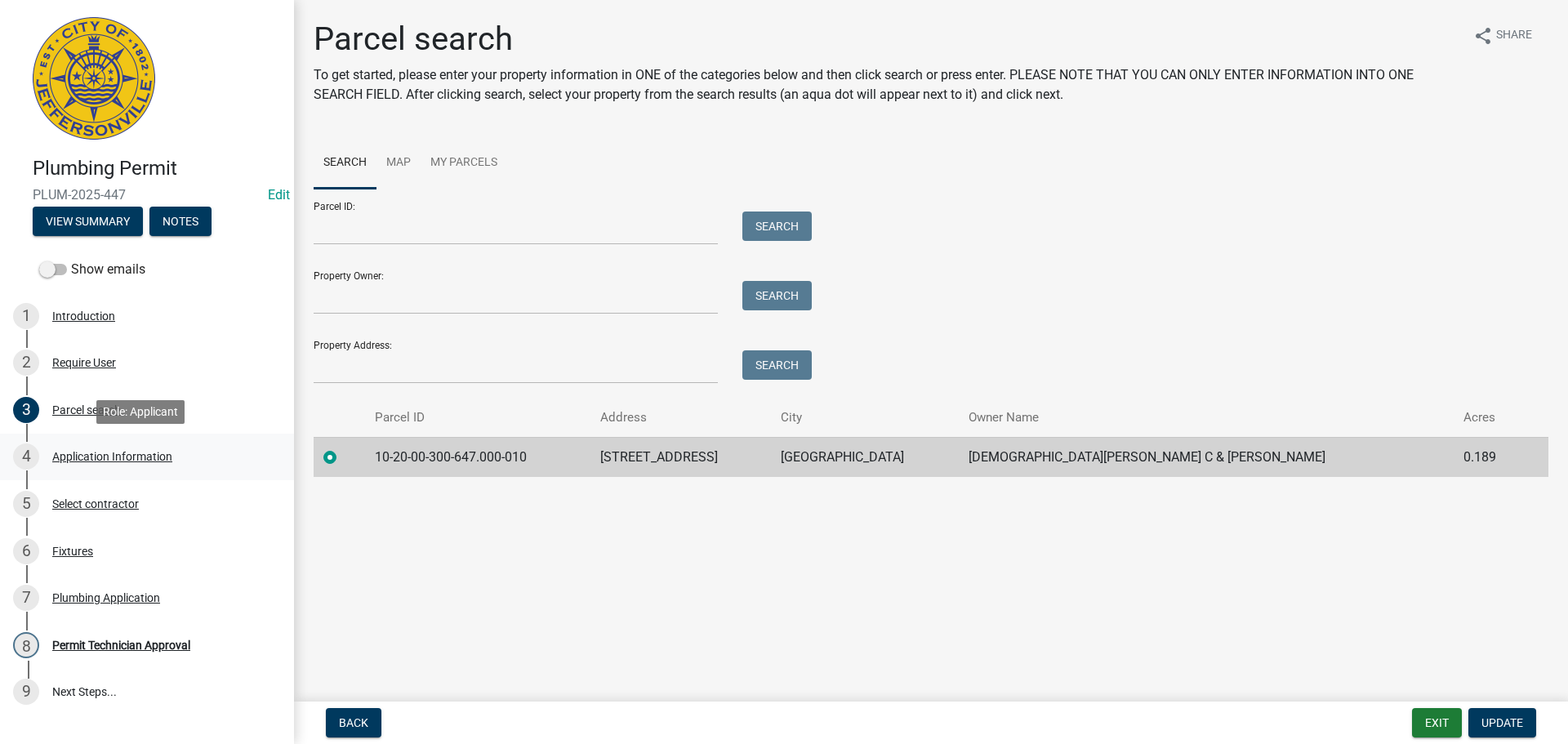
click at [88, 456] on div "Application Information" at bounding box center [112, 456] width 120 height 11
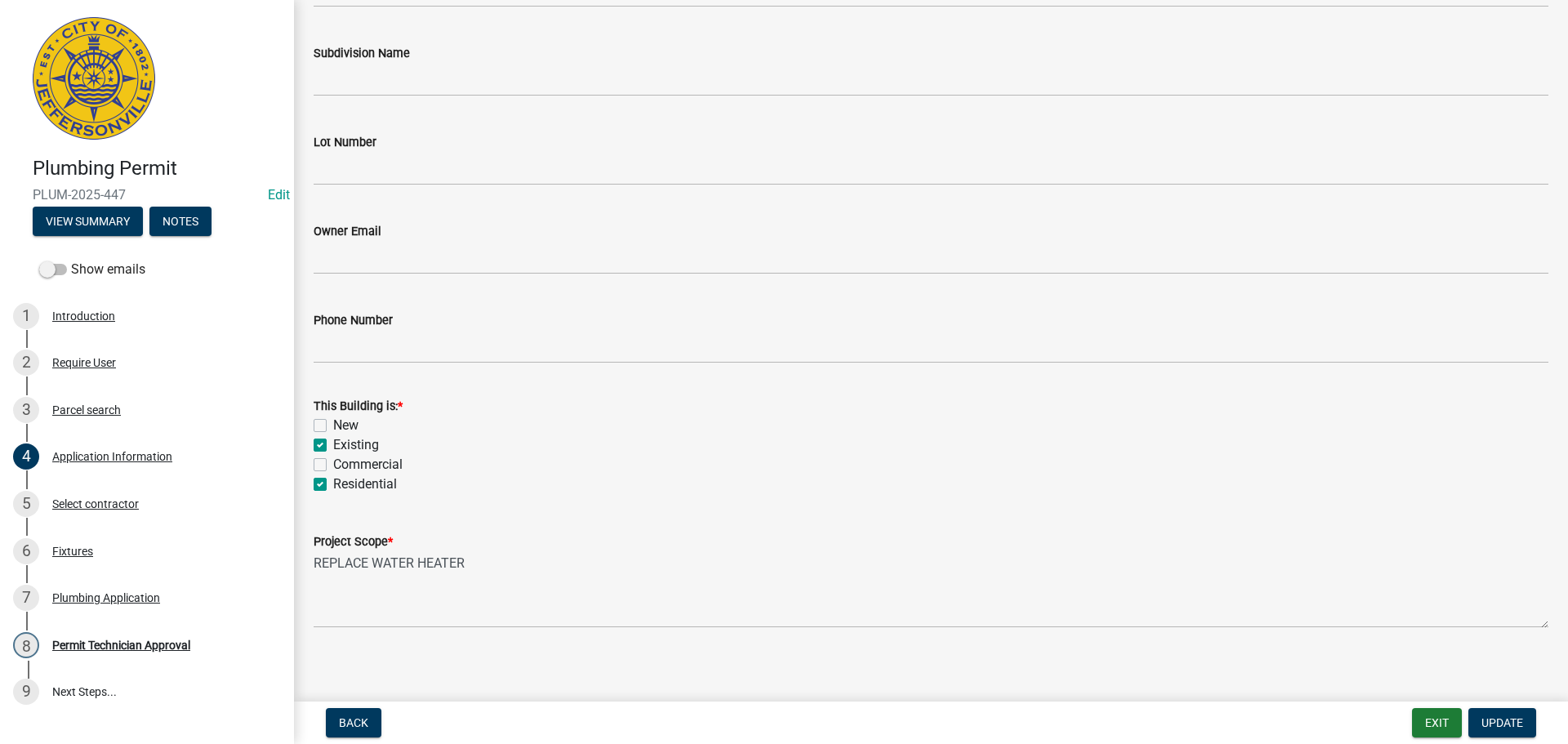
scroll to position [478, 0]
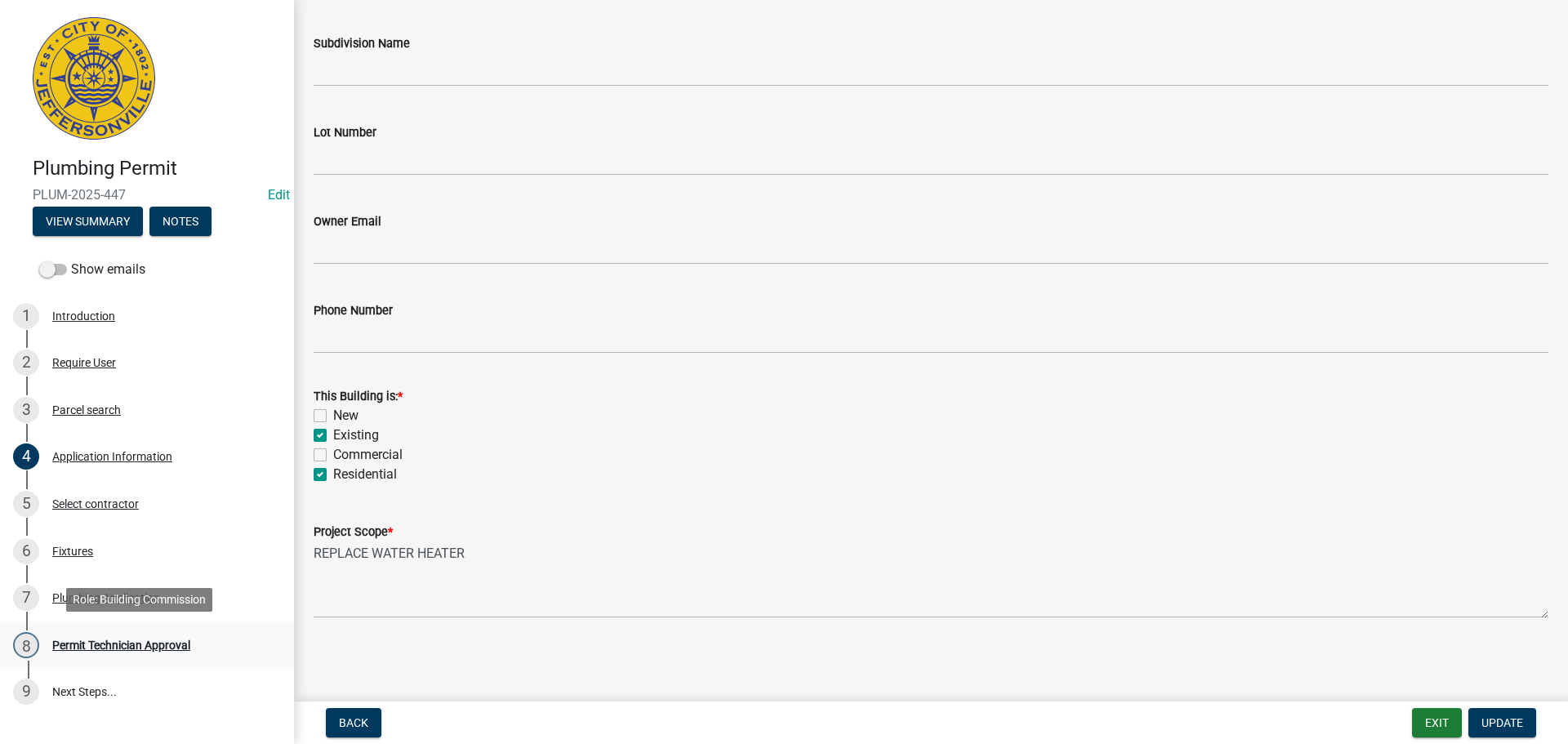
click at [143, 643] on div "Permit Technician Approval" at bounding box center [121, 645] width 138 height 11
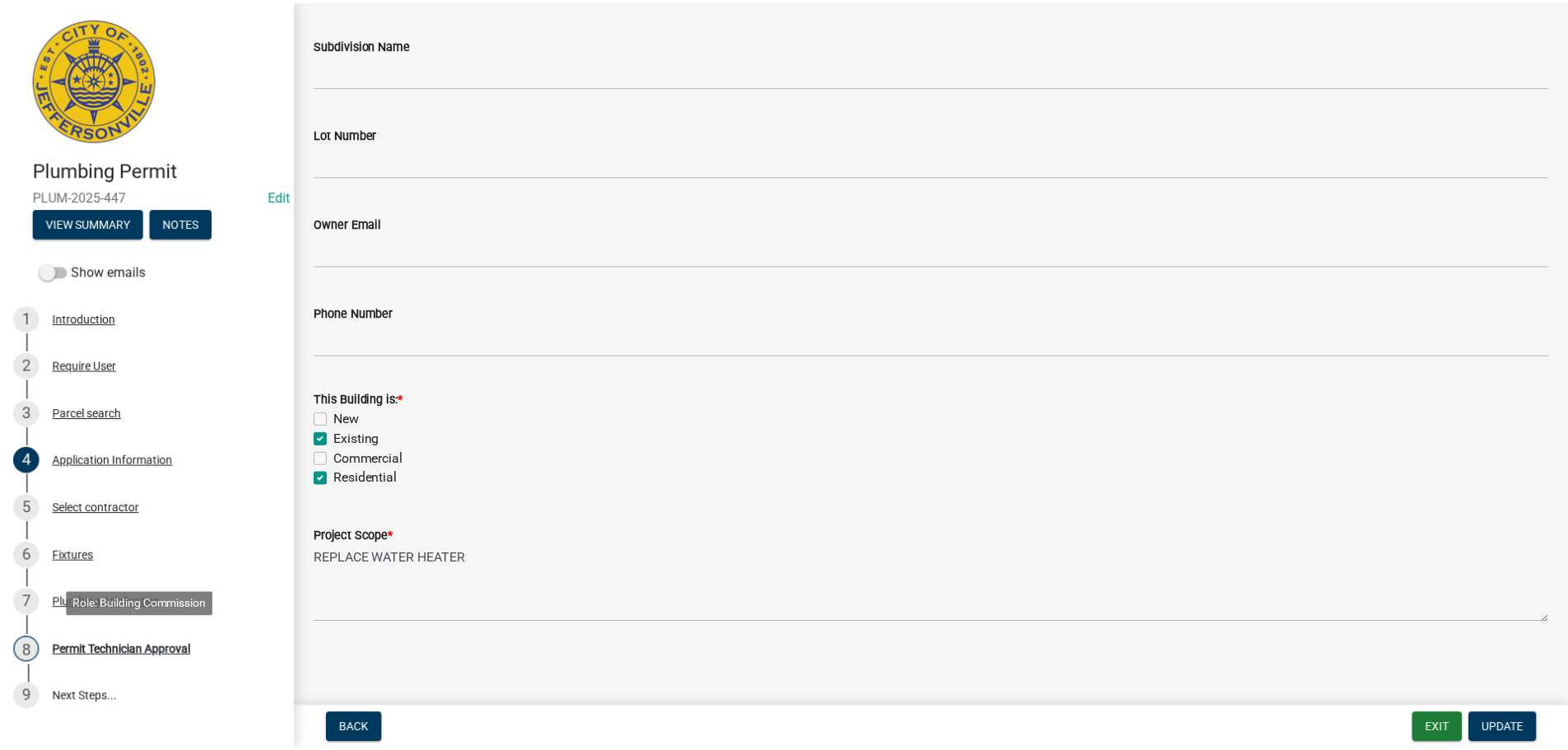
scroll to position [0, 0]
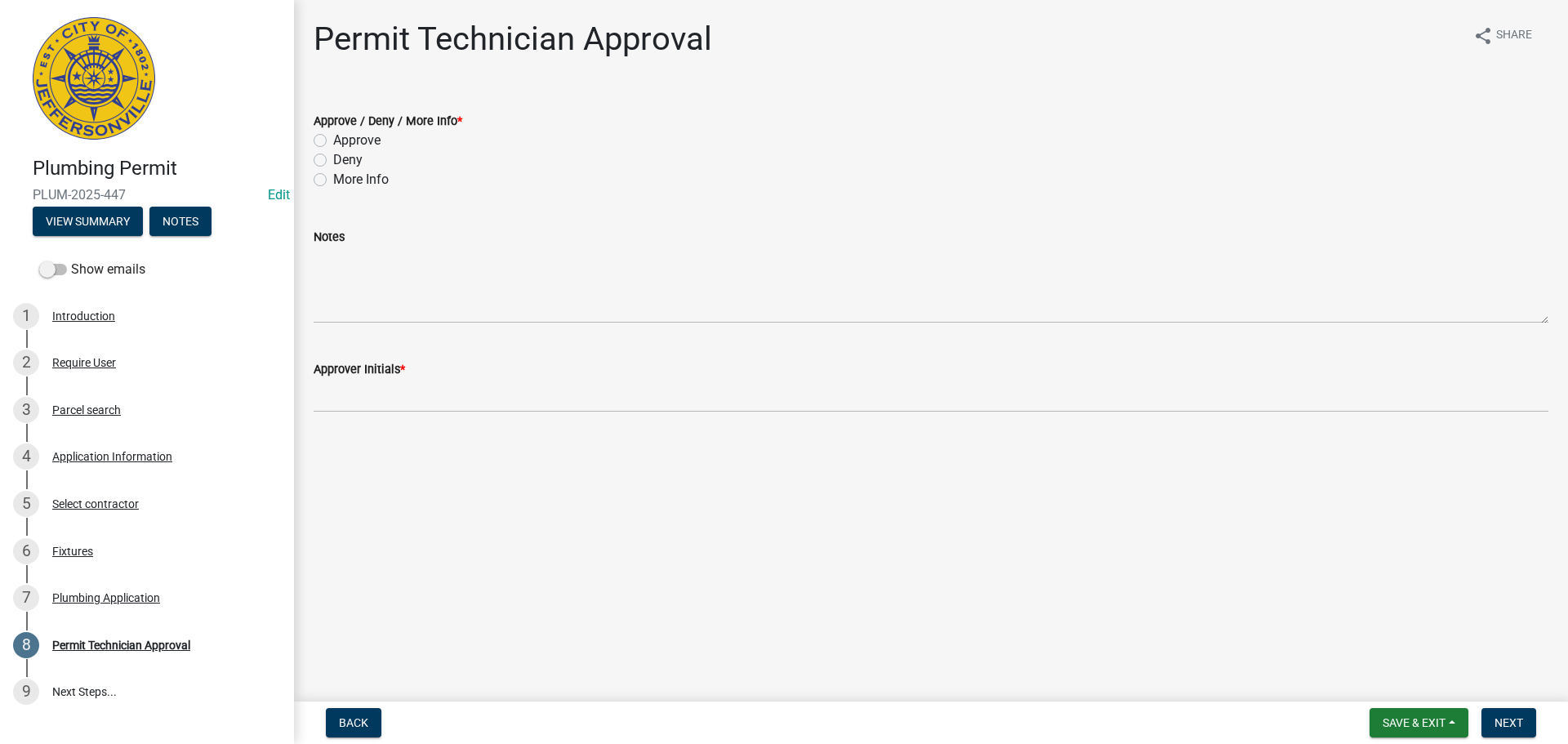
click at [333, 135] on label "Approve" at bounding box center [357, 141] width 47 height 19
click at [333, 135] on input "Approve" at bounding box center [338, 136] width 10 height 10
radio input "true"
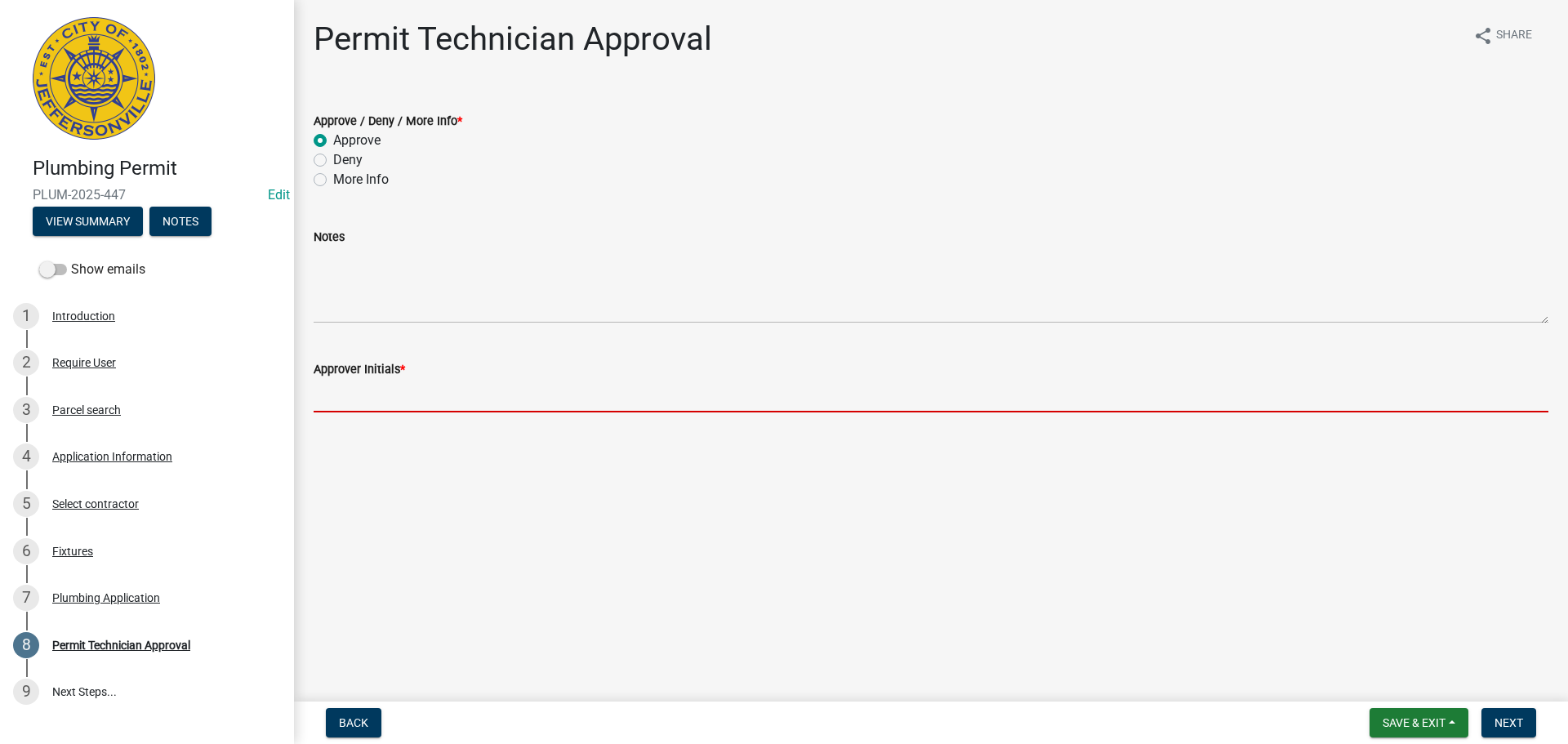
click at [367, 394] on input "Approver Initials *" at bounding box center [931, 396] width 1235 height 33
type input "MJB"
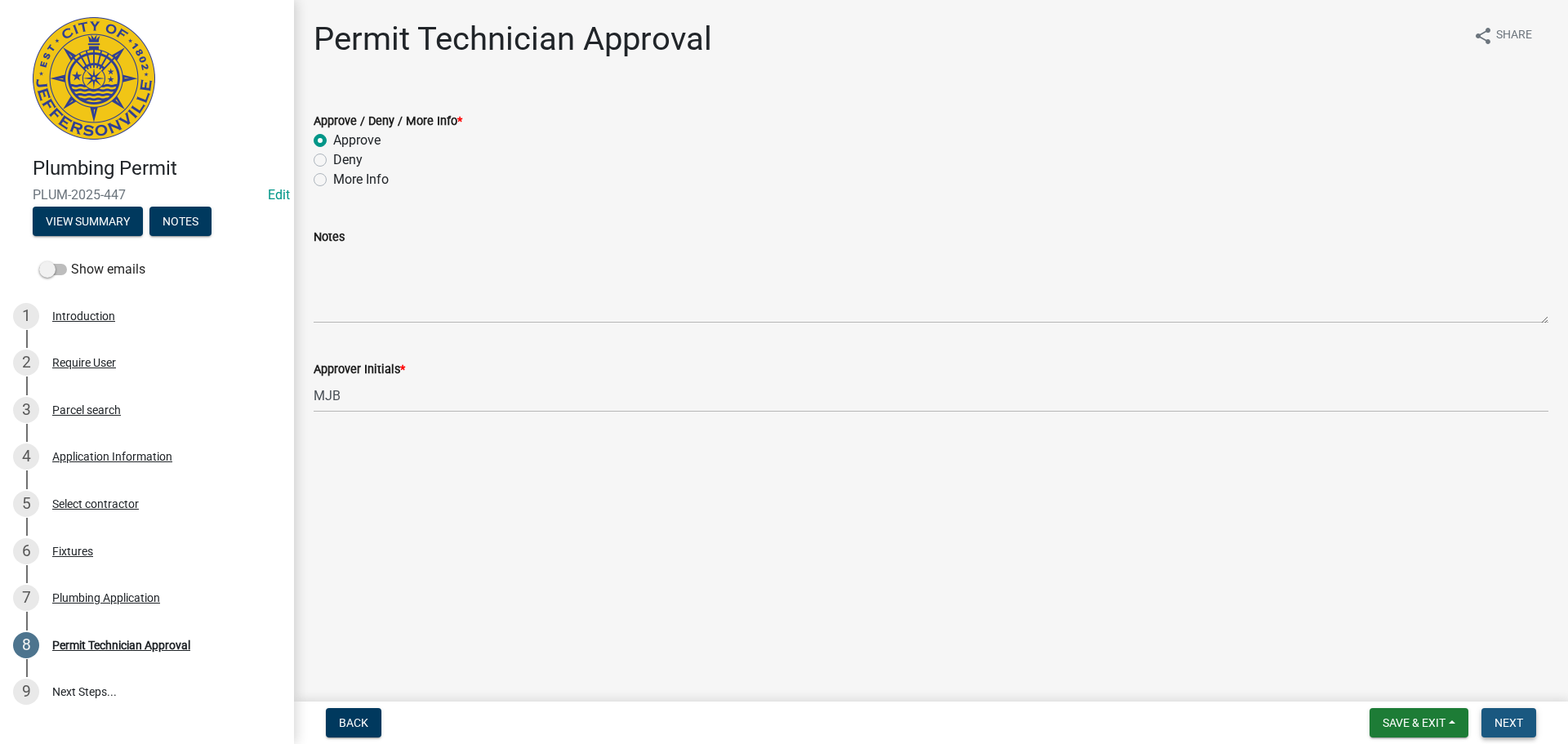
click at [1512, 725] on span "Next" at bounding box center [1509, 722] width 29 height 13
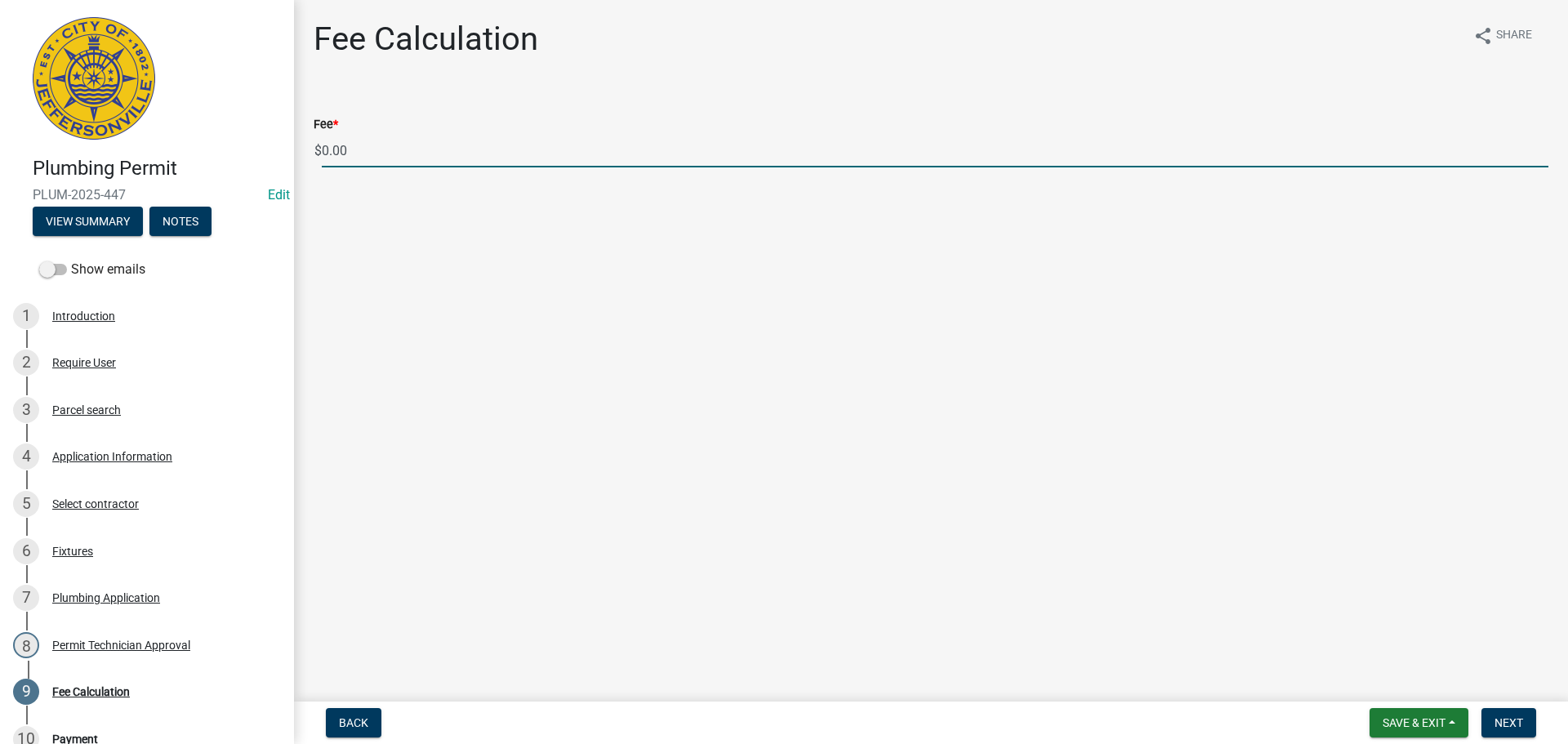
click at [367, 161] on input "0.00" at bounding box center [934, 150] width 1226 height 33
type input "0"
type input "35.00"
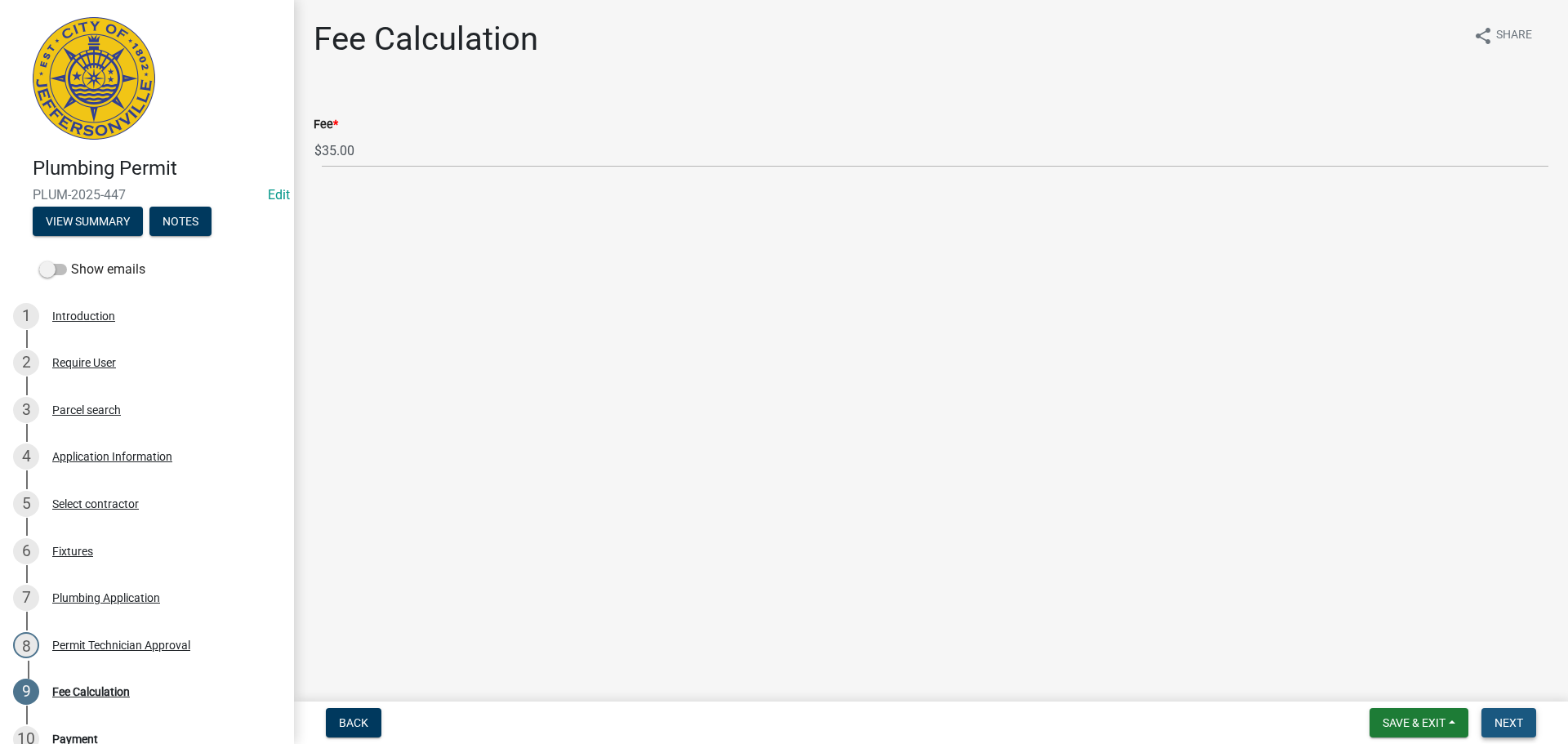
click at [1499, 716] on span "Next" at bounding box center [1509, 722] width 29 height 13
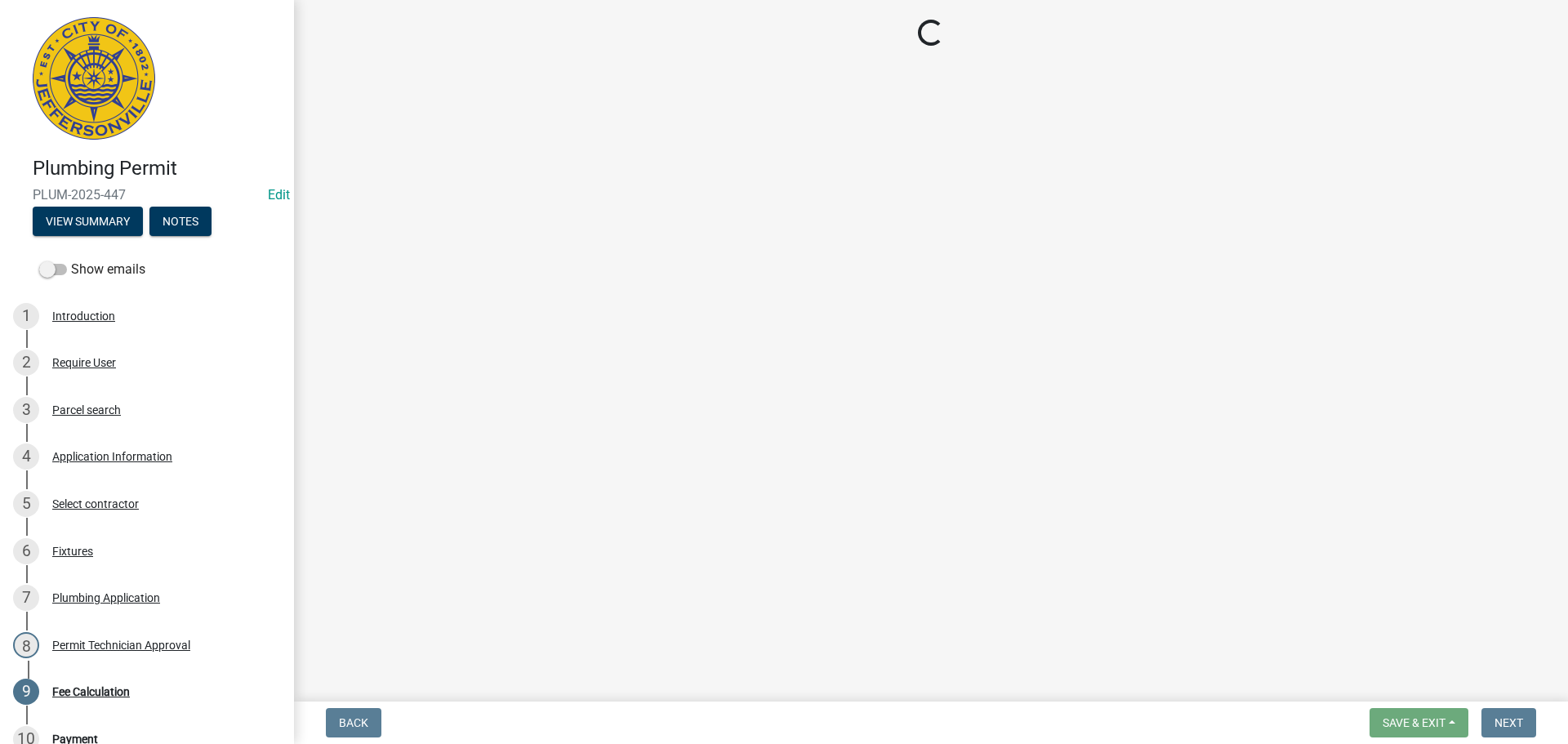
select select "3: 3"
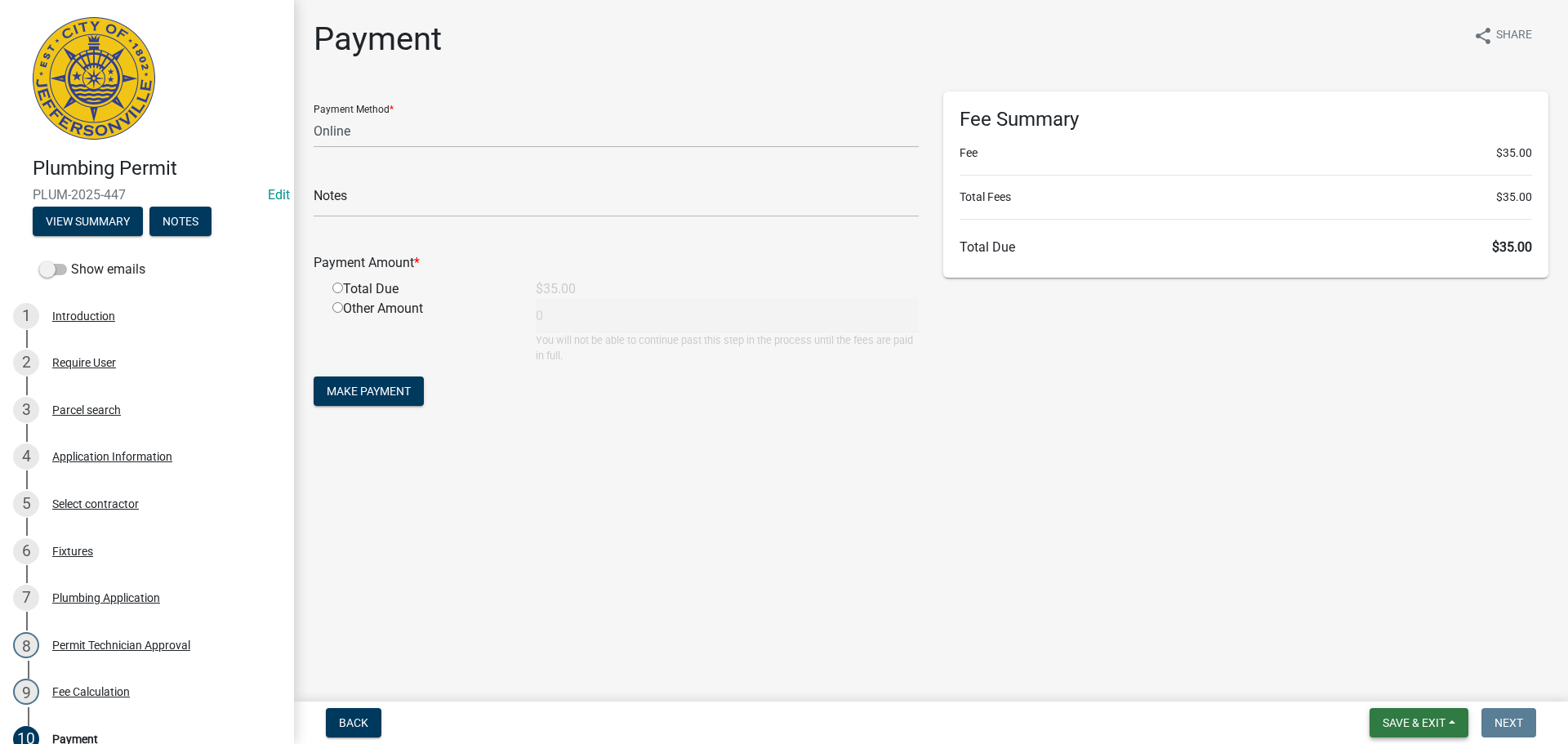
drag, startPoint x: 1399, startPoint y: 720, endPoint x: 1399, endPoint y: 692, distance: 28.0
click at [1399, 719] on span "Save & Exit" at bounding box center [1414, 722] width 63 height 13
click at [1396, 676] on button "Save & Exit" at bounding box center [1404, 680] width 131 height 39
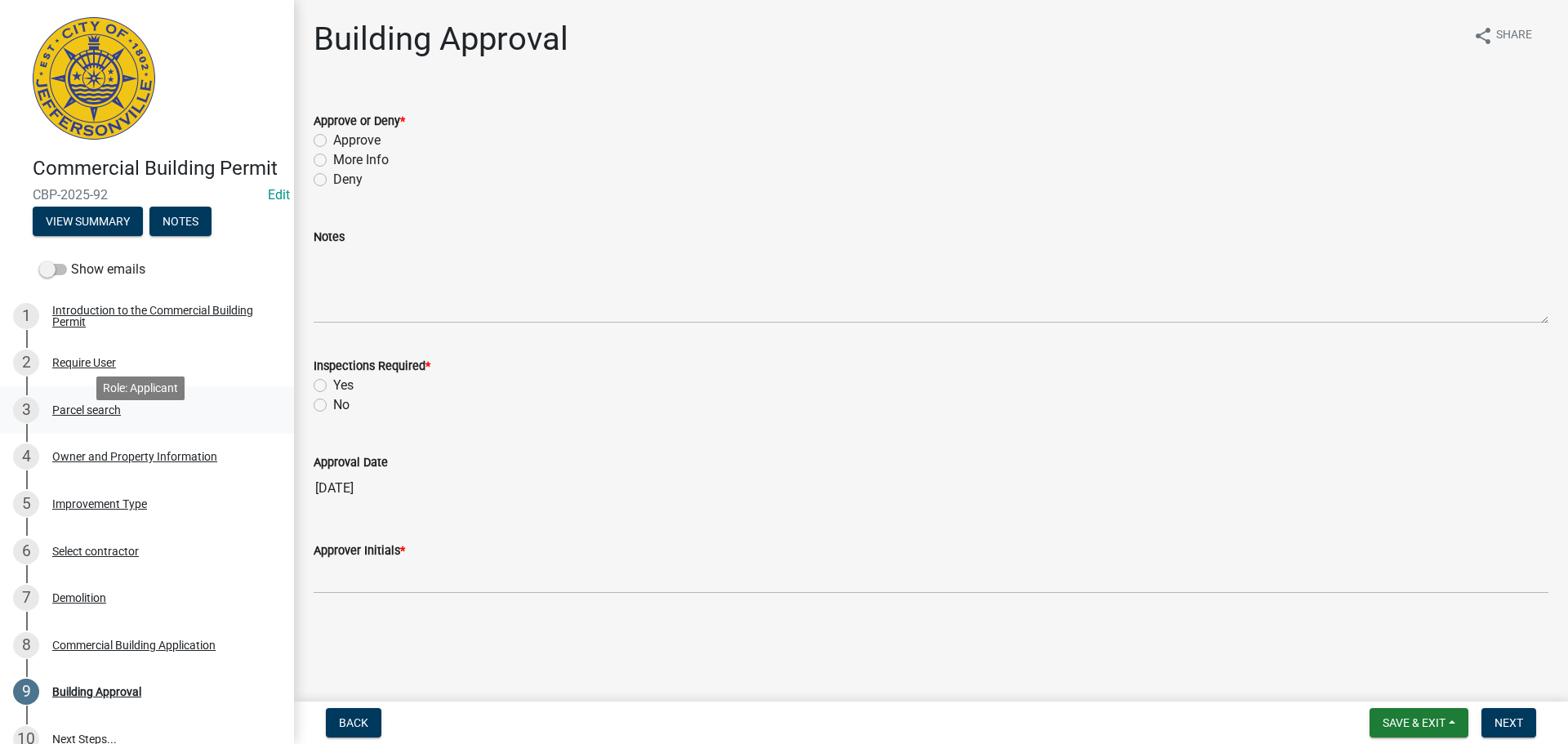
click at [103, 416] on div "Parcel search" at bounding box center [87, 410] width 68 height 11
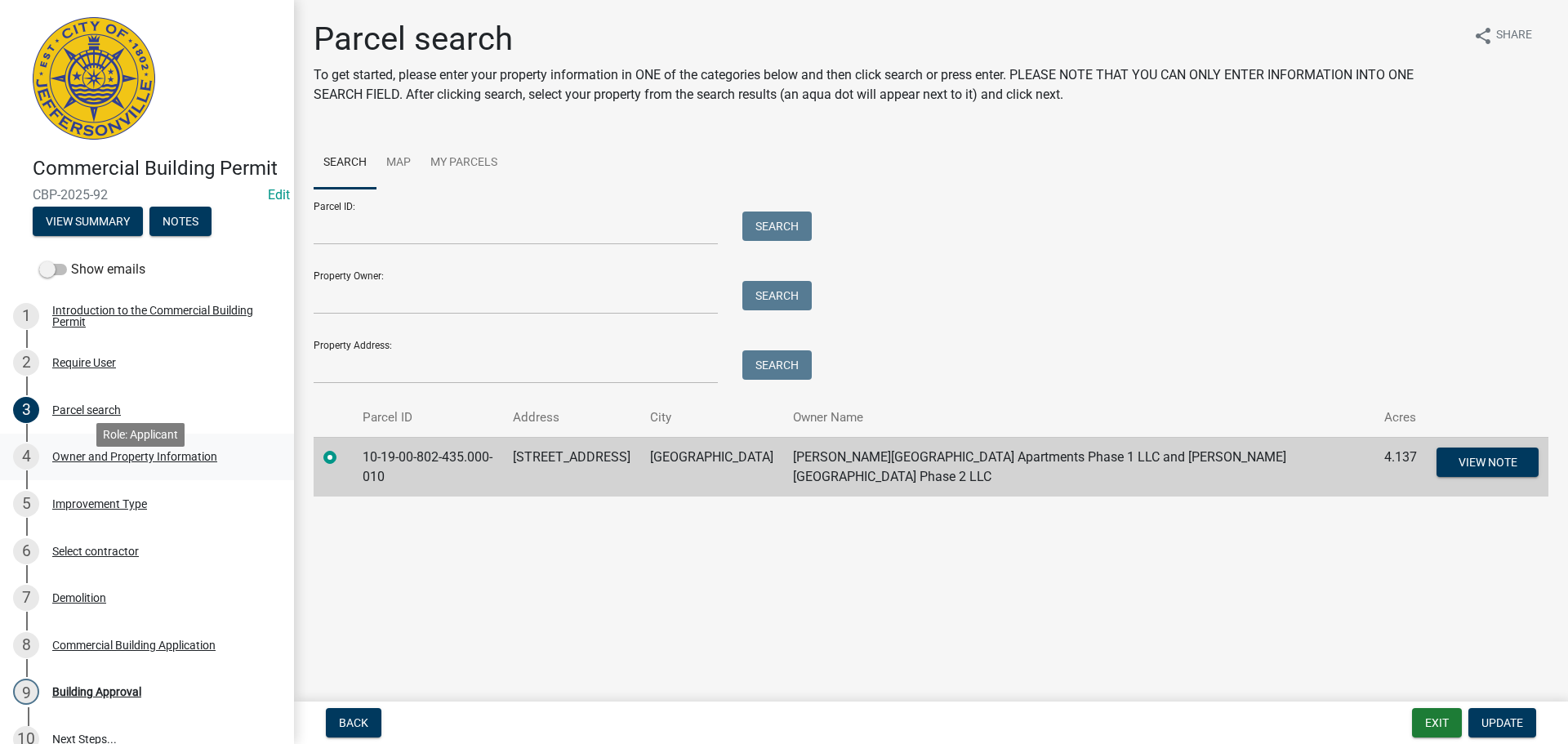
click at [109, 462] on div "Owner and Property Information" at bounding box center [135, 456] width 165 height 11
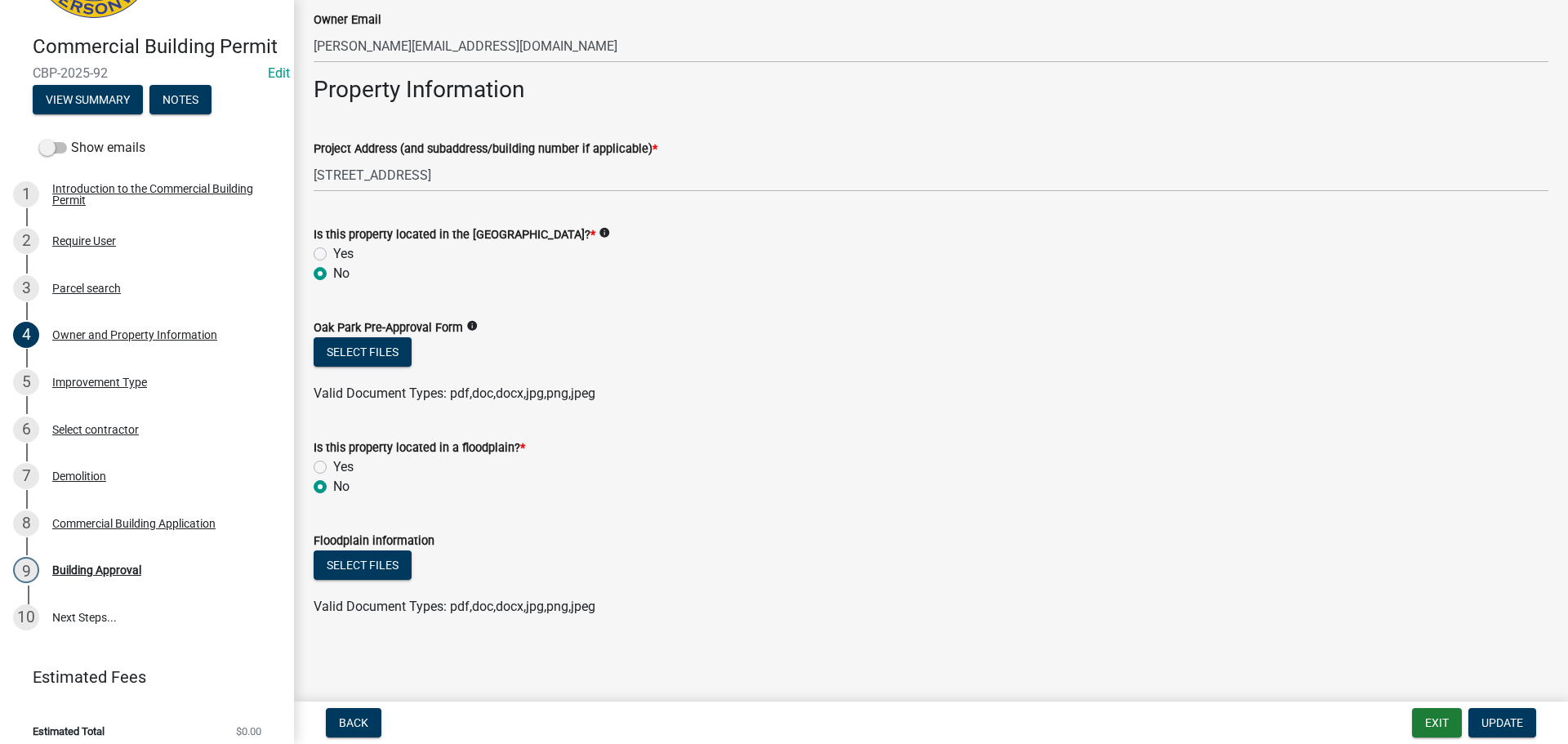
scroll to position [157, 0]
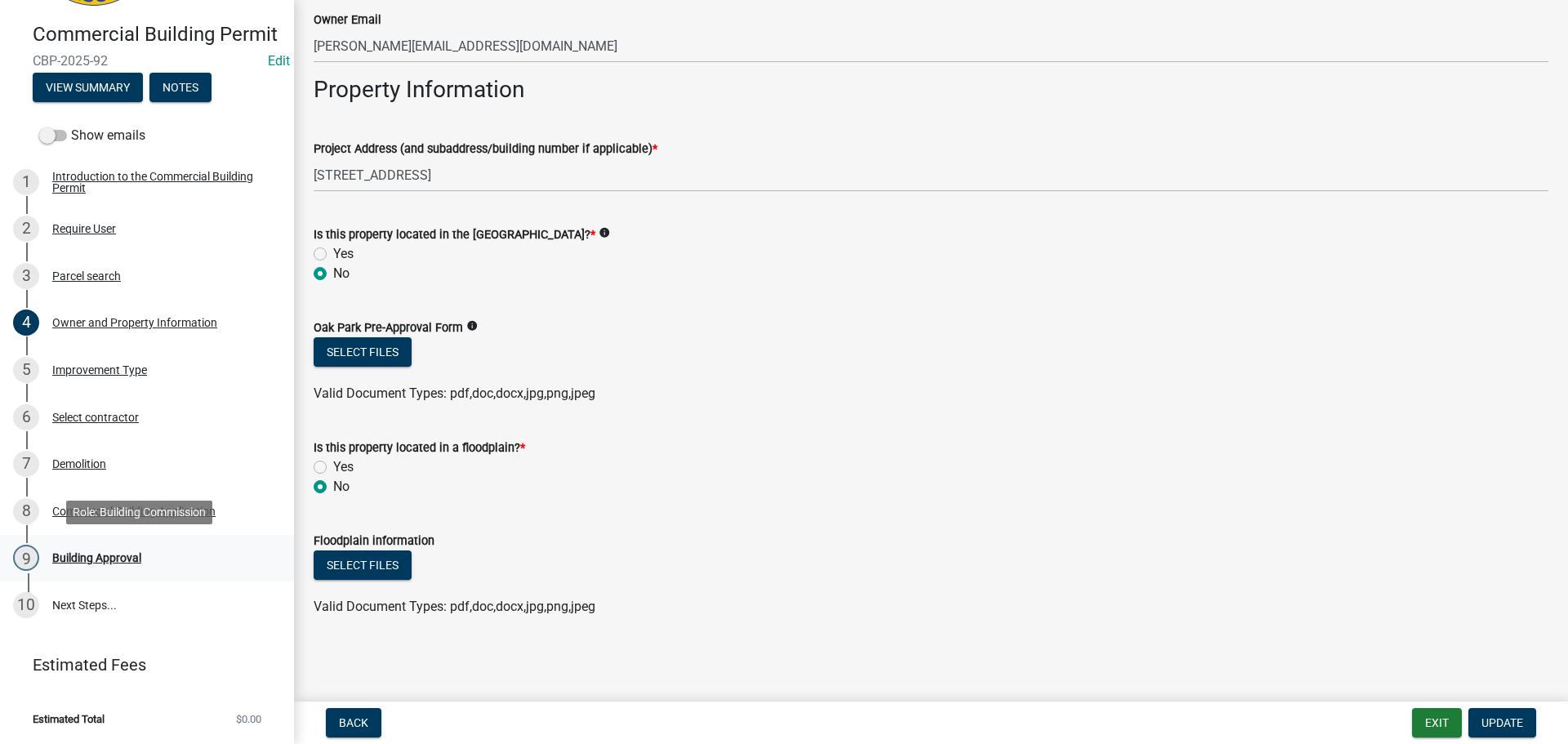
click at [79, 563] on div "Building Approval" at bounding box center [97, 558] width 89 height 11
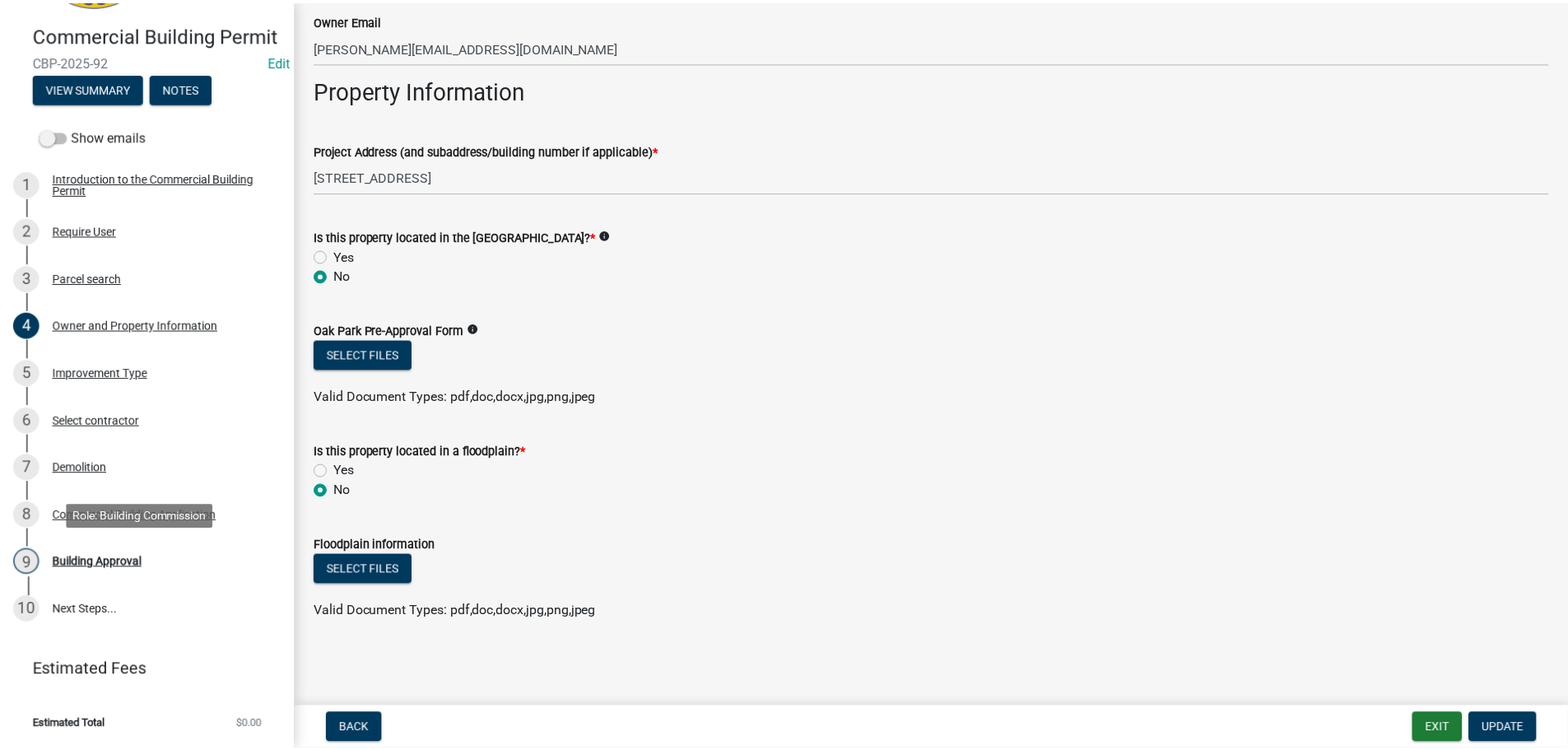
scroll to position [0, 0]
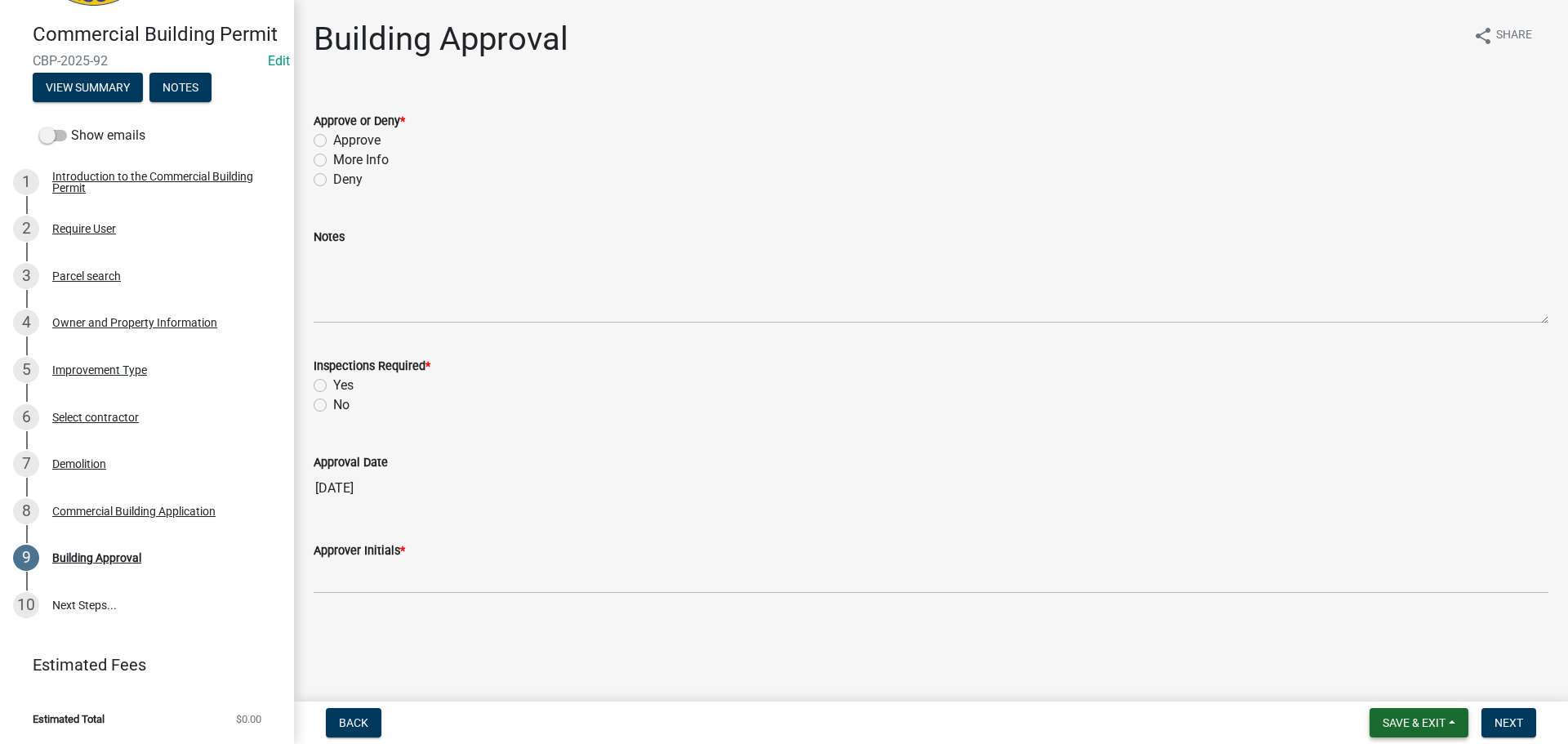
click at [1419, 719] on span "Save & Exit" at bounding box center [1414, 722] width 63 height 13
click at [1382, 693] on button "Save & Exit" at bounding box center [1404, 680] width 131 height 39
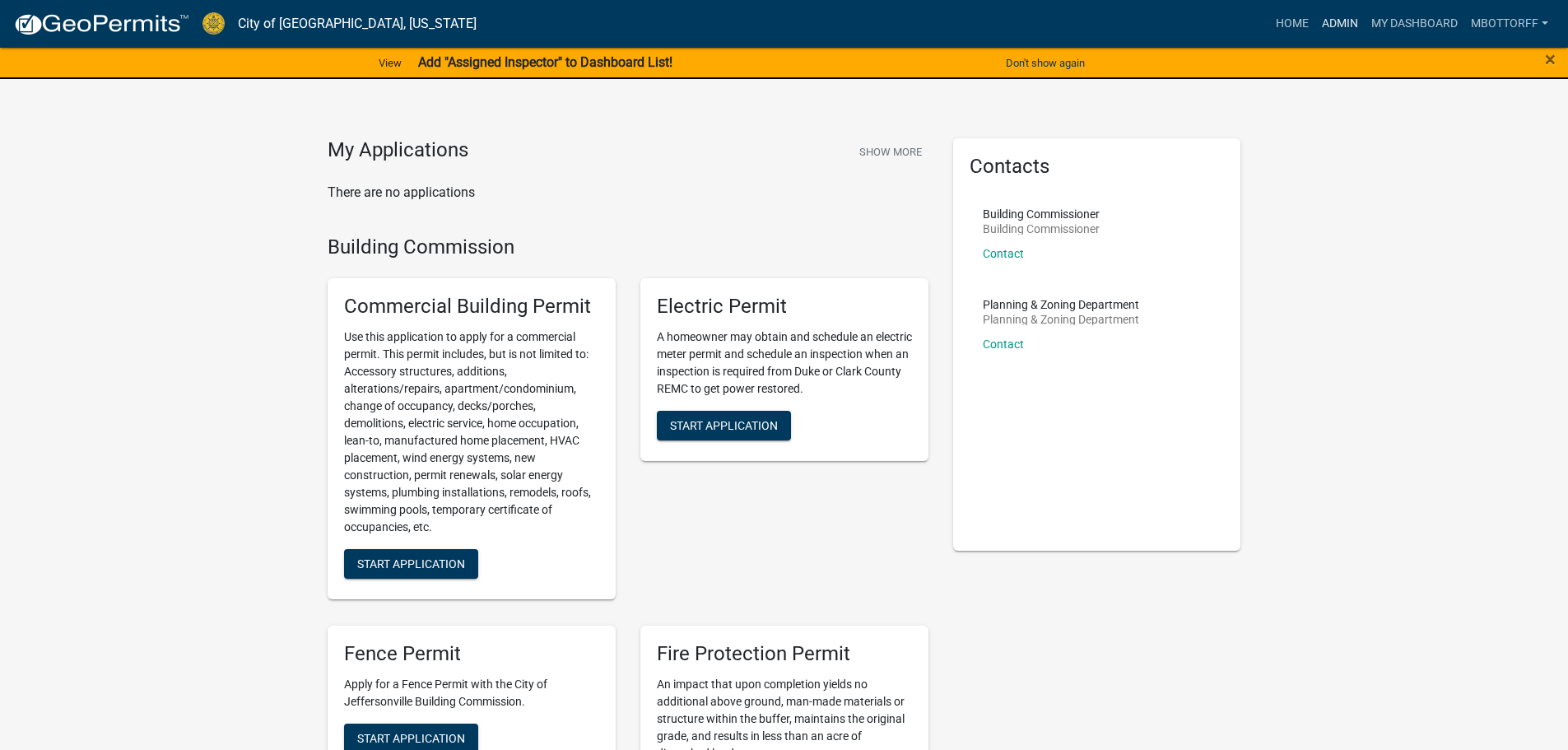
click at [1329, 24] on link "Admin" at bounding box center [1340, 24] width 49 height 32
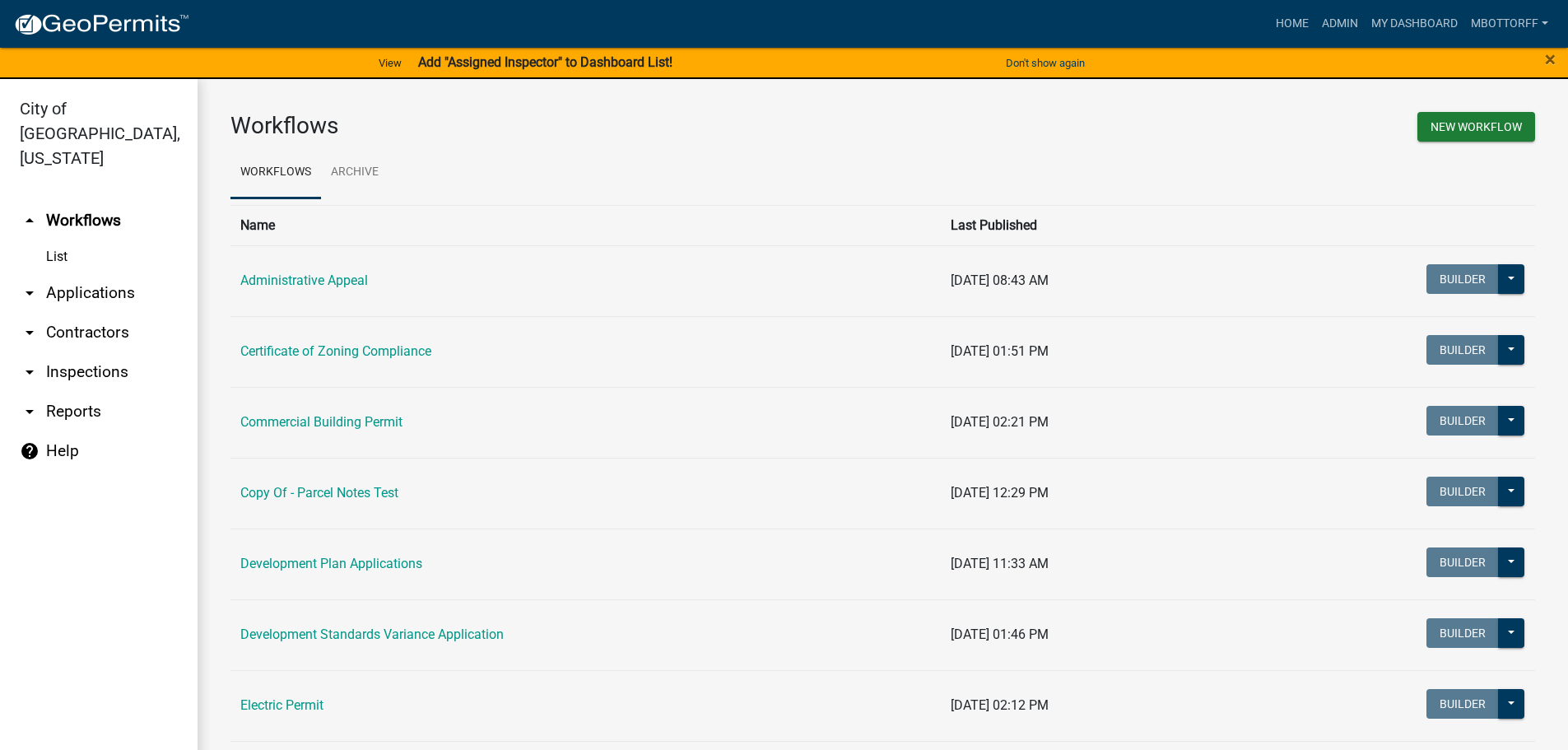
click at [77, 273] on link "arrow_drop_down Applications" at bounding box center [99, 293] width 197 height 40
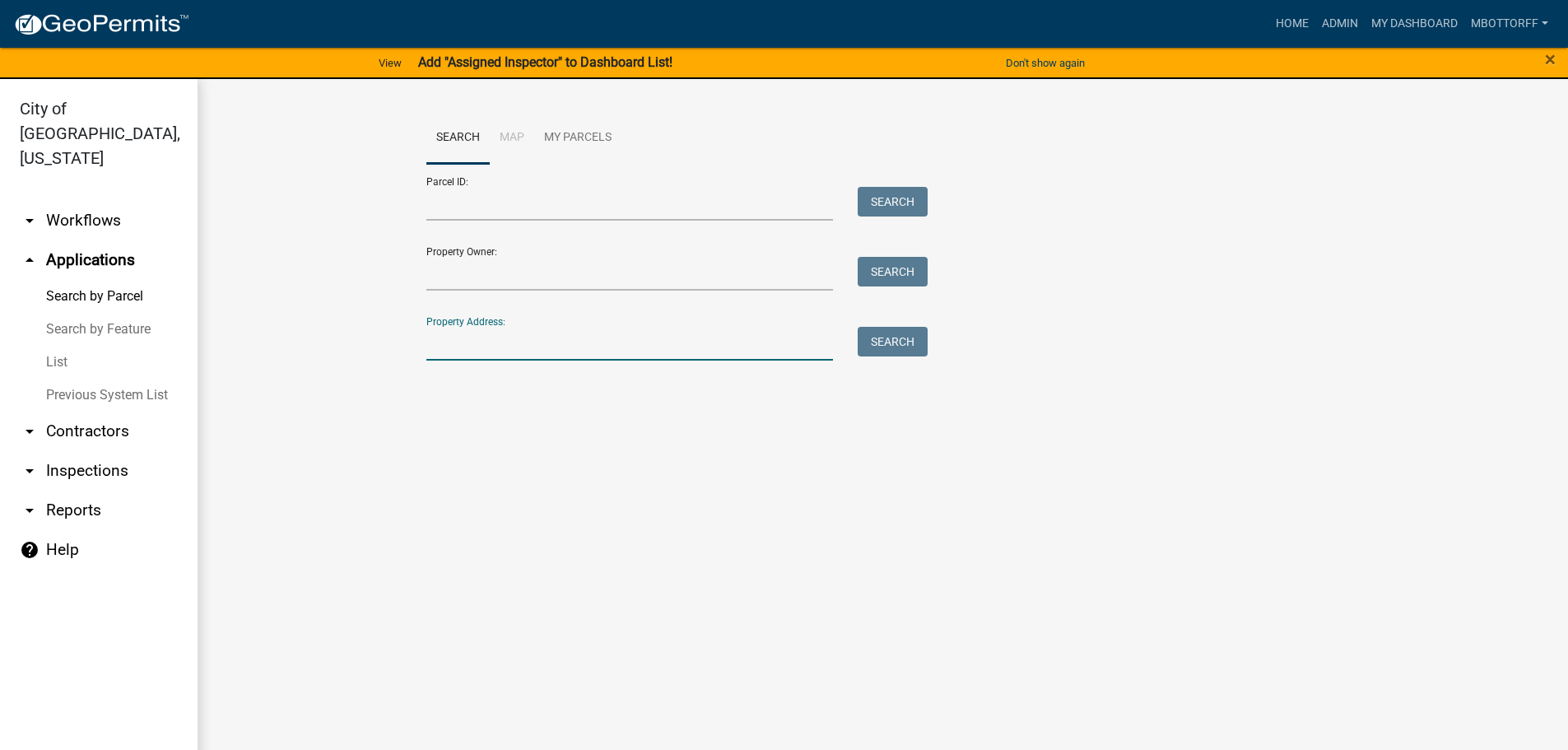
click at [521, 356] on input "Property Address:" at bounding box center [630, 344] width 408 height 33
type input "350 [DATE]"
click at [888, 340] on button "Search" at bounding box center [892, 342] width 70 height 30
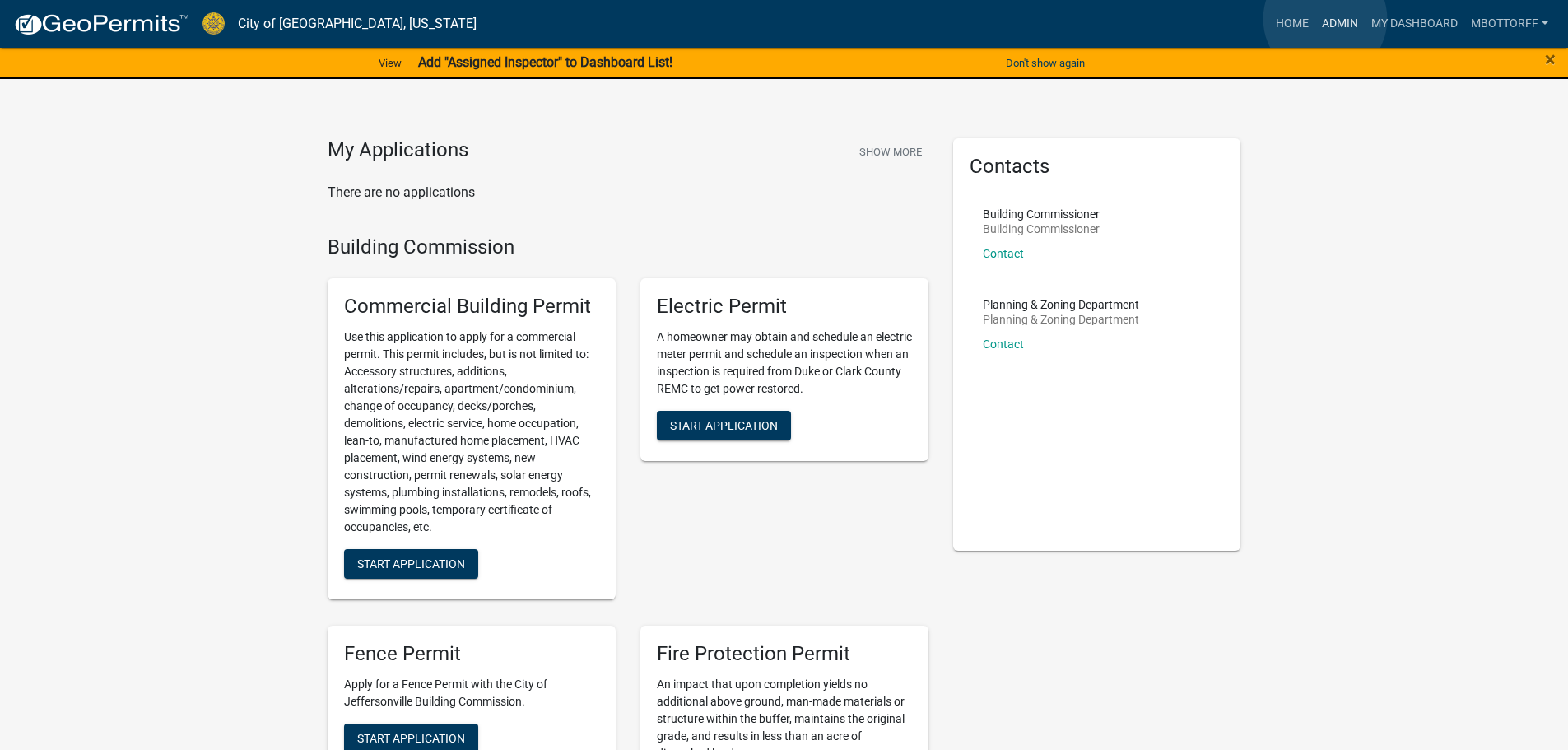
click at [1325, 19] on link "Admin" at bounding box center [1340, 24] width 49 height 32
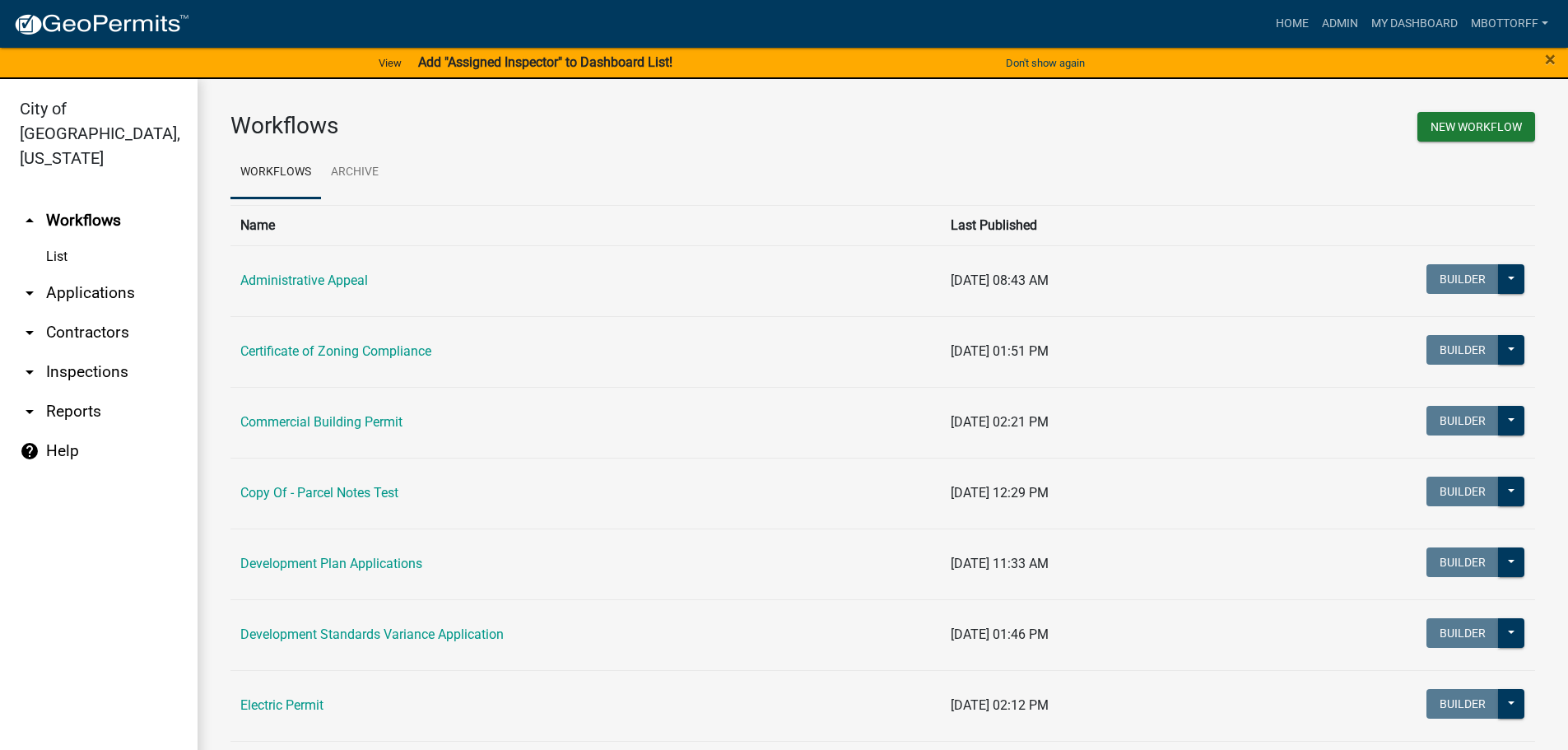
click at [78, 353] on link "arrow_drop_down Inspections" at bounding box center [99, 372] width 197 height 40
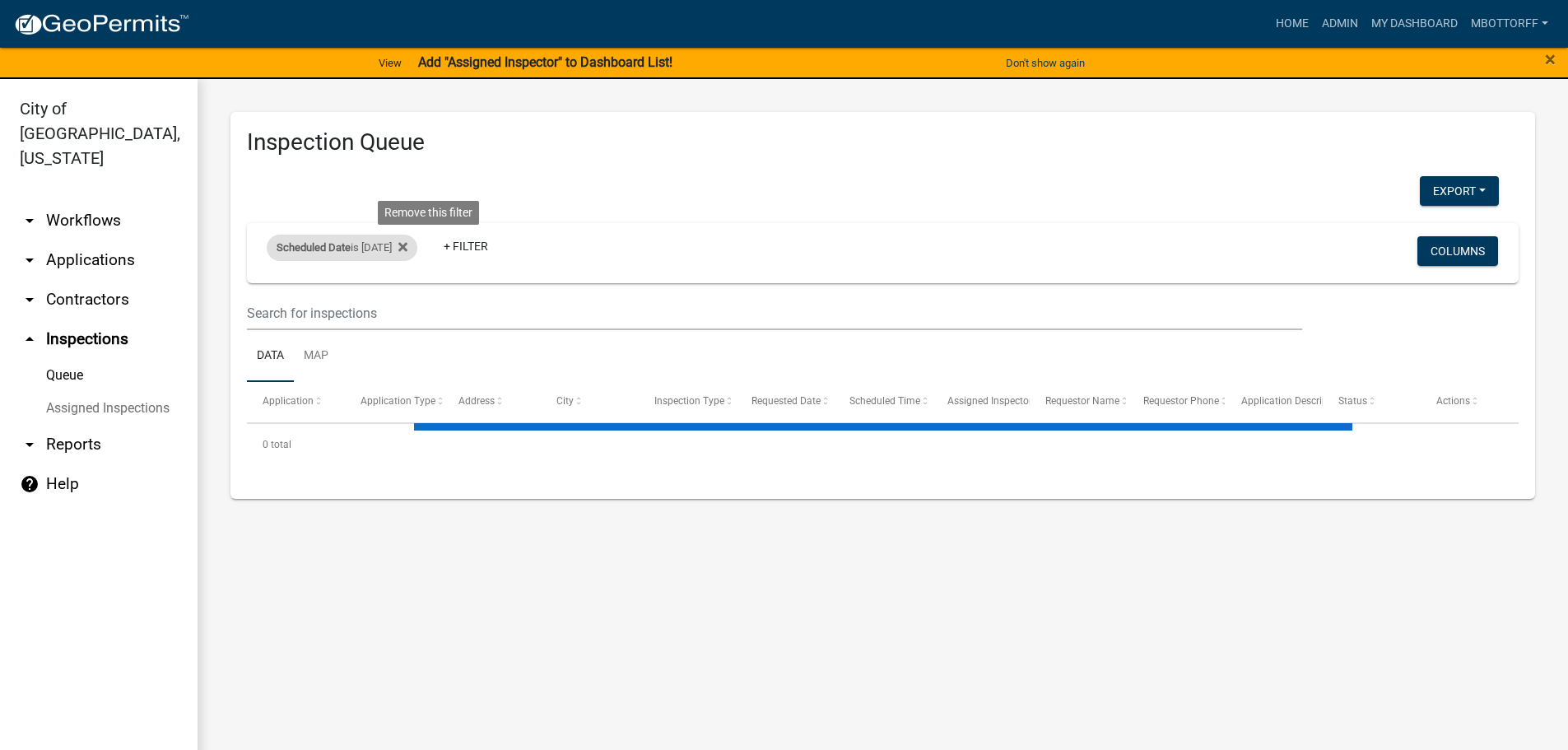
select select "3: 100"
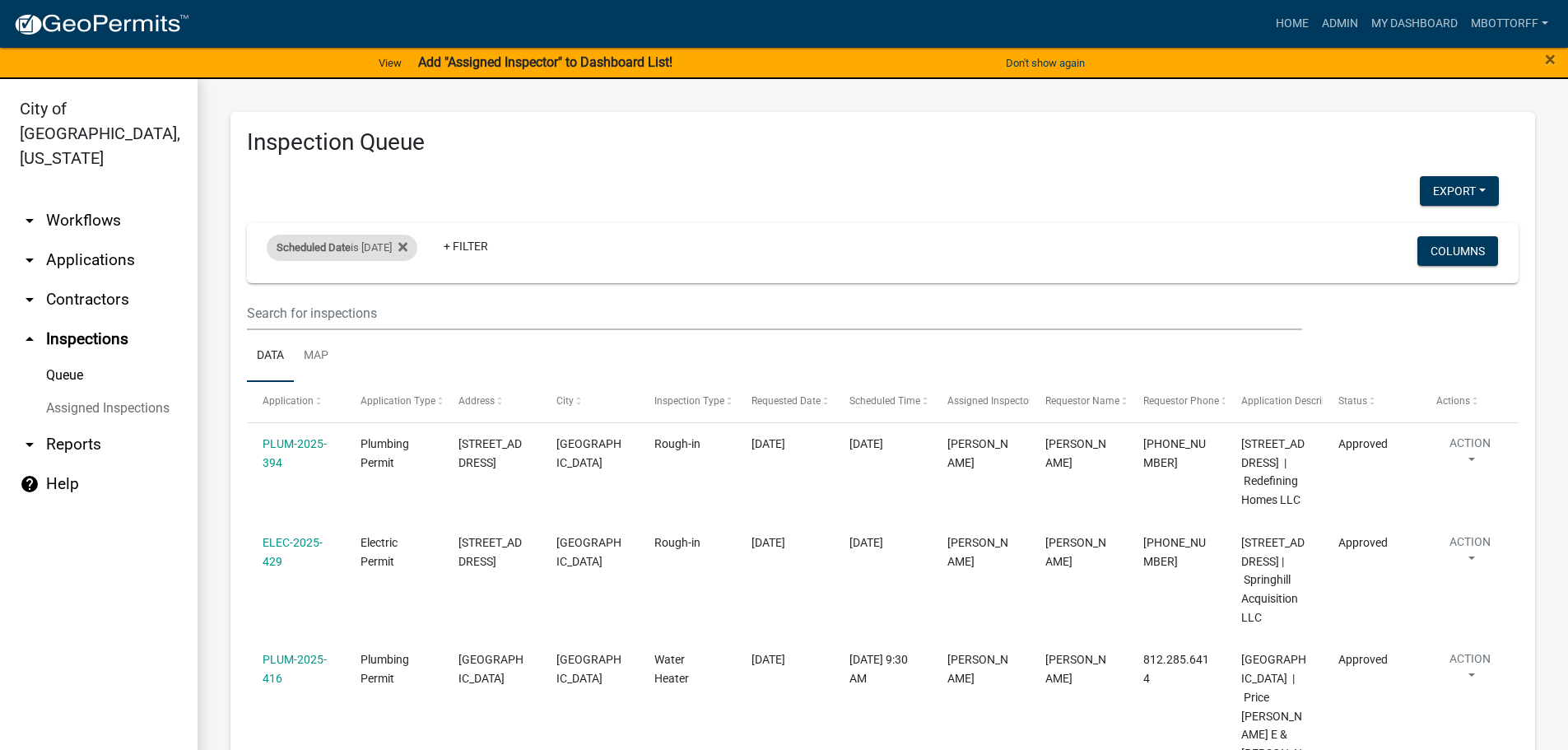
click at [418, 249] on div "Scheduled Date is [DATE]" at bounding box center [342, 248] width 151 height 26
click at [409, 308] on input "[DATE]" at bounding box center [356, 309] width 115 height 33
type input "[DATE]"
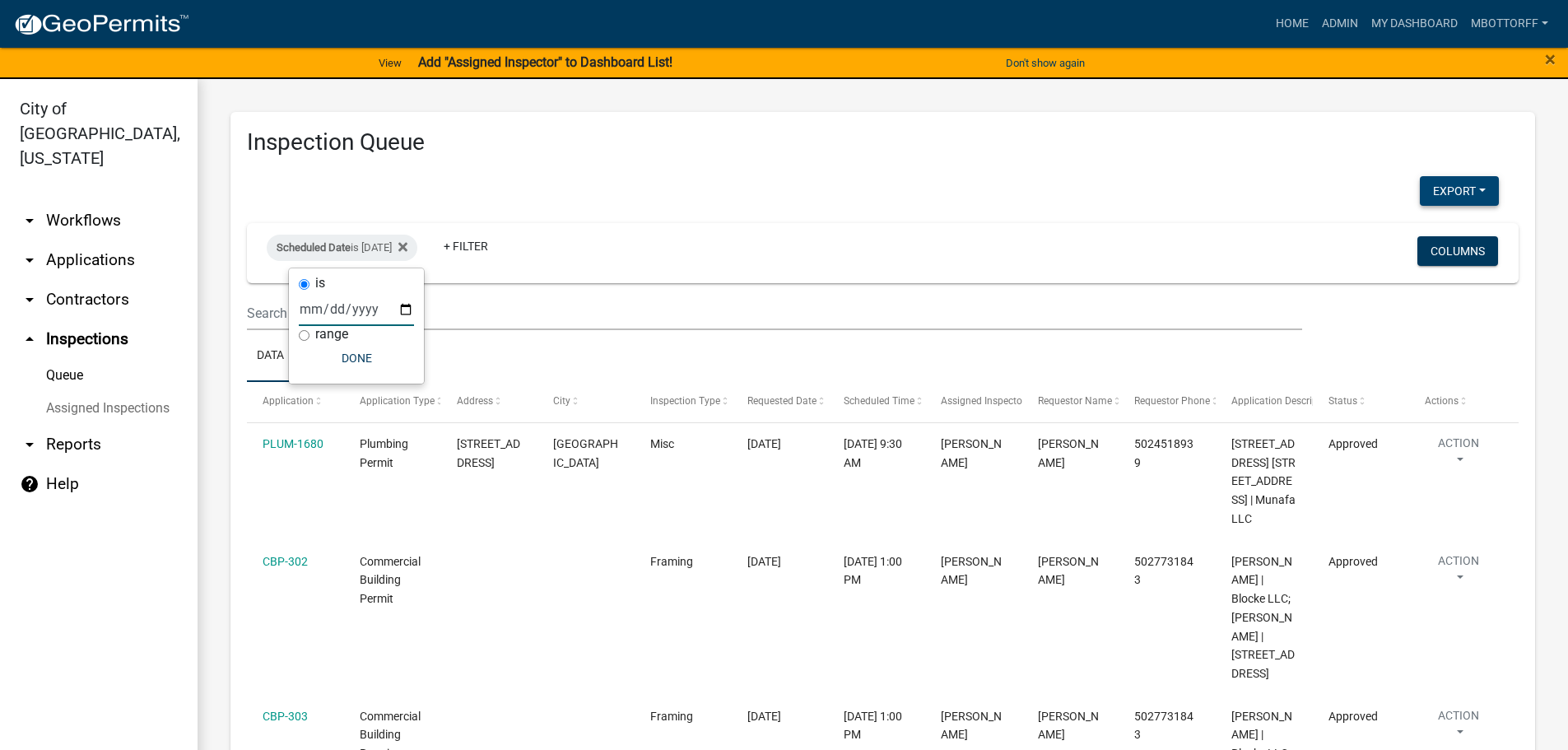
drag, startPoint x: 1439, startPoint y: 193, endPoint x: 1420, endPoint y: 187, distance: 19.9
click at [1437, 191] on button "Export" at bounding box center [1460, 191] width 79 height 30
click at [1372, 229] on button "Excel Format (.xlsx)" at bounding box center [1422, 234] width 154 height 40
click at [410, 246] on div "Scheduled Date is [DATE]" at bounding box center [342, 248] width 151 height 26
click at [407, 308] on input "[DATE]" at bounding box center [356, 309] width 115 height 33
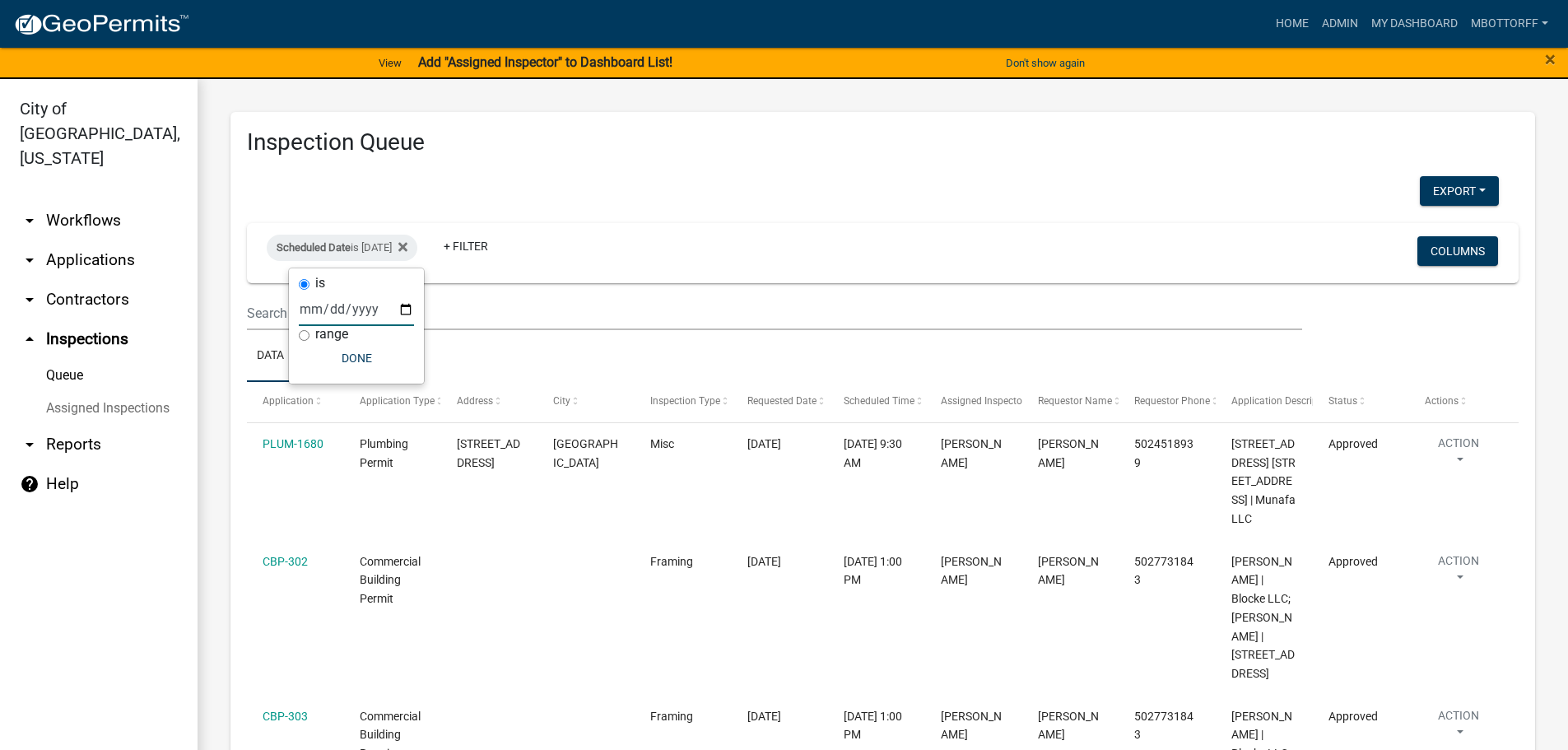
type input "[DATE]"
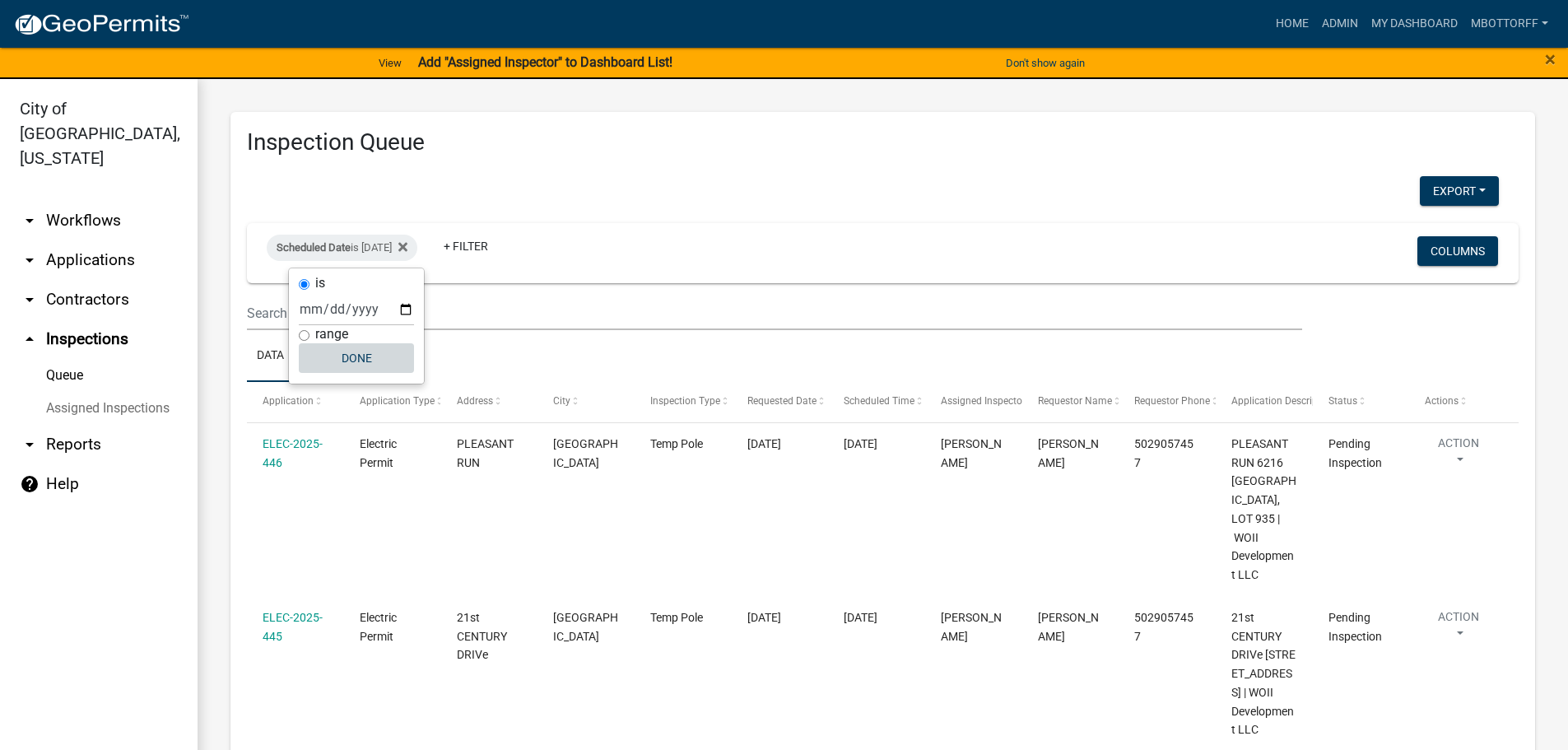
click at [351, 359] on button "Done" at bounding box center [356, 359] width 115 height 30
click at [1431, 189] on button "Export" at bounding box center [1460, 191] width 79 height 30
click at [1374, 234] on button "Excel Format (.xlsx)" at bounding box center [1422, 234] width 154 height 40
